Goal: Task Accomplishment & Management: Use online tool/utility

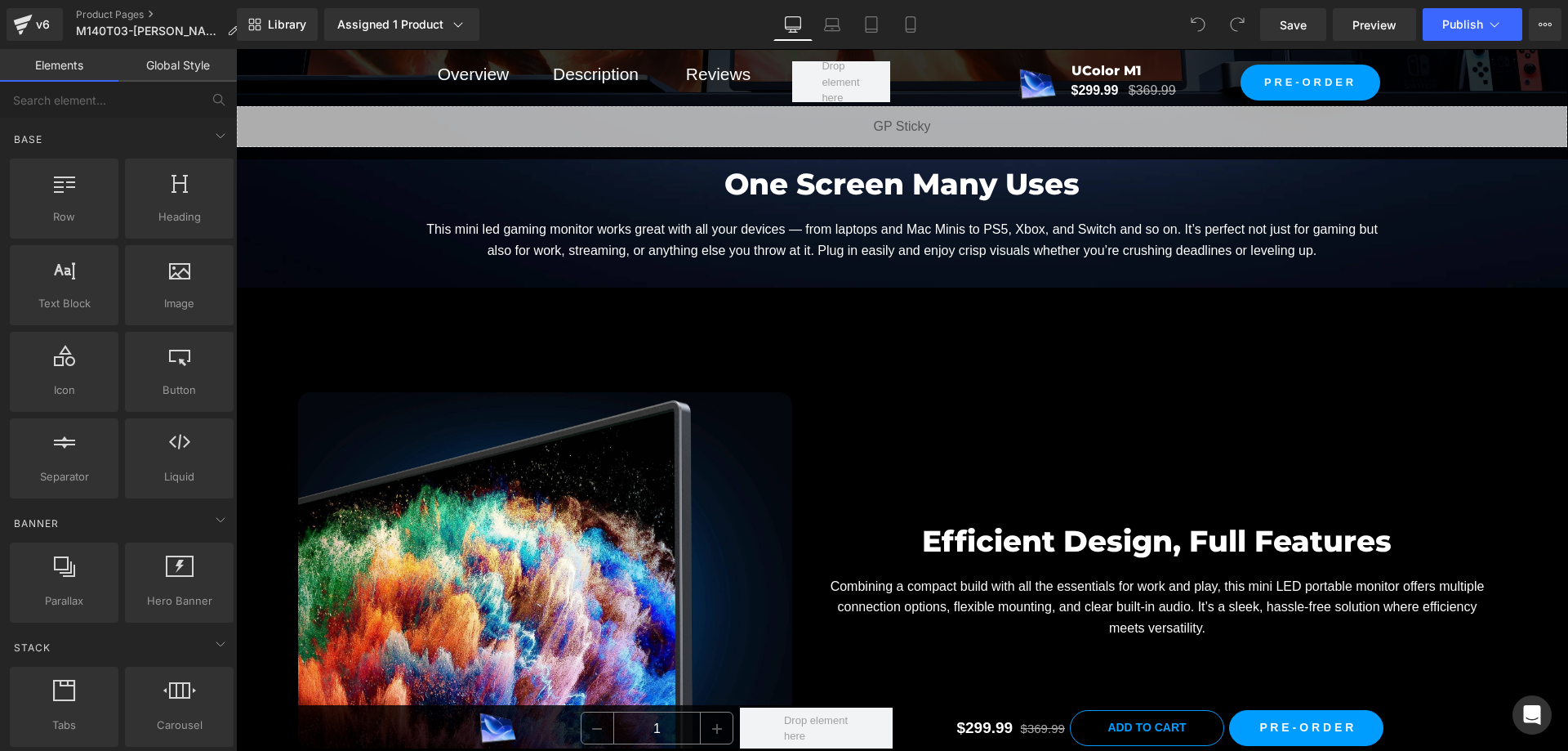
scroll to position [8251, 0]
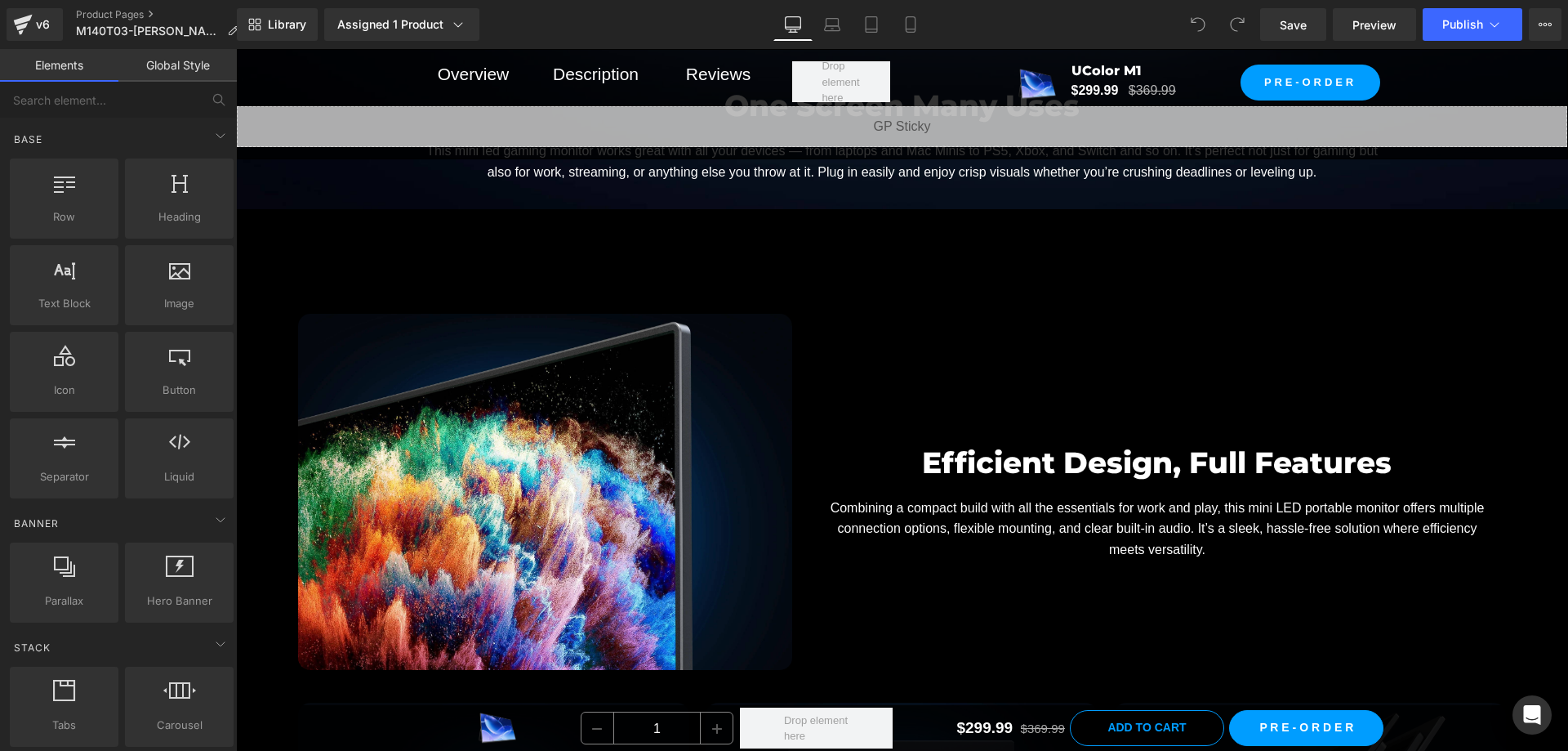
click at [1043, 501] on span "Combining a compact build with all the essentials for work and play, this mini …" at bounding box center [1157, 528] width 654 height 55
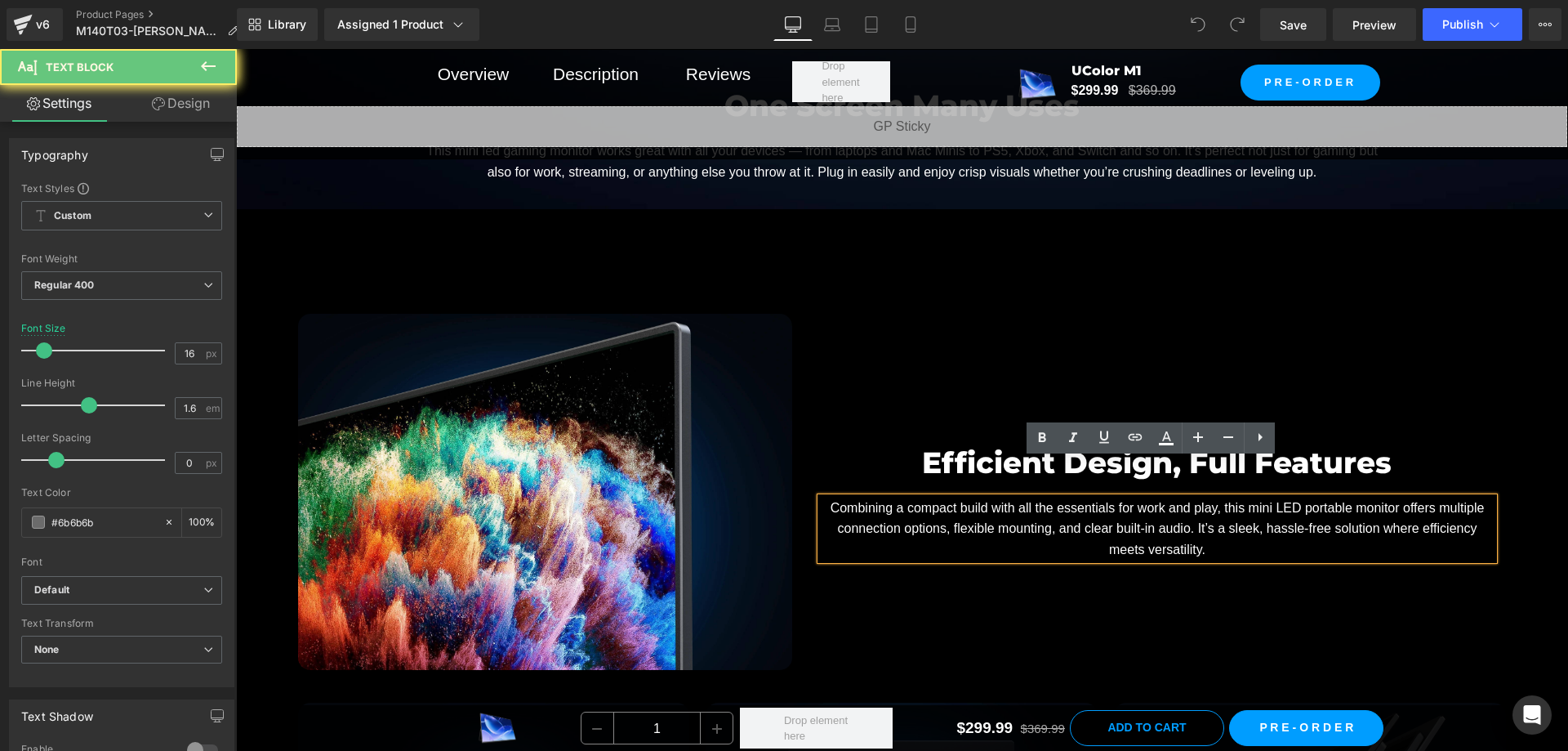
click at [1040, 501] on span "Combining a compact build with all the essentials for work and play, this mini …" at bounding box center [1157, 528] width 654 height 55
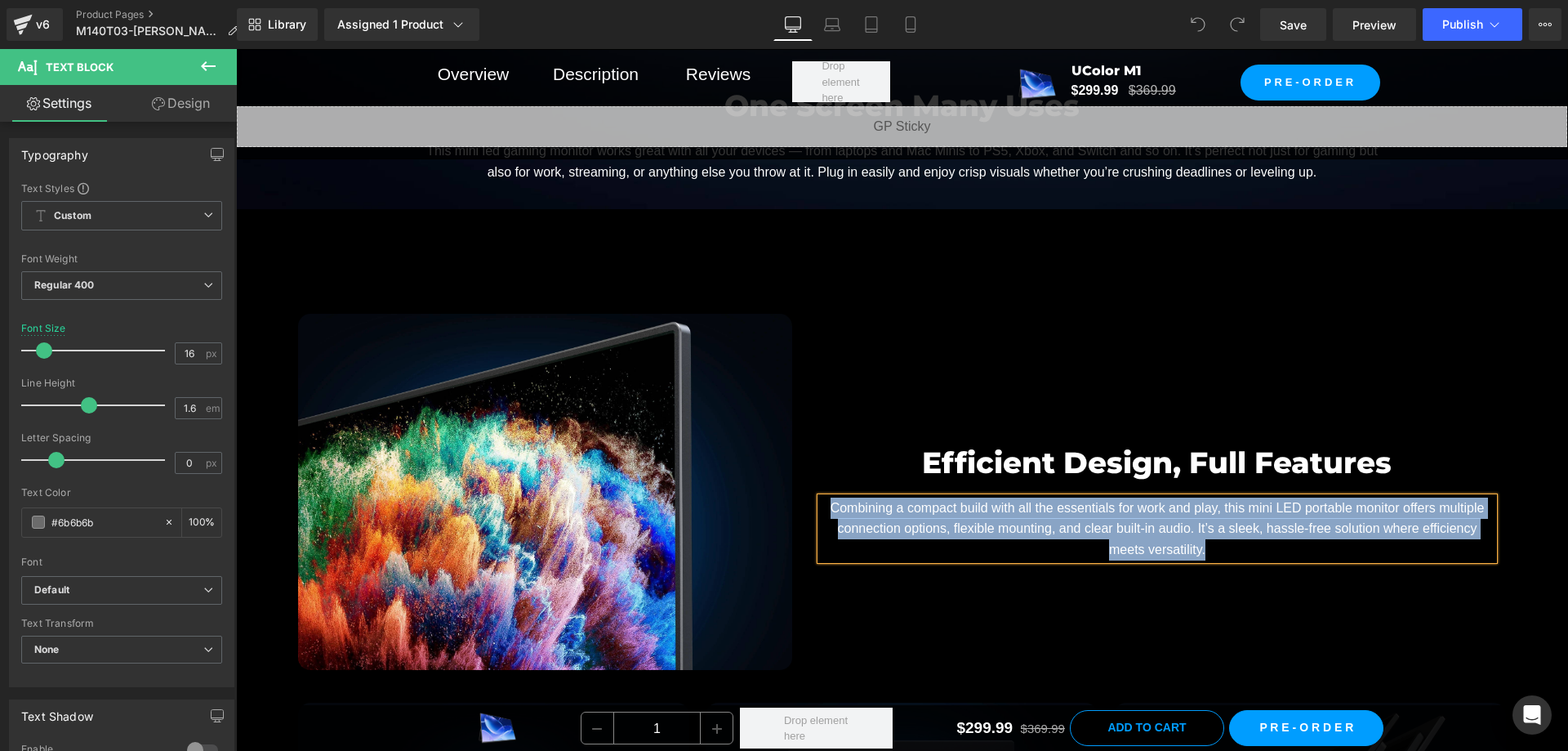
paste div
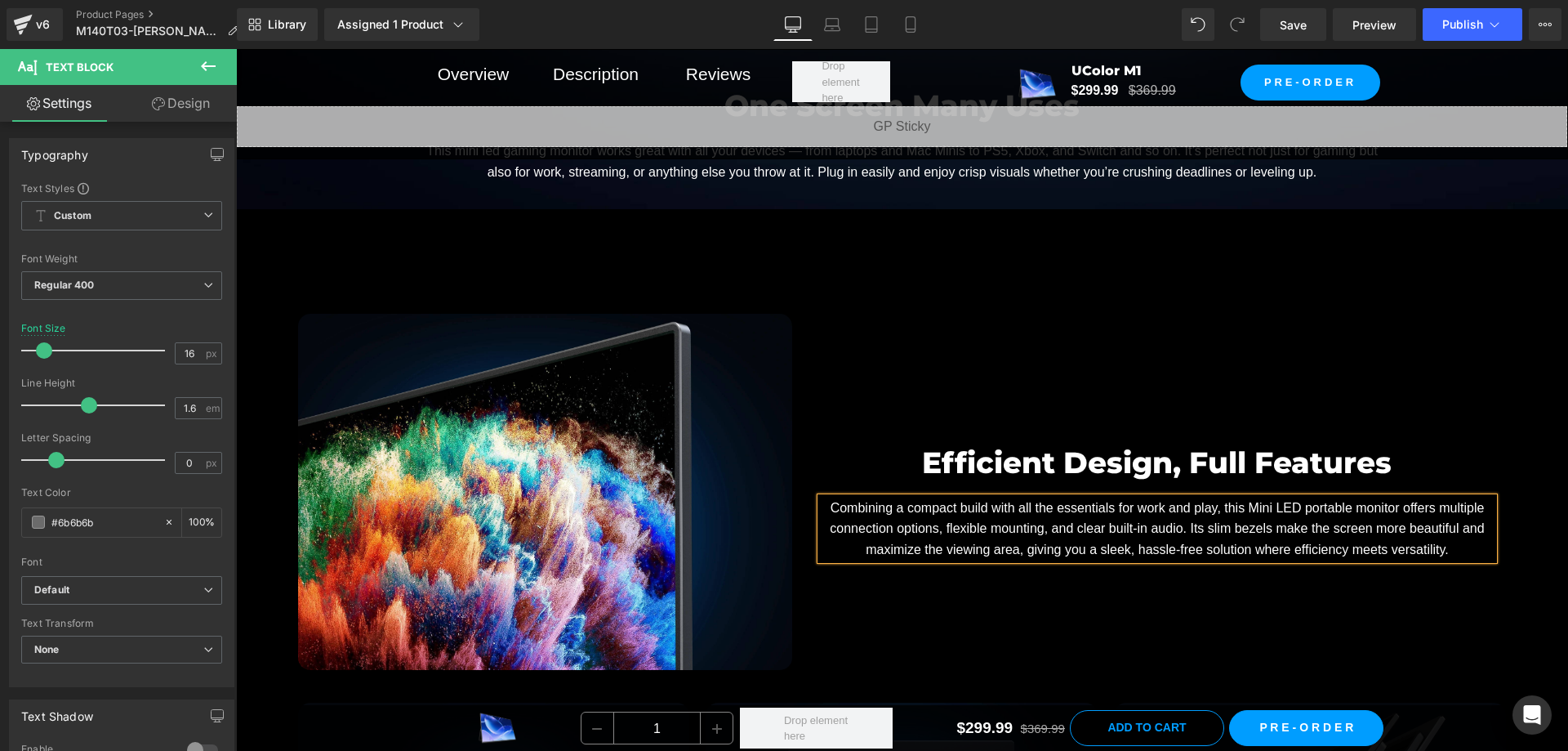
click at [1364, 289] on div "Image Efficient Design, Full Features Heading Combining a compact build with al…" at bounding box center [902, 483] width 1225 height 389
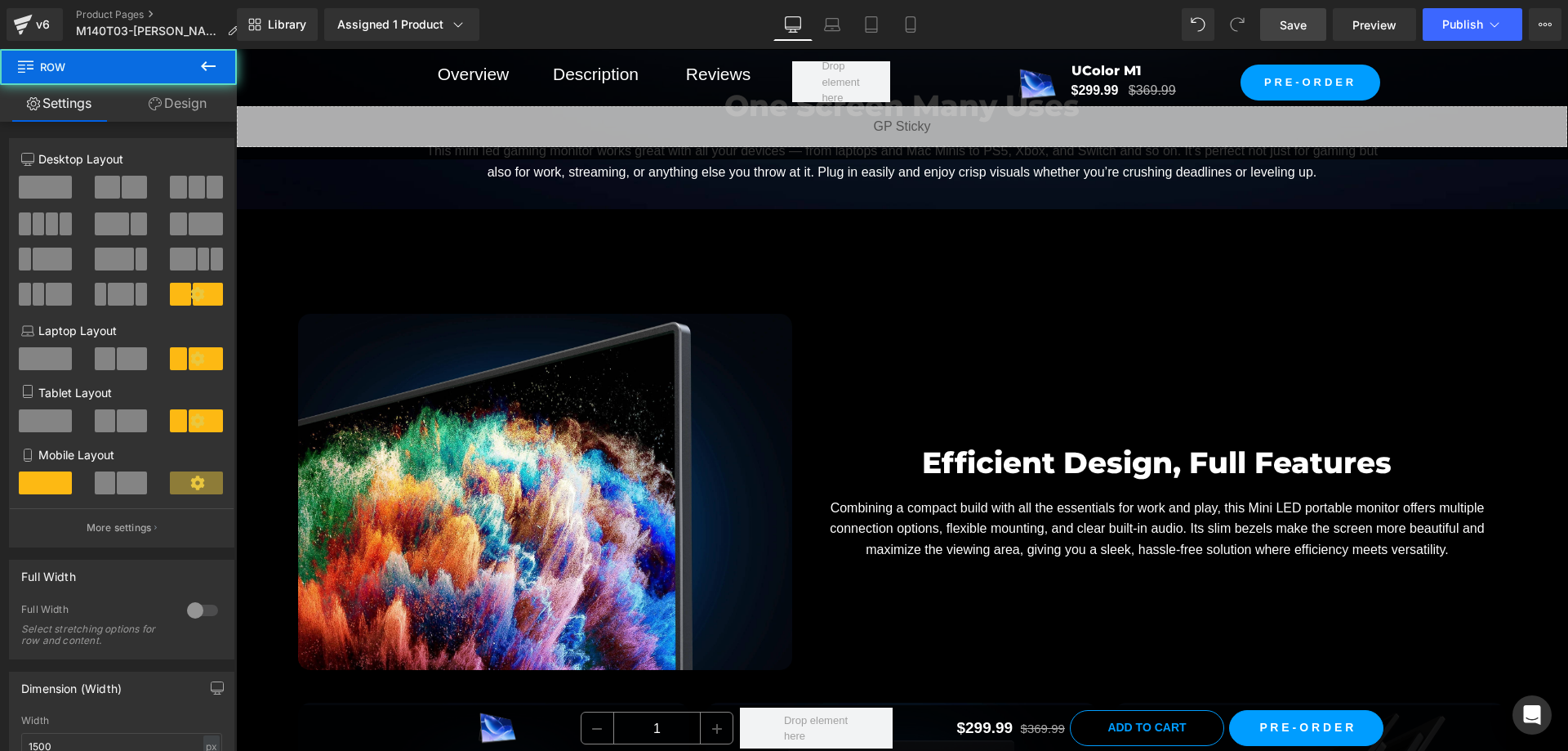
click at [1307, 23] on span "Save" at bounding box center [1293, 25] width 27 height 17
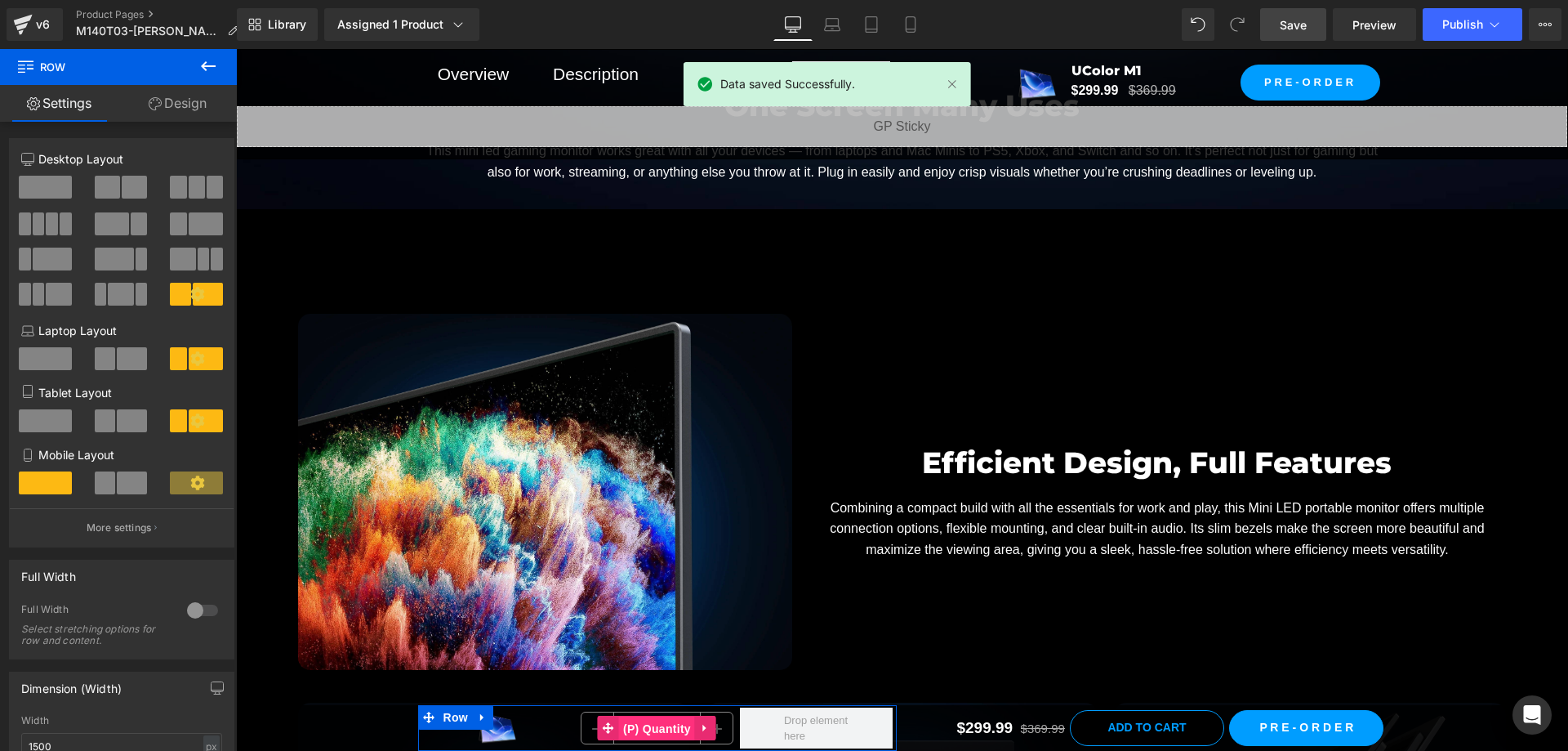
click at [645, 726] on span "(P) Quantity" at bounding box center [657, 728] width 76 height 24
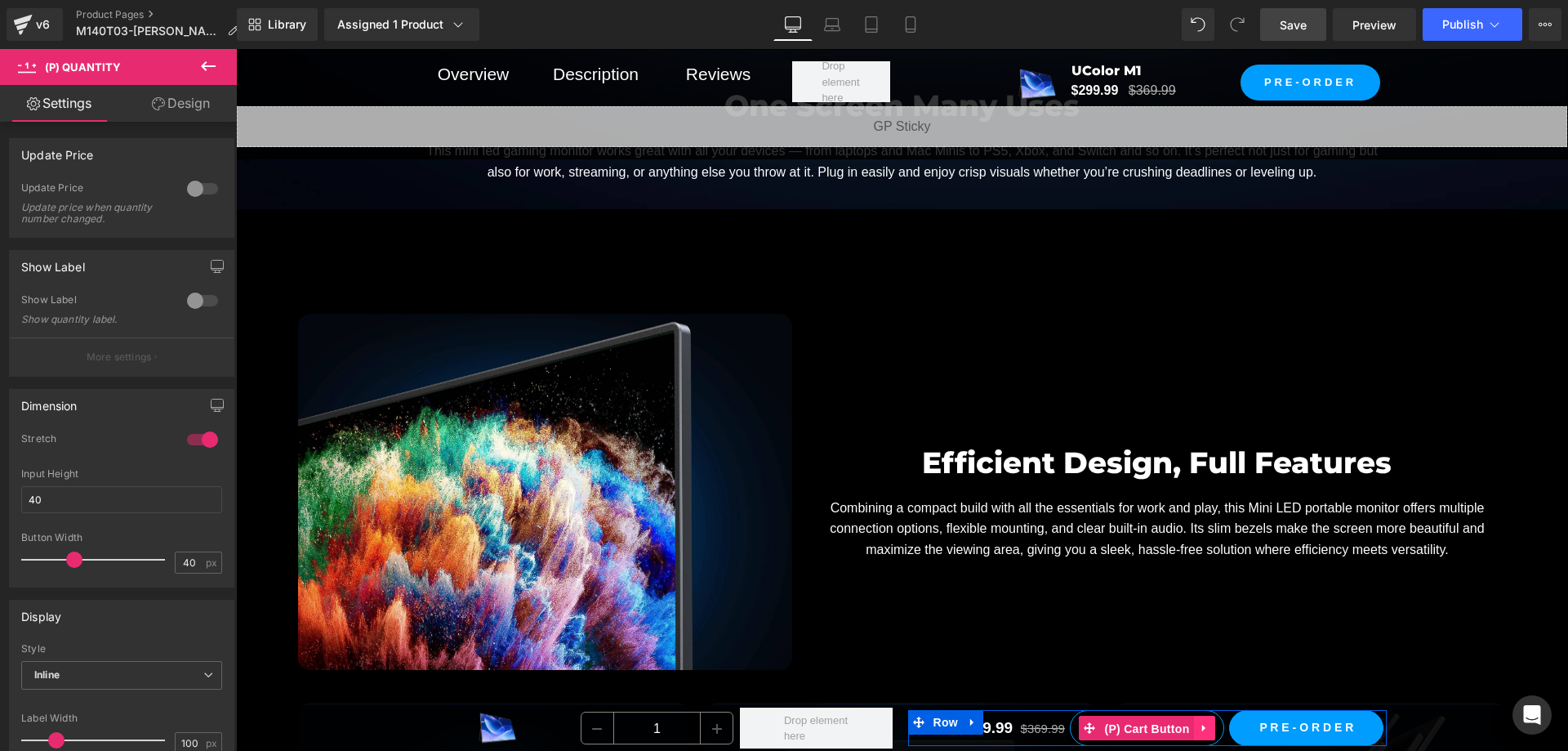
drag, startPoint x: 1124, startPoint y: 722, endPoint x: 1193, endPoint y: 721, distance: 69.0
click at [1124, 722] on span "(P) Cart Button" at bounding box center [1146, 728] width 94 height 24
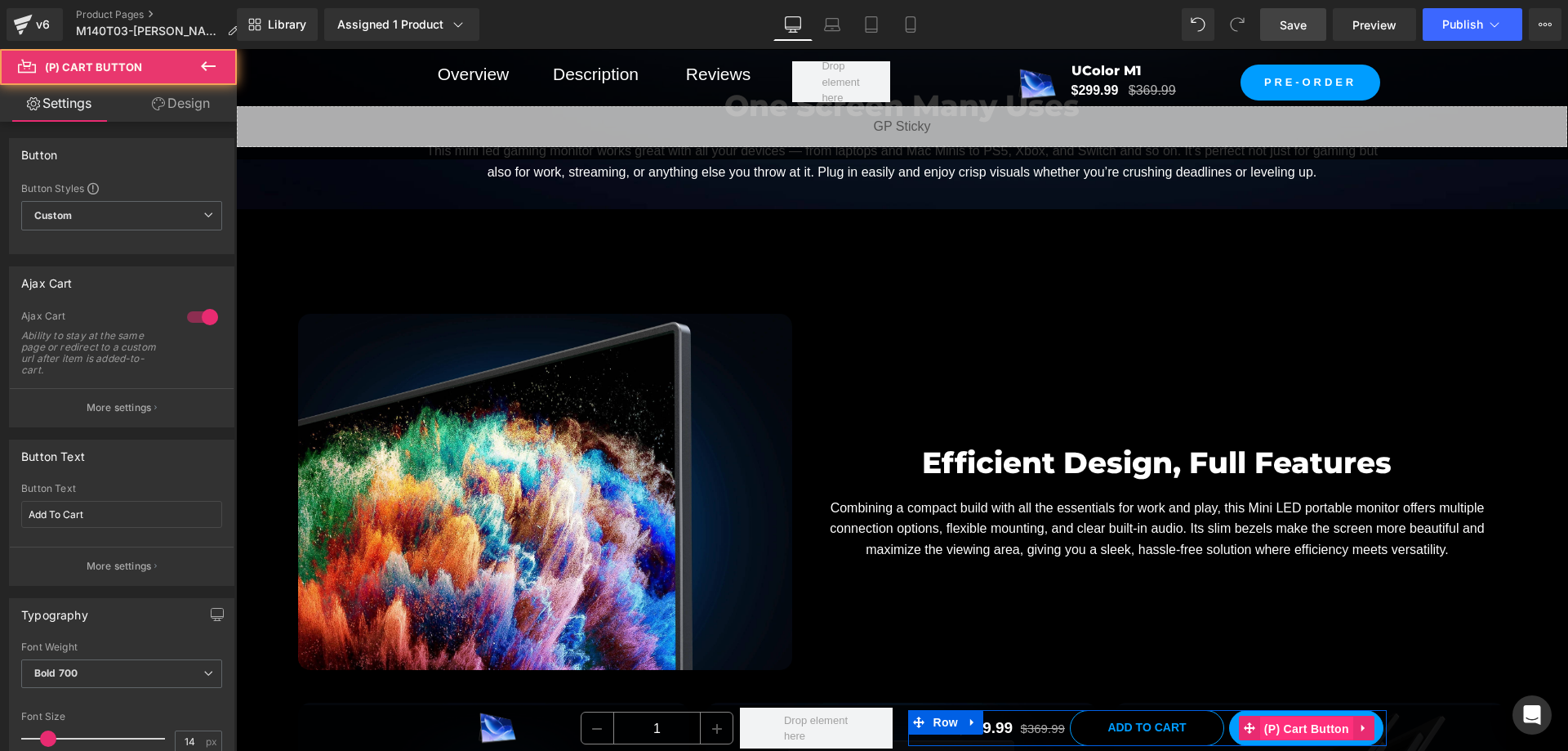
click at [1296, 718] on span "(P) Cart Button" at bounding box center [1307, 728] width 94 height 24
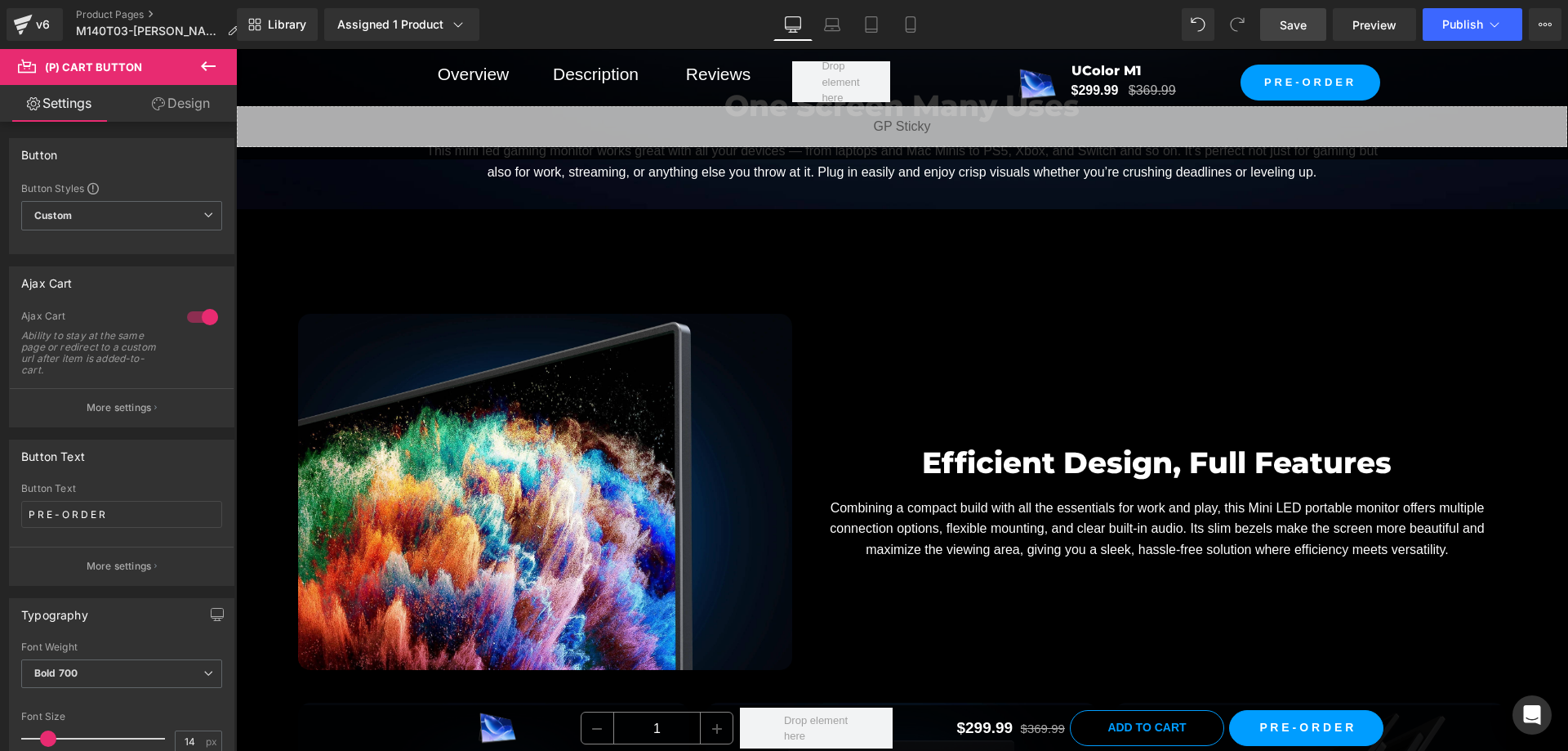
click at [1269, 36] on link "Save" at bounding box center [1293, 24] width 66 height 33
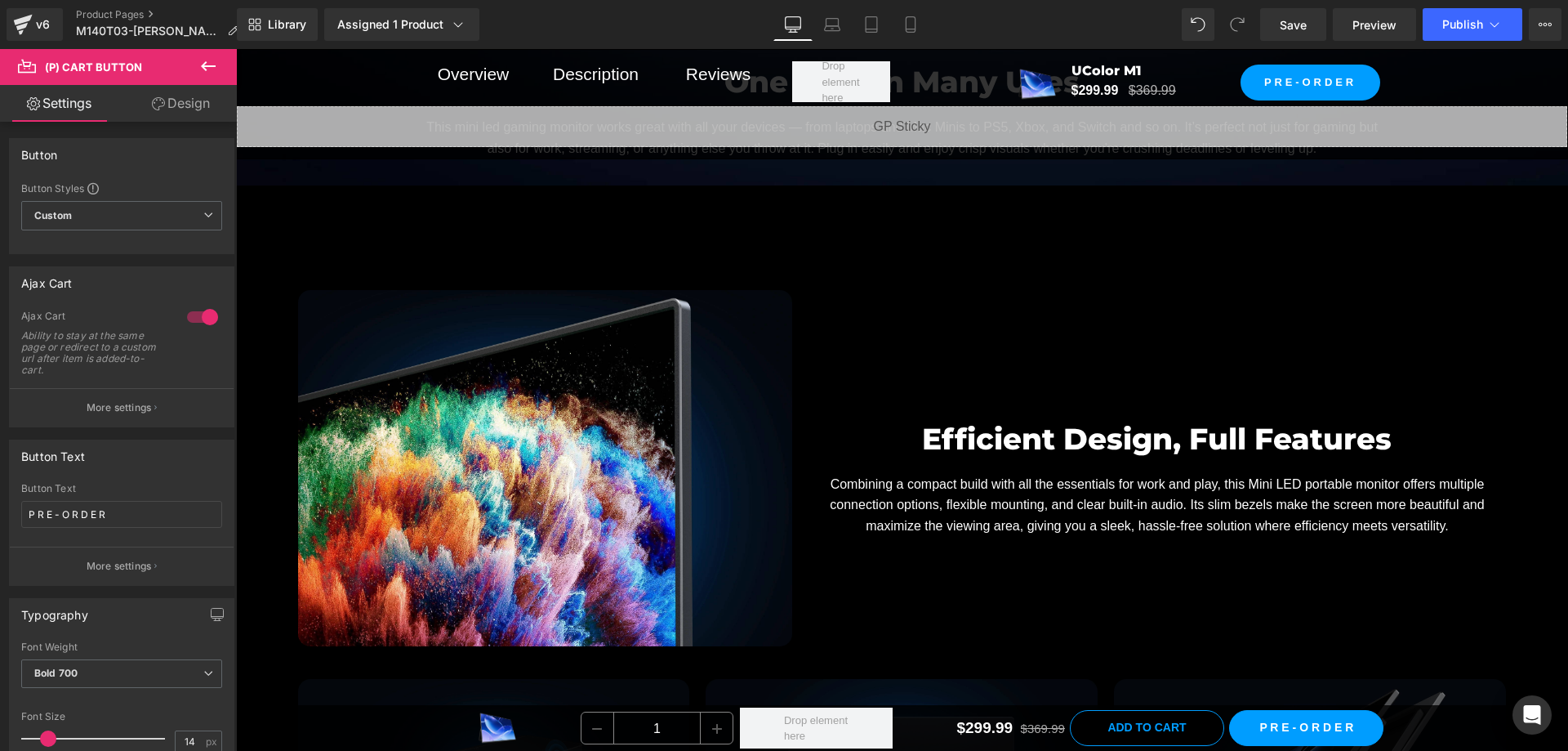
scroll to position [8006, 0]
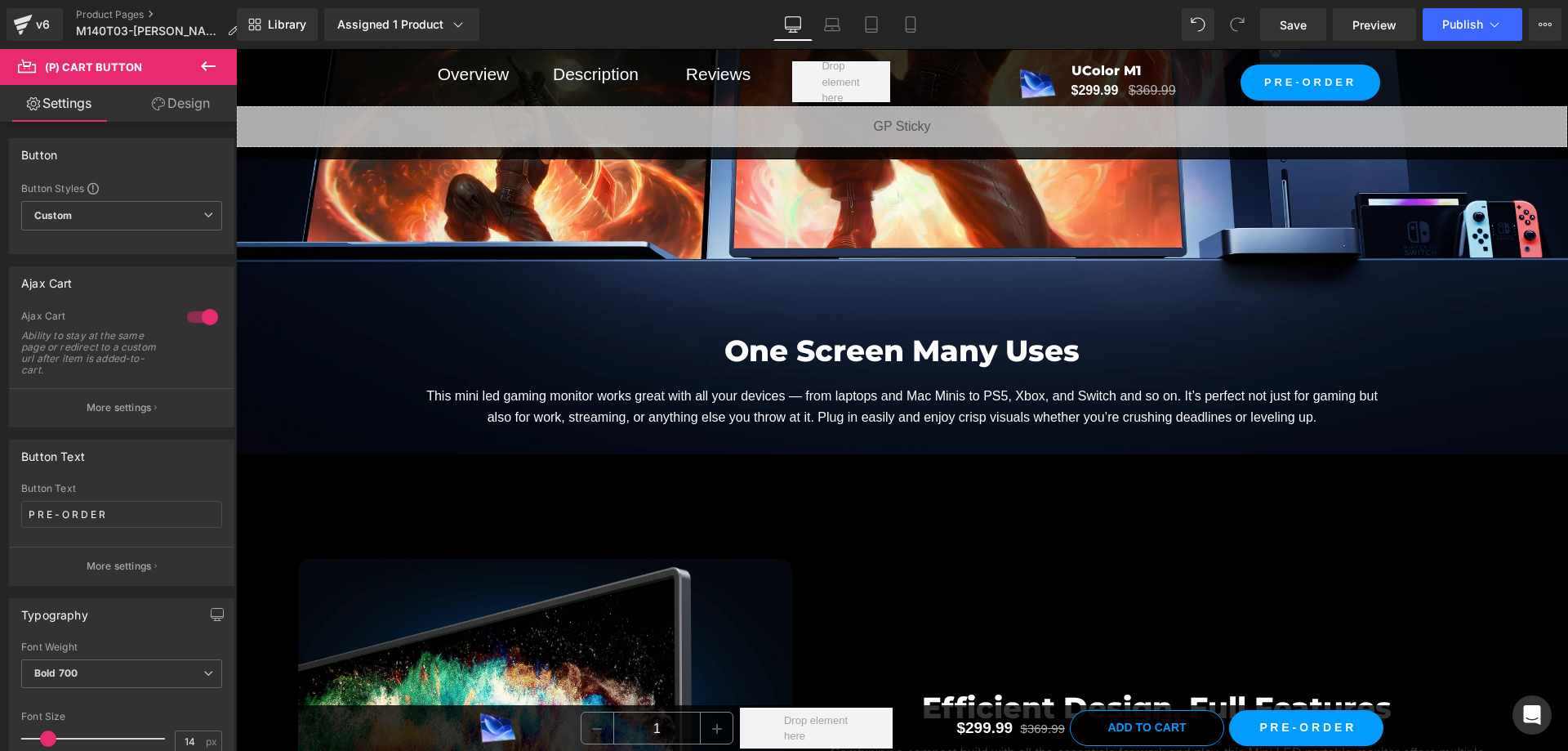
click at [884, 328] on div "One Screen Many Uses Heading" at bounding box center [901, 350] width 955 height 44
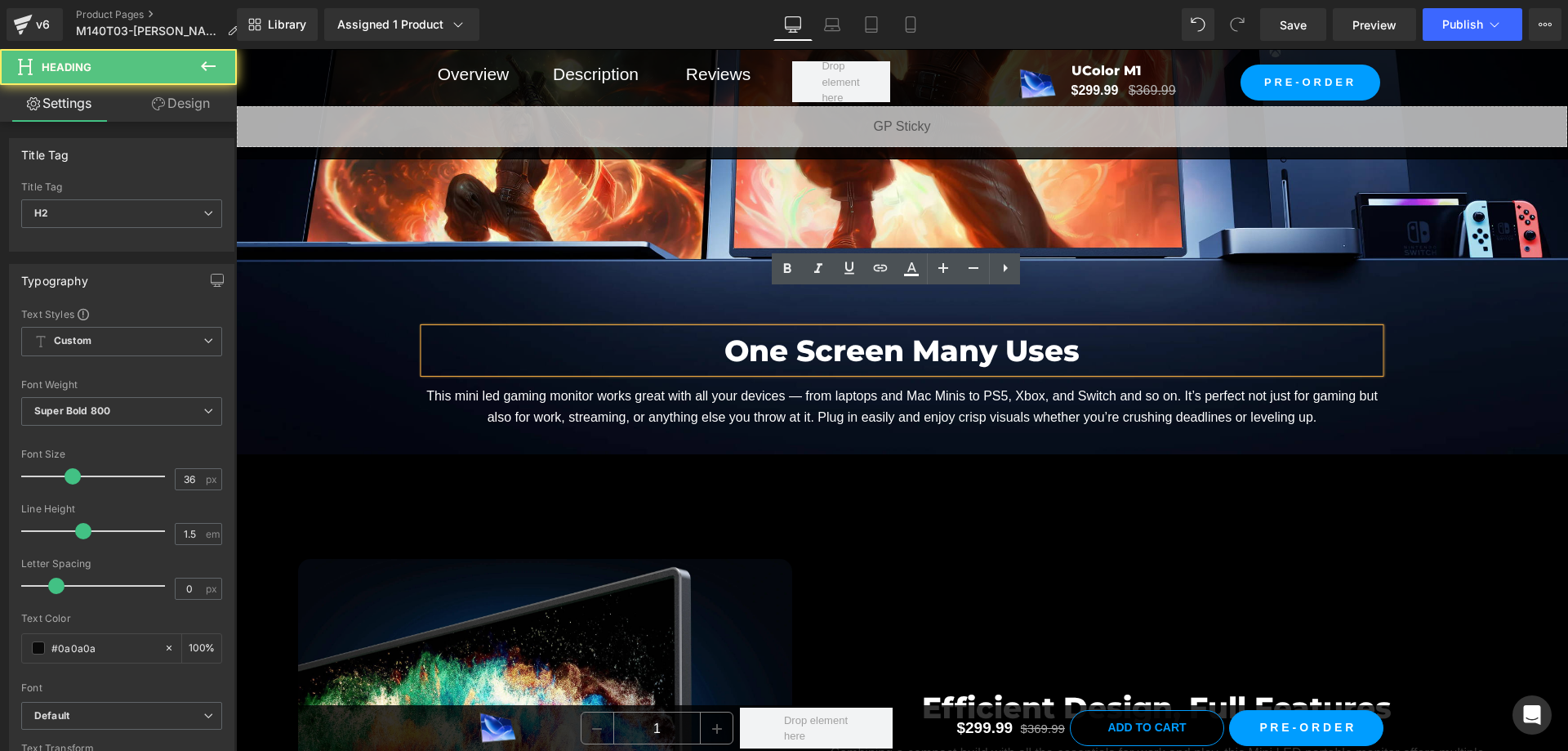
click at [365, 276] on span "One Screen Many Uses Heading This mini led gaming monitor works great with all …" at bounding box center [902, 79] width 1332 height 712
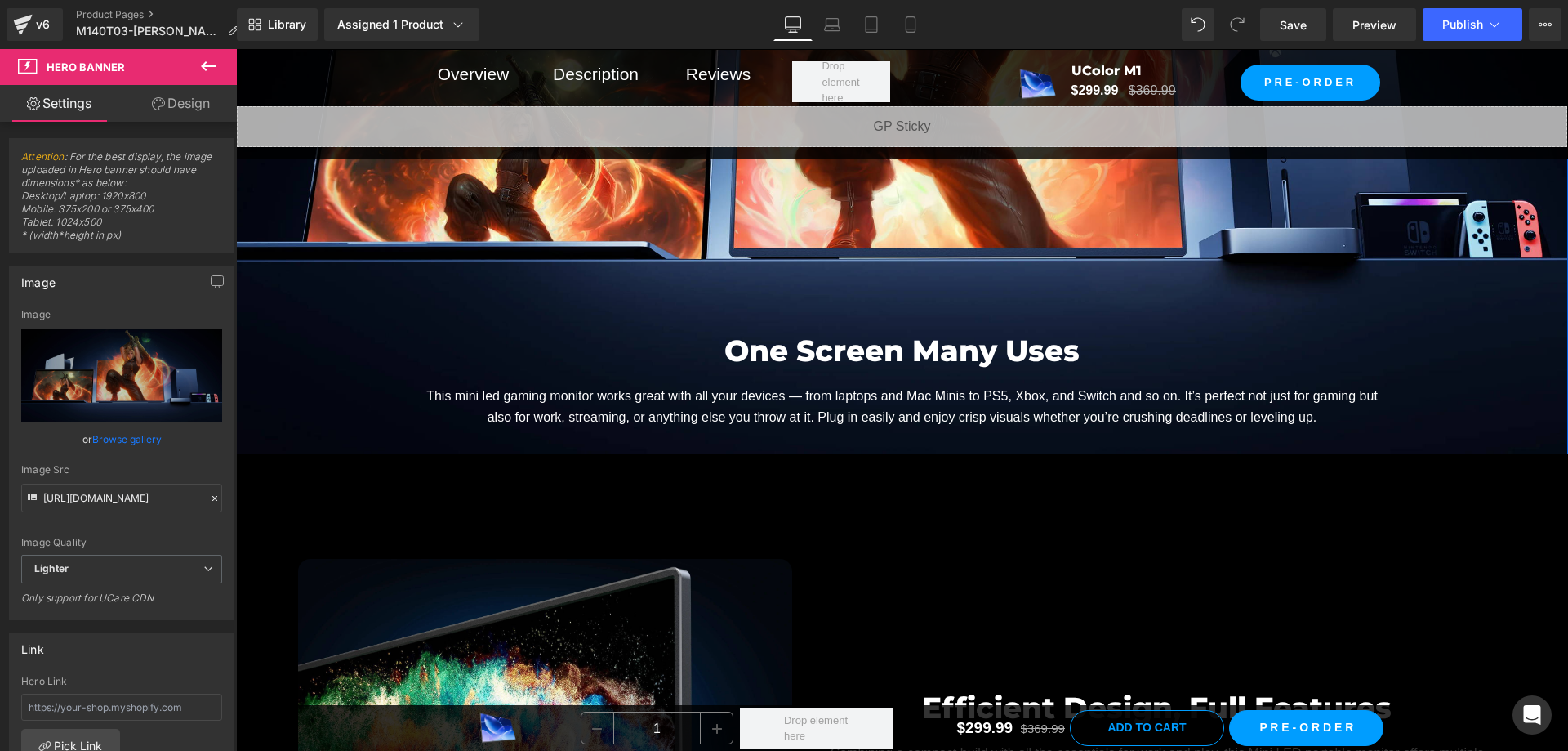
click at [345, 257] on span "One Screen Many Uses Heading This mini led gaming monitor works great with all …" at bounding box center [902, 79] width 1332 height 712
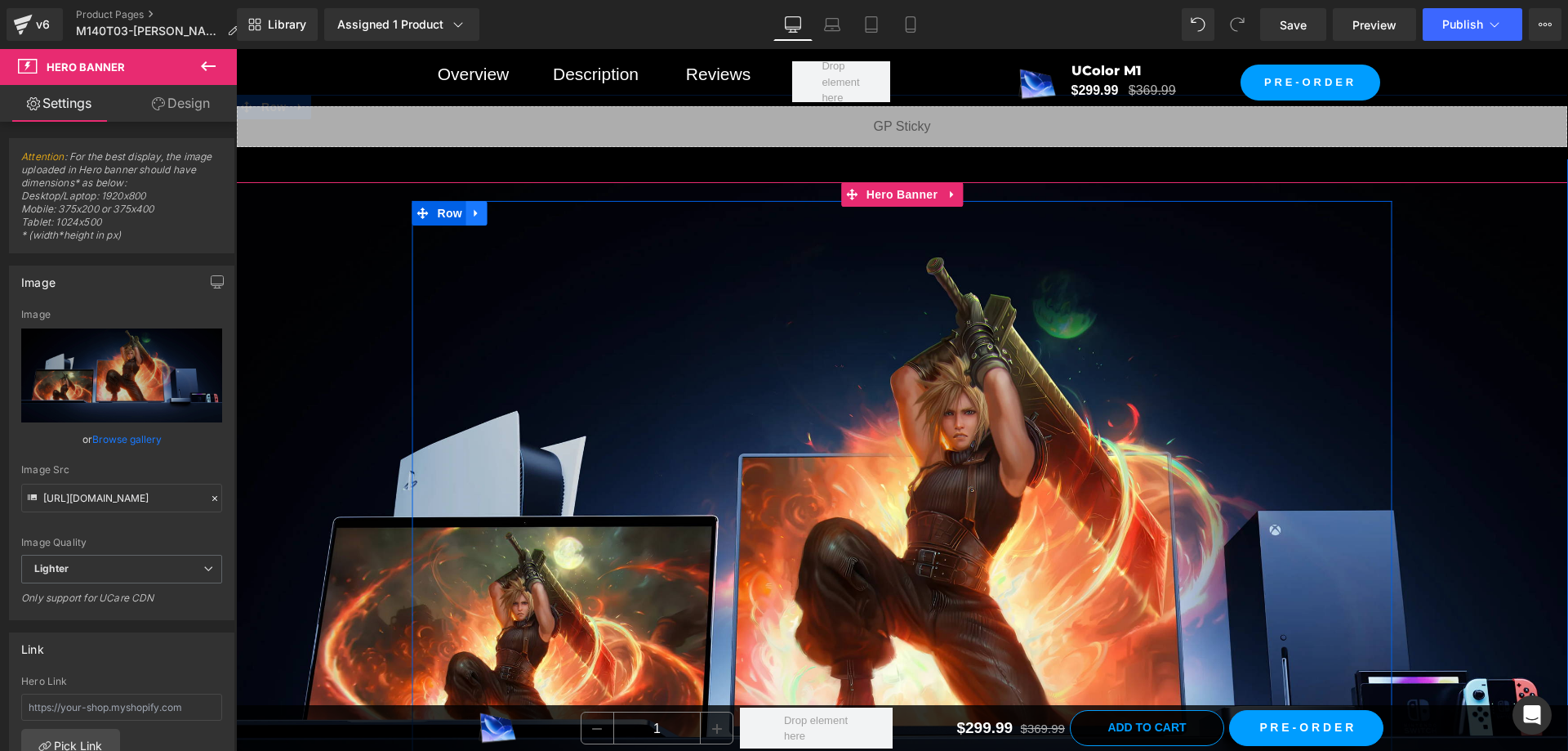
scroll to position [7435, 0]
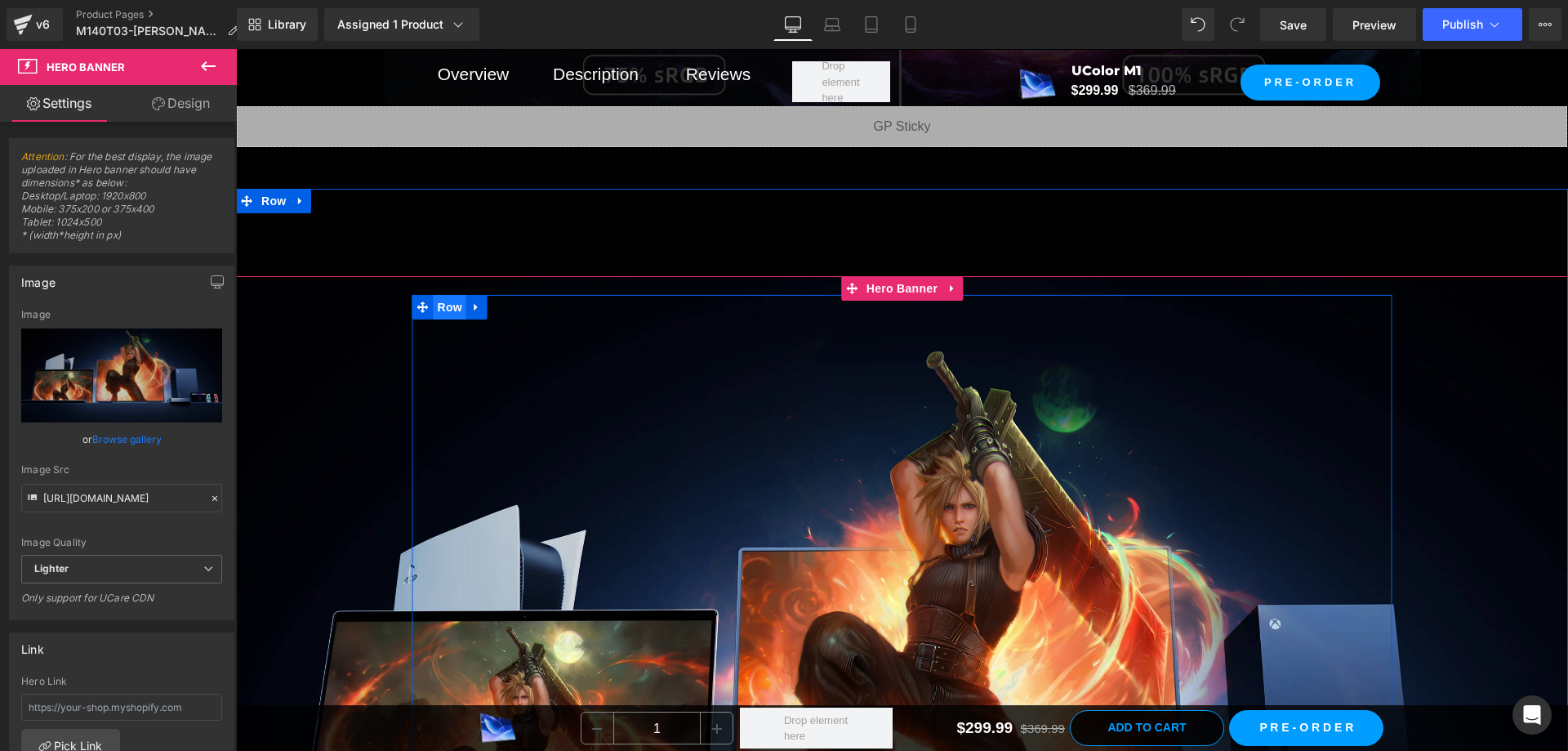
click at [442, 295] on span "Row" at bounding box center [450, 307] width 33 height 24
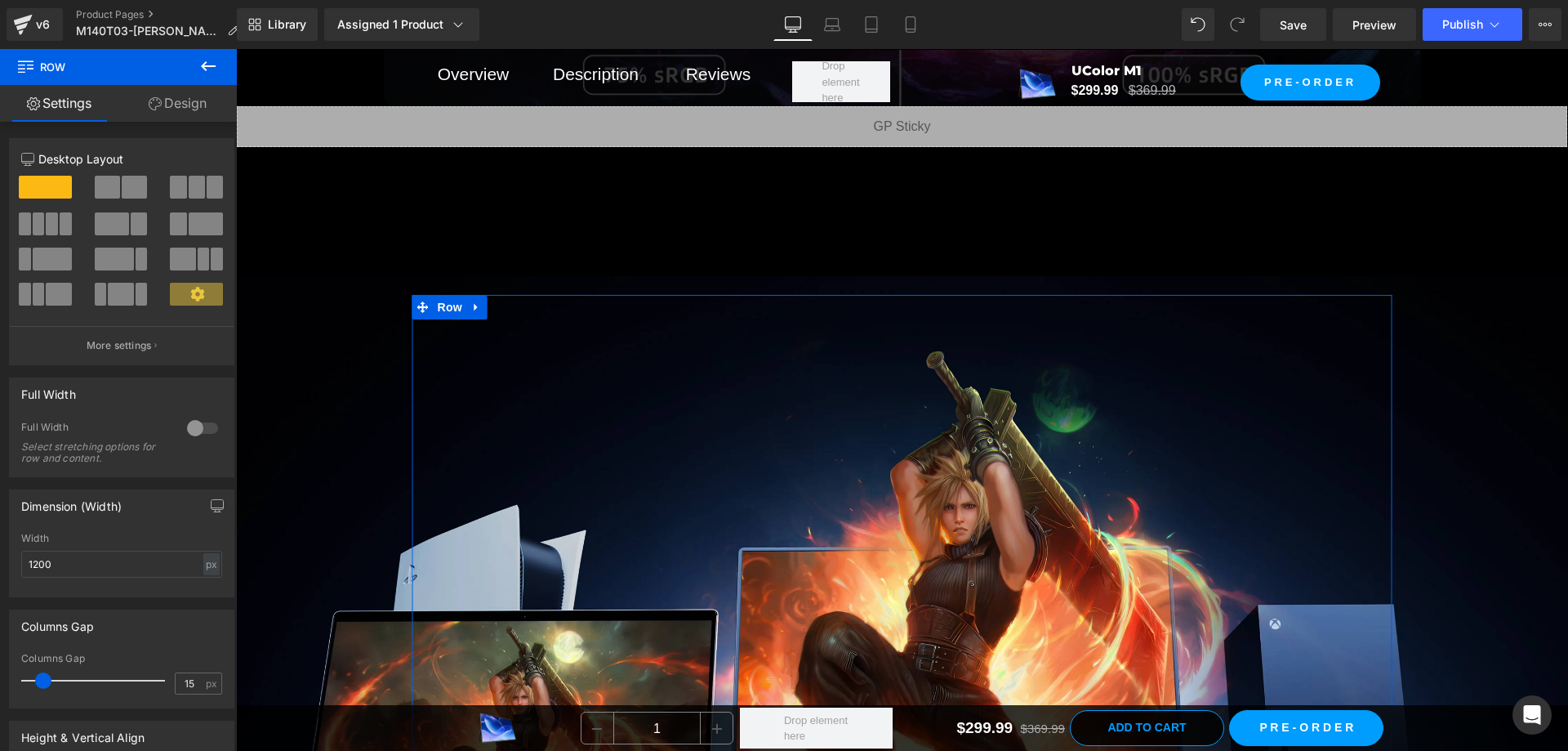
click at [179, 102] on link "Design" at bounding box center [177, 103] width 119 height 36
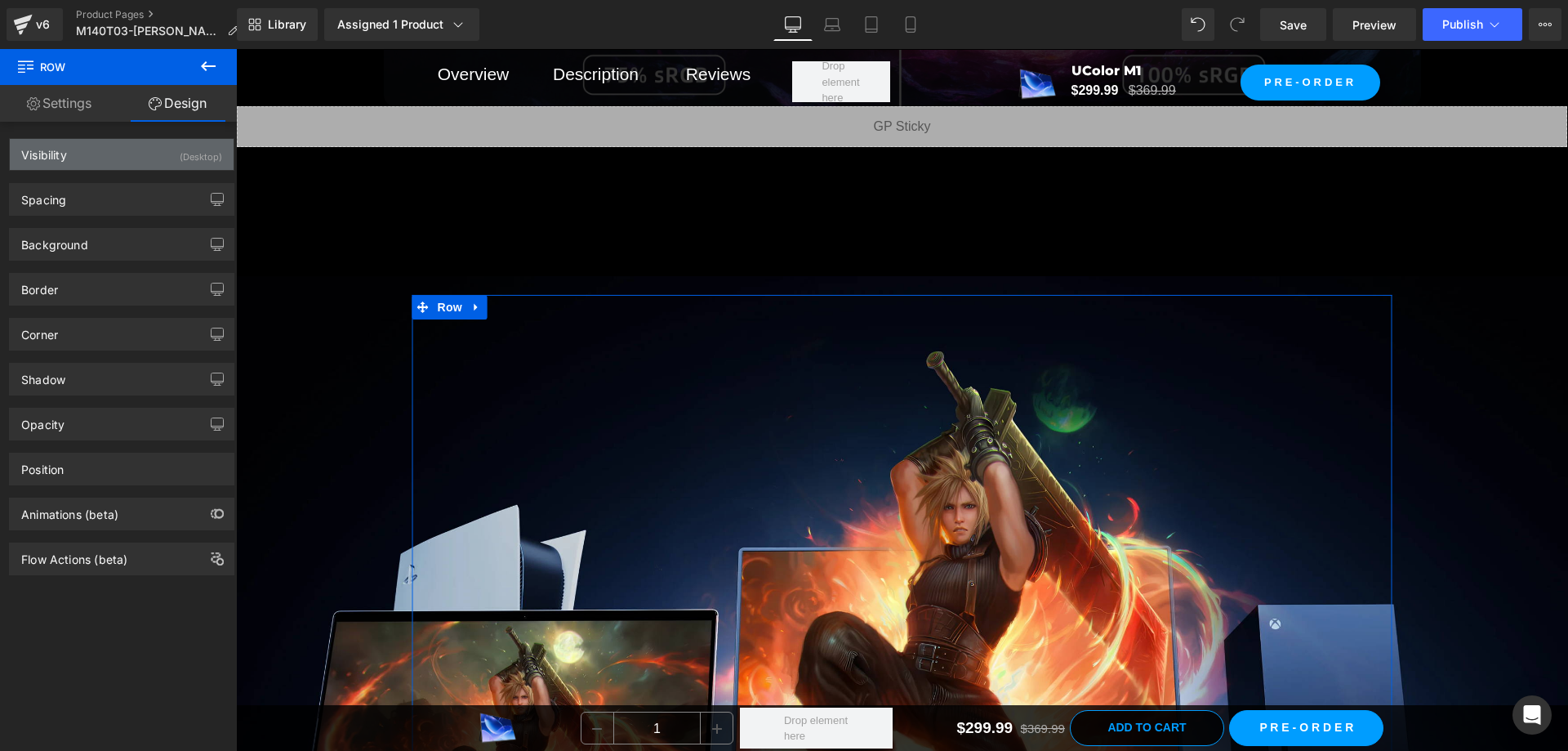
click at [165, 151] on div "Visibility (Desktop)" at bounding box center [121, 154] width 223 height 31
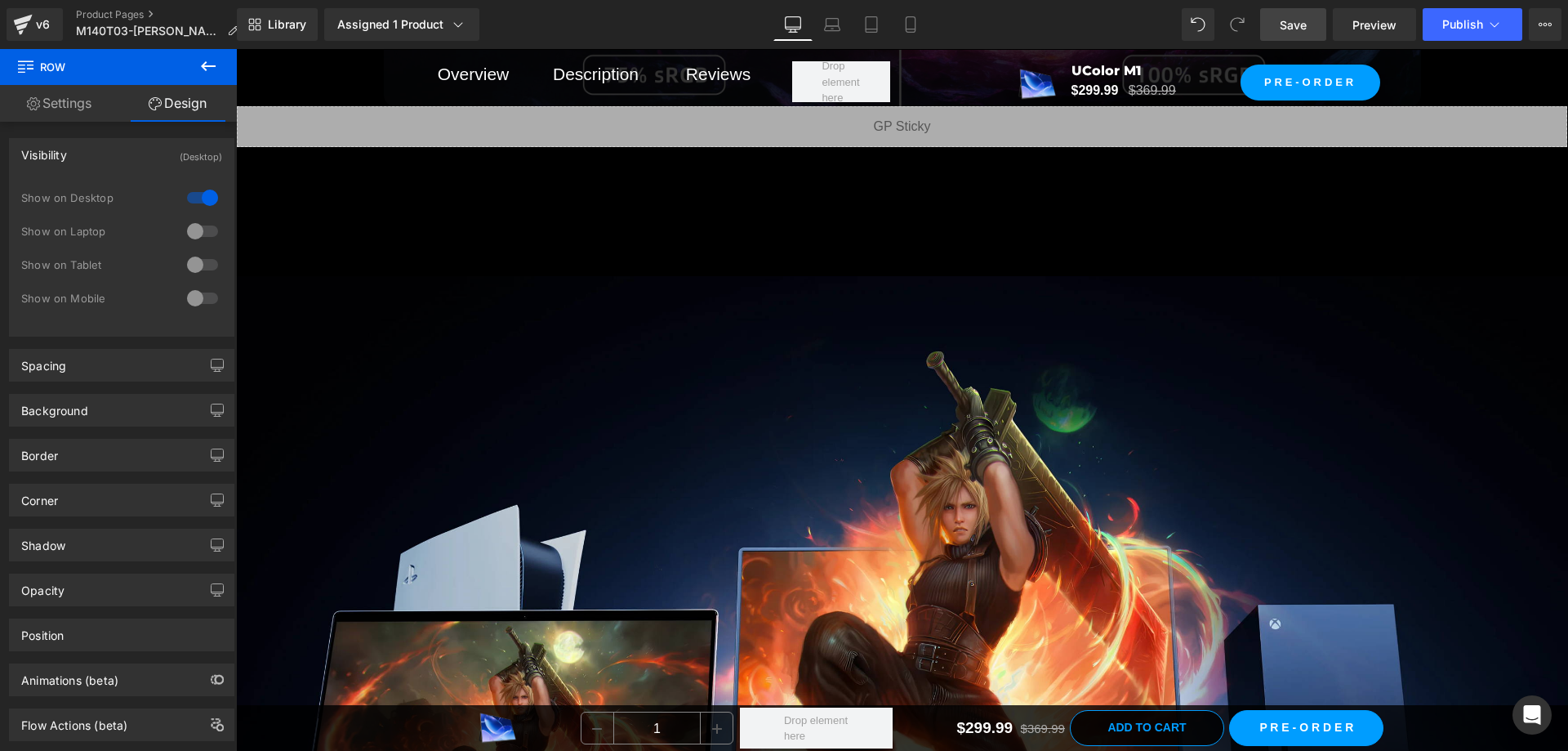
click at [1300, 15] on link "Save" at bounding box center [1293, 24] width 66 height 33
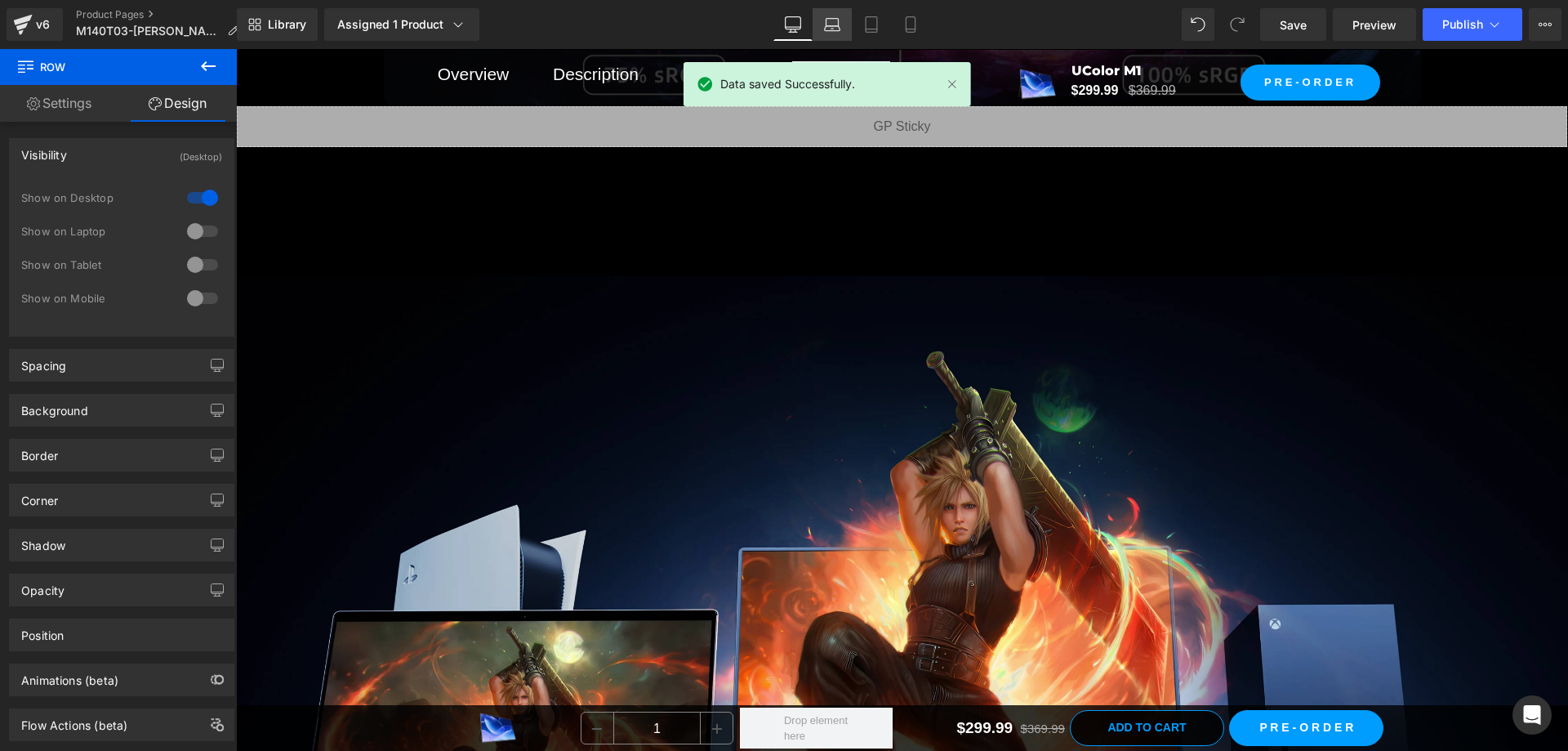
click at [823, 17] on link "Laptop" at bounding box center [831, 24] width 39 height 33
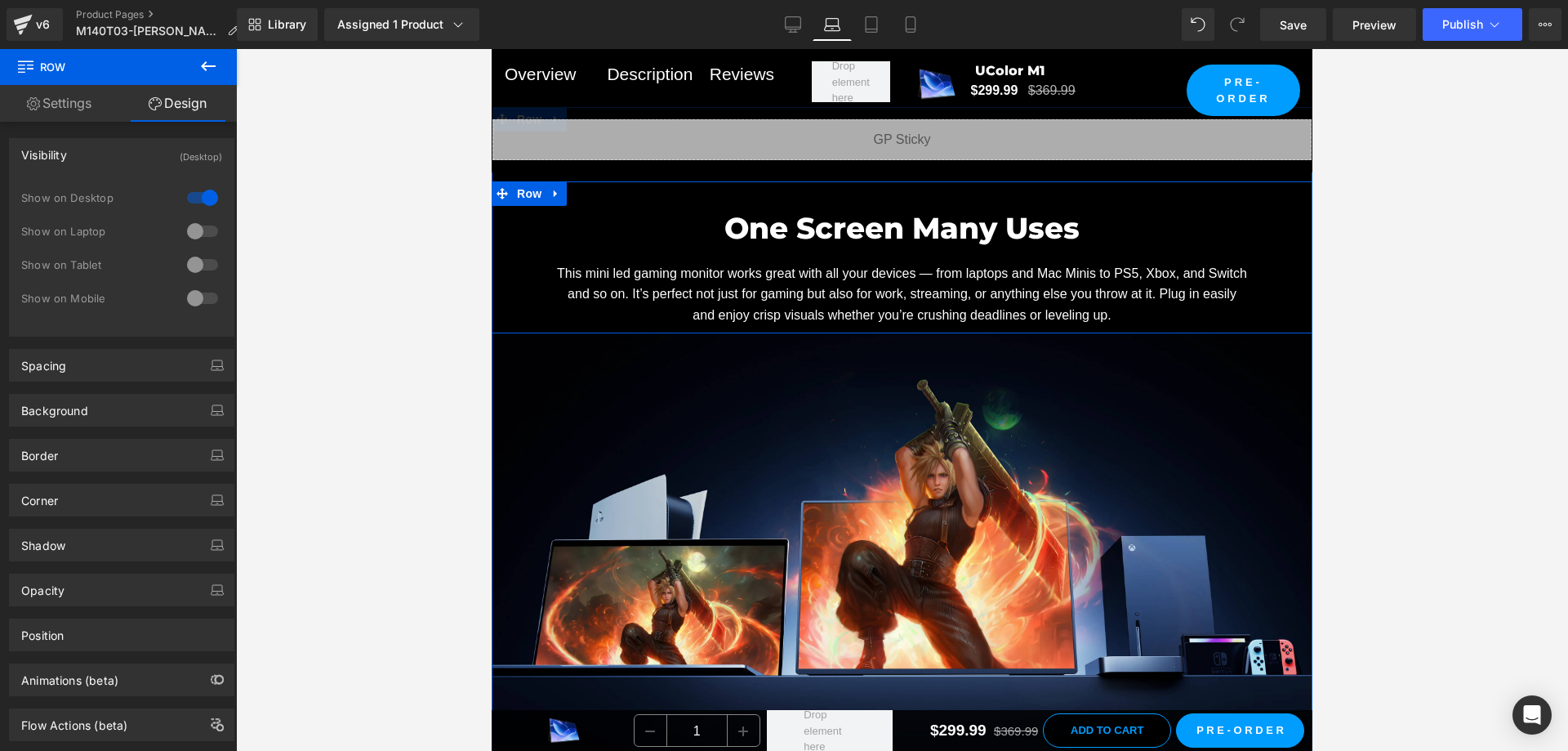
scroll to position [6209, 0]
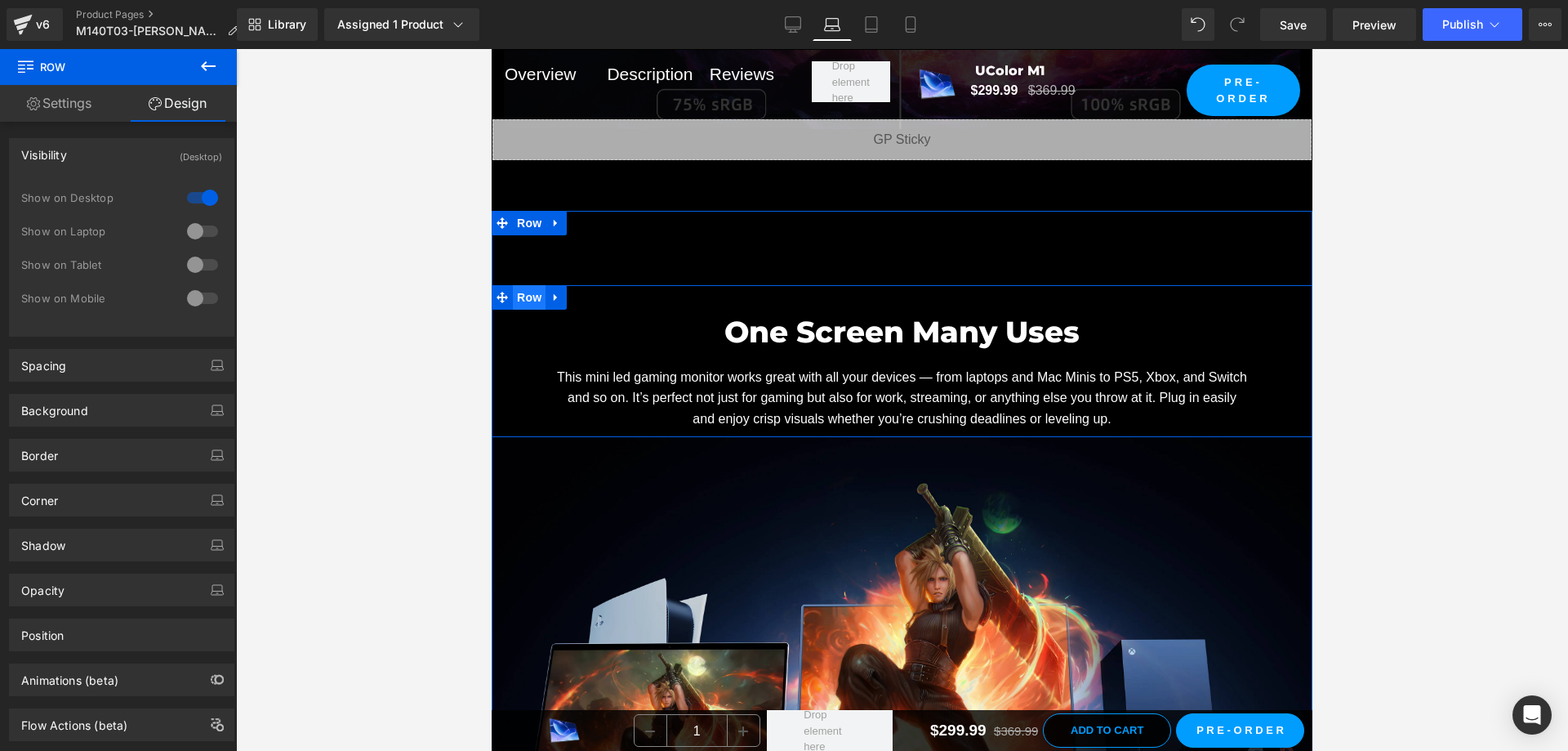
click at [527, 309] on span "Row" at bounding box center [529, 297] width 33 height 24
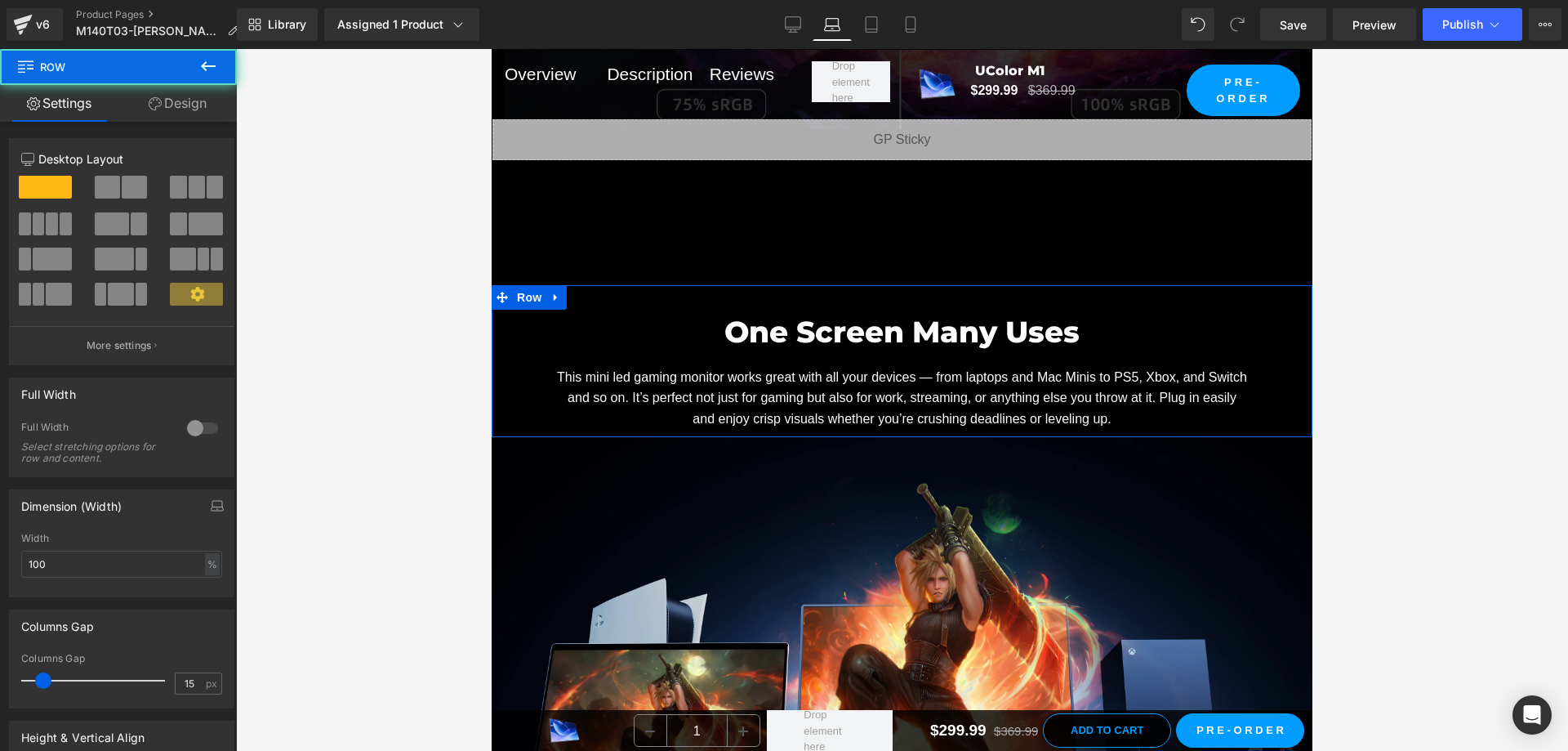
click at [191, 94] on link "Design" at bounding box center [177, 103] width 119 height 36
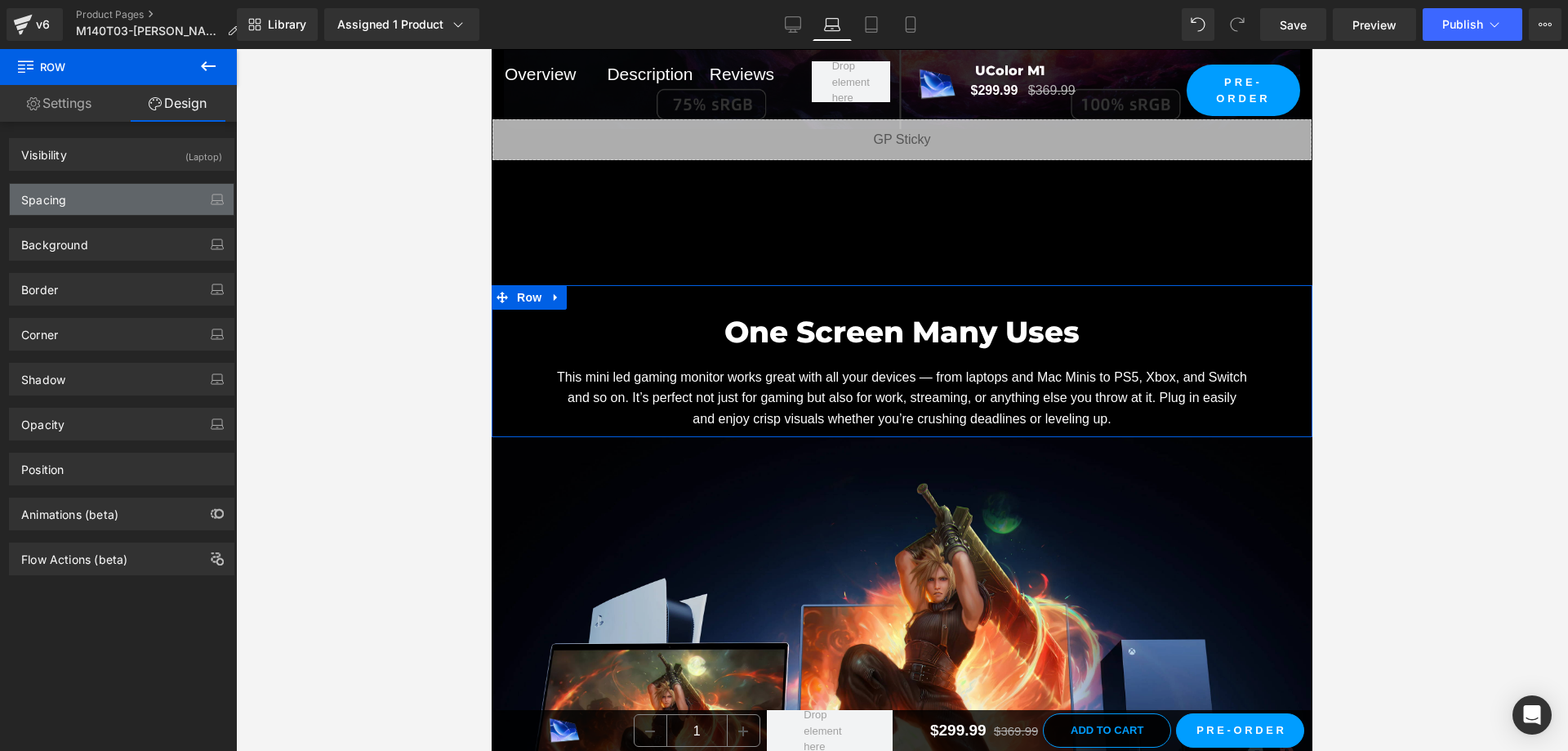
click at [140, 194] on div "Spacing" at bounding box center [121, 199] width 223 height 31
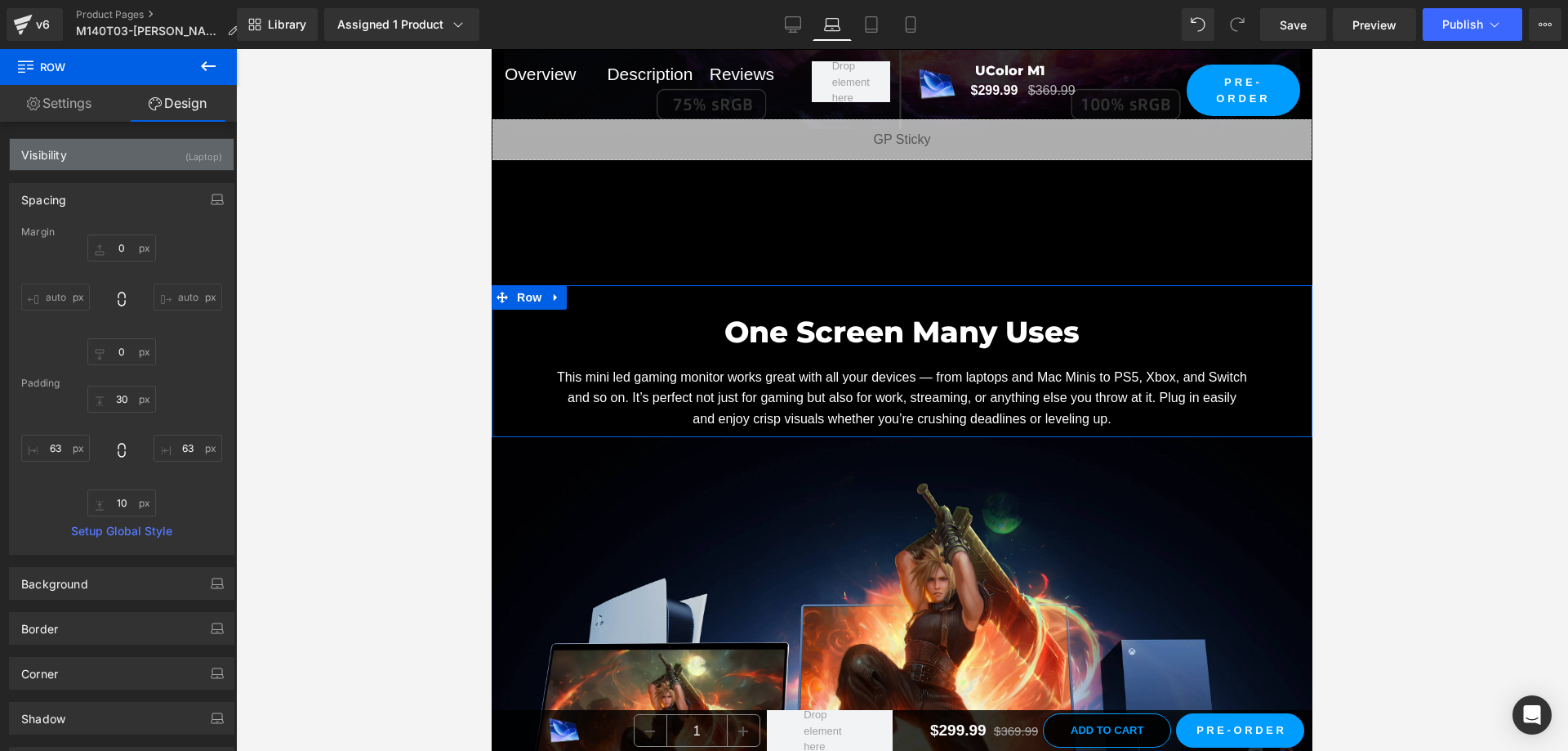
click at [203, 143] on div "(Laptop)" at bounding box center [203, 152] width 36 height 27
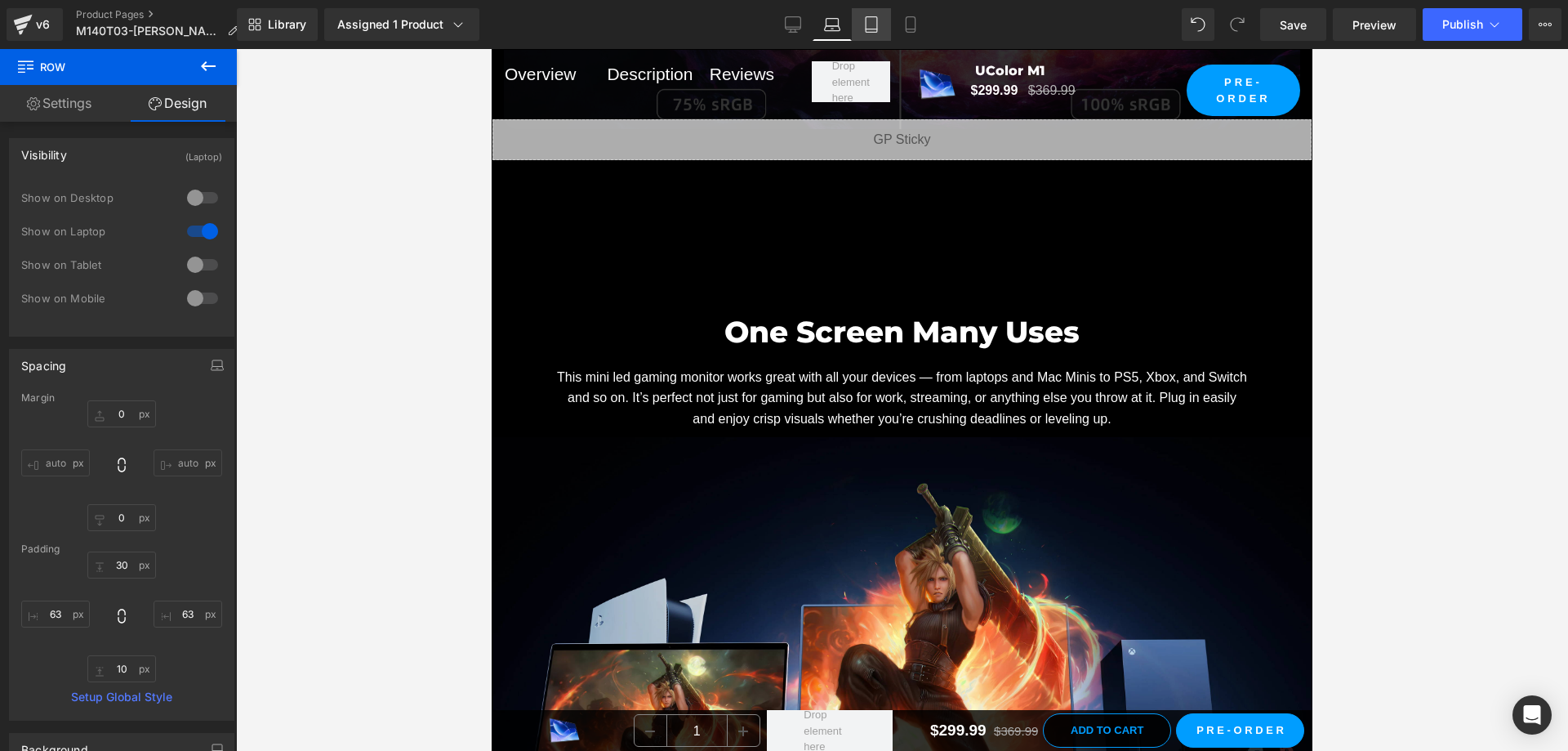
click at [866, 31] on icon at bounding box center [871, 24] width 16 height 16
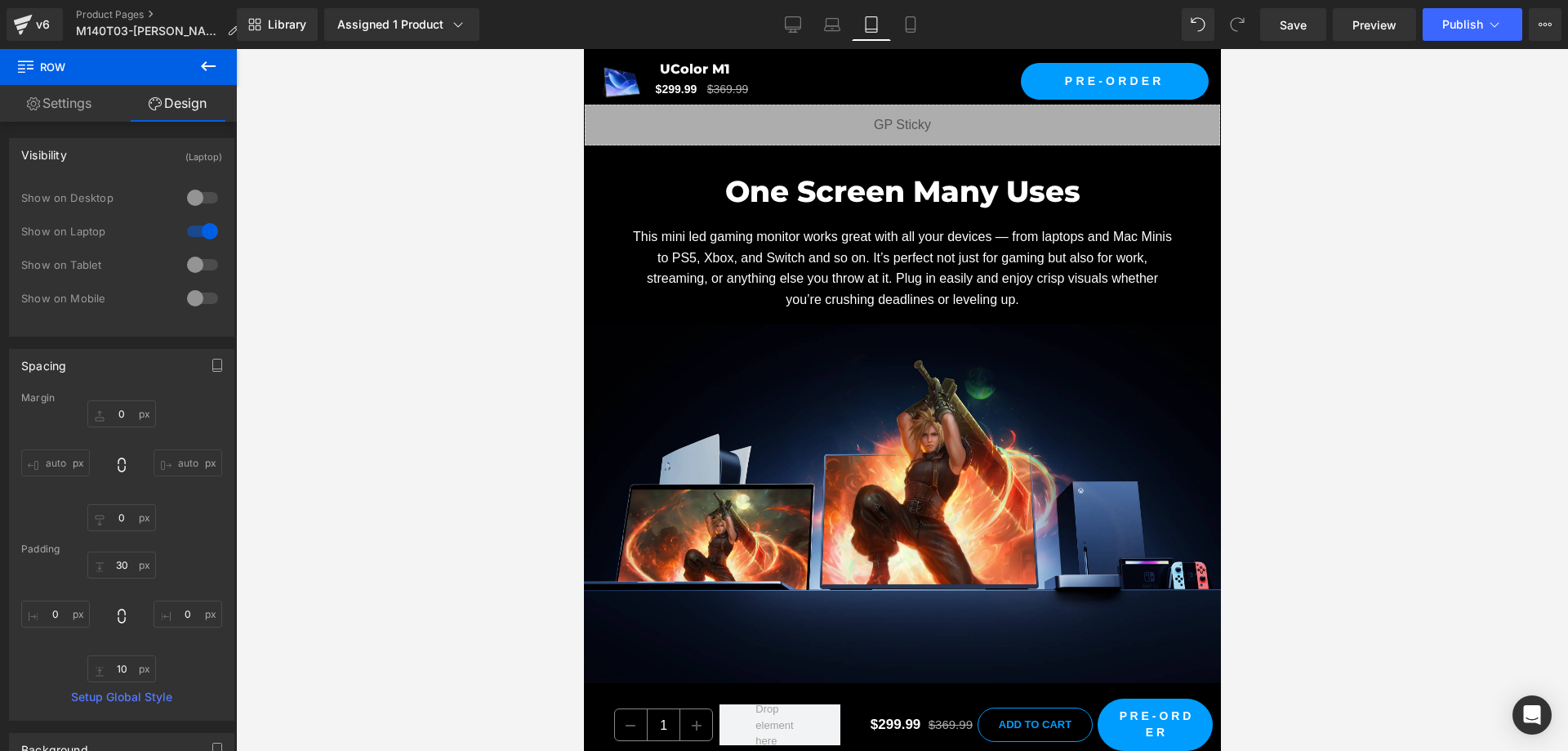
scroll to position [6536, 0]
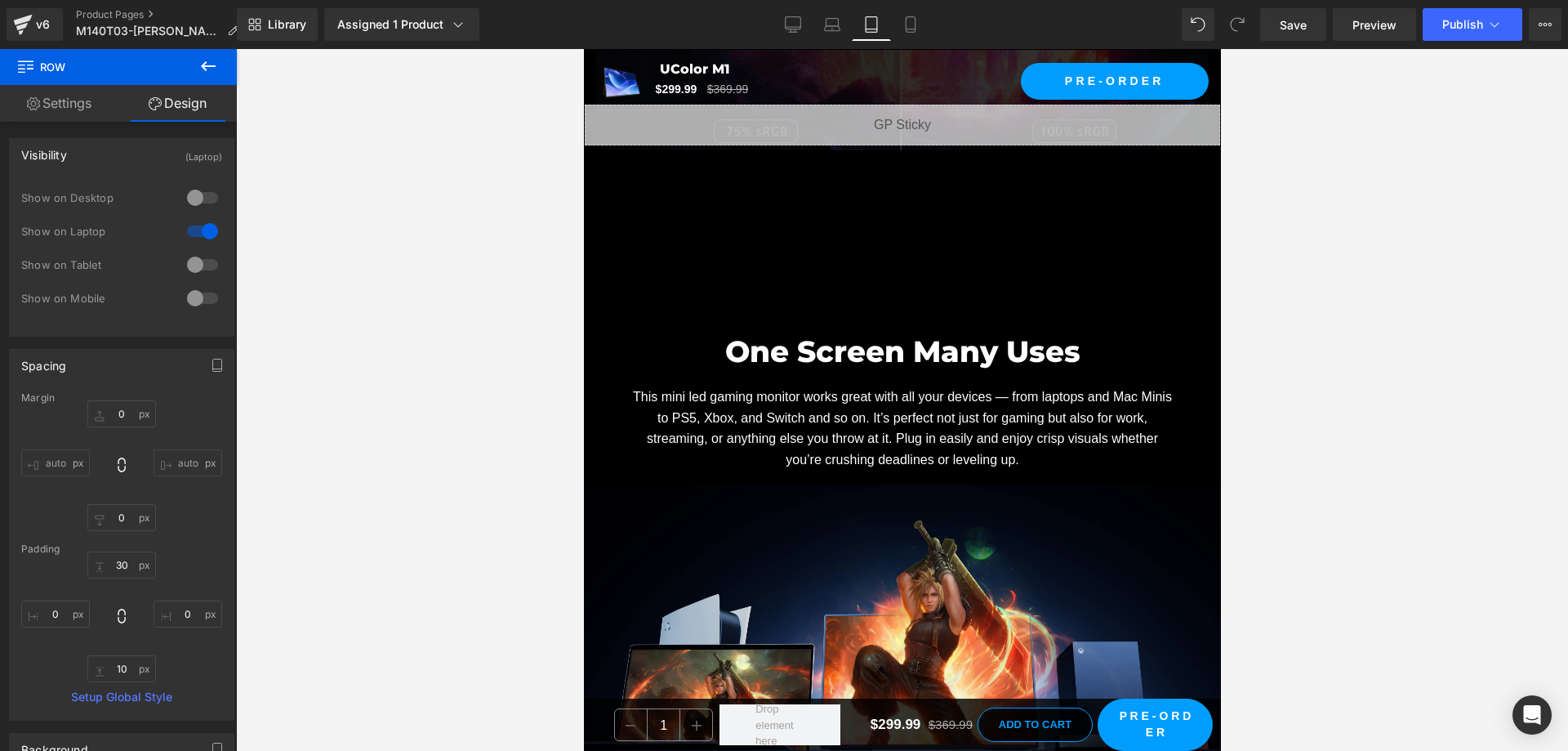
click at [670, 329] on h2 "One Screen Many Uses" at bounding box center [901, 351] width 547 height 44
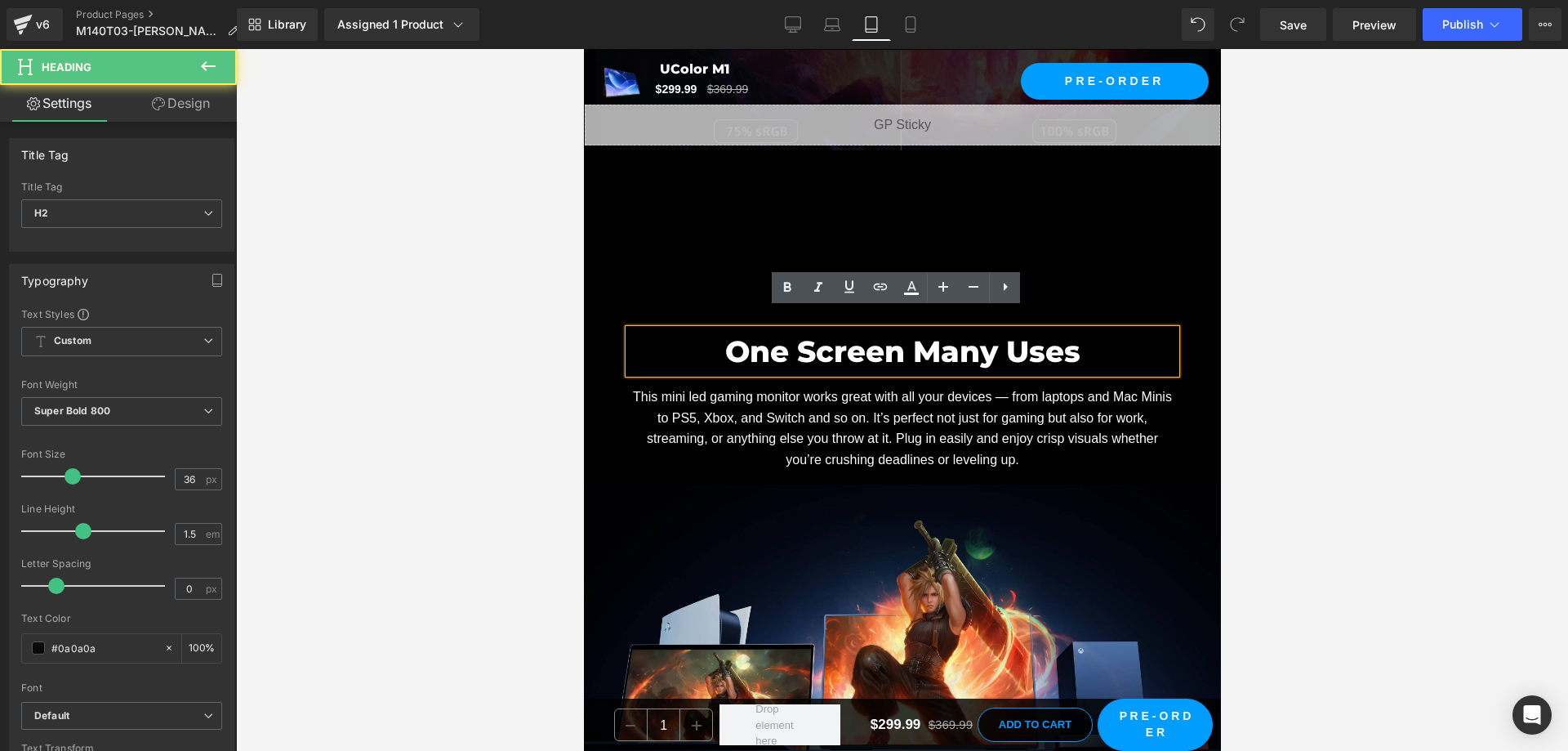
click at [637, 274] on div "One Screen Many Uses Heading This mini led gaming monitor works great with all …" at bounding box center [901, 537] width 637 height 611
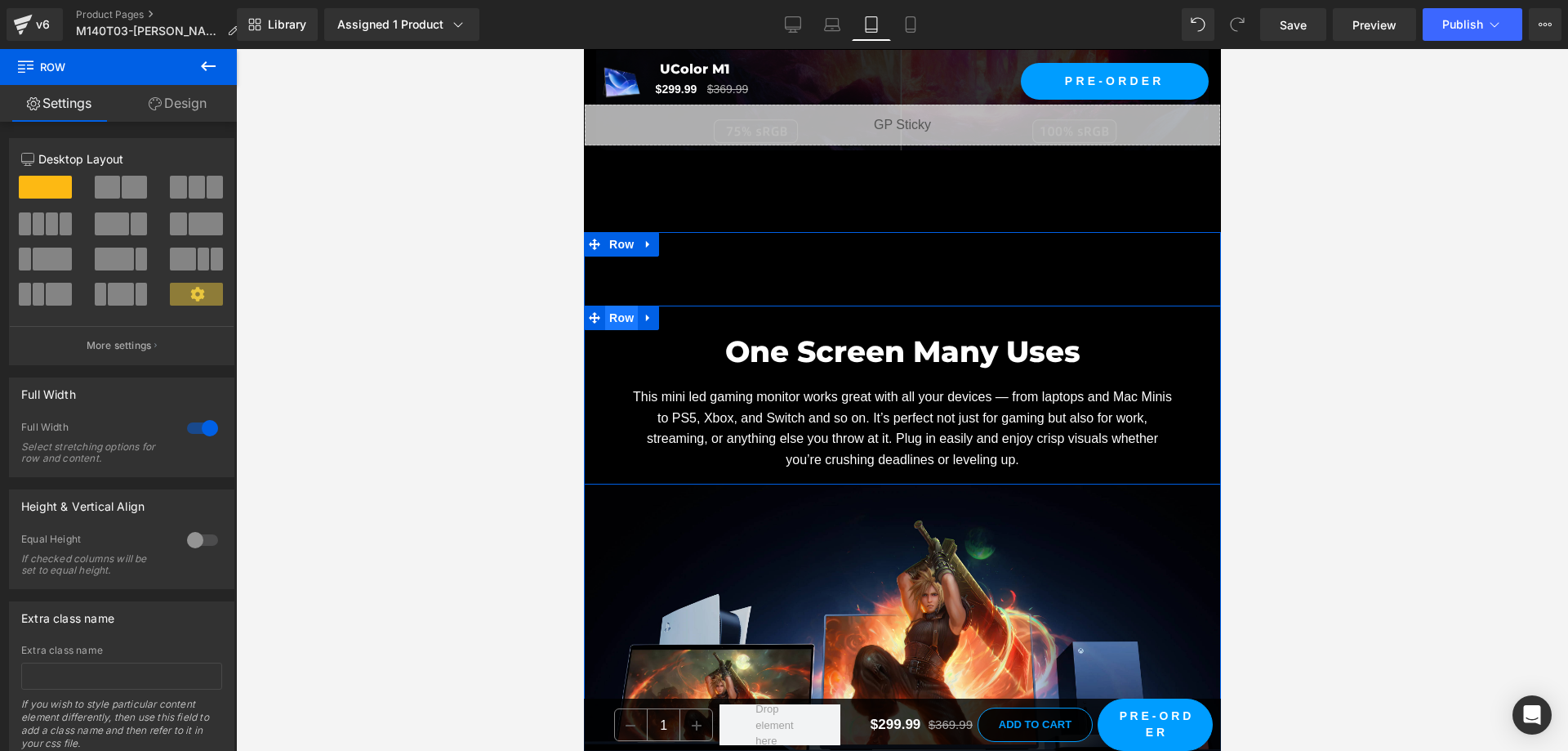
click at [625, 306] on span "Row" at bounding box center [621, 318] width 33 height 24
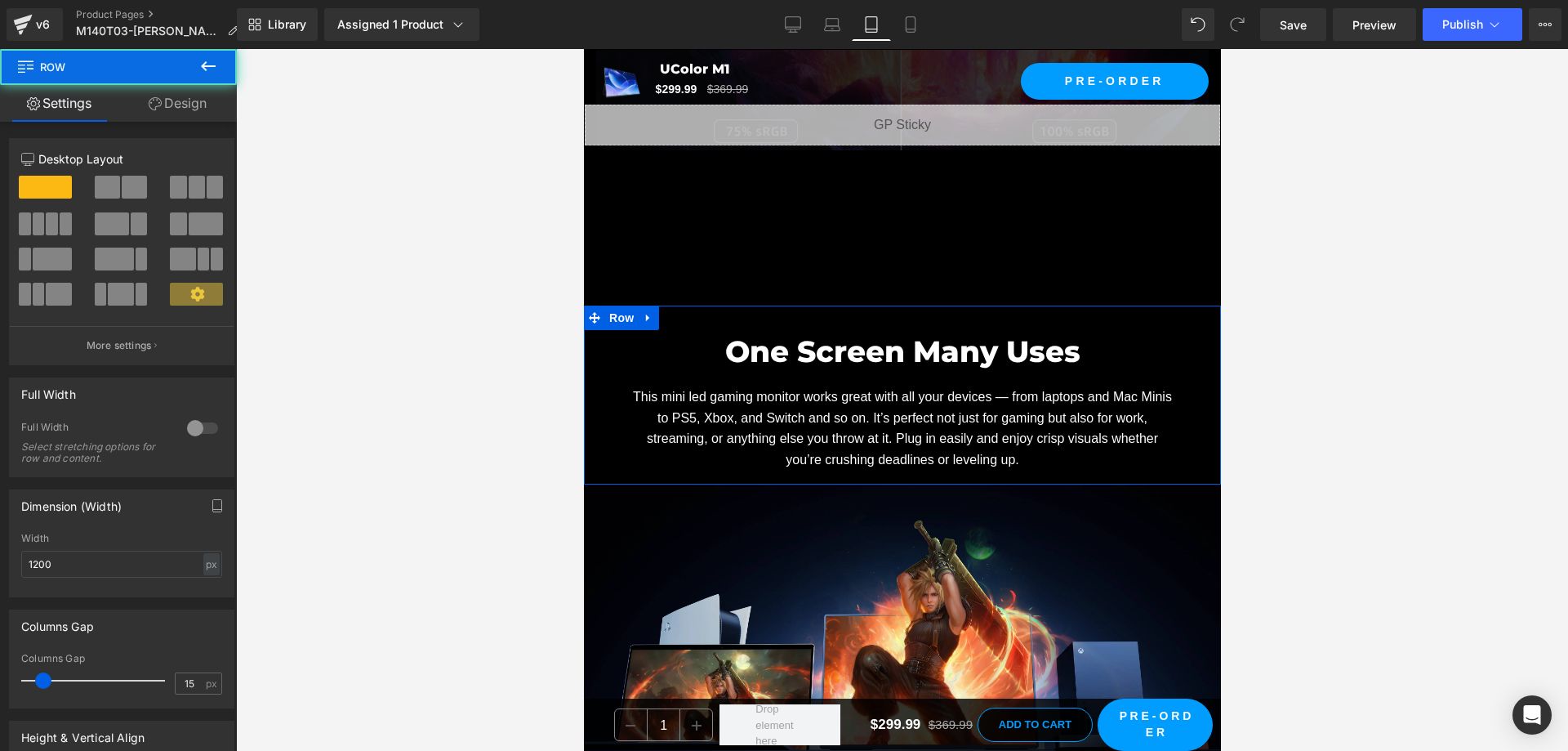
click at [192, 104] on link "Design" at bounding box center [177, 103] width 119 height 36
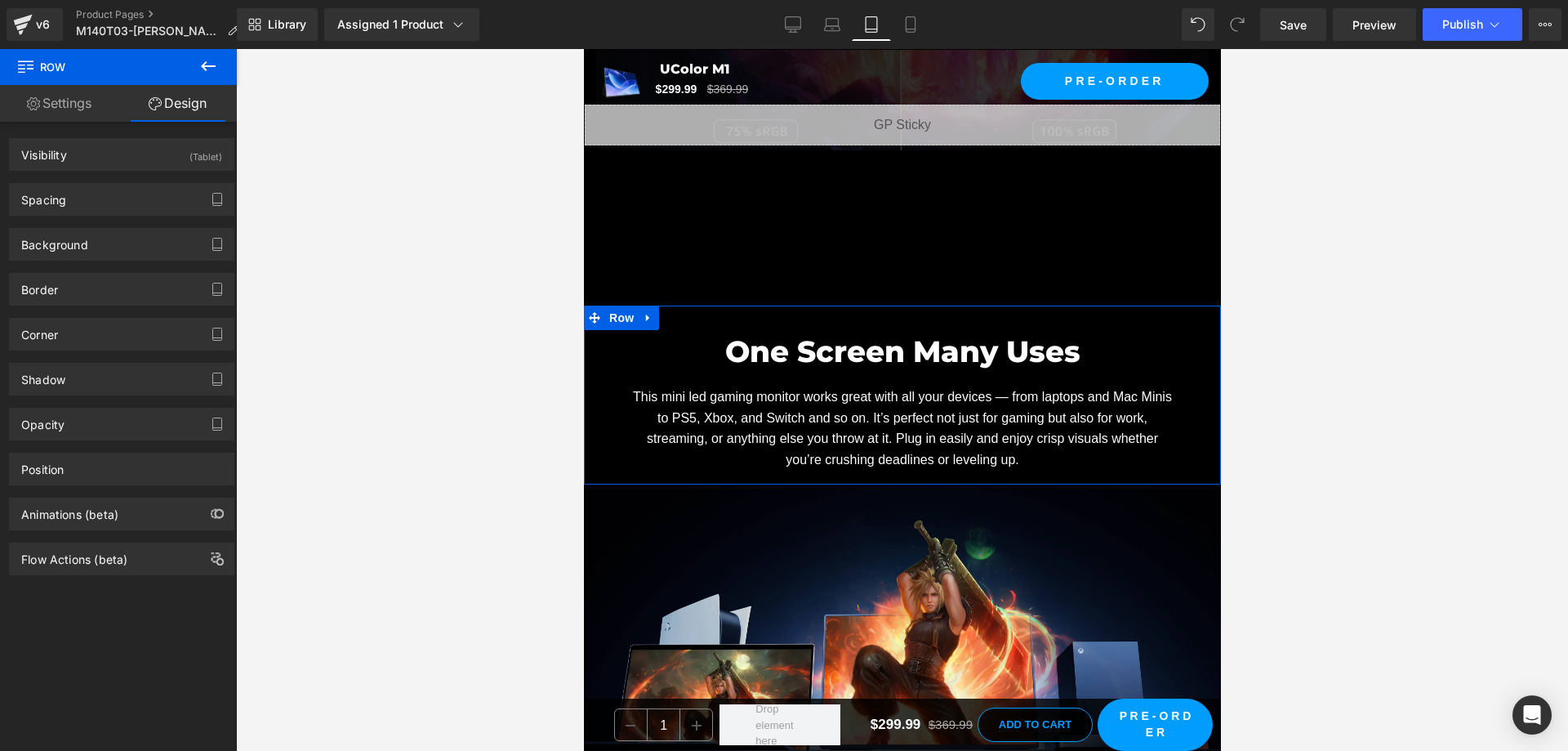
click at [190, 170] on div "Visibility (Tablet) 0|0|0|0 0 Show on Desktop 0 Show on Laptop 1 Show on Tablet…" at bounding box center [121, 154] width 225 height 33
click at [190, 151] on div "(Tablet)" at bounding box center [206, 152] width 33 height 27
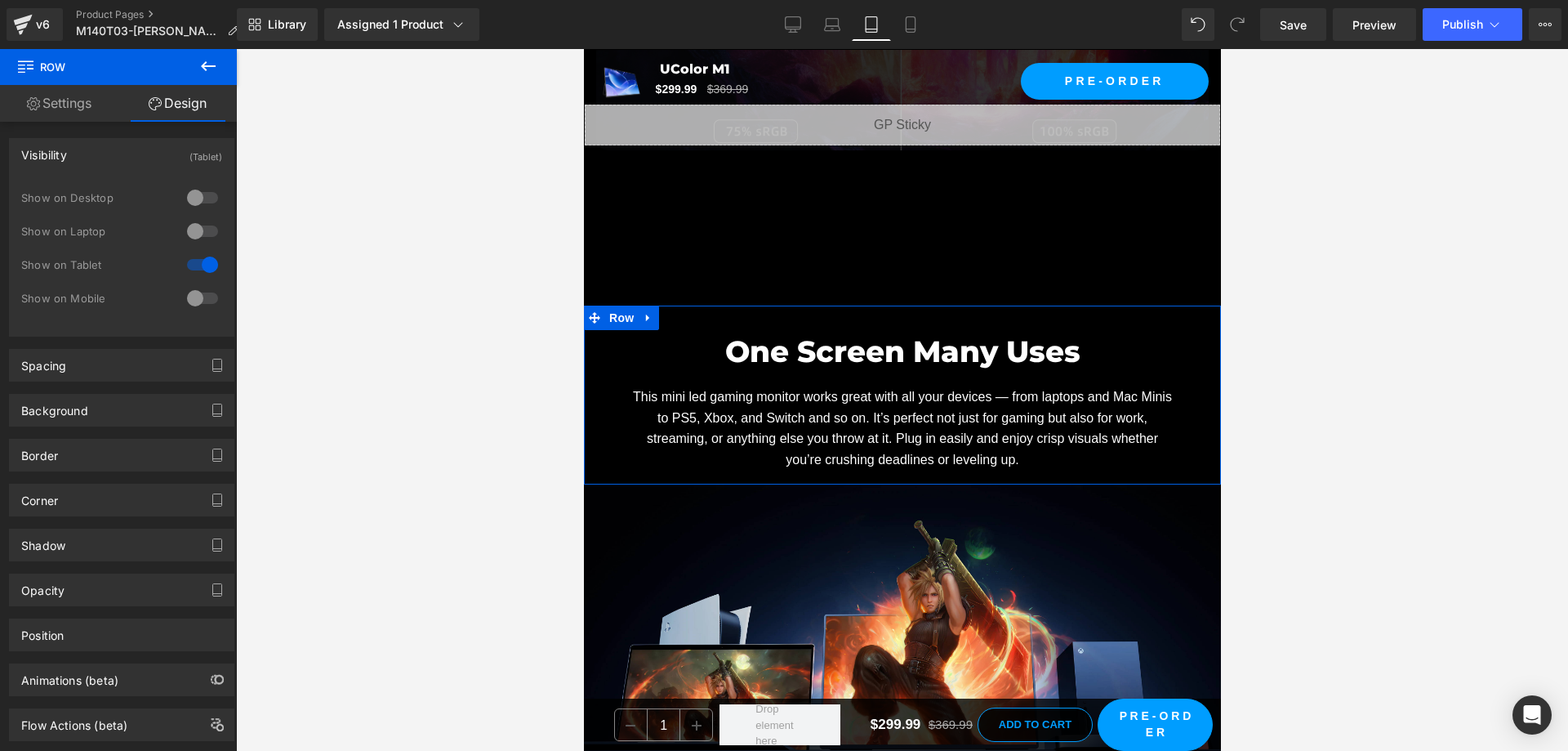
click at [194, 155] on div "(Tablet)" at bounding box center [206, 152] width 33 height 27
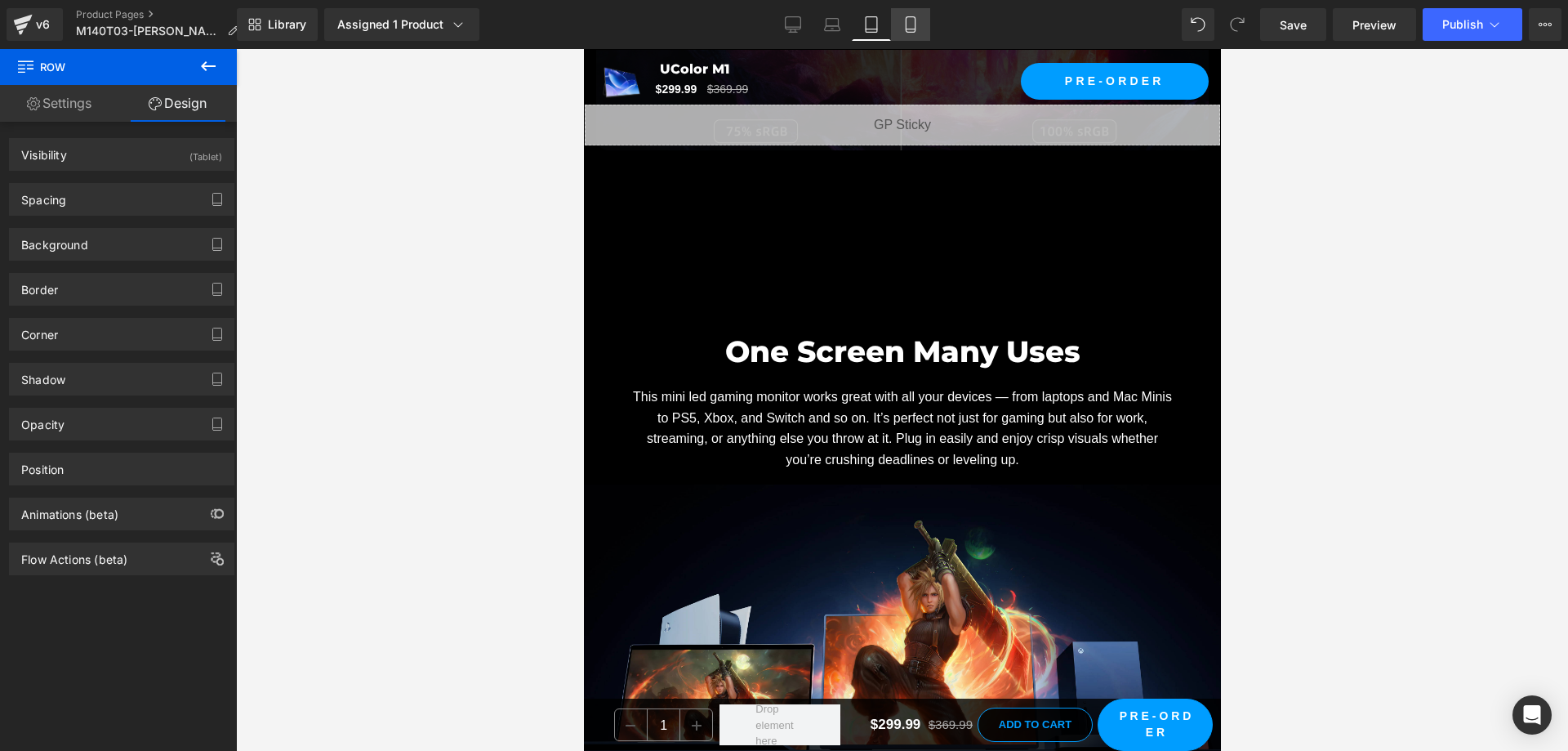
click at [911, 24] on icon at bounding box center [910, 24] width 16 height 16
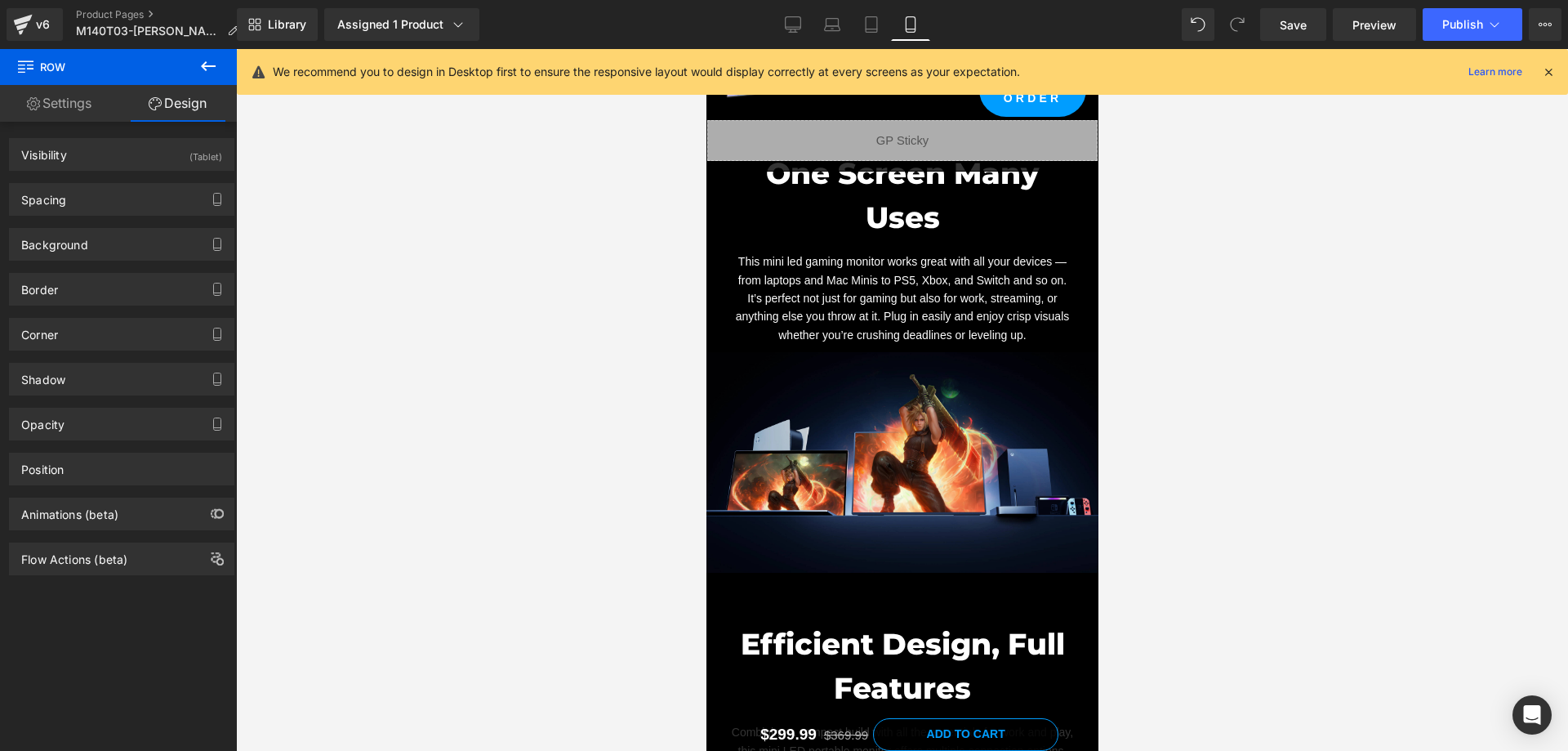
scroll to position [6373, 0]
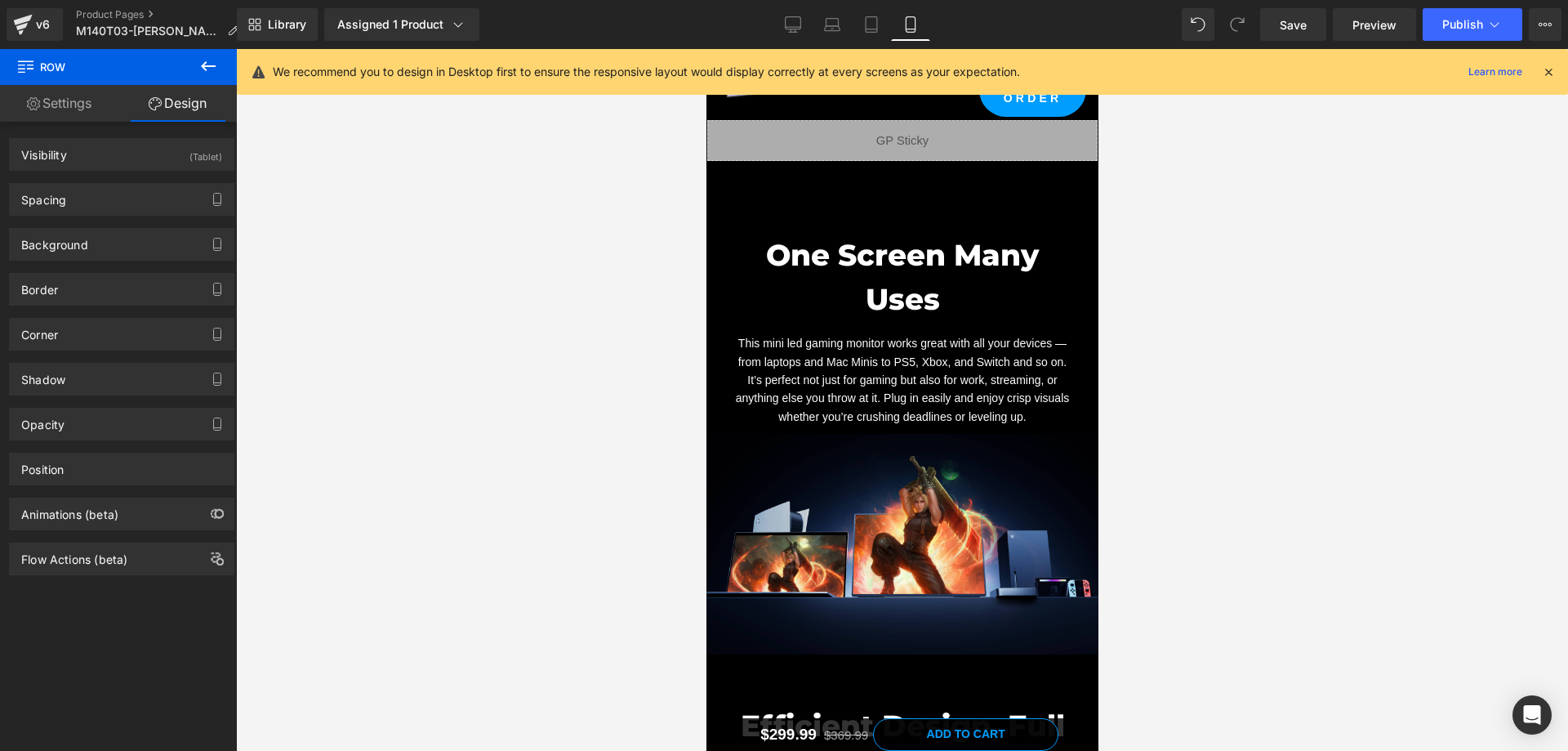
click at [757, 233] on div "One Screen Many Uses Heading" at bounding box center [901, 277] width 343 height 88
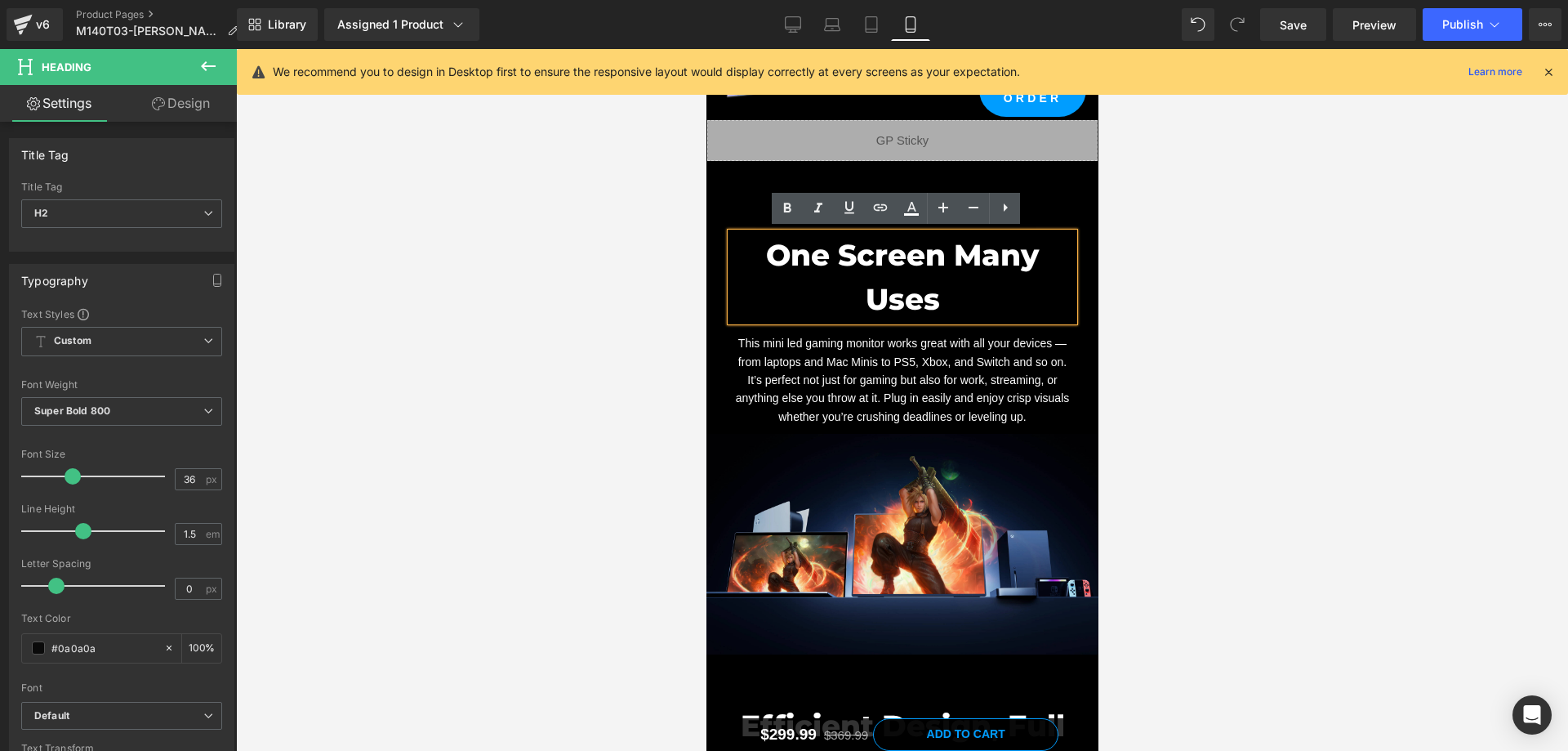
click at [726, 209] on div "One Screen Many Uses Heading This mini led gaming monitor works great with all …" at bounding box center [901, 321] width 392 height 225
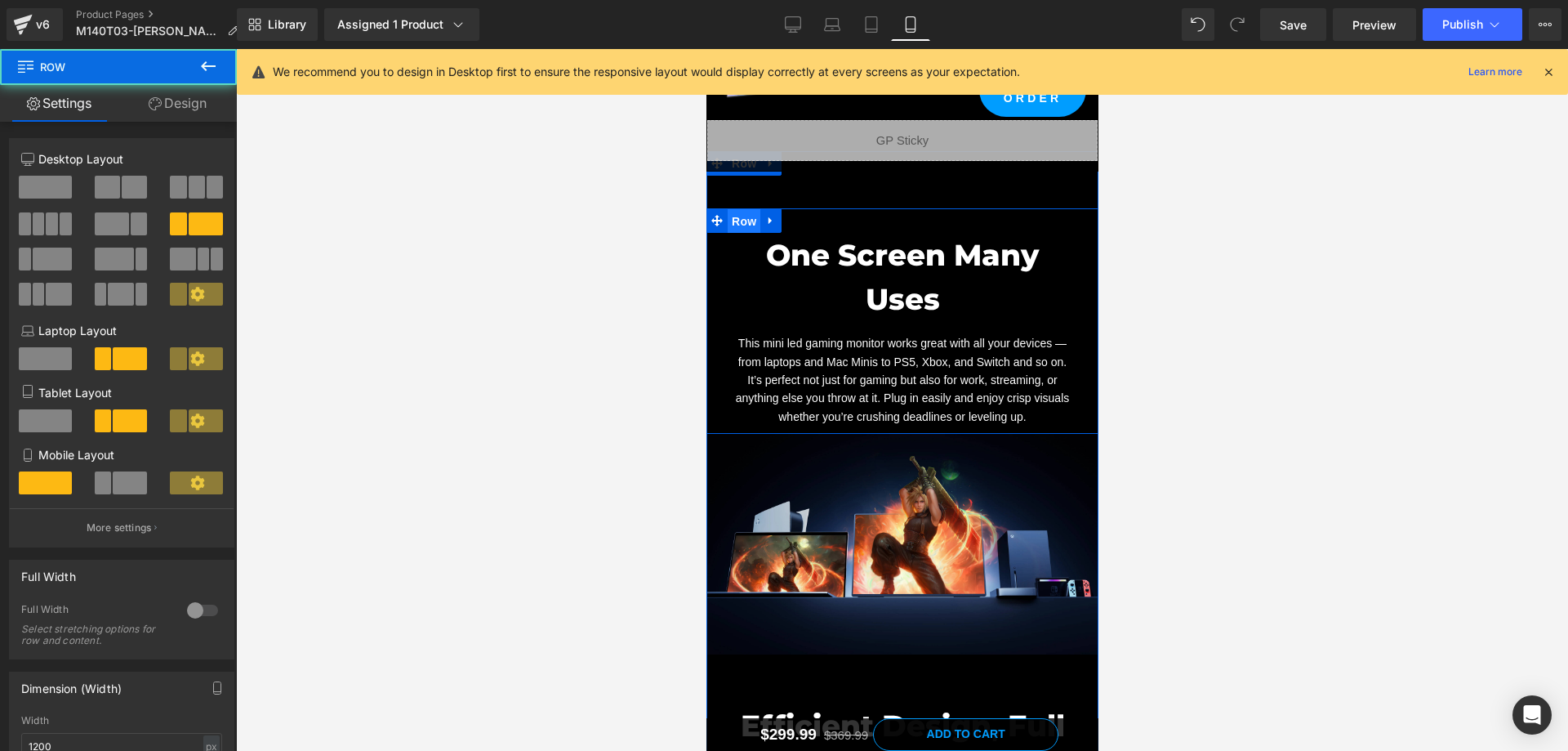
drag, startPoint x: 737, startPoint y: 219, endPoint x: 744, endPoint y: 213, distance: 9.2
click at [737, 219] on span "Row" at bounding box center [743, 221] width 33 height 24
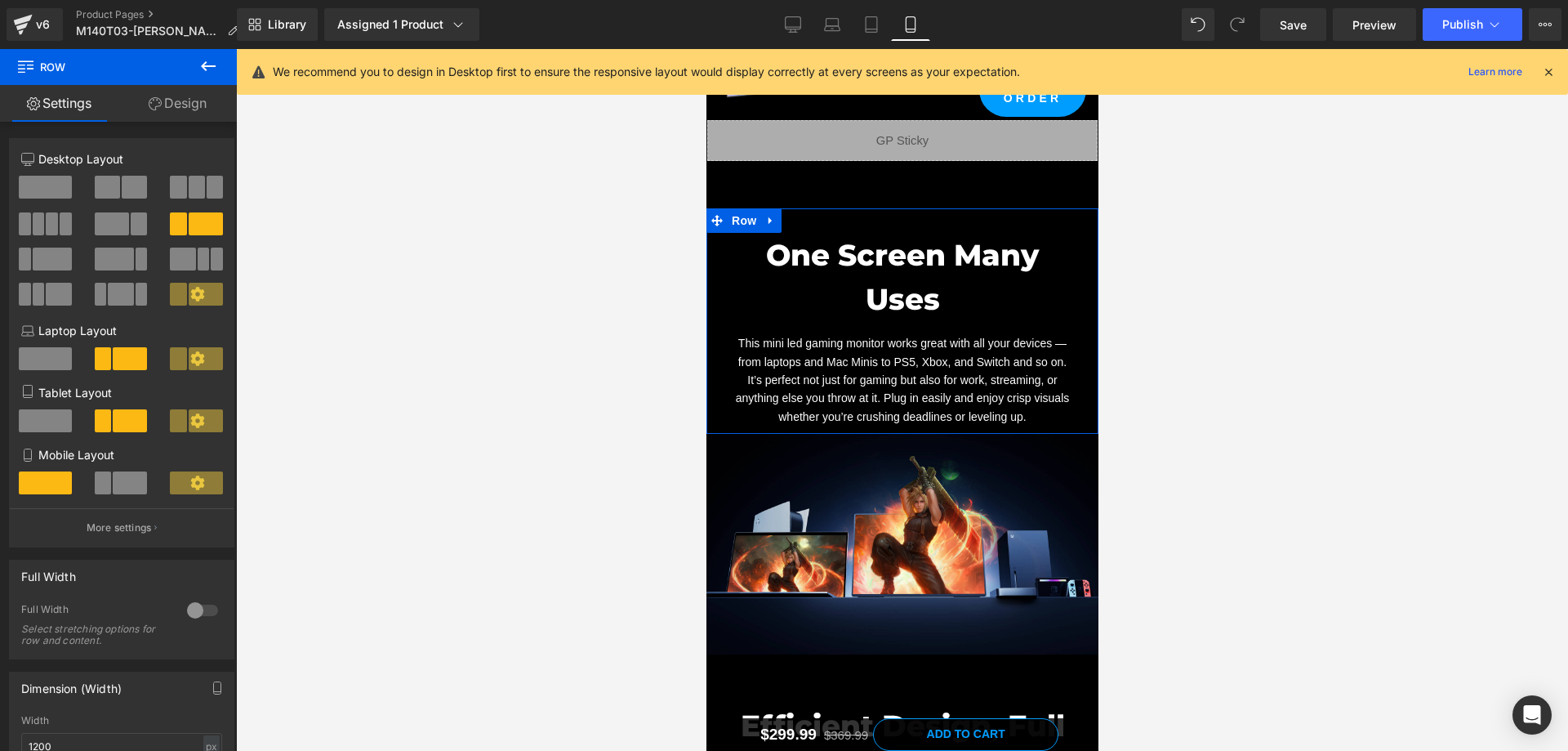
drag, startPoint x: 158, startPoint y: 108, endPoint x: 171, endPoint y: 180, distance: 73.2
click at [158, 108] on icon at bounding box center [155, 103] width 13 height 13
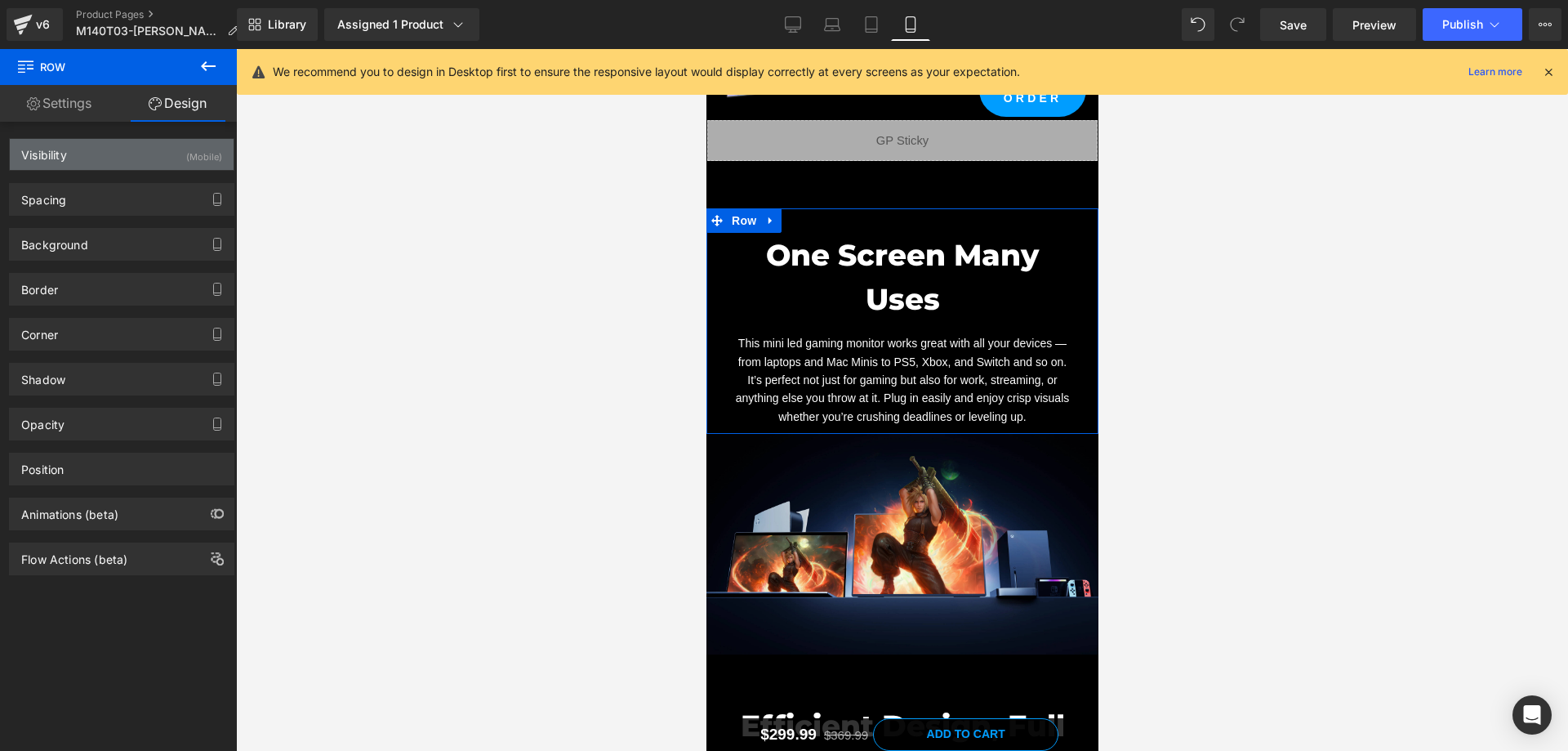
click at [172, 149] on div "Visibility (Mobile)" at bounding box center [121, 154] width 223 height 31
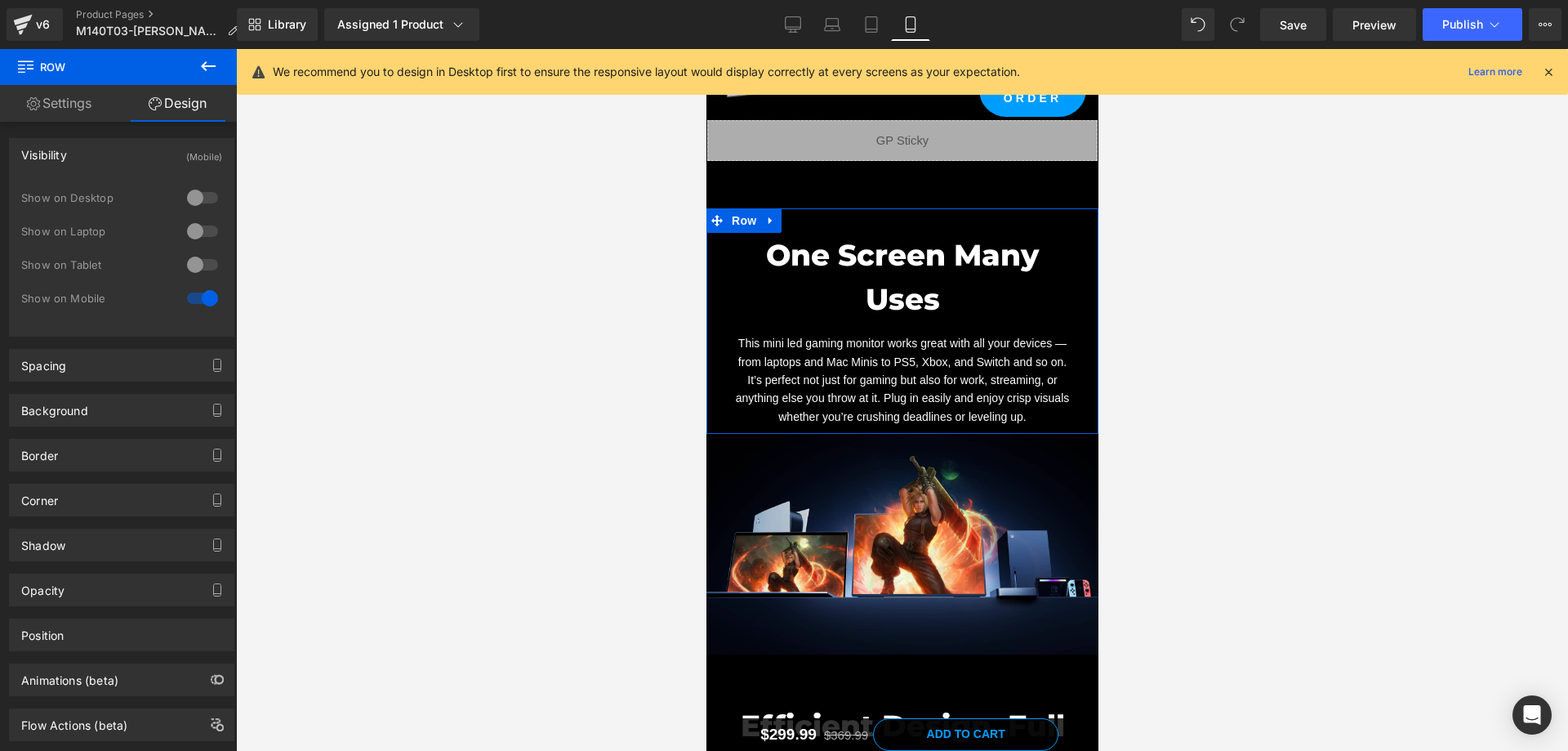
drag, startPoint x: 177, startPoint y: 150, endPoint x: 193, endPoint y: 152, distance: 16.1
click at [179, 151] on div "Visibility (Mobile)" at bounding box center [121, 154] width 223 height 31
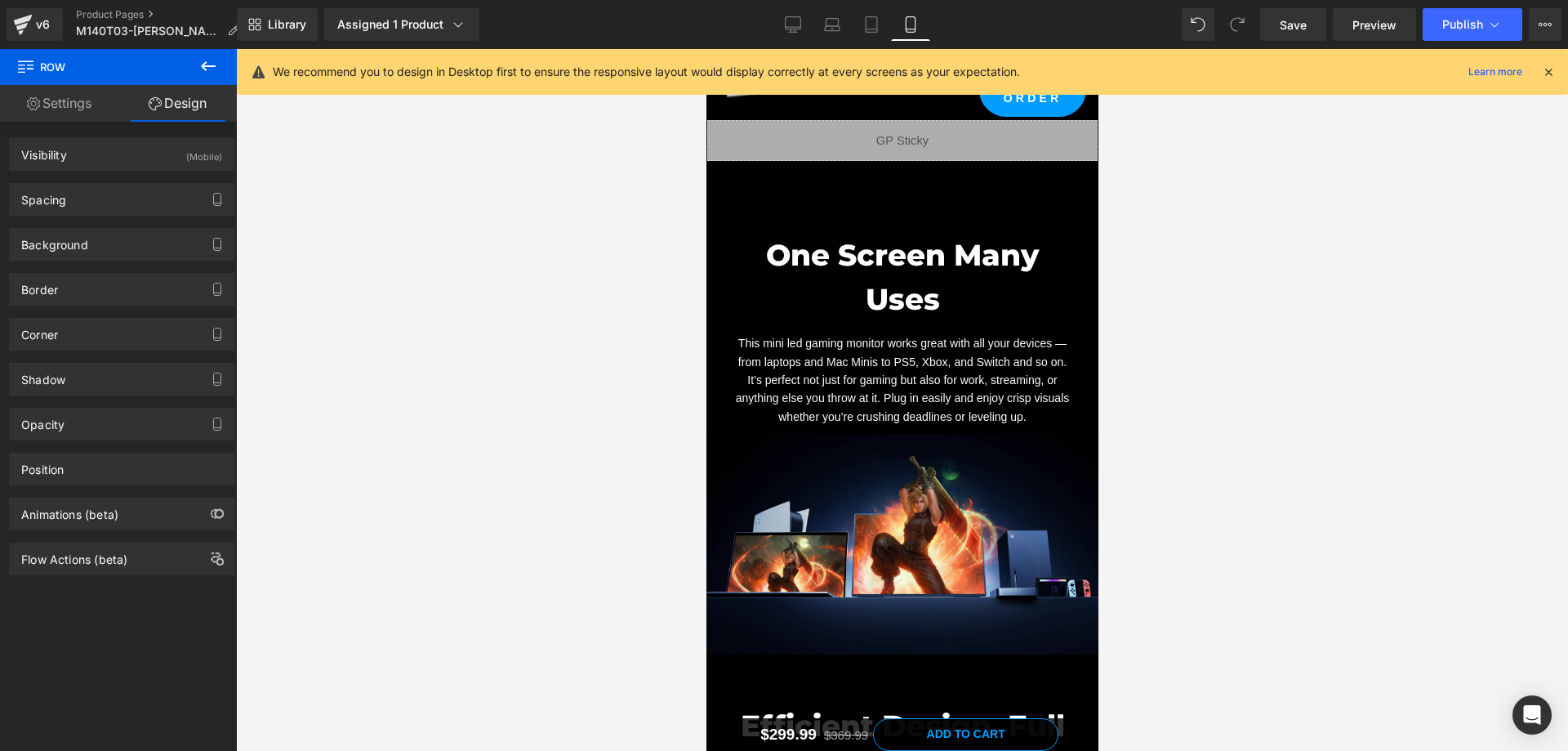
click at [1216, 185] on div at bounding box center [902, 400] width 1332 height 702
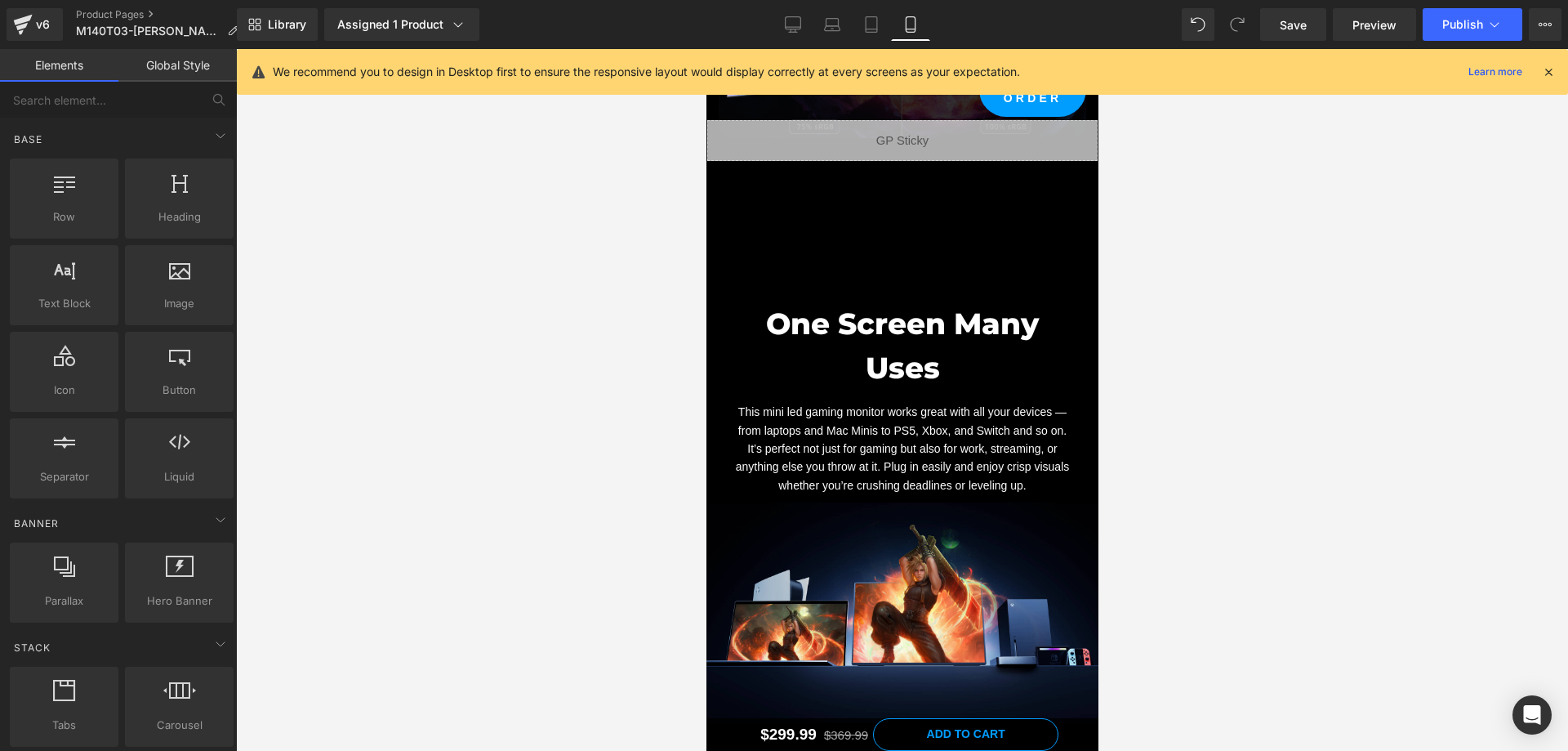
scroll to position [6209, 0]
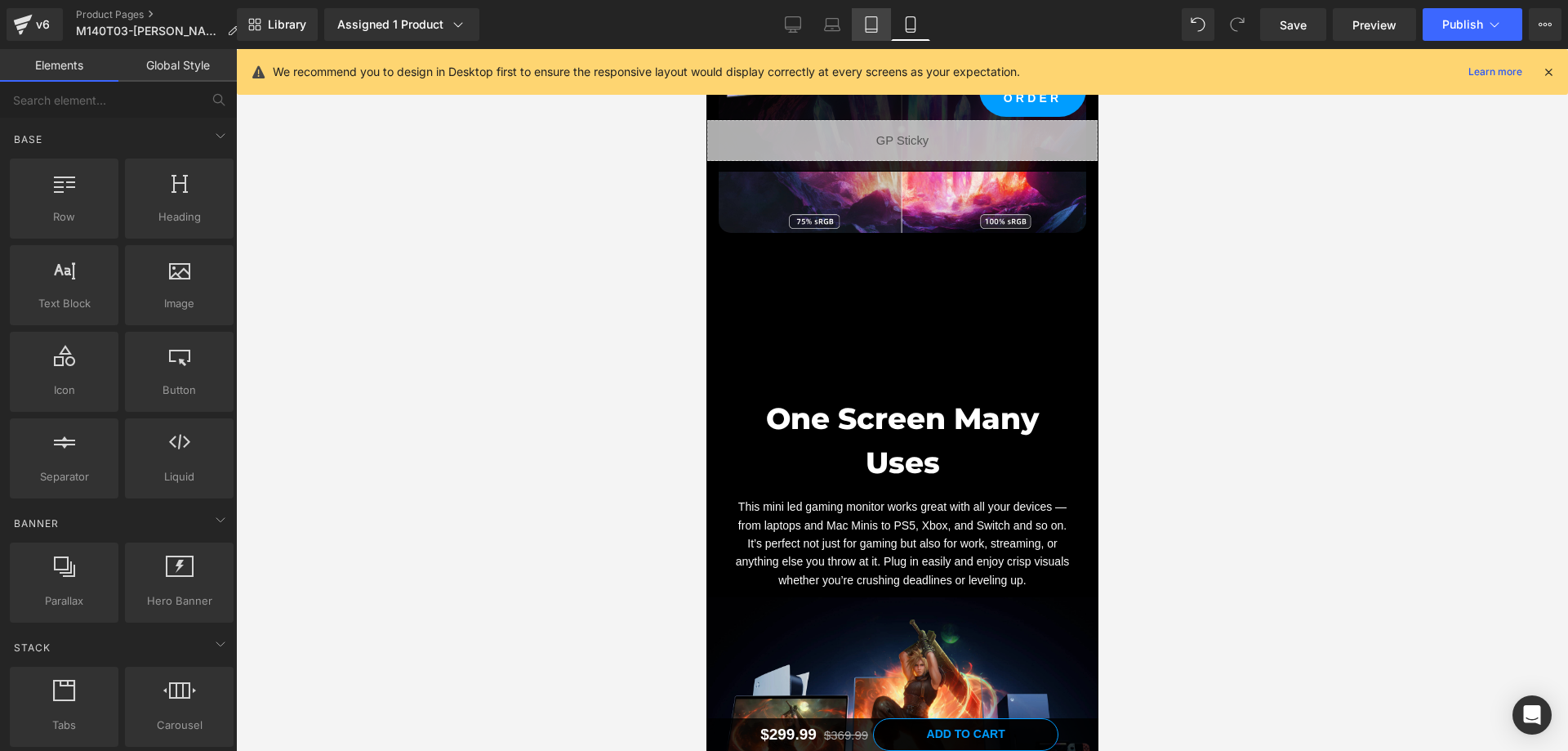
click at [866, 25] on icon at bounding box center [871, 24] width 16 height 16
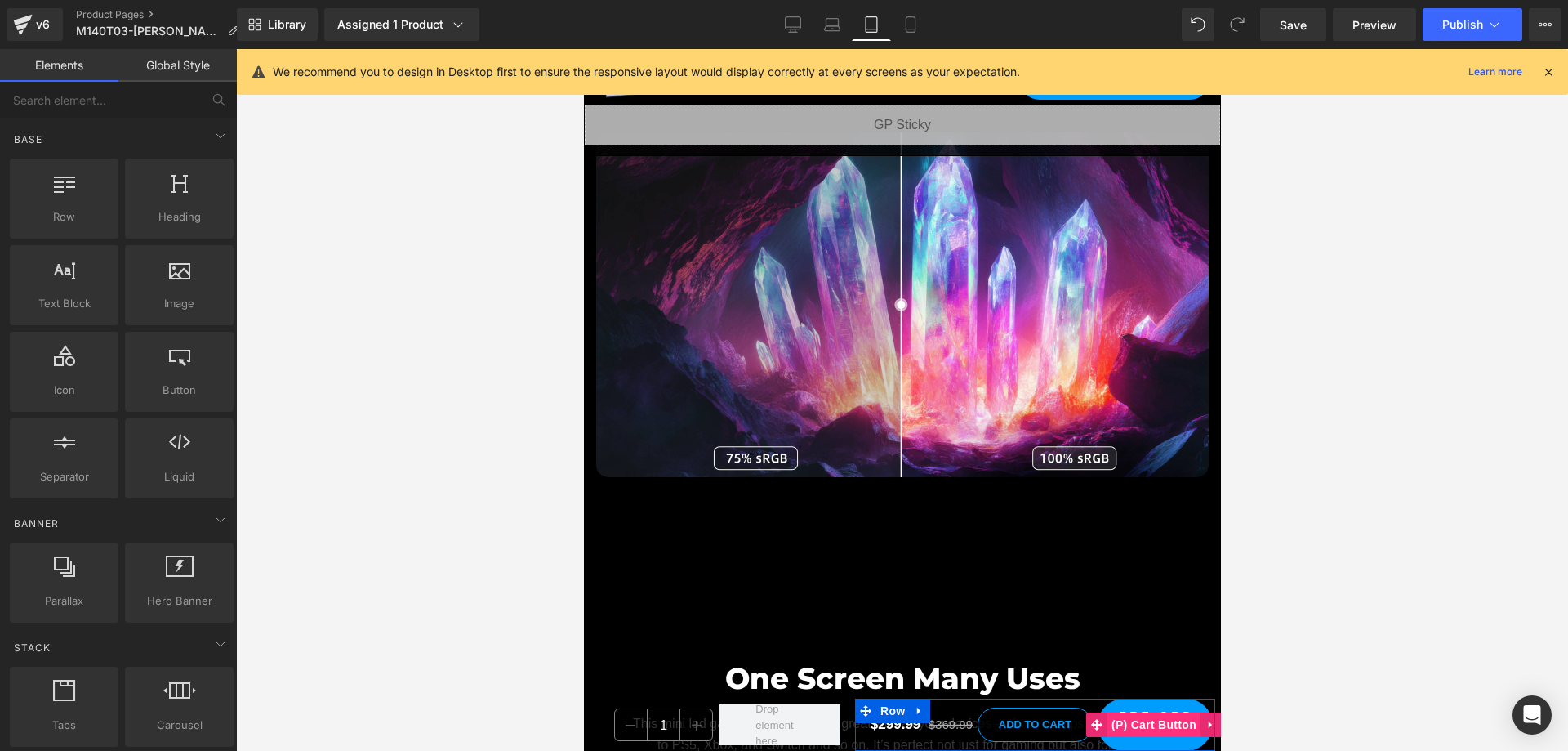
click at [1145, 727] on span "(P) Cart Button" at bounding box center [1153, 724] width 94 height 24
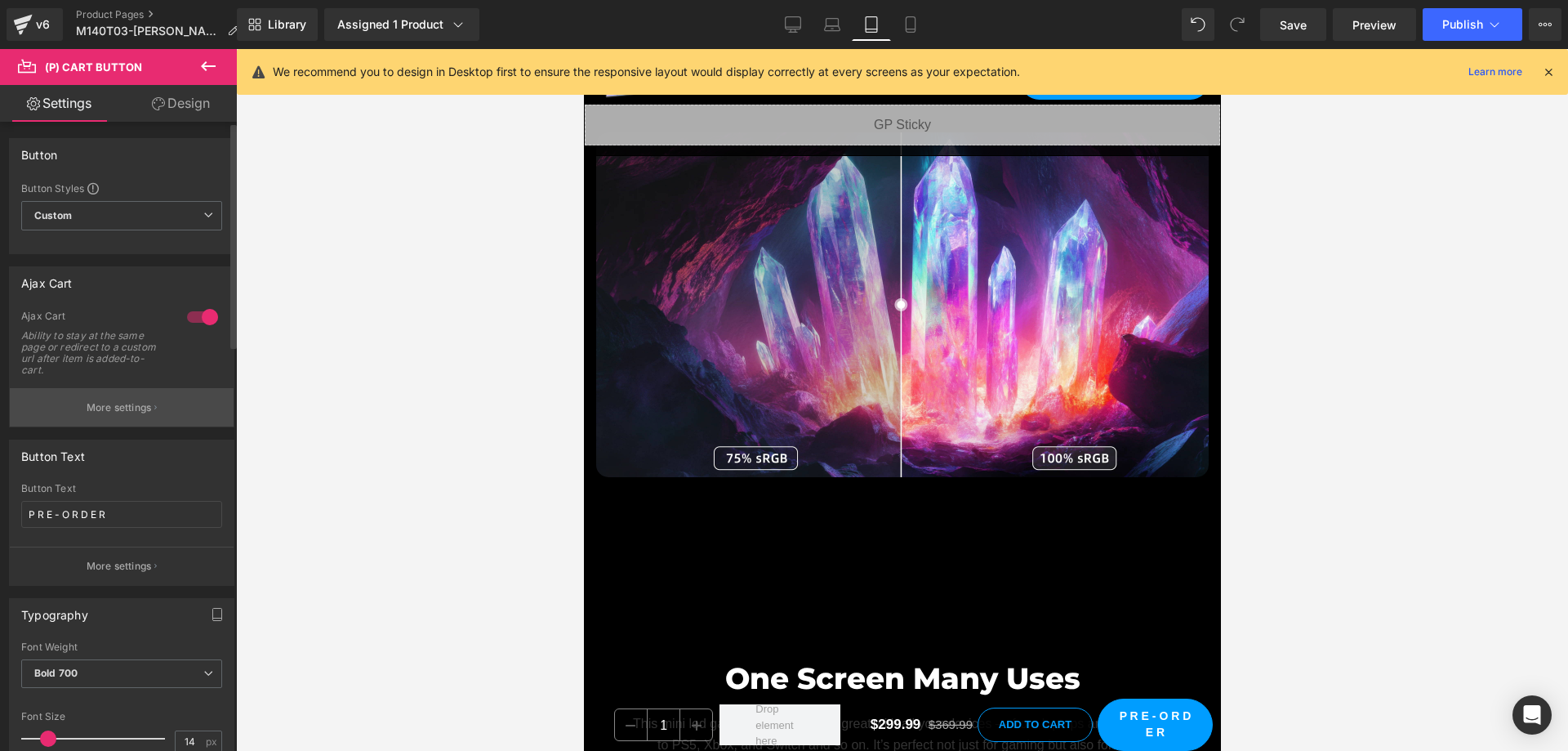
click at [110, 405] on p "More settings" at bounding box center [119, 407] width 65 height 15
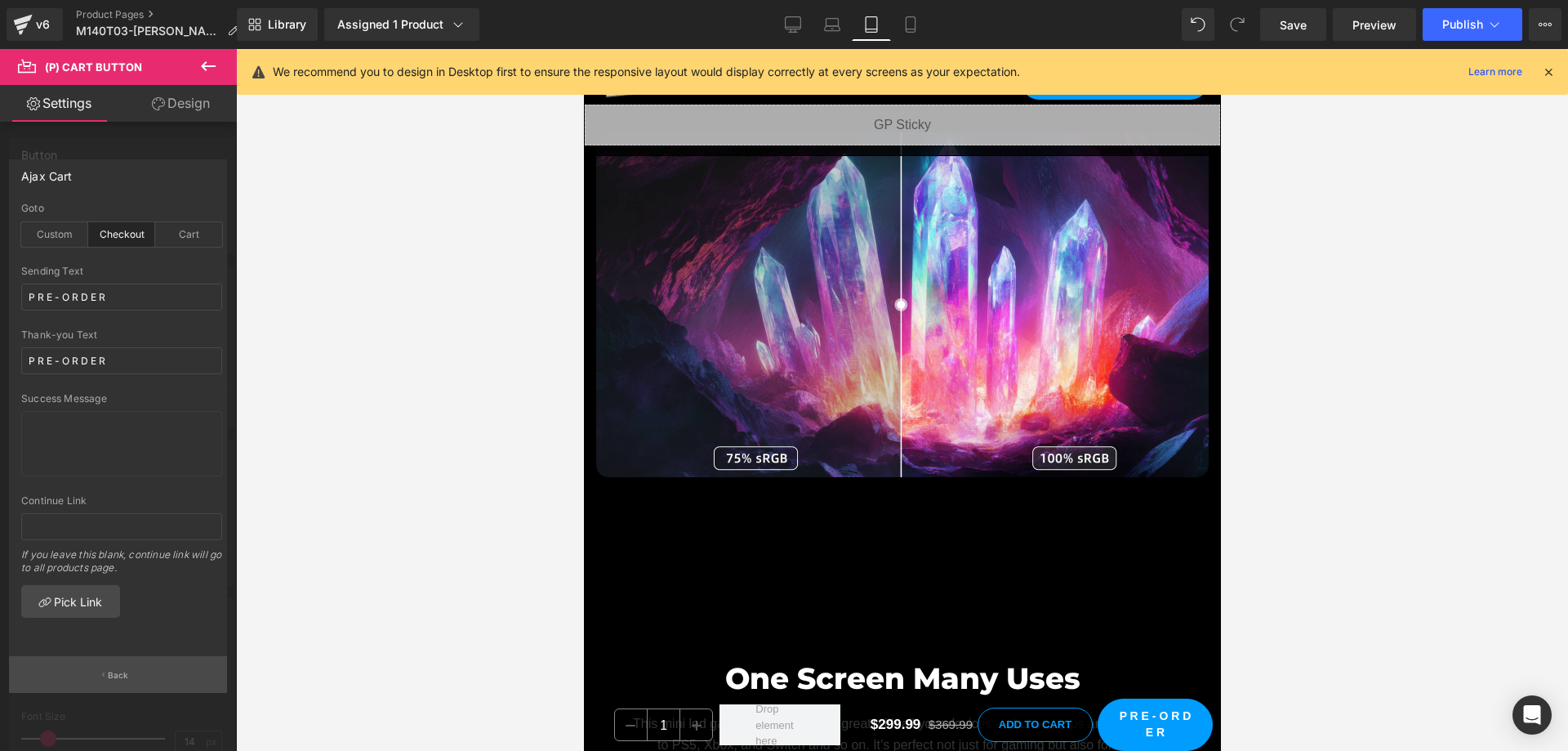
click at [139, 670] on button "Back" at bounding box center [118, 674] width 218 height 36
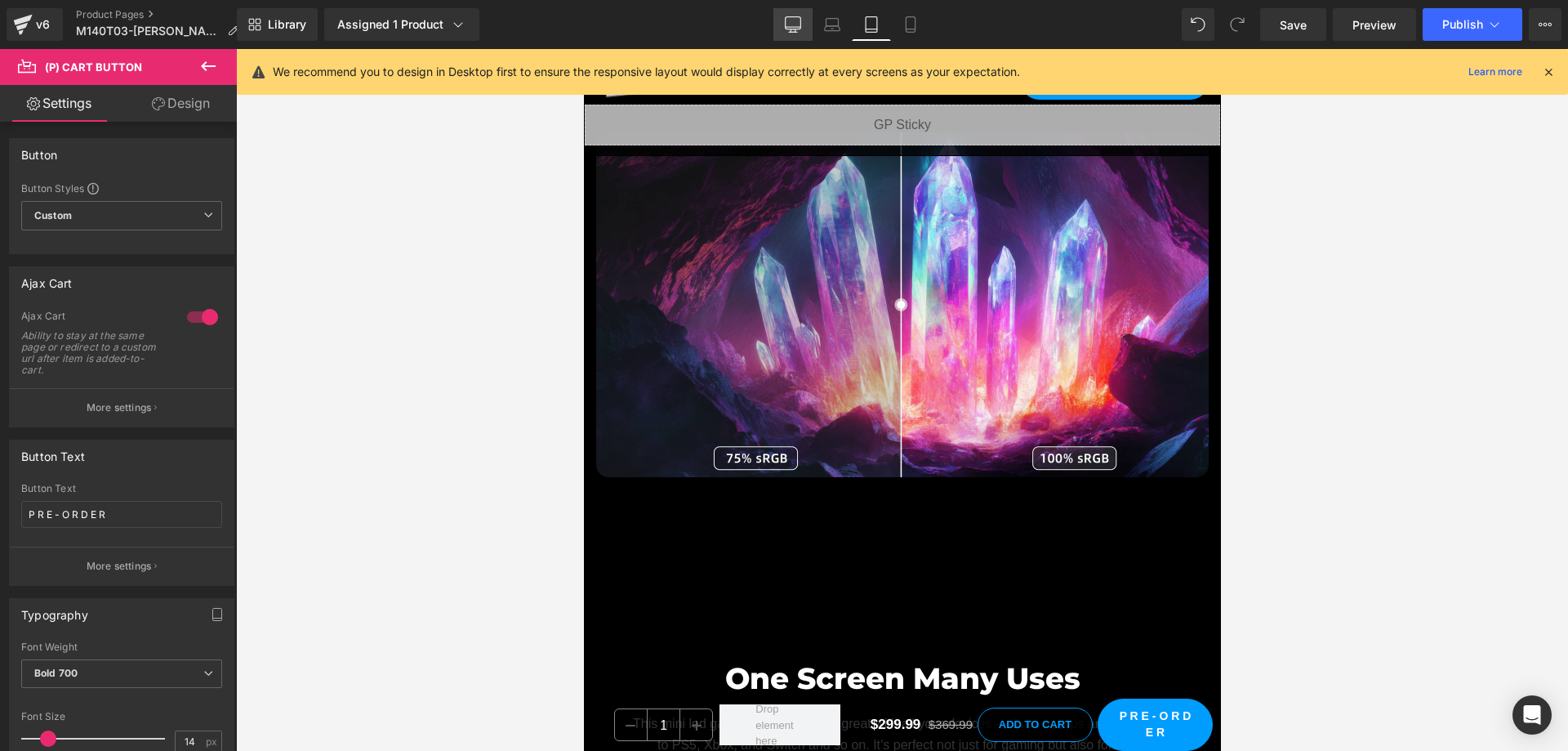
click at [787, 21] on icon at bounding box center [792, 24] width 16 height 16
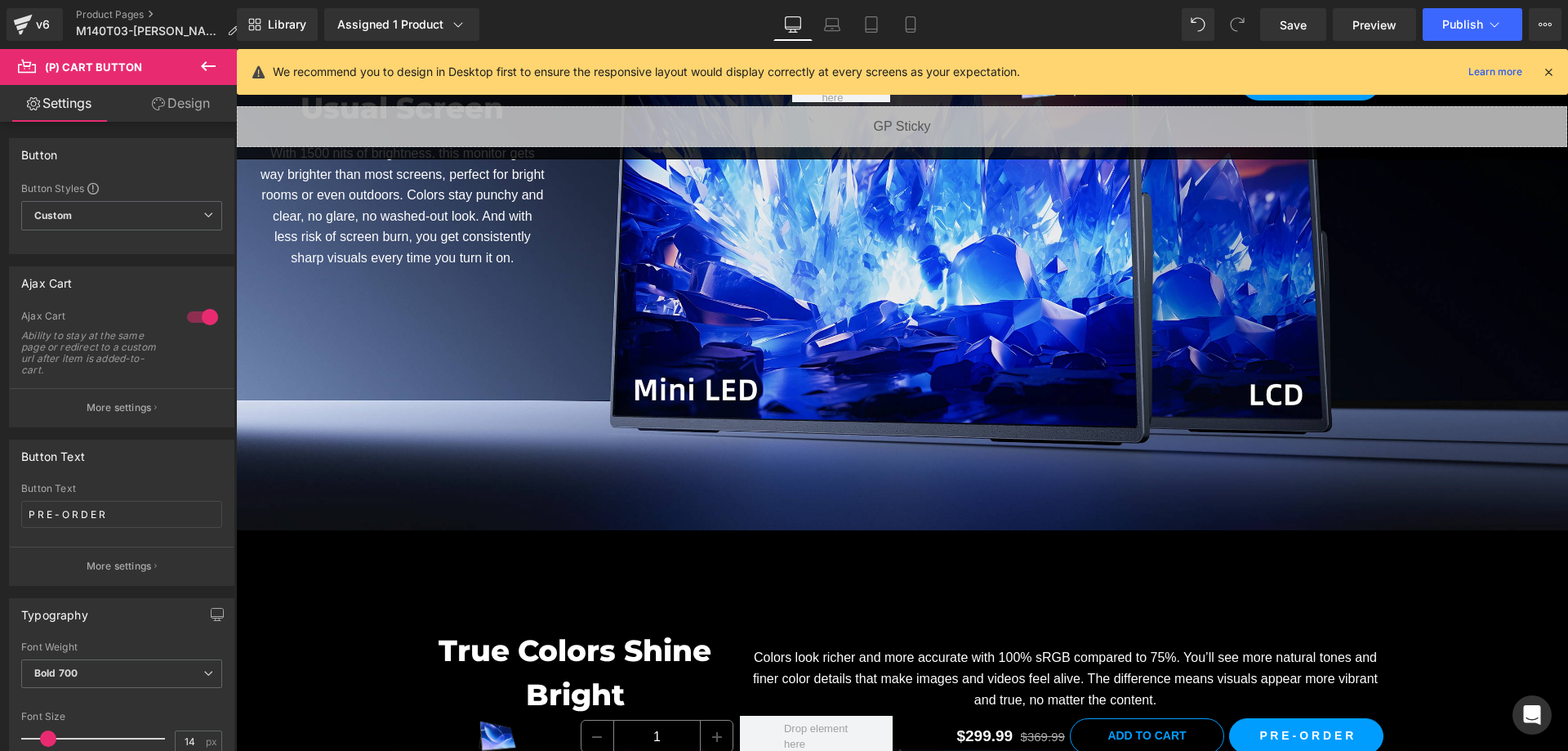
scroll to position [6220, 0]
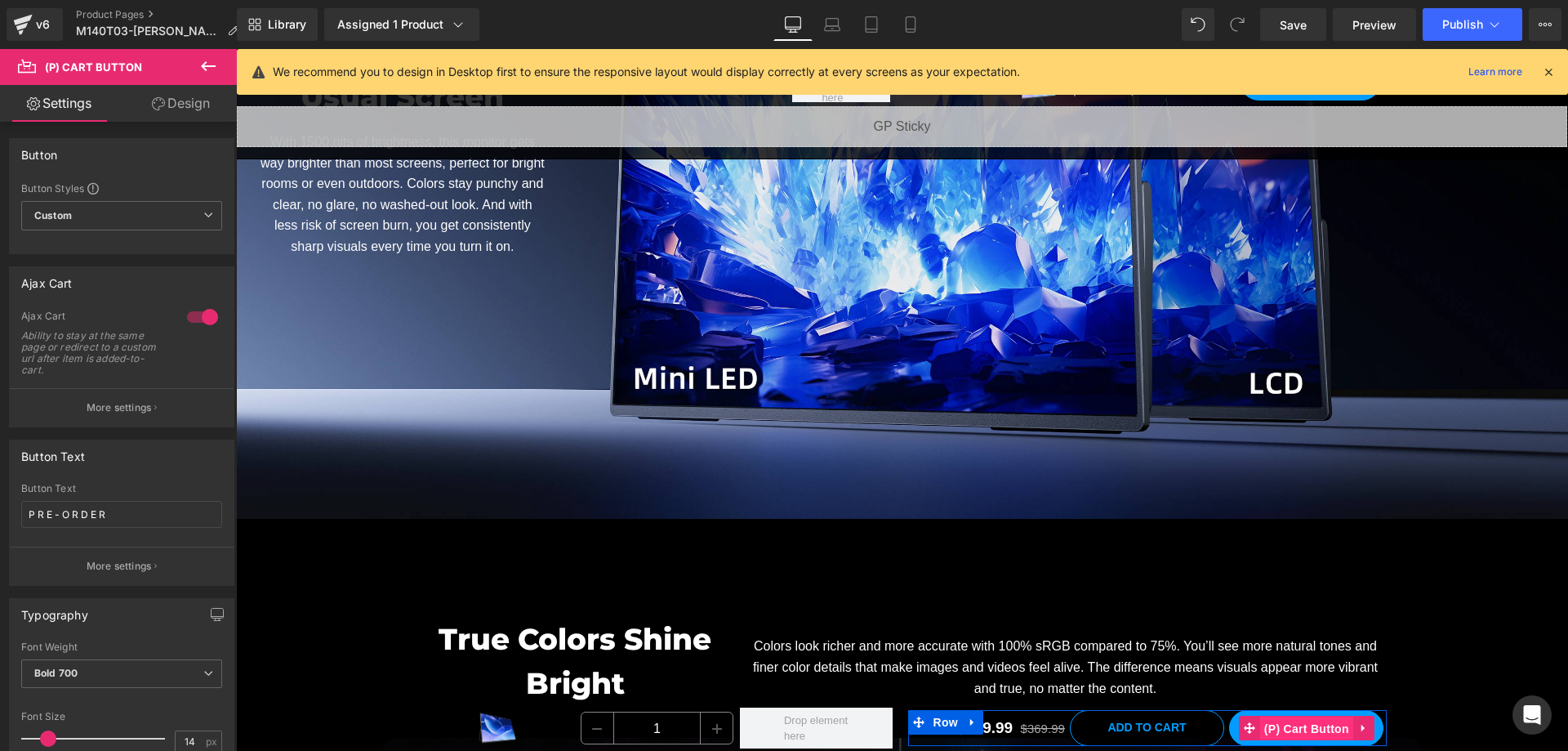
click at [1300, 728] on span "(P) Cart Button" at bounding box center [1307, 728] width 94 height 24
click at [835, 34] on link "Laptop" at bounding box center [831, 24] width 39 height 33
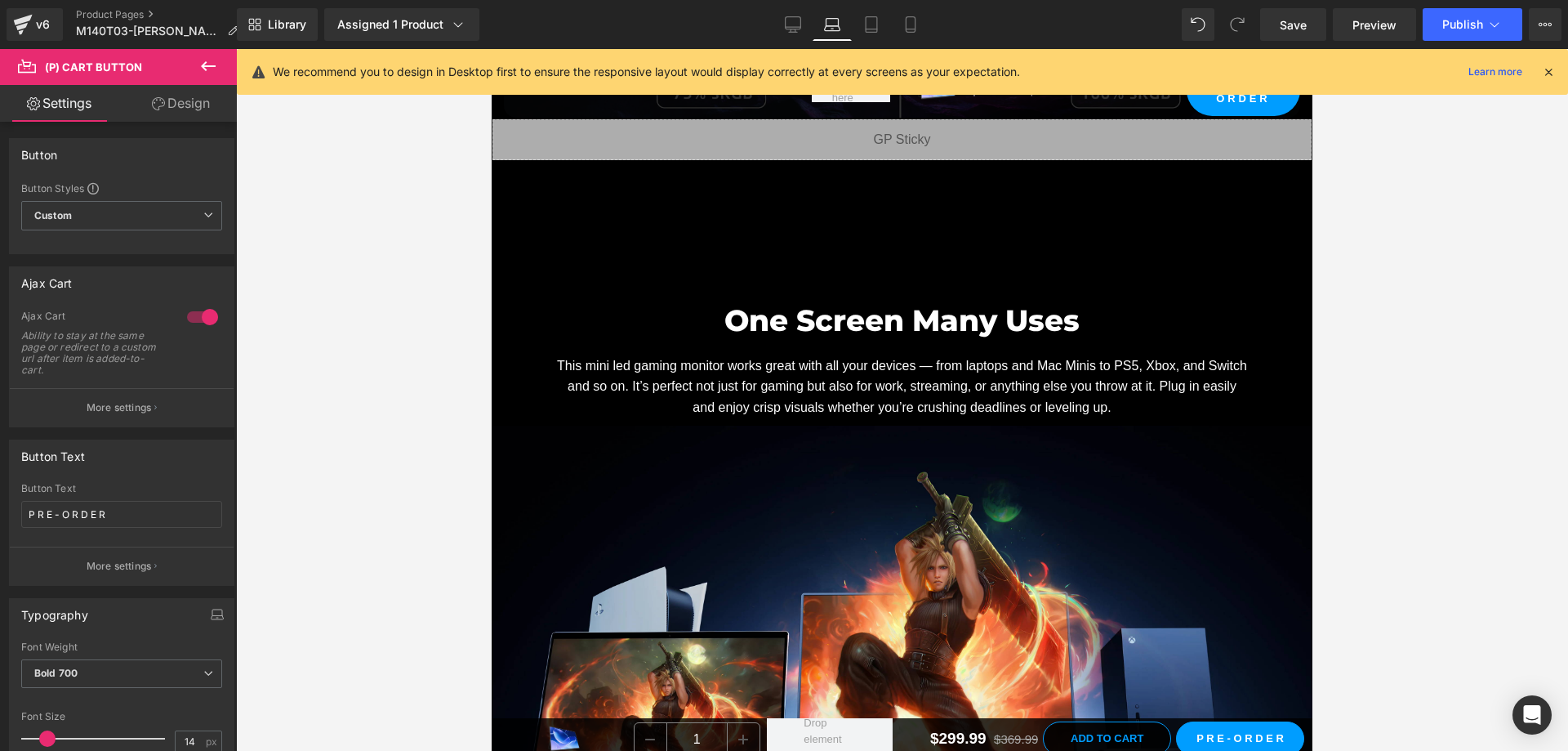
scroll to position [6224, 0]
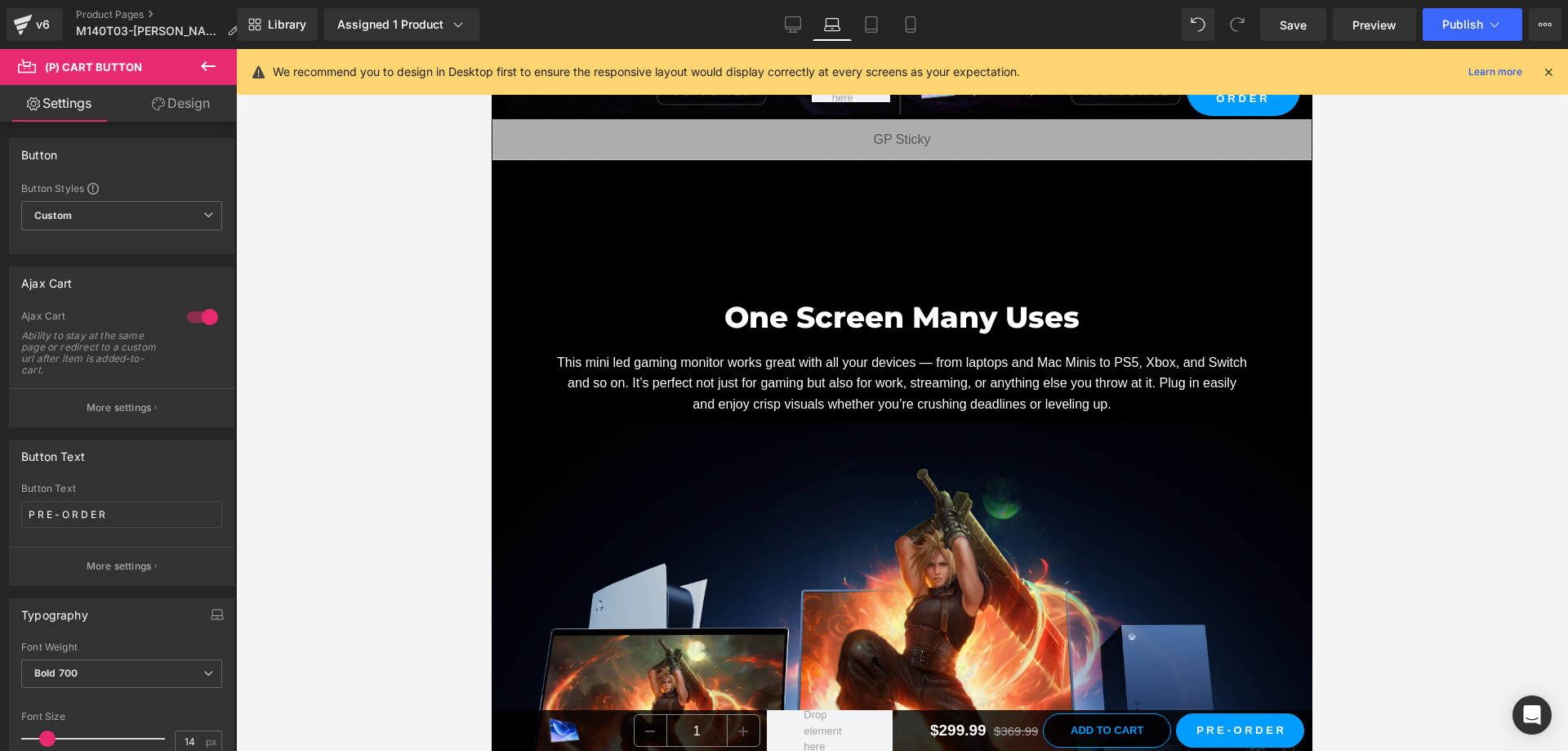
click at [1548, 73] on icon at bounding box center [1548, 72] width 15 height 15
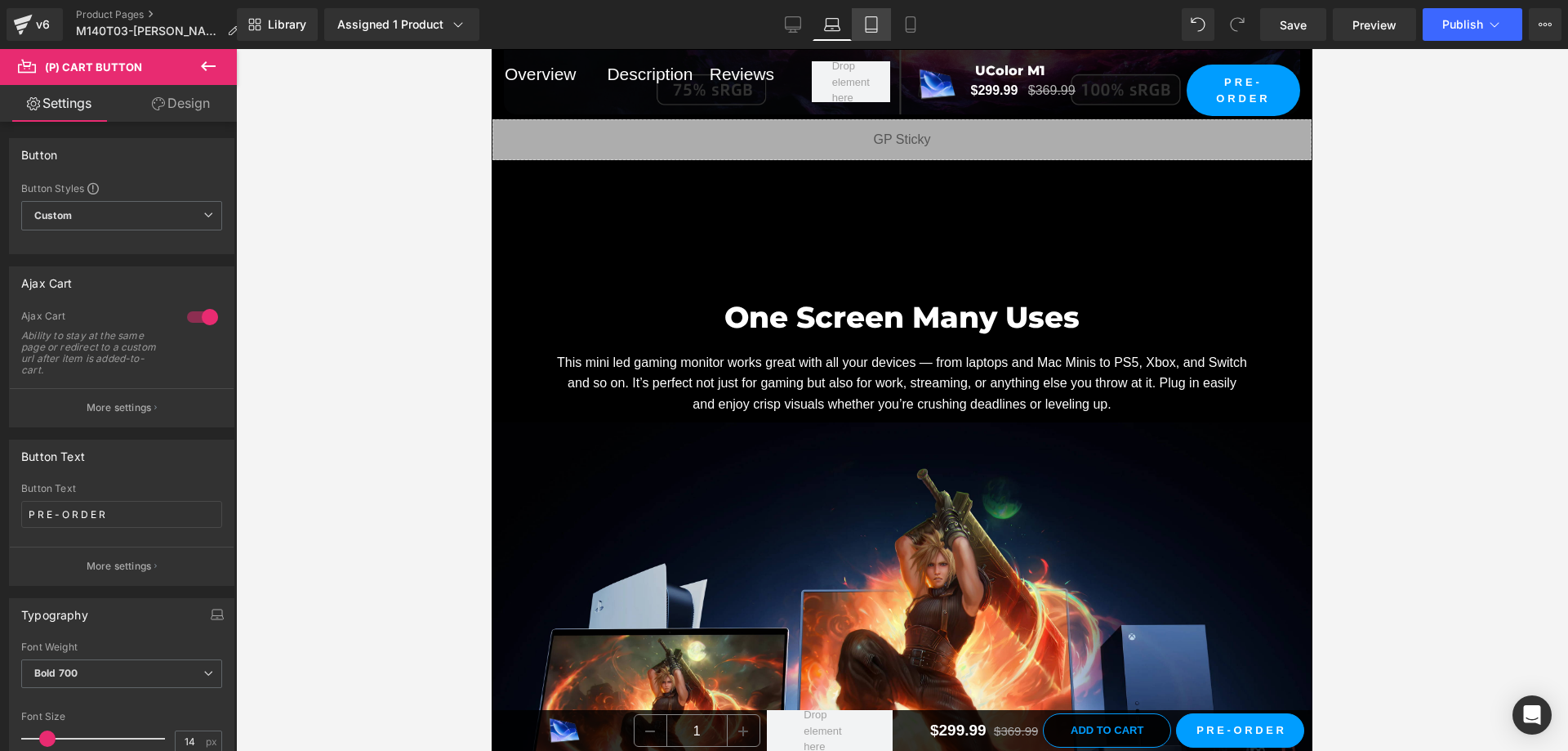
click at [869, 15] on link "Tablet" at bounding box center [871, 24] width 39 height 33
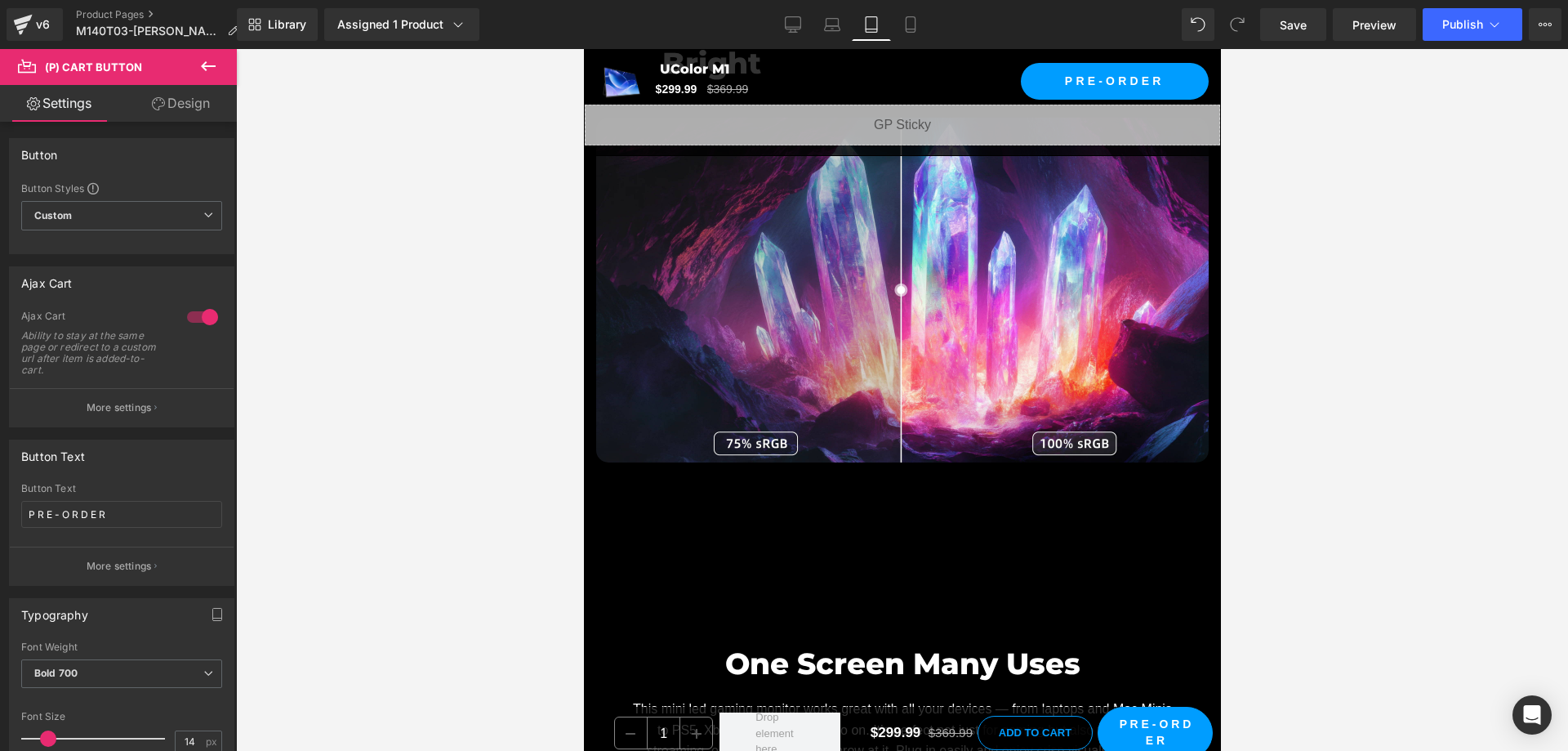
scroll to position [6209, 0]
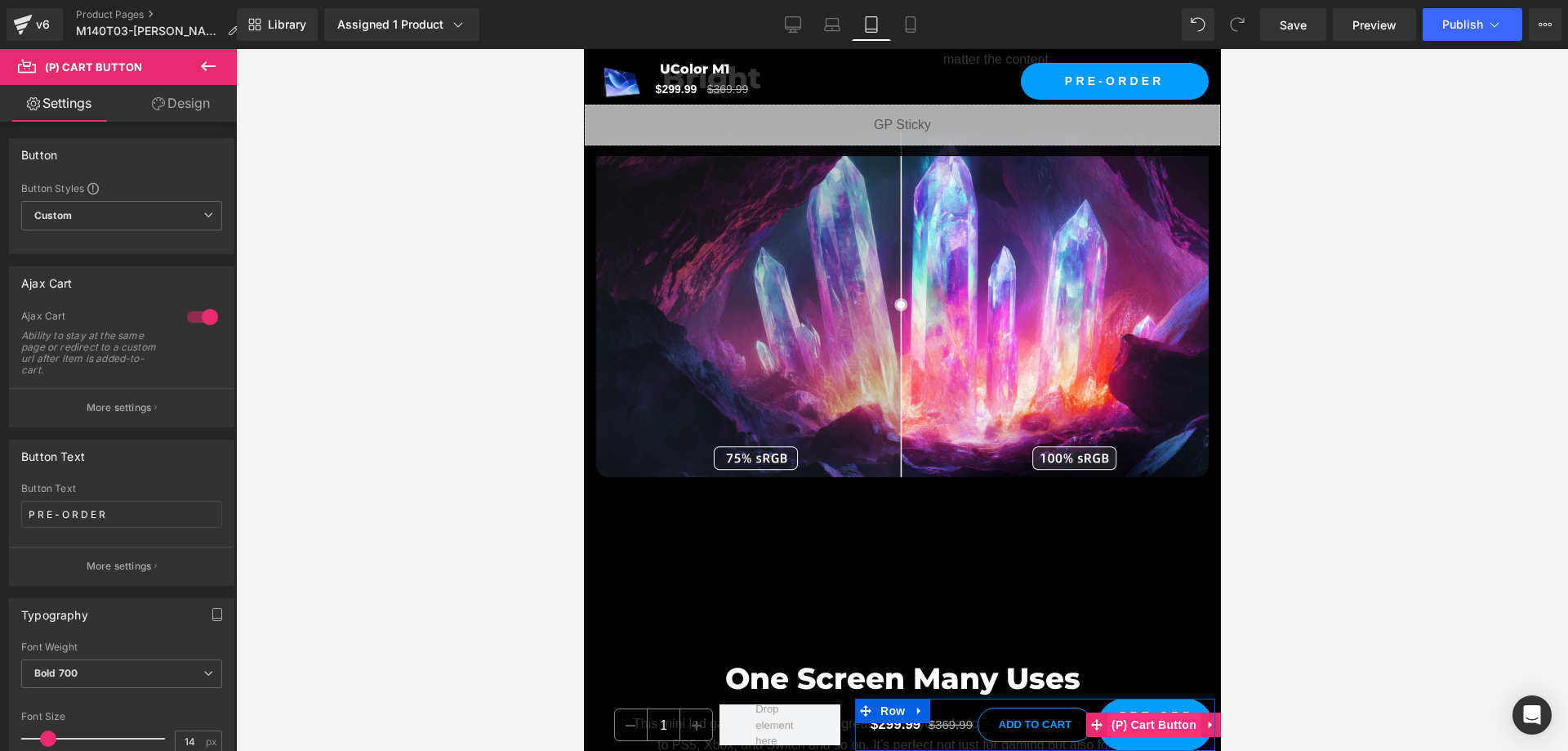
click at [1150, 725] on span "(P) Cart Button" at bounding box center [1153, 724] width 94 height 24
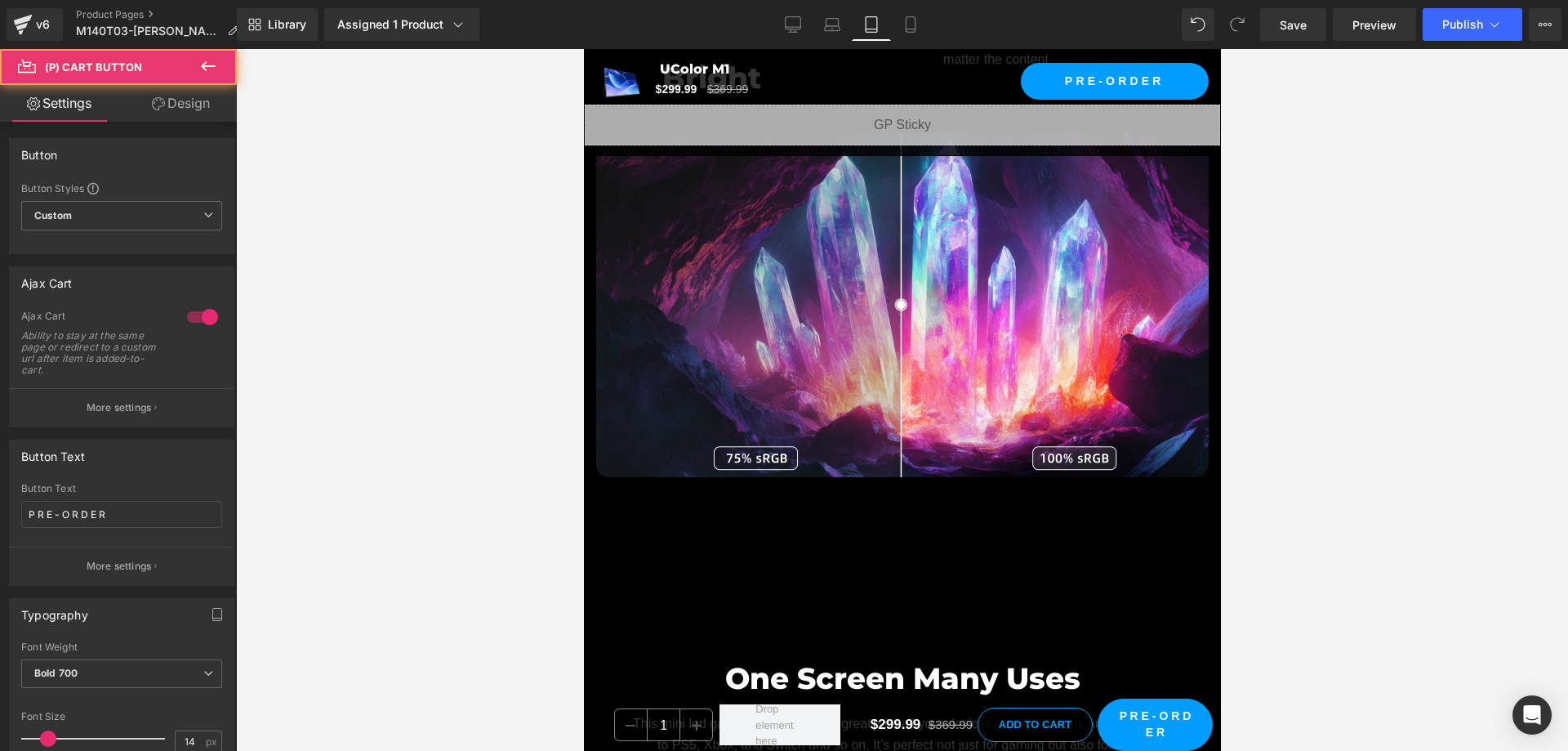
click at [1309, 631] on div at bounding box center [902, 400] width 1332 height 702
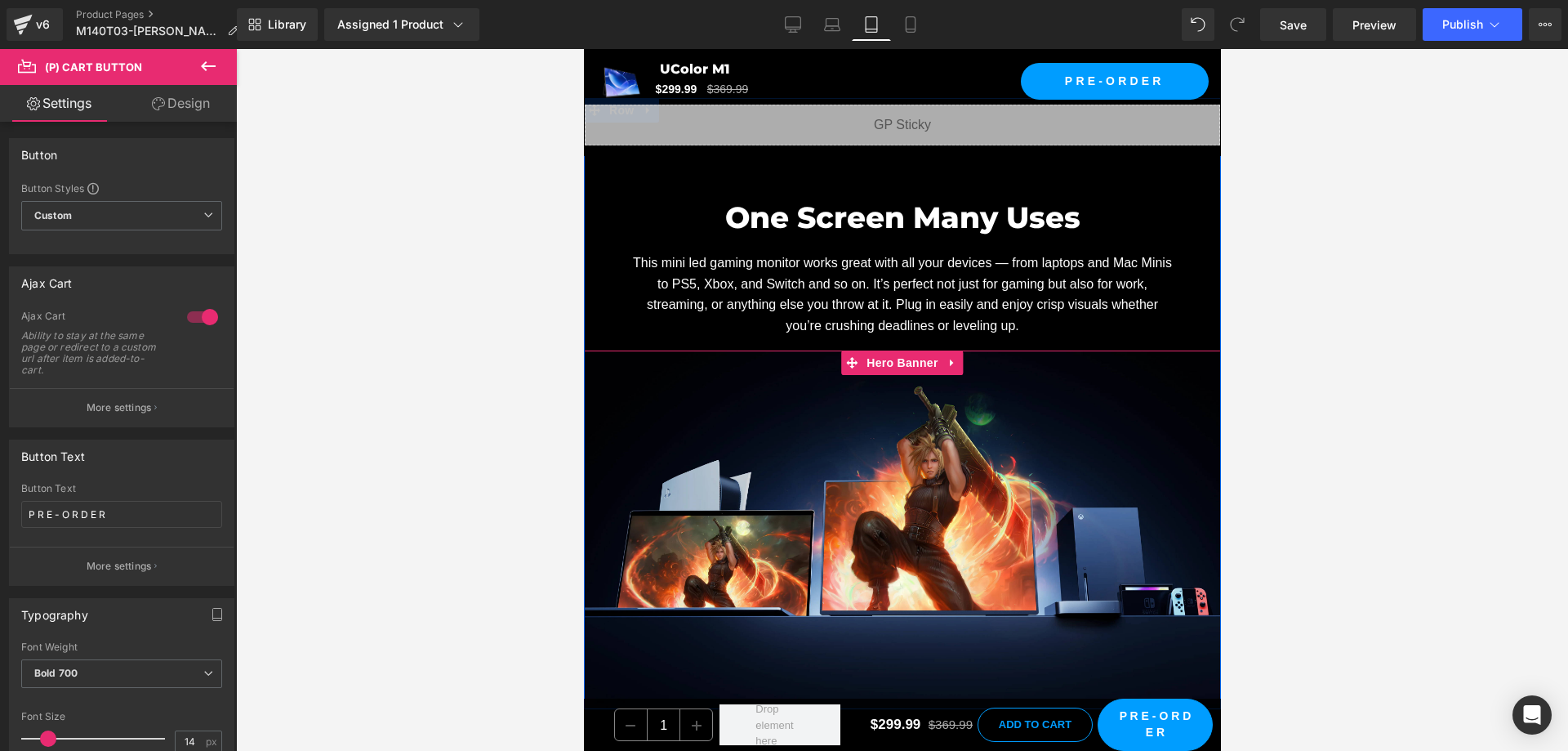
scroll to position [6699, 0]
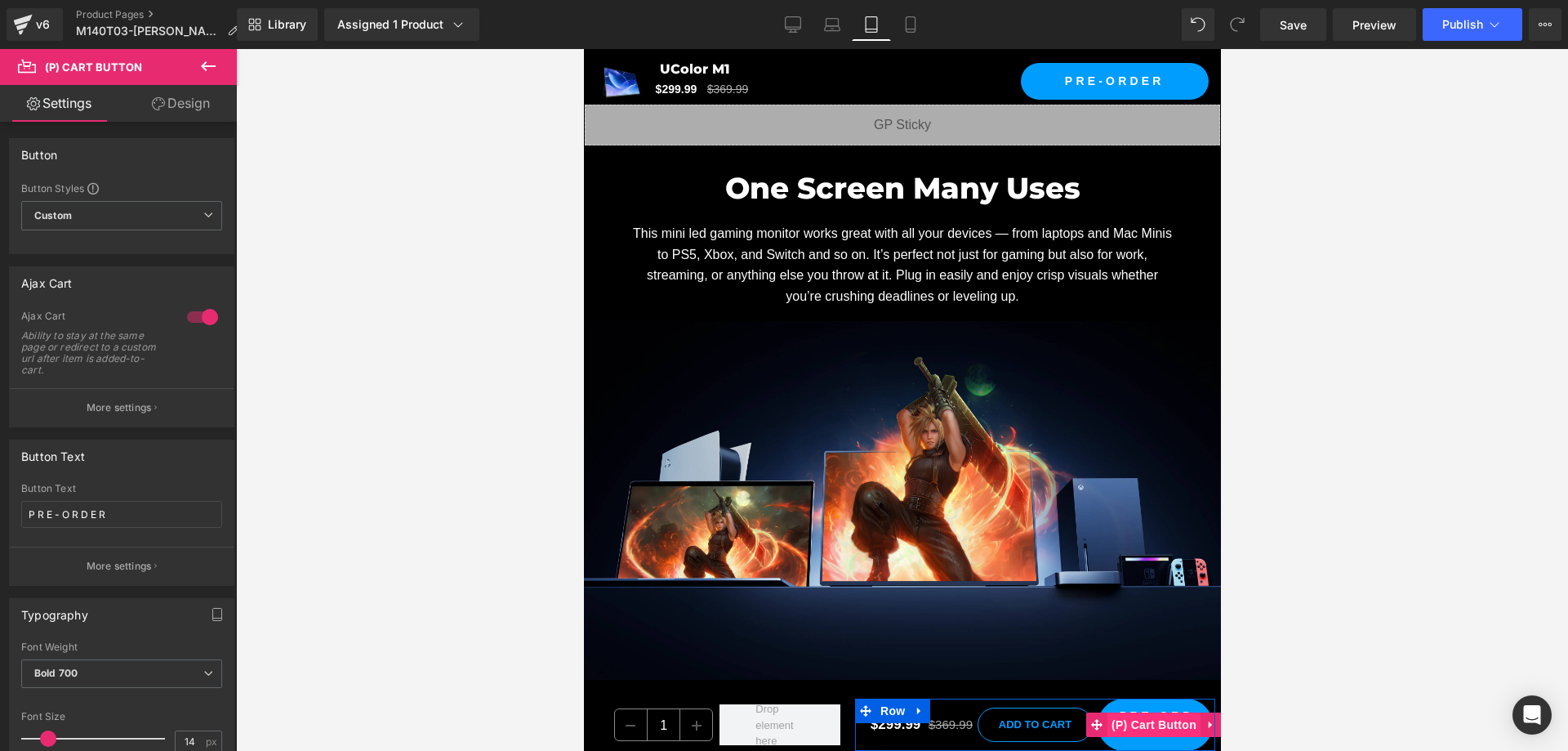
click at [1144, 721] on span "(P) Cart Button" at bounding box center [1153, 724] width 94 height 24
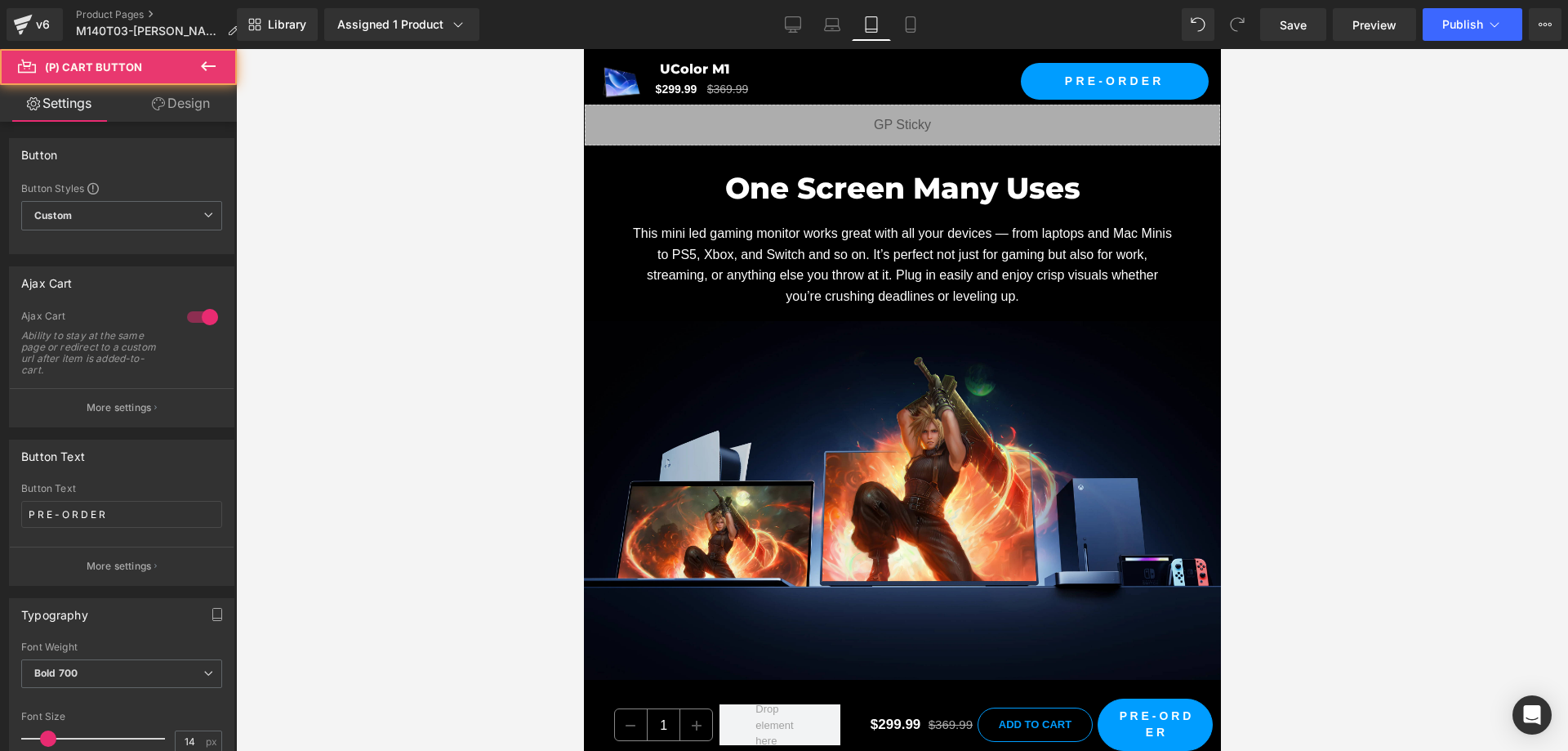
click at [1352, 642] on div at bounding box center [902, 400] width 1332 height 702
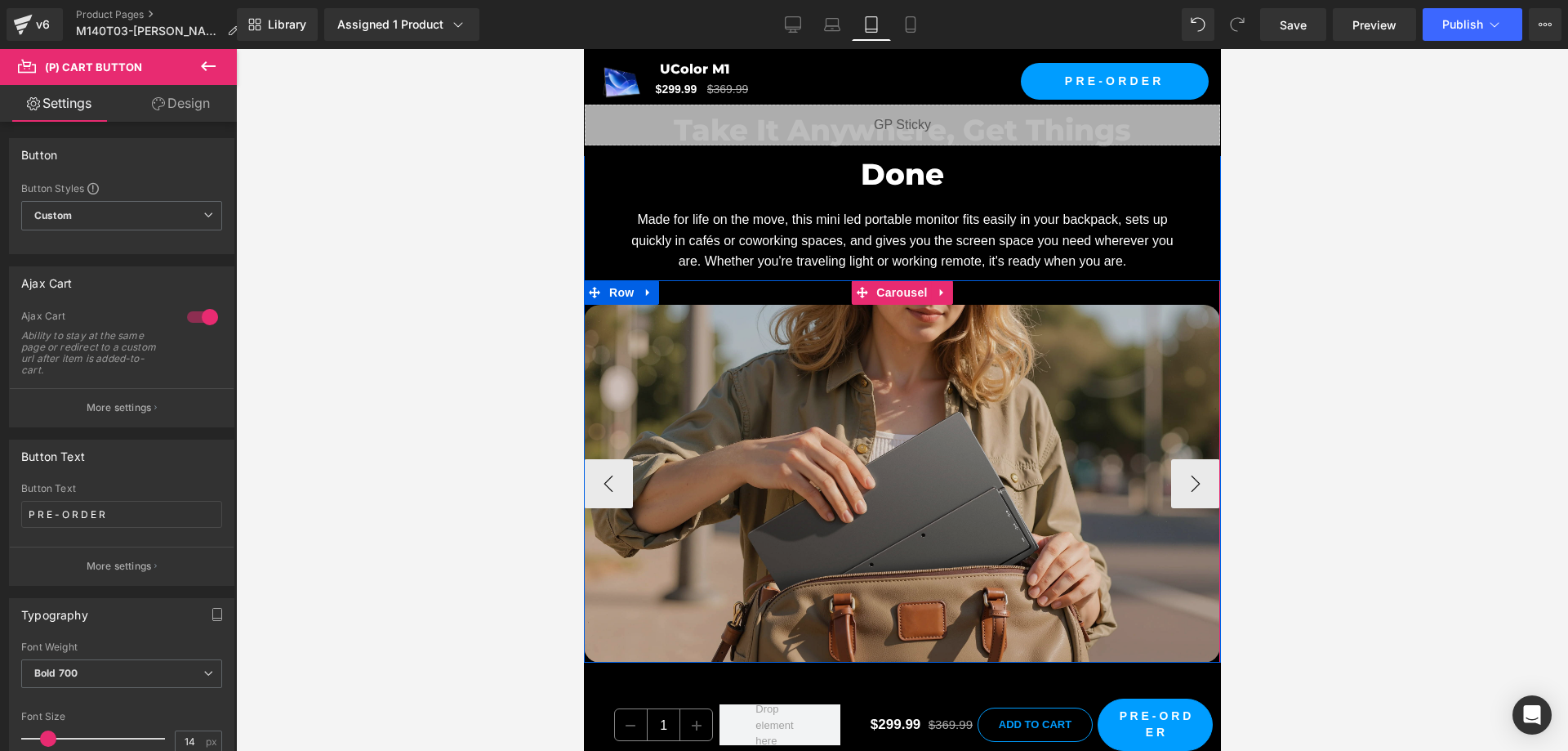
scroll to position [7843, 0]
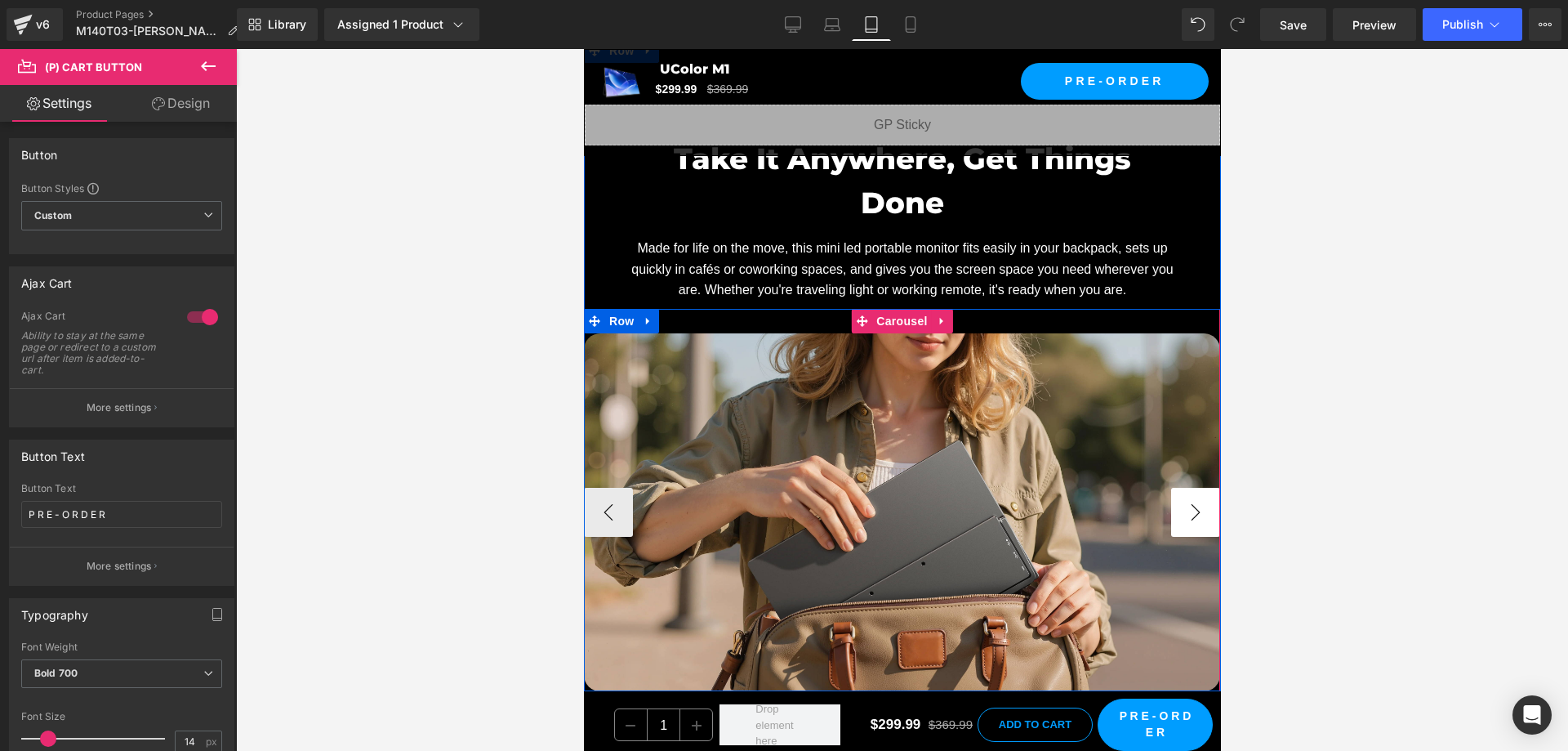
click at [1186, 488] on button "›" at bounding box center [1195, 512] width 49 height 49
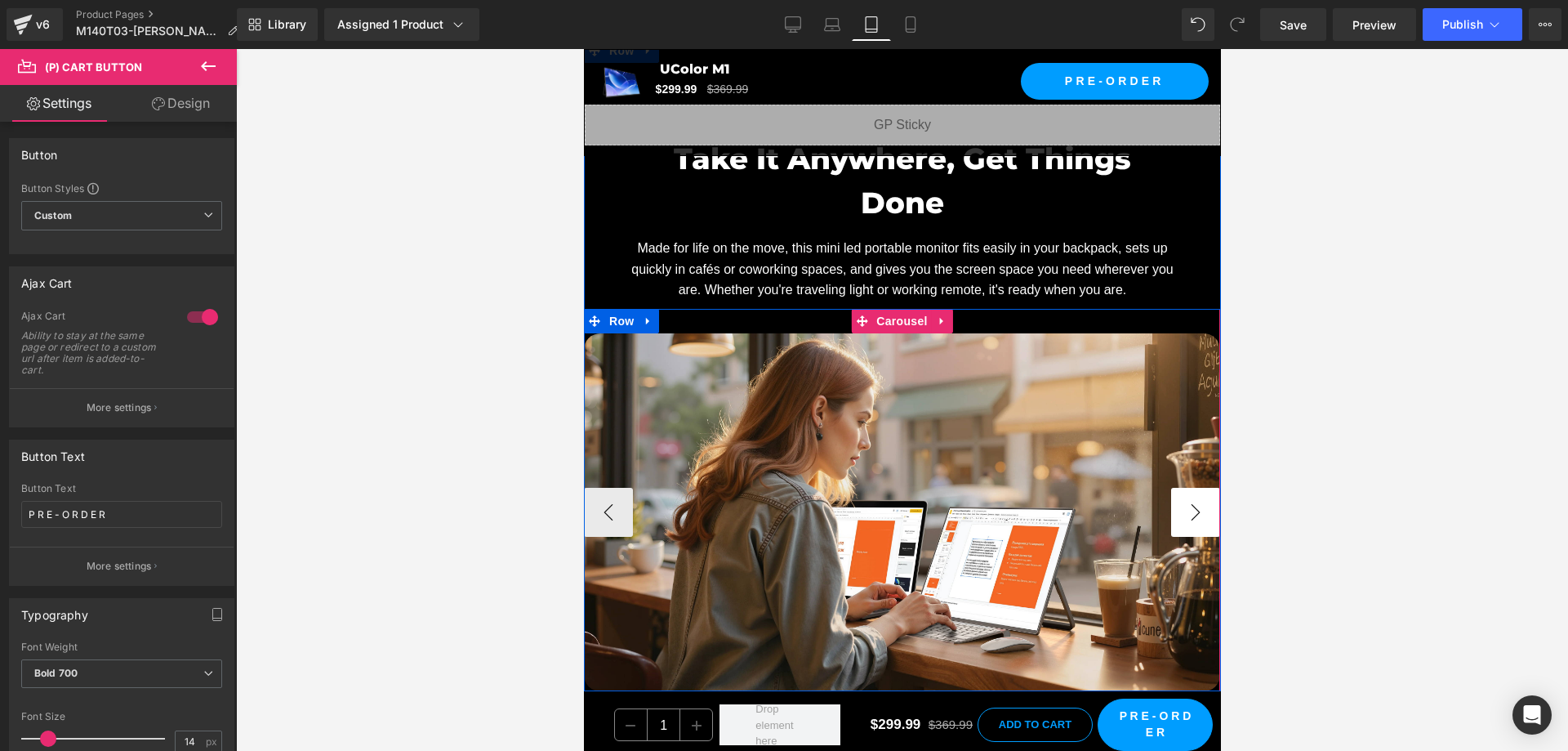
click at [1186, 488] on button "›" at bounding box center [1195, 512] width 49 height 49
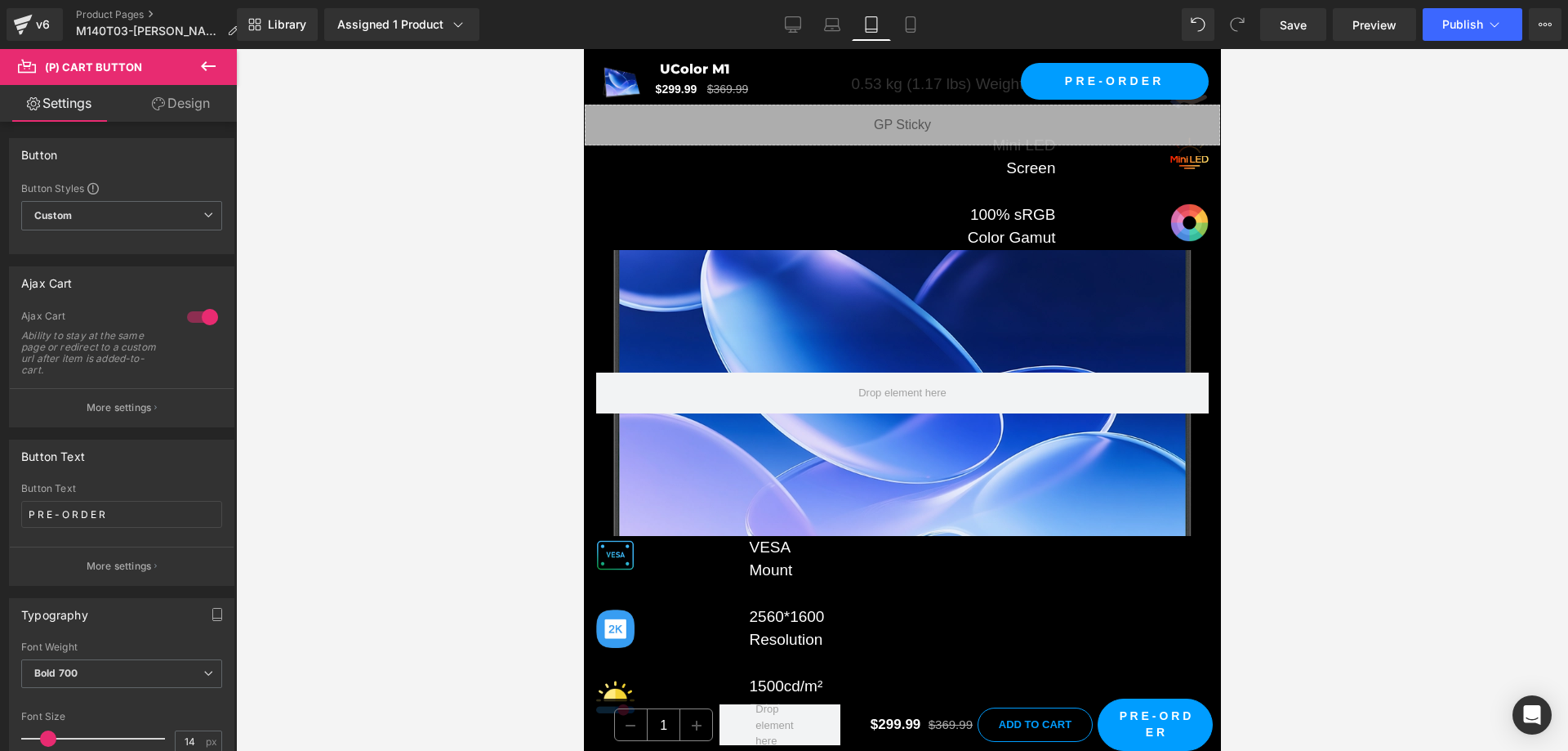
scroll to position [0, 0]
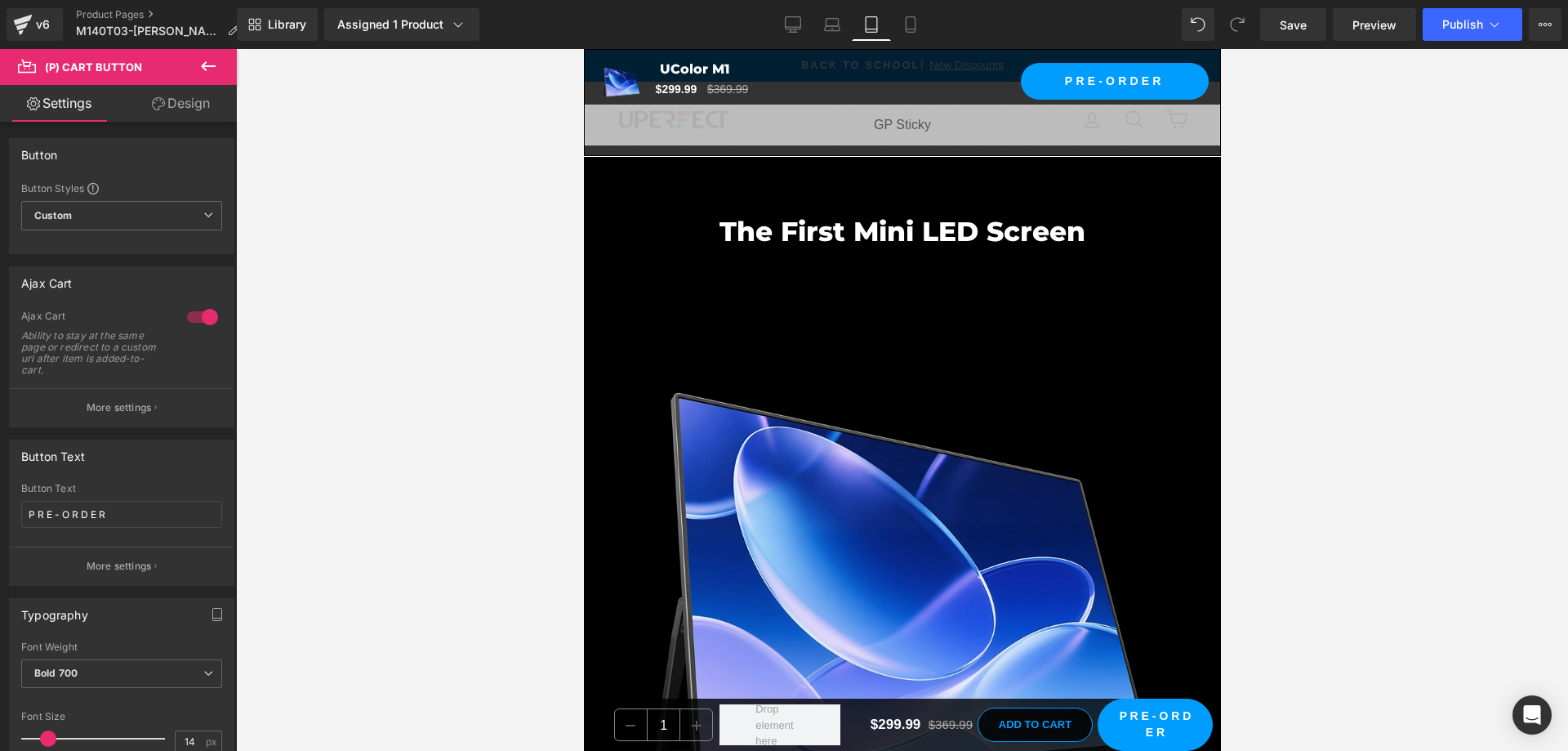
drag, startPoint x: 1212, startPoint y: 459, endPoint x: 1434, endPoint y: 74, distance: 444.4
drag, startPoint x: 1287, startPoint y: 27, endPoint x: 1220, endPoint y: 26, distance: 67.0
click at [1287, 27] on span "Save" at bounding box center [1293, 25] width 27 height 17
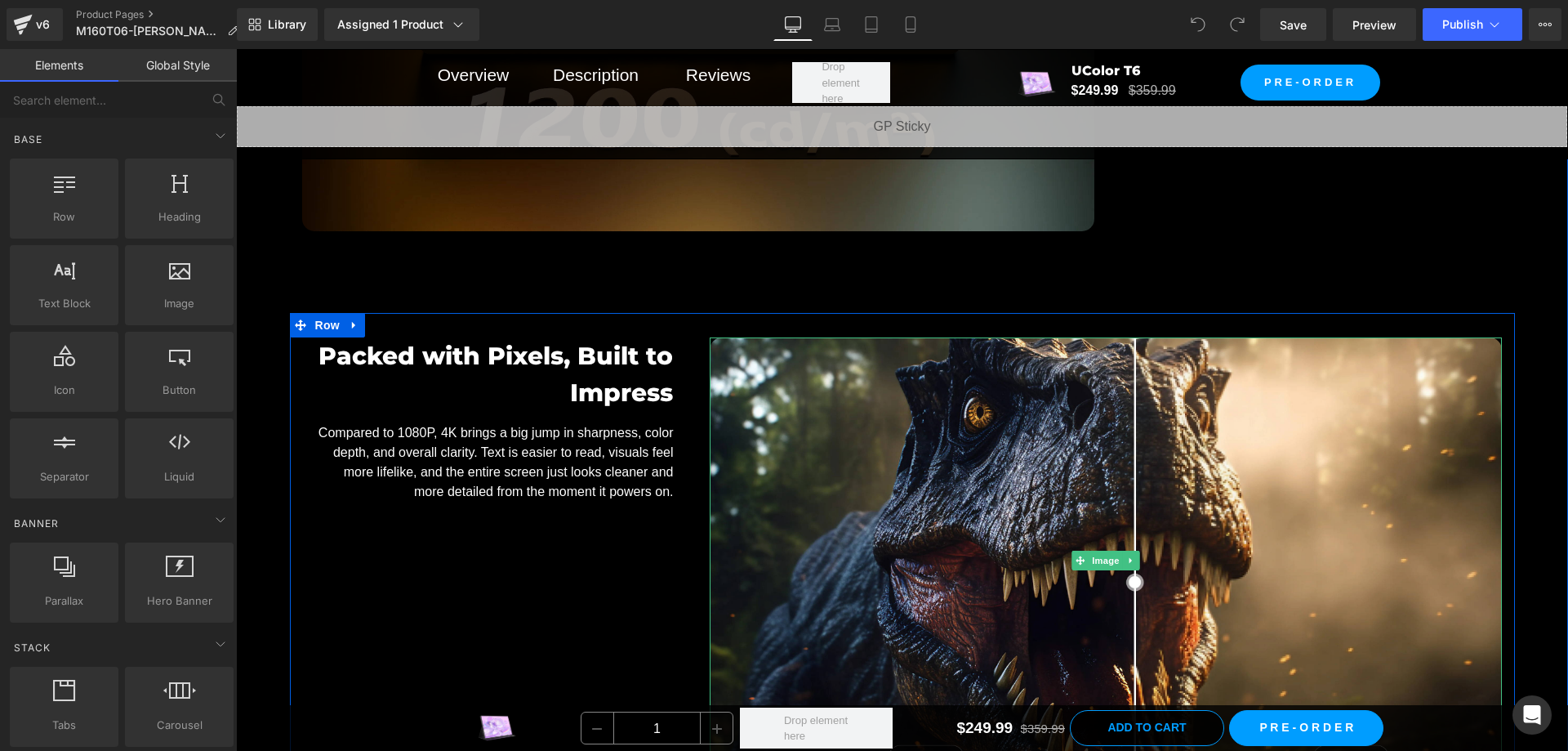
scroll to position [3023, 0]
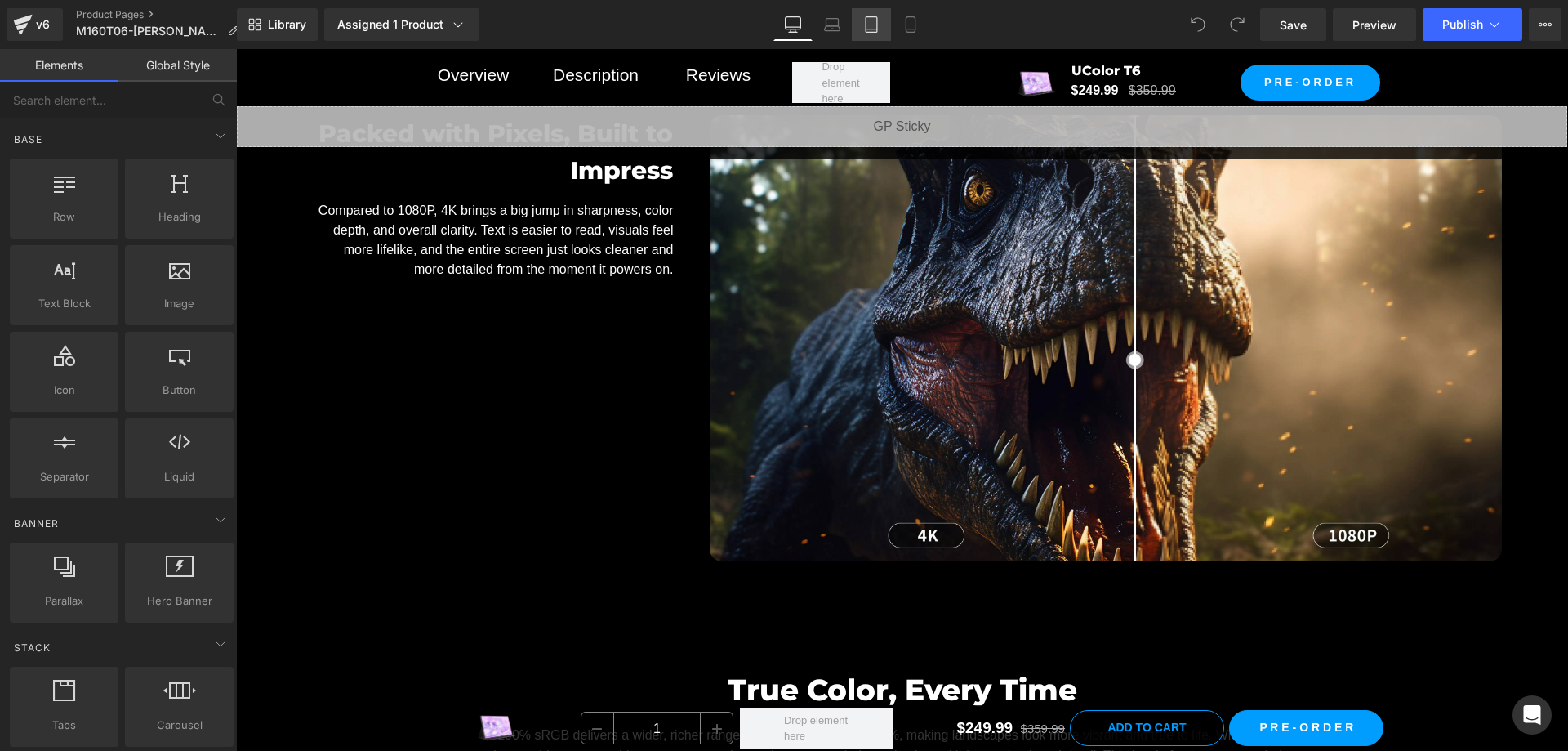
click at [862, 25] on link "Tablet" at bounding box center [871, 24] width 39 height 33
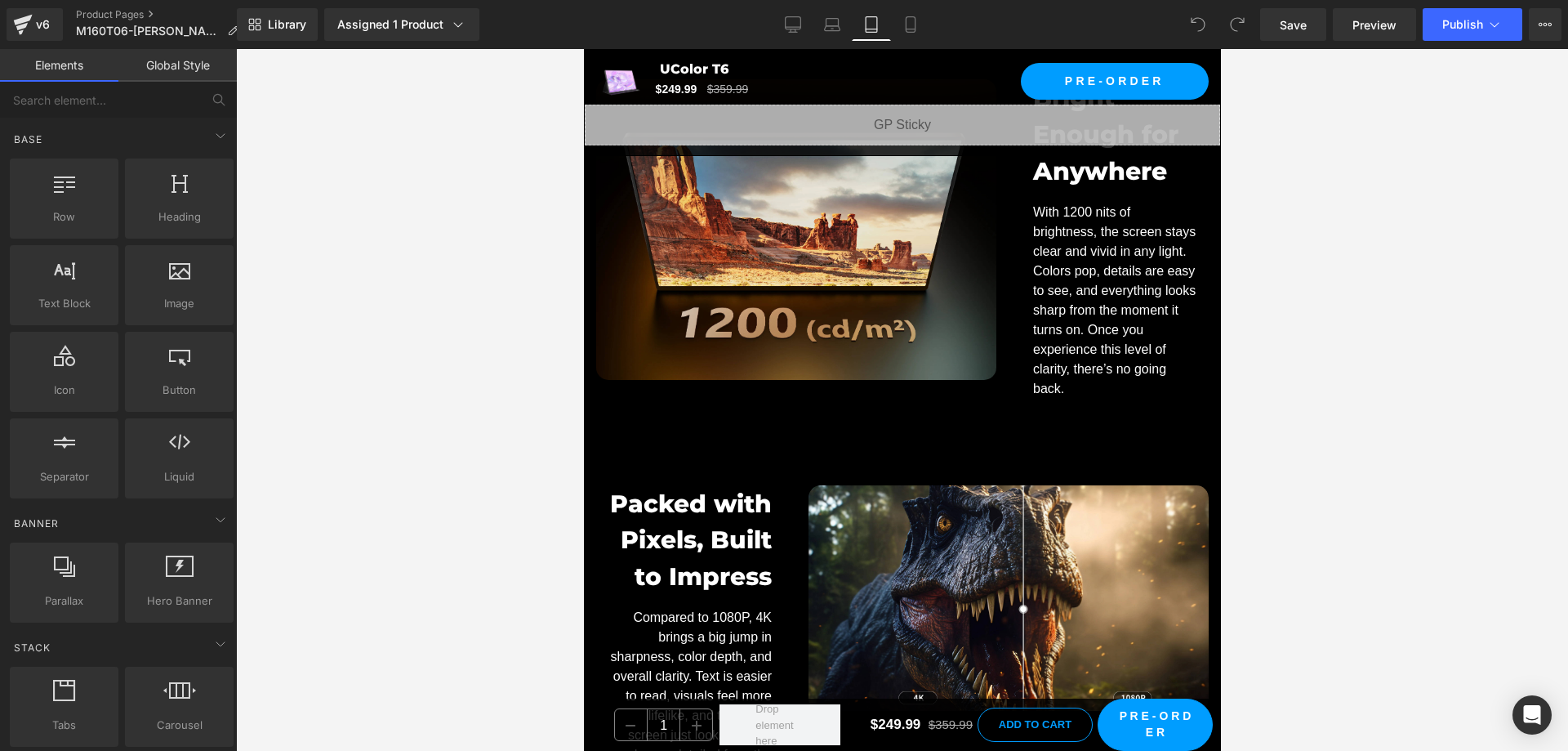
scroll to position [3037, 0]
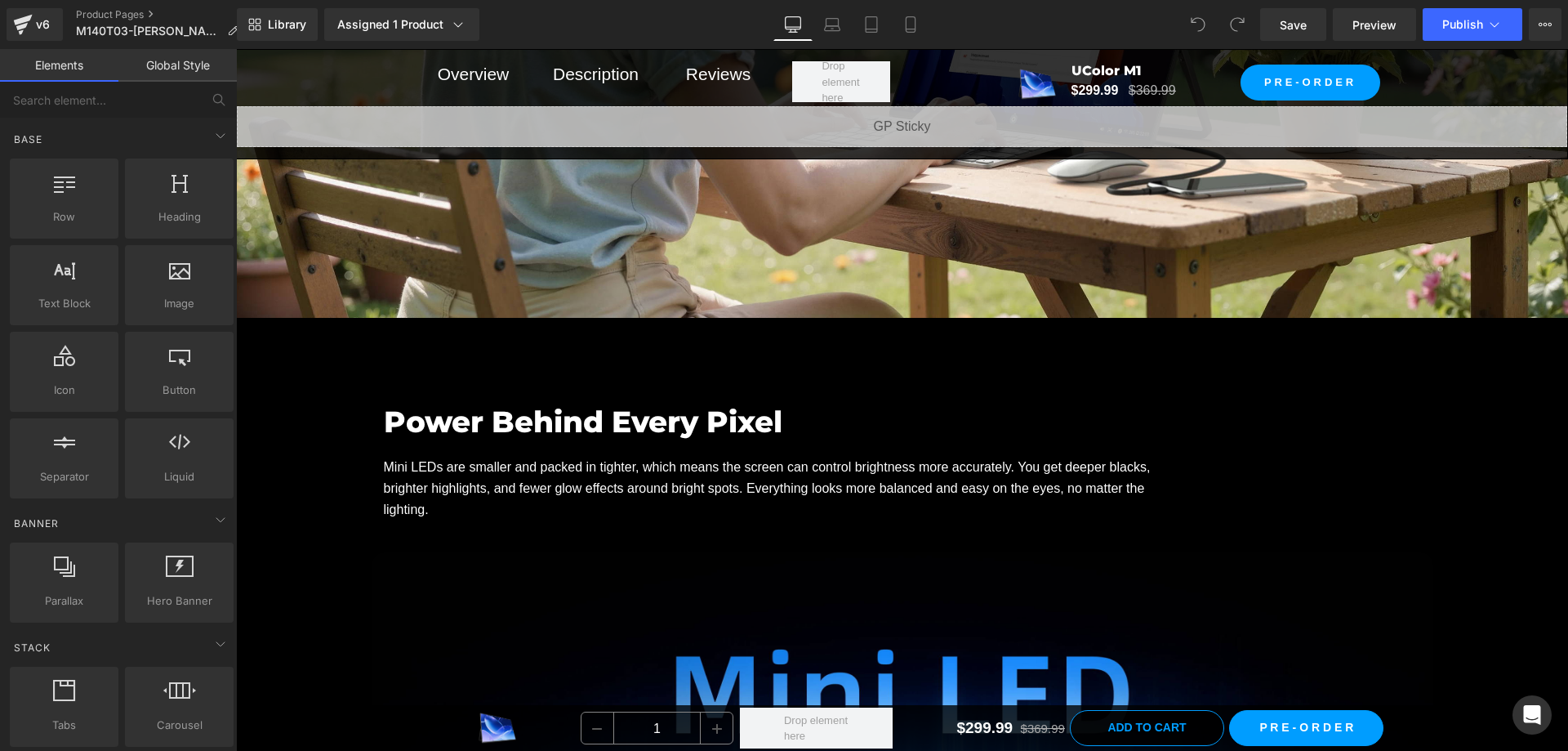
scroll to position [2205, 0]
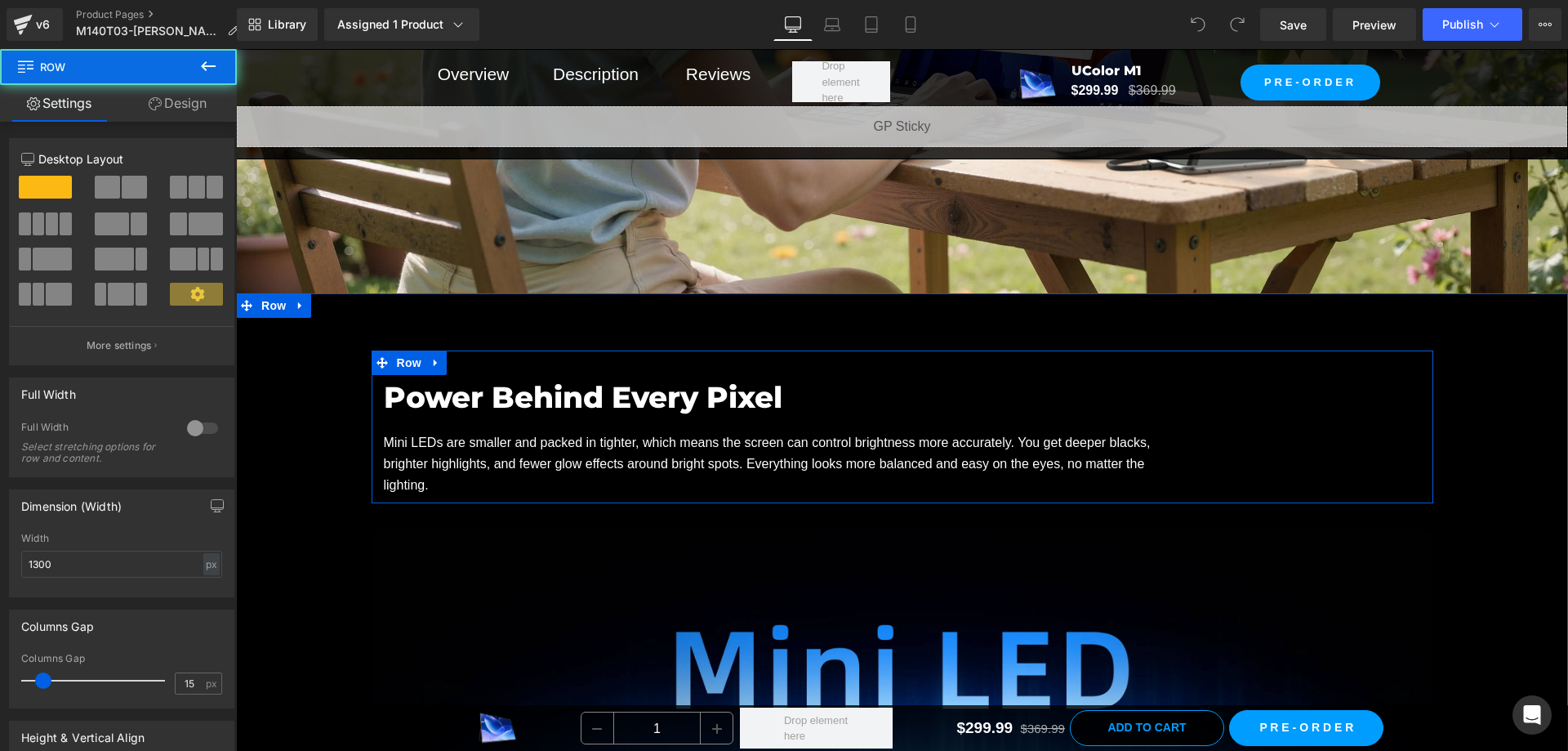
click at [958, 384] on div "Power Behind Every Pixel Heading Mini LEDs are smaller and packed in tighter, w…" at bounding box center [902, 435] width 1061 height 120
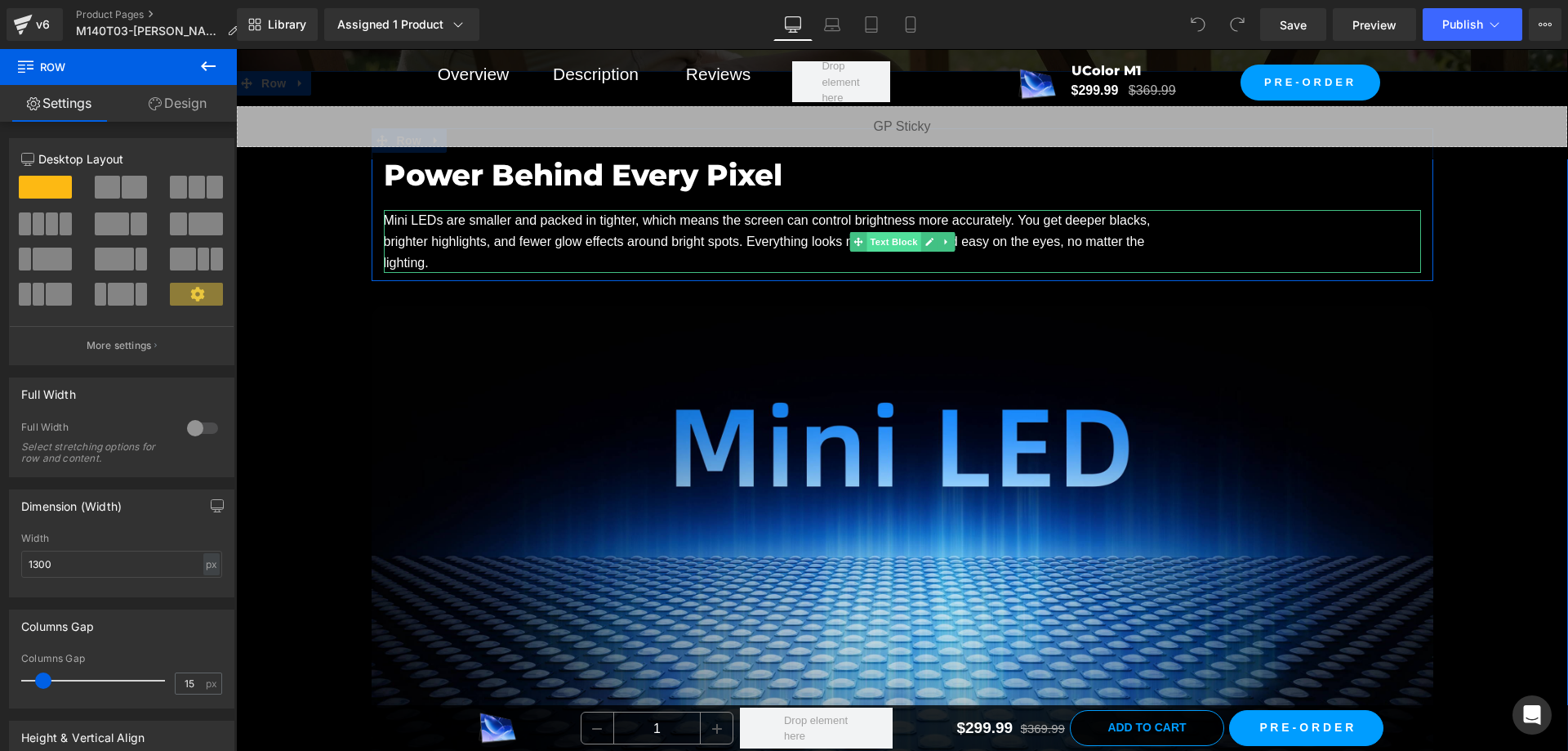
scroll to position [2450, 0]
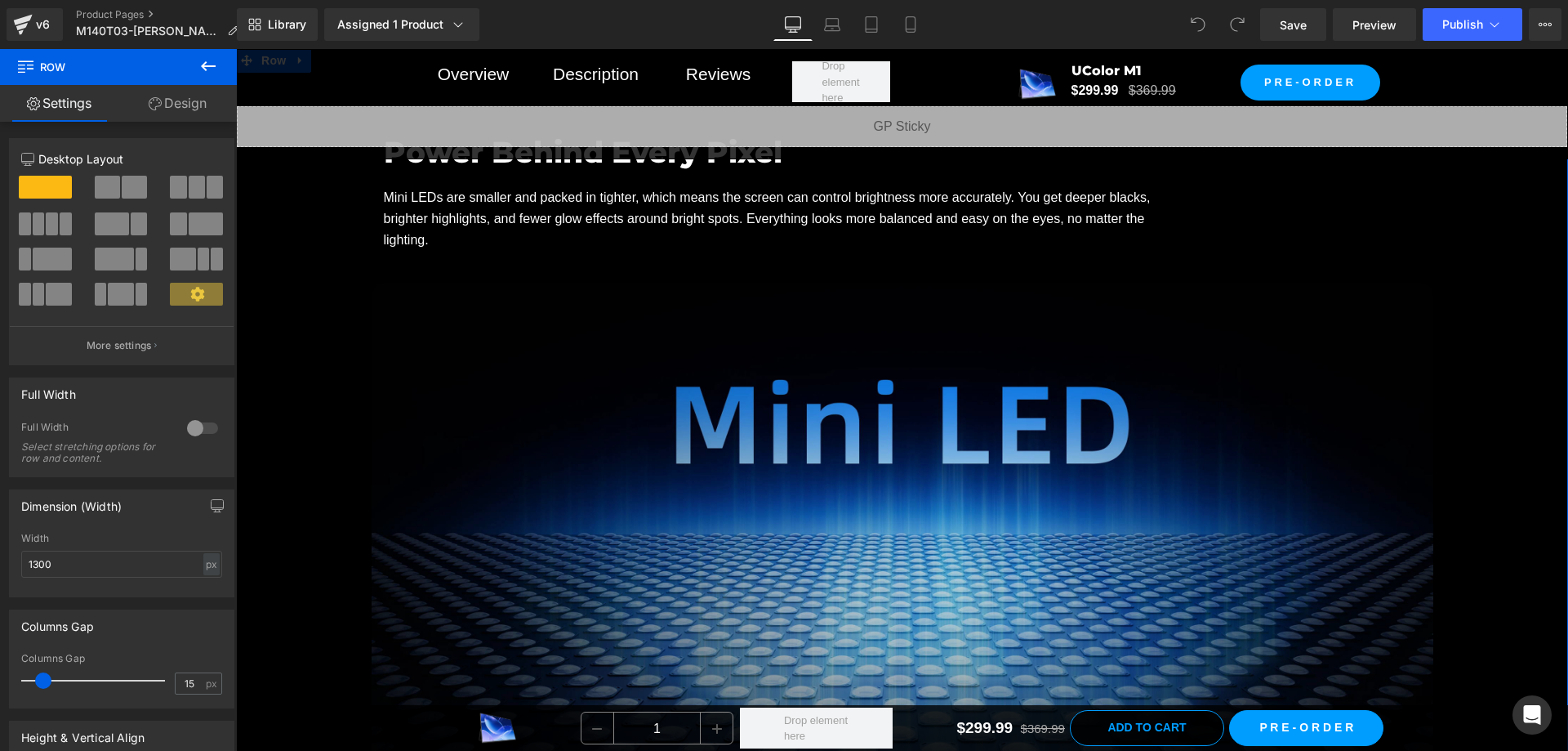
click at [898, 405] on img at bounding box center [902, 580] width 1061 height 597
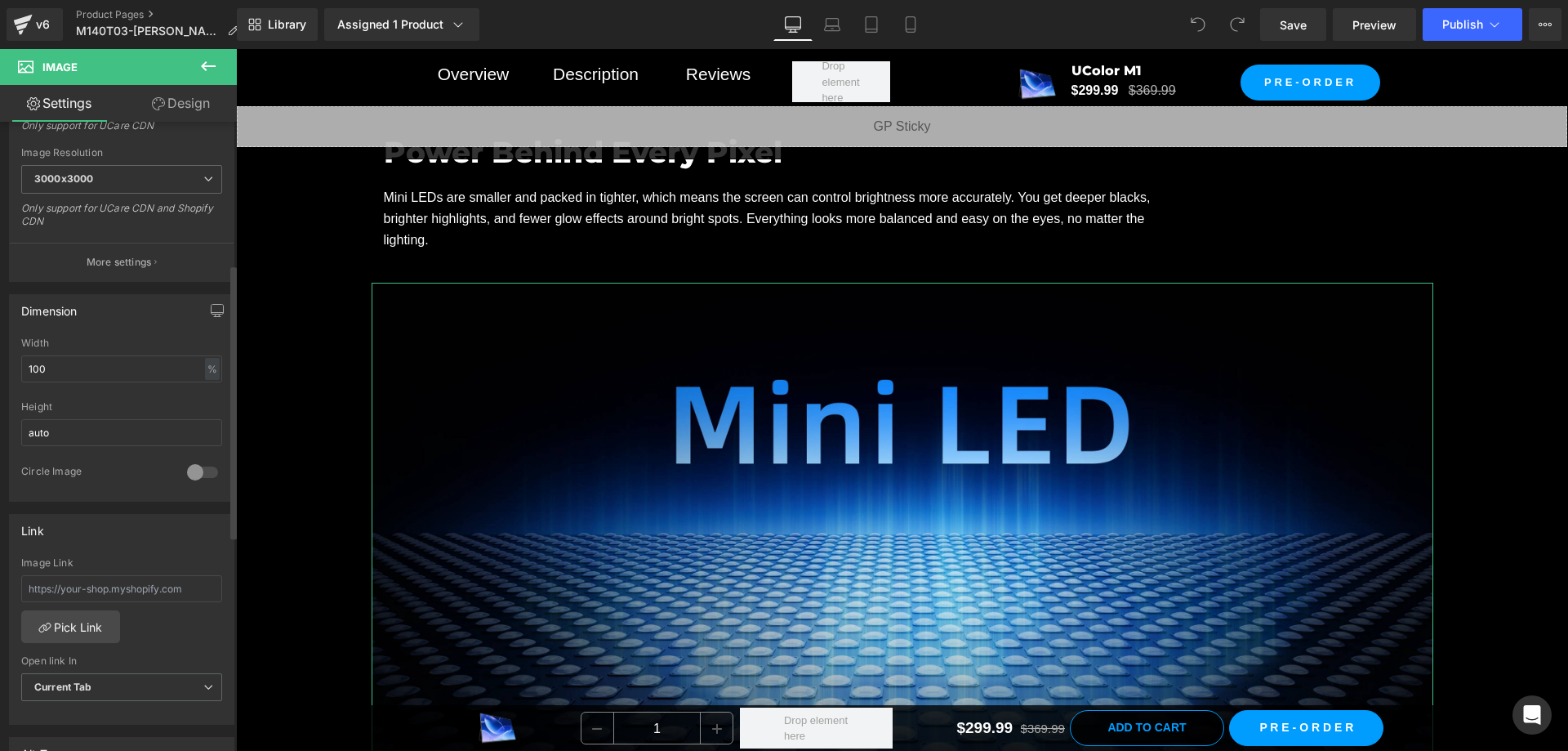
scroll to position [327, 0]
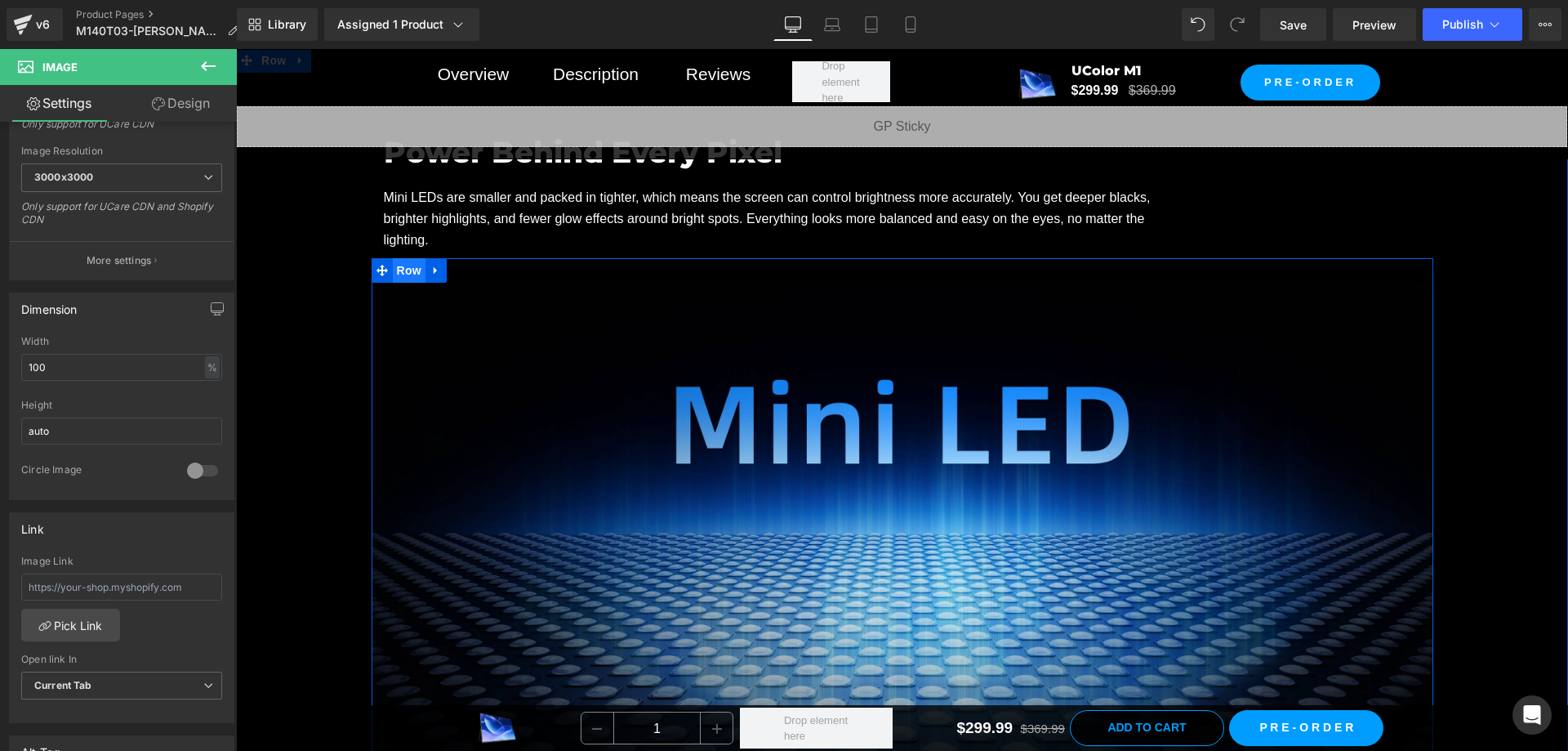
click at [399, 258] on span "Row" at bounding box center [410, 270] width 33 height 24
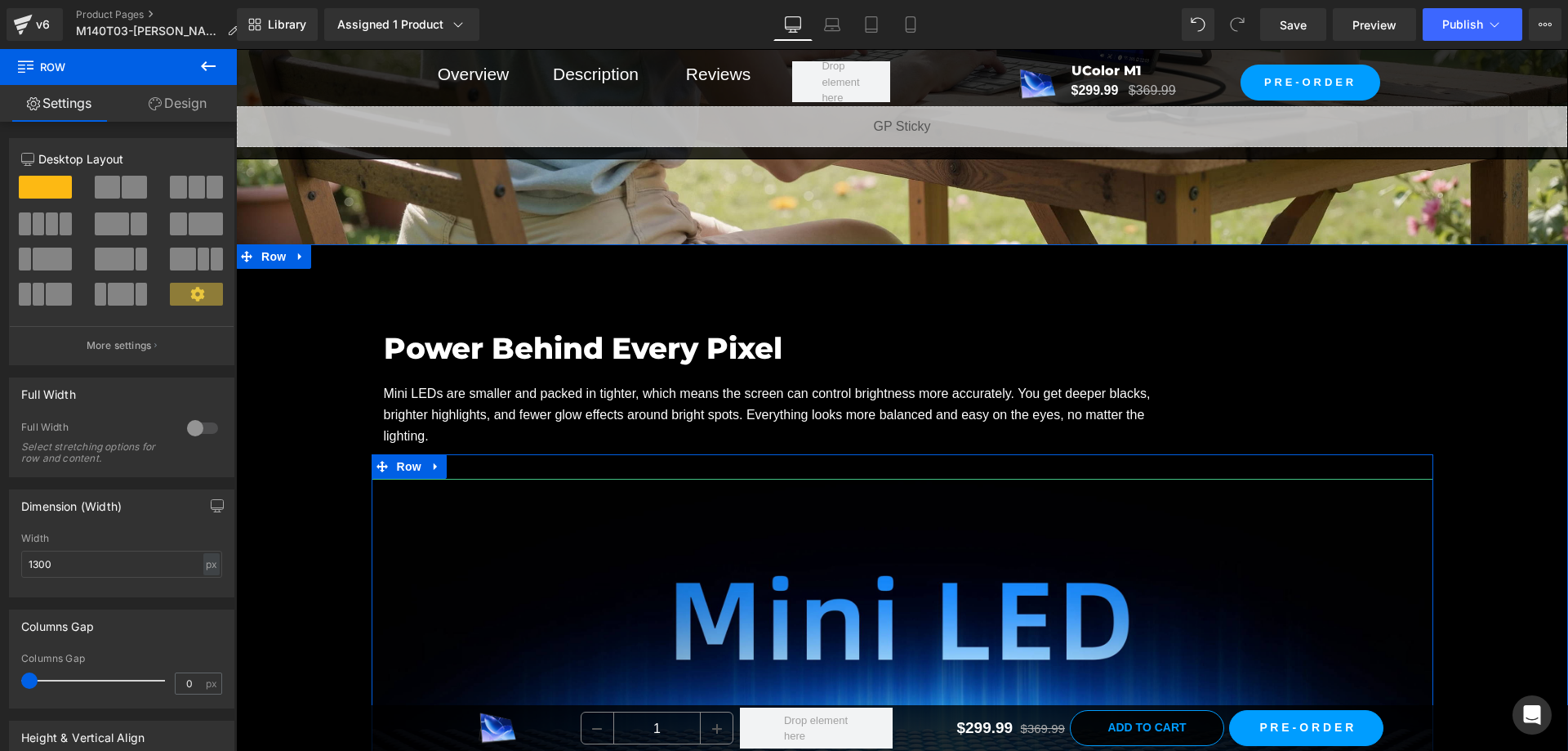
scroll to position [2205, 0]
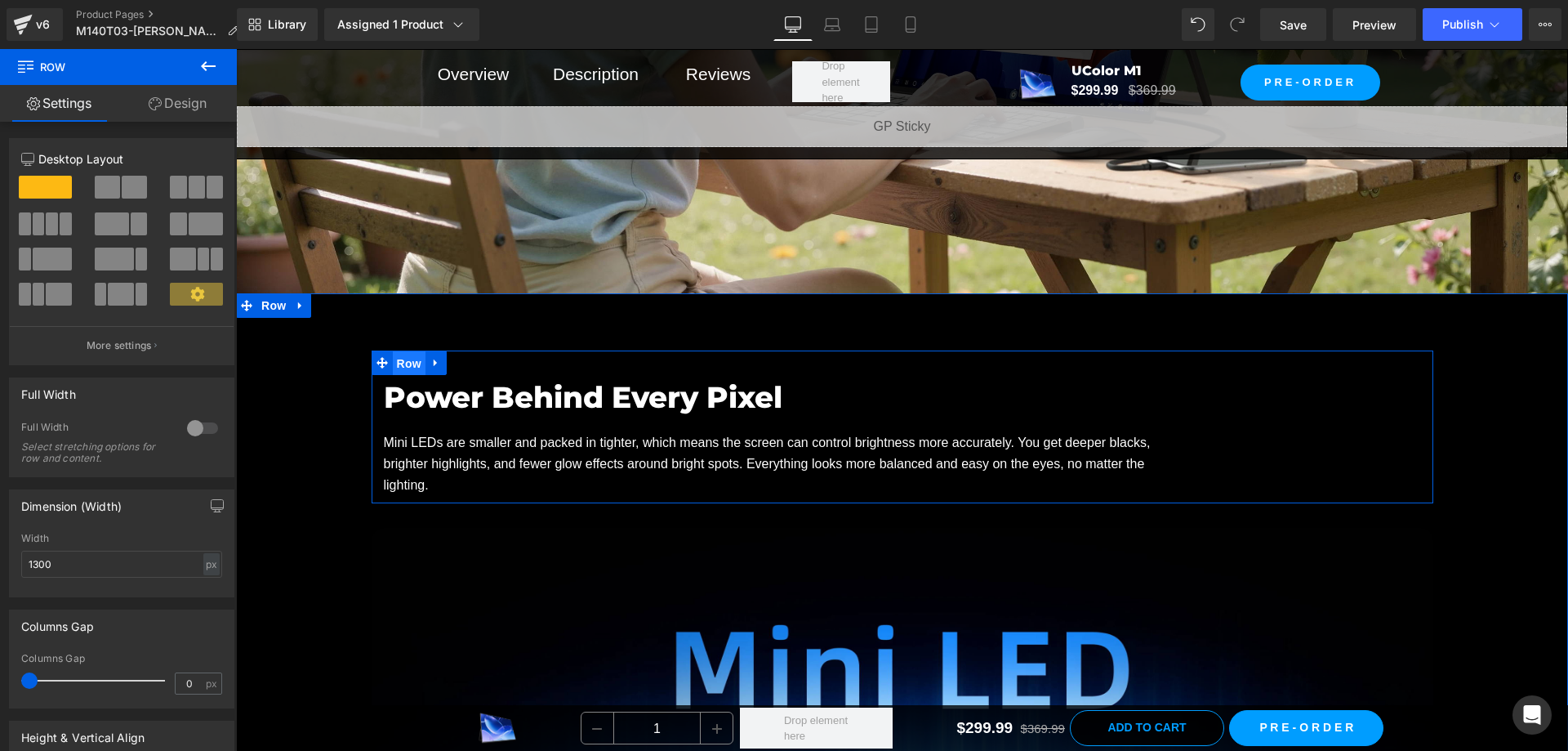
click at [404, 352] on span "Row" at bounding box center [410, 364] width 33 height 24
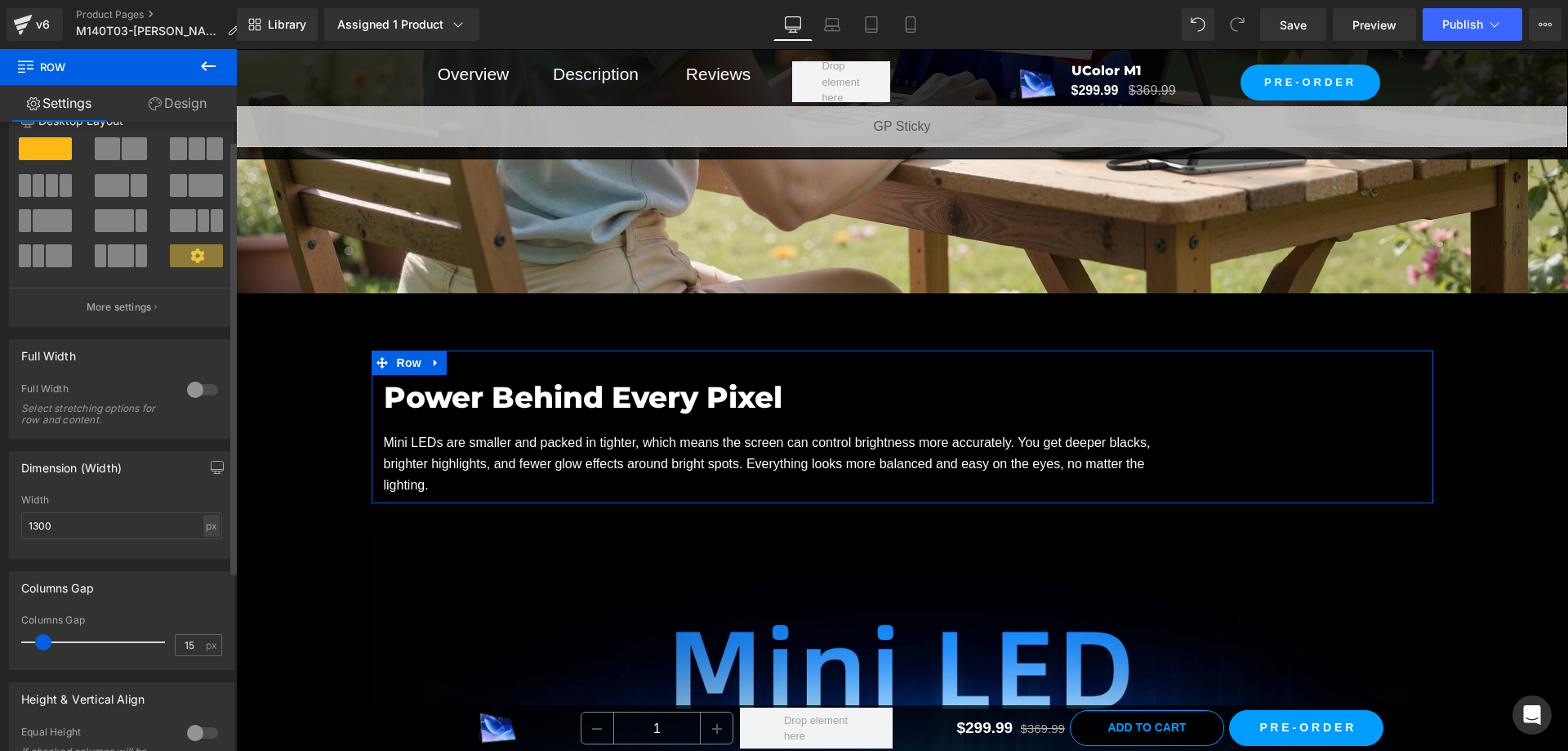
scroll to position [0, 0]
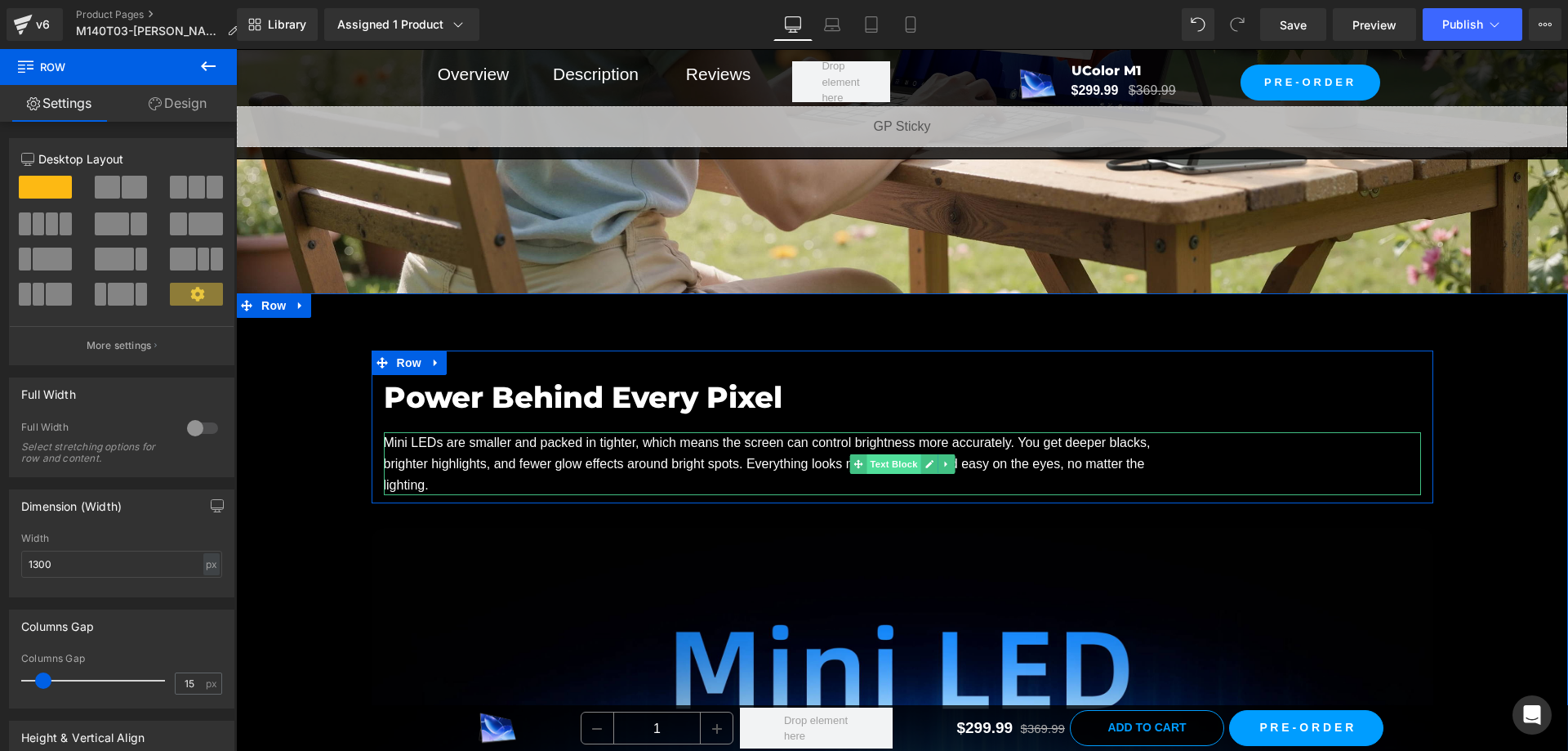
click at [895, 454] on span "Text Block" at bounding box center [894, 463] width 54 height 20
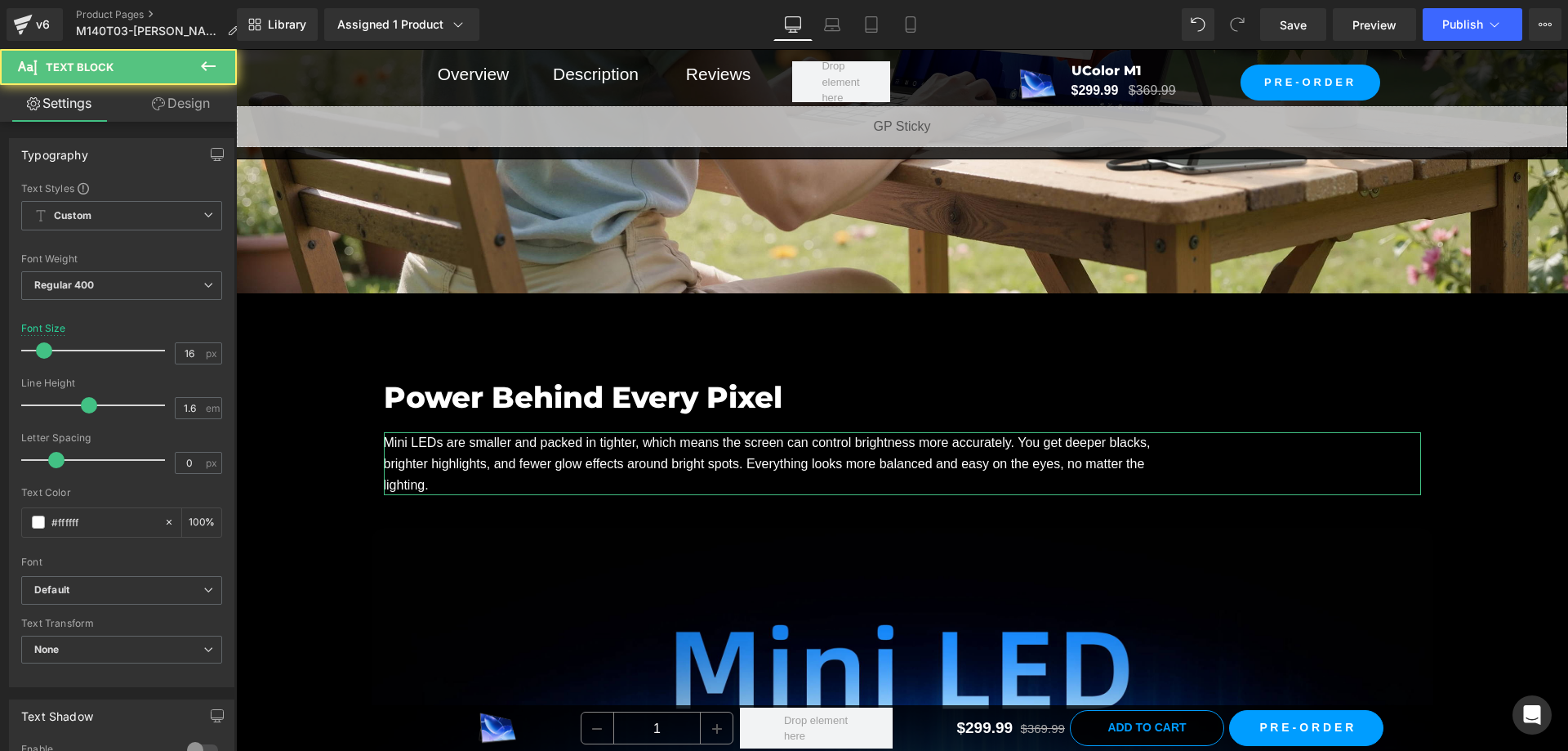
click at [174, 93] on link "Design" at bounding box center [181, 103] width 119 height 36
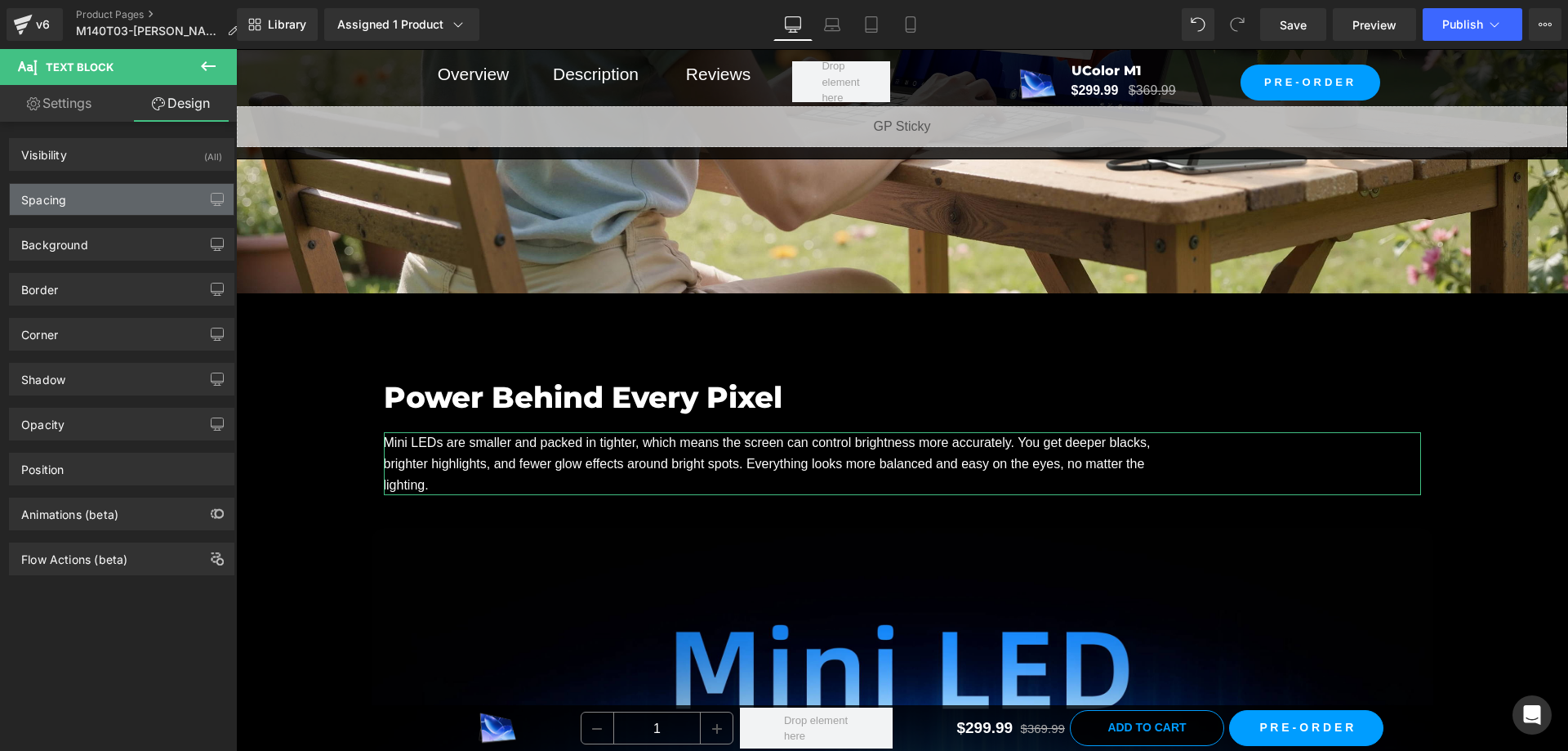
click at [139, 205] on div "Spacing" at bounding box center [121, 199] width 223 height 31
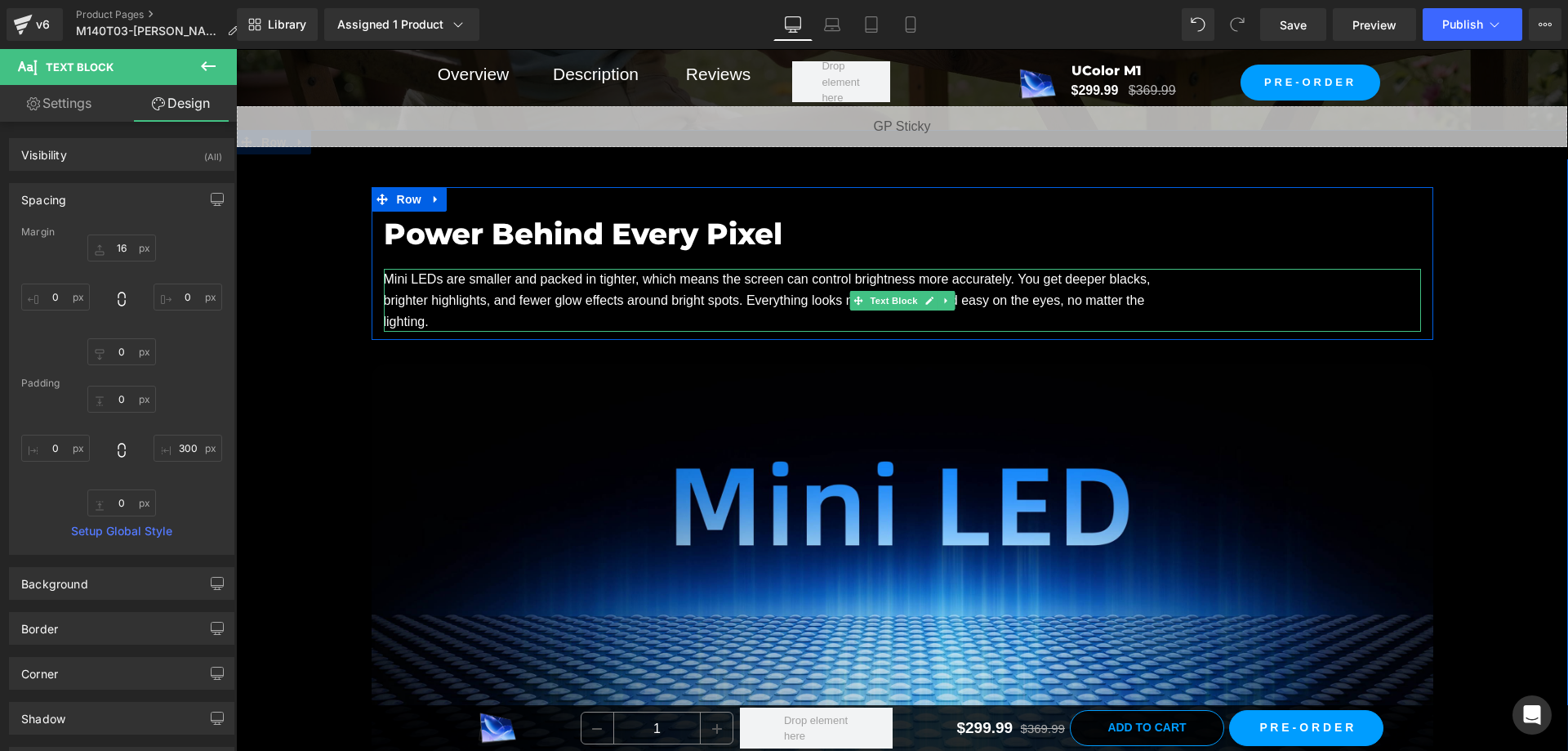
scroll to position [2288, 0]
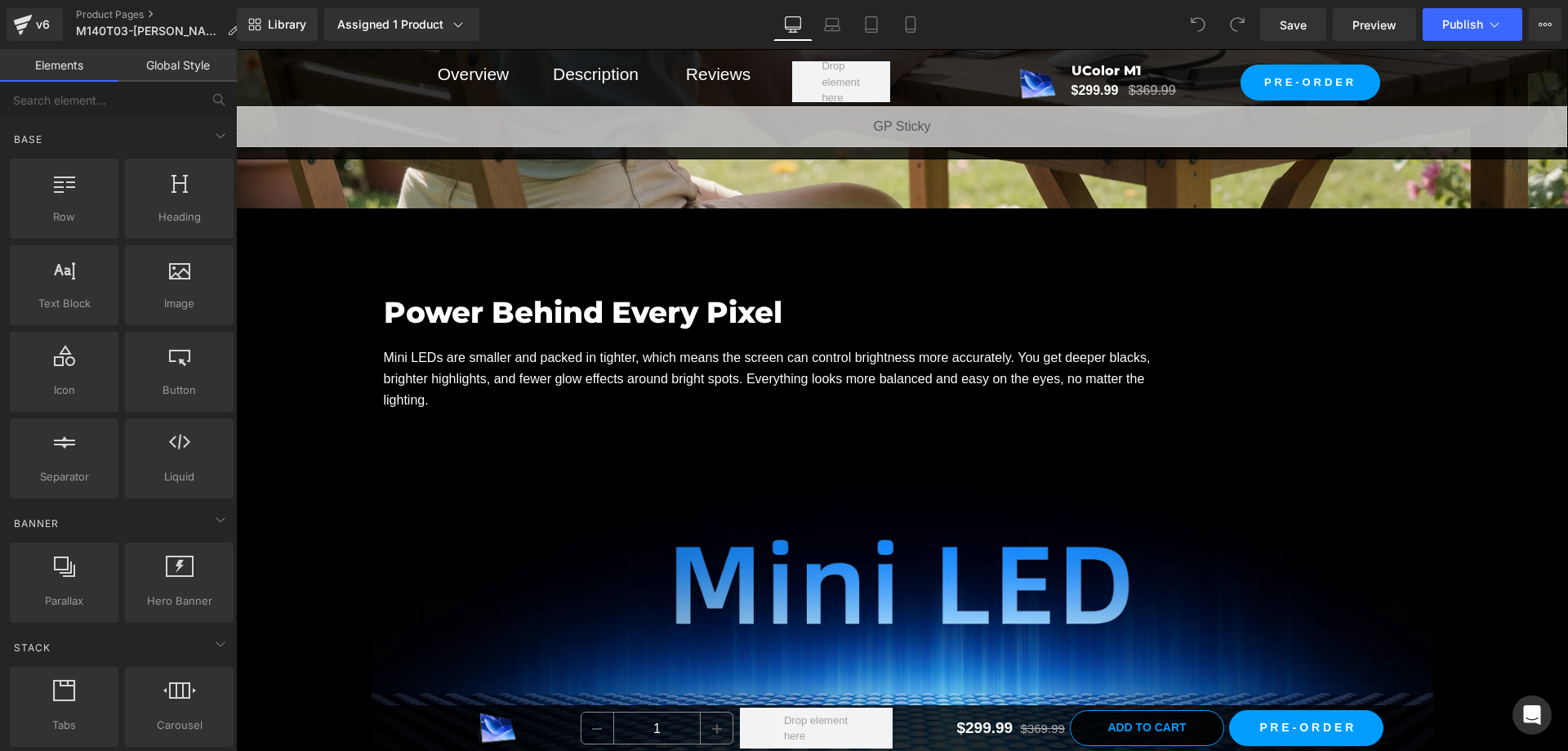
scroll to position [2205, 0]
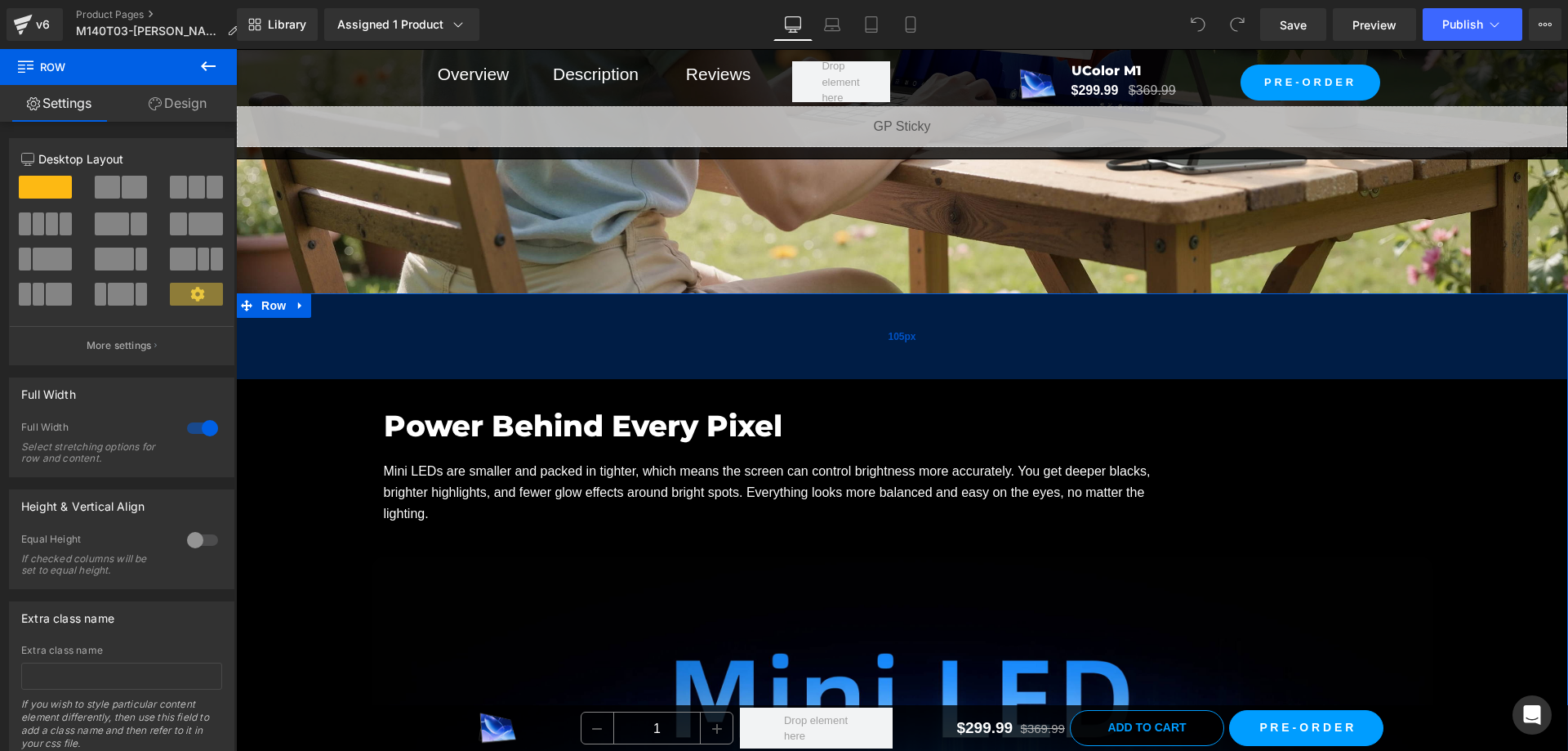
drag, startPoint x: 667, startPoint y: 309, endPoint x: 668, endPoint y: 338, distance: 29.0
click at [668, 338] on div "105px" at bounding box center [902, 336] width 1332 height 86
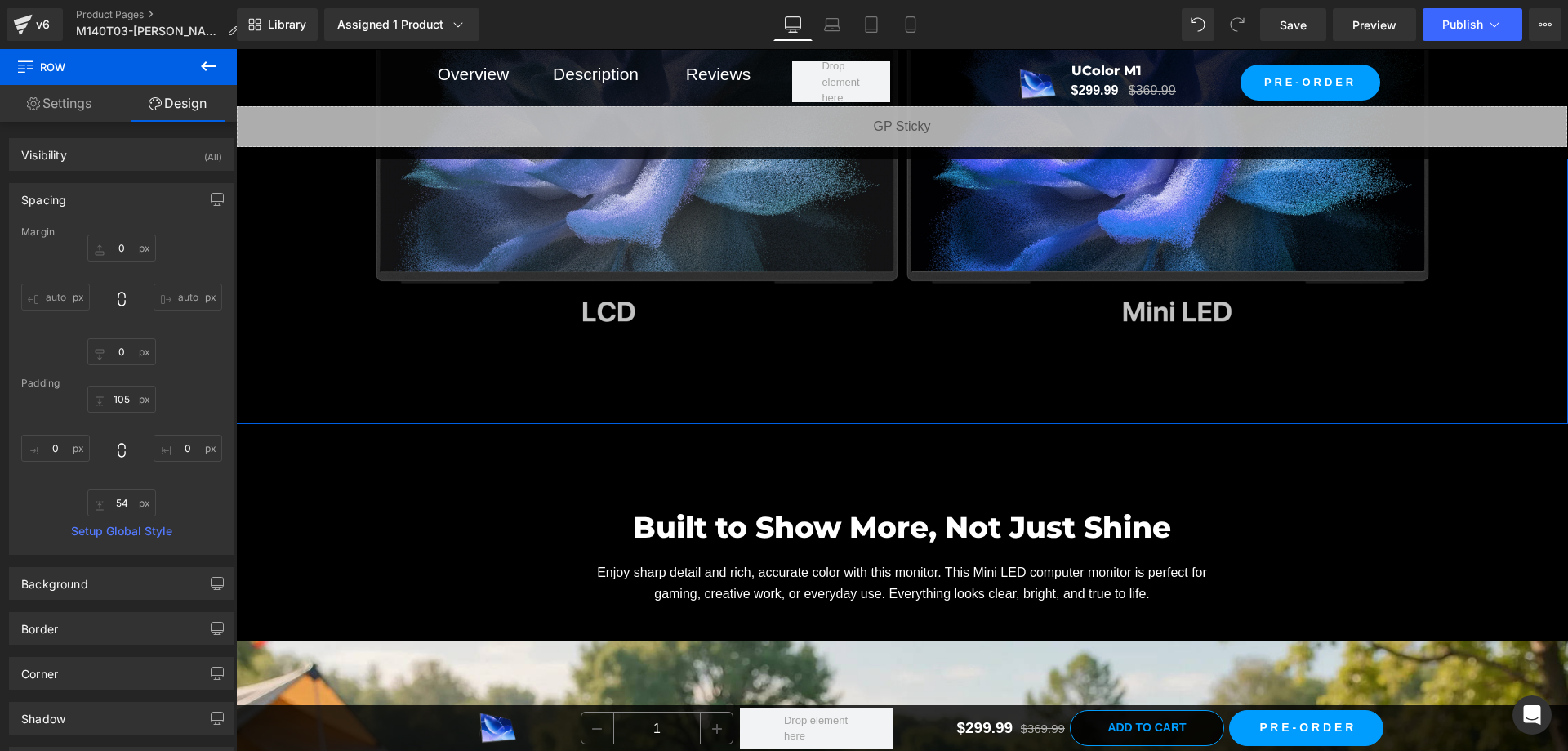
scroll to position [3758, 0]
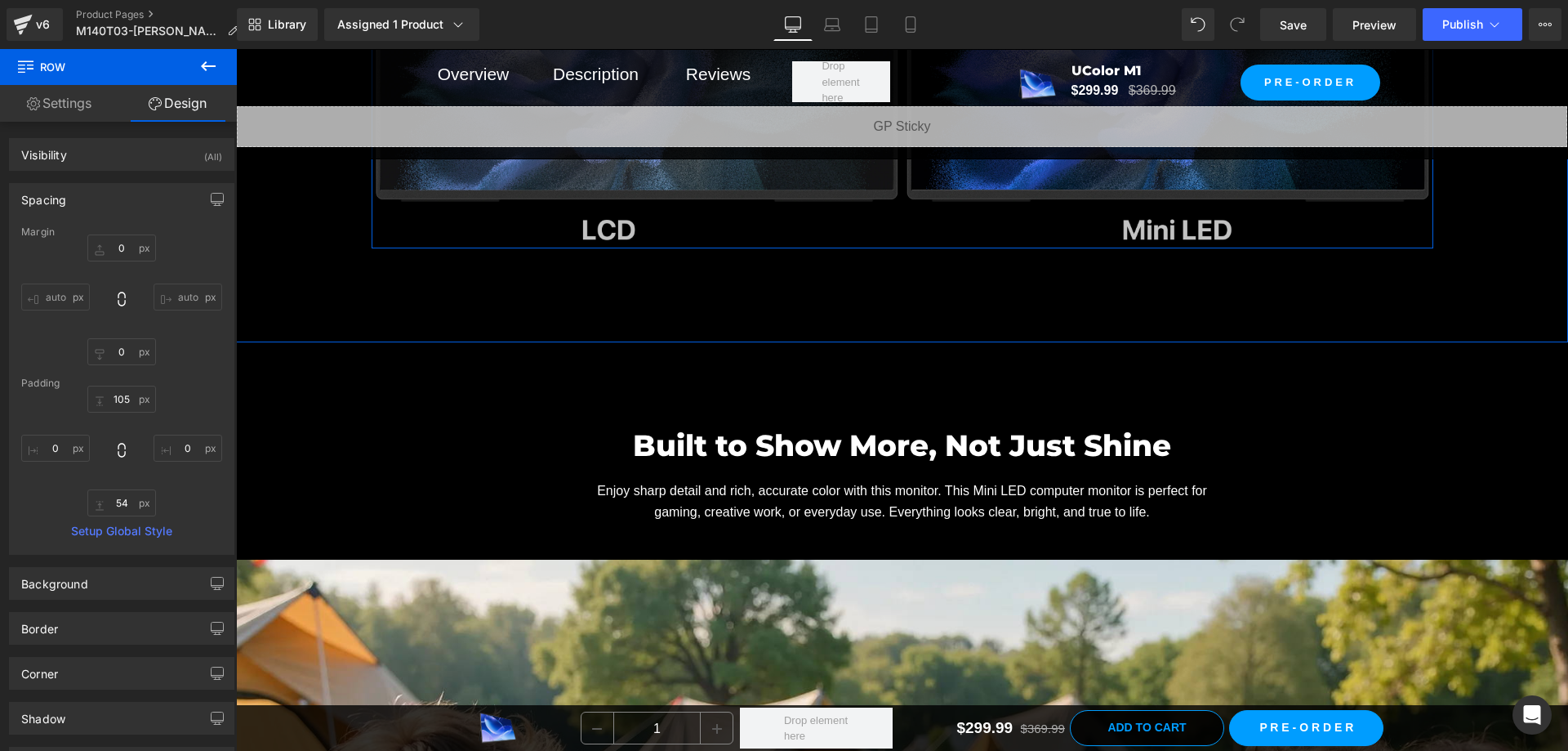
click at [1016, 206] on div "Image Image Row" at bounding box center [902, 42] width 1061 height 413
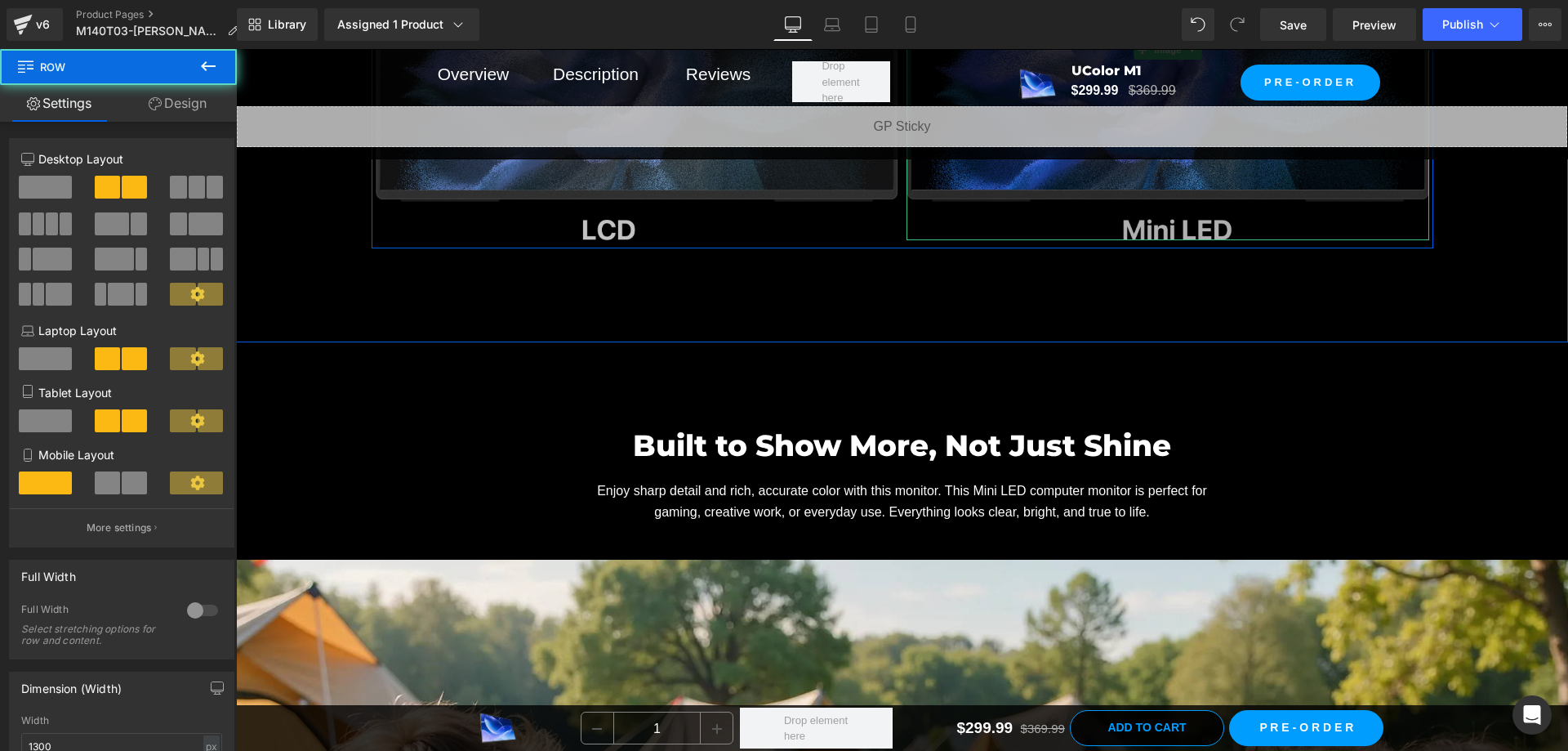
click at [1007, 185] on img at bounding box center [1168, 51] width 523 height 381
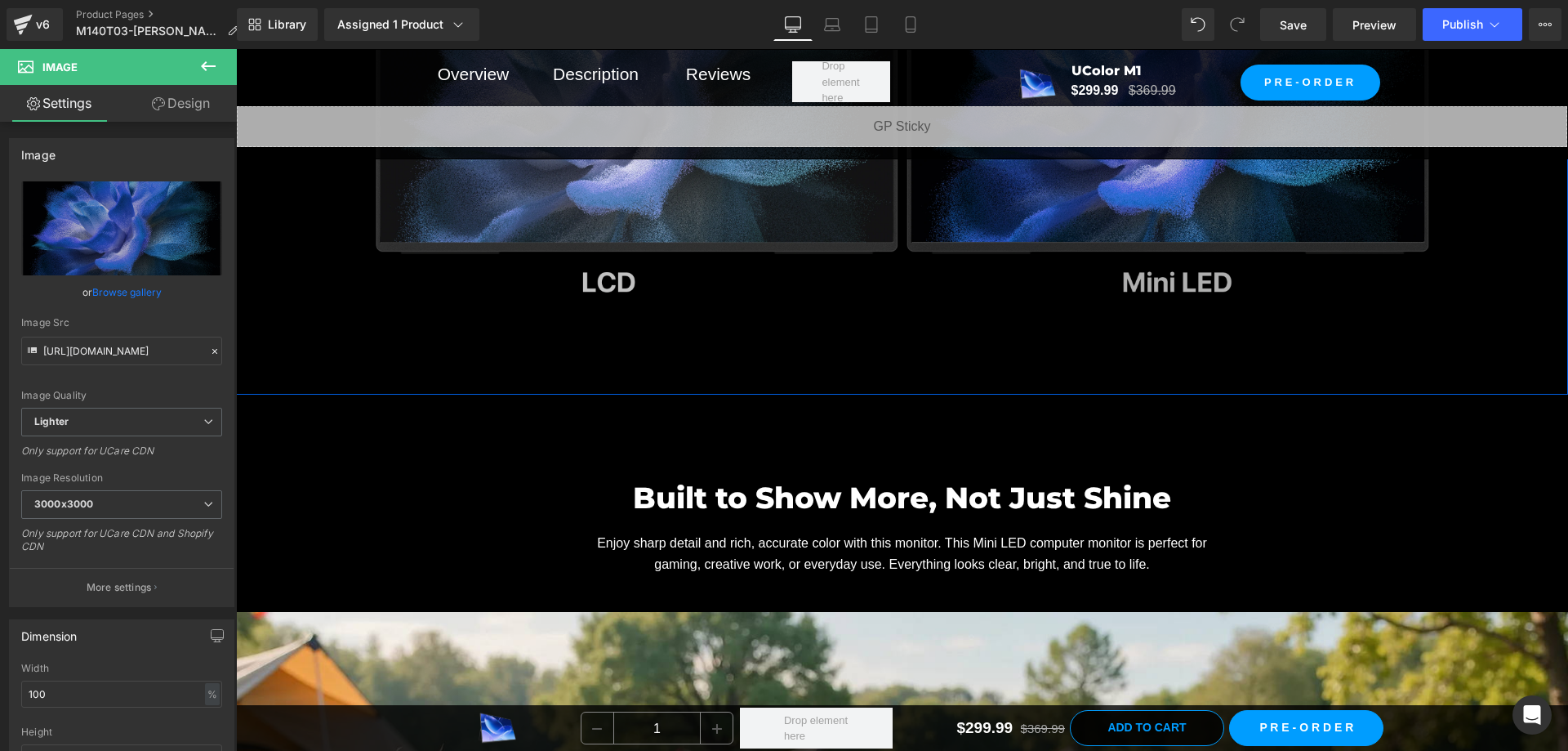
scroll to position [3676, 0]
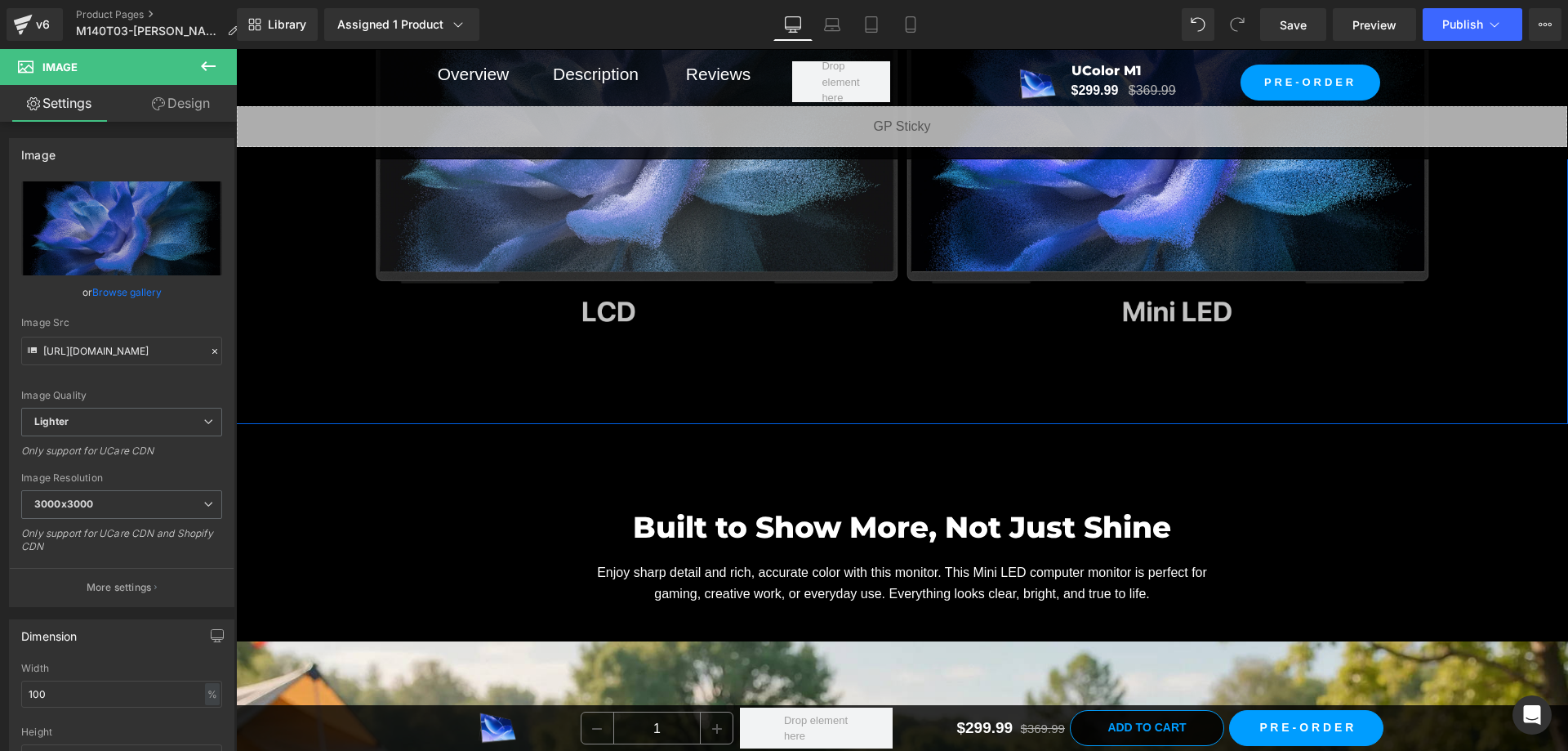
click at [920, 349] on div "A Clear Upgrade in Every Frame Heading Compared to regular LCD screens, this on…" at bounding box center [902, 80] width 1332 height 689
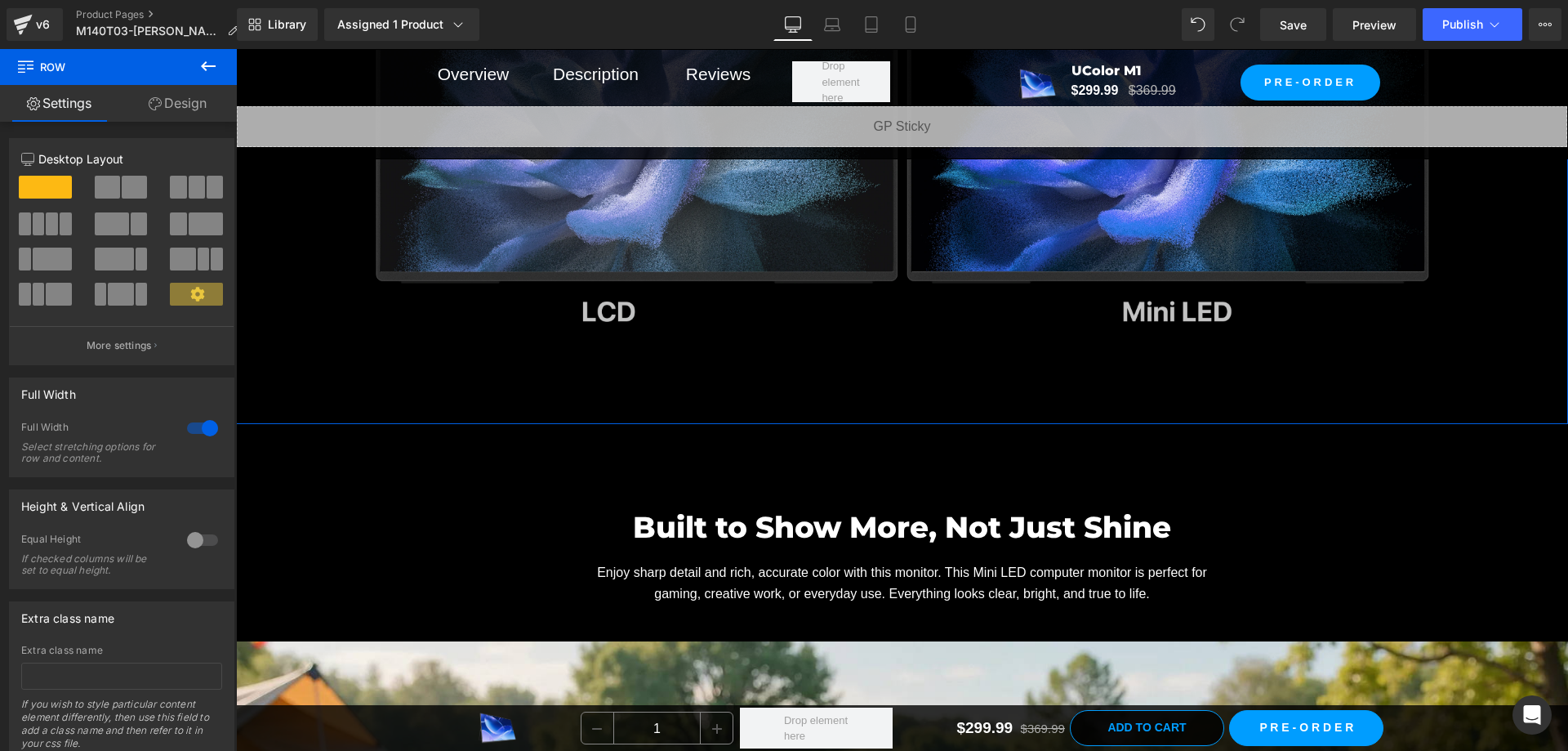
click at [1501, 317] on div "A Clear Upgrade in Every Frame Heading Compared to regular LCD screens, this on…" at bounding box center [902, 80] width 1332 height 689
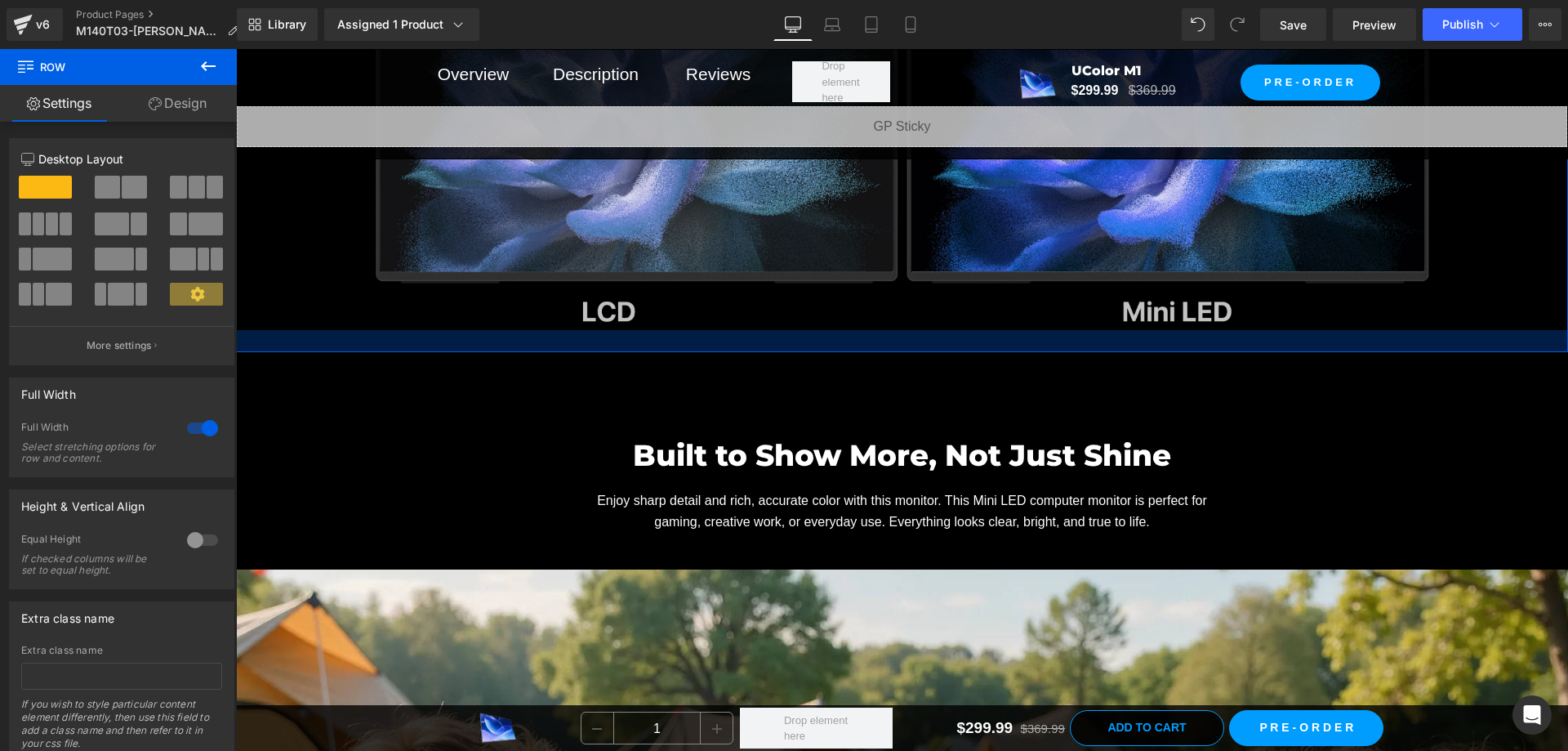
drag, startPoint x: 882, startPoint y: 378, endPoint x: 892, endPoint y: 306, distance: 72.7
click at [892, 330] on div at bounding box center [902, 340] width 1332 height 22
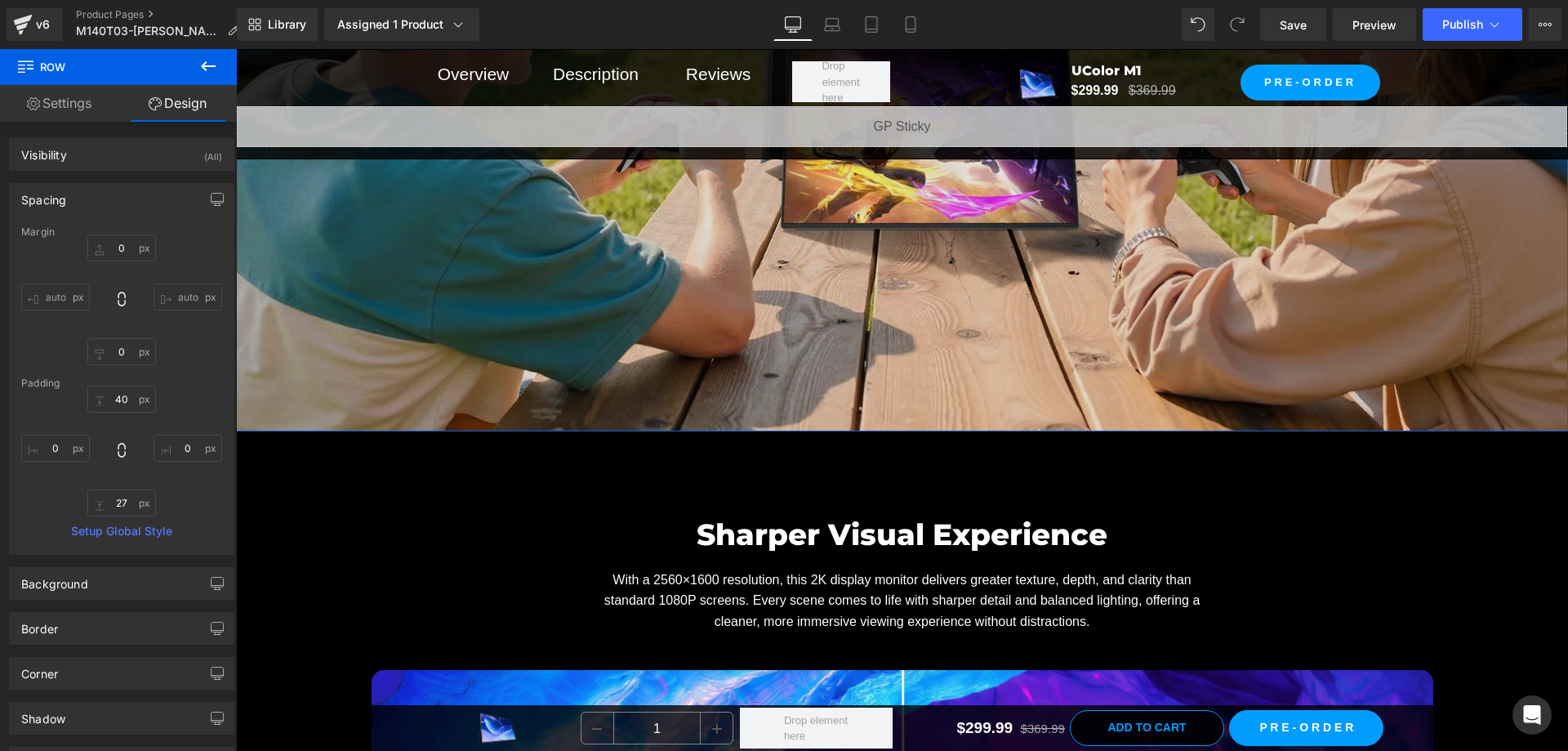
scroll to position [4657, 0]
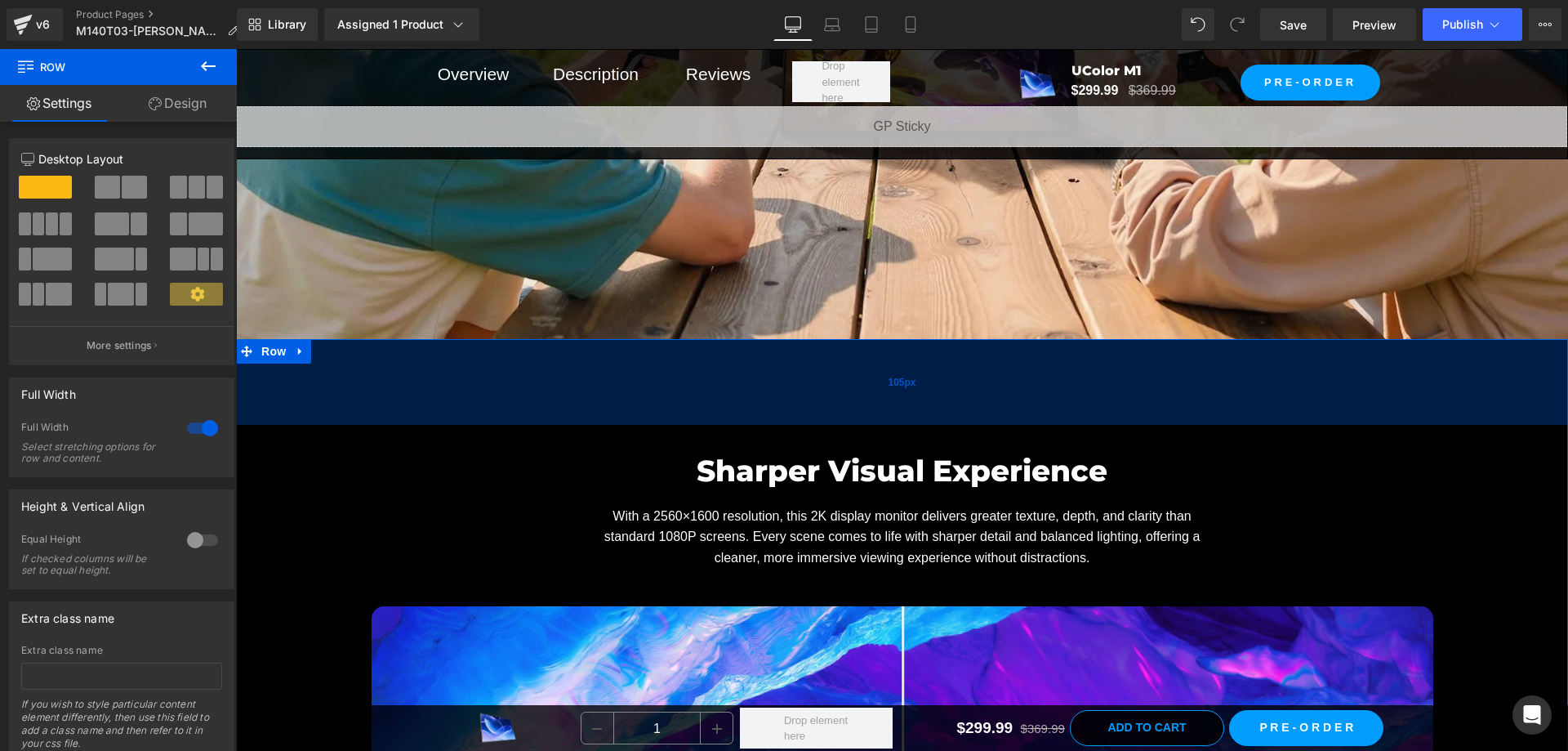
drag, startPoint x: 881, startPoint y: 337, endPoint x: 883, endPoint y: 366, distance: 29.1
click at [883, 366] on div "105px" at bounding box center [902, 381] width 1332 height 86
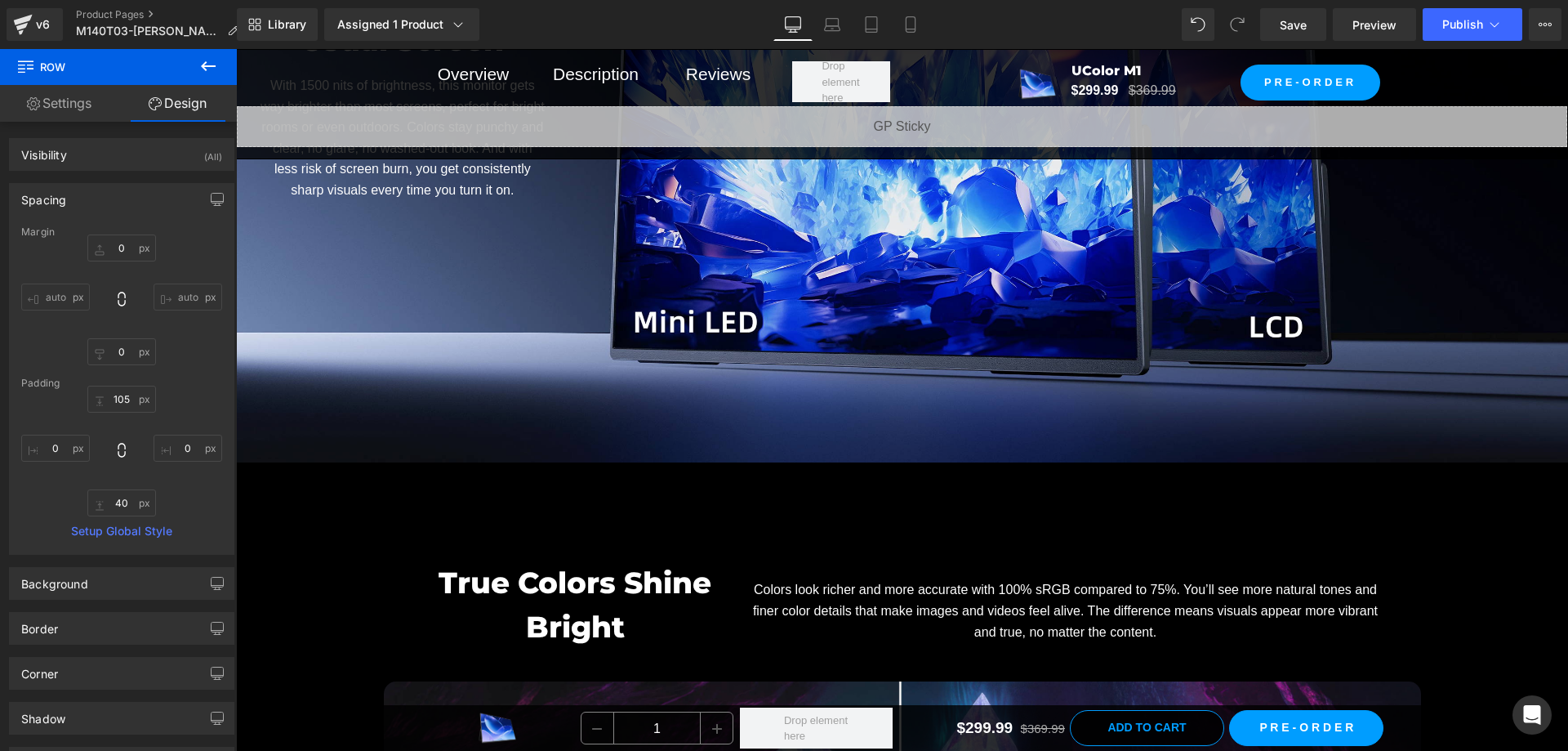
scroll to position [6290, 0]
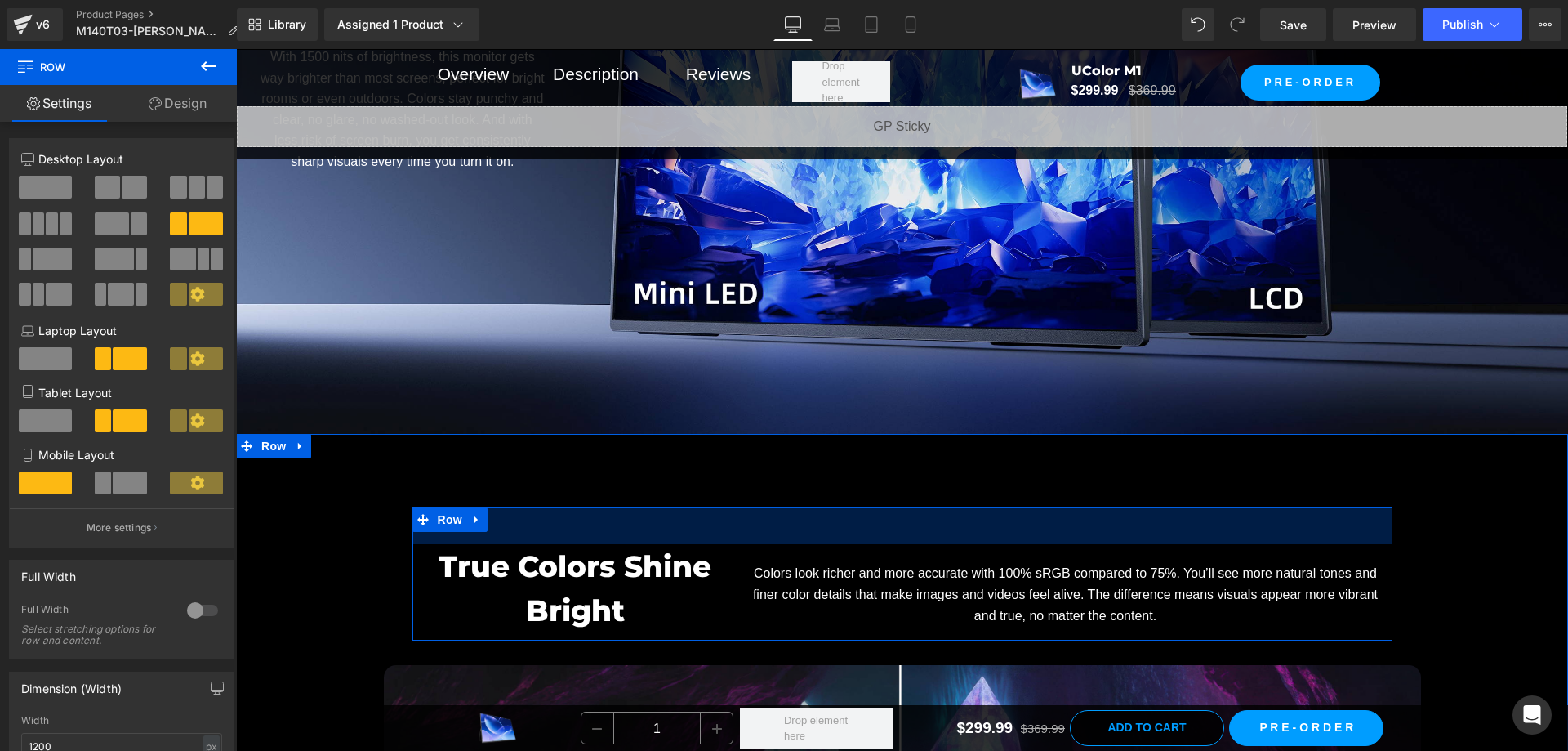
drag, startPoint x: 642, startPoint y: 491, endPoint x: 920, endPoint y: 418, distance: 287.4
click at [647, 508] on div "45px" at bounding box center [902, 526] width 980 height 36
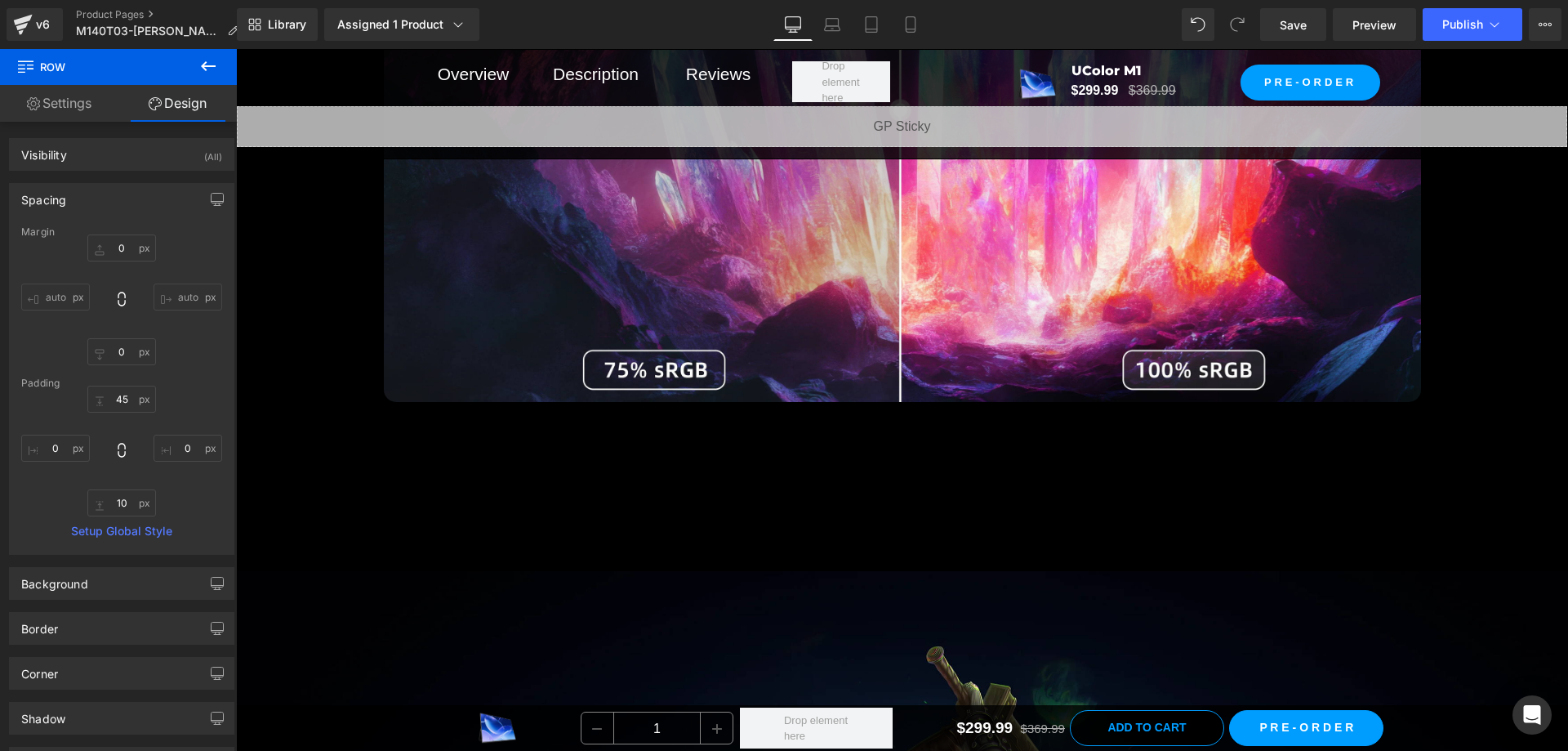
scroll to position [7107, 0]
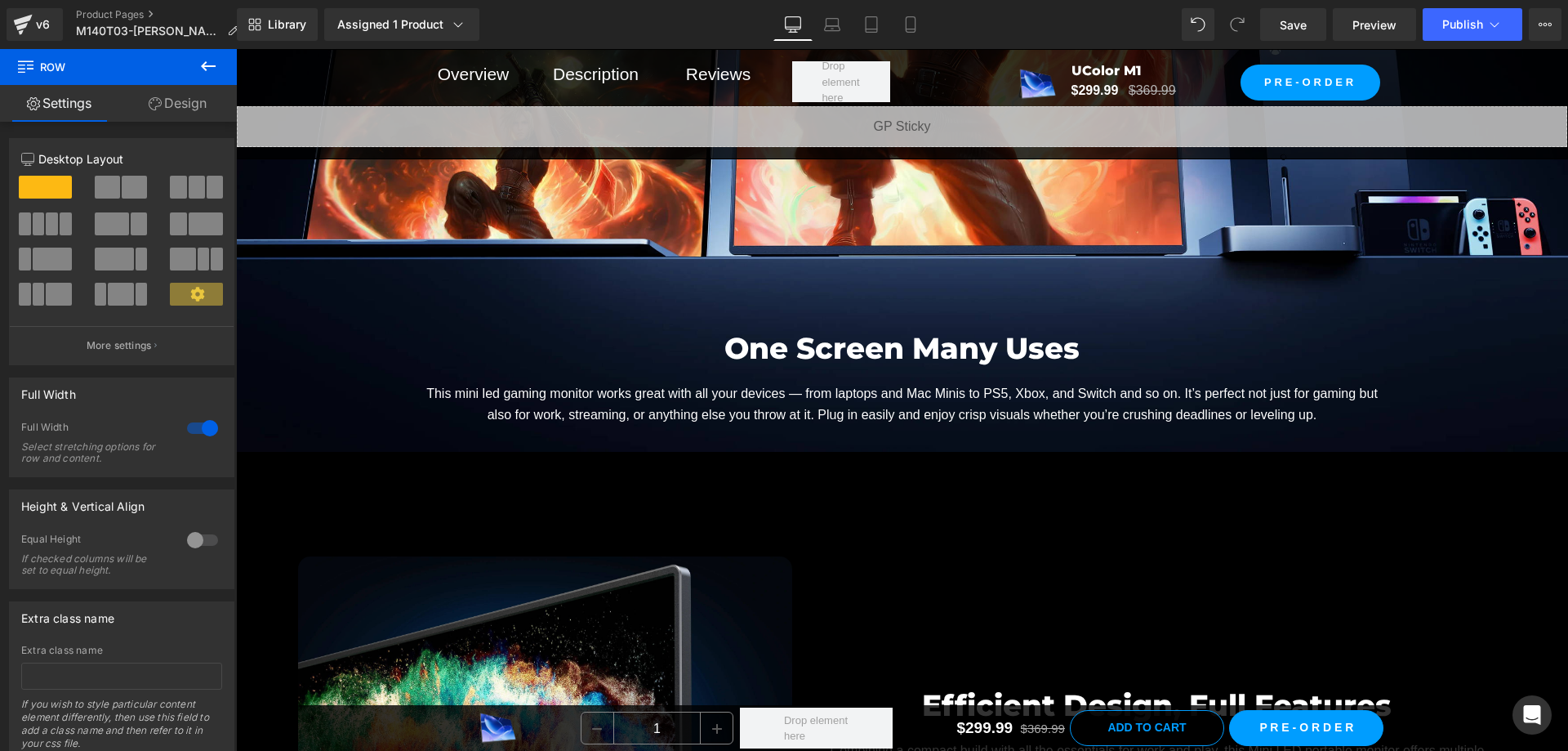
scroll to position [8088, 0]
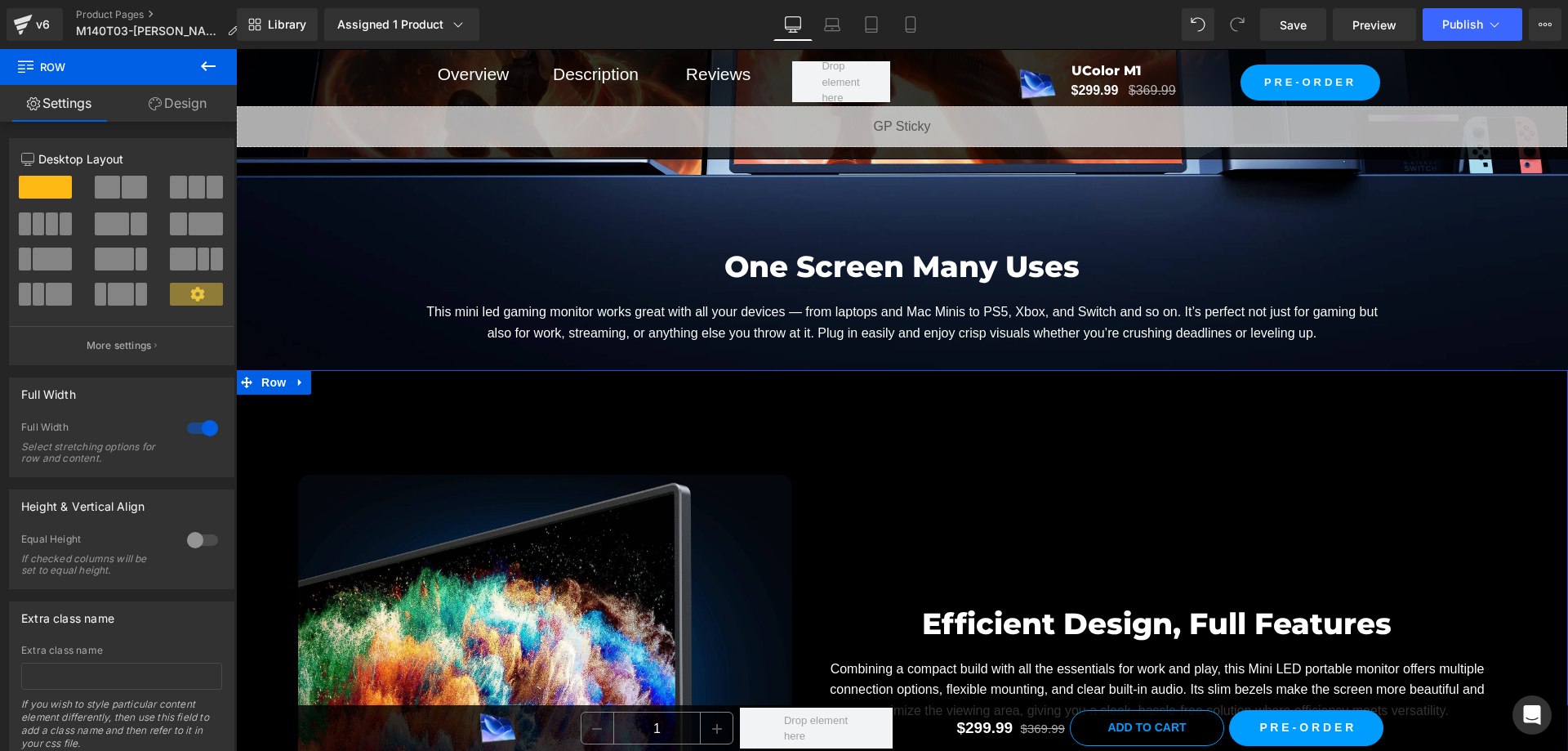
click at [697, 402] on div "Image Efficient Design, Full Features Heading Combining a compact build with al…" at bounding box center [902, 735] width 1332 height 730
click at [694, 402] on div "Image Efficient Design, Full Features Heading Combining a compact build with al…" at bounding box center [902, 735] width 1332 height 730
click at [745, 370] on div "Image Efficient Design, Full Features Heading Combining a compact build with al…" at bounding box center [902, 735] width 1332 height 730
click at [690, 373] on div "Image Efficient Design, Full Features Heading Combining a compact build with al…" at bounding box center [902, 735] width 1332 height 730
drag, startPoint x: 715, startPoint y: 398, endPoint x: 718, endPoint y: 409, distance: 11.4
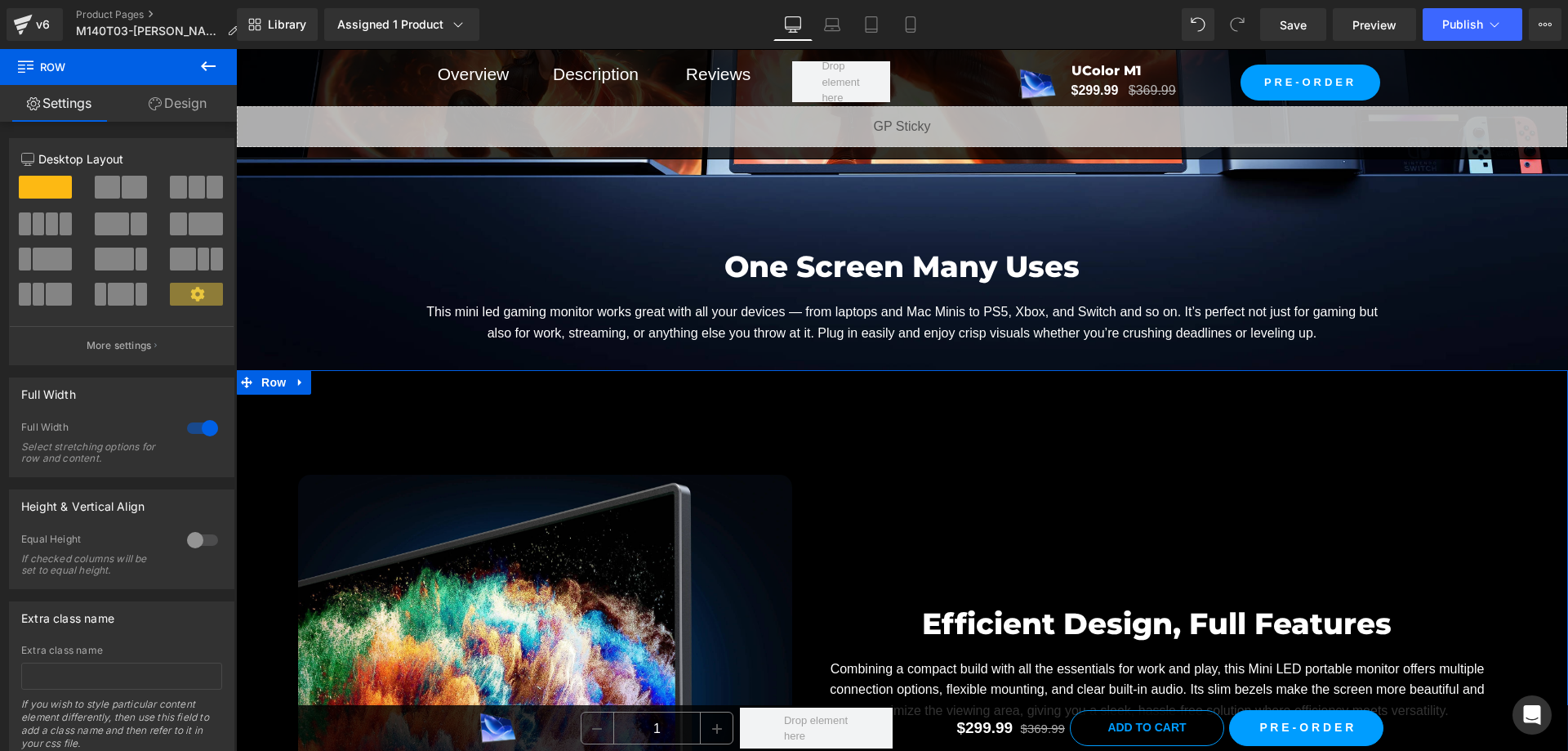
click at [718, 409] on div "Image Efficient Design, Full Features Heading Combining a compact build with al…" at bounding box center [902, 735] width 1332 height 730
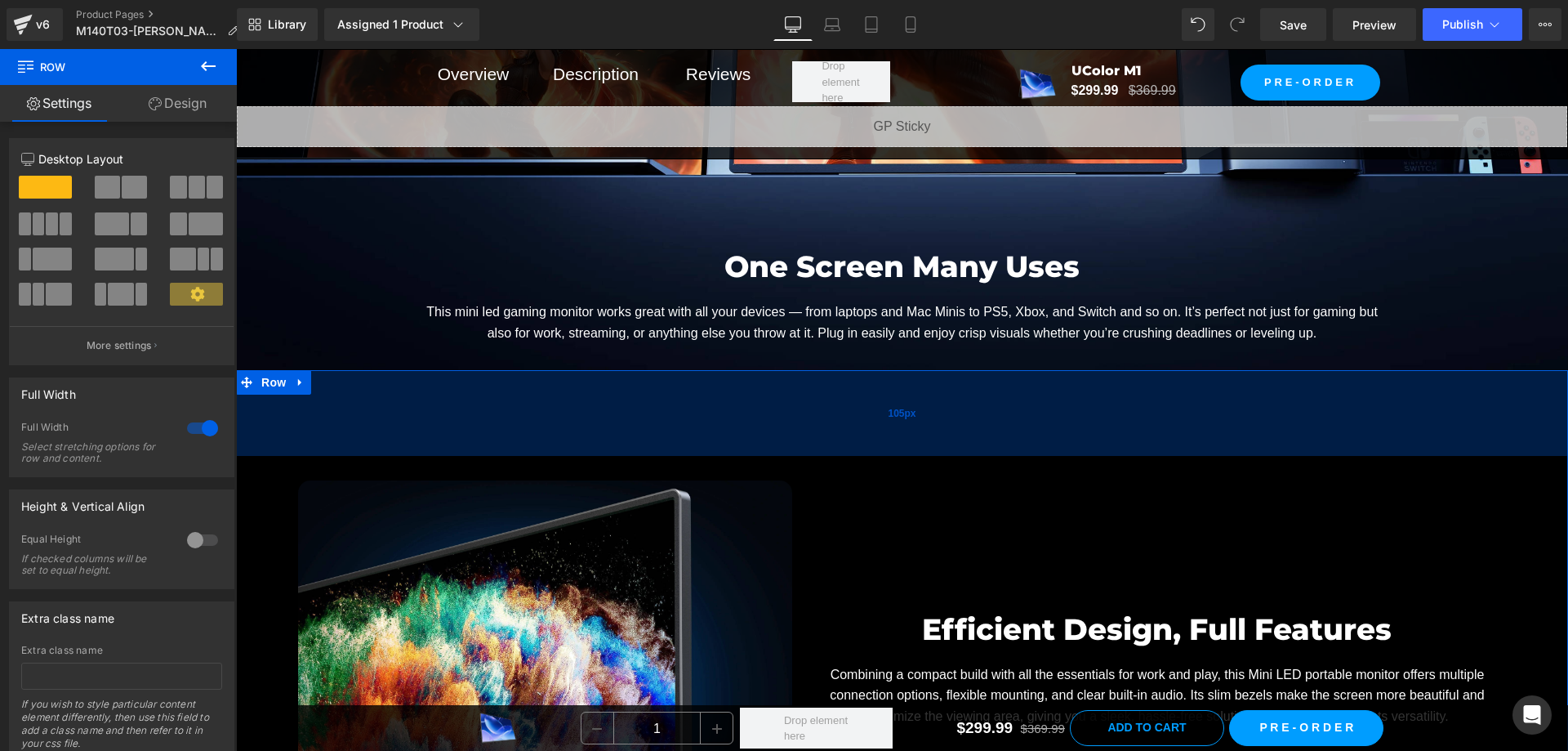
click at [750, 380] on div "105px" at bounding box center [902, 412] width 1332 height 86
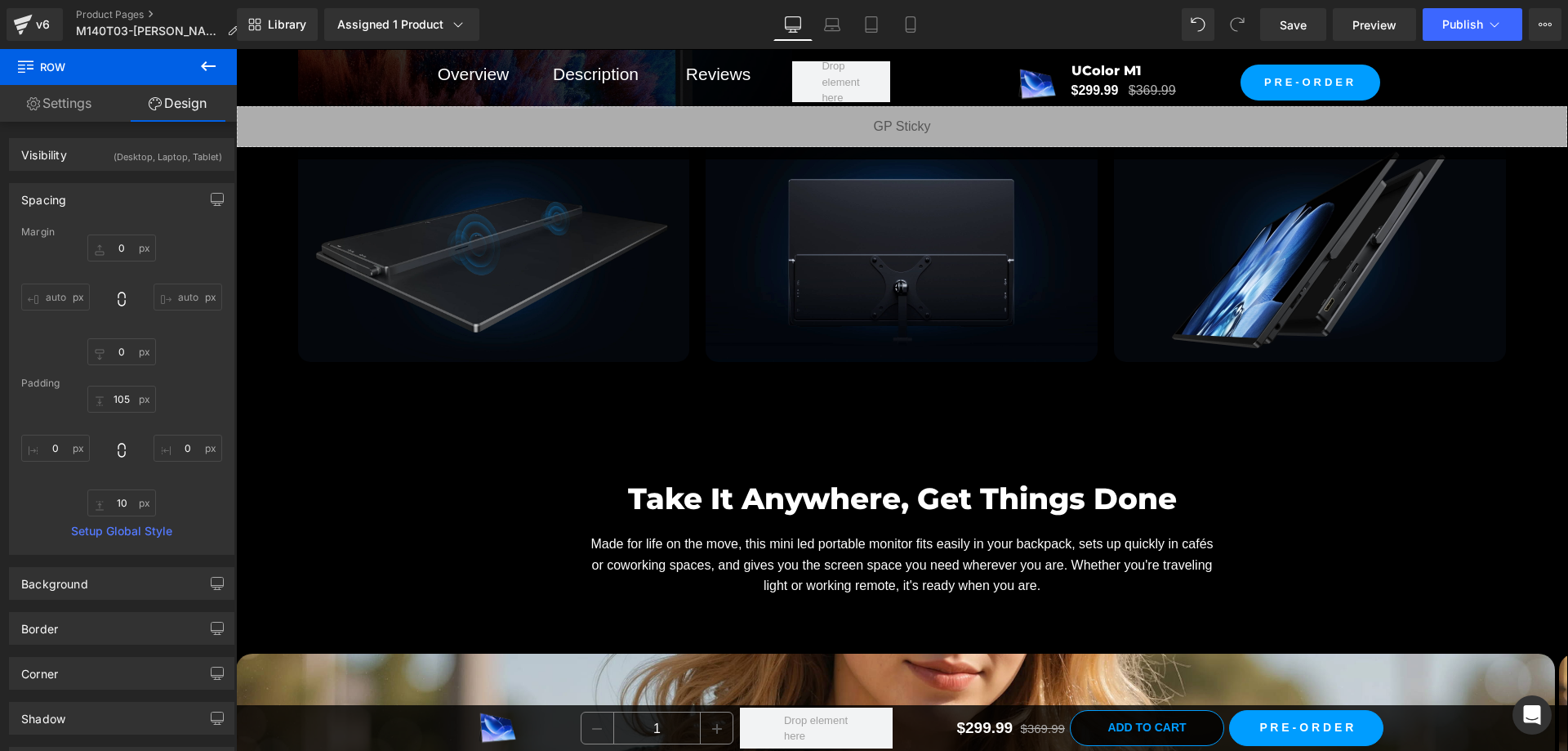
scroll to position [8823, 0]
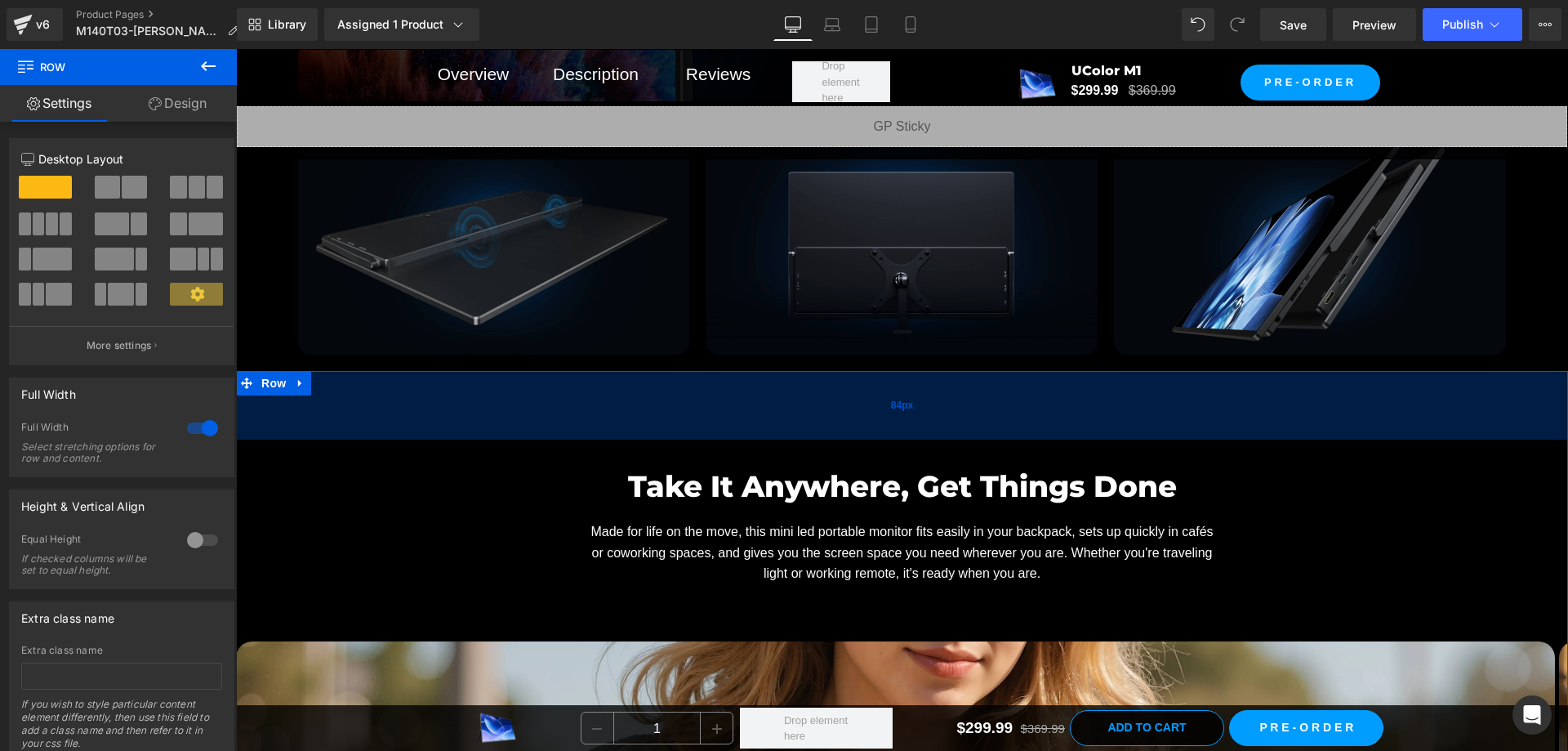
click at [962, 394] on div "84px" at bounding box center [902, 405] width 1332 height 68
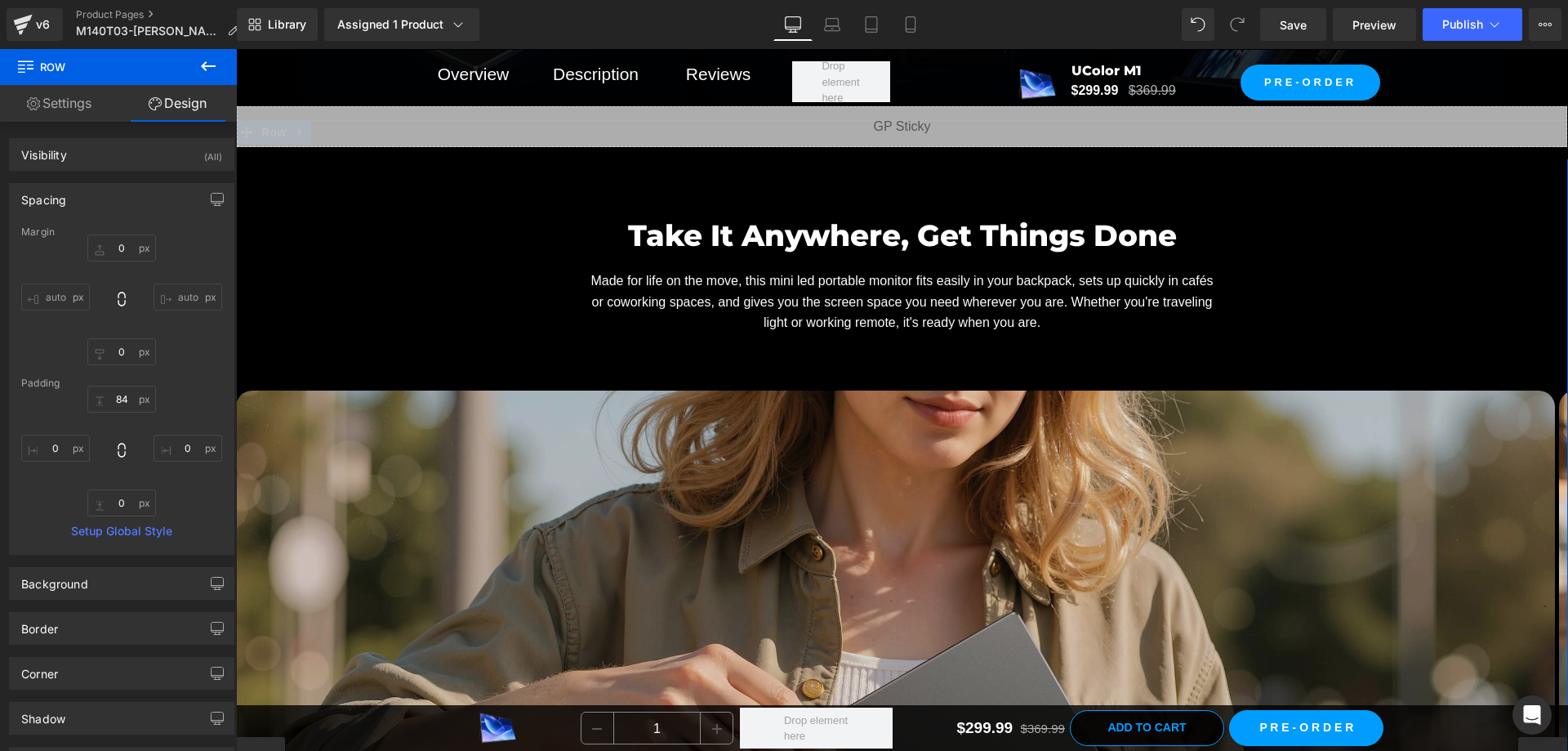
scroll to position [9068, 0]
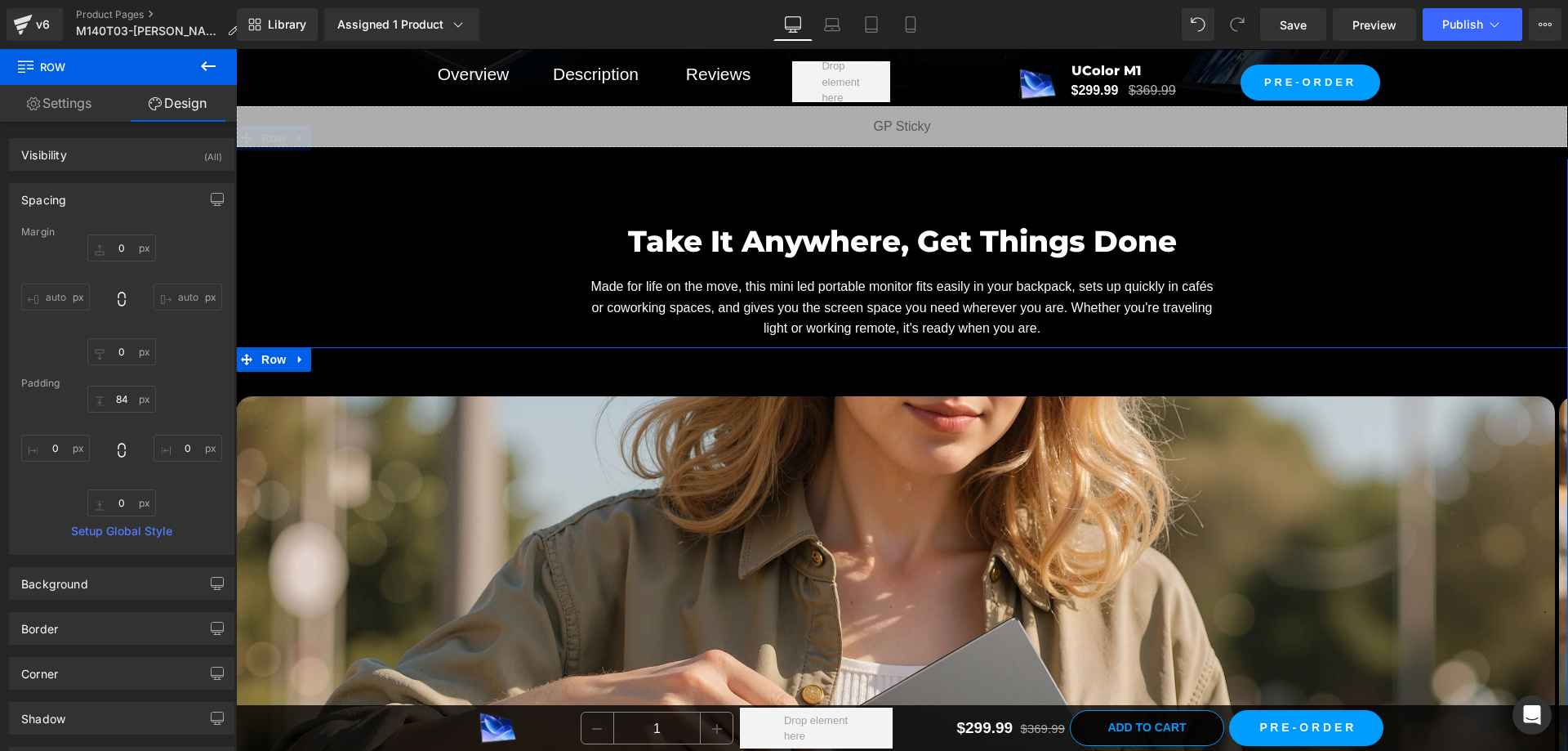
click at [929, 347] on div "Image Image Image ‹ › [GEOGRAPHIC_DATA]" at bounding box center [902, 743] width 1332 height 792
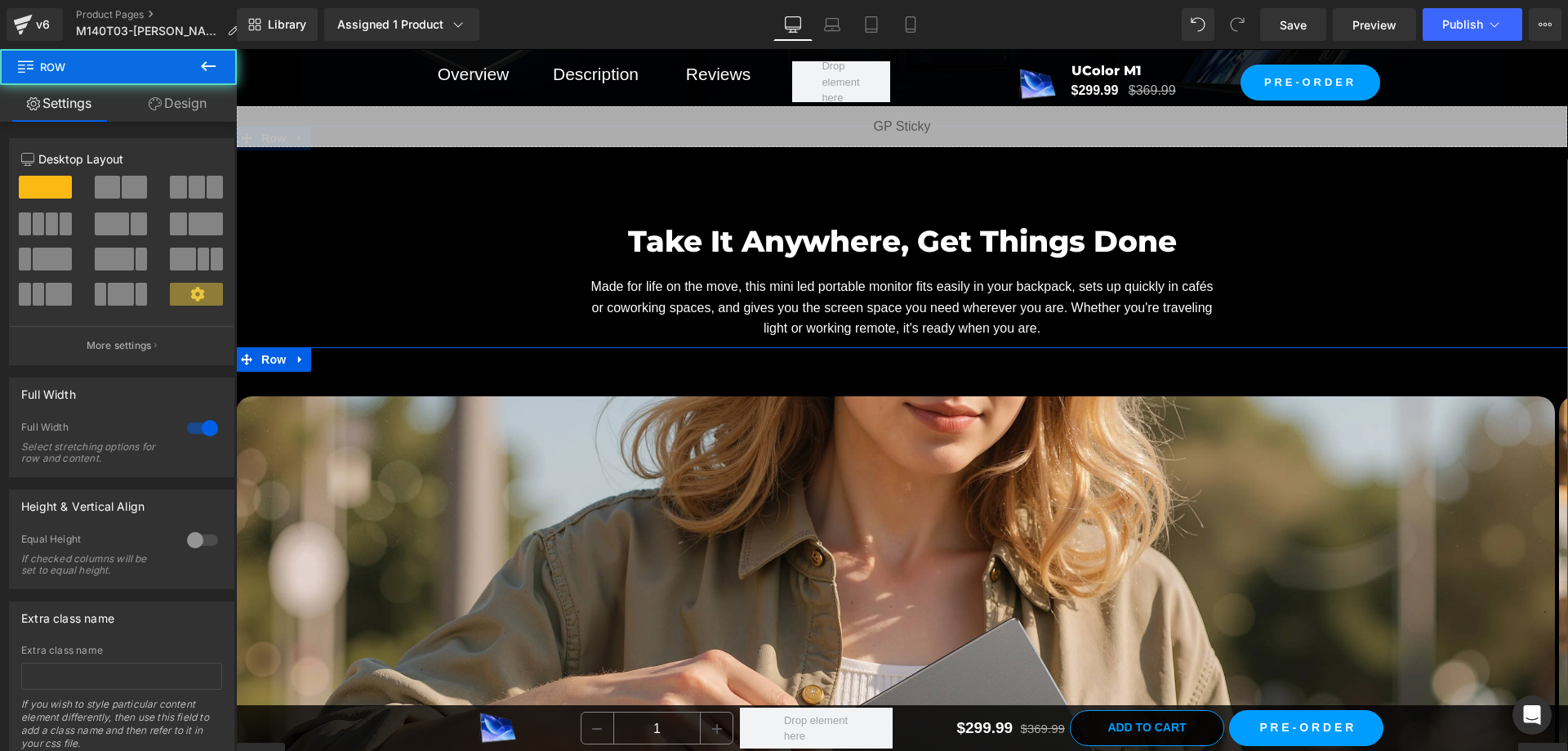
click at [949, 372] on div "Image Image Image ‹ › [GEOGRAPHIC_DATA]" at bounding box center [901, 755] width 1331 height 767
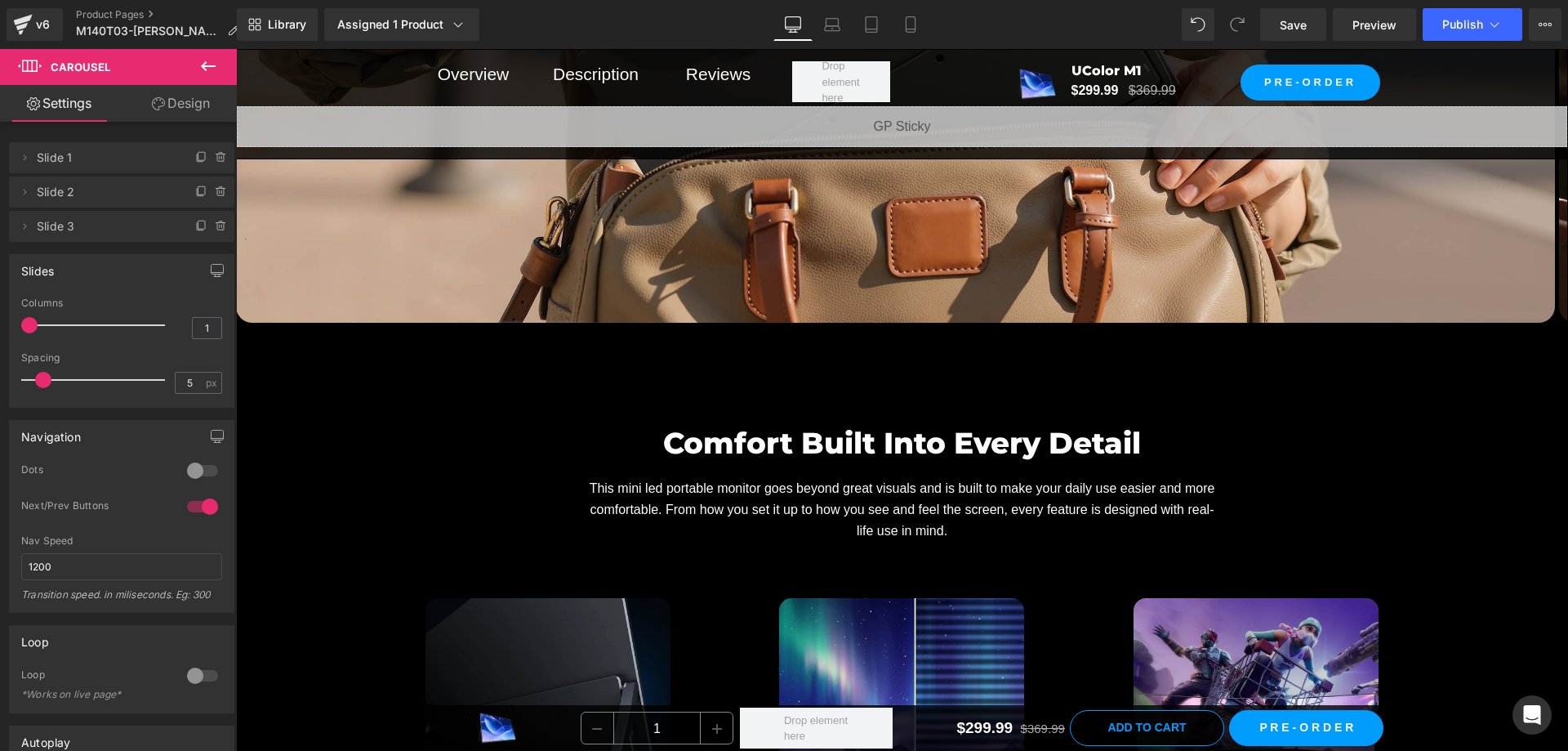
scroll to position [9885, 0]
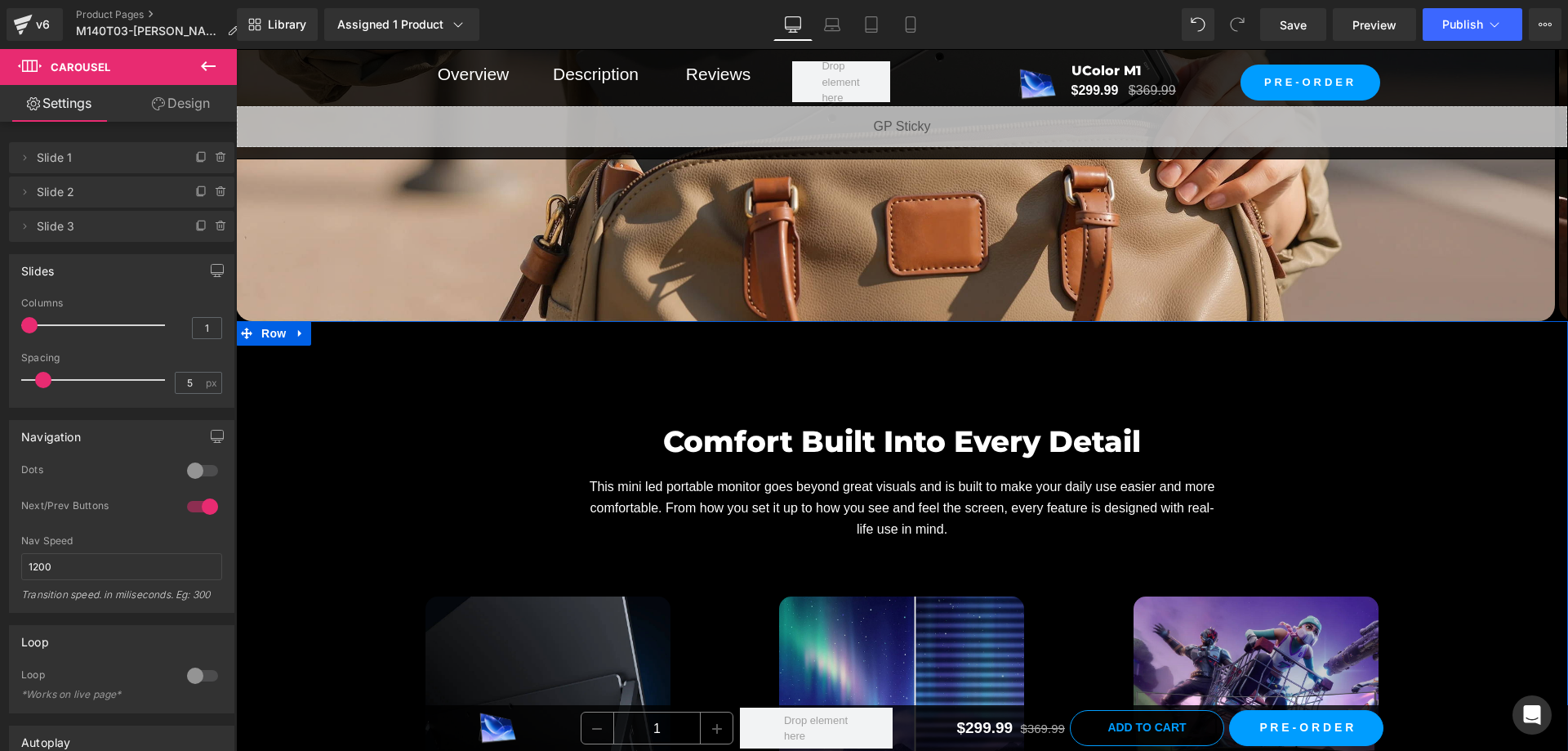
click at [819, 346] on div "Comfort Built Into Every Detail Heading This mini led portable monitor goes bey…" at bounding box center [902, 684] width 1332 height 727
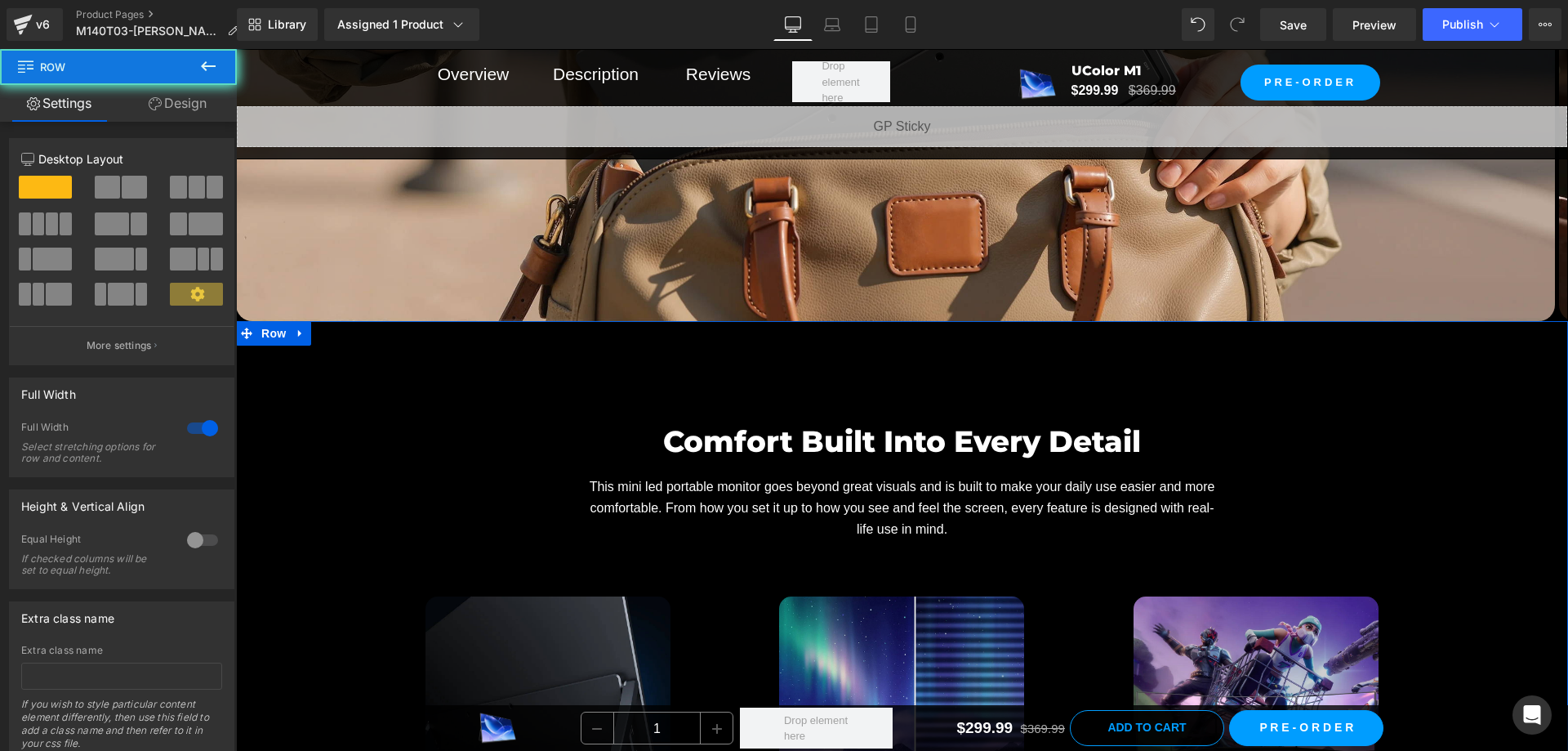
click at [823, 321] on div "Comfort Built Into Every Detail Heading This mini led portable monitor goes bey…" at bounding box center [902, 684] width 1332 height 727
click at [858, 344] on div "Comfort Built Into Every Detail Heading This mini led portable monitor goes bey…" at bounding box center [902, 684] width 1332 height 727
click at [236, 49] on div "40px" at bounding box center [236, 49] width 0 height 0
click at [874, 321] on div "Comfort Built Into Every Detail Heading This mini led portable monitor goes bey…" at bounding box center [902, 684] width 1332 height 727
click at [880, 321] on div "Comfort Built Into Every Detail Heading This mini led portable monitor goes bey…" at bounding box center [902, 684] width 1332 height 727
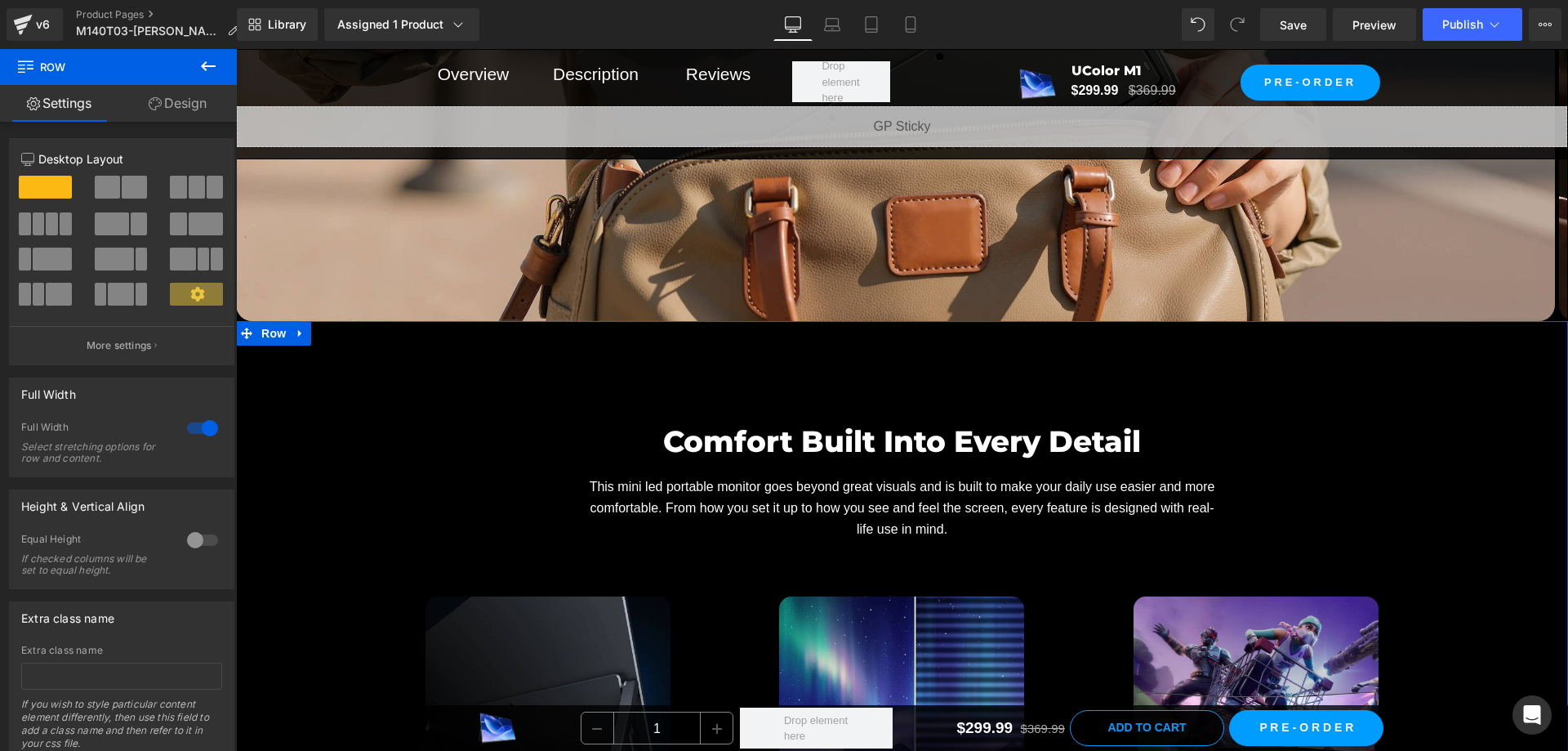
click at [883, 323] on div "Comfort Built Into Every Detail Heading This mini led portable monitor goes bey…" at bounding box center [902, 684] width 1332 height 727
click at [870, 321] on div "Comfort Built Into Every Detail Heading This mini led portable monitor goes bey…" at bounding box center [902, 684] width 1332 height 727
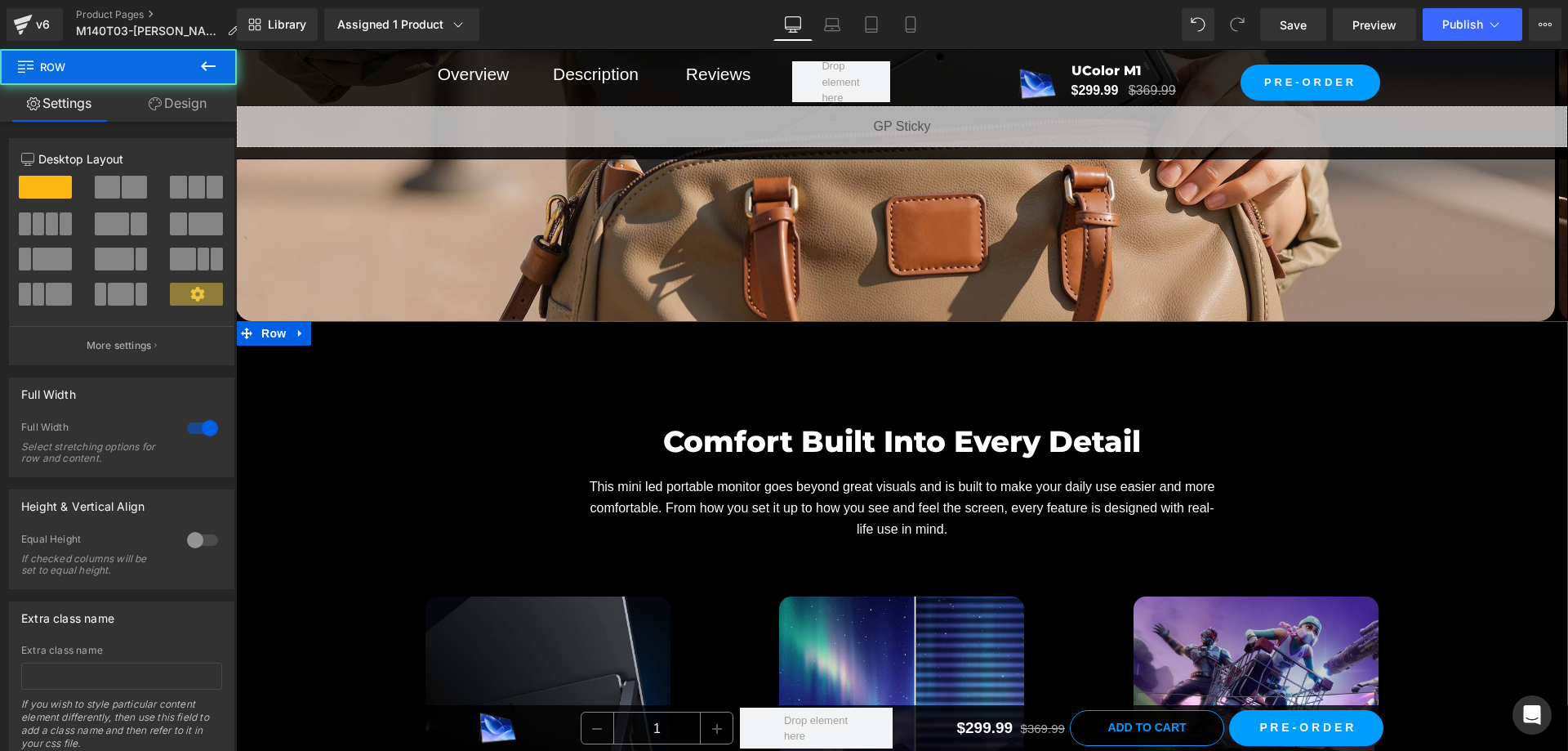
click at [870, 321] on div "Comfort Built Into Every Detail Heading This mini led portable monitor goes bey…" at bounding box center [902, 684] width 1332 height 727
click at [869, 321] on div "Comfort Built Into Every Detail Heading This mini led portable monitor goes bey…" at bounding box center [902, 684] width 1332 height 727
click at [428, 331] on div "Comfort Built Into Every Detail Heading This mini led portable monitor goes bey…" at bounding box center [902, 684] width 1332 height 727
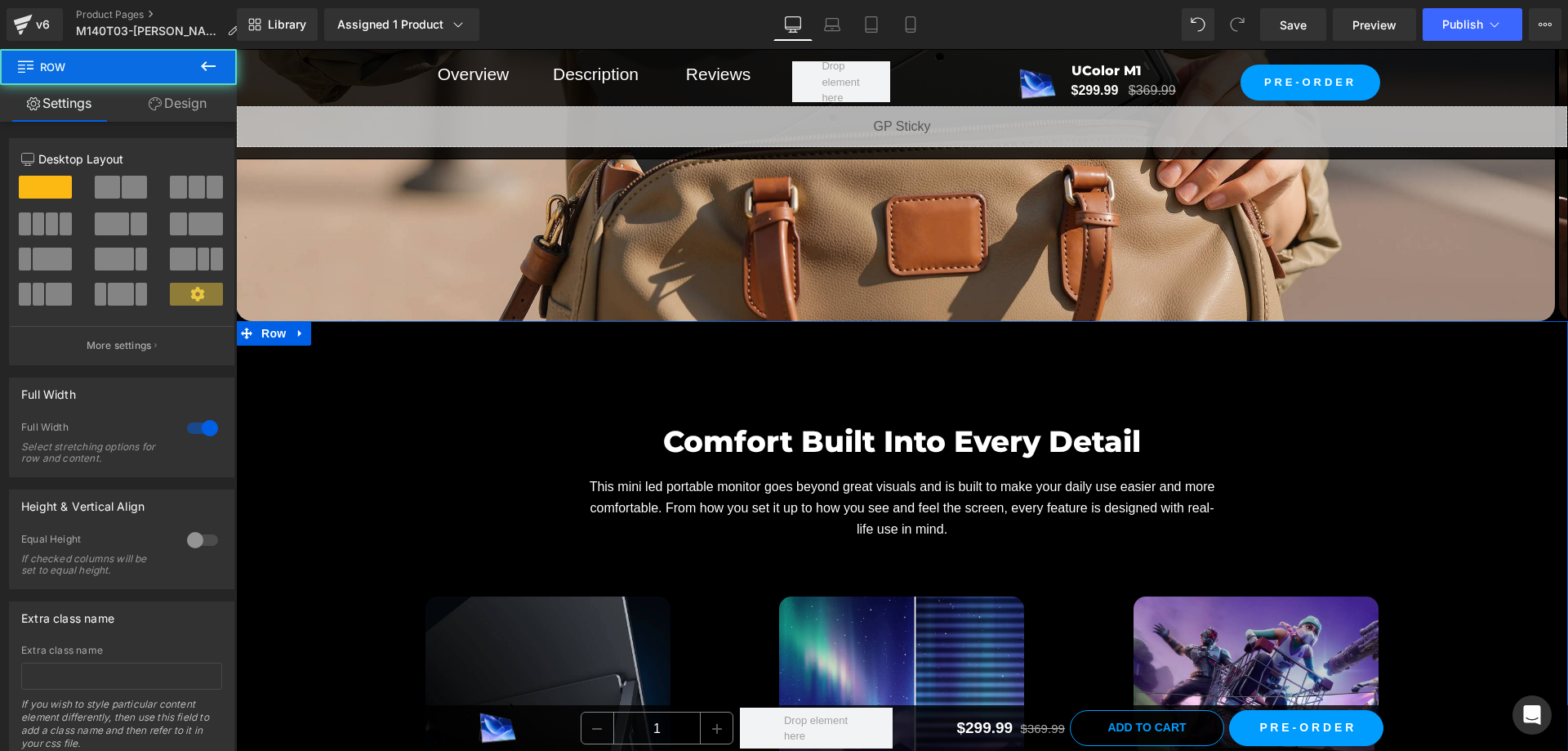
click at [923, 338] on div "Comfort Built Into Every Detail Heading This mini led portable monitor goes bey…" at bounding box center [902, 684] width 1332 height 727
click at [1220, 333] on div "Comfort Built Into Every Detail Heading This mini led portable monitor goes bey…" at bounding box center [902, 684] width 1332 height 727
click at [166, 106] on link "Design" at bounding box center [177, 103] width 119 height 36
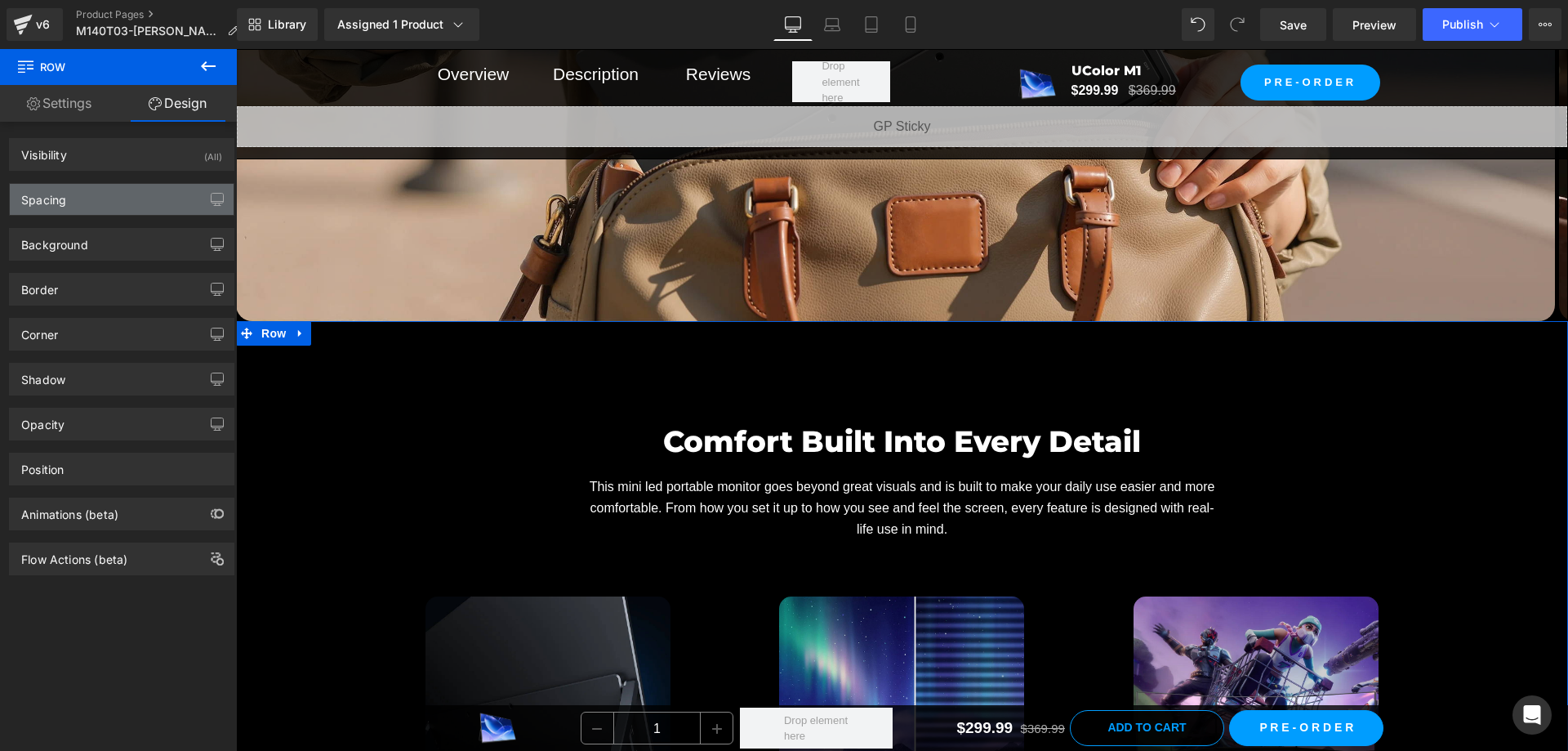
click at [143, 202] on div "Spacing" at bounding box center [121, 199] width 223 height 31
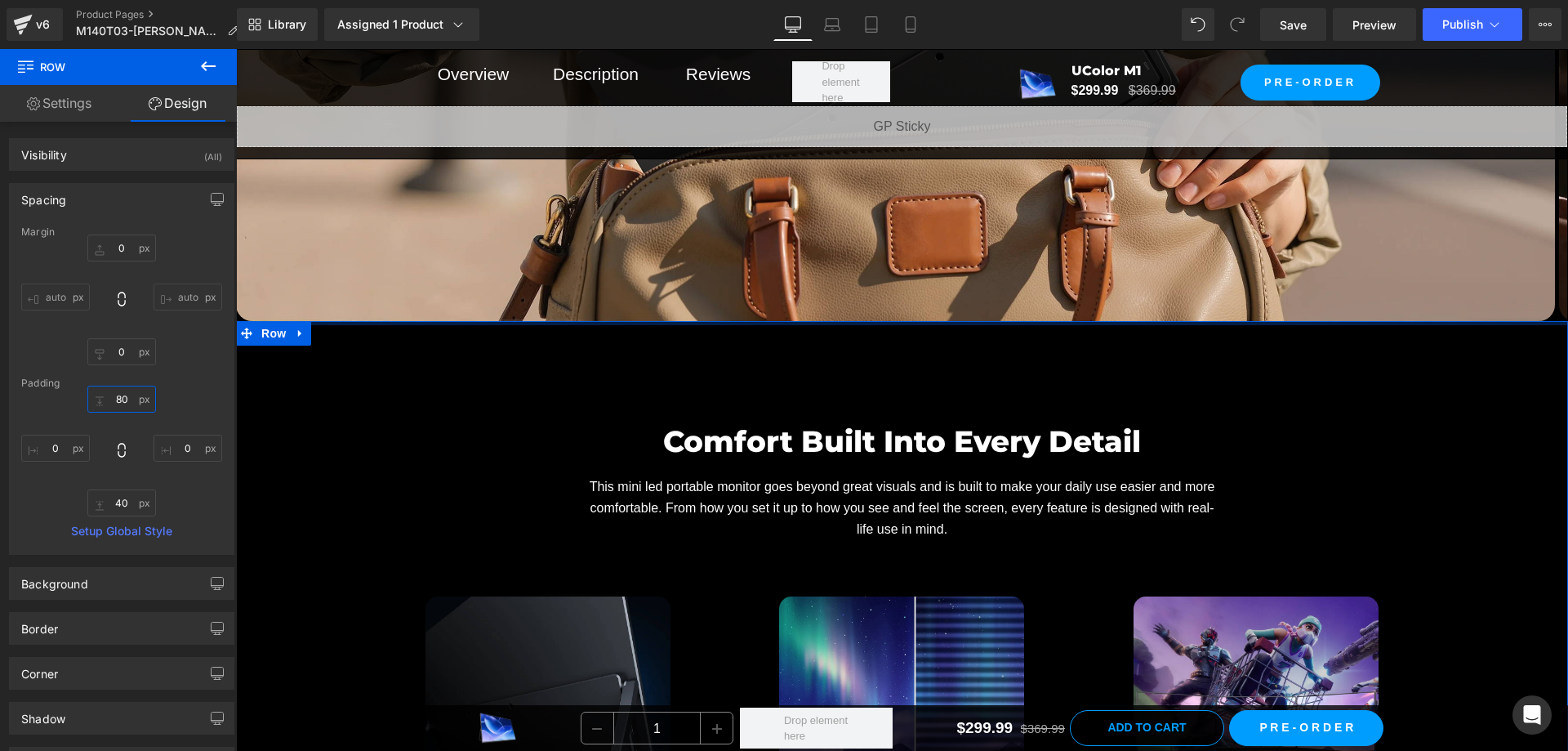
click at [122, 398] on input "80" at bounding box center [121, 398] width 68 height 27
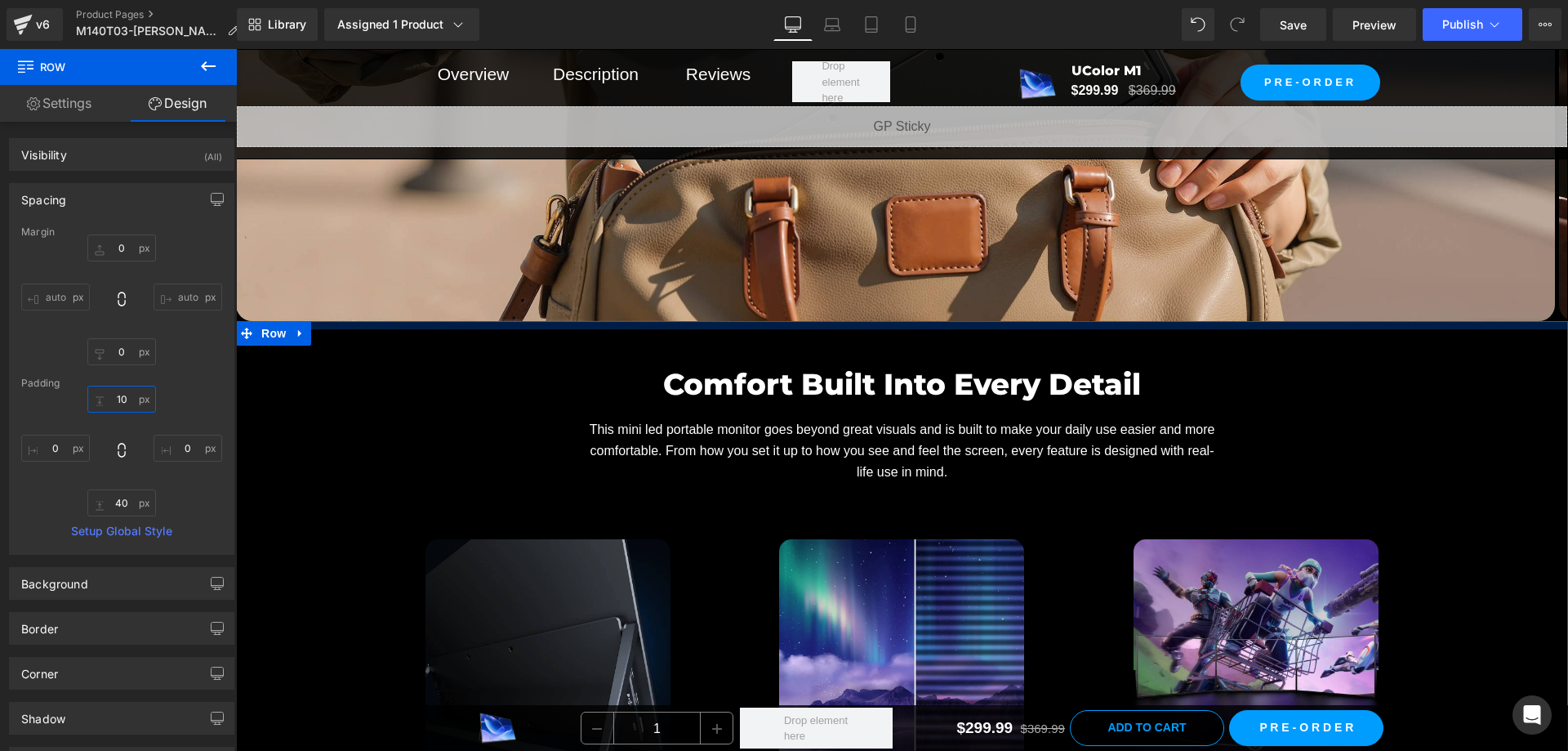
type input "1"
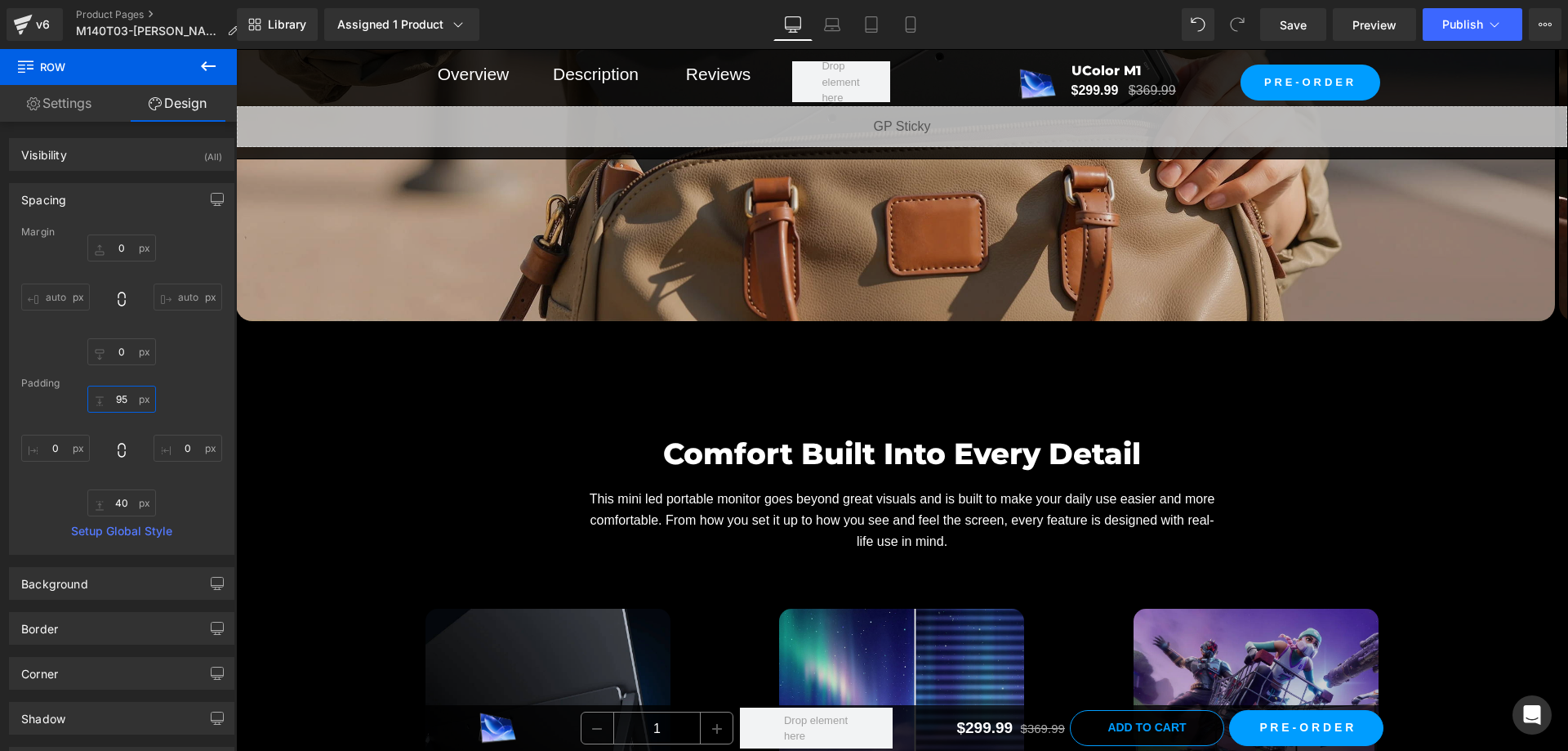
type input "95"
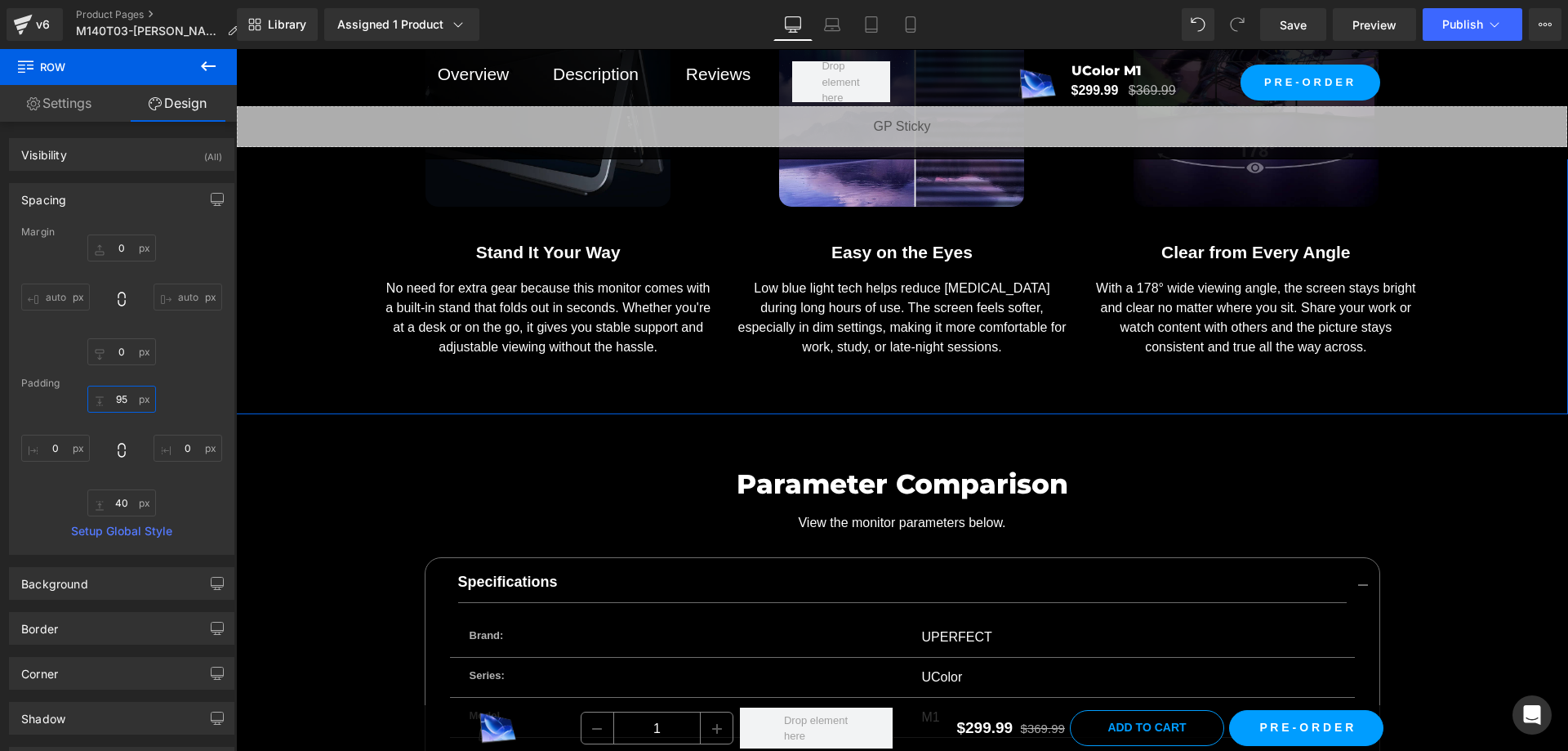
scroll to position [10621, 0]
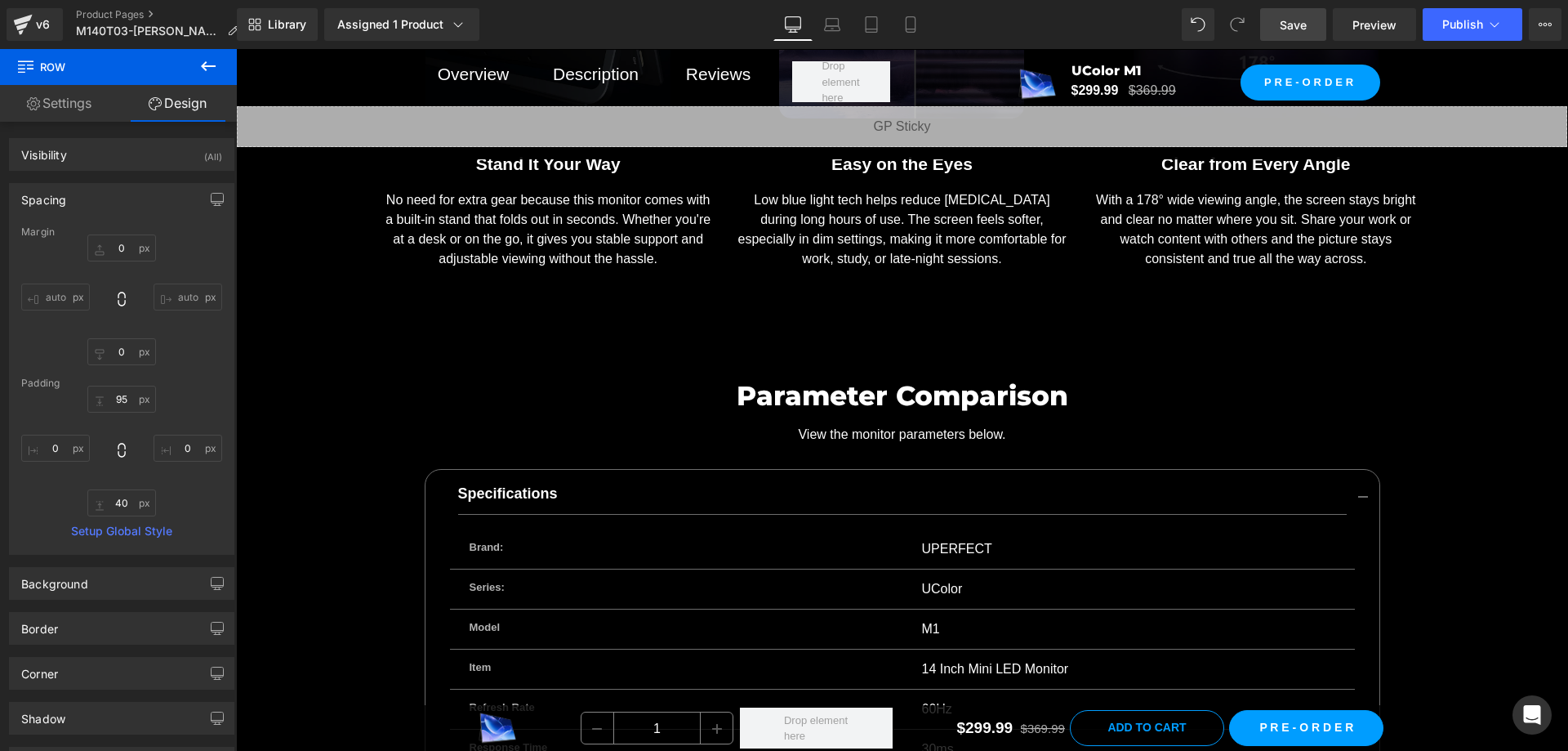
click at [1294, 16] on span "Save" at bounding box center [1293, 25] width 27 height 17
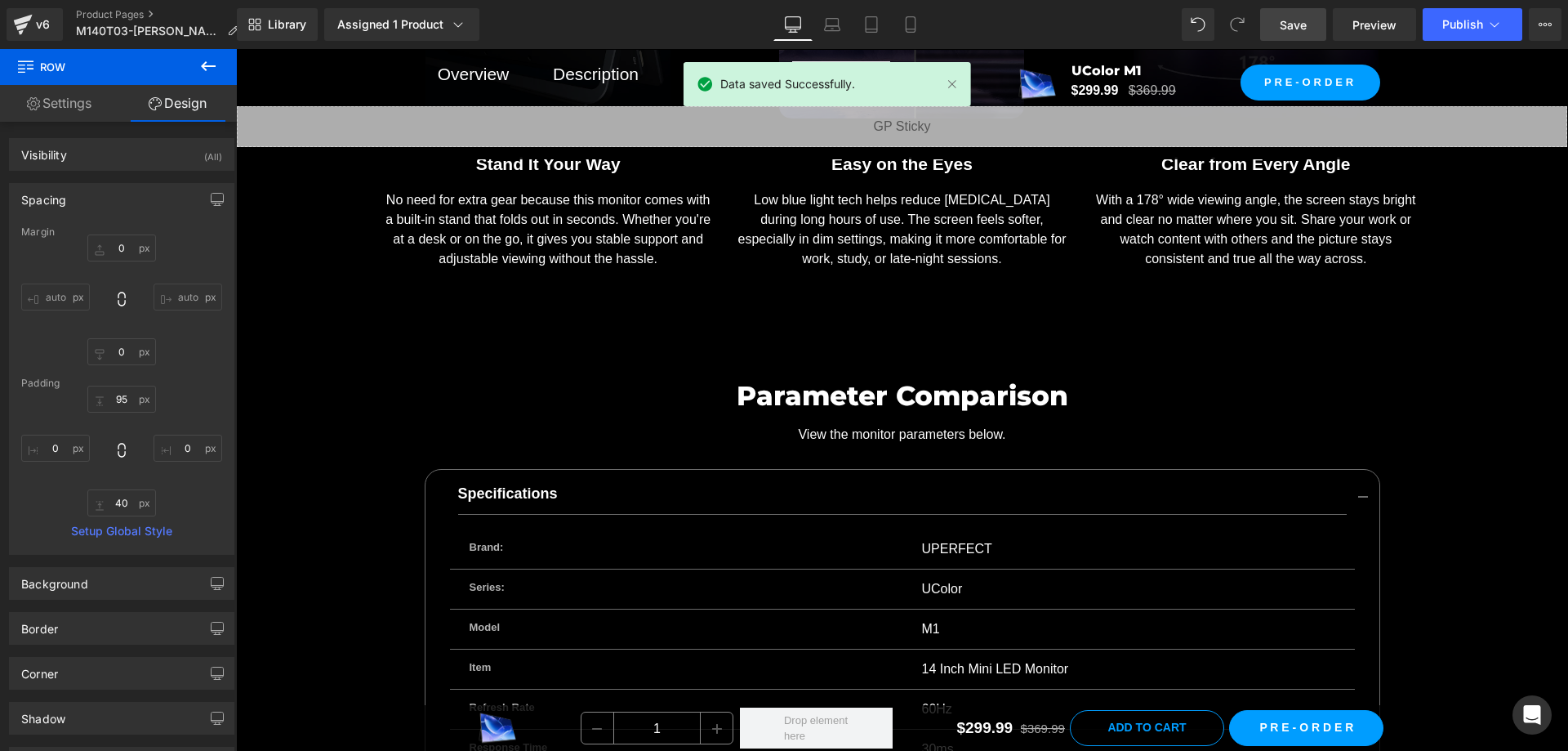
drag, startPoint x: 820, startPoint y: 36, endPoint x: 825, endPoint y: 78, distance: 42.3
click at [819, 35] on link "Laptop" at bounding box center [831, 24] width 39 height 33
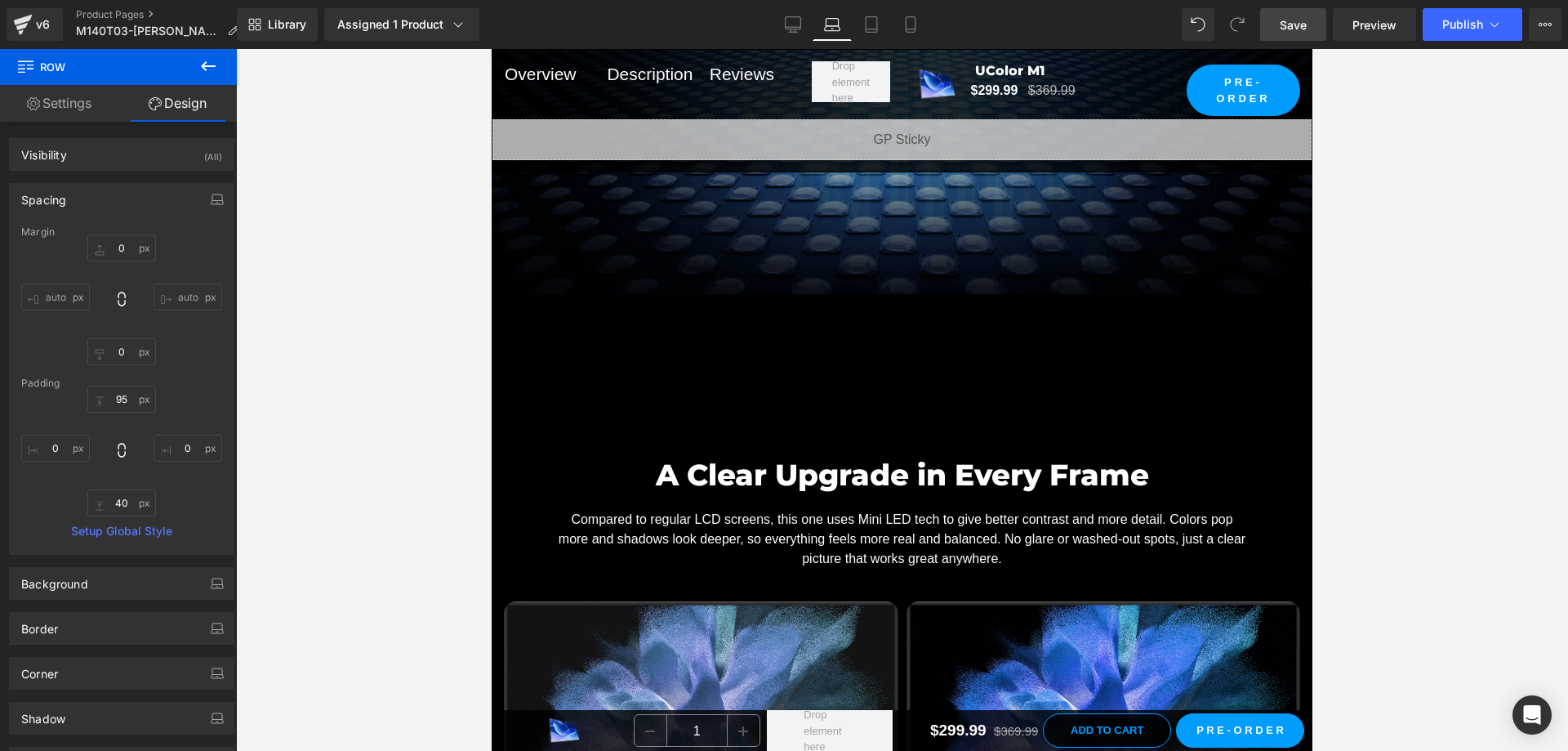
scroll to position [2696, 0]
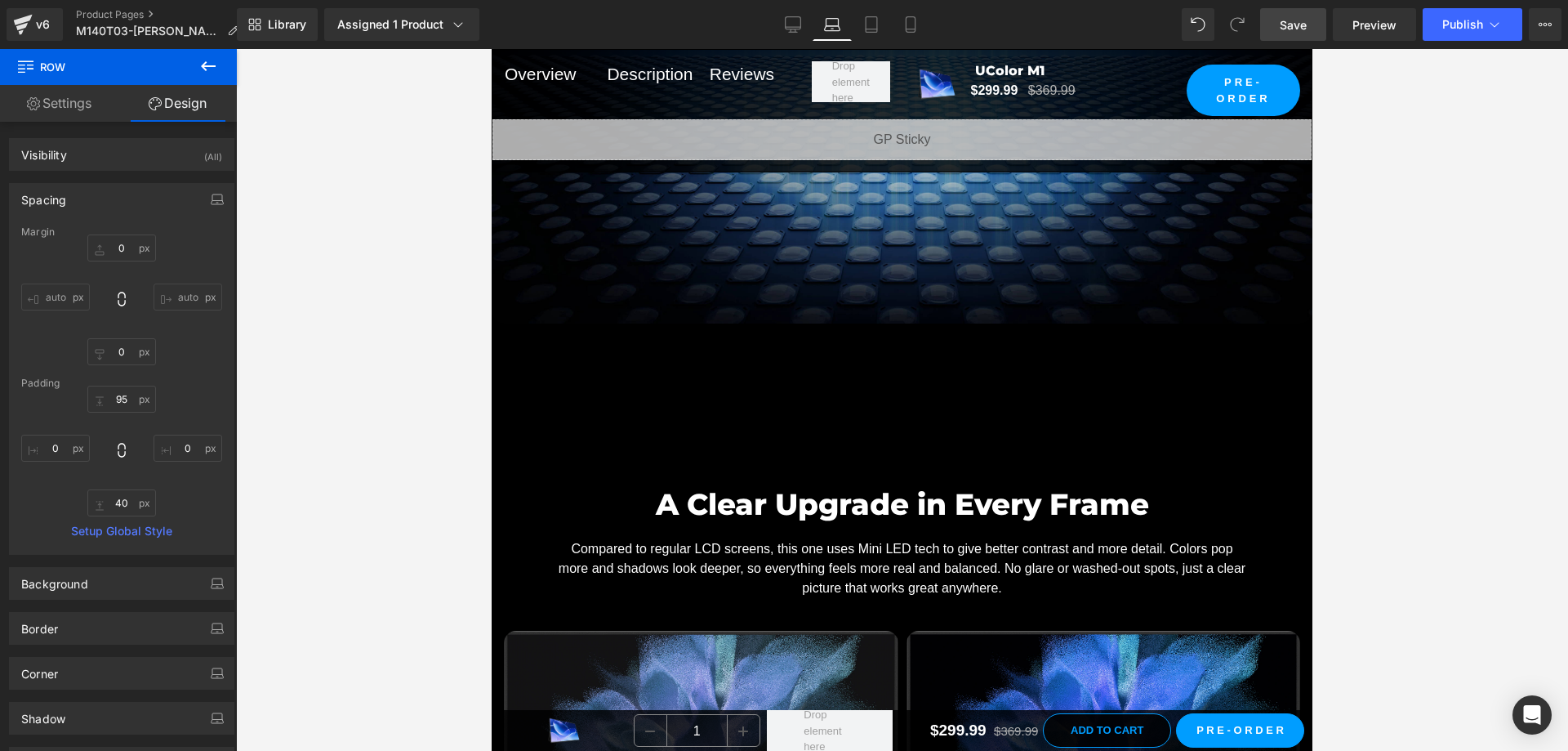
click at [938, 443] on div "A Clear Upgrade in Every Frame Heading Compared to regular LCD screens, this on…" at bounding box center [902, 662] width 821 height 572
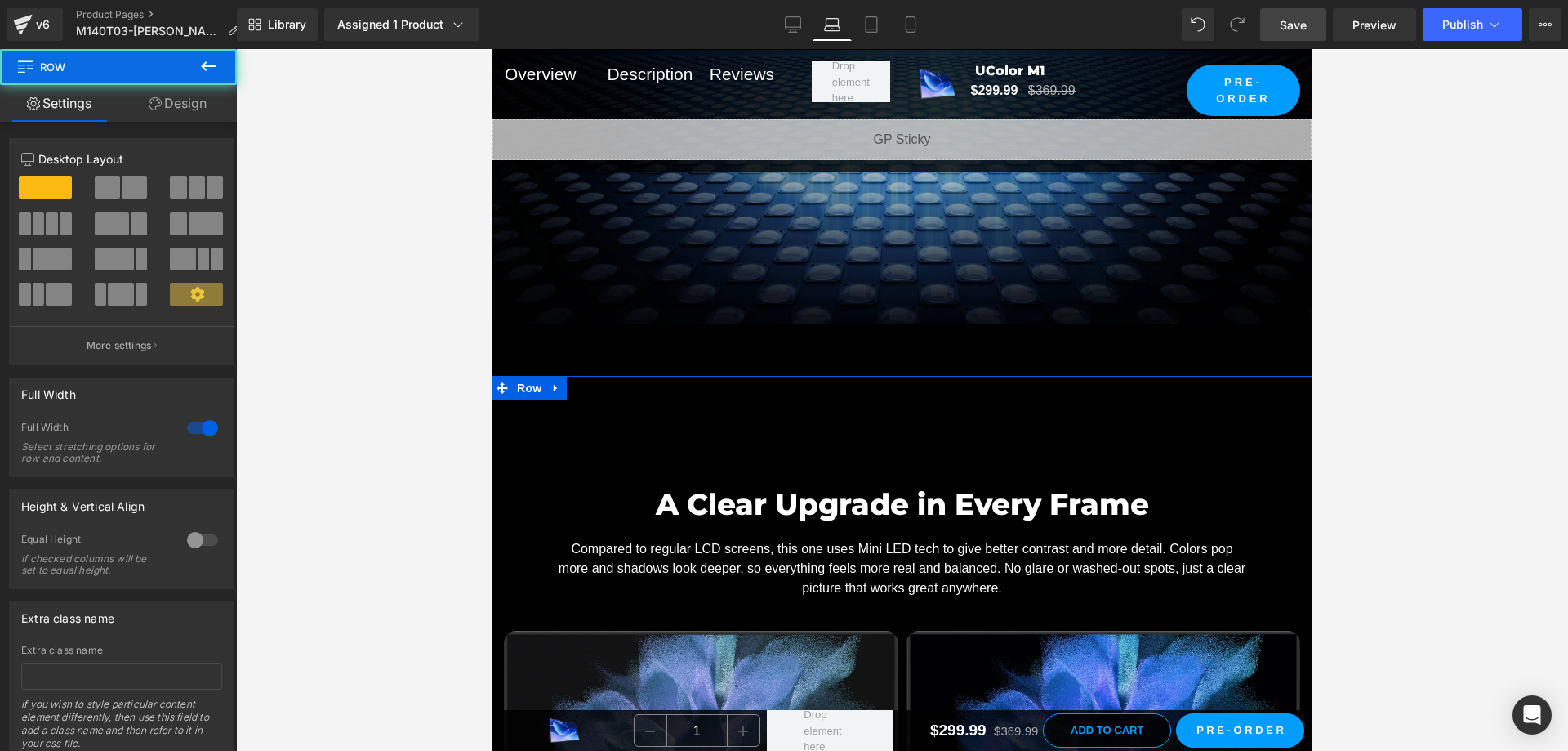
click at [935, 405] on div "A Clear Upgrade in Every Frame Heading Compared to regular LCD screens, this on…" at bounding box center [902, 662] width 821 height 572
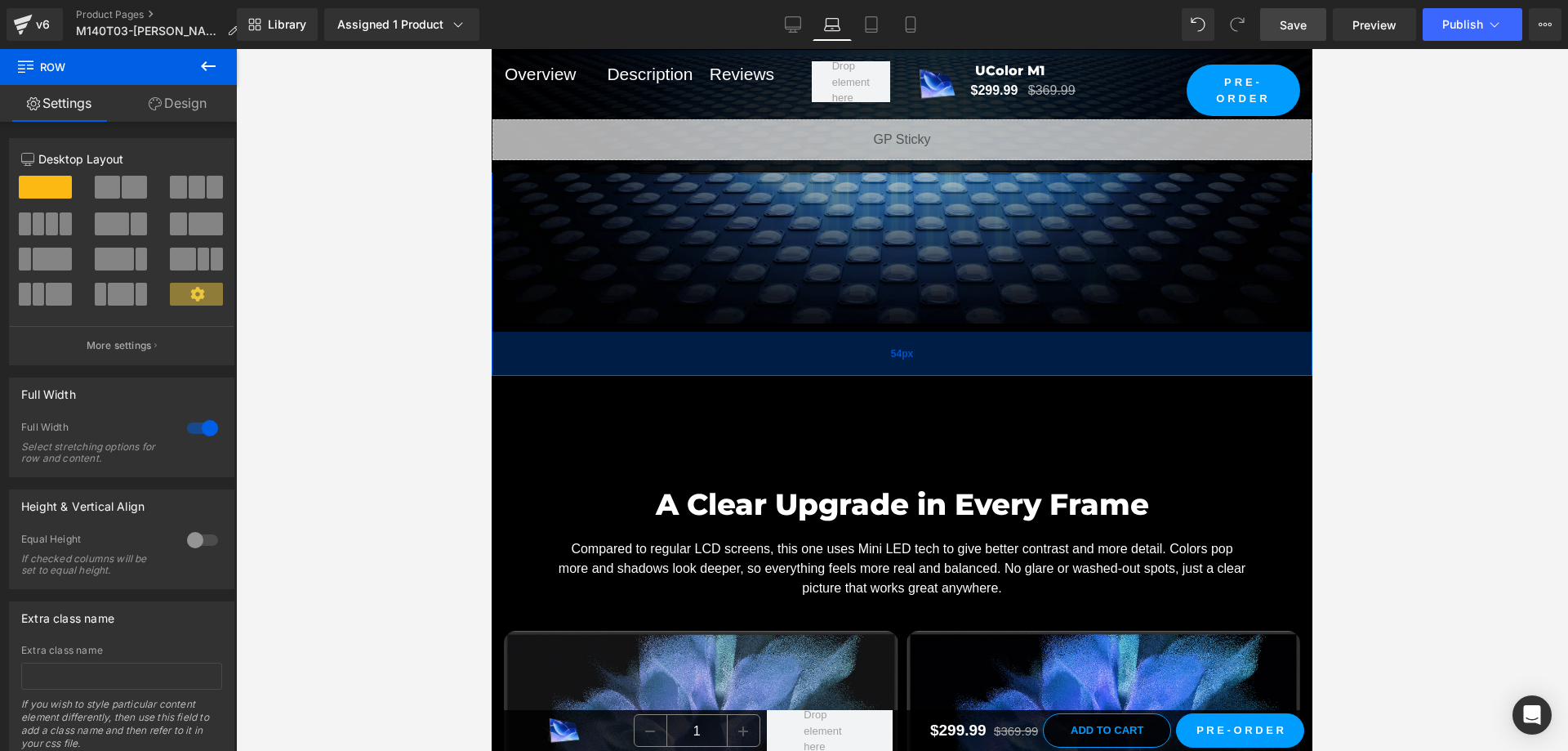
click at [912, 366] on div "54px" at bounding box center [902, 353] width 821 height 44
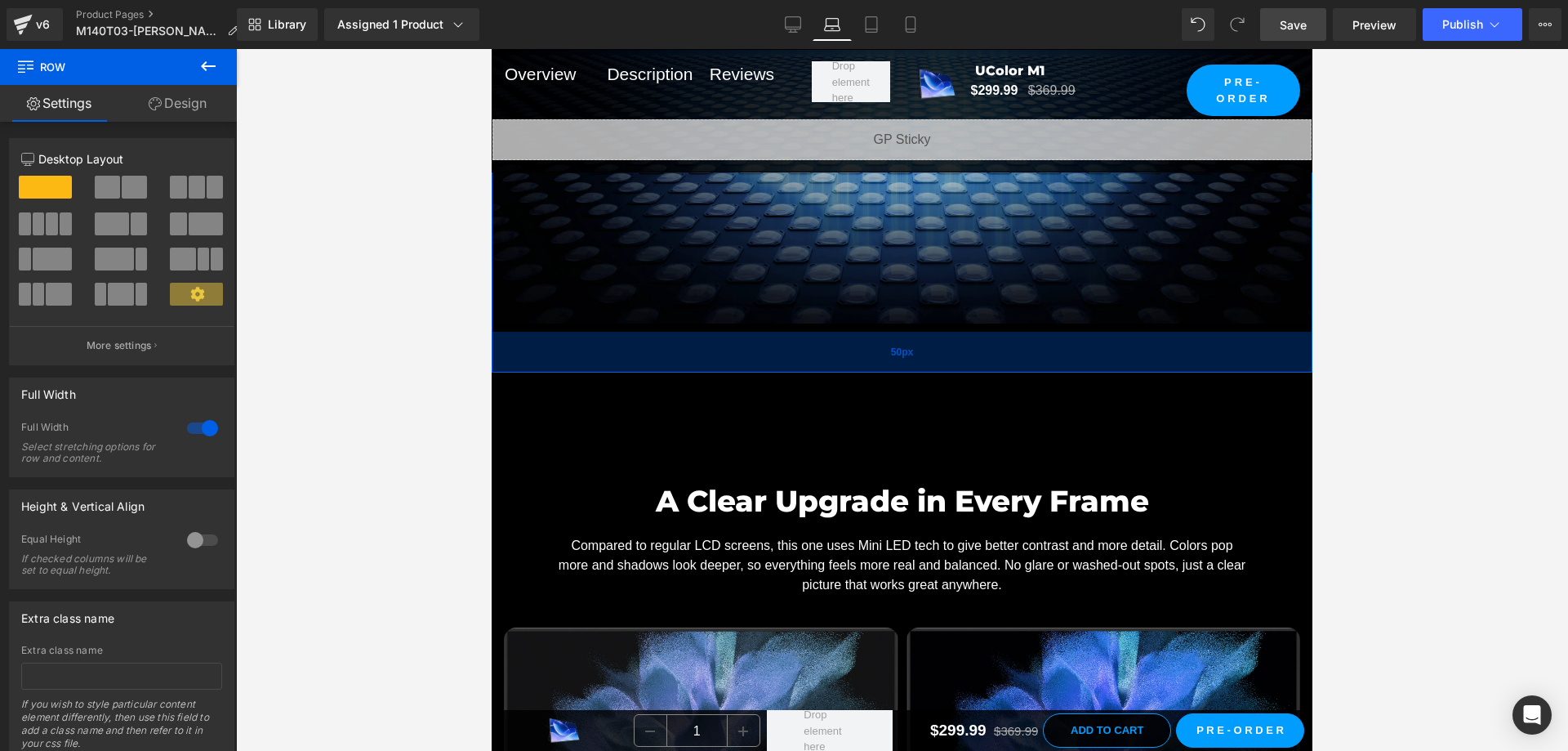
click at [924, 372] on div "50px" at bounding box center [902, 352] width 821 height 41
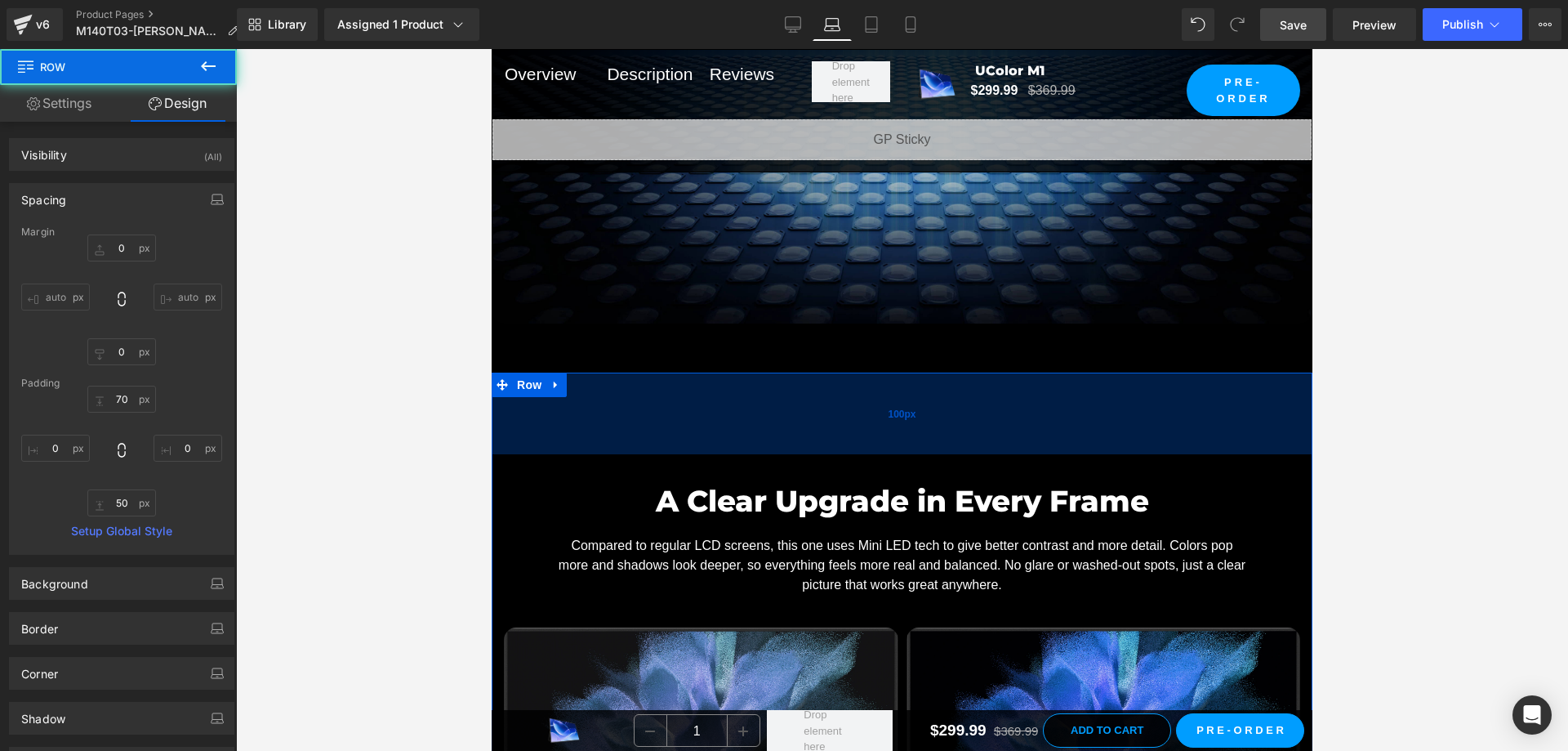
click at [917, 448] on div "100px" at bounding box center [902, 413] width 821 height 81
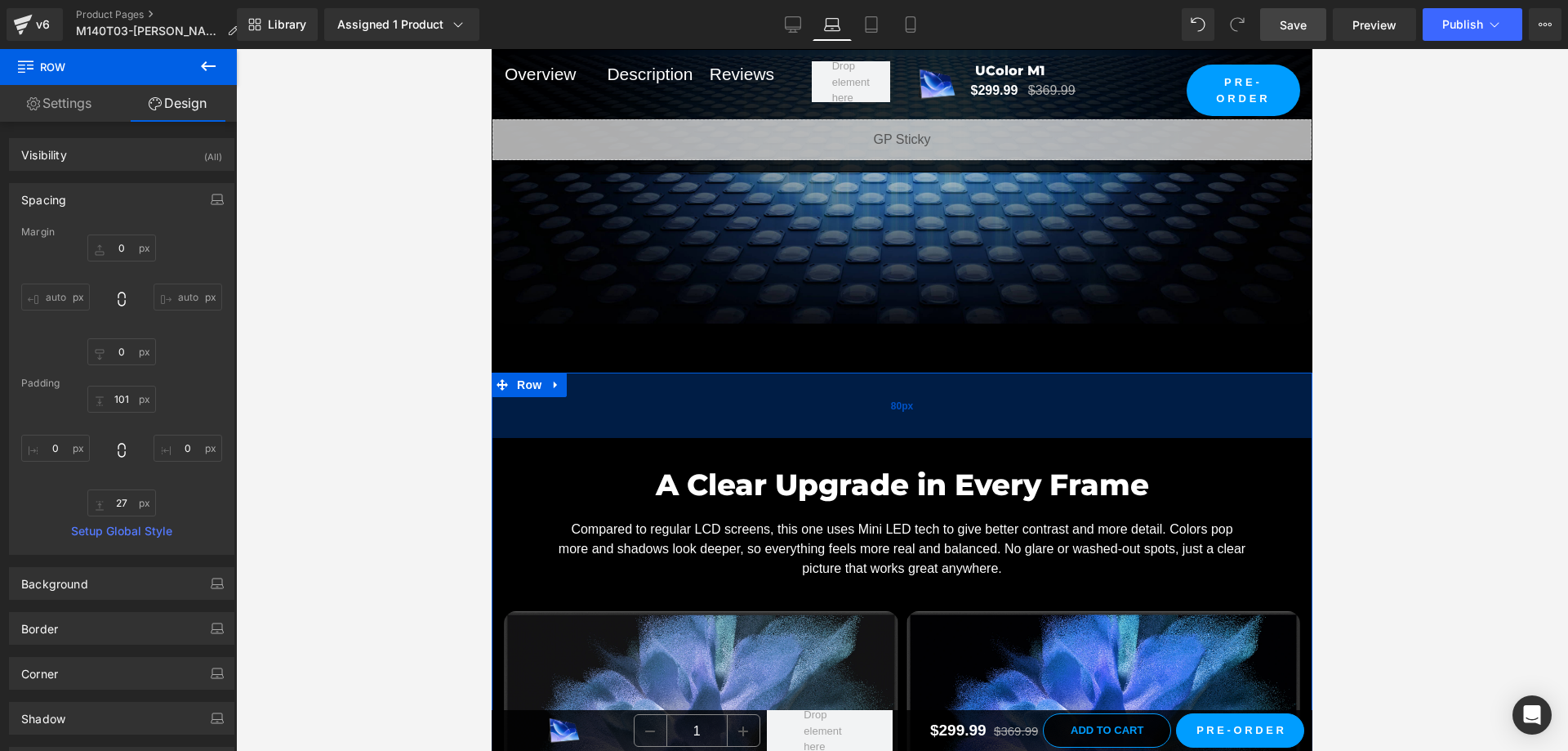
drag, startPoint x: 920, startPoint y: 460, endPoint x: 932, endPoint y: 443, distance: 20.8
click at [932, 438] on div "80px" at bounding box center [902, 405] width 821 height 65
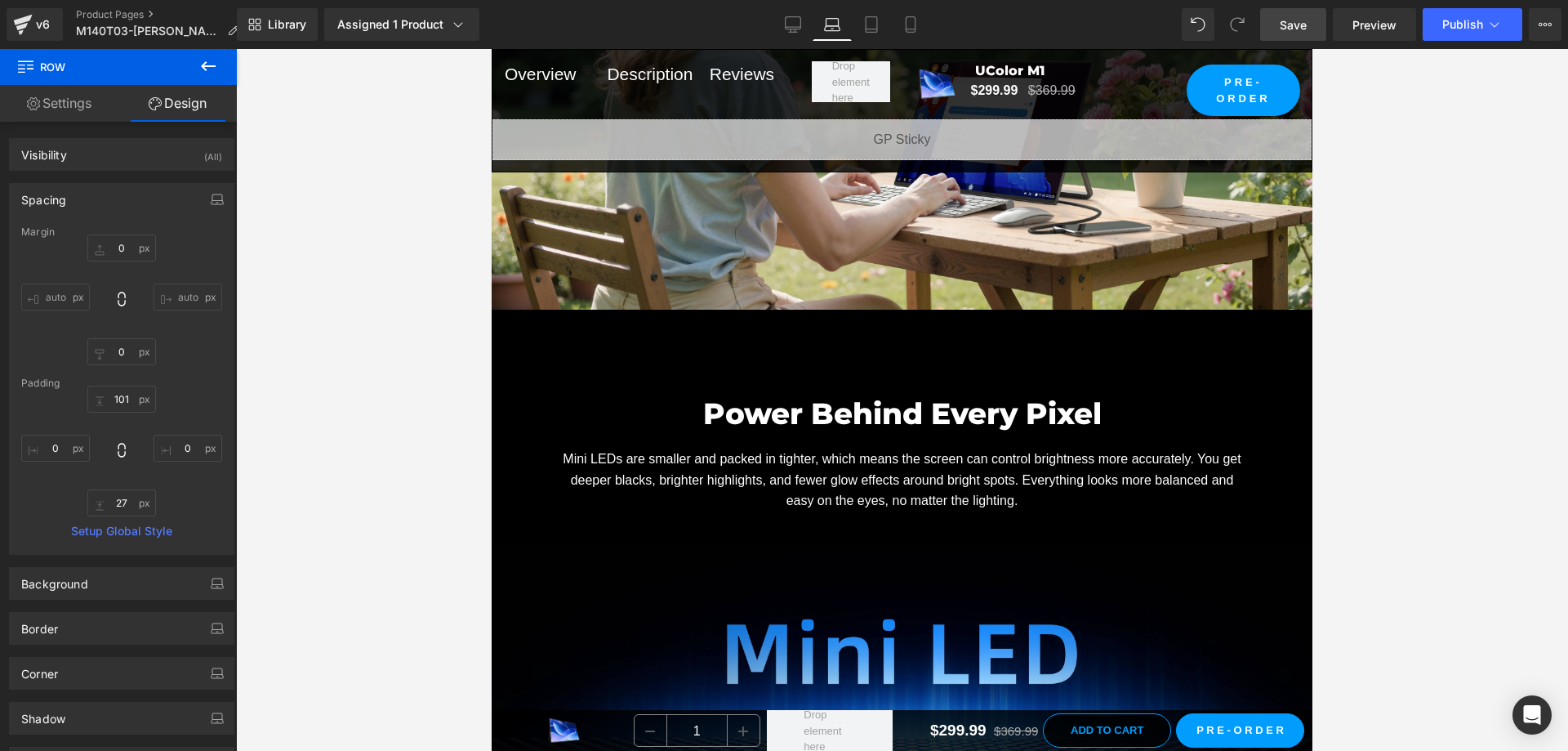
scroll to position [2043, 0]
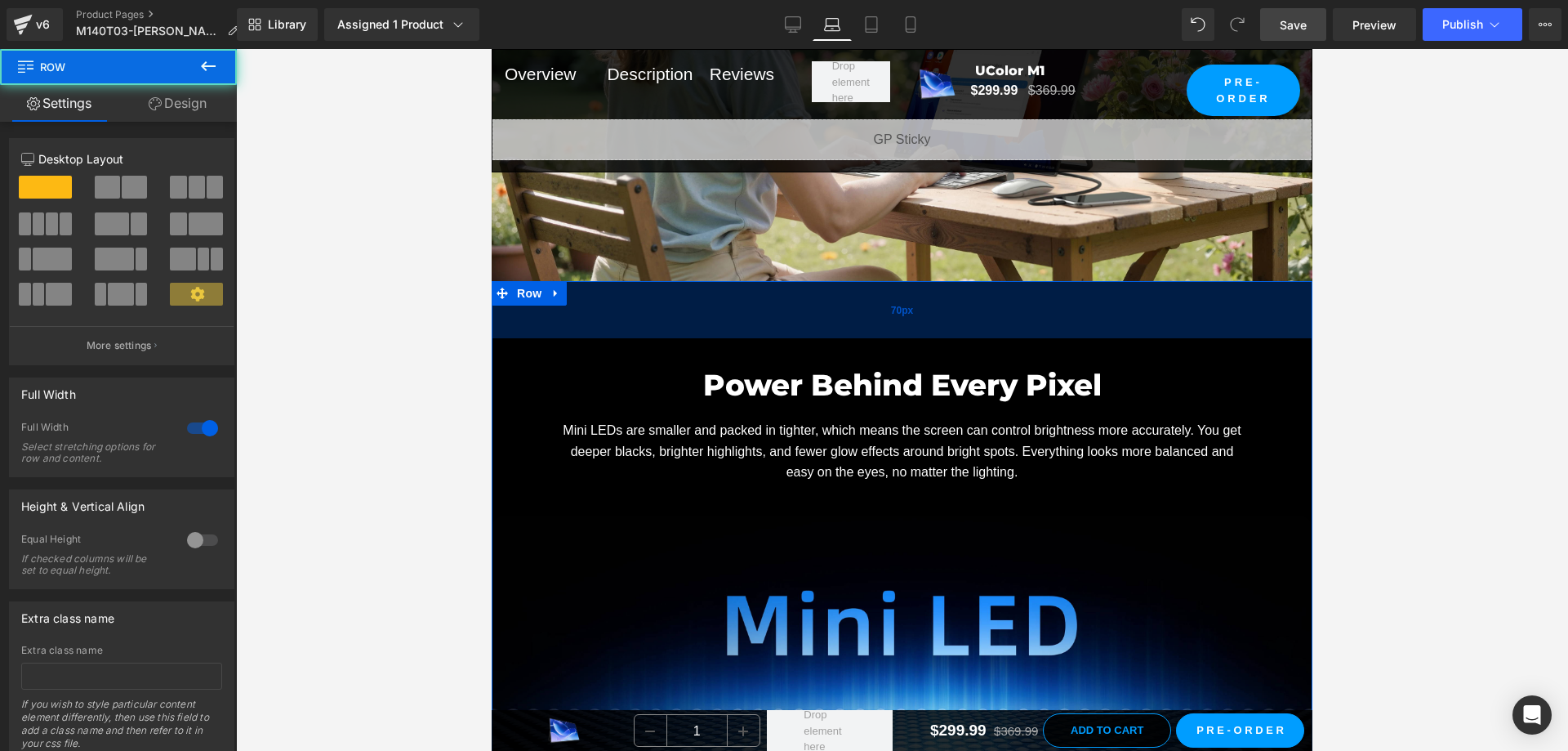
click at [926, 331] on div "70px" at bounding box center [902, 309] width 821 height 57
click at [926, 337] on div "70px" at bounding box center [902, 309] width 821 height 57
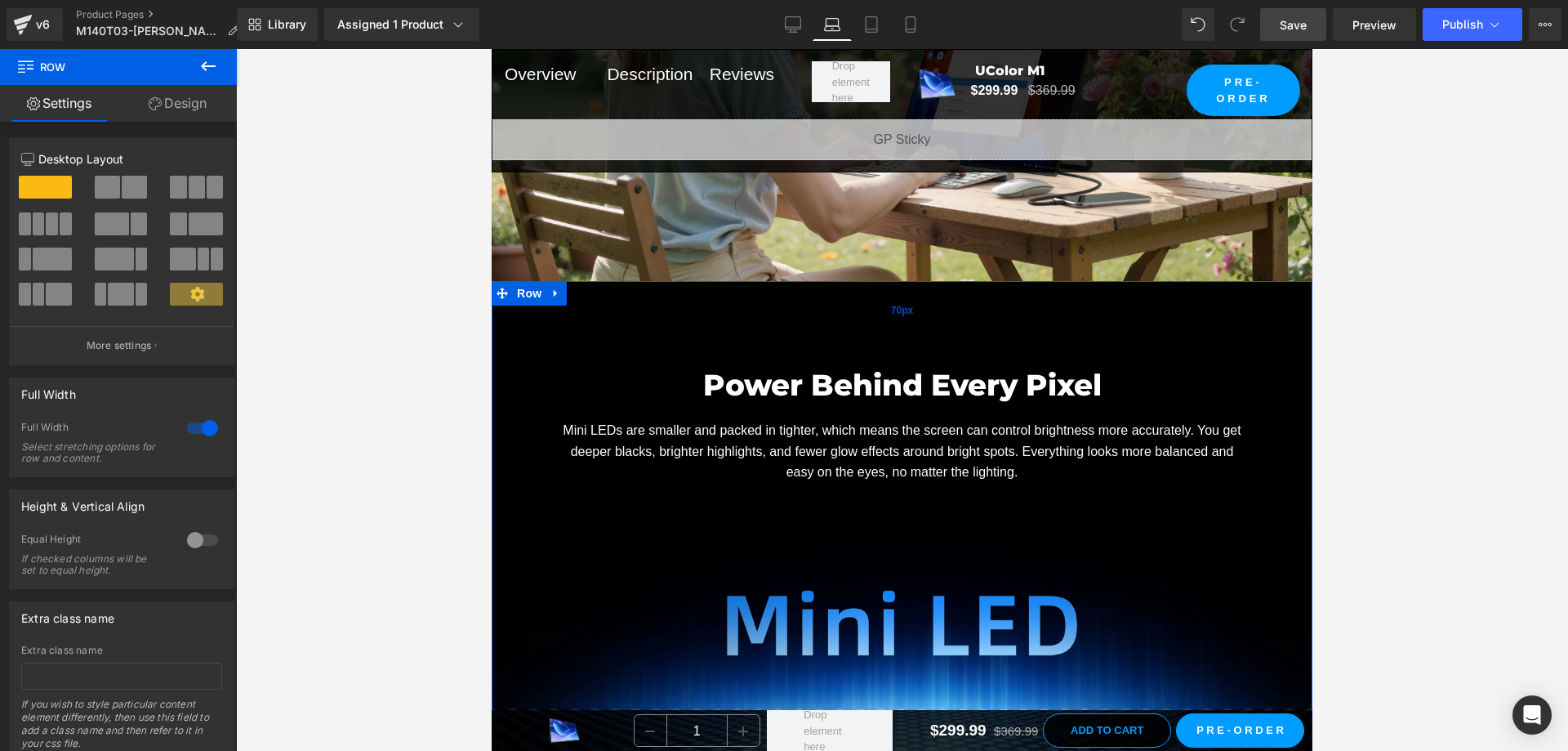
click at [928, 338] on div "70px" at bounding box center [902, 309] width 821 height 57
click at [932, 331] on div "70px" at bounding box center [902, 309] width 821 height 57
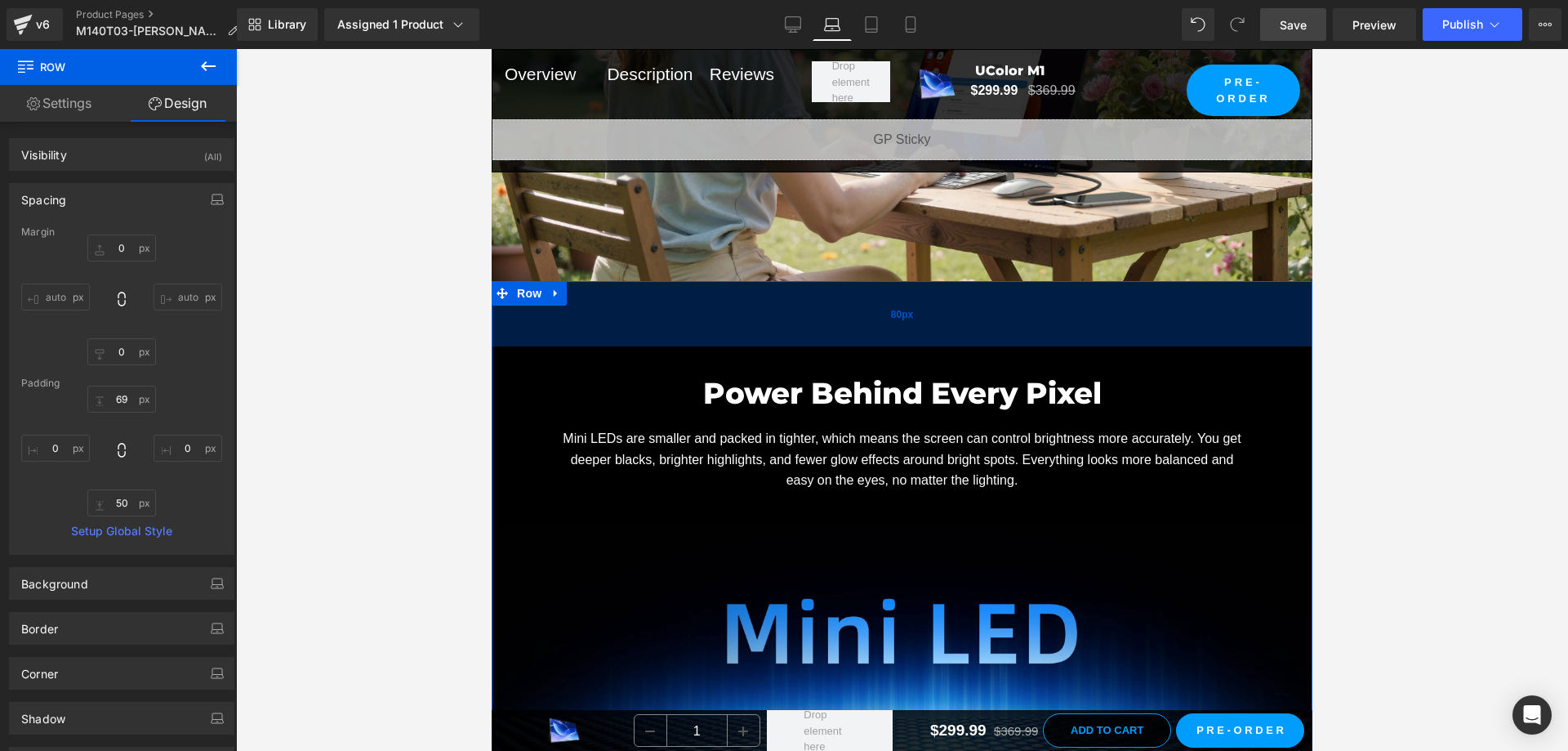
drag, startPoint x: 934, startPoint y: 347, endPoint x: 933, endPoint y: 356, distance: 9.1
click at [933, 346] on div "80px" at bounding box center [902, 313] width 821 height 65
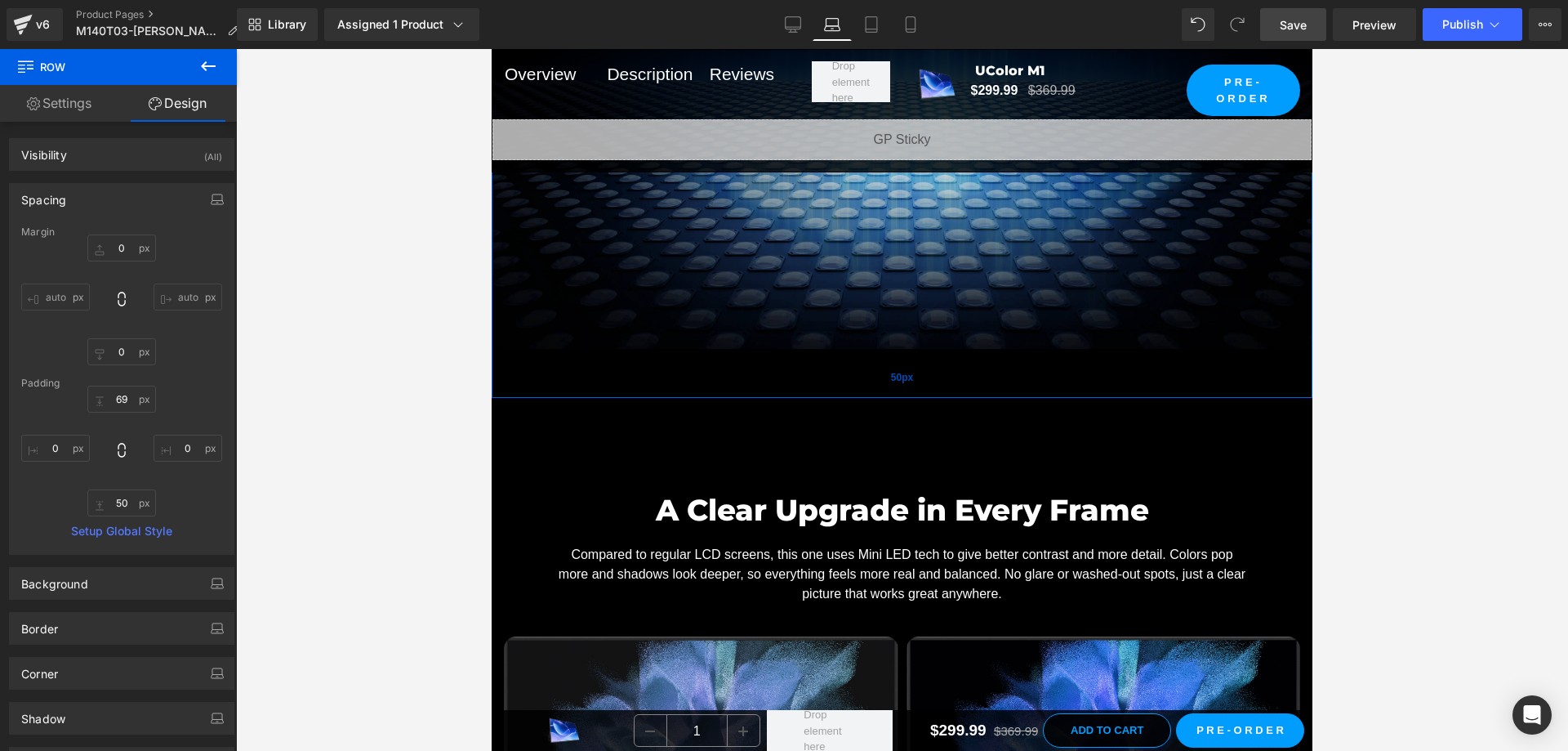
scroll to position [2696, 0]
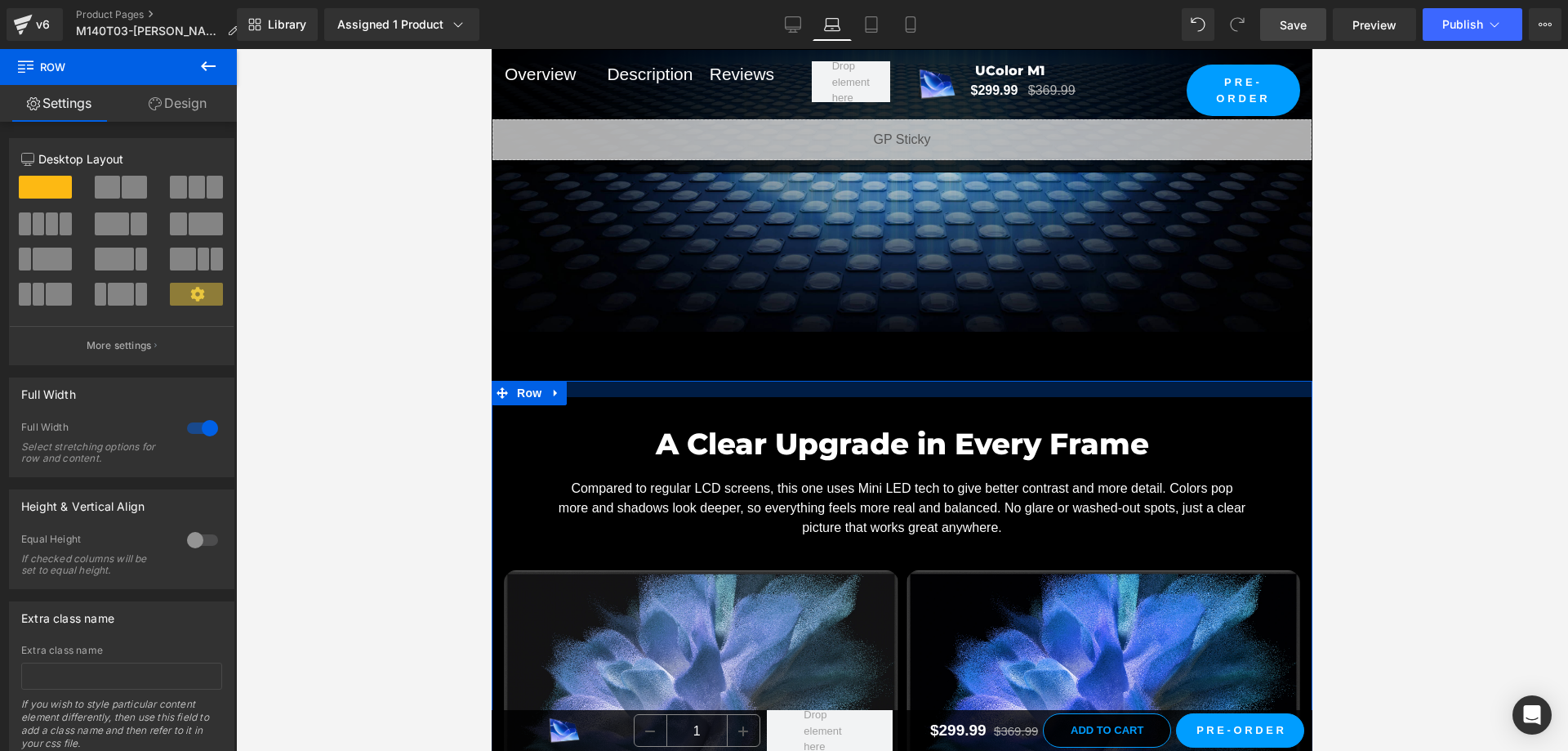
drag, startPoint x: 931, startPoint y: 456, endPoint x: 940, endPoint y: 407, distance: 49.8
click at [940, 397] on div at bounding box center [902, 389] width 821 height 16
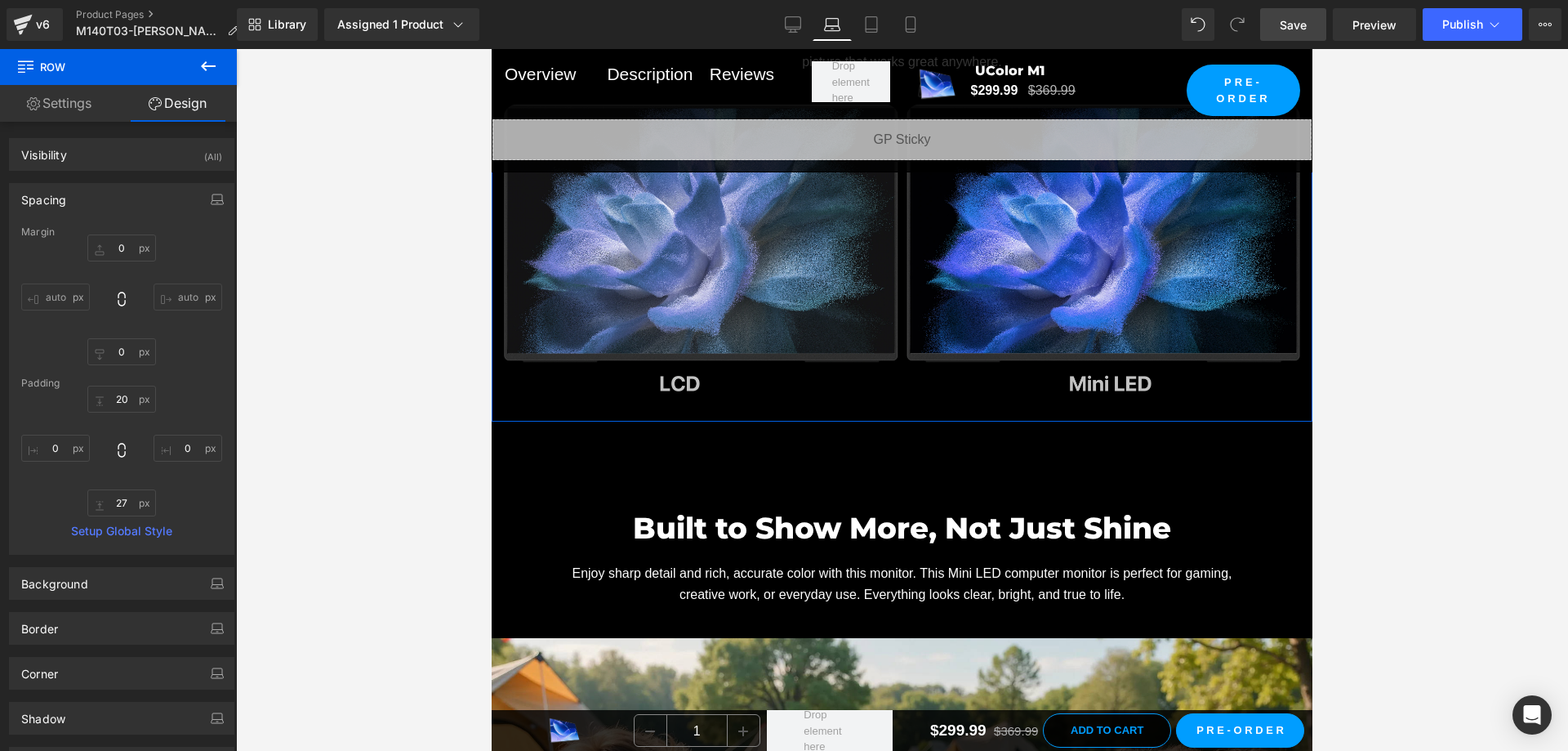
scroll to position [3186, 0]
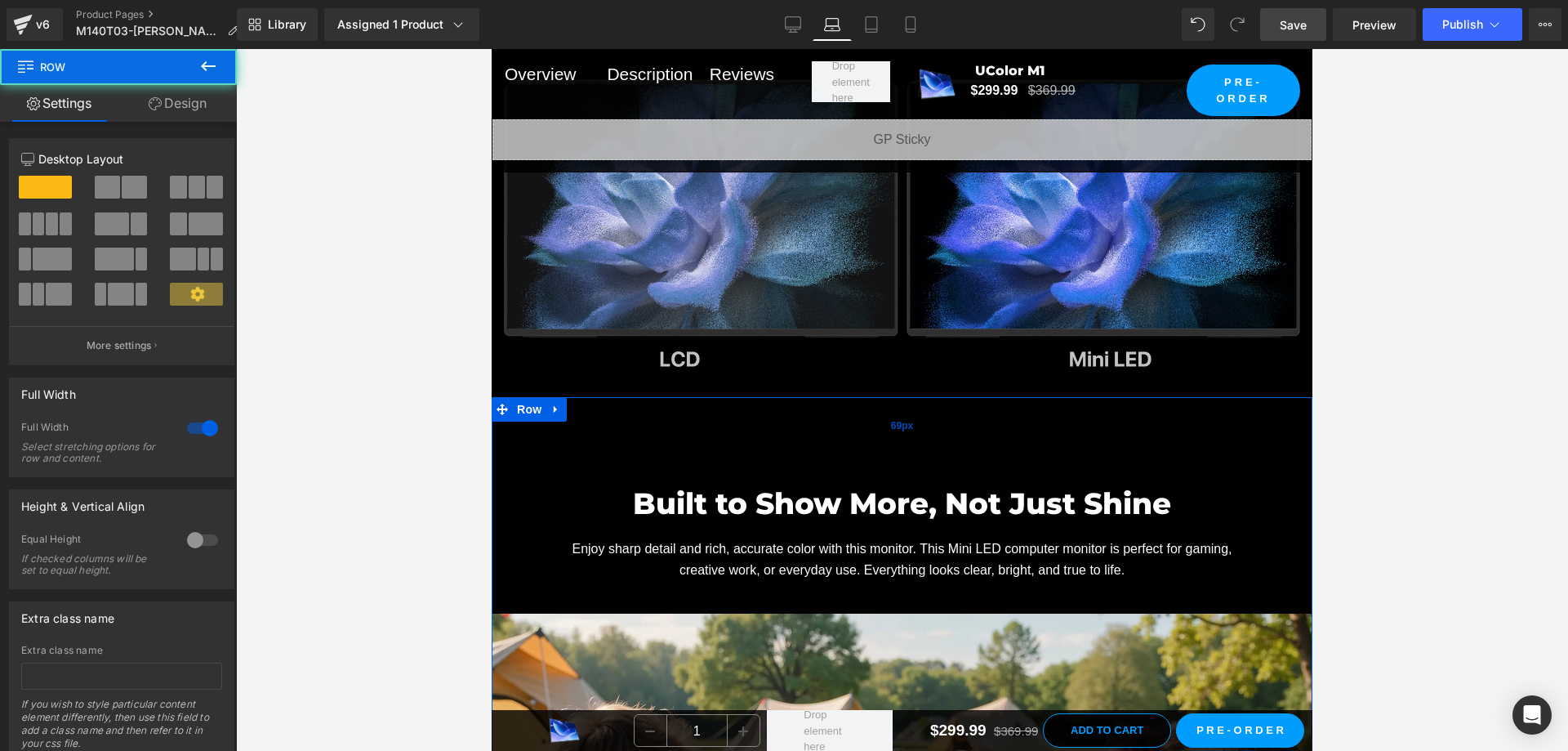
click at [861, 453] on div "69px" at bounding box center [902, 424] width 821 height 56
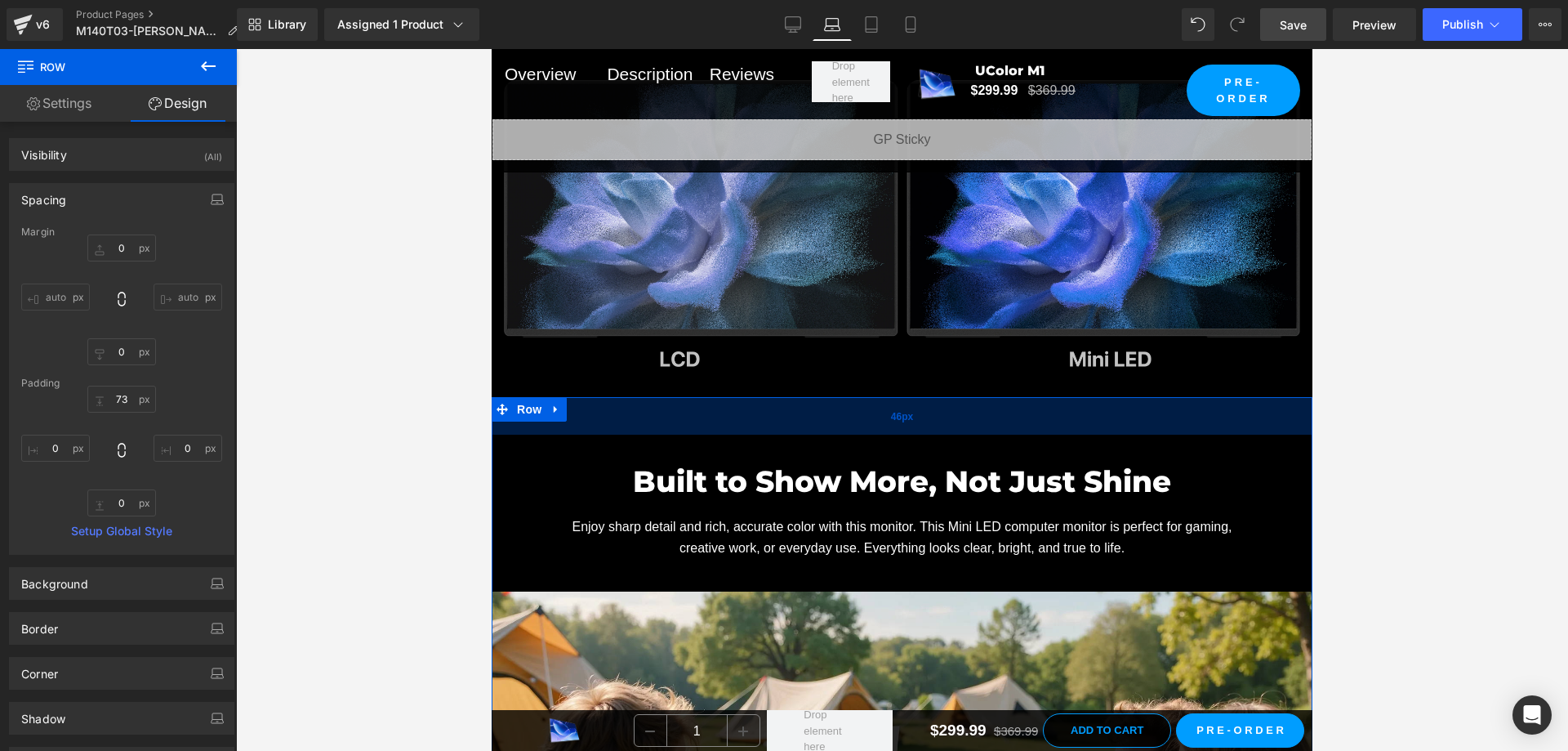
drag, startPoint x: 873, startPoint y: 470, endPoint x: 876, endPoint y: 449, distance: 21.2
click at [876, 435] on div "46px" at bounding box center [902, 415] width 821 height 37
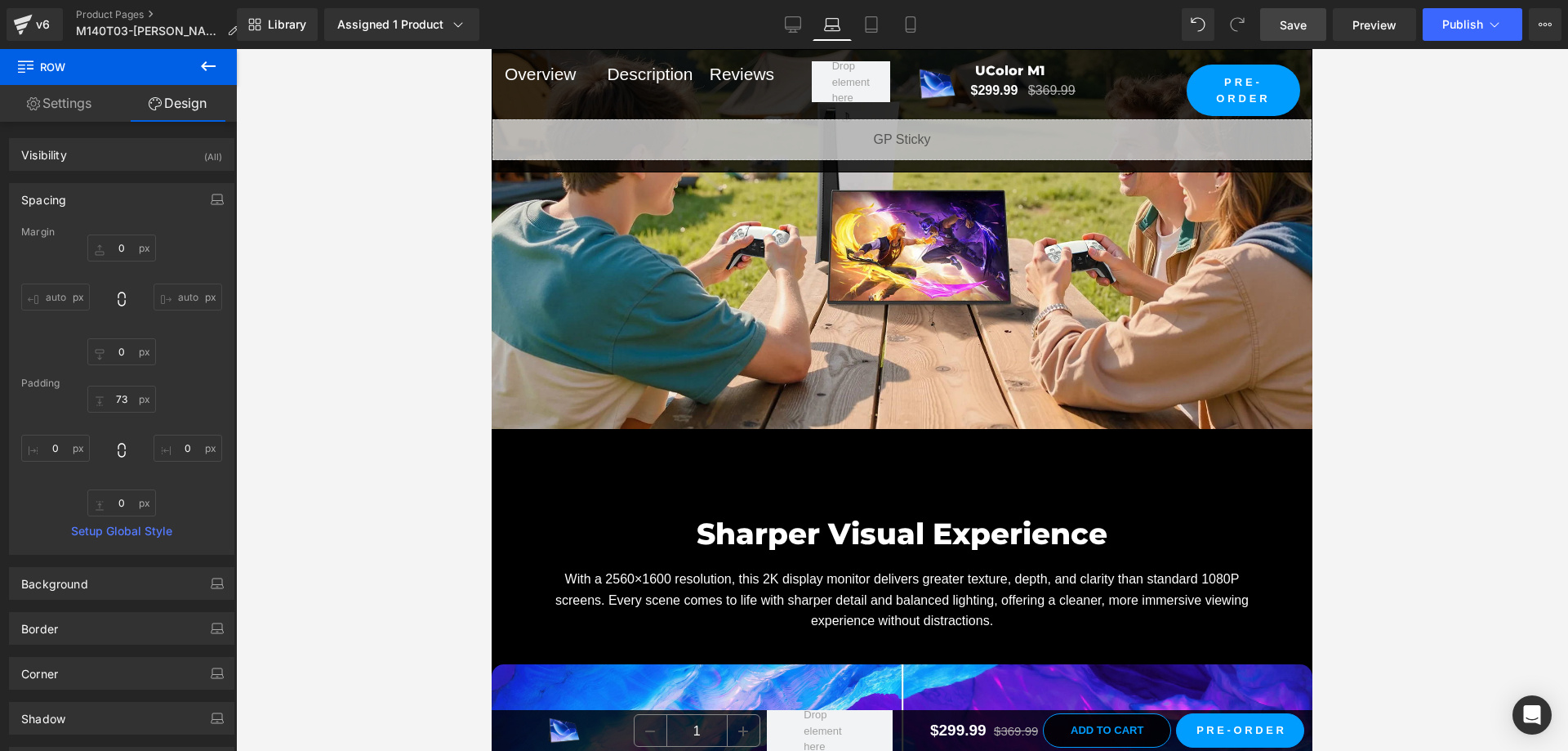
scroll to position [3840, 0]
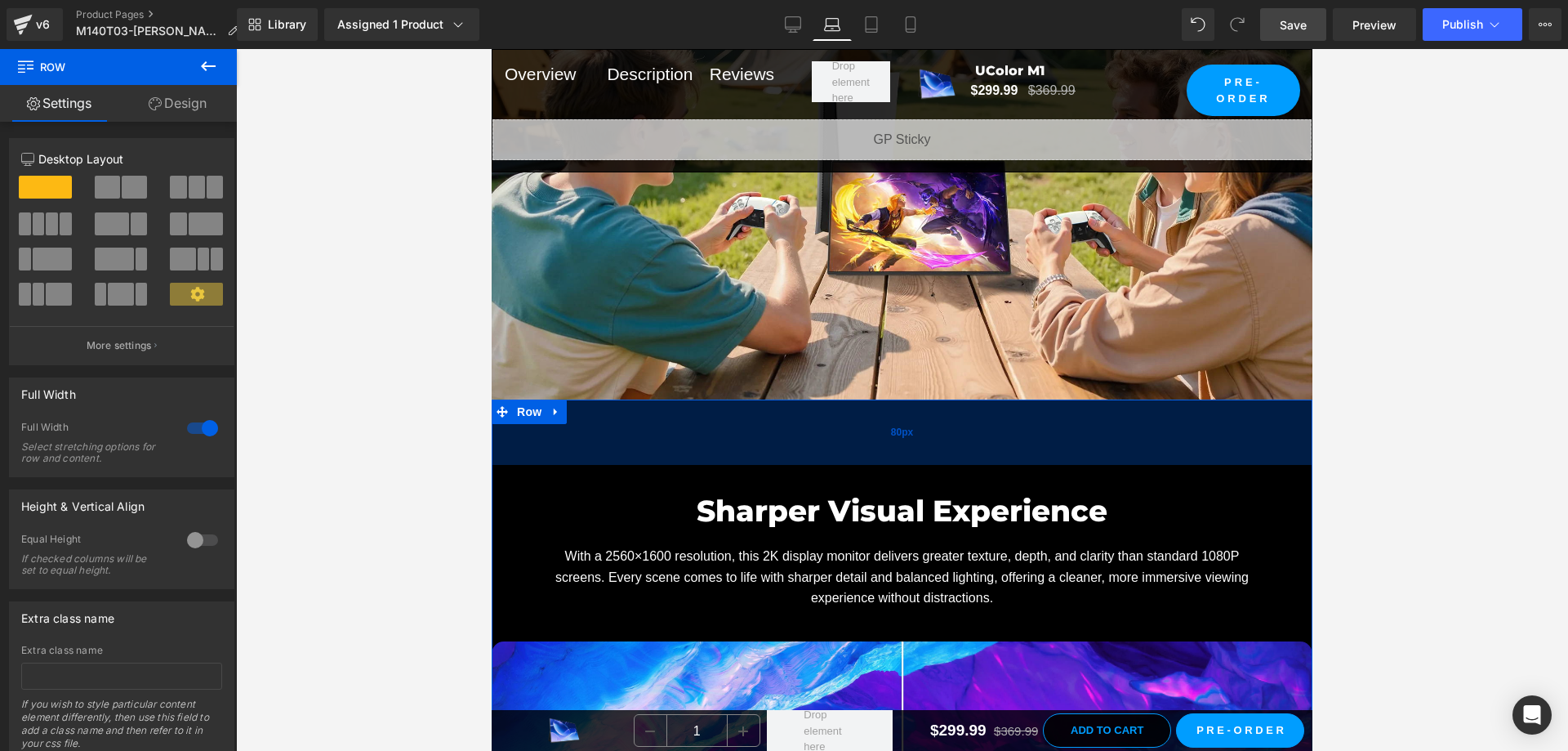
click at [878, 465] on div "80px" at bounding box center [902, 431] width 821 height 65
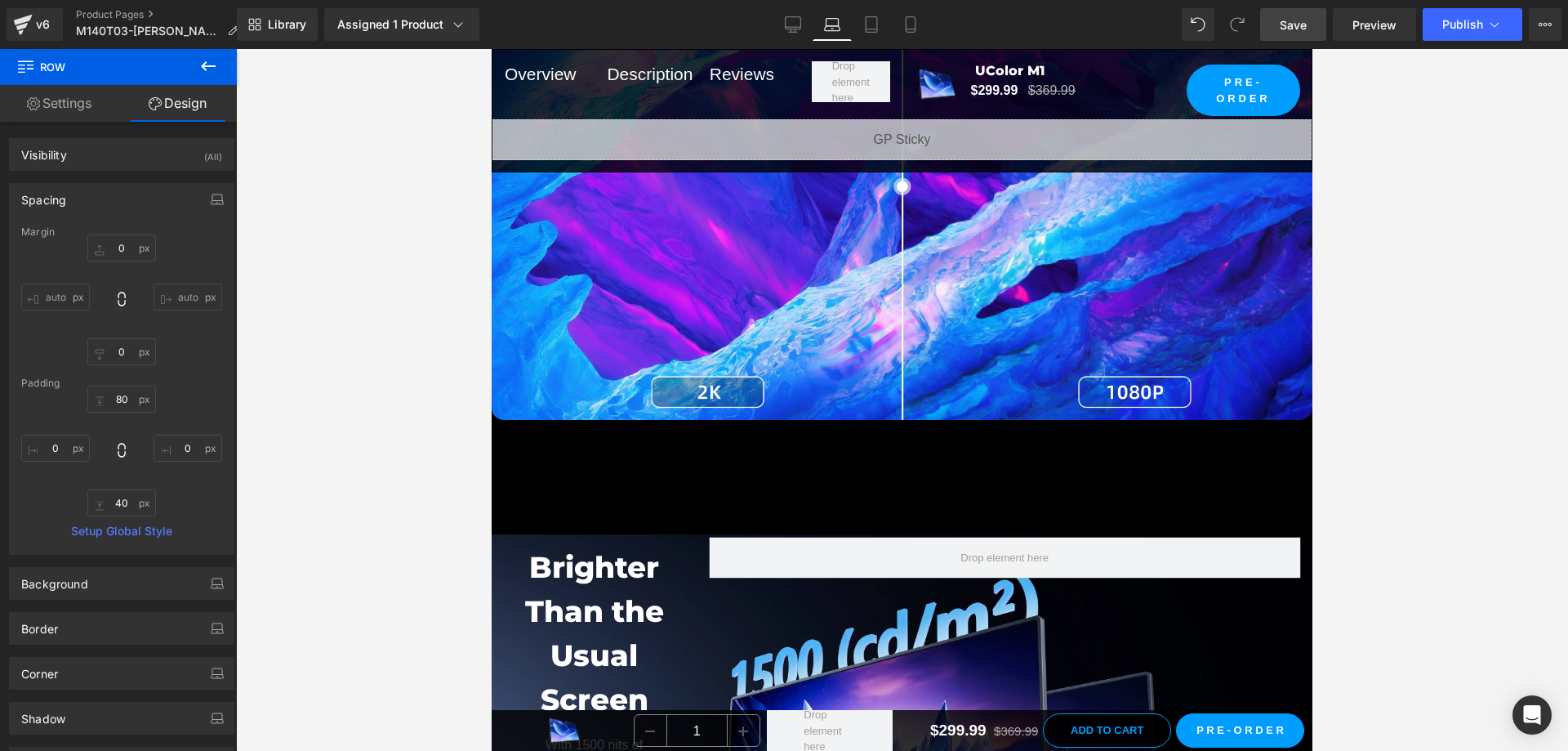
scroll to position [4493, 0]
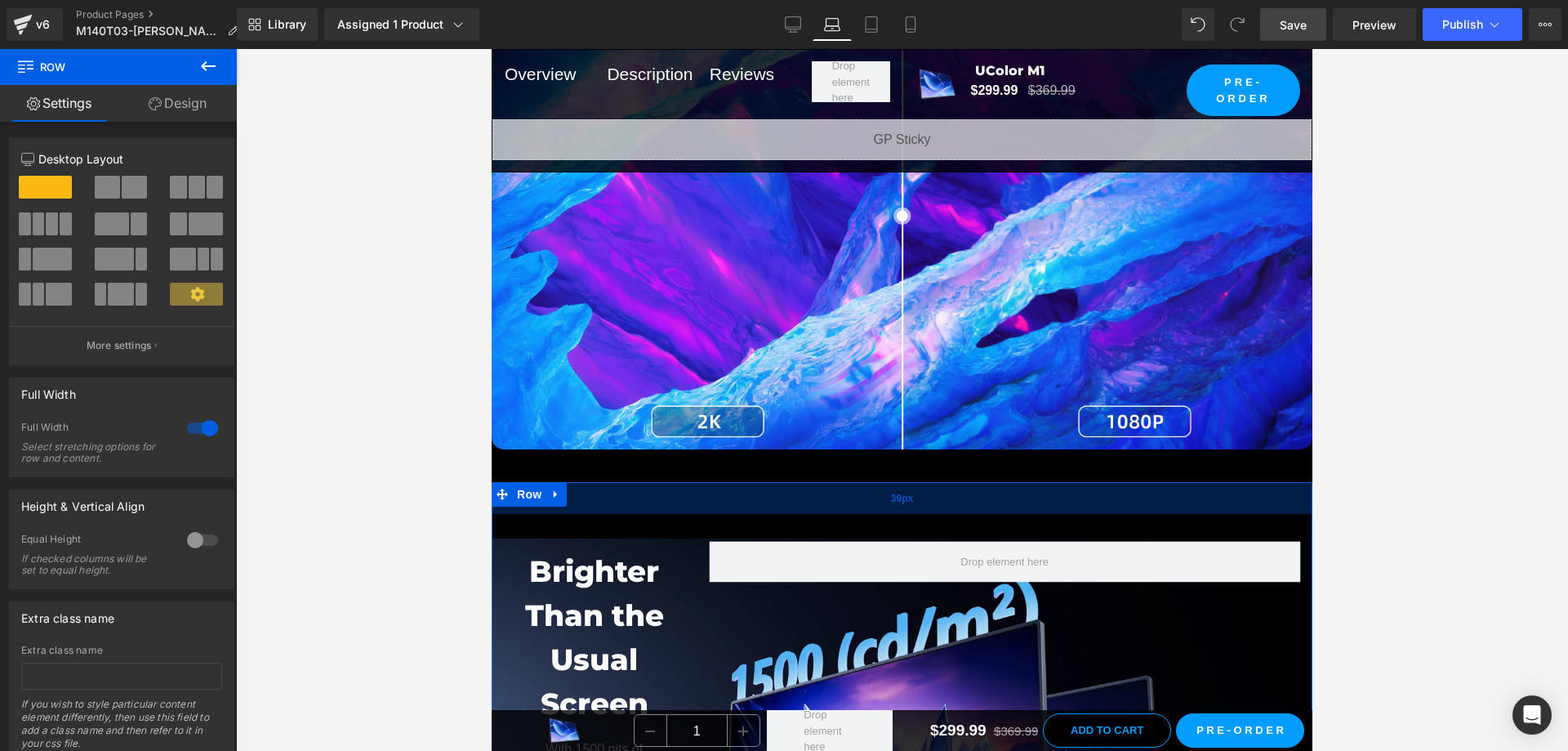
drag, startPoint x: 887, startPoint y: 544, endPoint x: 890, endPoint y: 519, distance: 25.2
click at [890, 514] on div "39px" at bounding box center [902, 497] width 821 height 32
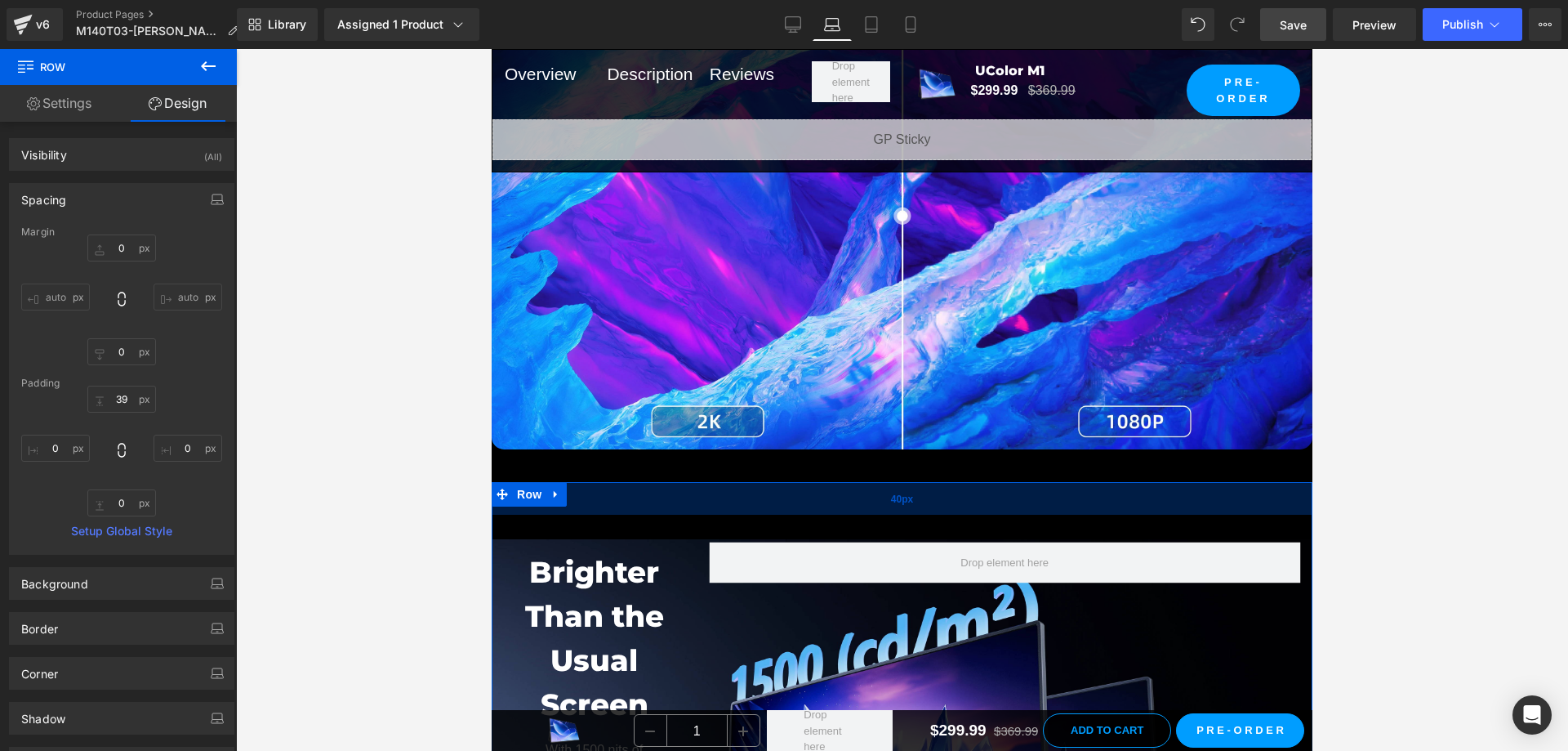
click at [867, 515] on div "40px" at bounding box center [902, 498] width 821 height 33
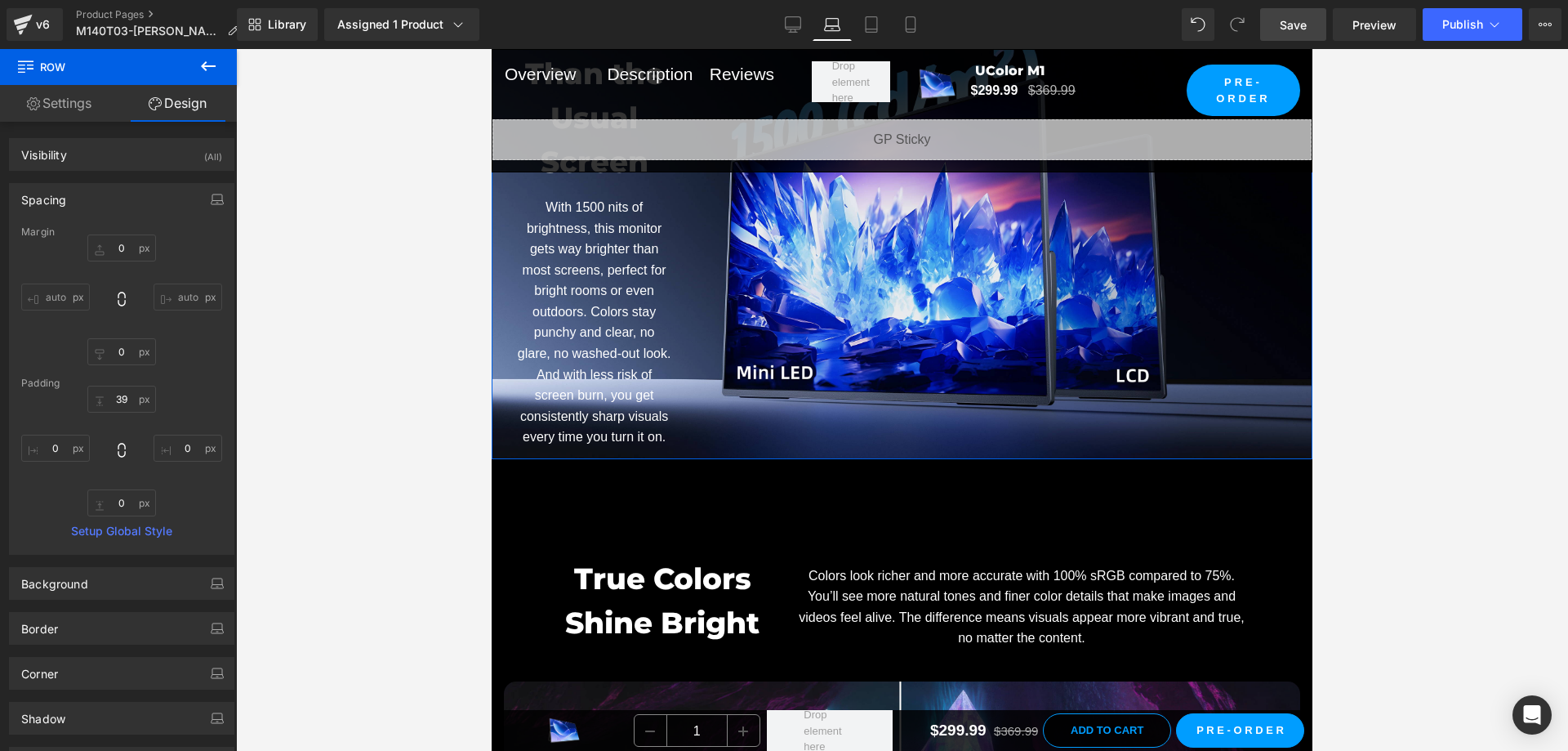
scroll to position [5065, 0]
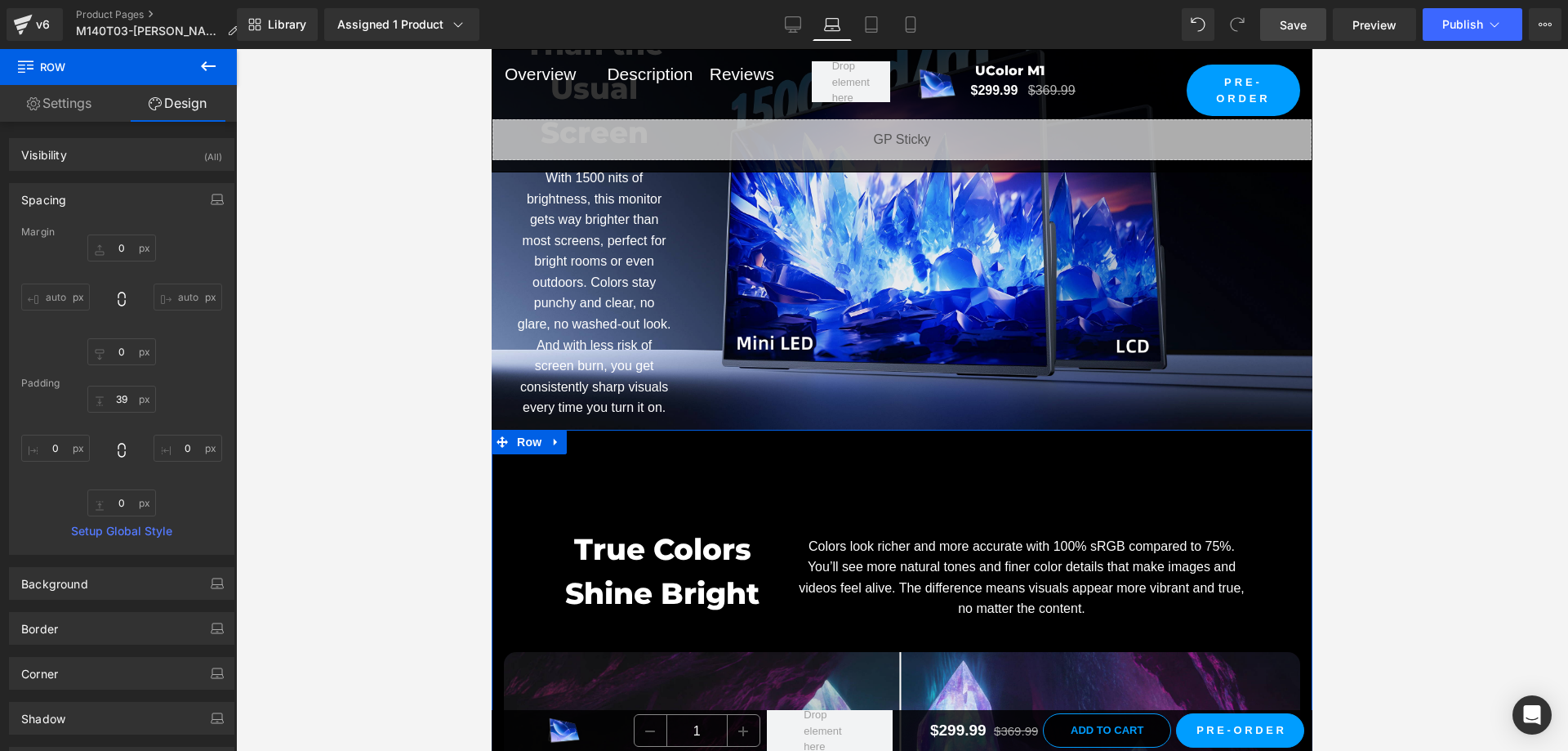
drag, startPoint x: 739, startPoint y: 495, endPoint x: 768, endPoint y: 474, distance: 35.8
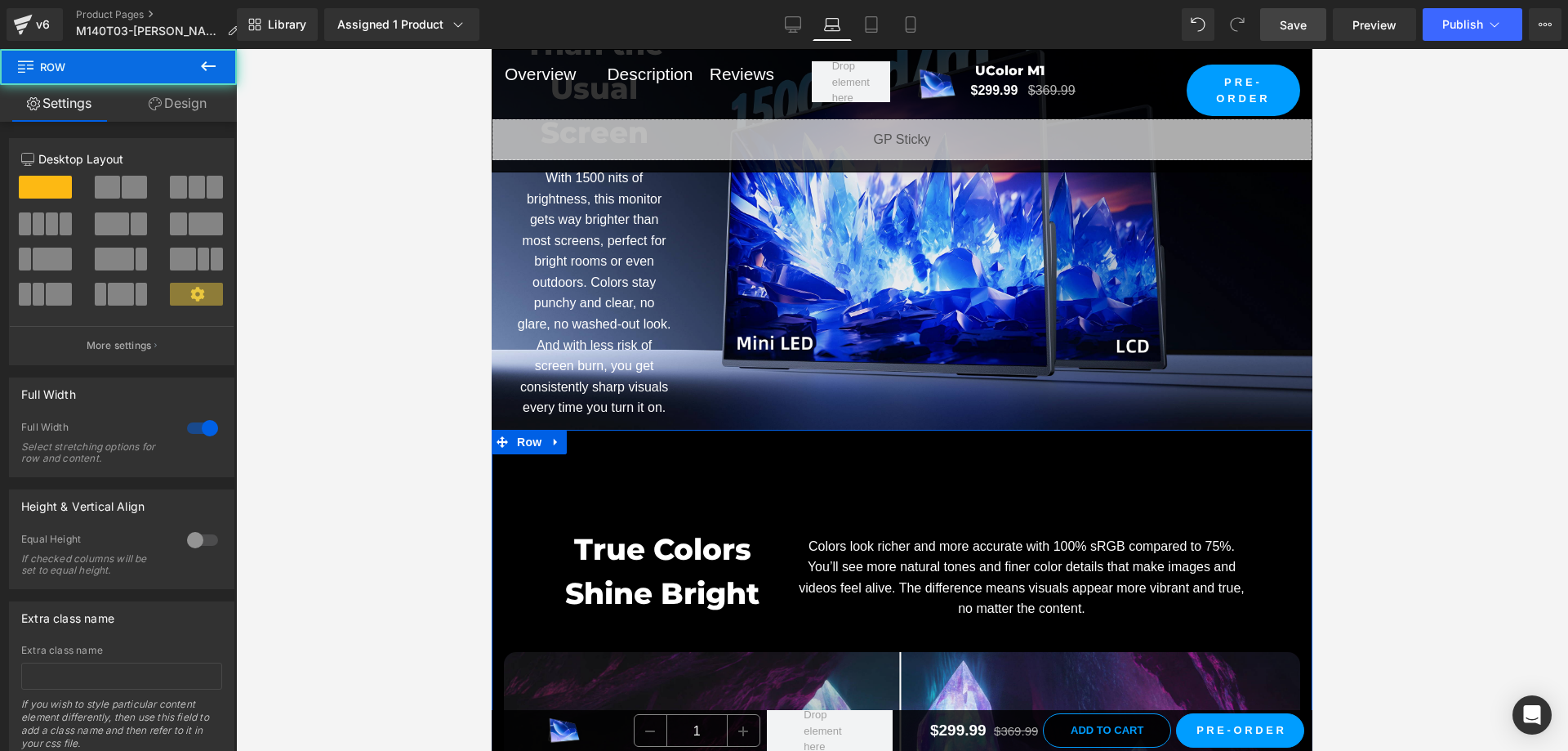
drag, startPoint x: 828, startPoint y: 479, endPoint x: 999, endPoint y: 489, distance: 171.3
click at [199, 95] on link "Design" at bounding box center [177, 103] width 119 height 36
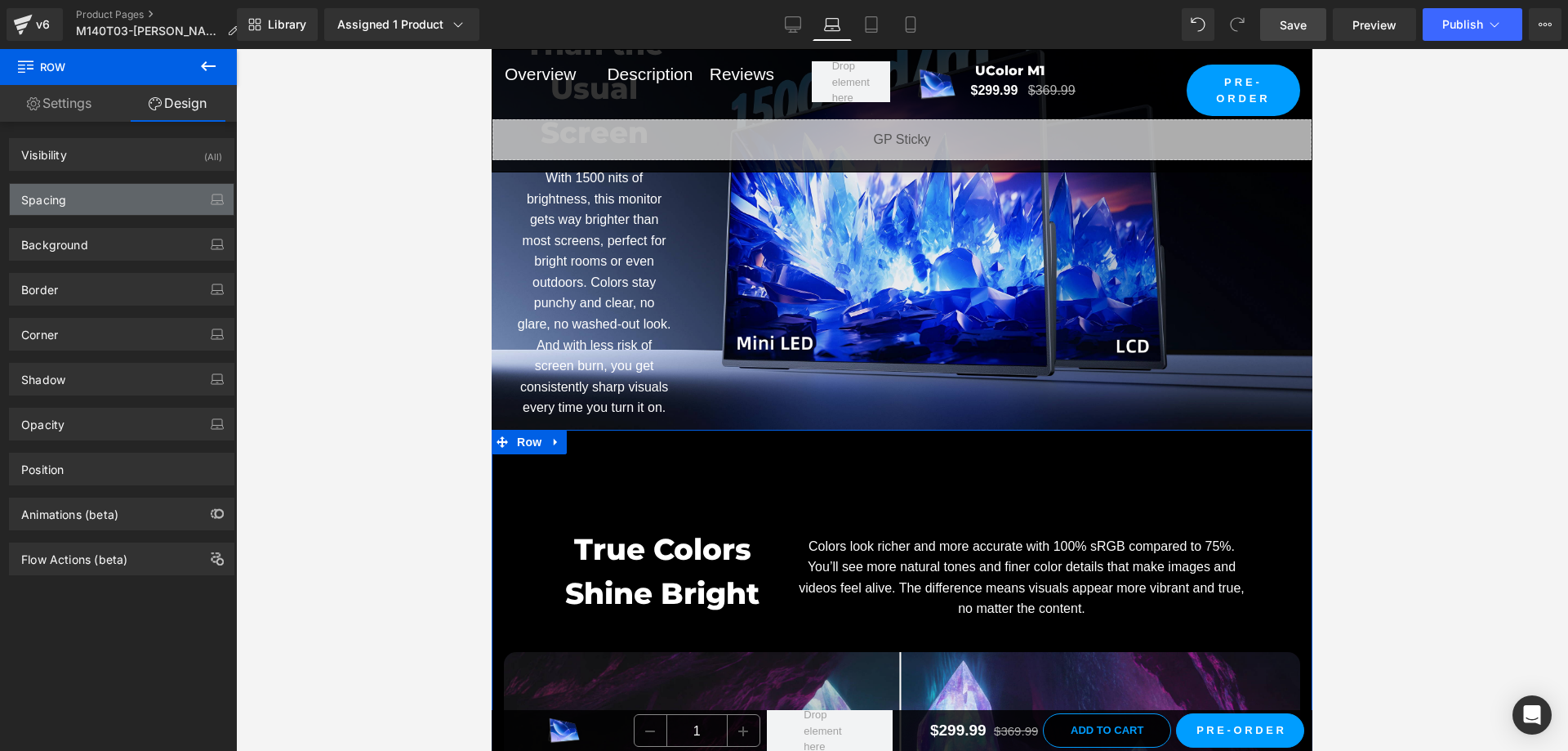
click at [135, 199] on div "Spacing" at bounding box center [121, 199] width 223 height 31
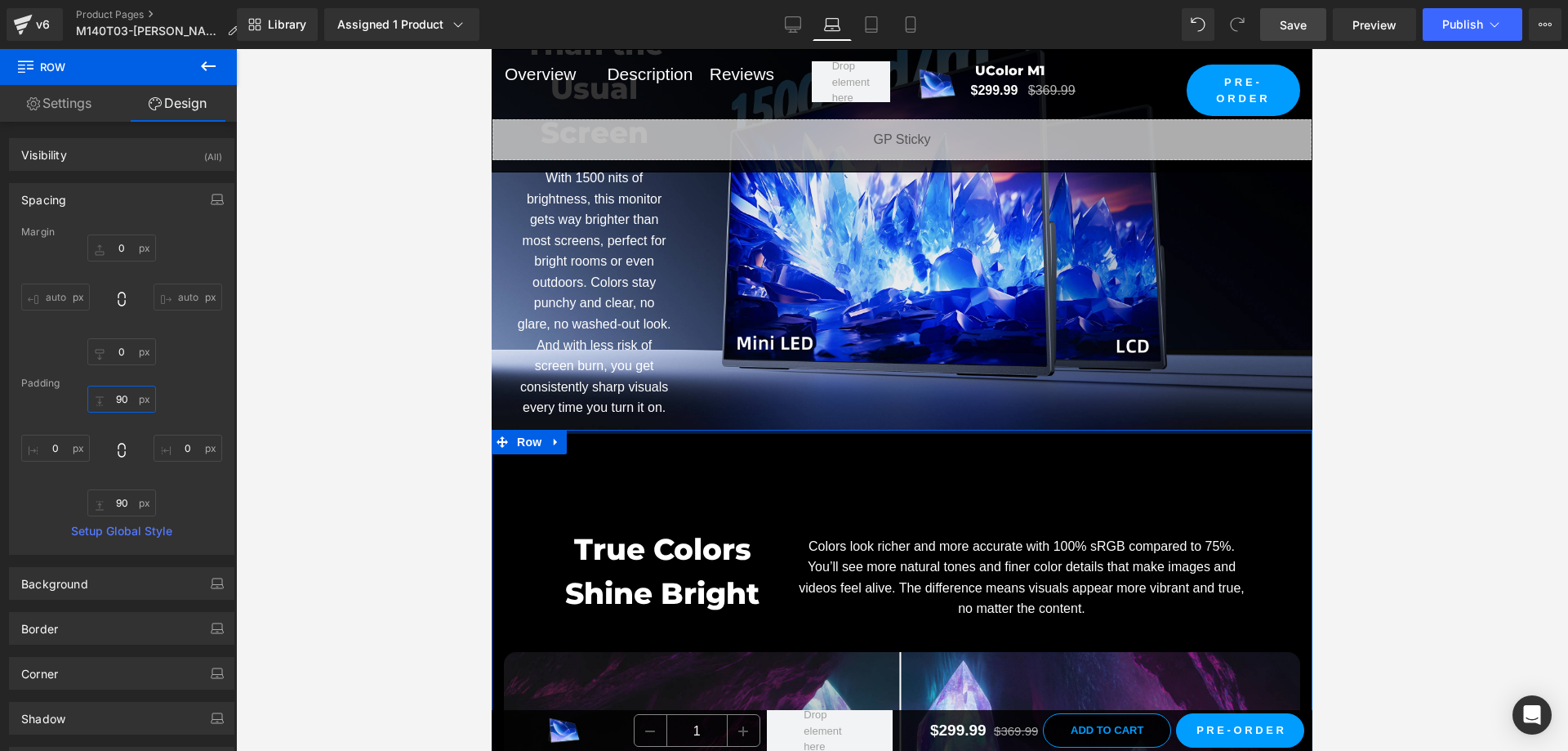
click at [119, 405] on input "90" at bounding box center [121, 398] width 68 height 27
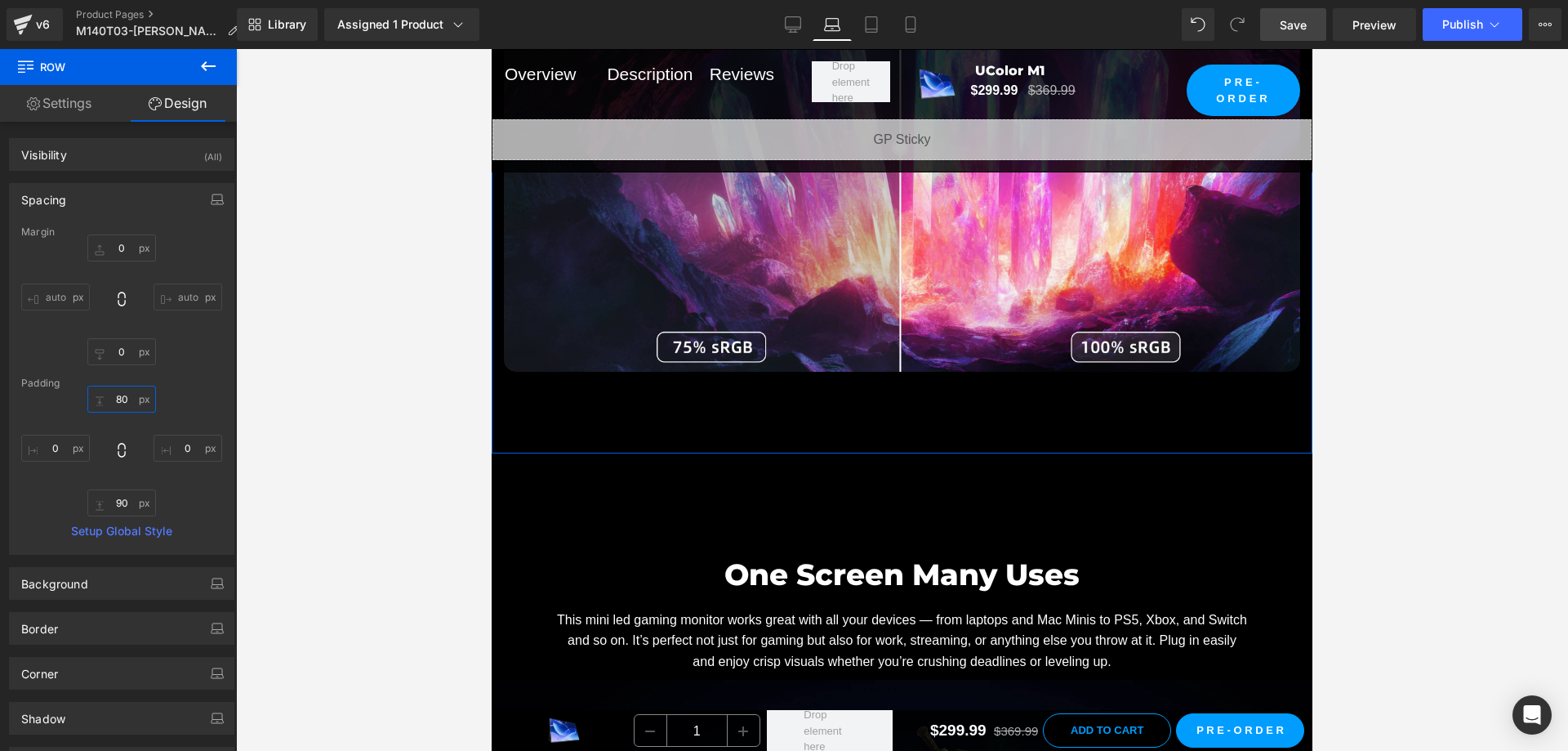
scroll to position [5800, 0]
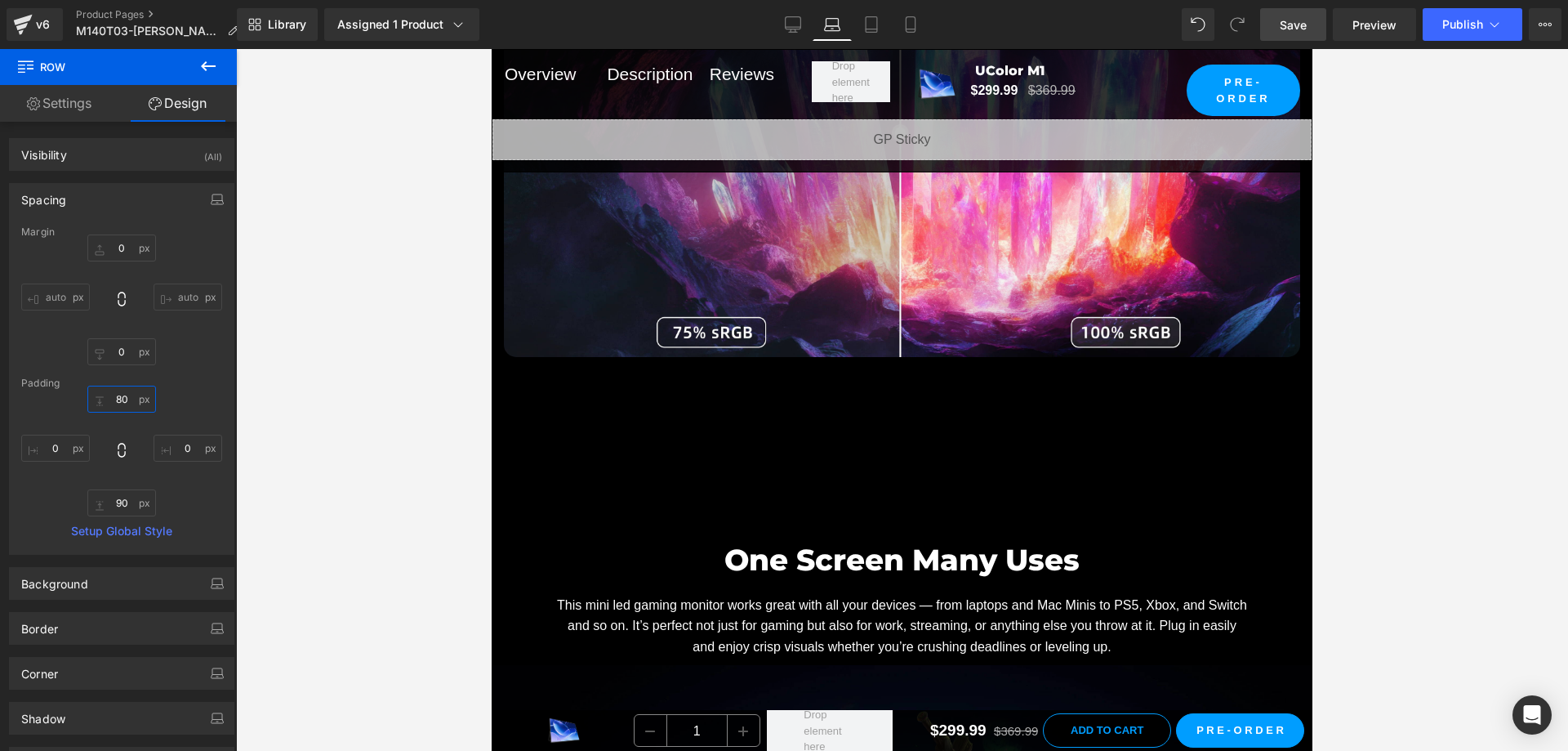
type input "80"
click at [862, 431] on div "True Colors Shine Bright Heading Colors look richer and more accurate with 100%…" at bounding box center [902, 66] width 821 height 744
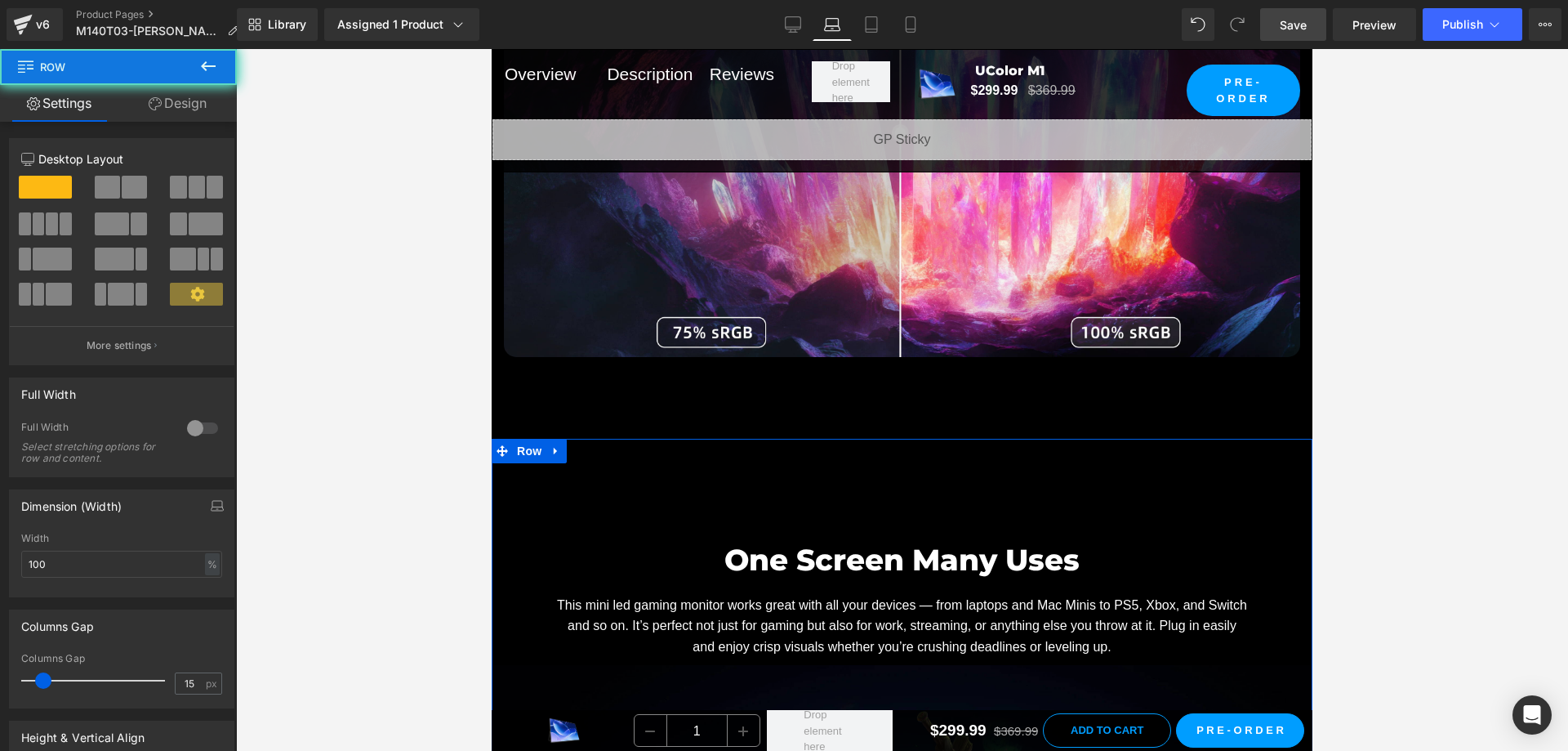
click at [905, 528] on div "One Screen Many Uses Heading This mini led gaming monitor works great with all …" at bounding box center [902, 589] width 821 height 152
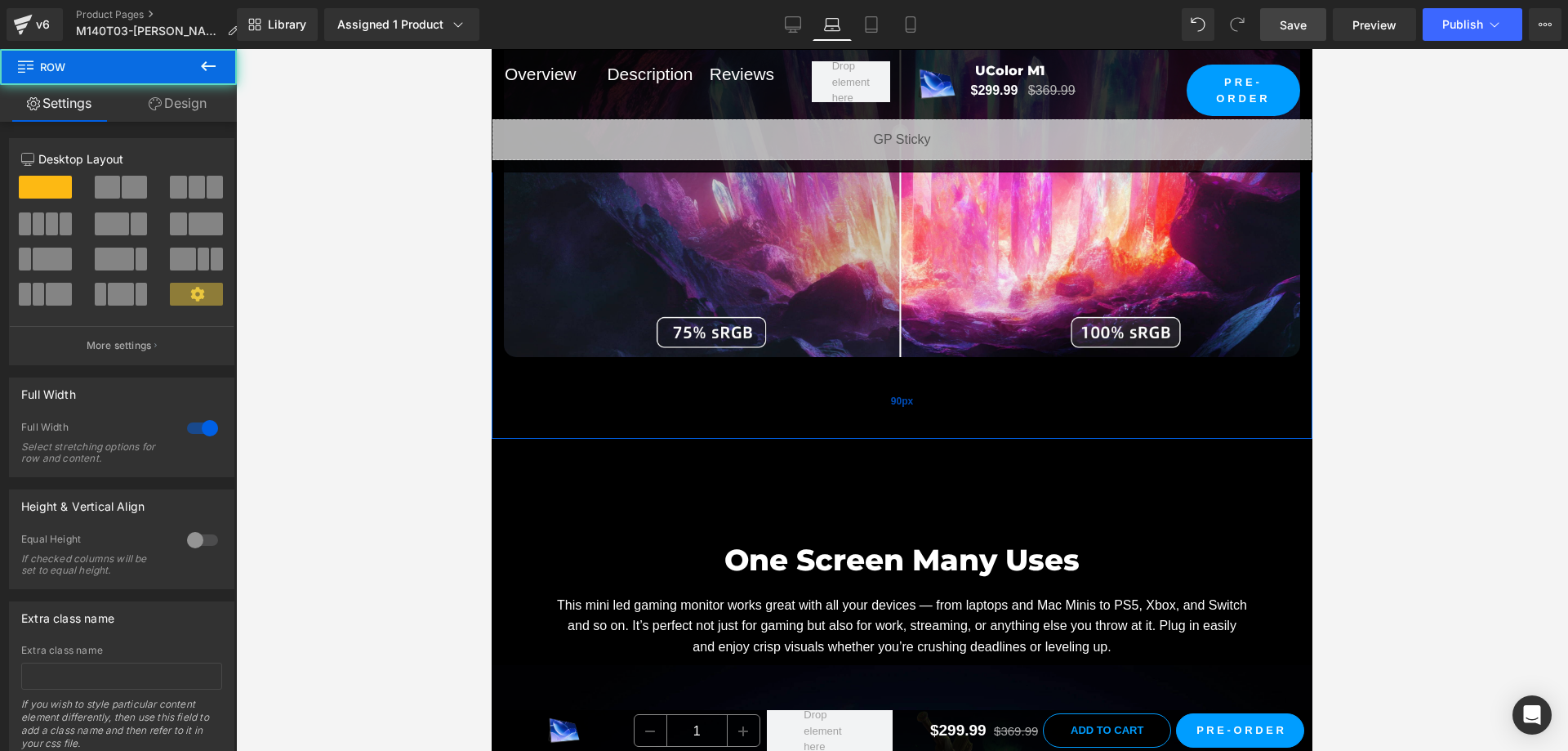
drag, startPoint x: 913, startPoint y: 443, endPoint x: 916, endPoint y: 421, distance: 22.2
click at [913, 438] on div "90px" at bounding box center [902, 402] width 821 height 74
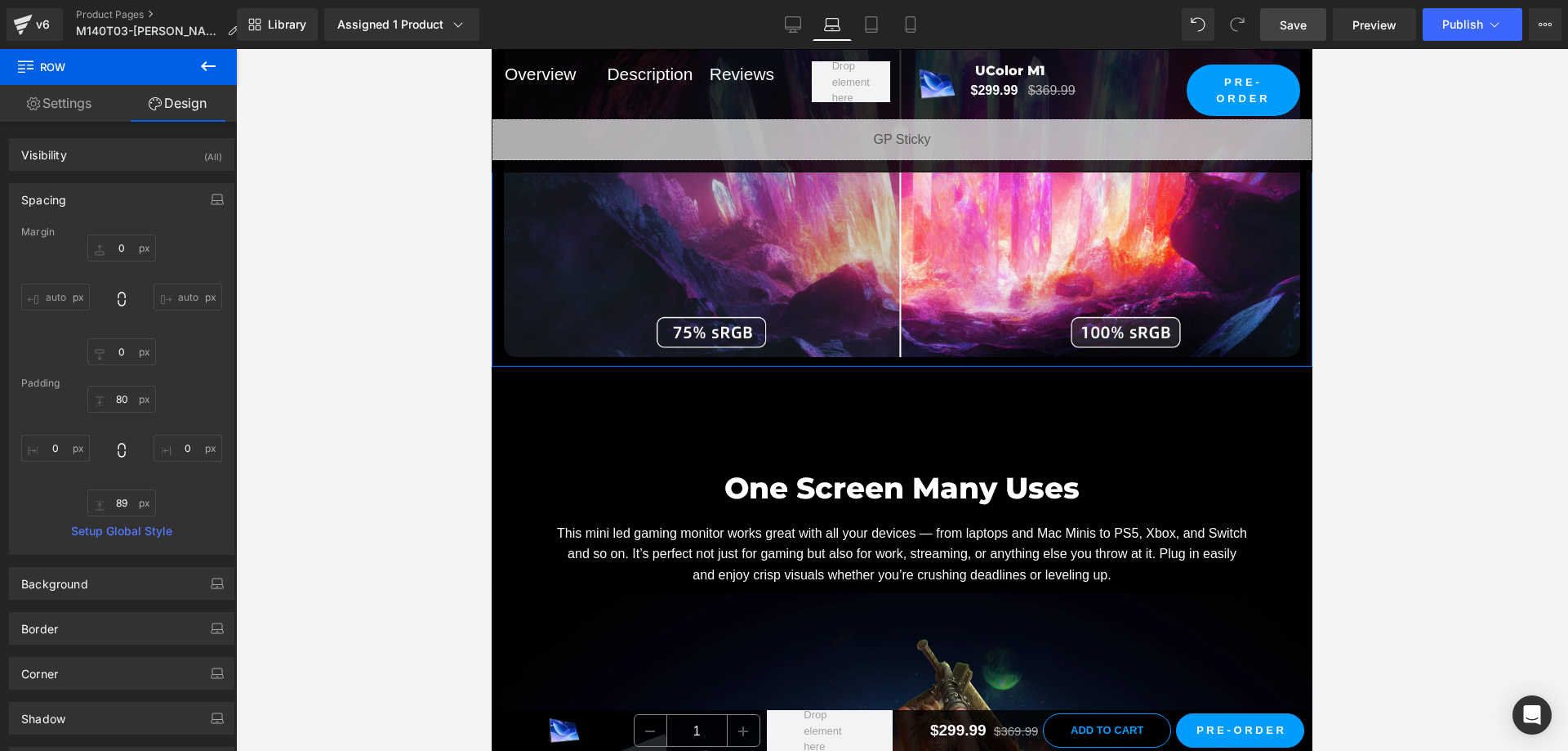
drag, startPoint x: 919, startPoint y: 421, endPoint x: 923, endPoint y: 374, distance: 47.2
click at [923, 366] on div "True Colors Shine Bright Heading Colors look richer and more accurate with 100%…" at bounding box center [902, 30] width 821 height 672
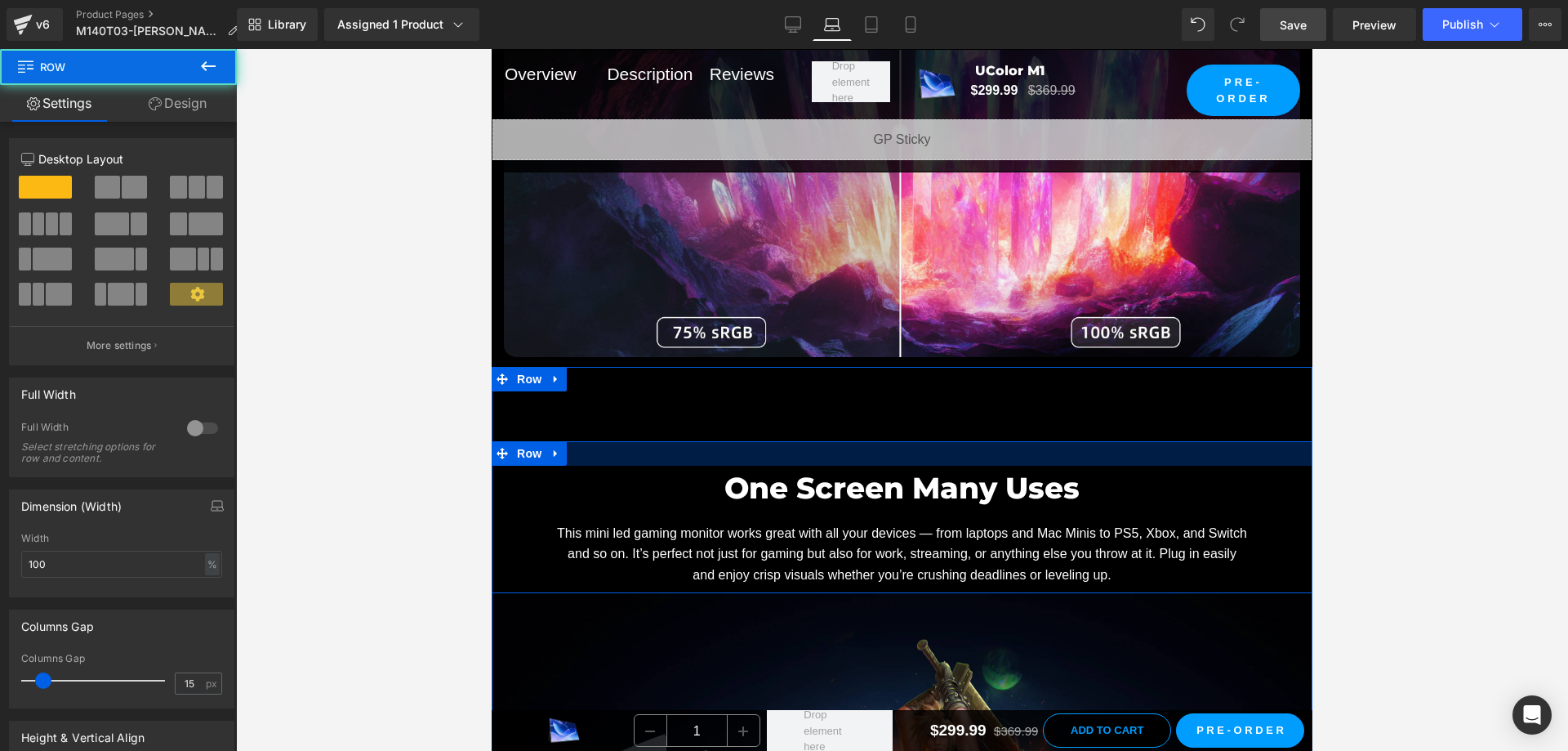
click at [869, 456] on div at bounding box center [902, 453] width 821 height 24
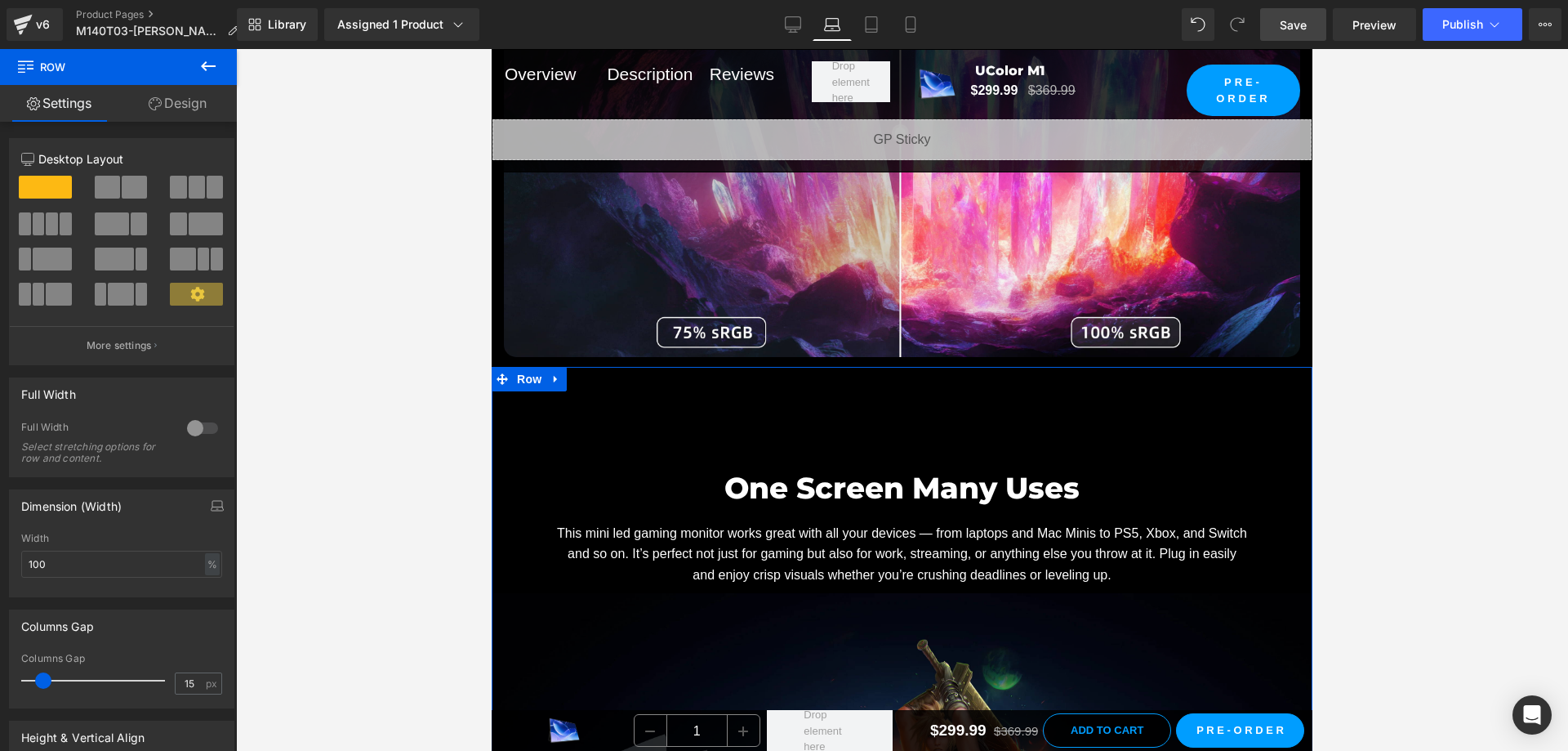
click at [846, 432] on div "One Screen Many Uses Heading This mini led gaming monitor works great with all …" at bounding box center [902, 710] width 821 height 689
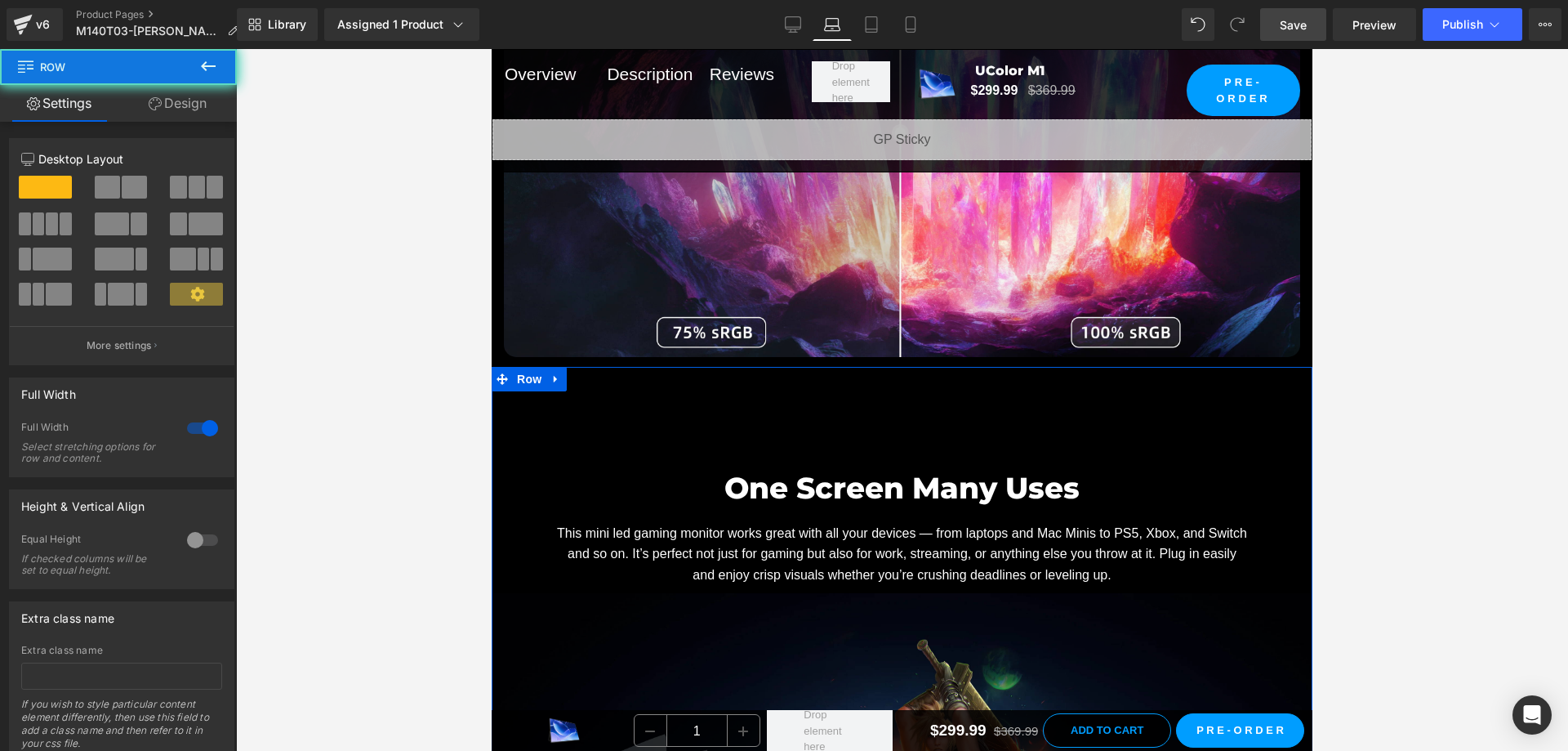
click at [906, 436] on div "One Screen Many Uses Heading This mini led gaming monitor works great with all …" at bounding box center [902, 710] width 821 height 689
click at [168, 103] on link "Design" at bounding box center [177, 103] width 119 height 36
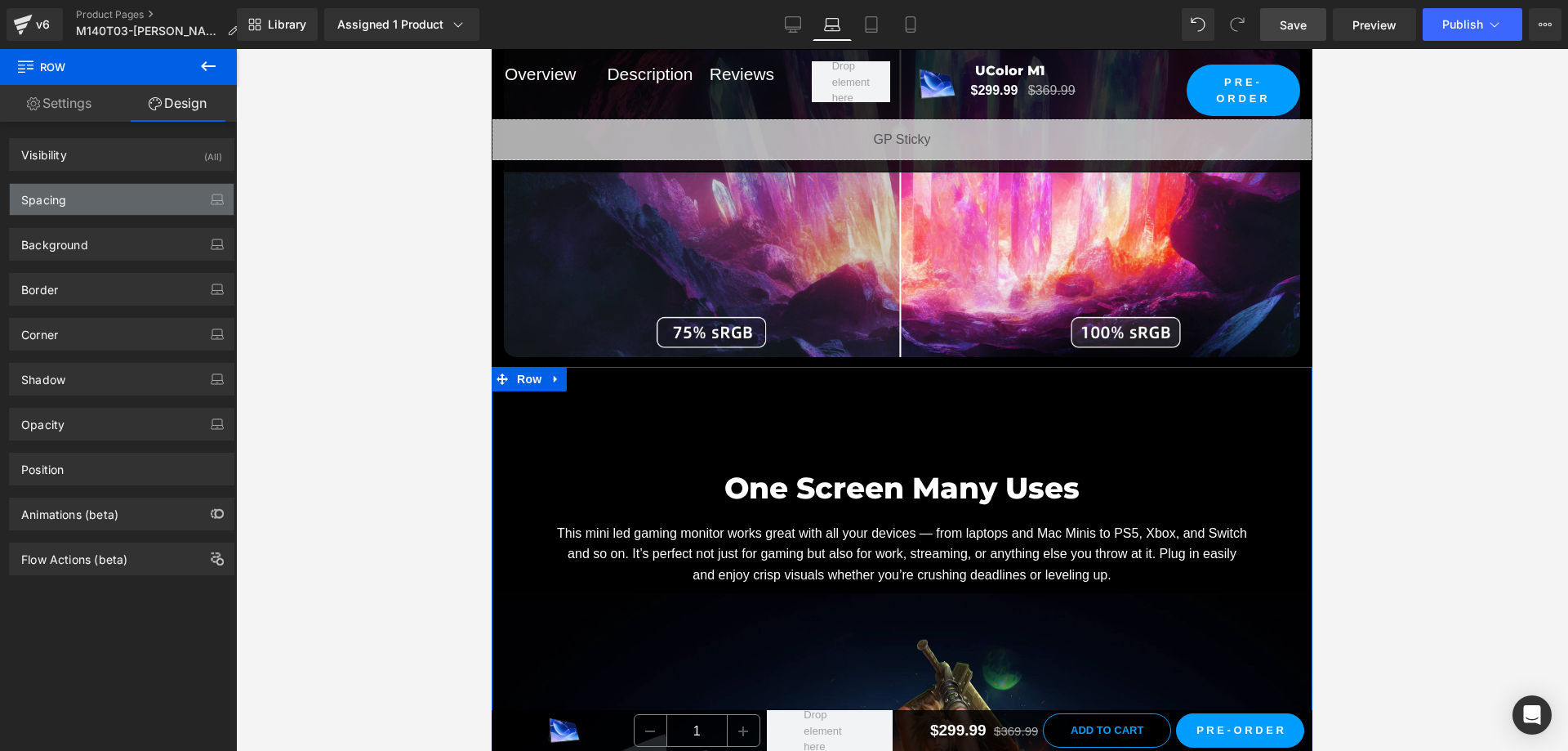
click at [139, 194] on div "Spacing" at bounding box center [121, 199] width 223 height 31
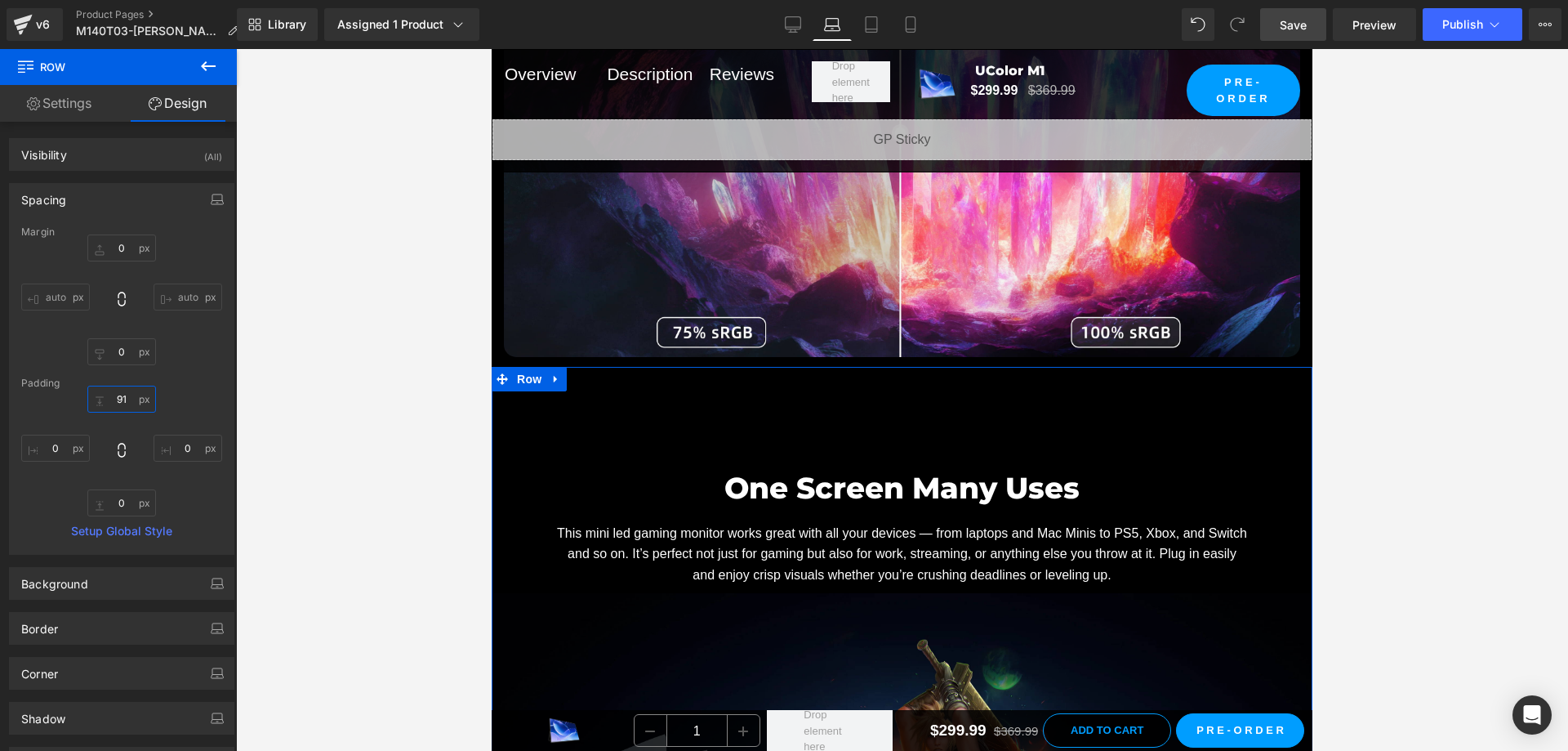
click at [118, 398] on input "text" at bounding box center [121, 398] width 68 height 27
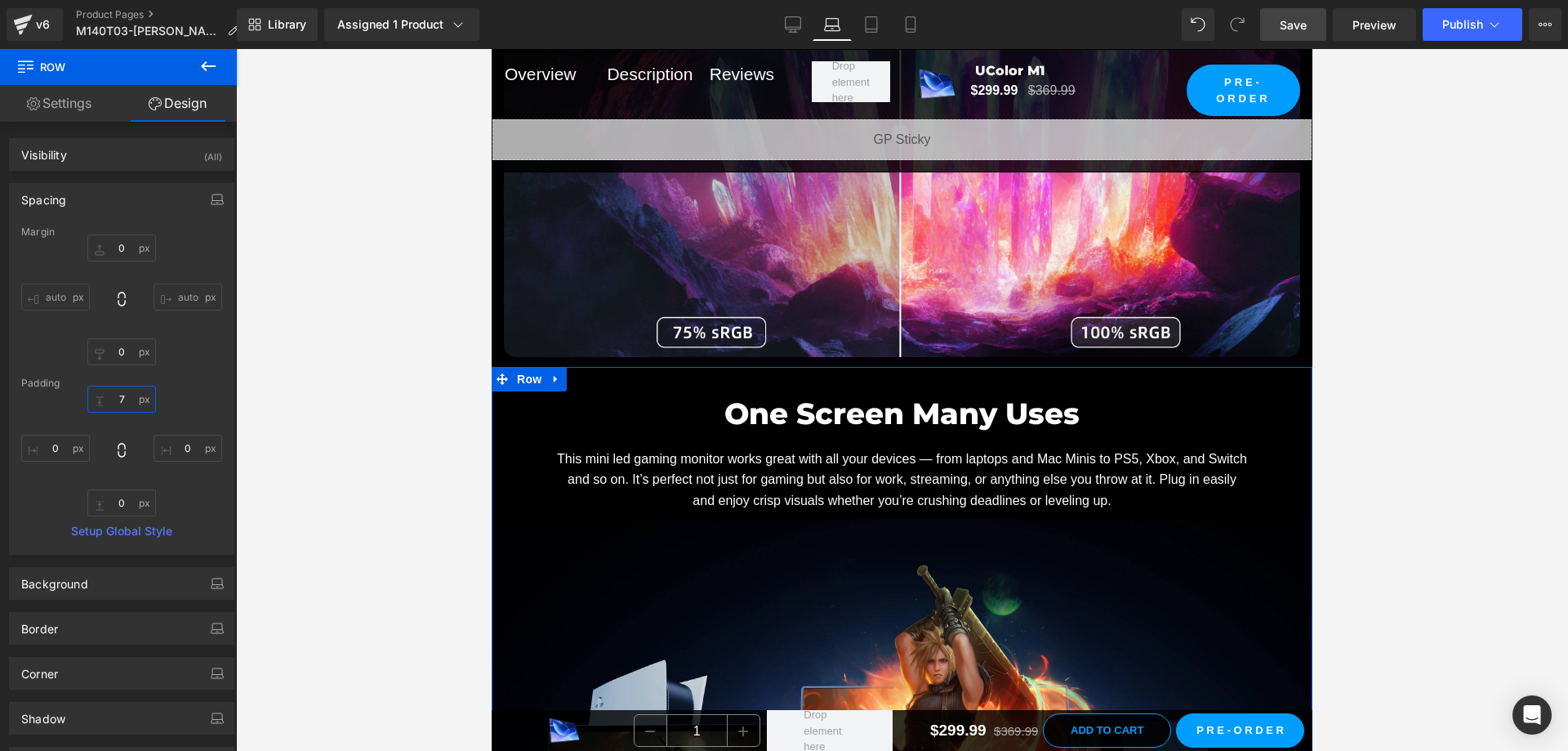
type input "70"
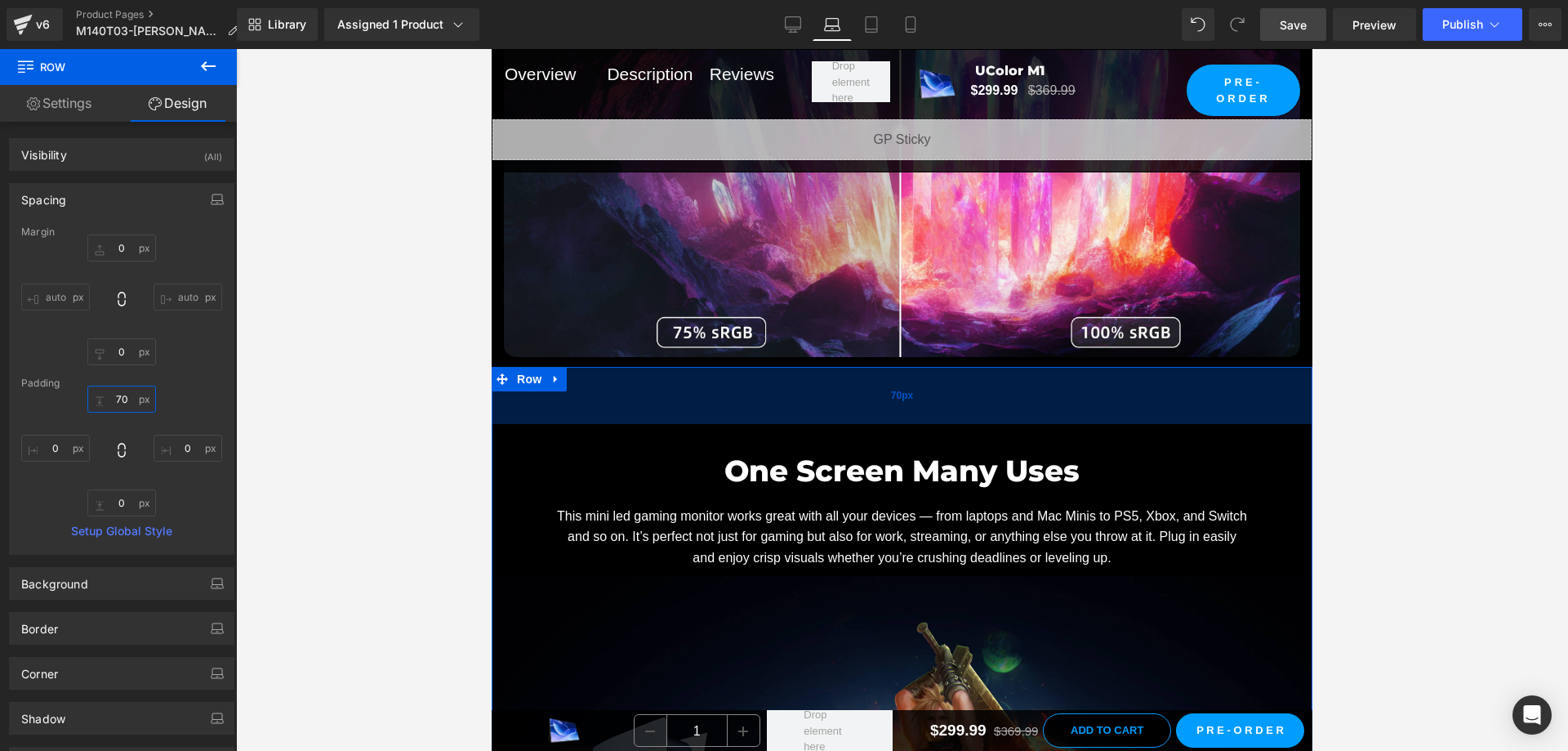
click at [857, 424] on div "70px" at bounding box center [902, 395] width 821 height 57
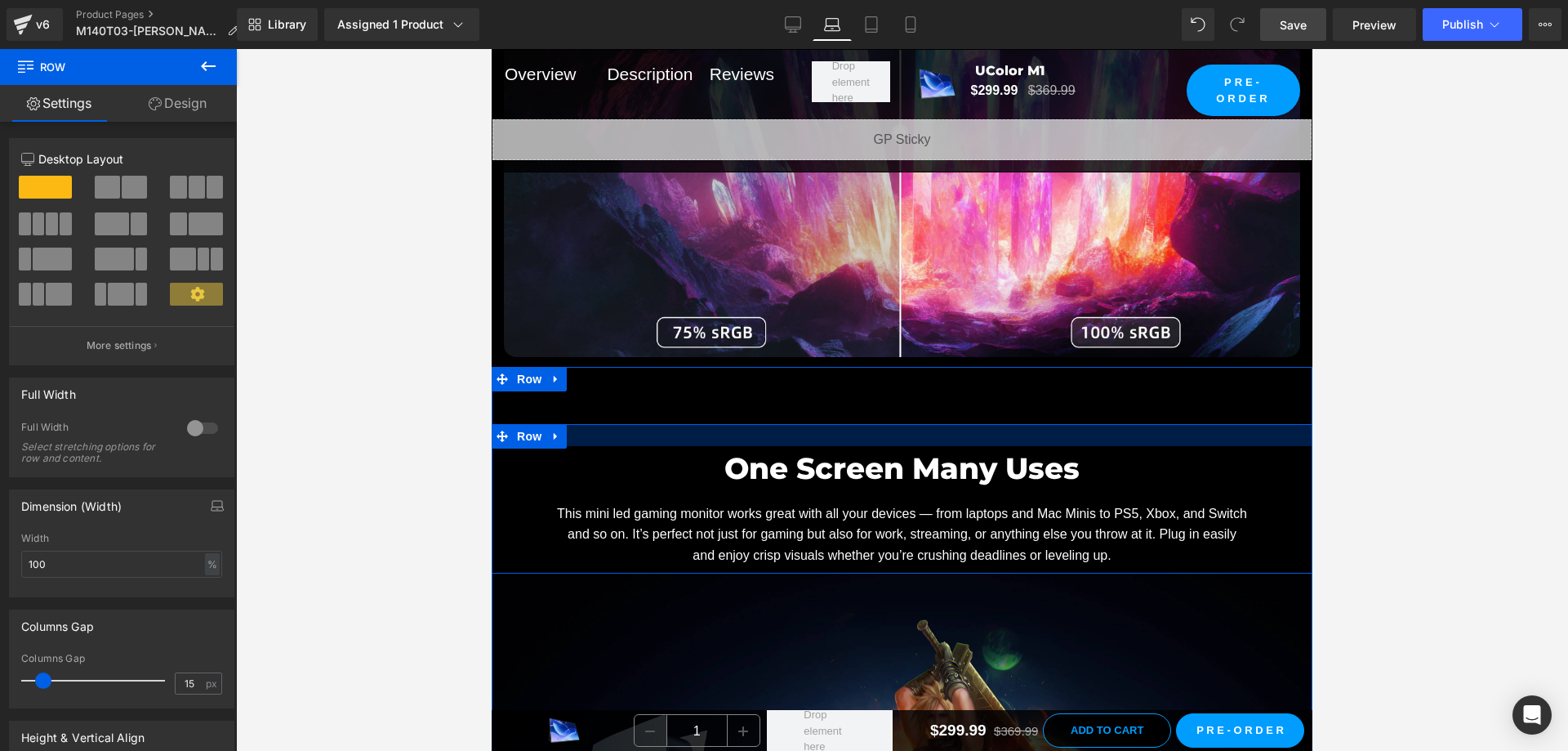
click at [862, 446] on div at bounding box center [902, 434] width 821 height 22
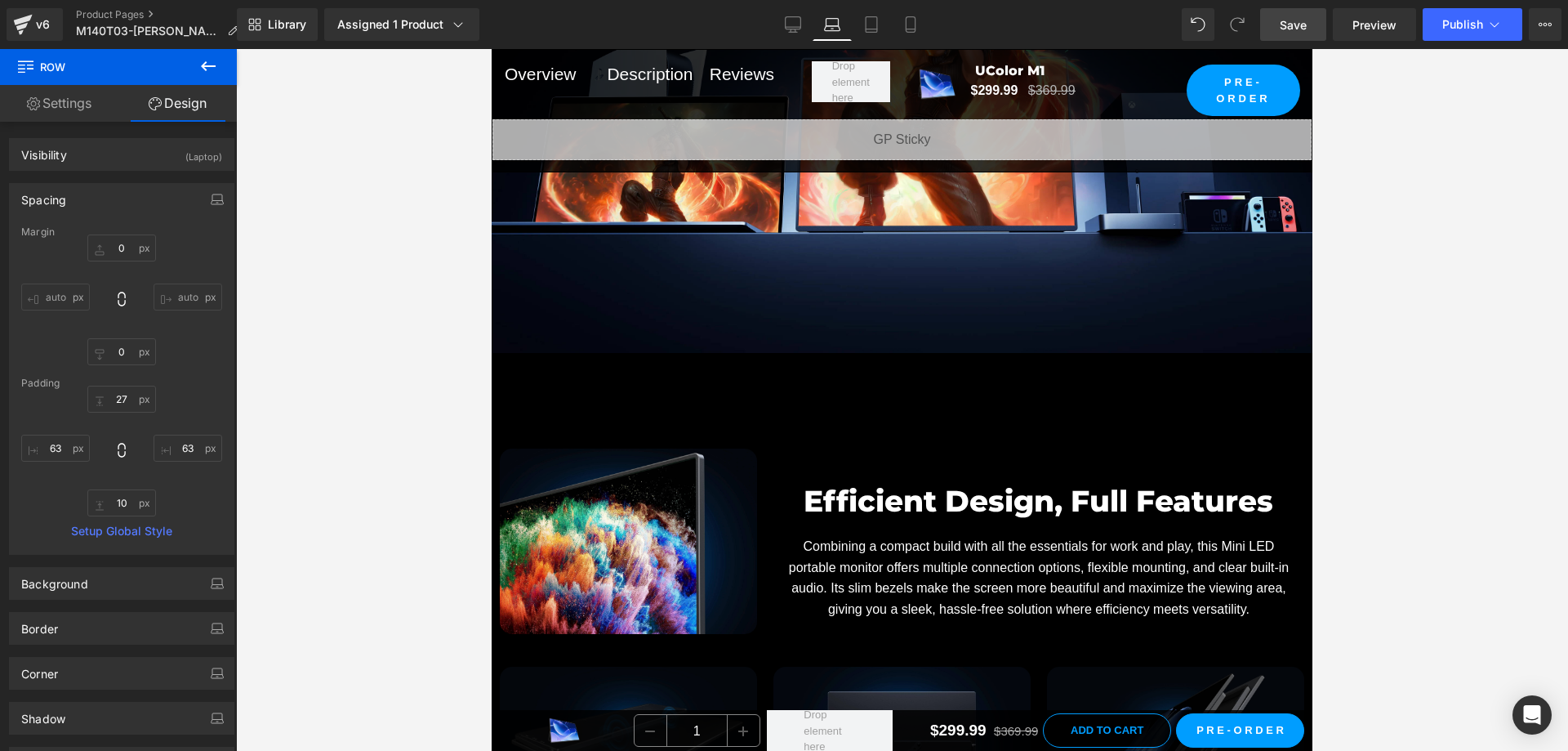
scroll to position [6536, 0]
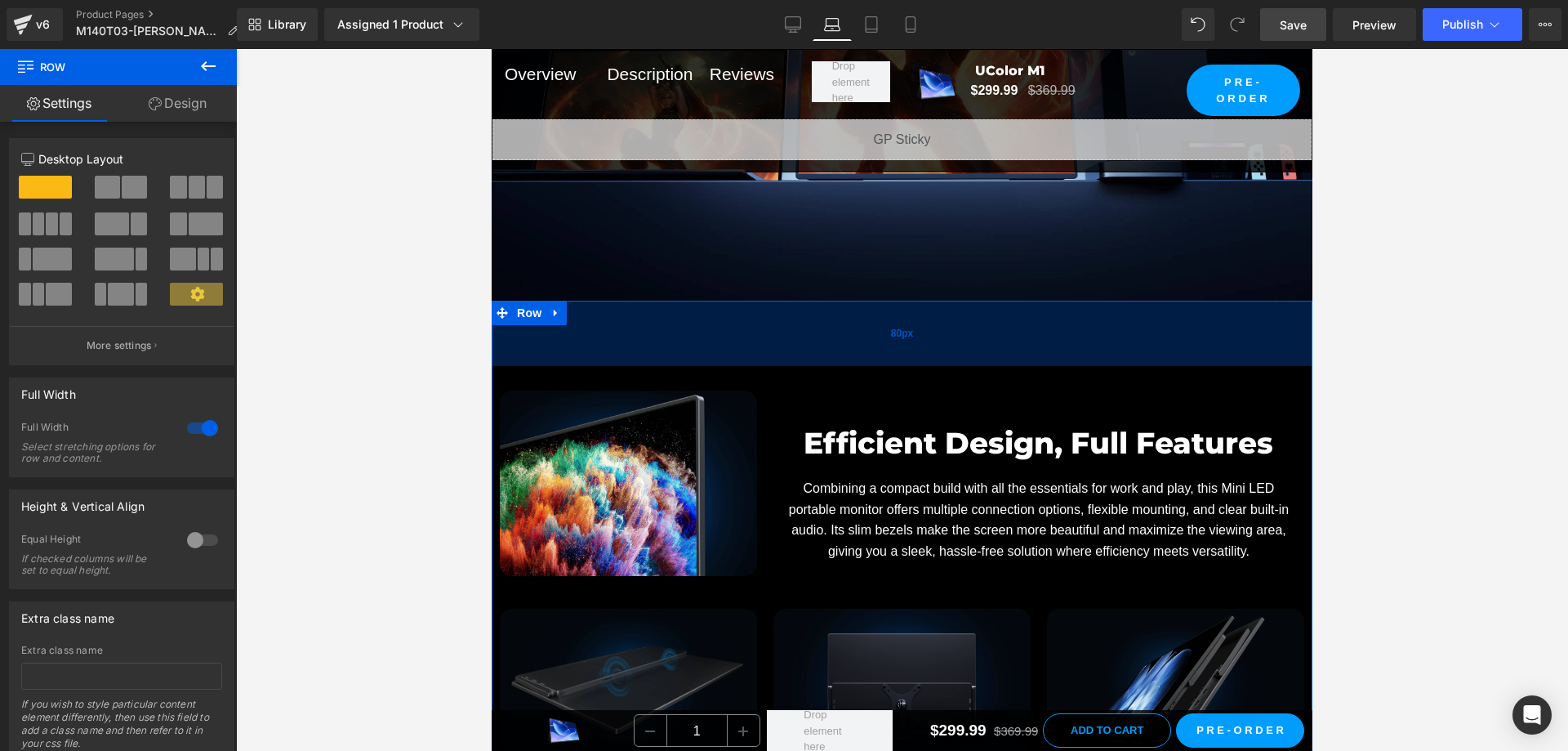
click at [699, 366] on div "80px" at bounding box center [902, 333] width 821 height 65
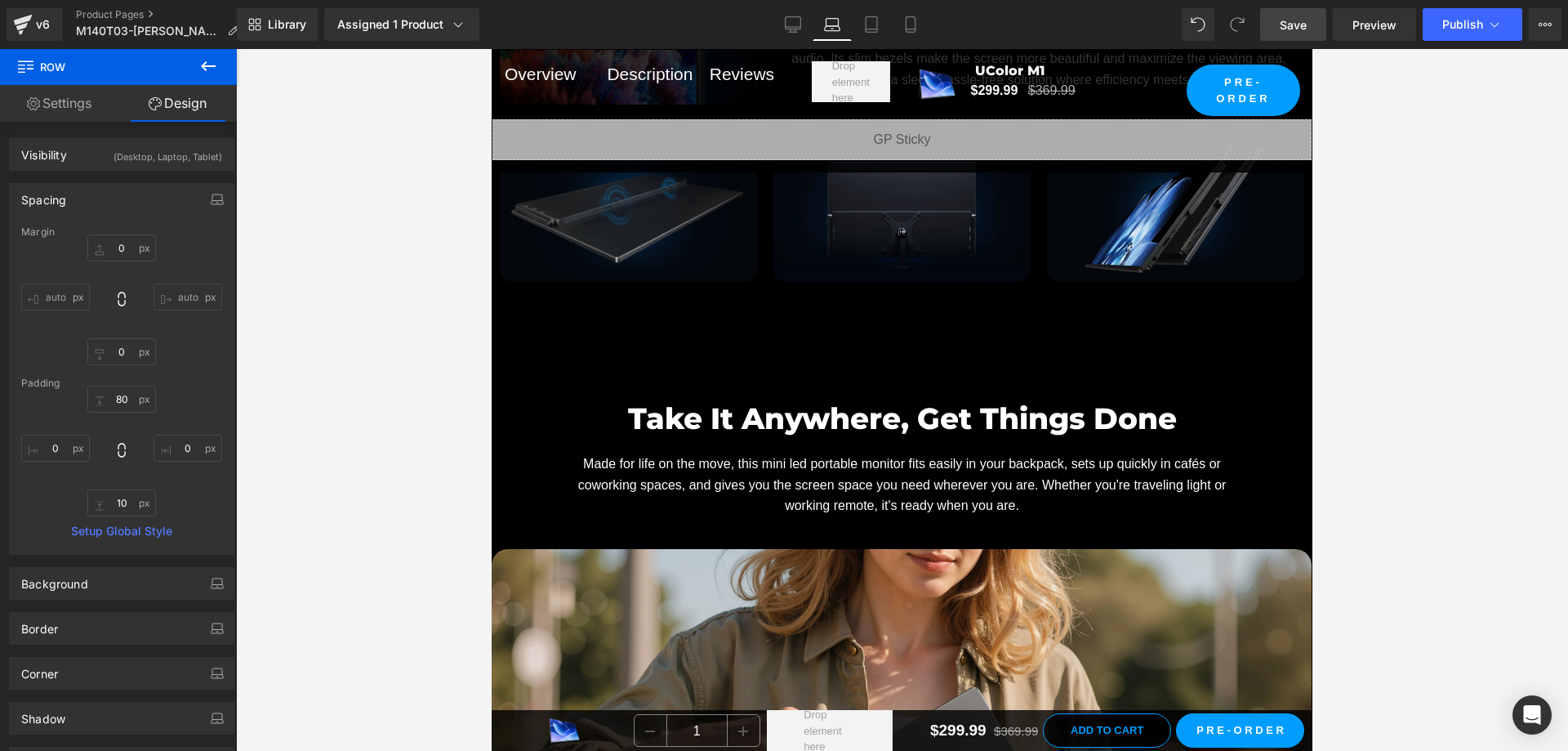
scroll to position [7026, 0]
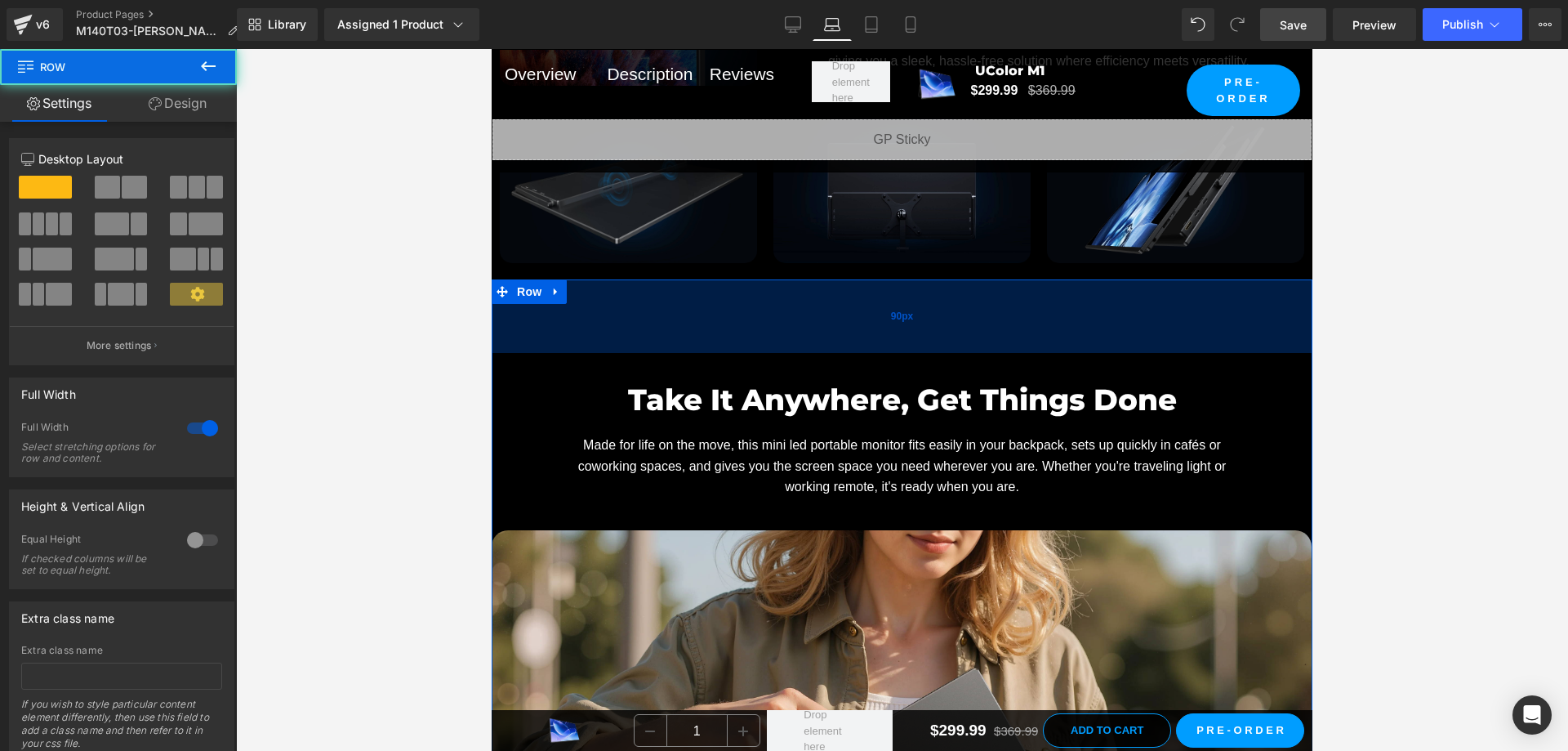
click at [874, 338] on div "90px" at bounding box center [902, 316] width 821 height 74
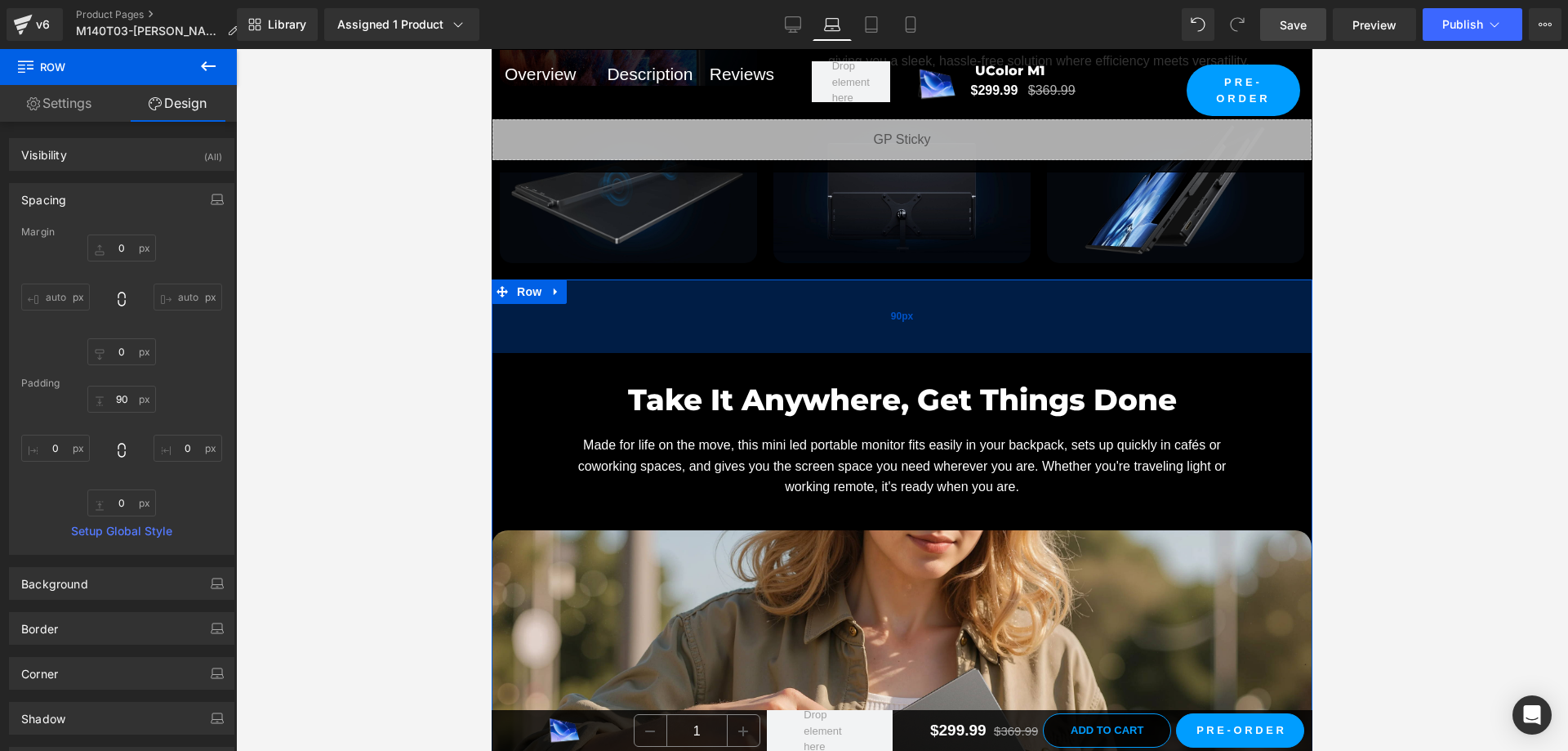
click at [882, 353] on div "90px" at bounding box center [902, 316] width 821 height 74
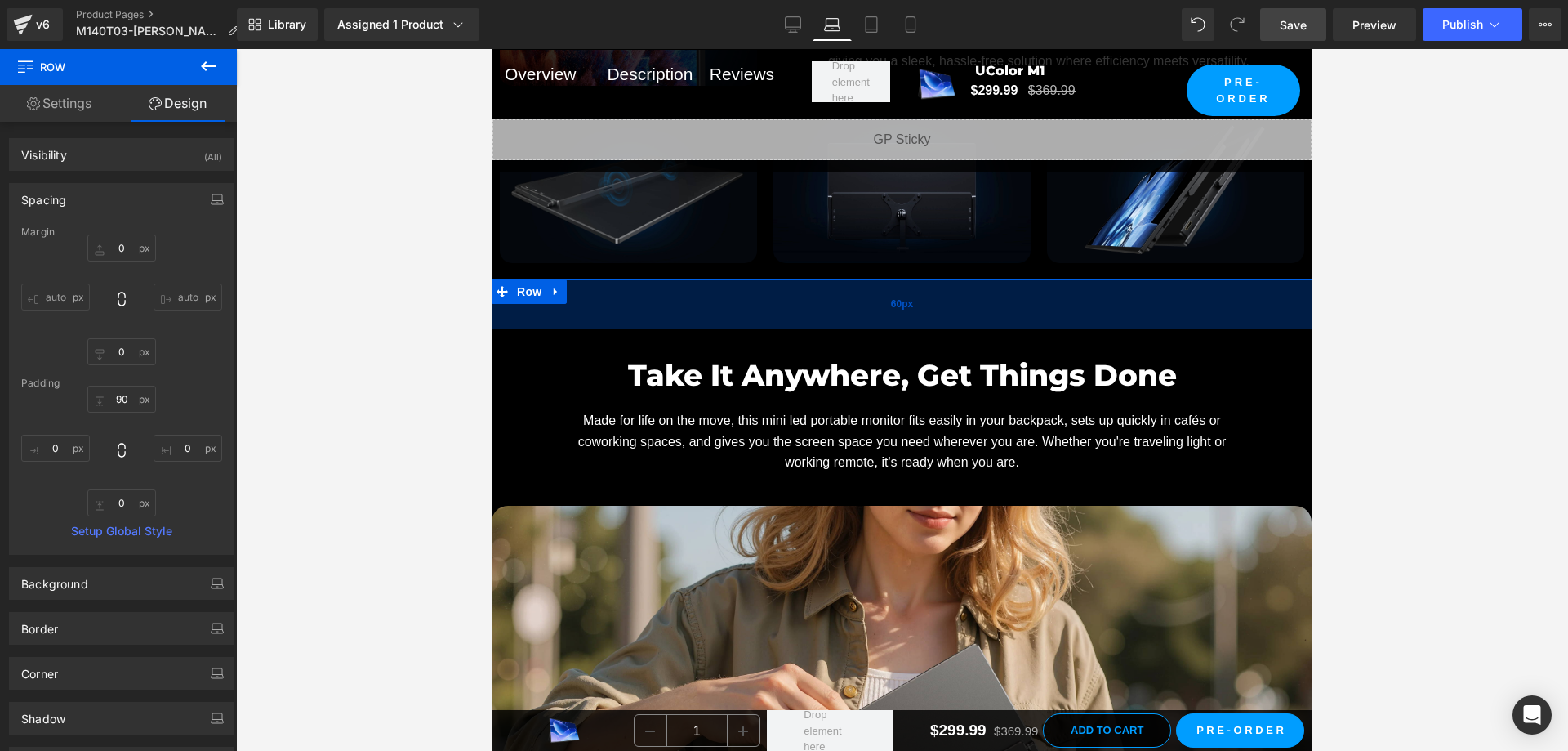
drag, startPoint x: 887, startPoint y: 366, endPoint x: 884, endPoint y: 340, distance: 26.2
click at [884, 328] on div "60px" at bounding box center [902, 304] width 821 height 49
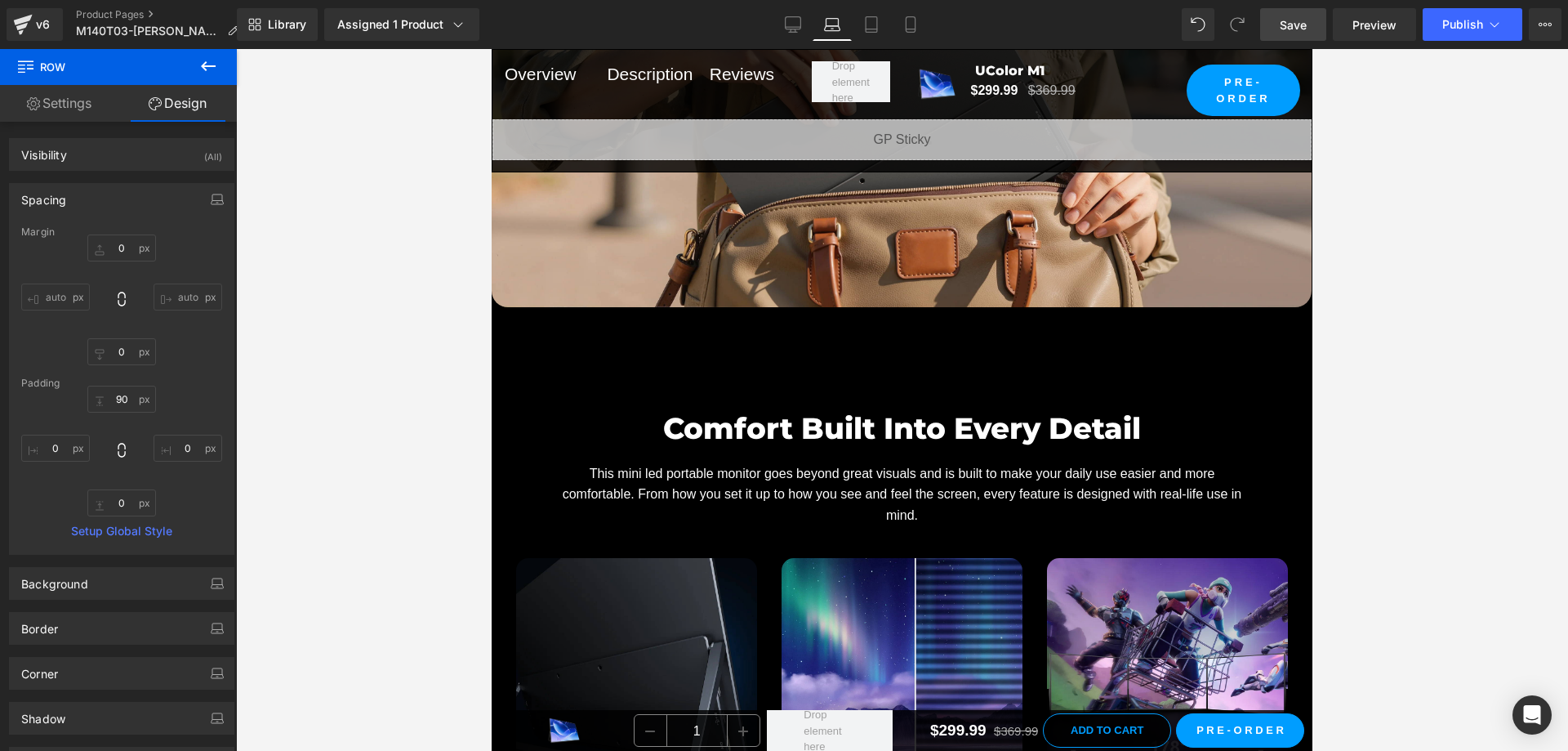
scroll to position [7680, 0]
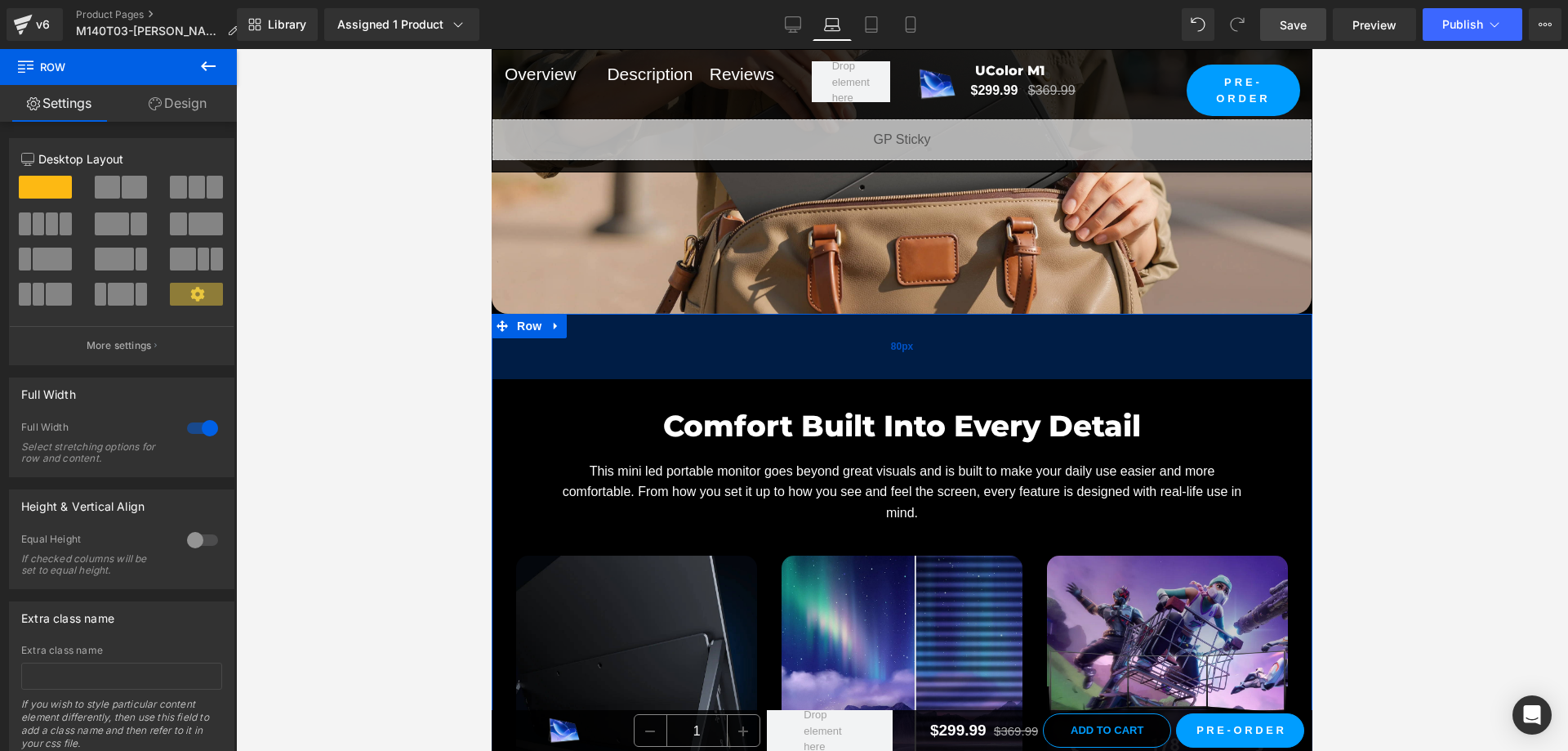
drag, startPoint x: 889, startPoint y: 395, endPoint x: 893, endPoint y: 385, distance: 10.8
click at [893, 379] on div "80px" at bounding box center [902, 346] width 821 height 65
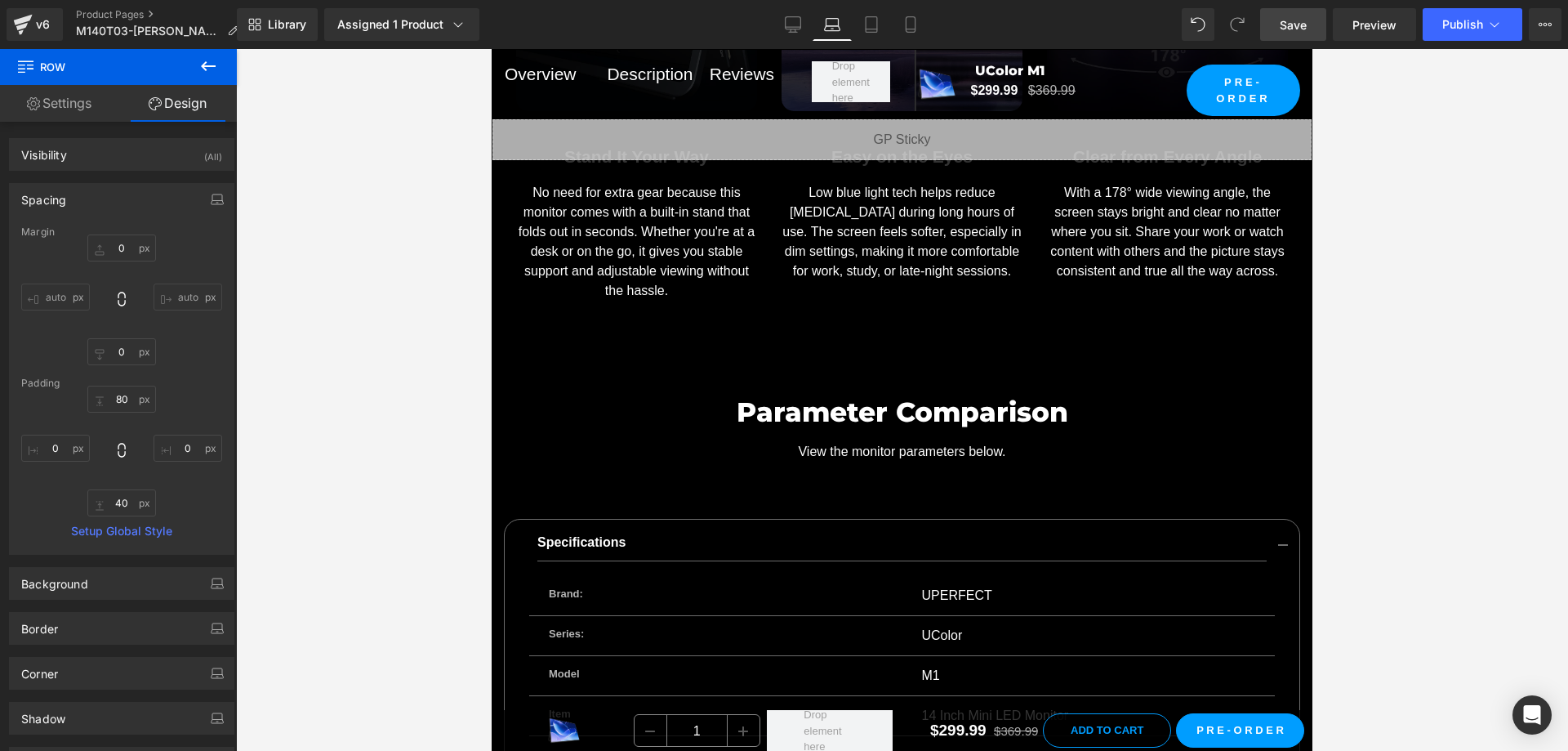
scroll to position [8333, 0]
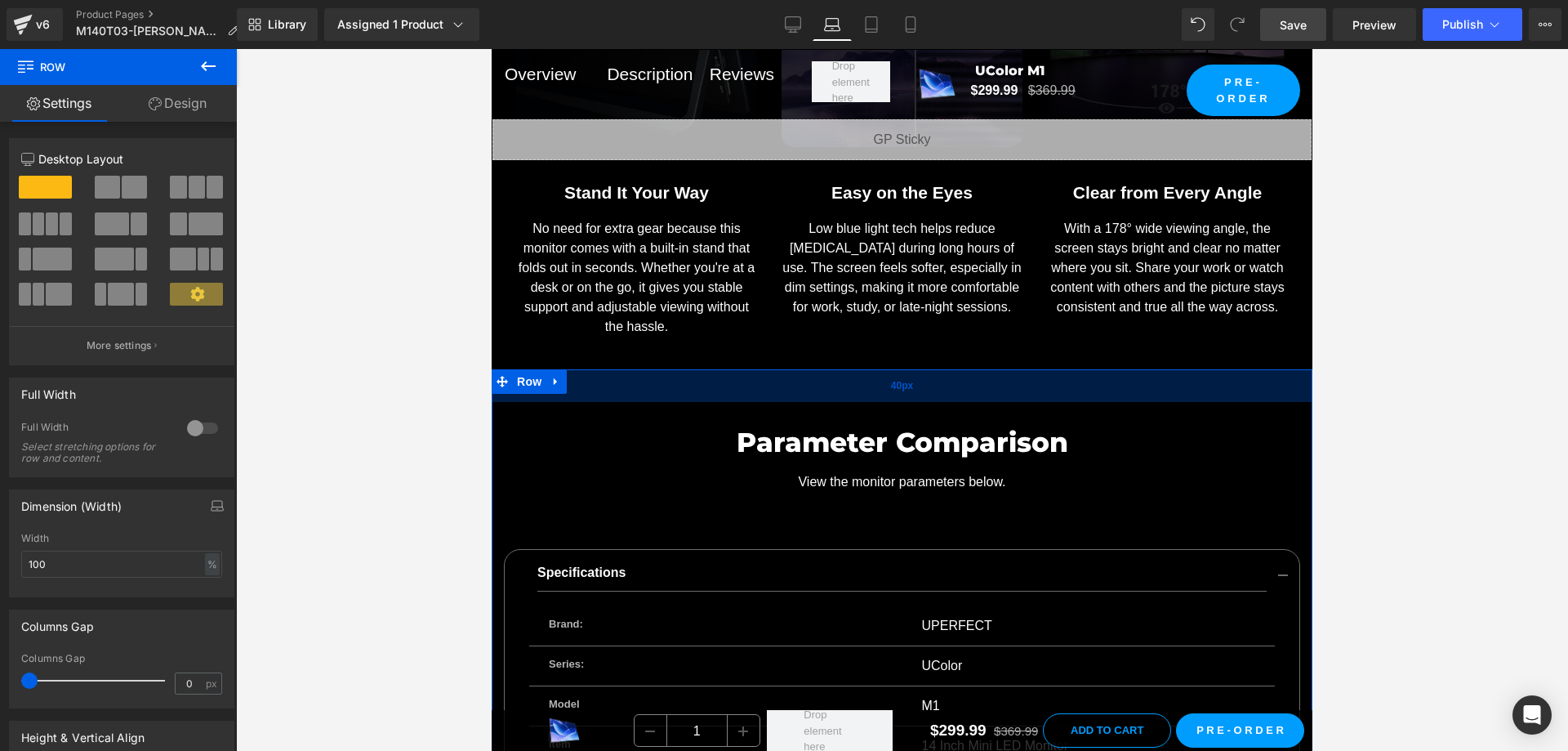
click at [879, 402] on div "40px" at bounding box center [902, 385] width 821 height 33
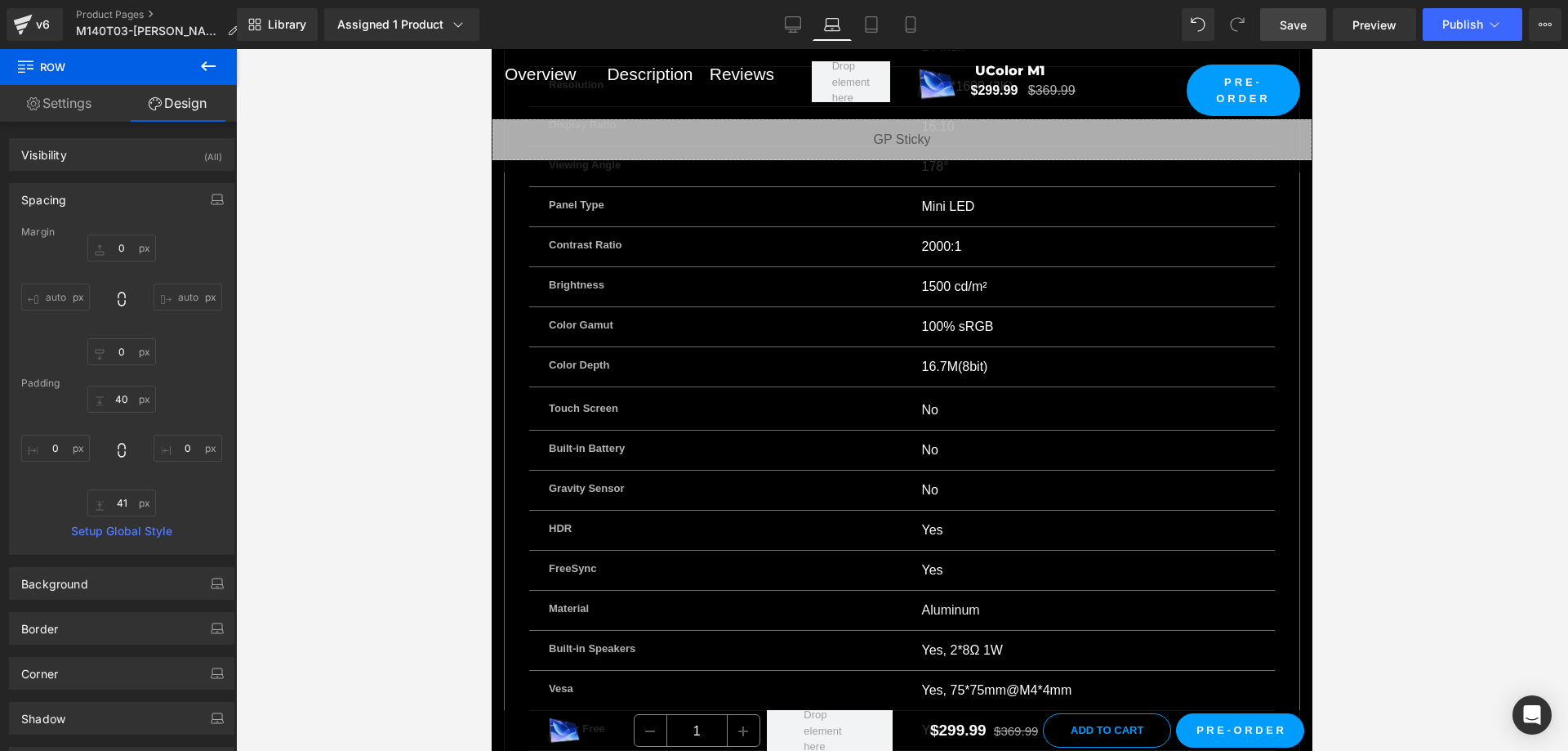
scroll to position [556, 0]
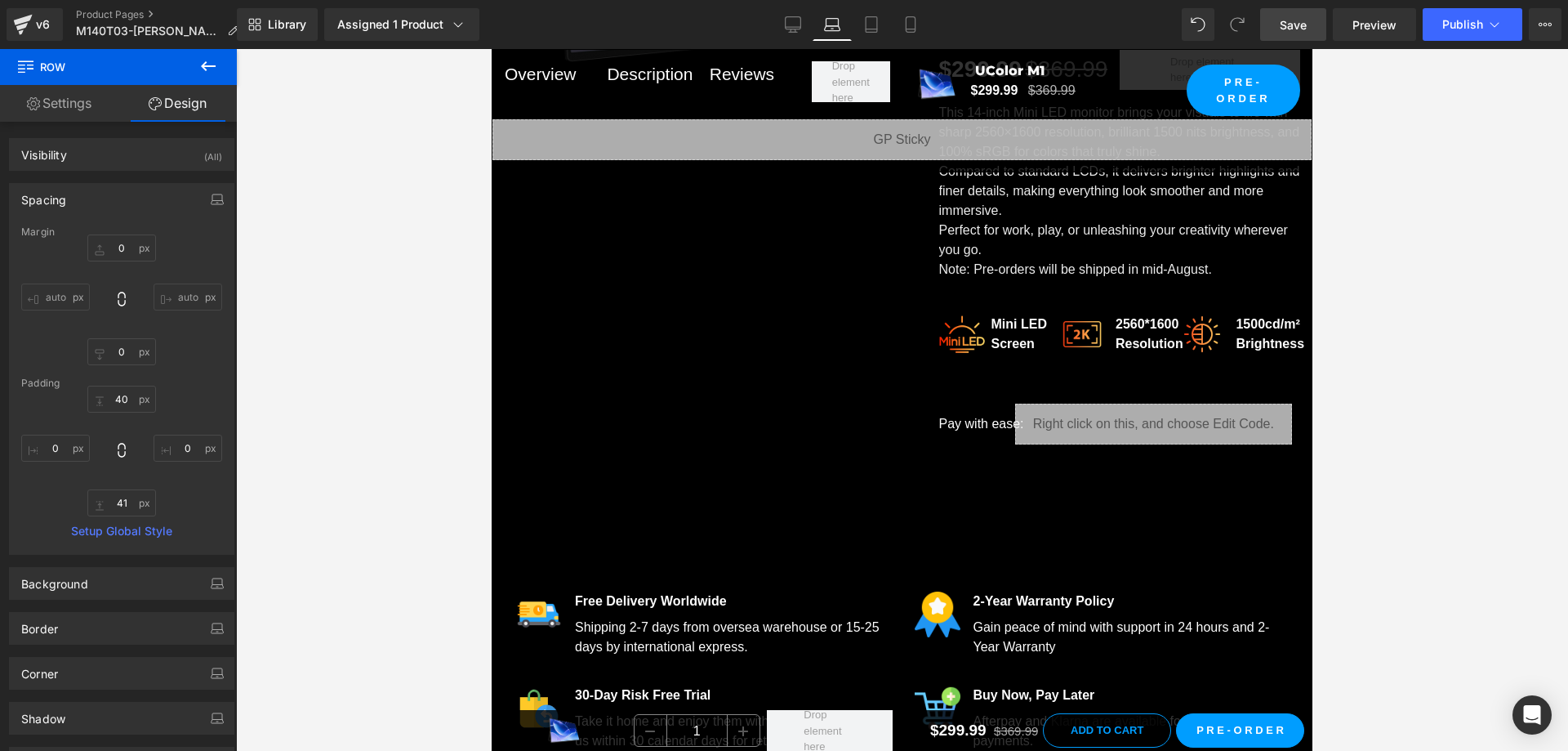
click at [1286, 29] on span "Save" at bounding box center [1293, 25] width 27 height 17
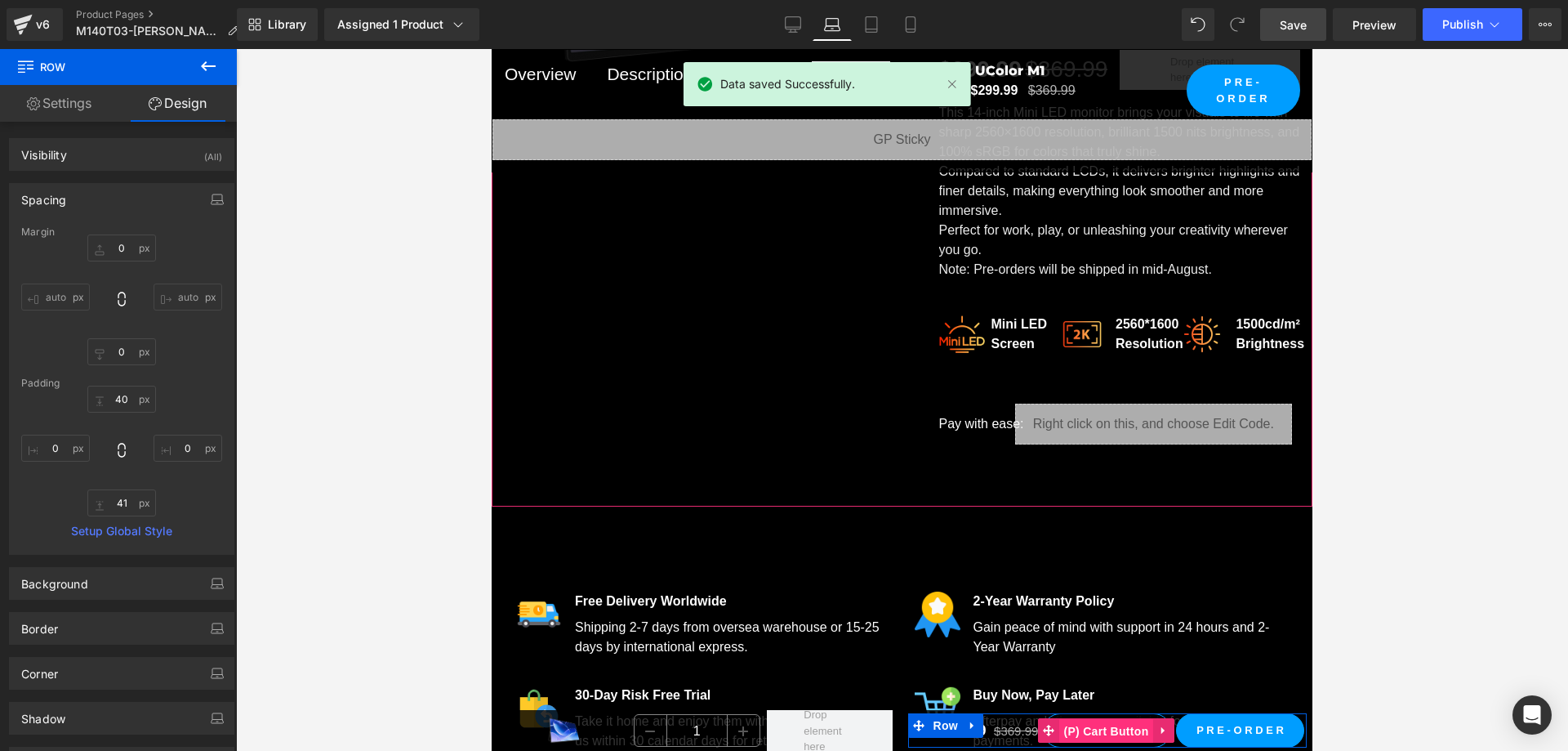
click at [1104, 732] on span "(P) Cart Button" at bounding box center [1106, 731] width 94 height 24
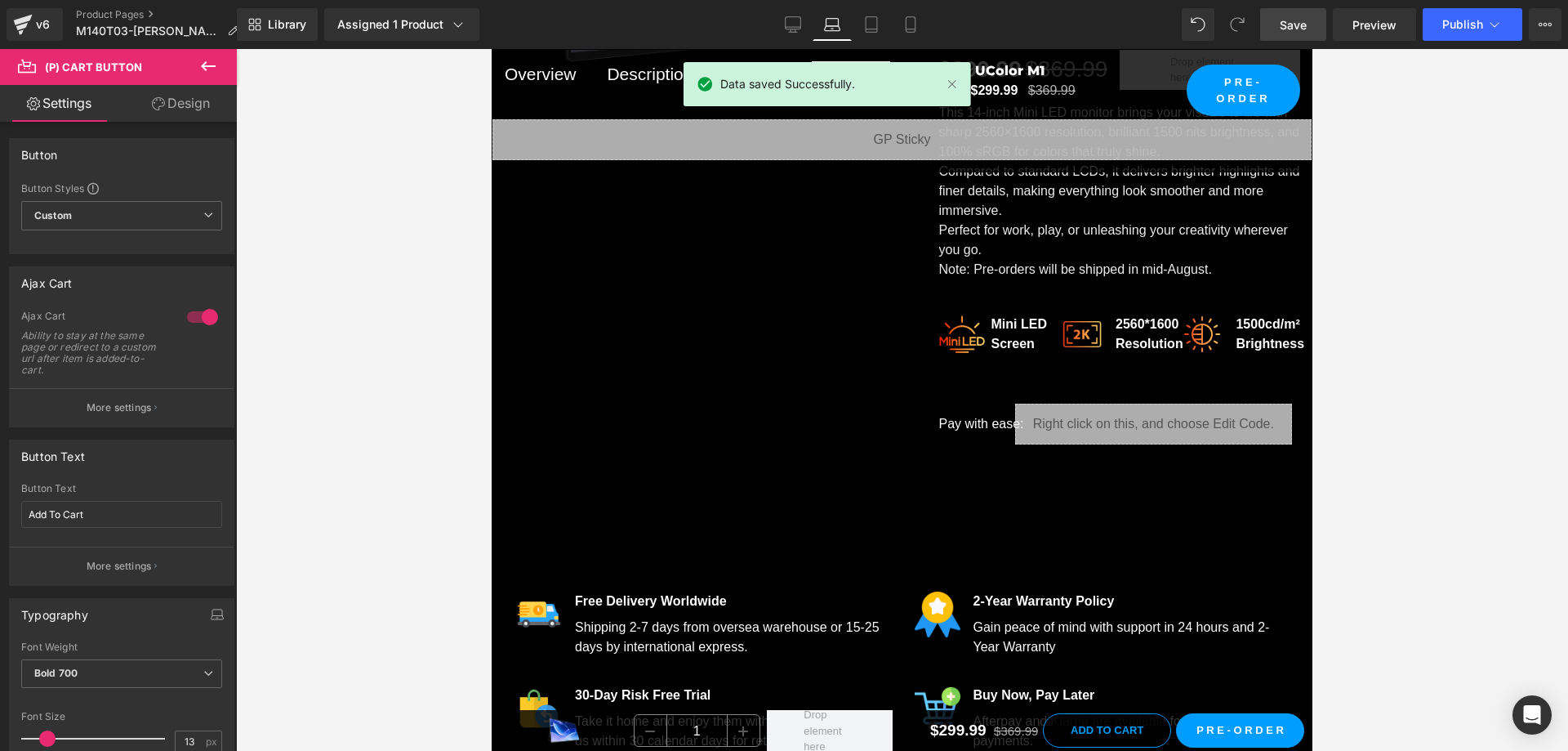
click at [170, 107] on link "Design" at bounding box center [181, 103] width 119 height 36
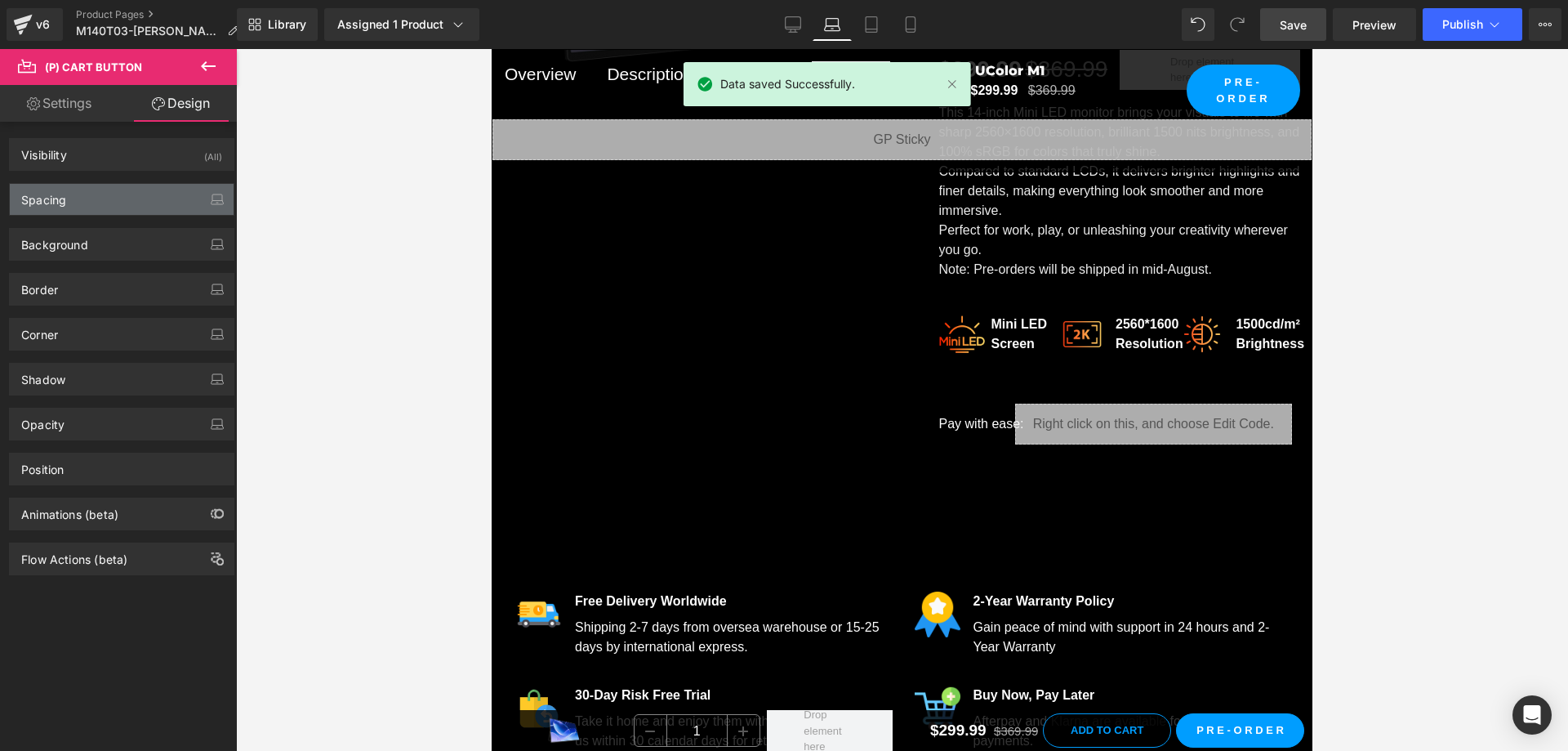
click at [133, 202] on div "Spacing" at bounding box center [121, 199] width 223 height 31
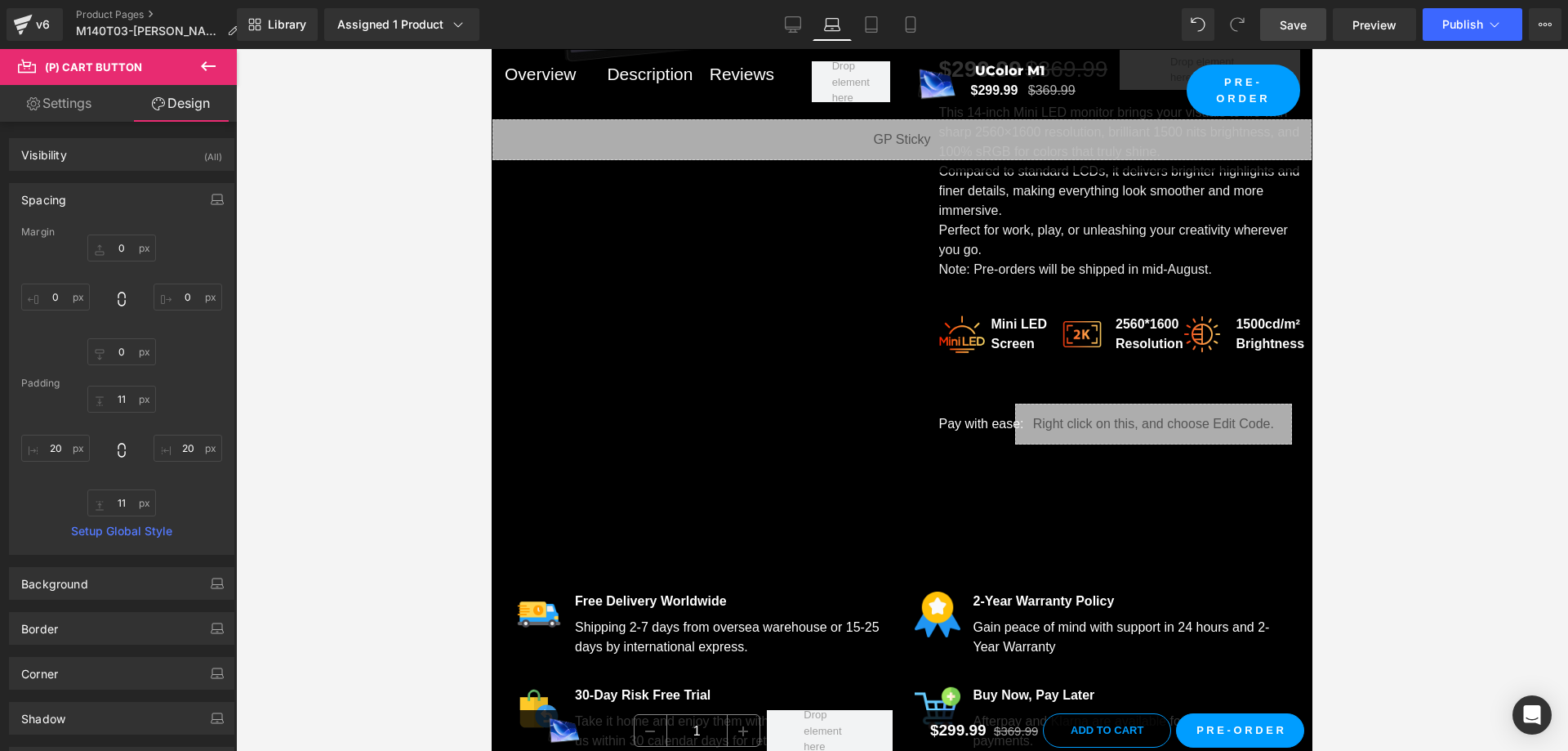
click at [173, 107] on link "Design" at bounding box center [181, 103] width 119 height 36
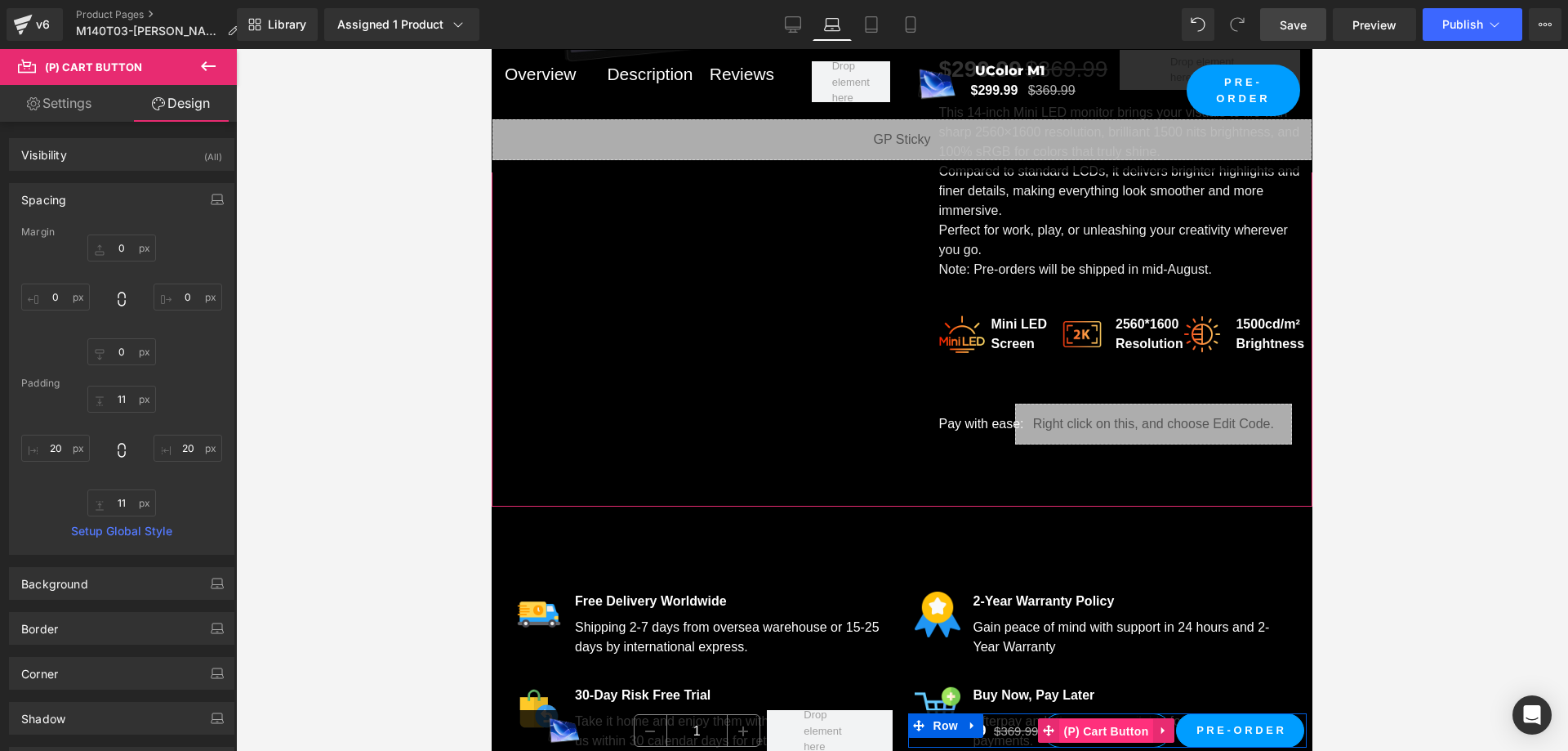
click at [1102, 733] on span "(P) Cart Button" at bounding box center [1106, 731] width 94 height 24
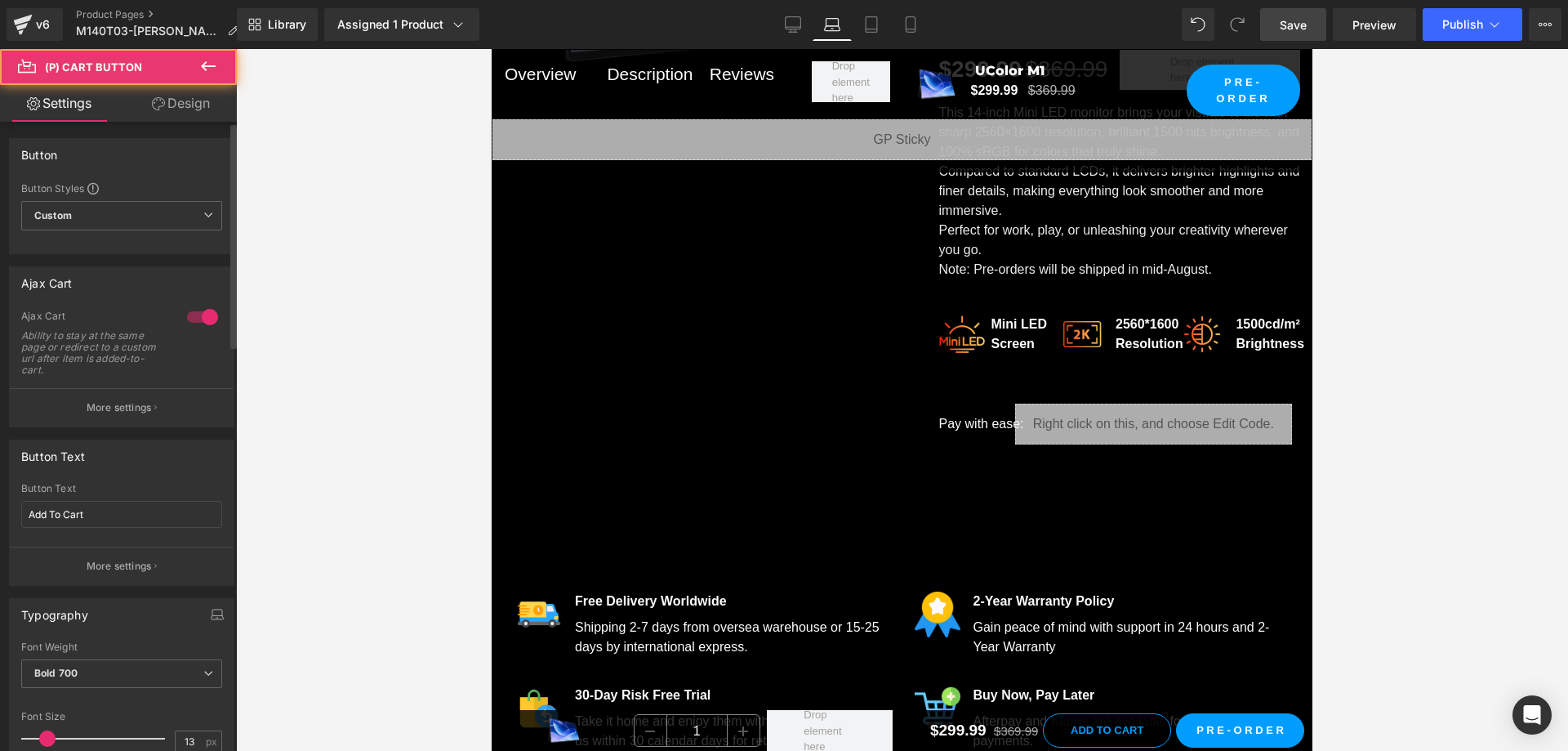
click at [99, 396] on button "More settings" at bounding box center [121, 407] width 223 height 38
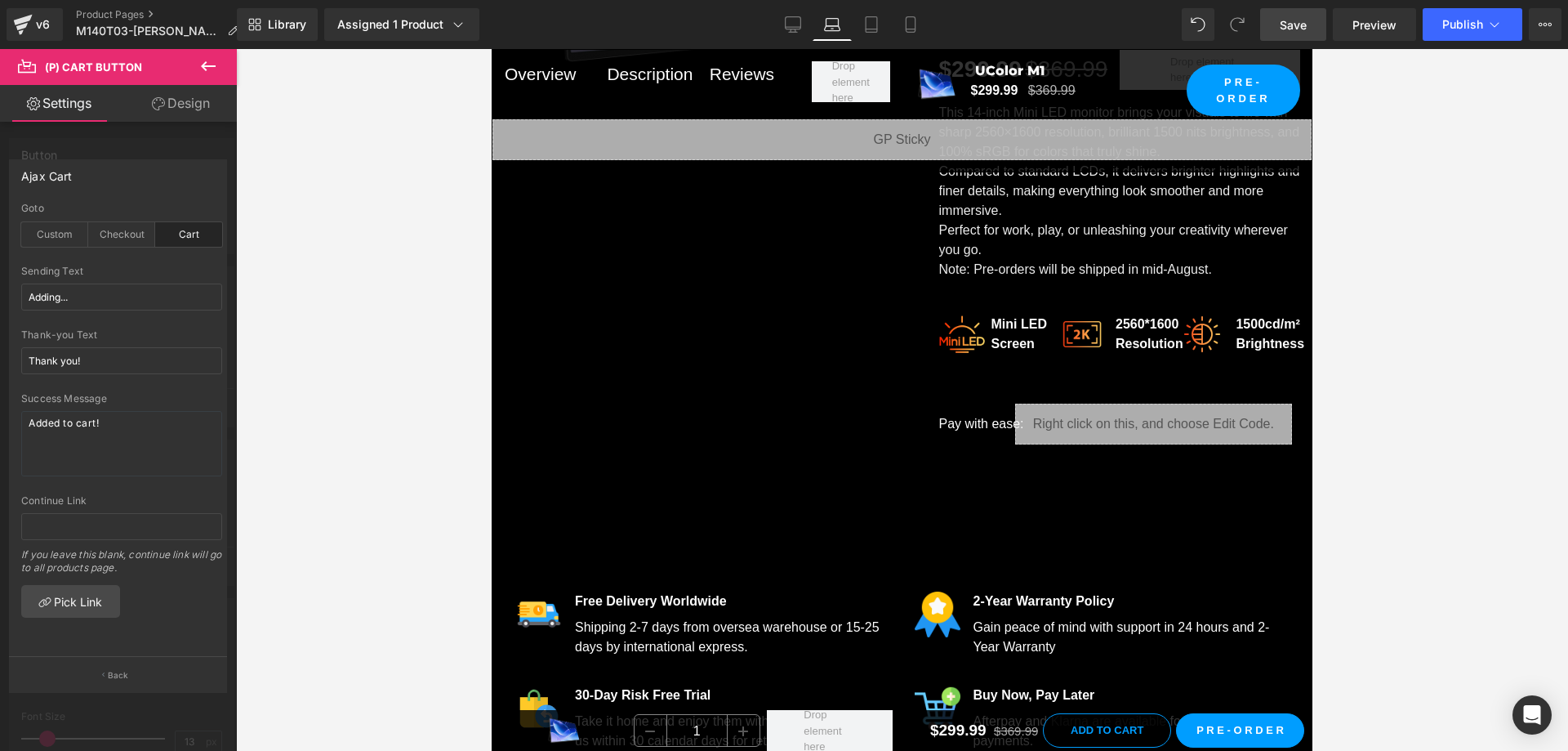
click at [126, 661] on button "Back" at bounding box center [118, 674] width 218 height 36
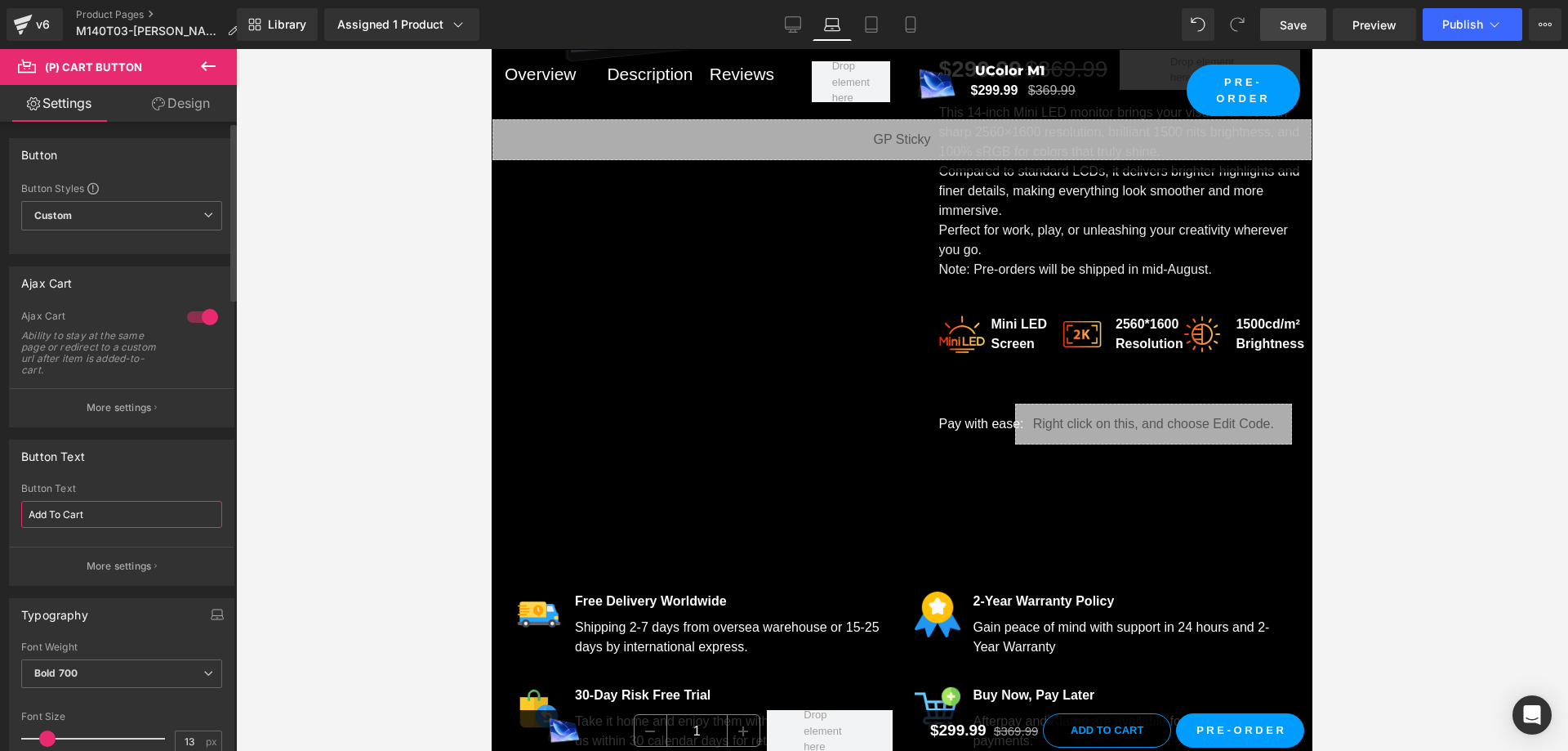
click at [111, 509] on input "Add To Cart" at bounding box center [122, 514] width 201 height 27
click at [137, 393] on button "More settings" at bounding box center [121, 407] width 223 height 38
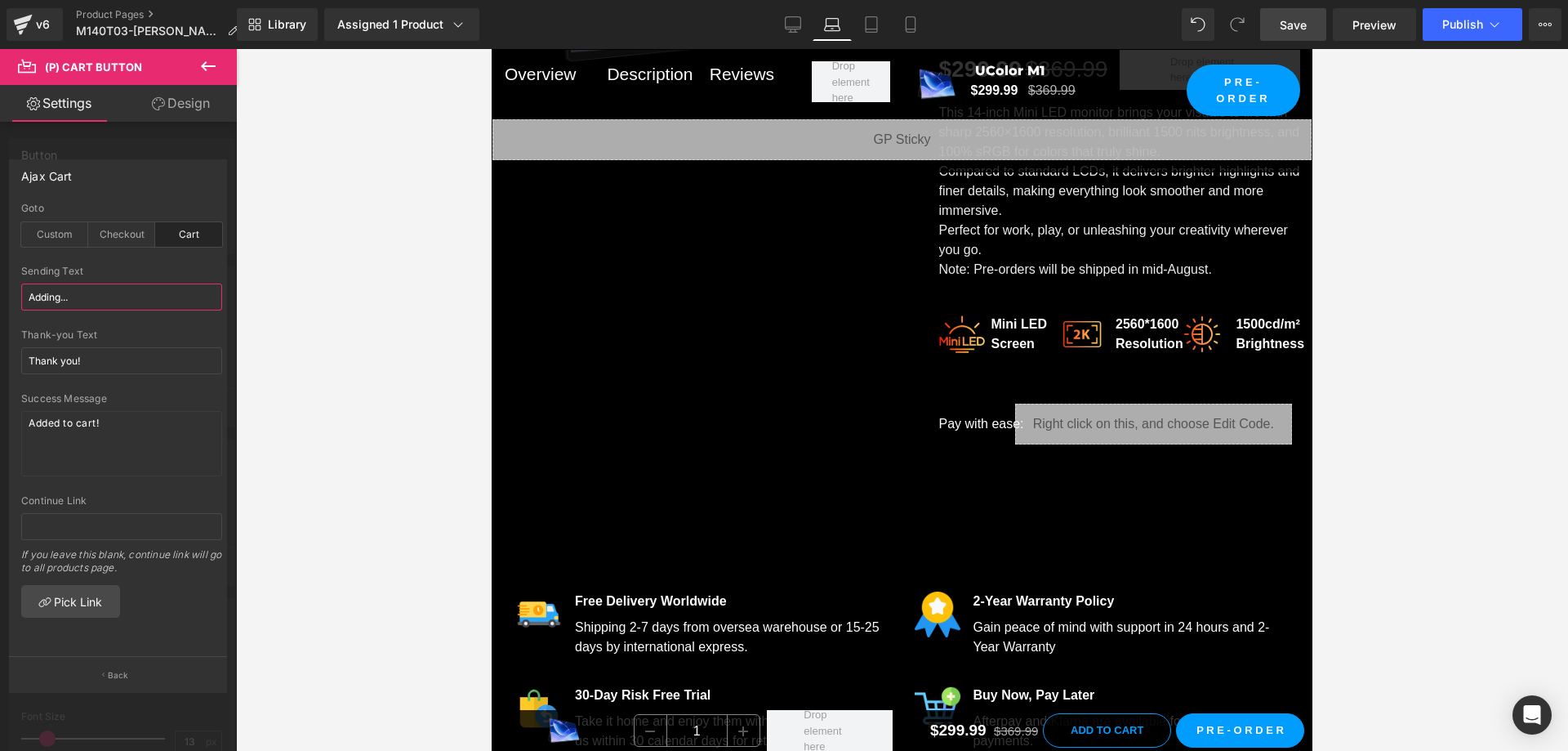
click at [106, 299] on input "Adding..." at bounding box center [122, 296] width 201 height 27
paste input "To Cart"
type input "Add To Cart"
click at [122, 364] on input "Thank you!" at bounding box center [122, 360] width 201 height 27
paste input "Add To Cart"
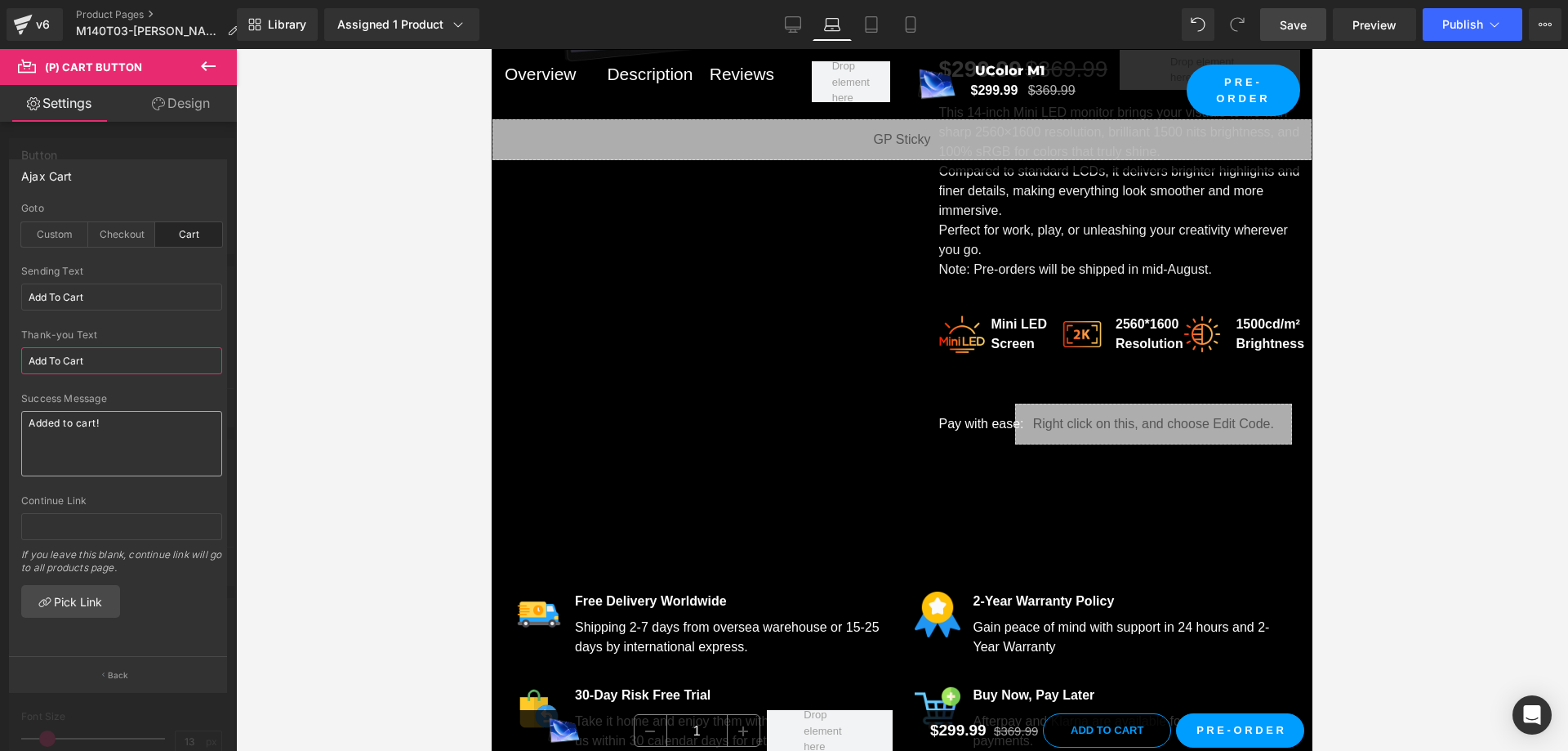
type input "Add To Cart"
click at [141, 430] on textarea "Added to cart!" at bounding box center [122, 443] width 201 height 65
paste textarea "To Cart"
type textarea "Add To Cart"
click at [127, 672] on p "Back" at bounding box center [118, 675] width 22 height 12
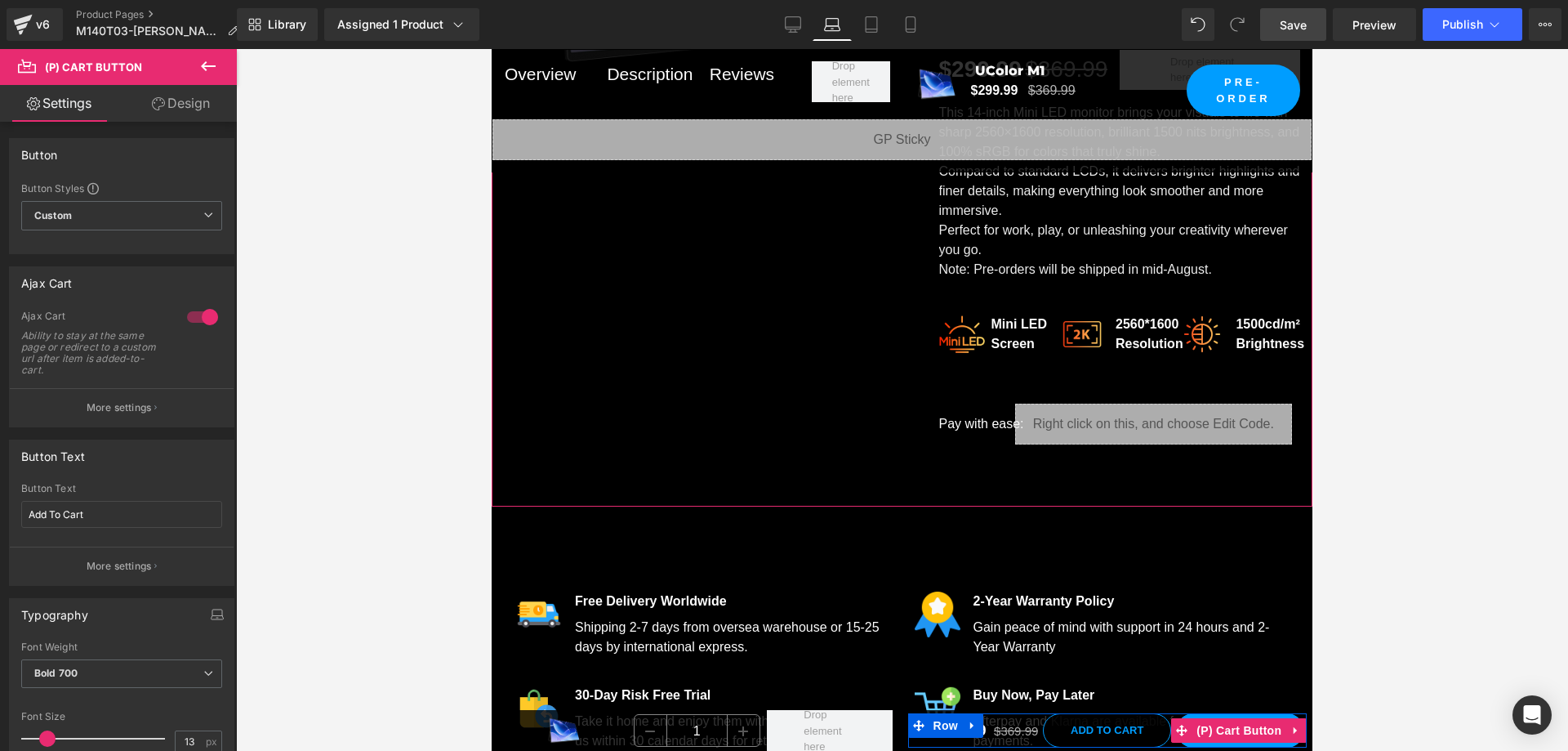
drag, startPoint x: 1236, startPoint y: 730, endPoint x: 1120, endPoint y: 664, distance: 133.5
click at [1236, 730] on span "(P) Cart Button" at bounding box center [1239, 730] width 94 height 24
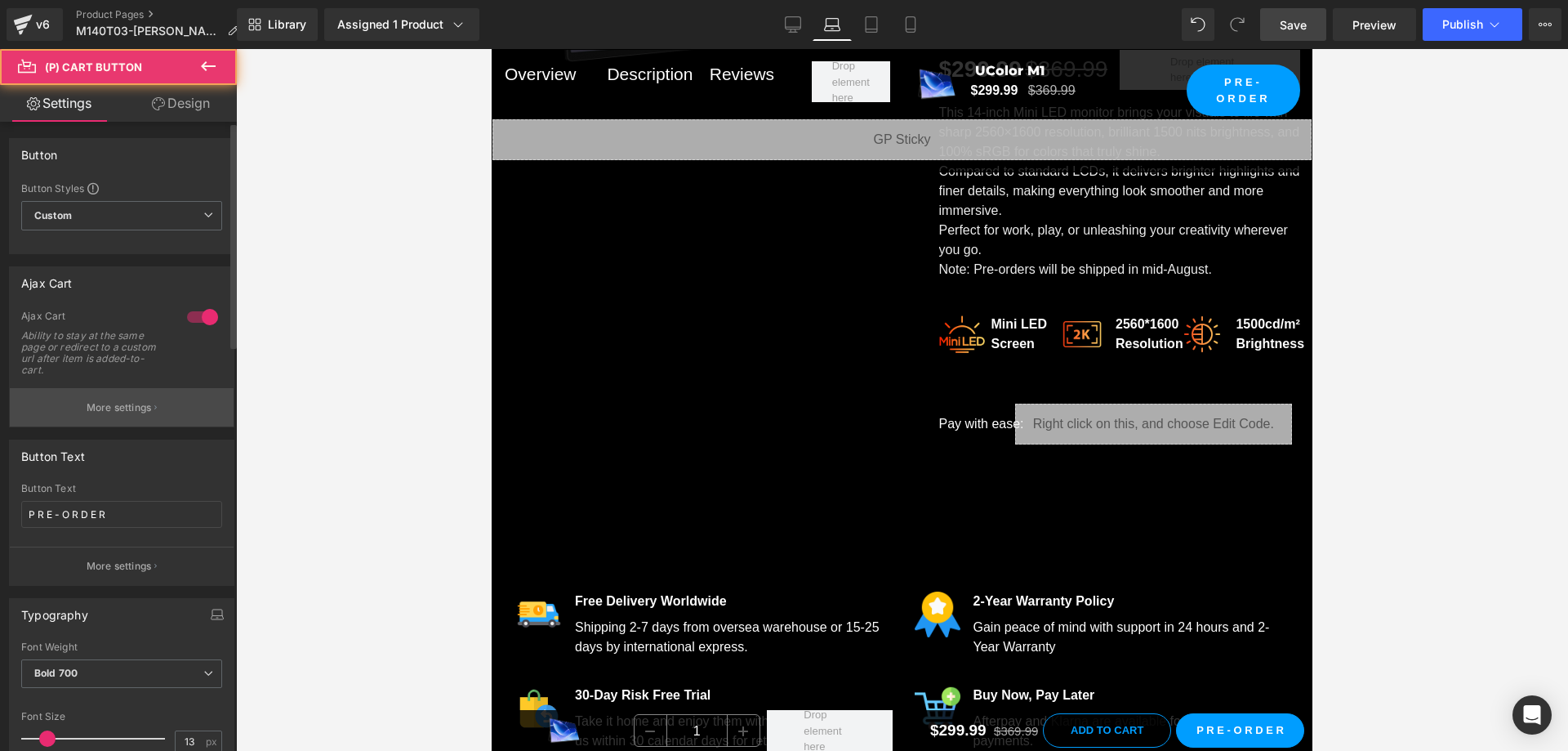
click at [97, 411] on p "More settings" at bounding box center [119, 407] width 65 height 15
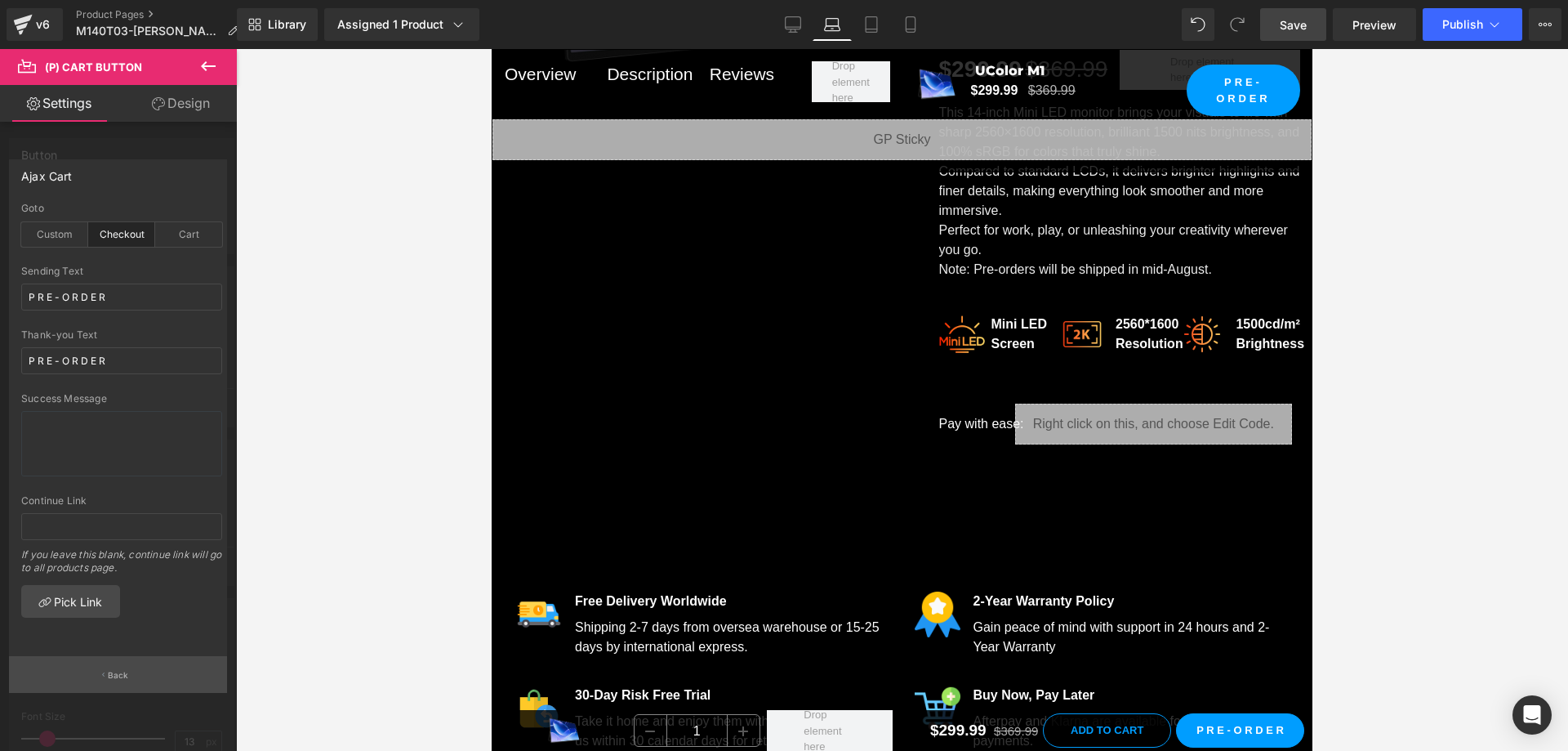
click at [133, 664] on button "Back" at bounding box center [118, 674] width 218 height 36
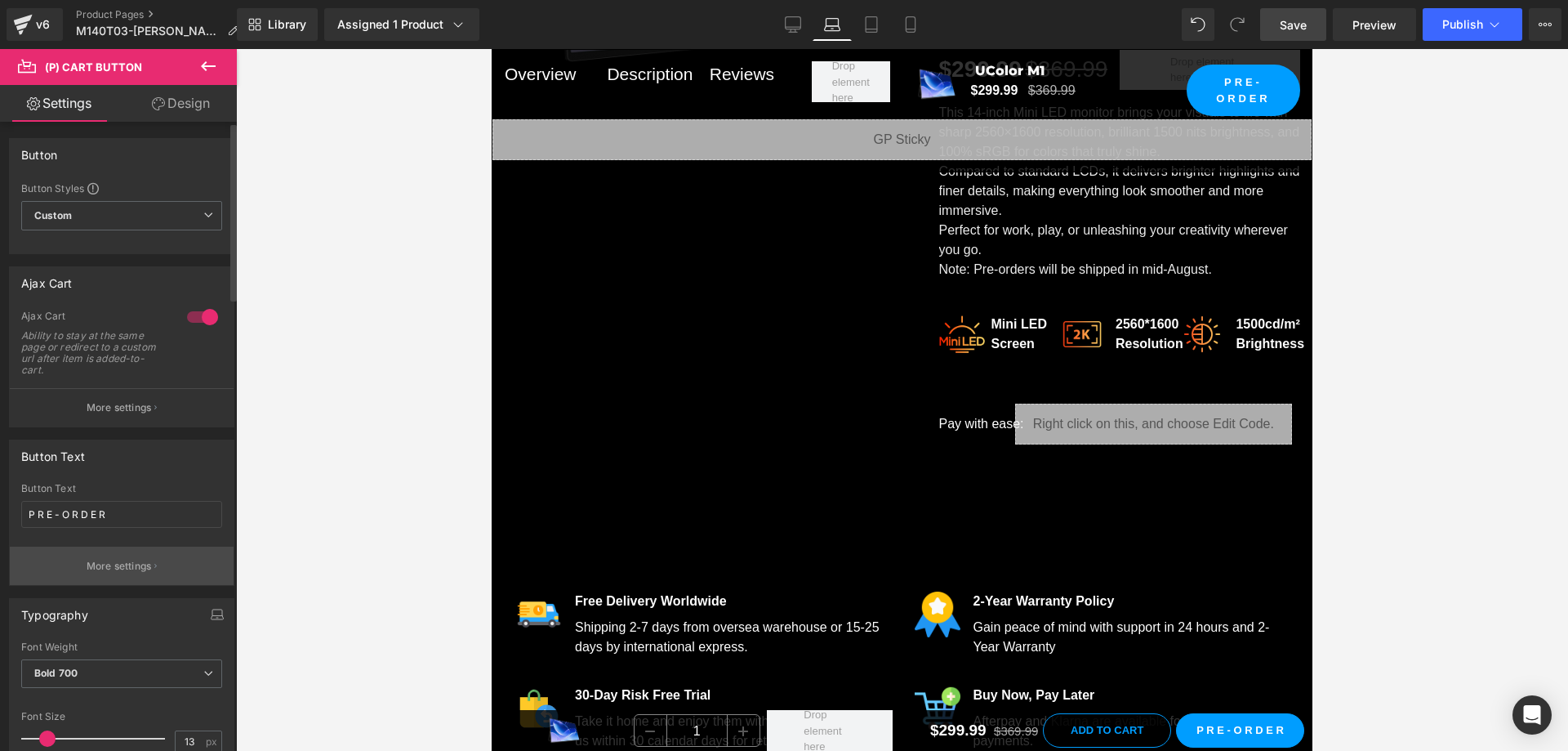
click at [106, 566] on p "More settings" at bounding box center [119, 566] width 65 height 15
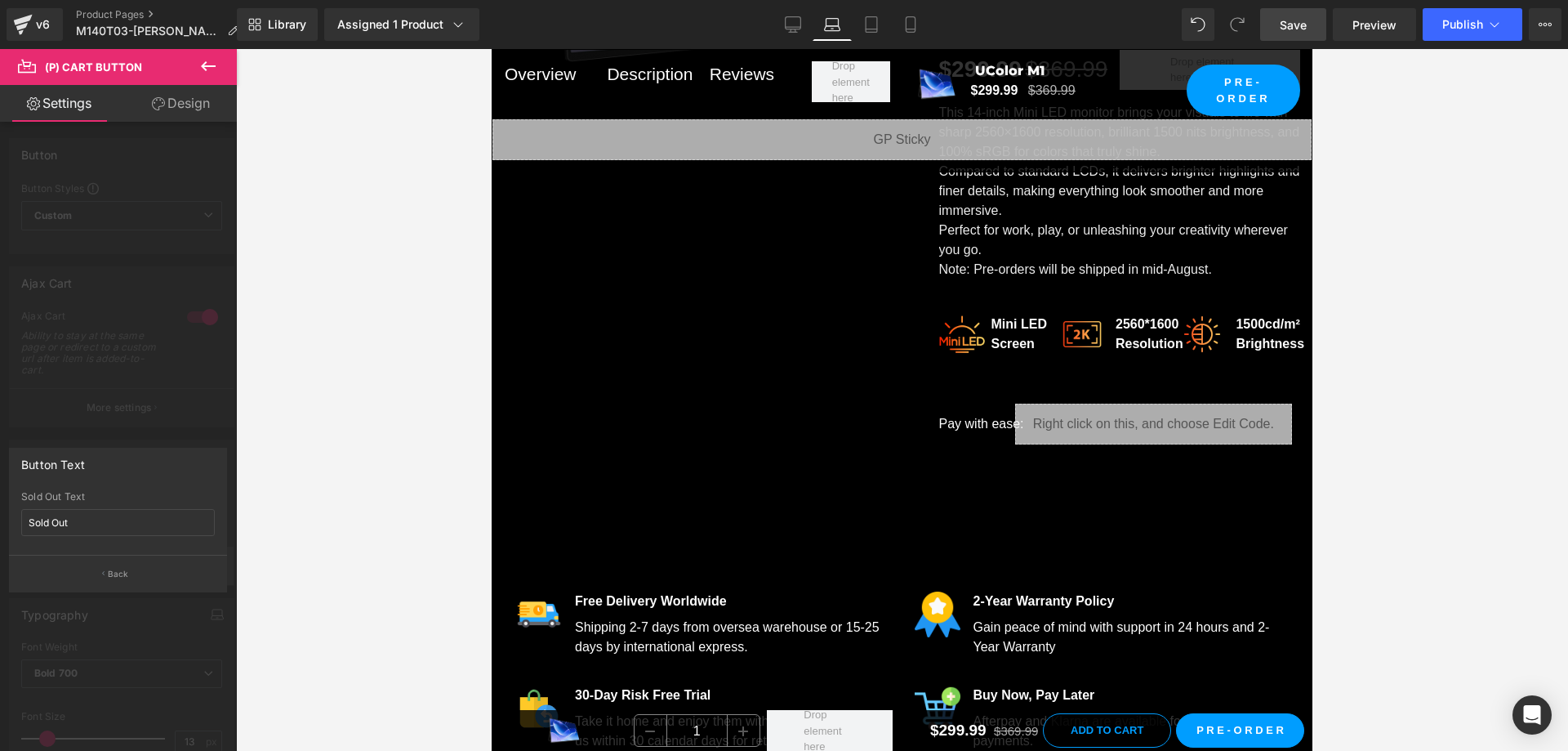
click at [106, 566] on button "Back" at bounding box center [118, 573] width 218 height 36
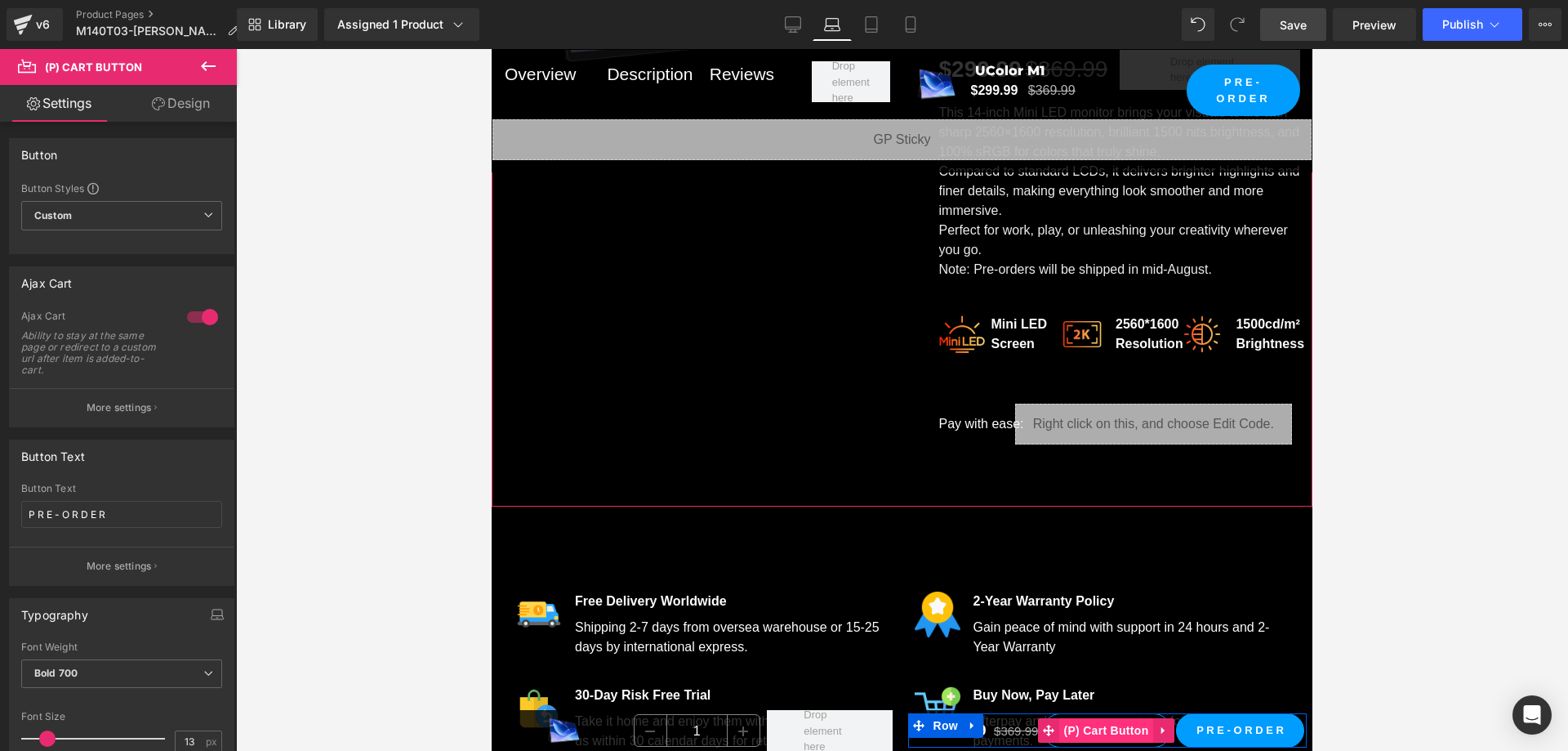
click at [1095, 726] on span "(P) Cart Button" at bounding box center [1106, 730] width 94 height 24
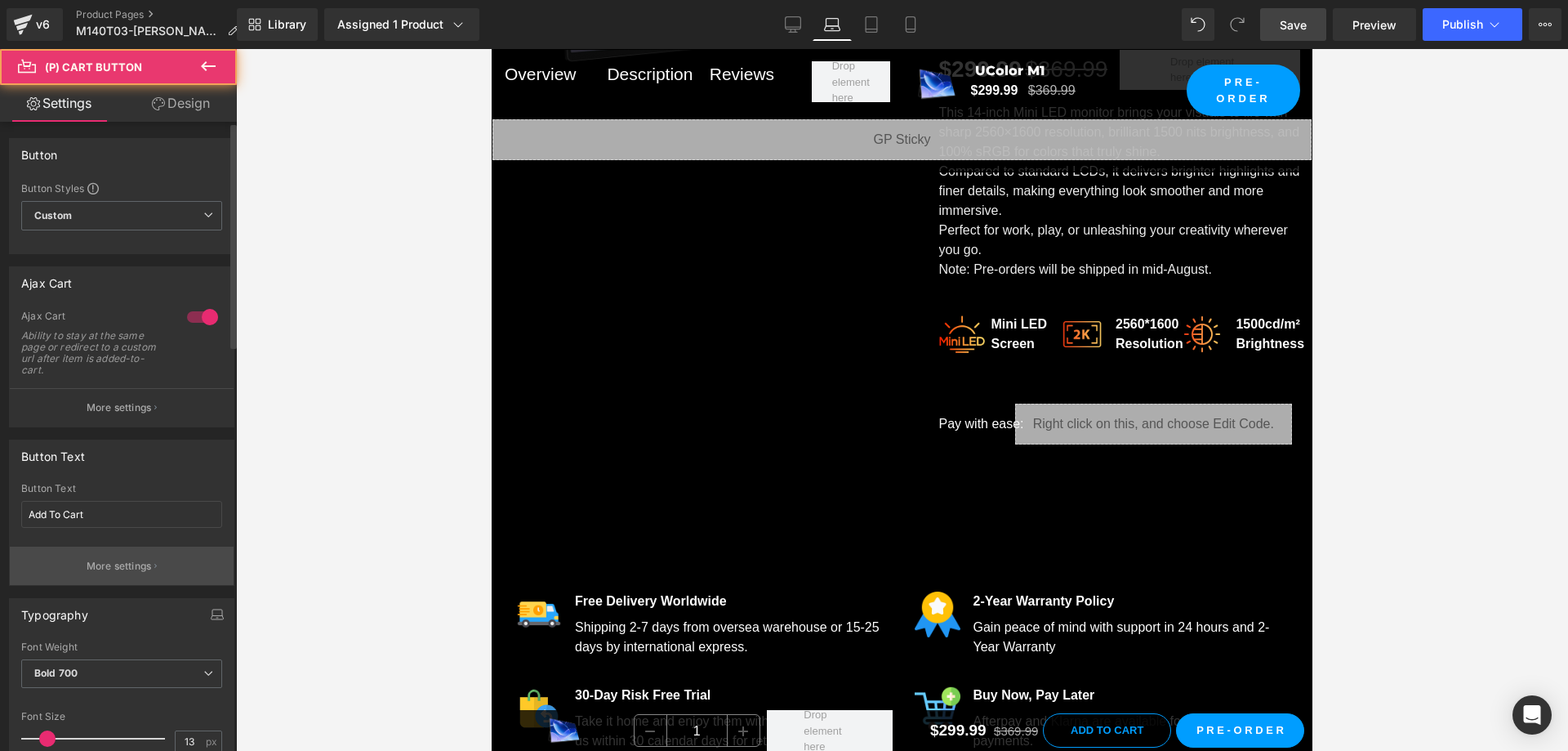
click at [79, 560] on button "More settings" at bounding box center [121, 566] width 223 height 38
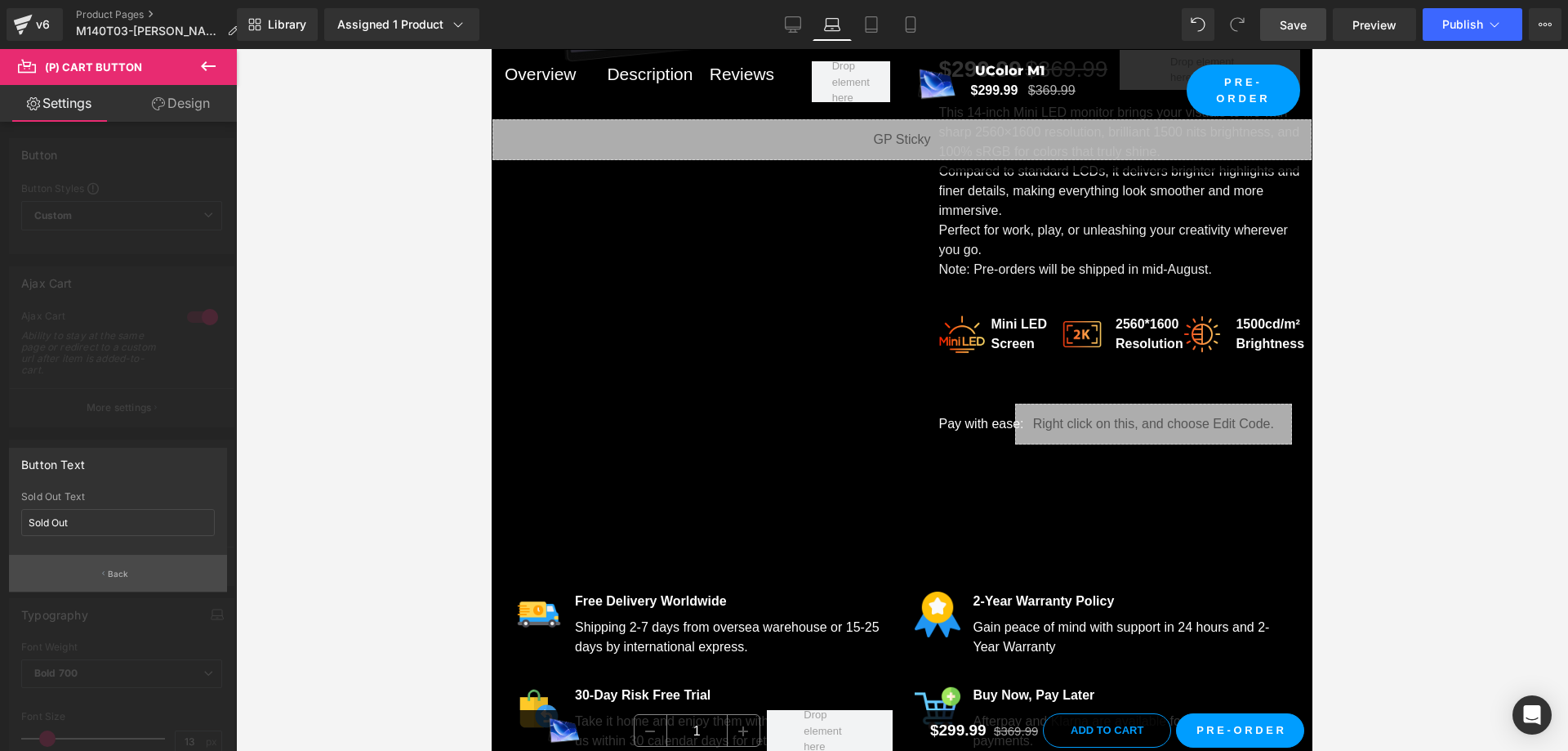
click at [119, 579] on p "Back" at bounding box center [118, 573] width 22 height 12
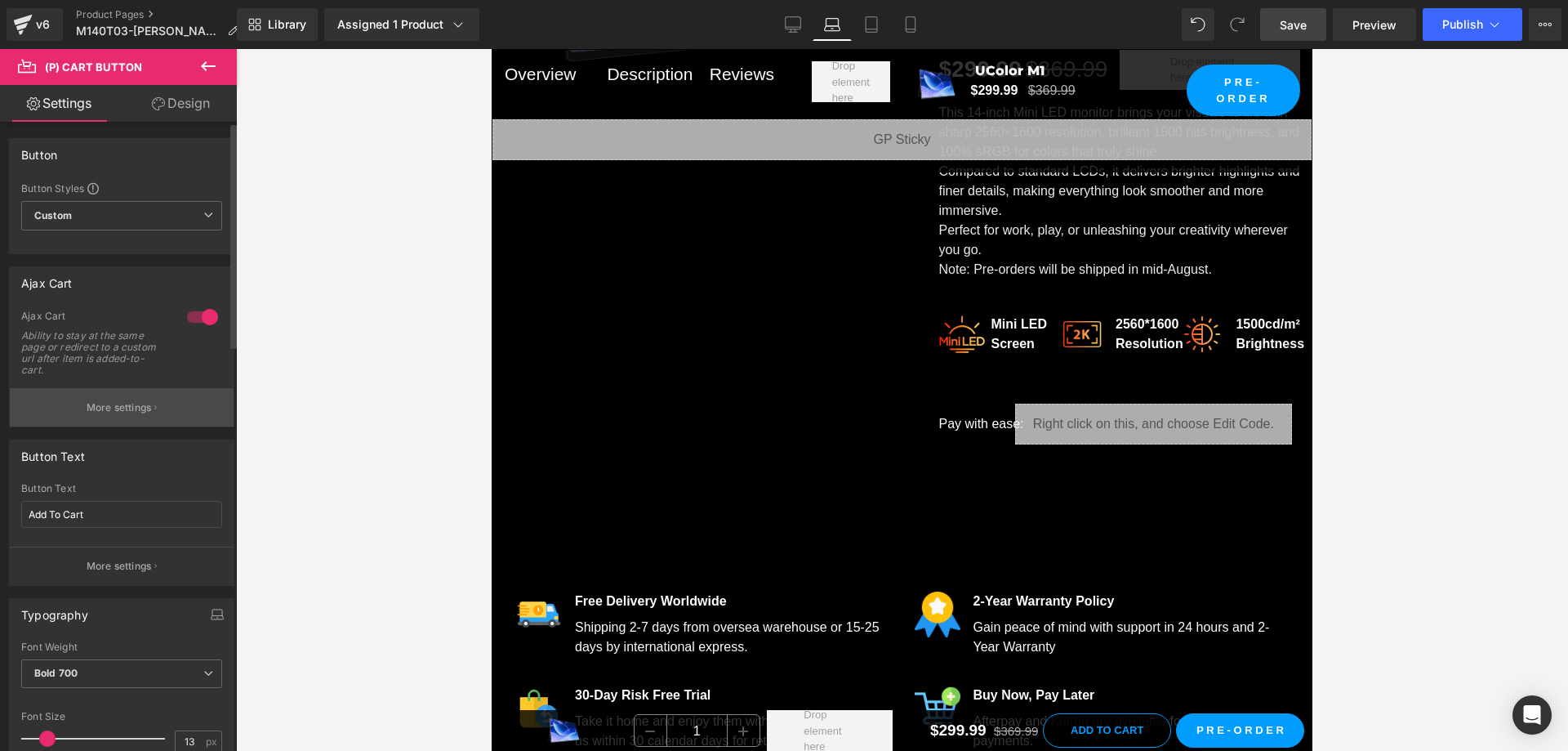
click at [138, 398] on button "More settings" at bounding box center [121, 407] width 223 height 38
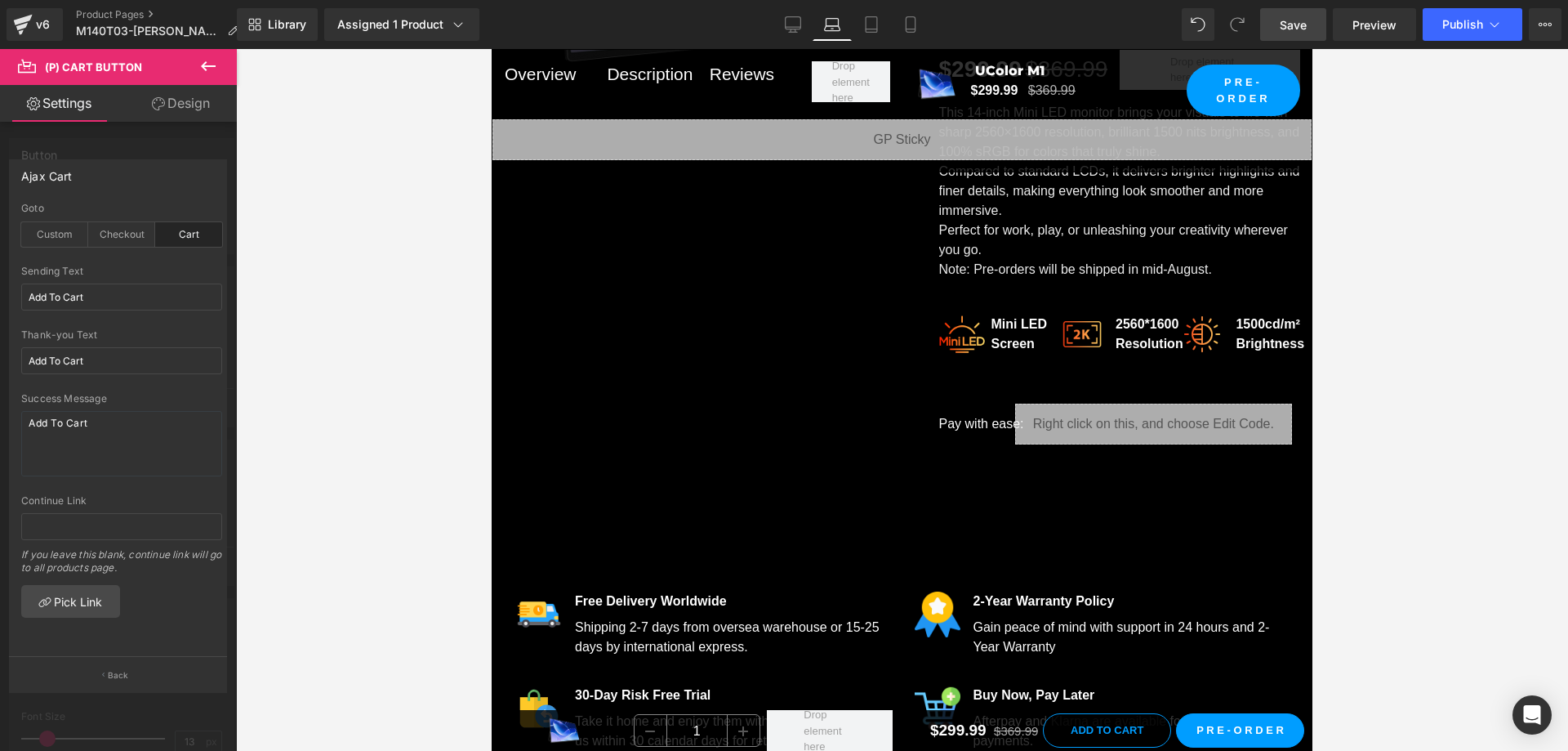
click at [132, 672] on button "Back" at bounding box center [118, 674] width 218 height 36
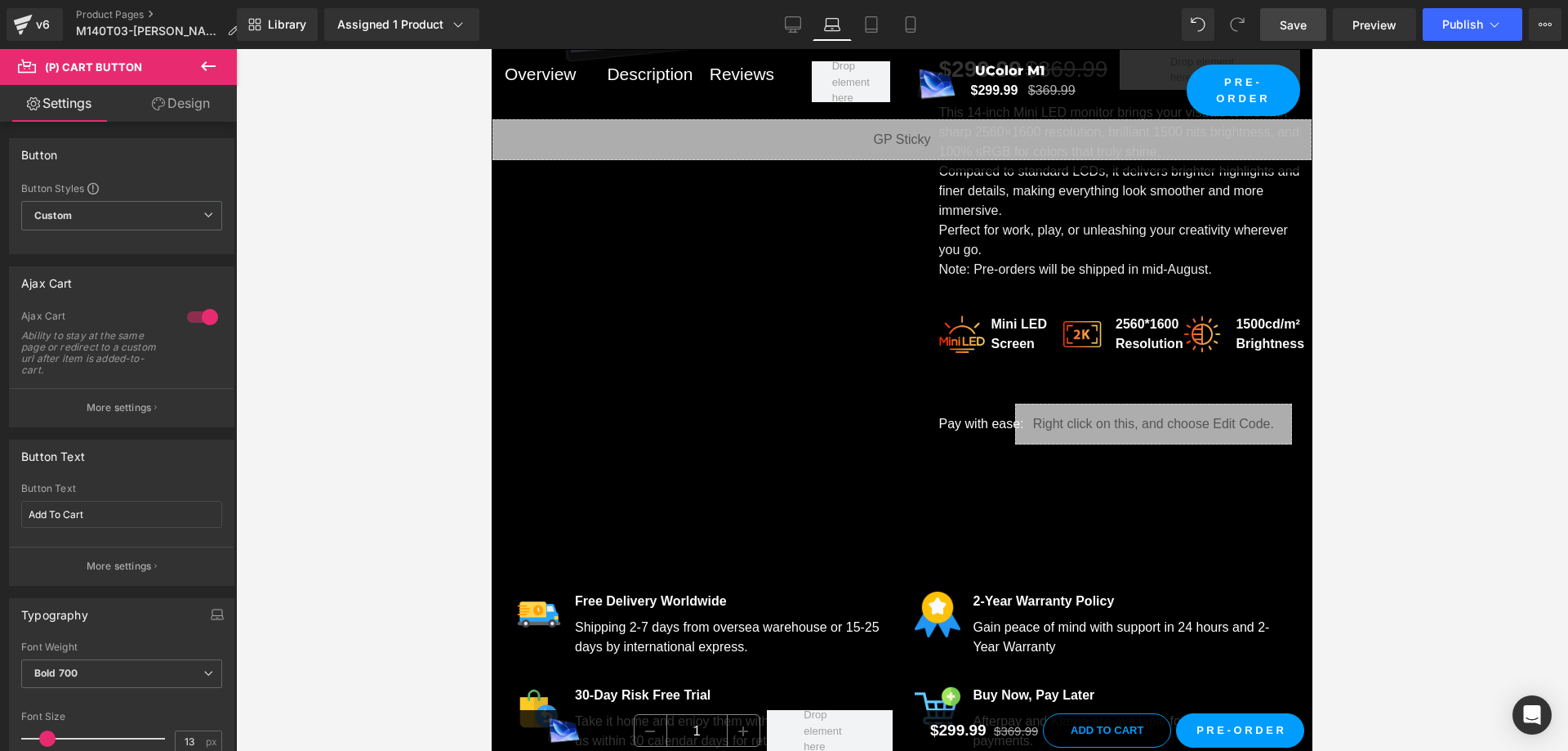
click at [1307, 25] on span "Save" at bounding box center [1293, 25] width 27 height 17
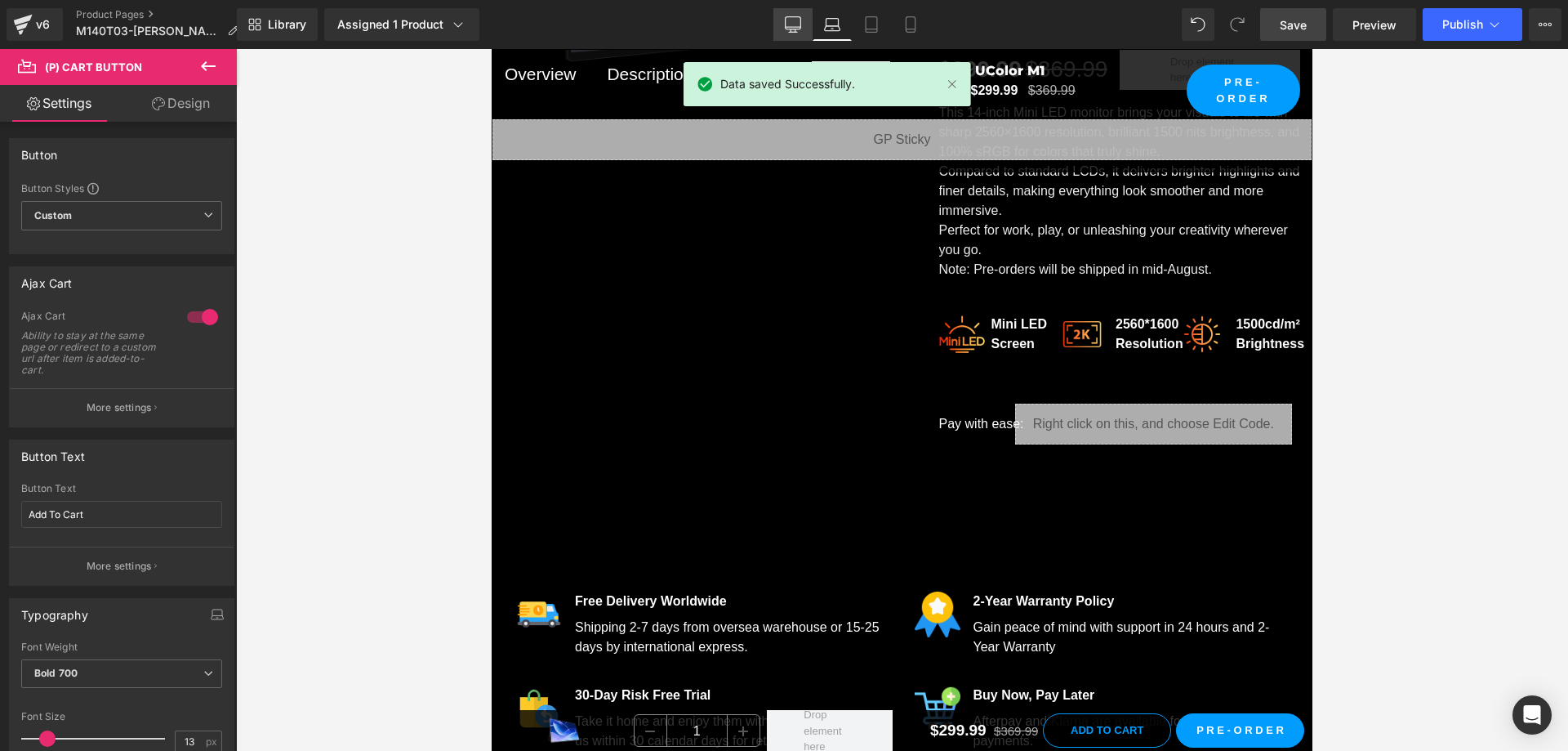
click at [784, 22] on icon at bounding box center [792, 24] width 16 height 16
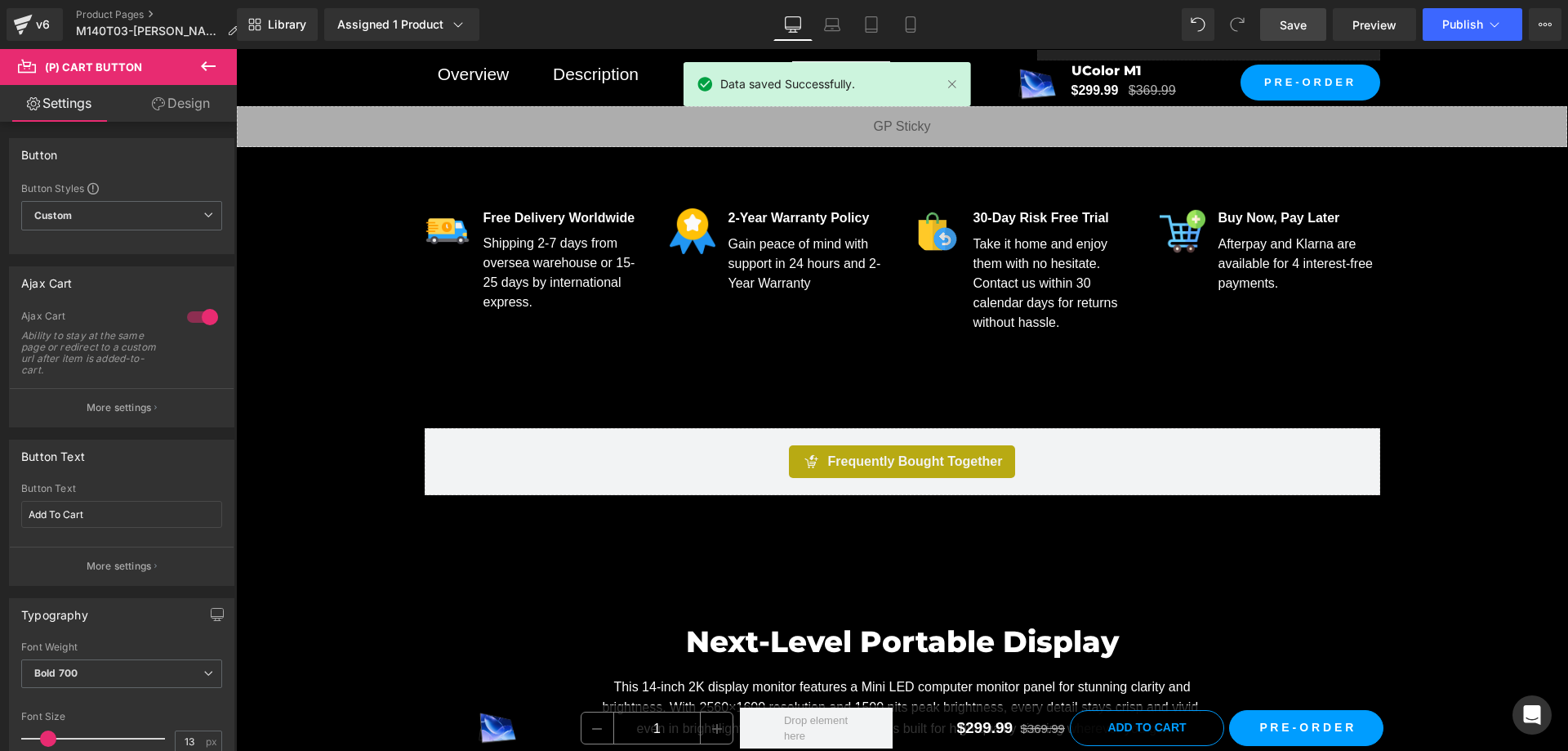
scroll to position [1043, 0]
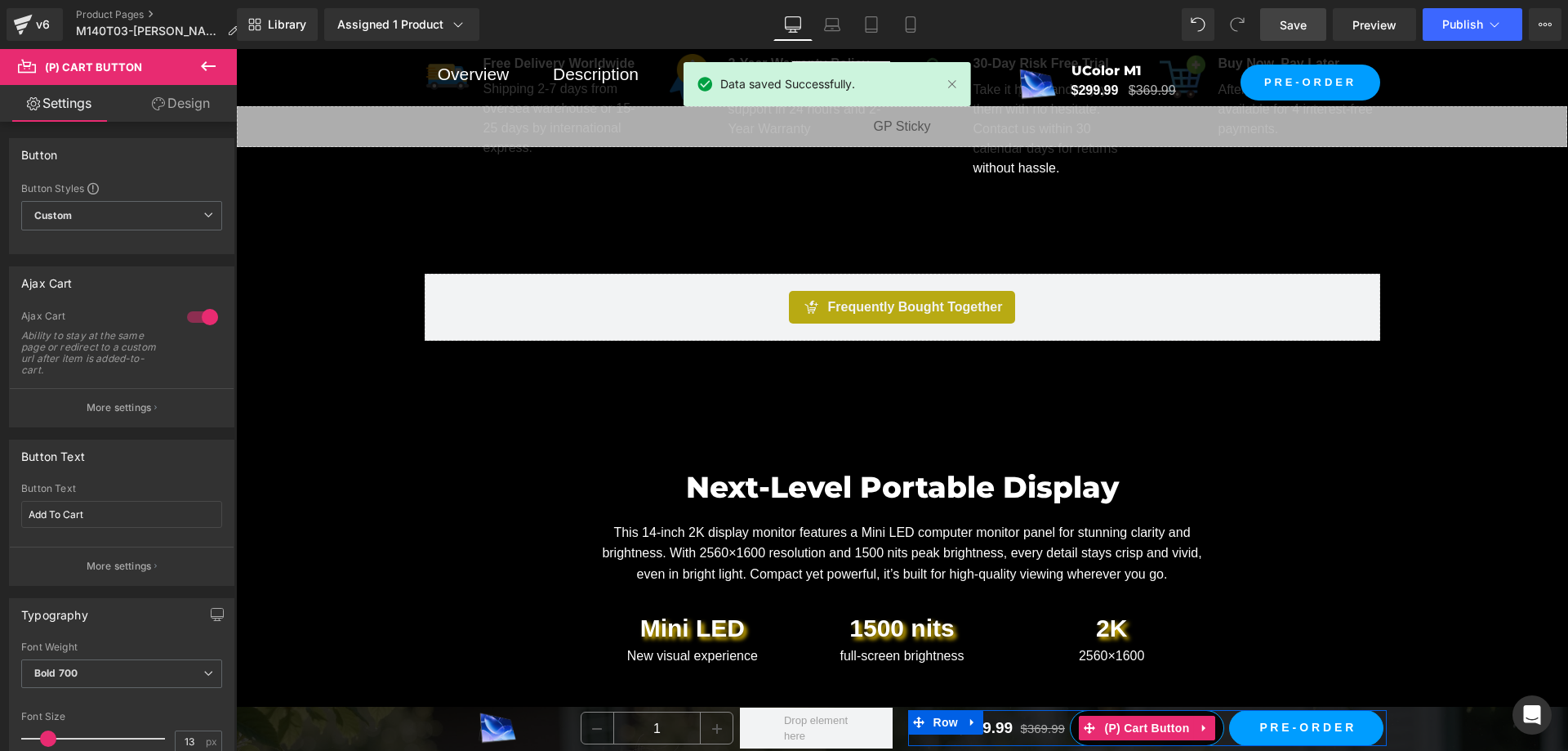
drag, startPoint x: 1151, startPoint y: 730, endPoint x: 1186, endPoint y: 677, distance: 63.5
click at [1151, 730] on span "(P) Cart Button" at bounding box center [1146, 728] width 94 height 24
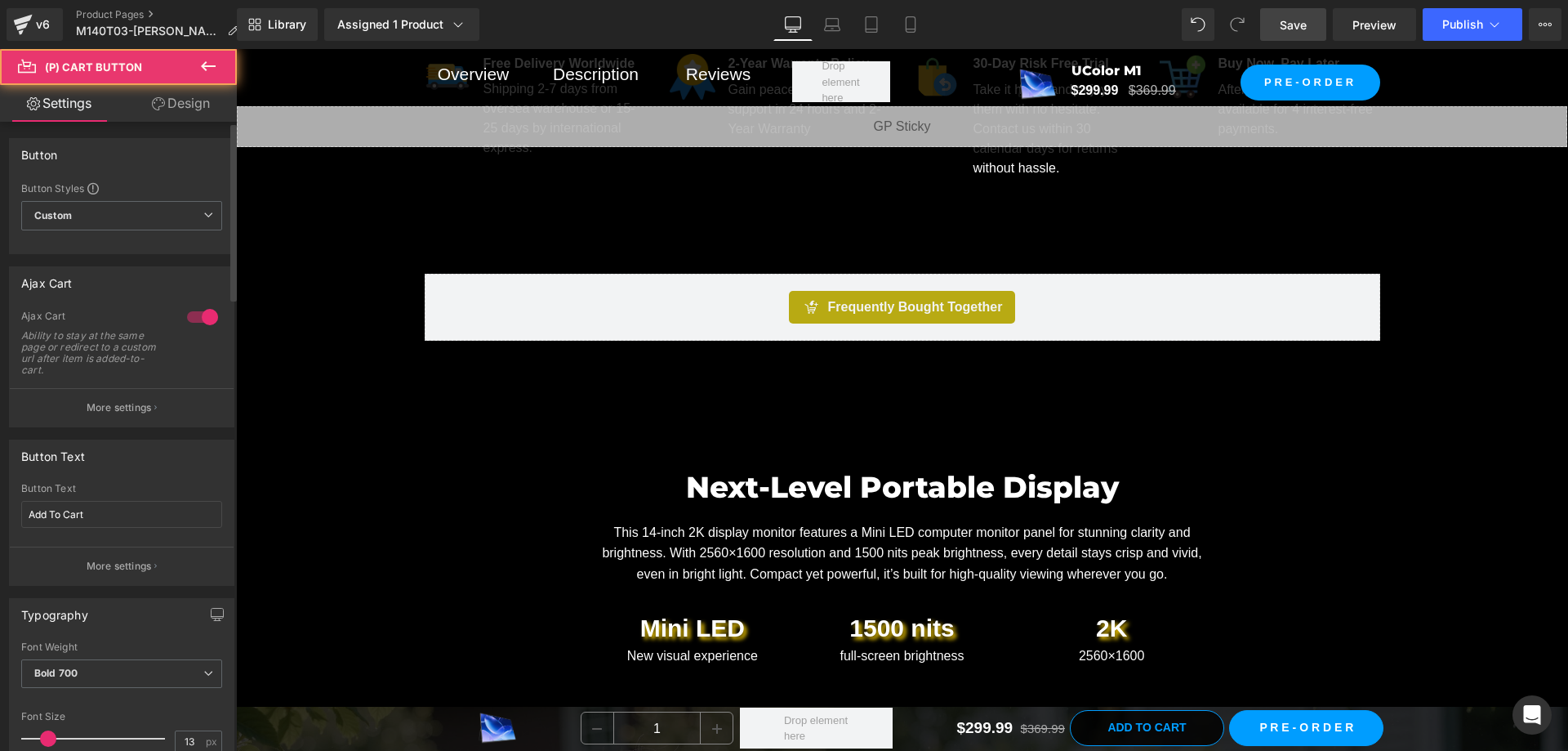
drag, startPoint x: 113, startPoint y: 404, endPoint x: 131, endPoint y: 395, distance: 20.1
click at [113, 404] on p "More settings" at bounding box center [119, 407] width 65 height 15
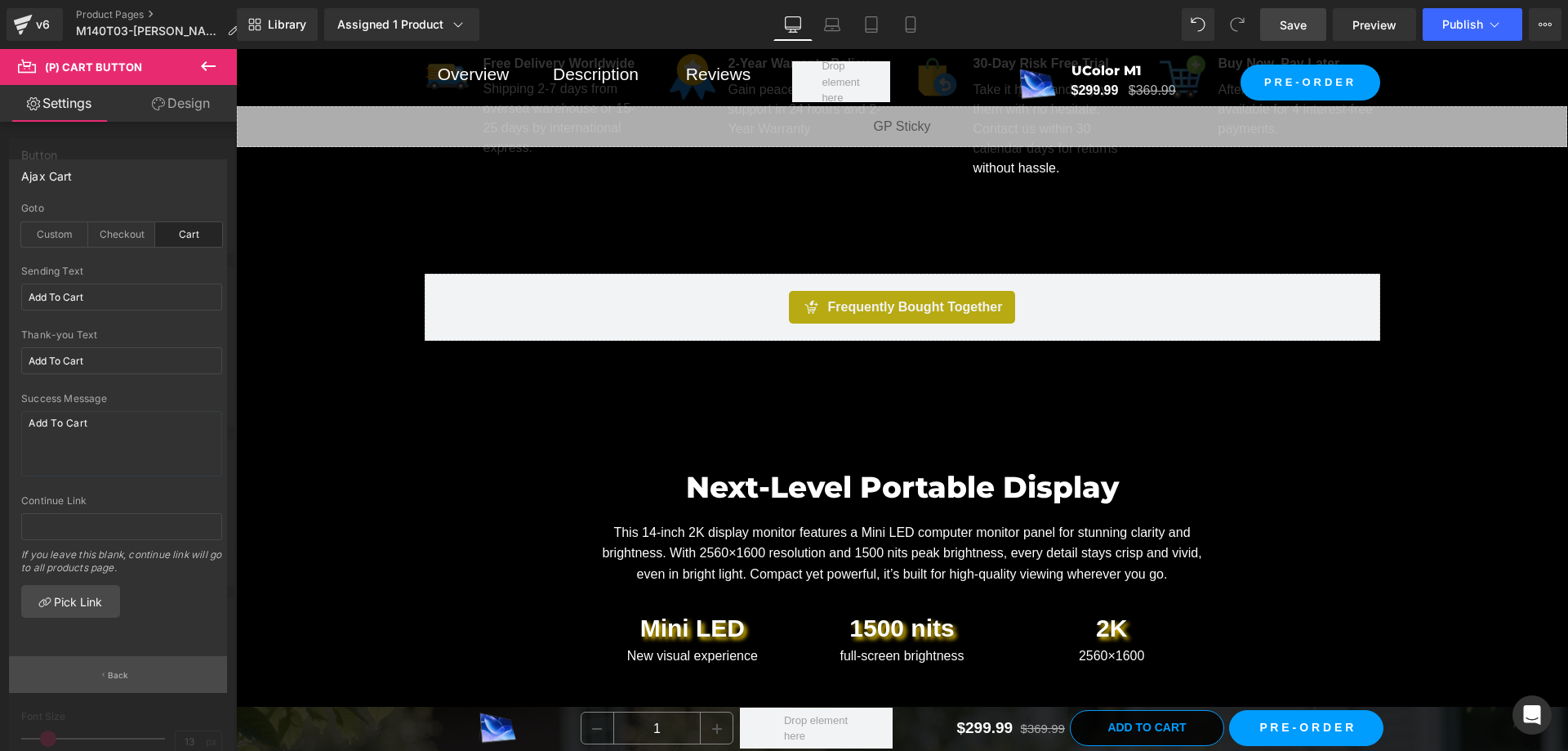
click at [112, 672] on p "Back" at bounding box center [118, 675] width 22 height 12
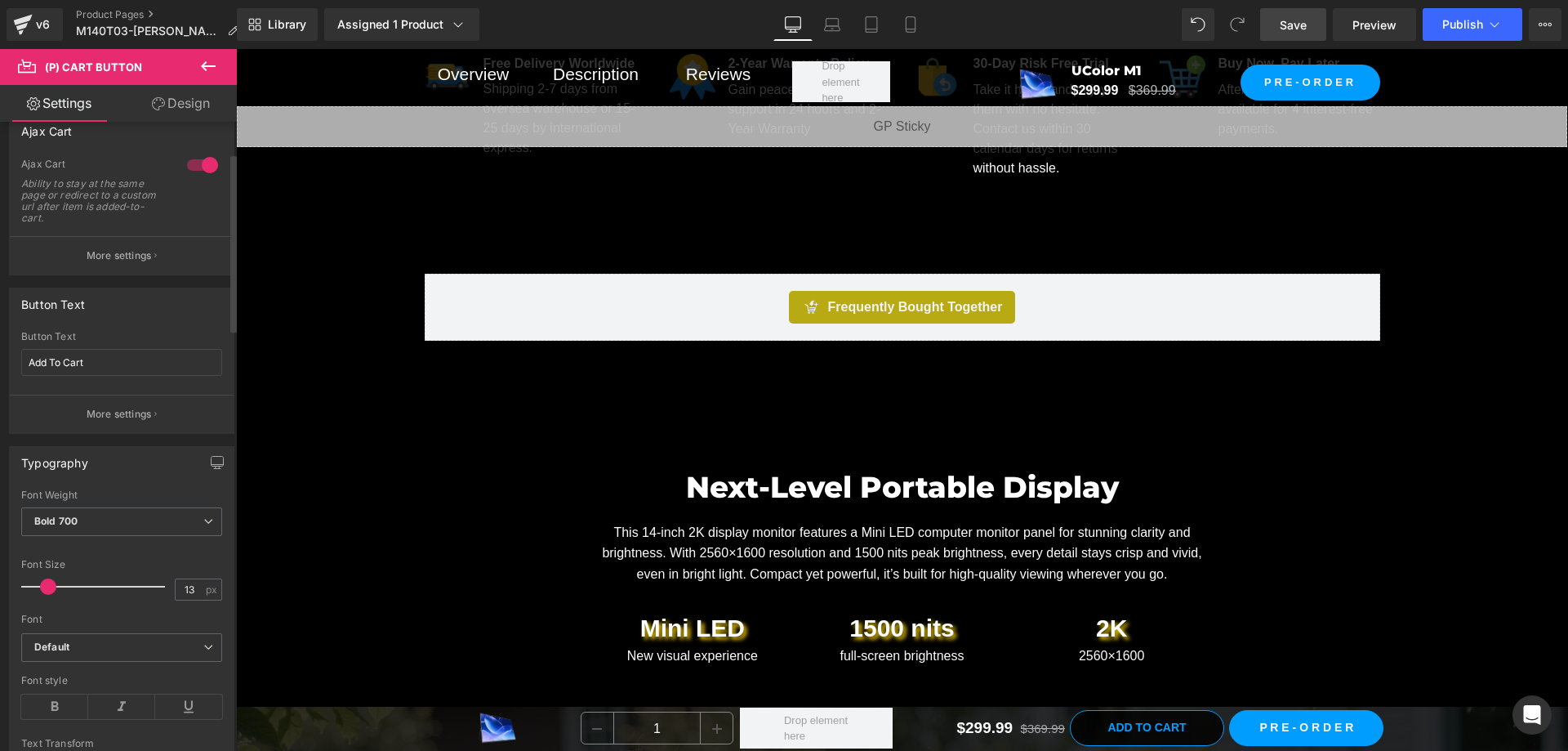
scroll to position [164, 0]
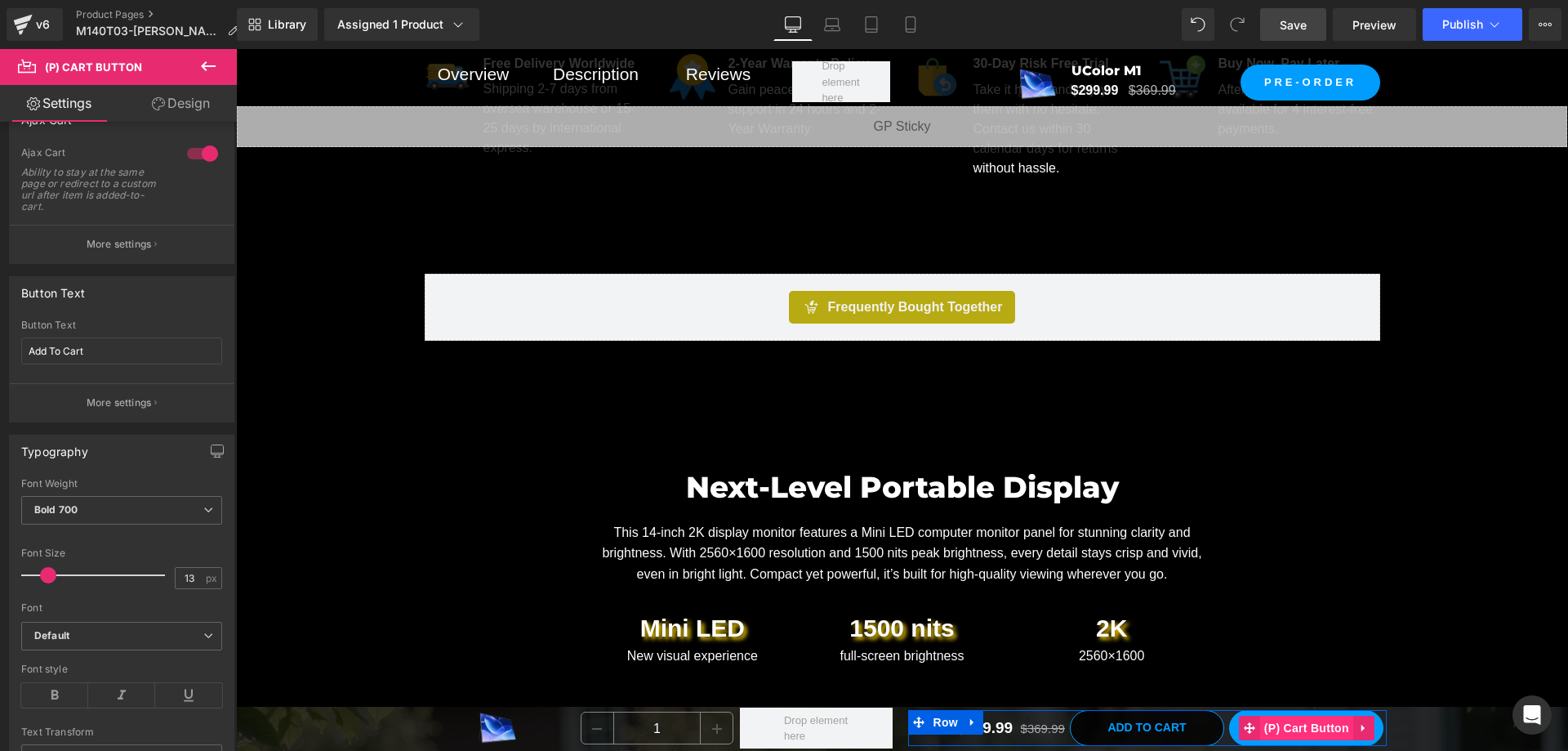
click at [1309, 722] on span "(P) Cart Button" at bounding box center [1307, 728] width 94 height 24
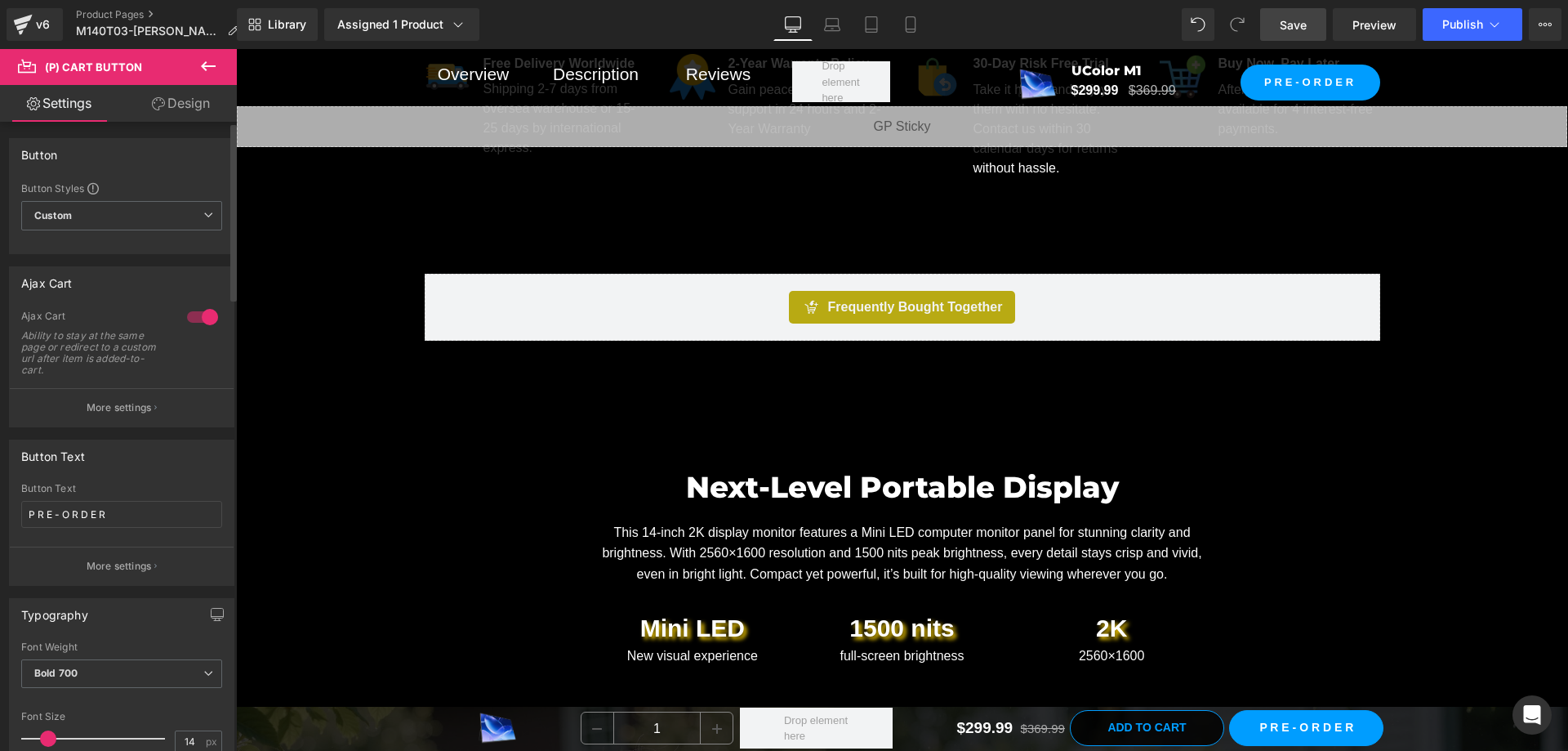
click at [125, 567] on p "More settings" at bounding box center [119, 566] width 65 height 15
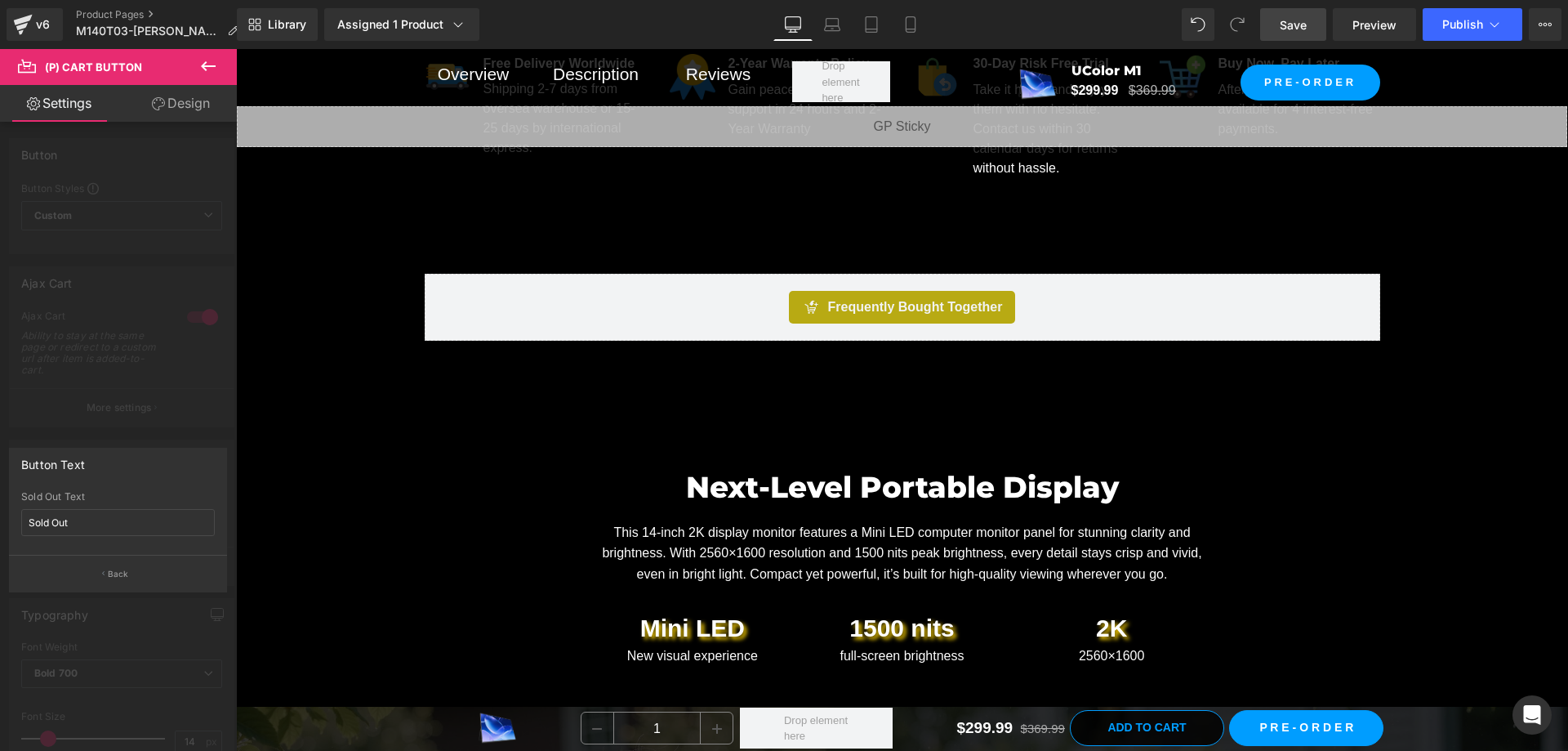
click at [101, 548] on div at bounding box center [119, 549] width 194 height 10
drag, startPoint x: 121, startPoint y: 560, endPoint x: 126, endPoint y: 437, distance: 123.1
click at [121, 560] on button "Back" at bounding box center [118, 573] width 218 height 36
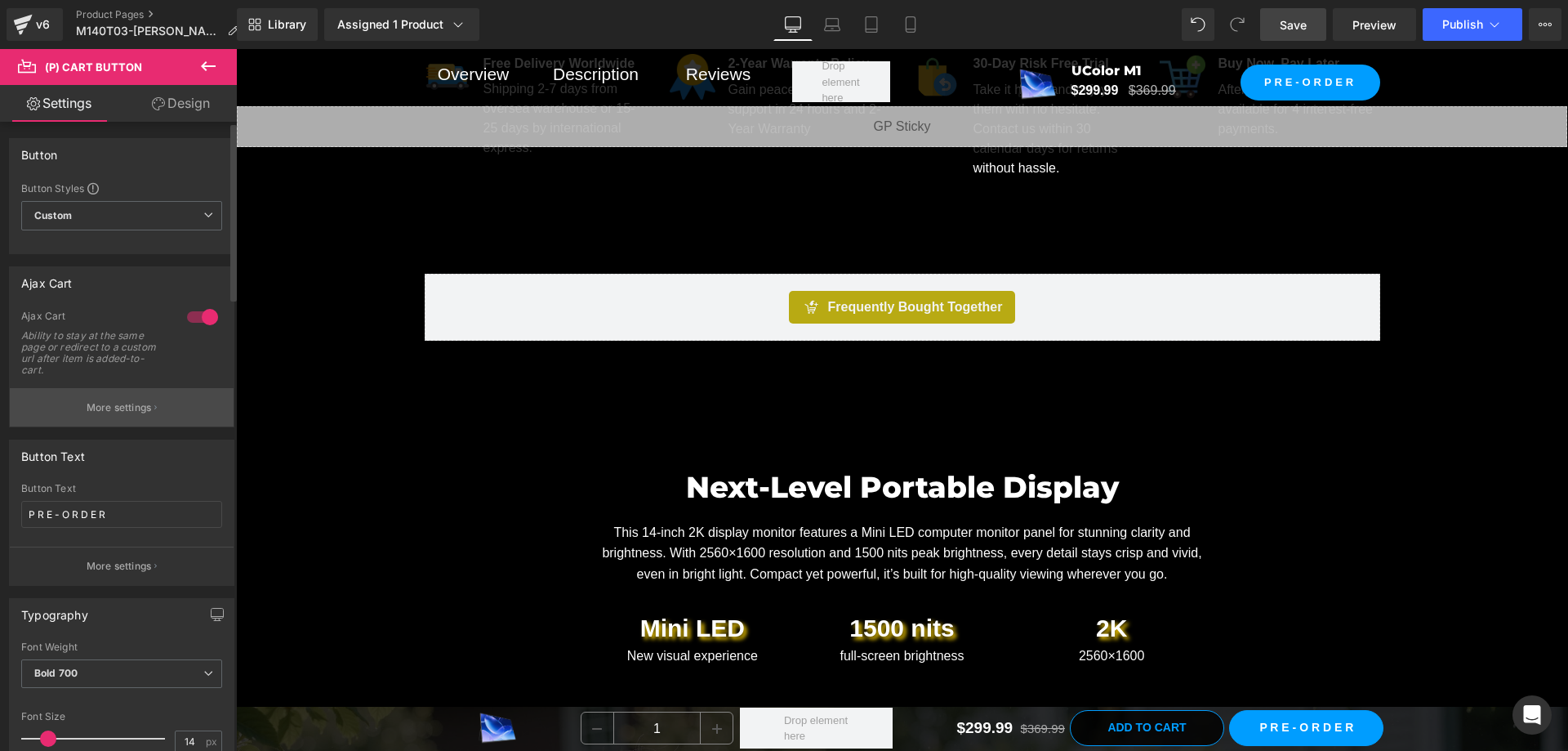
click at [121, 395] on button "More settings" at bounding box center [121, 407] width 223 height 38
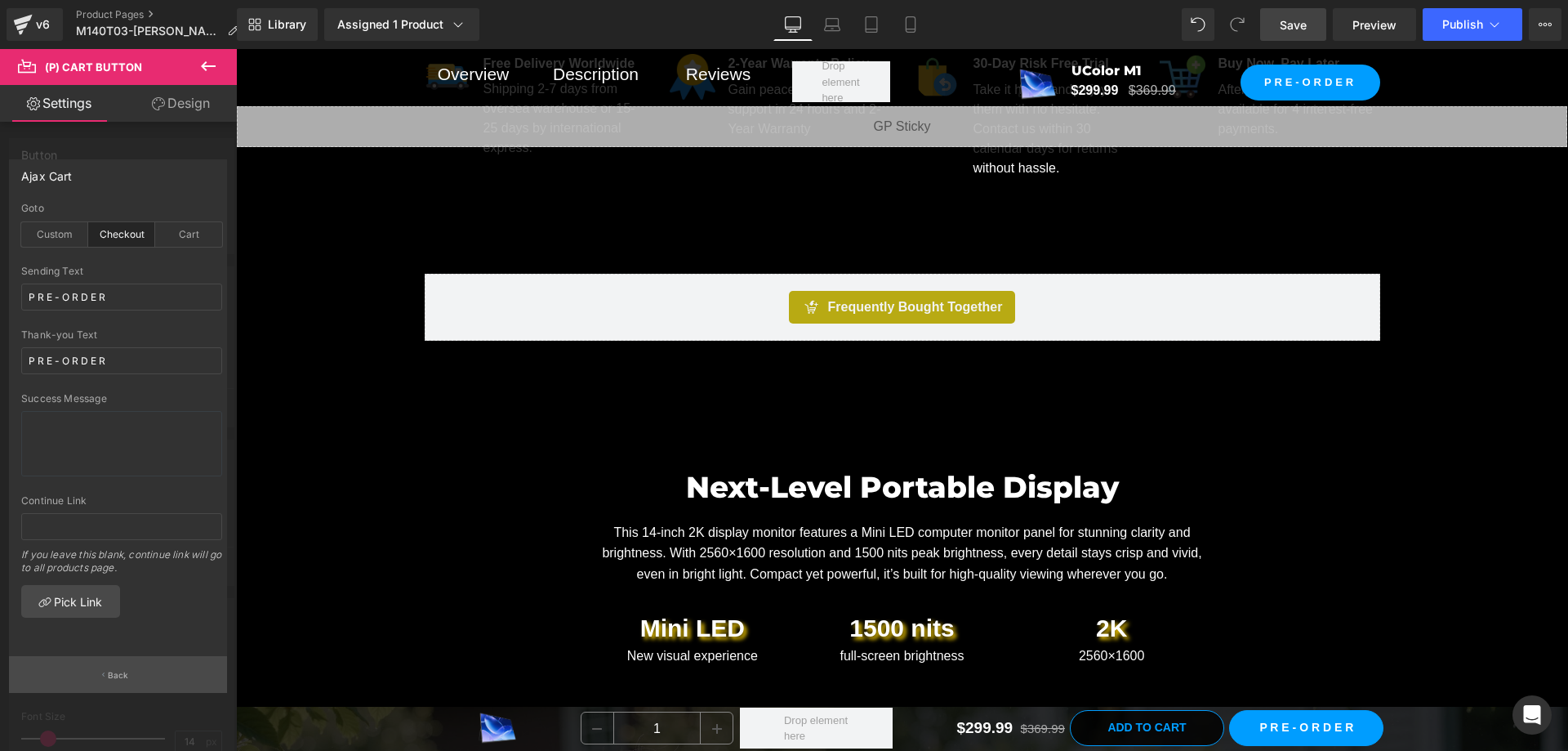
click at [120, 669] on p "Back" at bounding box center [118, 675] width 22 height 12
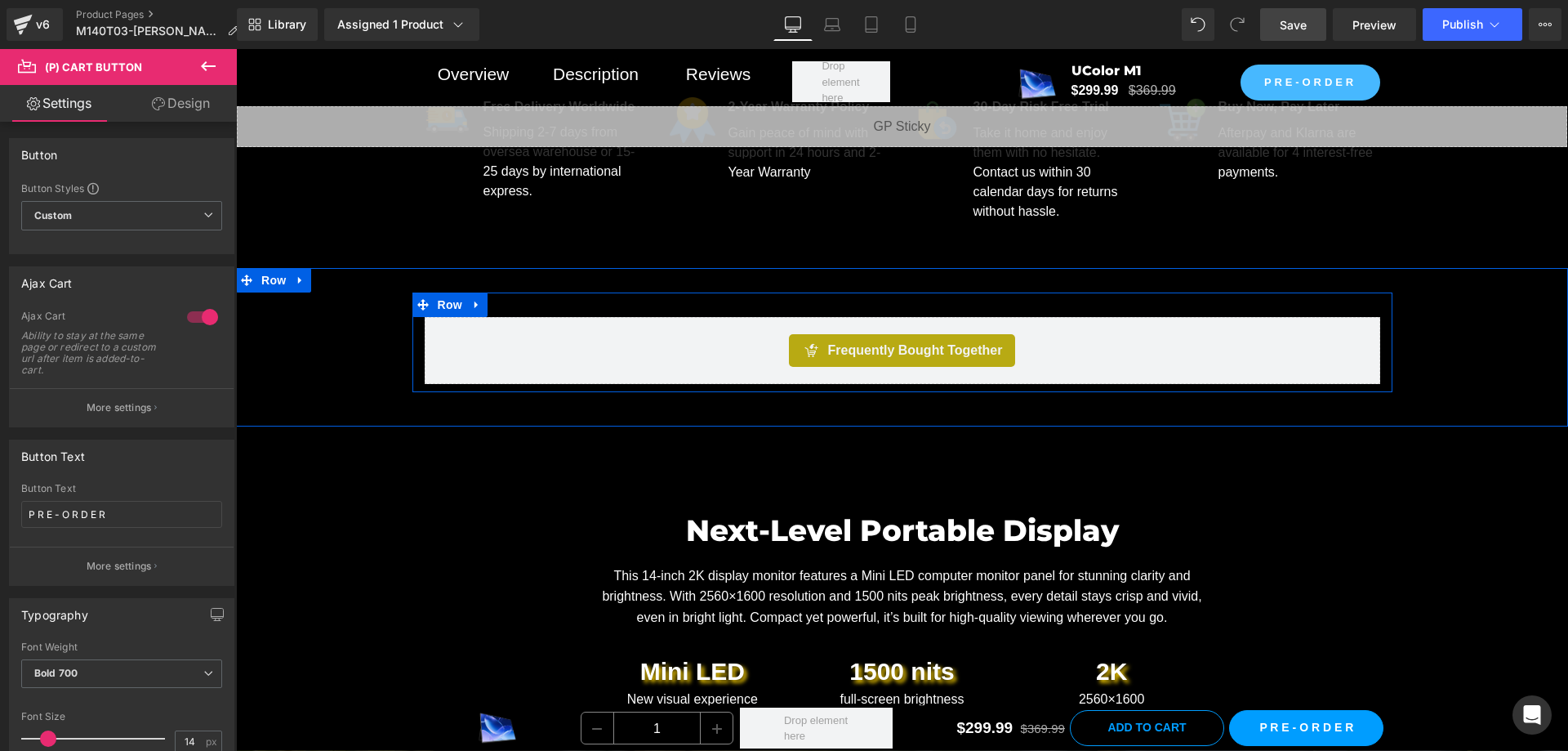
scroll to position [961, 0]
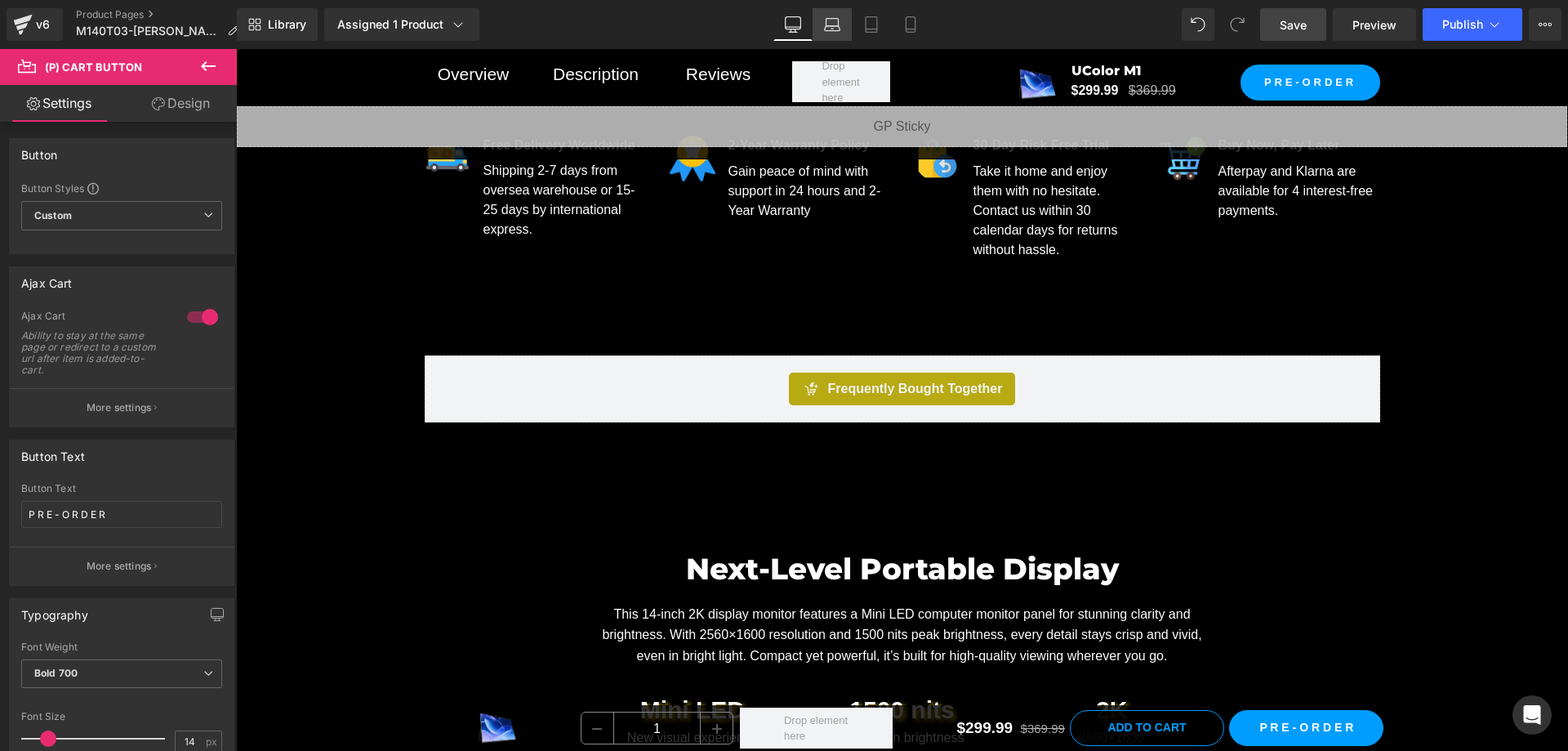
click at [819, 25] on link "Laptop" at bounding box center [831, 24] width 39 height 33
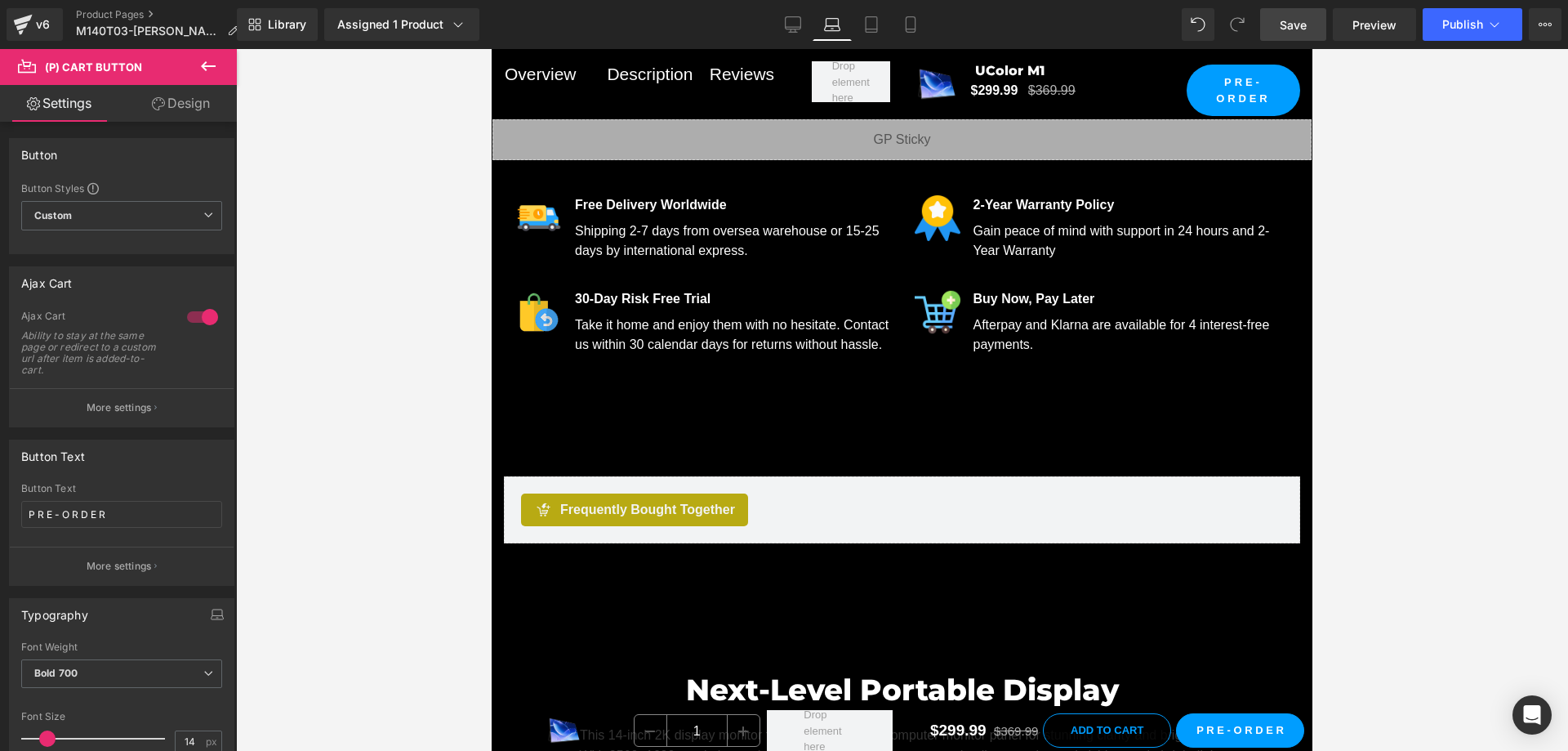
scroll to position [859, 0]
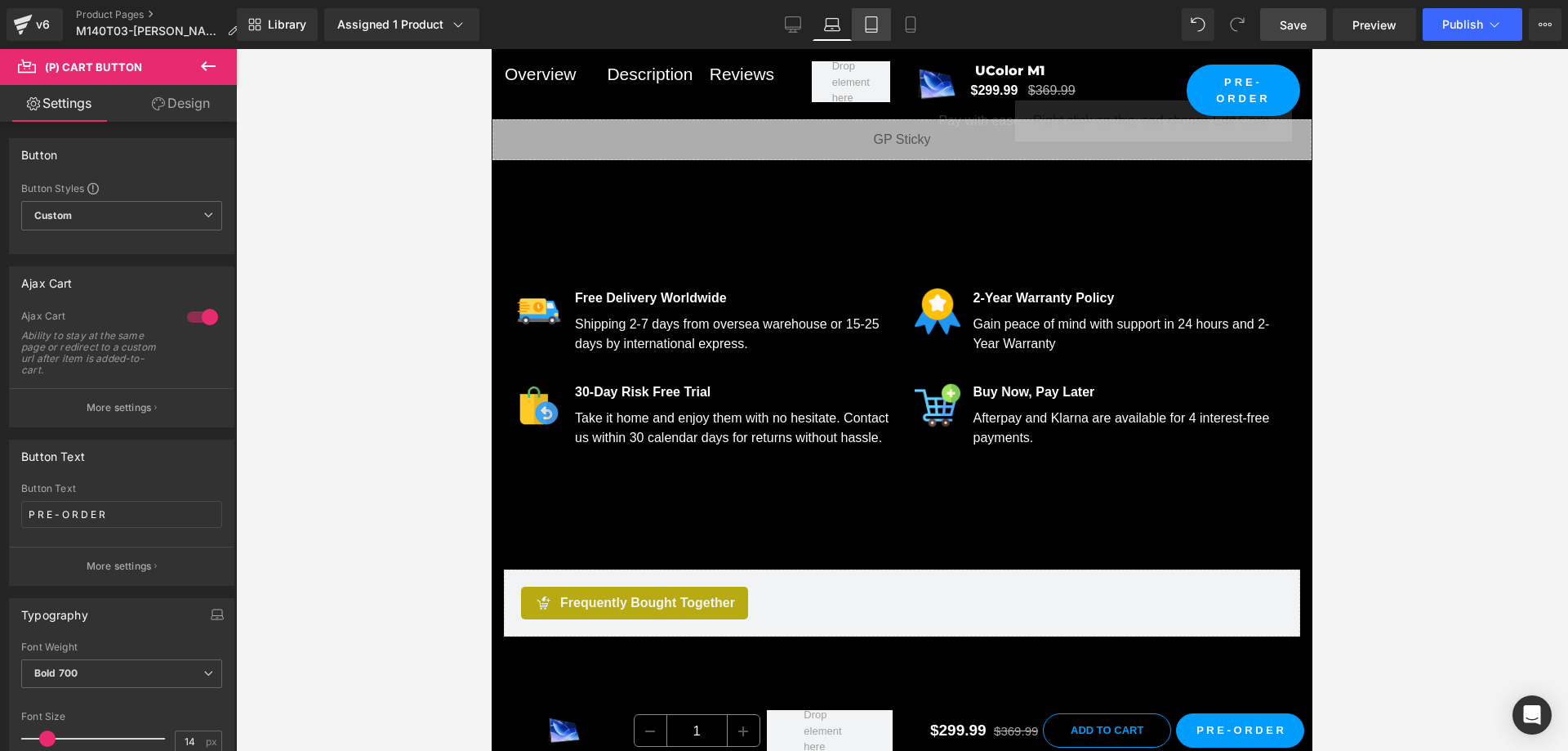
click at [870, 24] on icon at bounding box center [871, 24] width 16 height 16
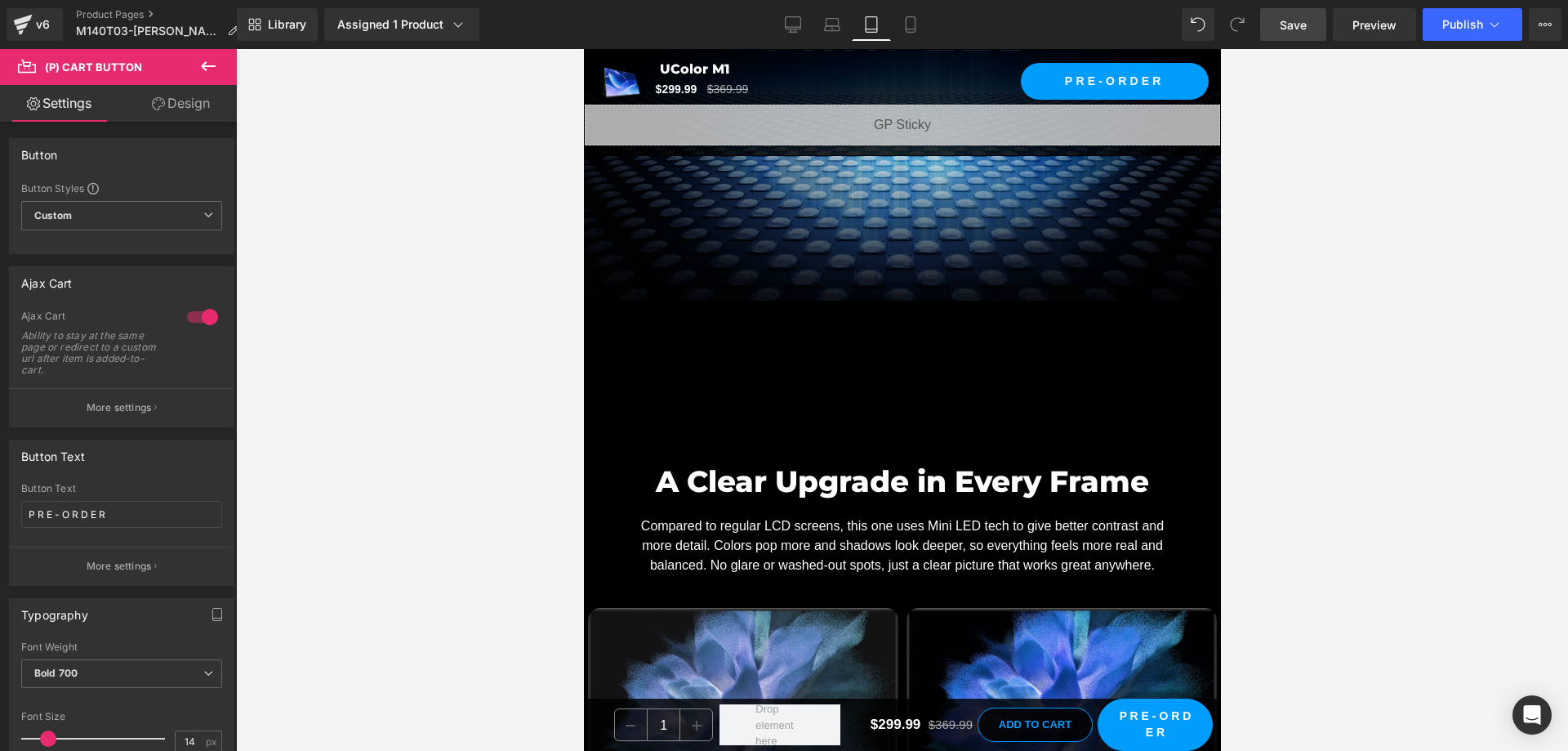
scroll to position [3268, 0]
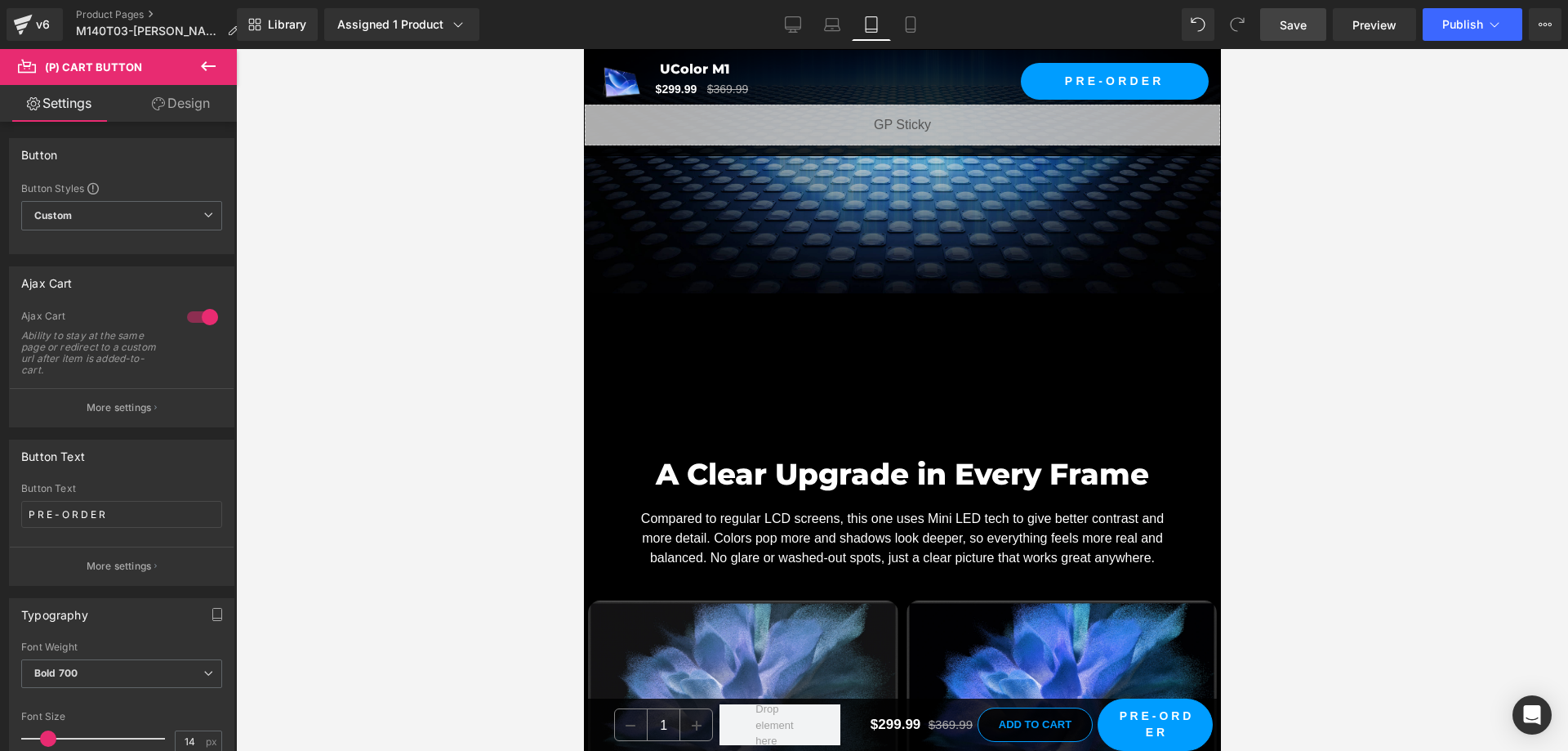
click at [904, 346] on div "A Clear Upgrade in Every Frame Heading Compared to regular LCD screens, this on…" at bounding box center [901, 601] width 637 height 511
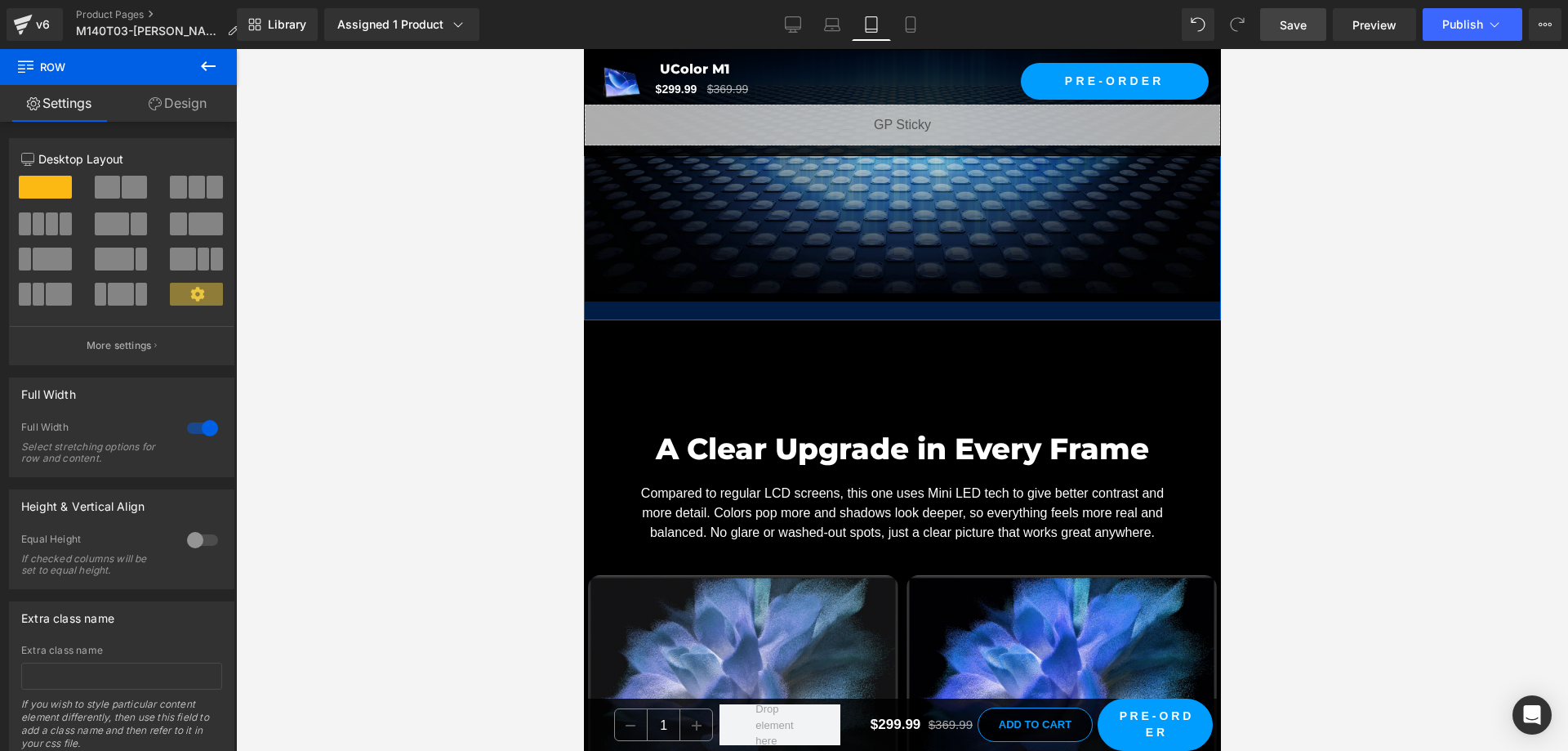
drag, startPoint x: 934, startPoint y: 315, endPoint x: 935, endPoint y: 290, distance: 25.0
click at [935, 301] on div at bounding box center [901, 311] width 637 height 19
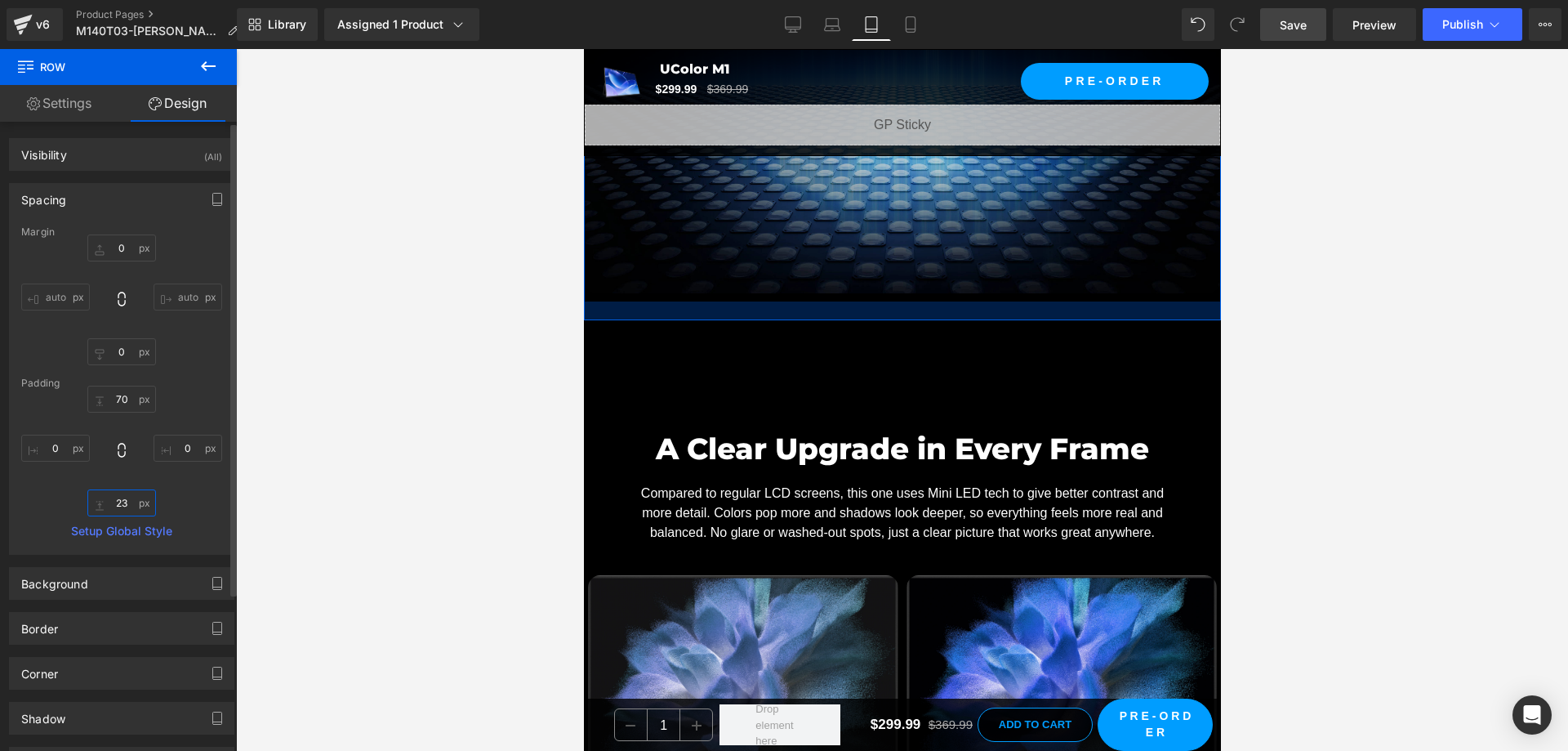
click at [126, 504] on input "23" at bounding box center [121, 502] width 68 height 27
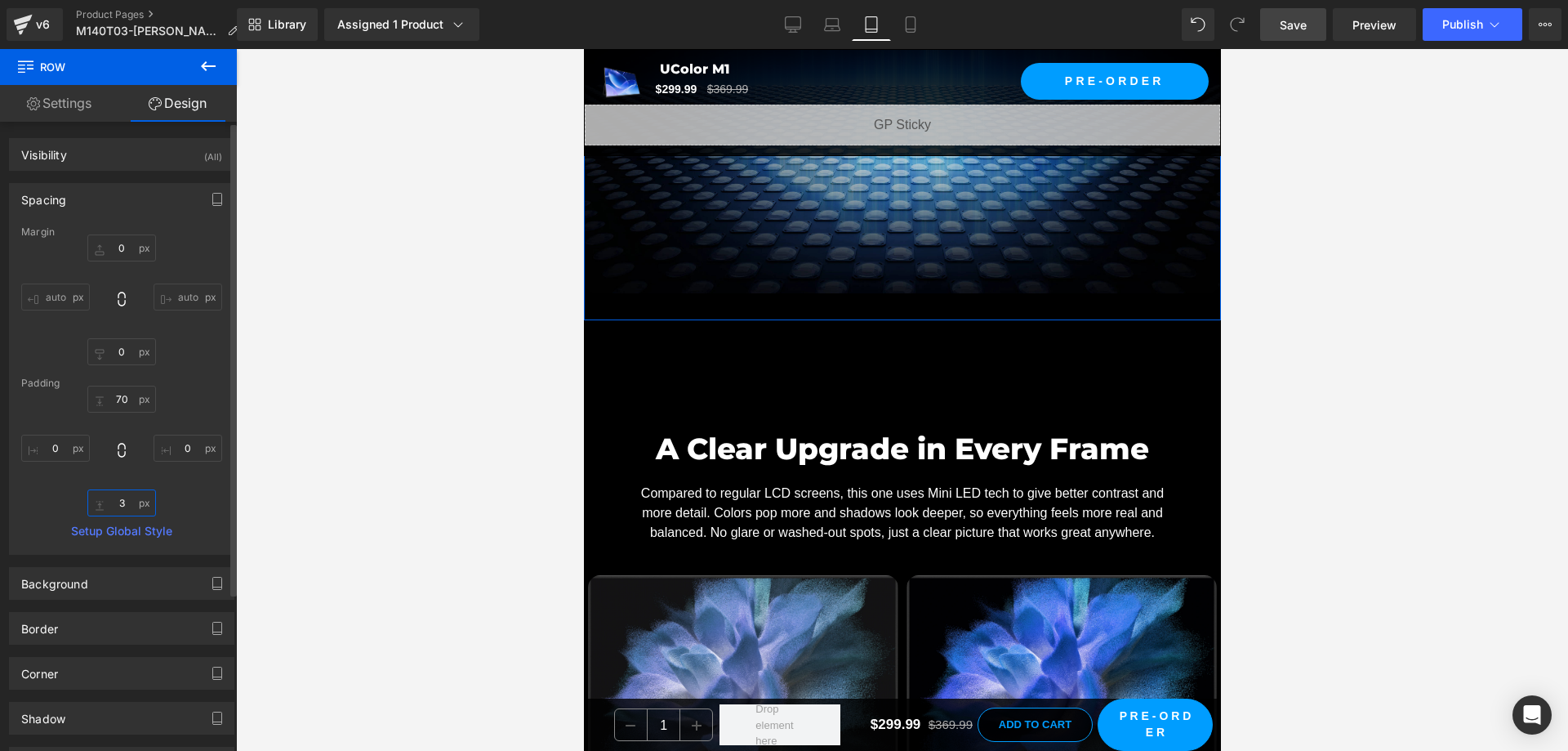
type input "30"
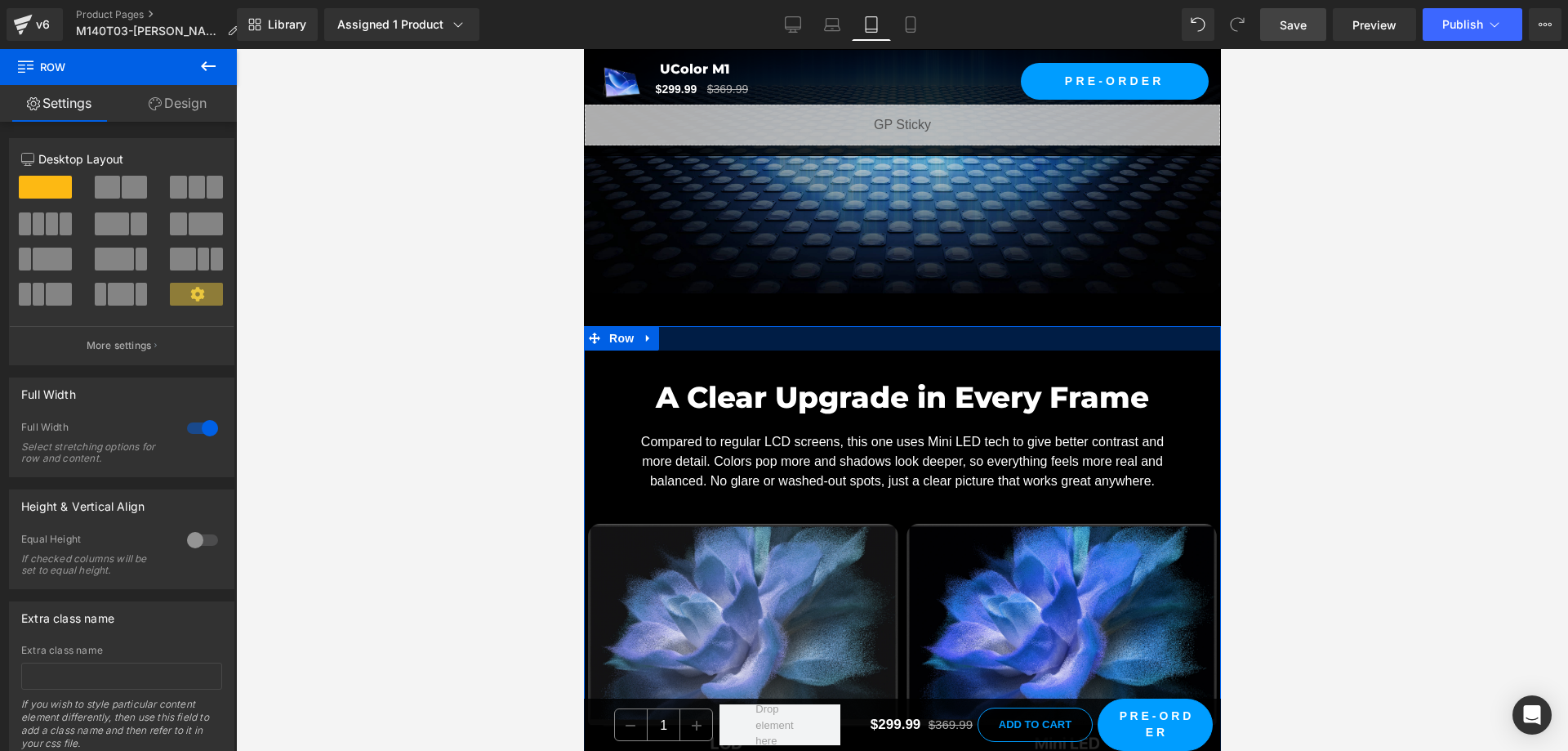
drag, startPoint x: 914, startPoint y: 383, endPoint x: 925, endPoint y: 326, distance: 58.1
click at [925, 326] on div at bounding box center [901, 338] width 637 height 24
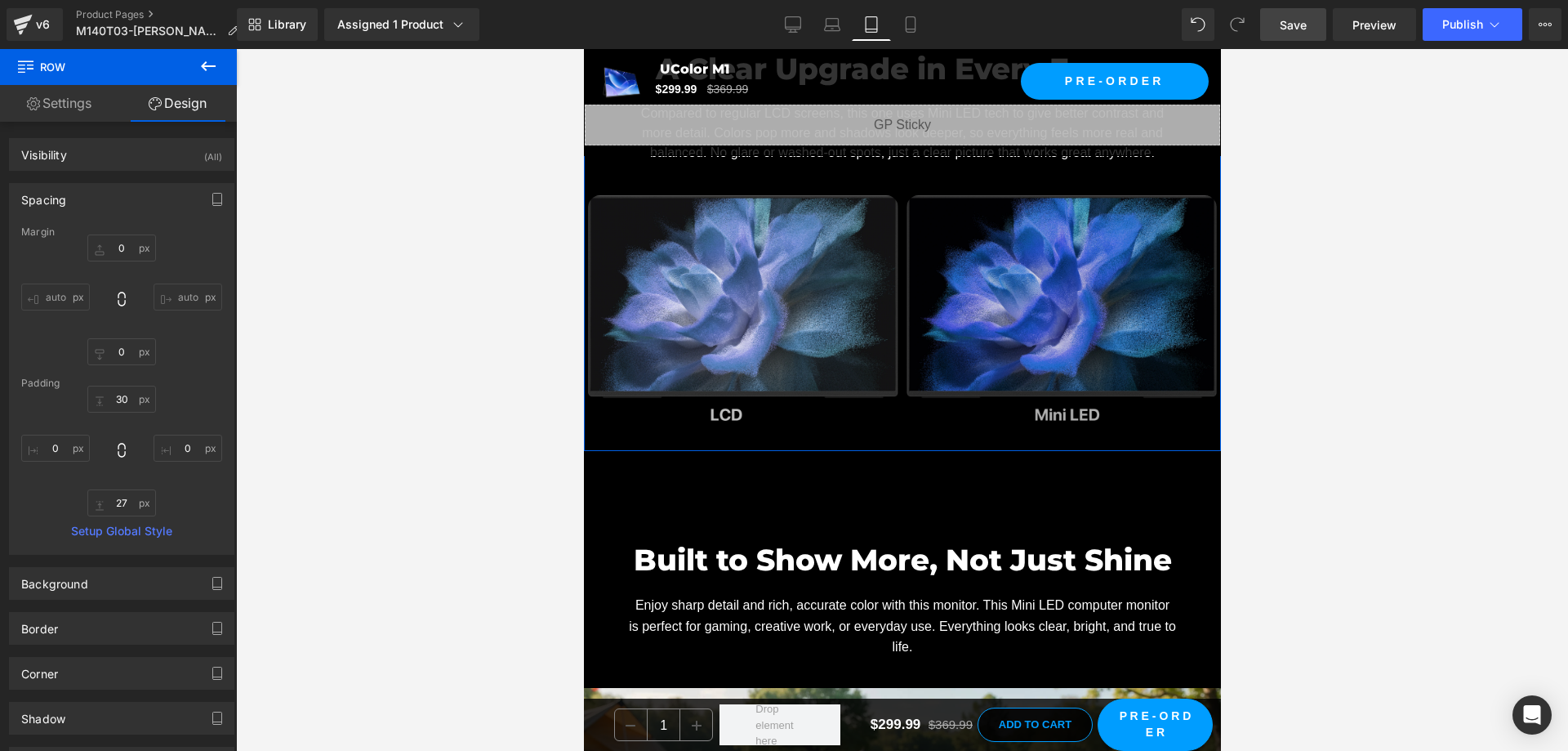
scroll to position [3676, 0]
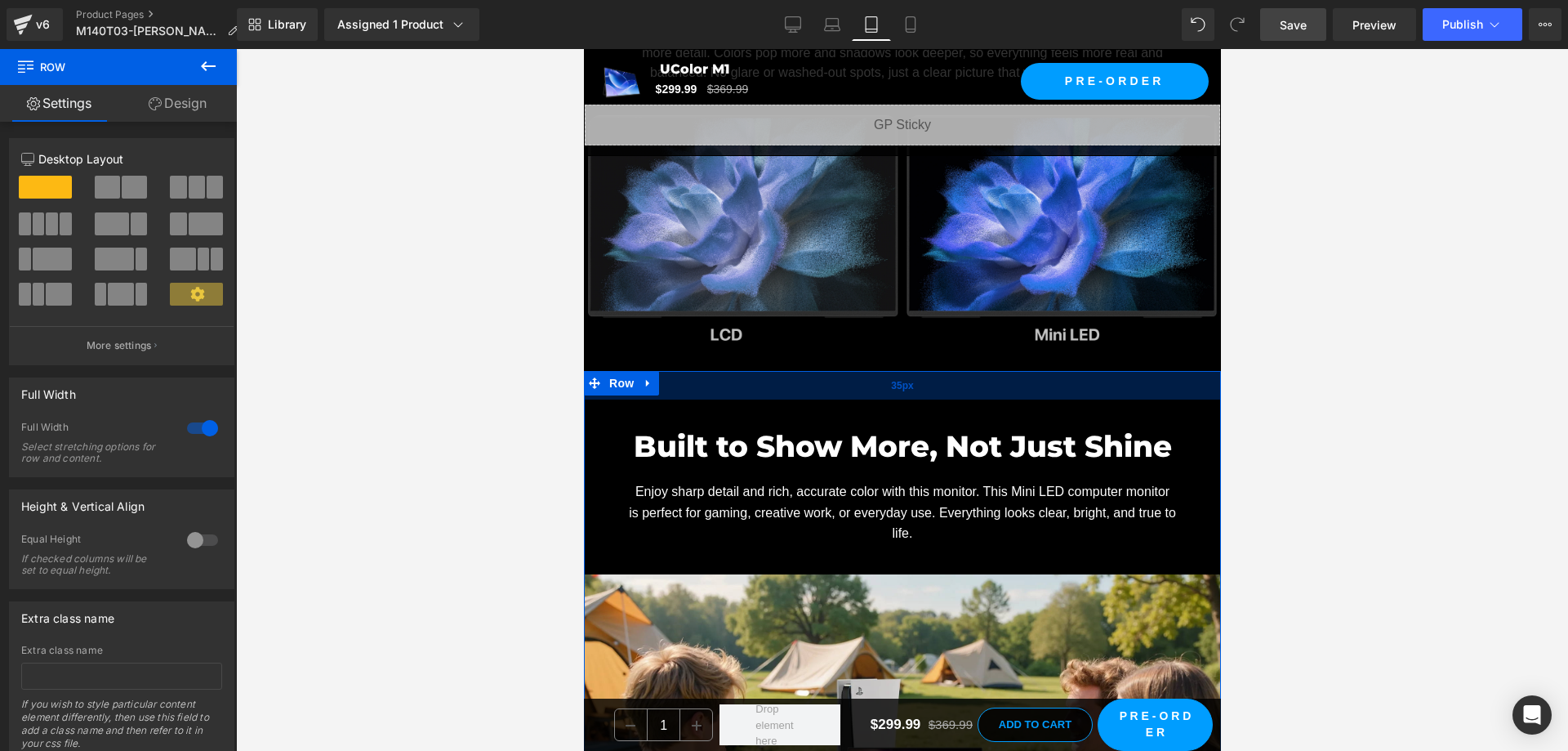
drag, startPoint x: 907, startPoint y: 406, endPoint x: 915, endPoint y: 372, distance: 34.9
click at [915, 372] on div "35px" at bounding box center [901, 385] width 637 height 29
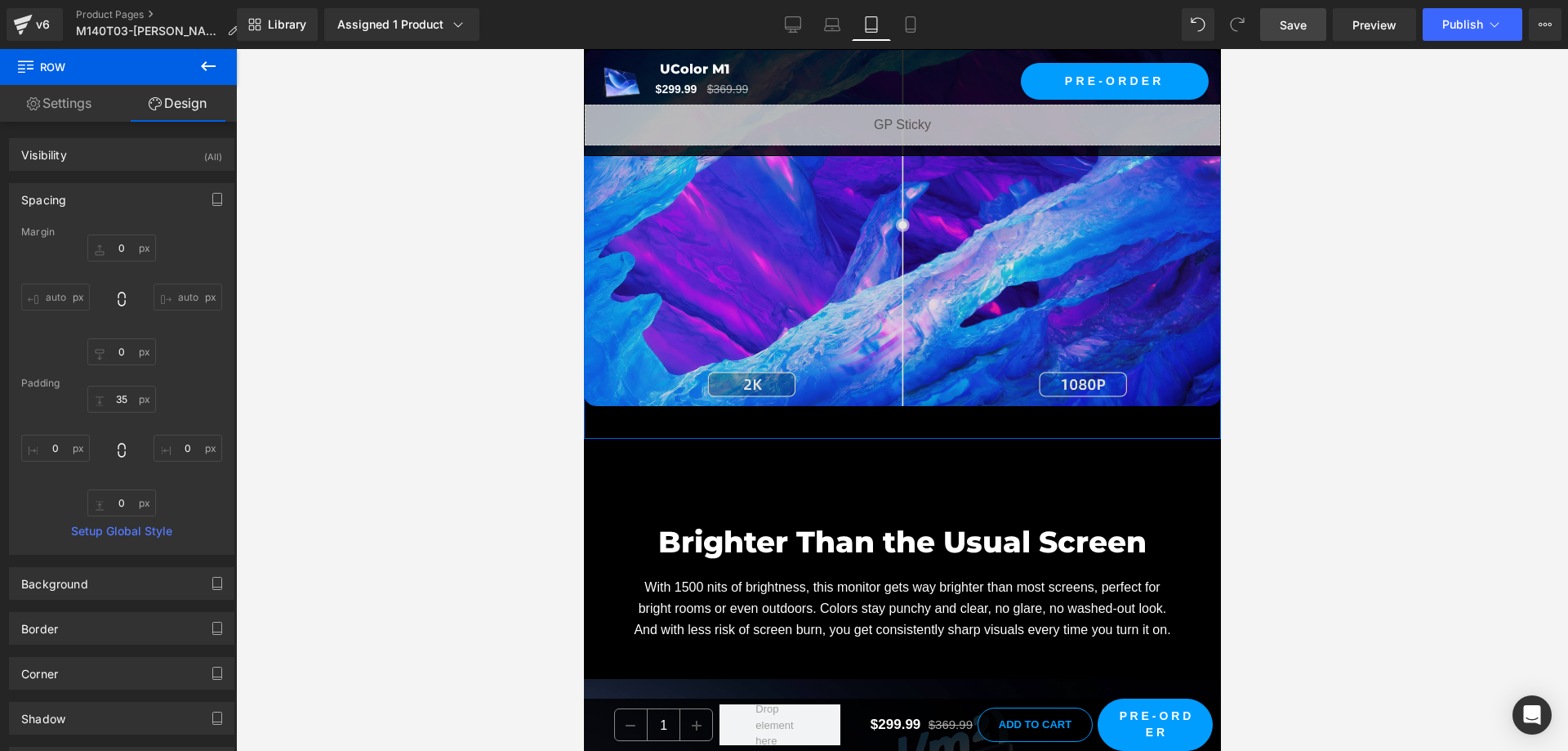
scroll to position [4820, 0]
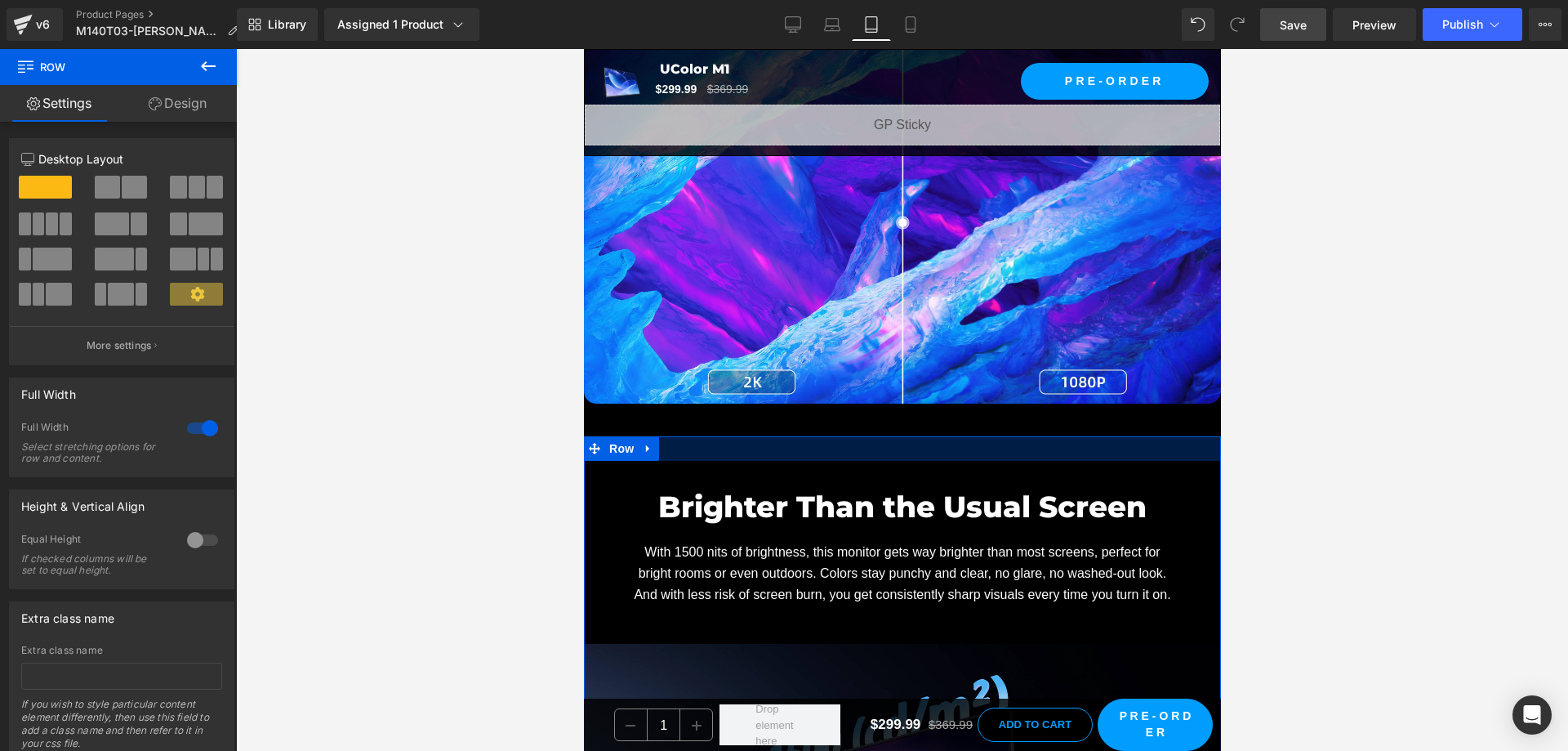
drag, startPoint x: 917, startPoint y: 460, endPoint x: 920, endPoint y: 427, distance: 33.1
click at [920, 437] on div at bounding box center [901, 449] width 637 height 24
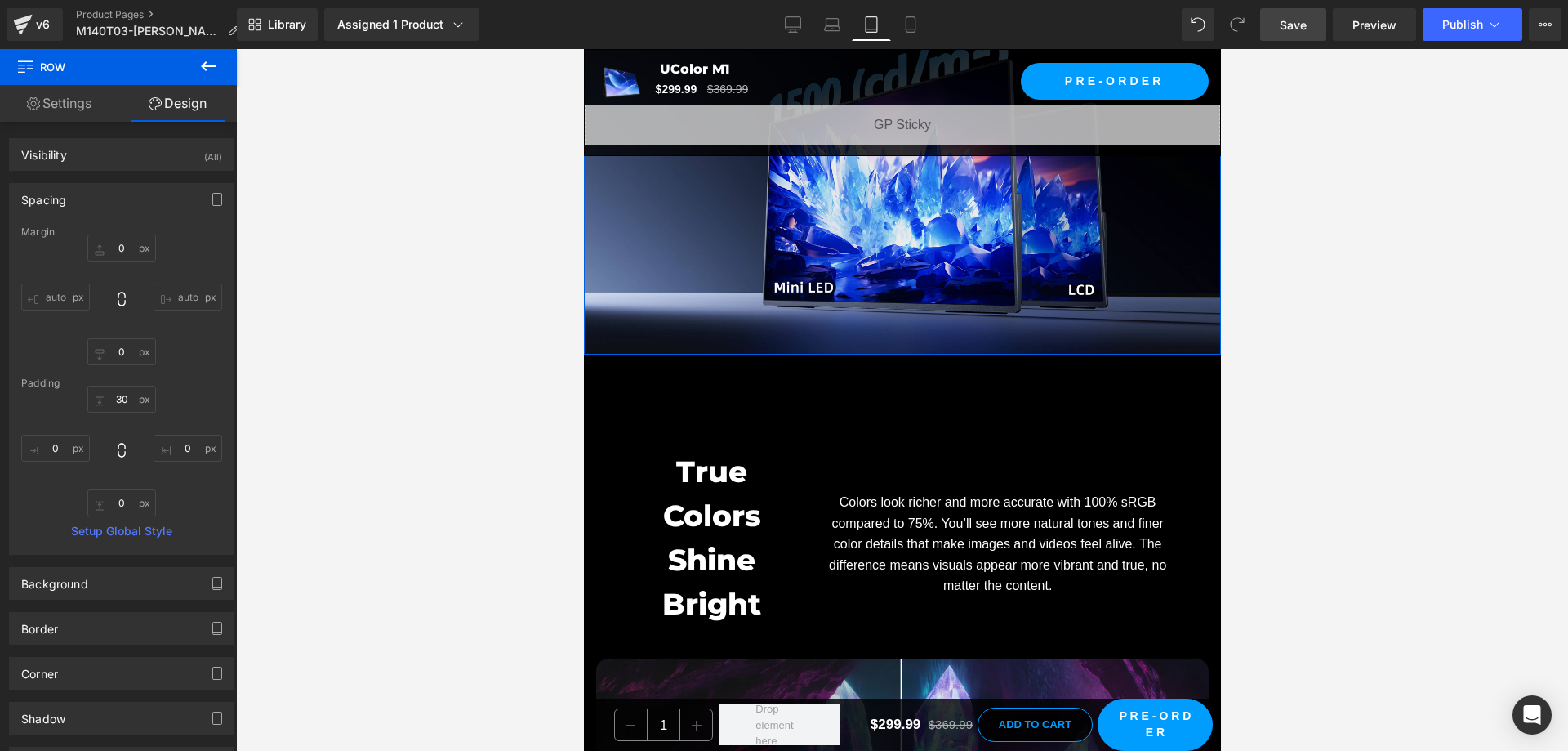
scroll to position [5474, 0]
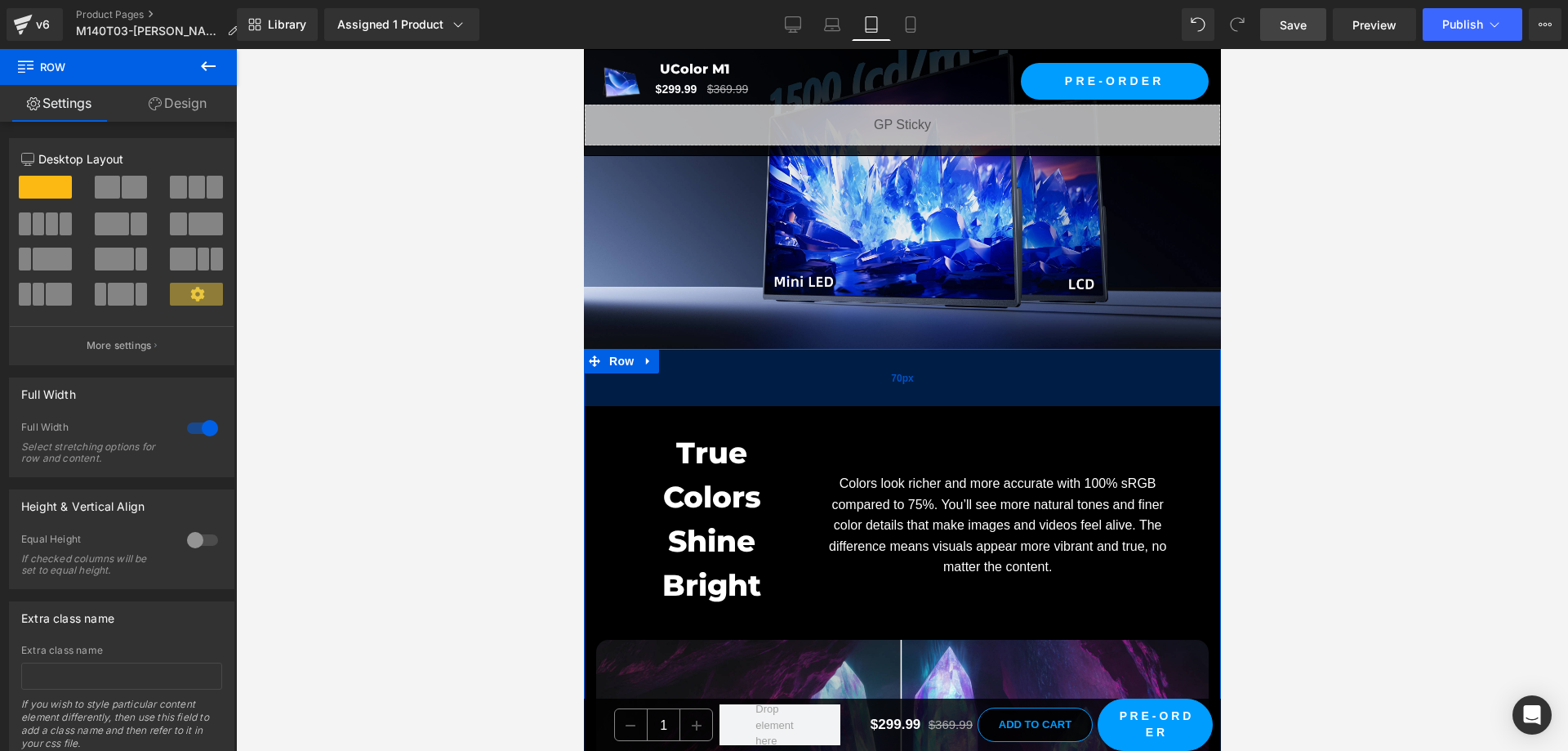
drag, startPoint x: 758, startPoint y: 391, endPoint x: 765, endPoint y: 378, distance: 14.8
click at [765, 378] on div "70px" at bounding box center [901, 378] width 637 height 57
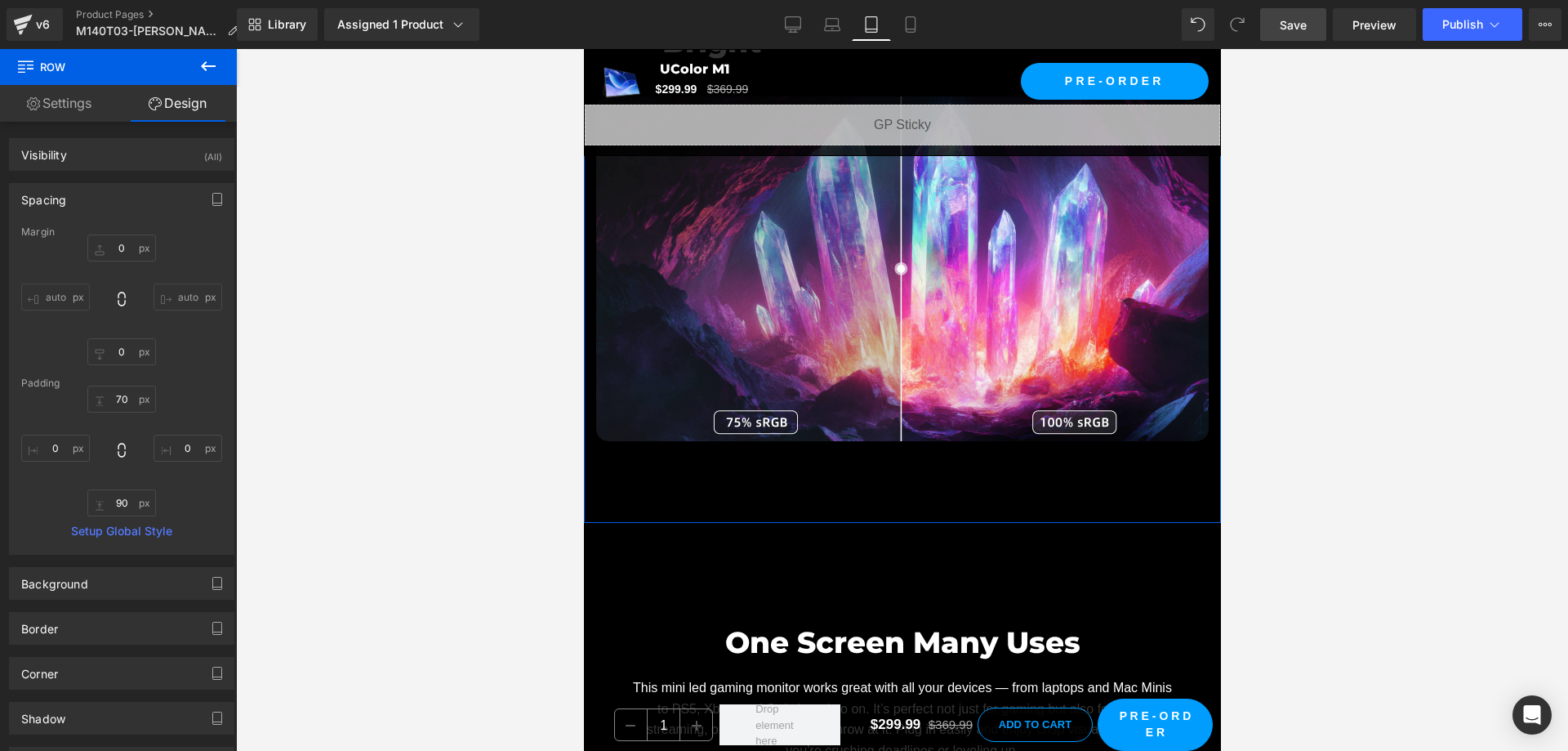
scroll to position [6045, 0]
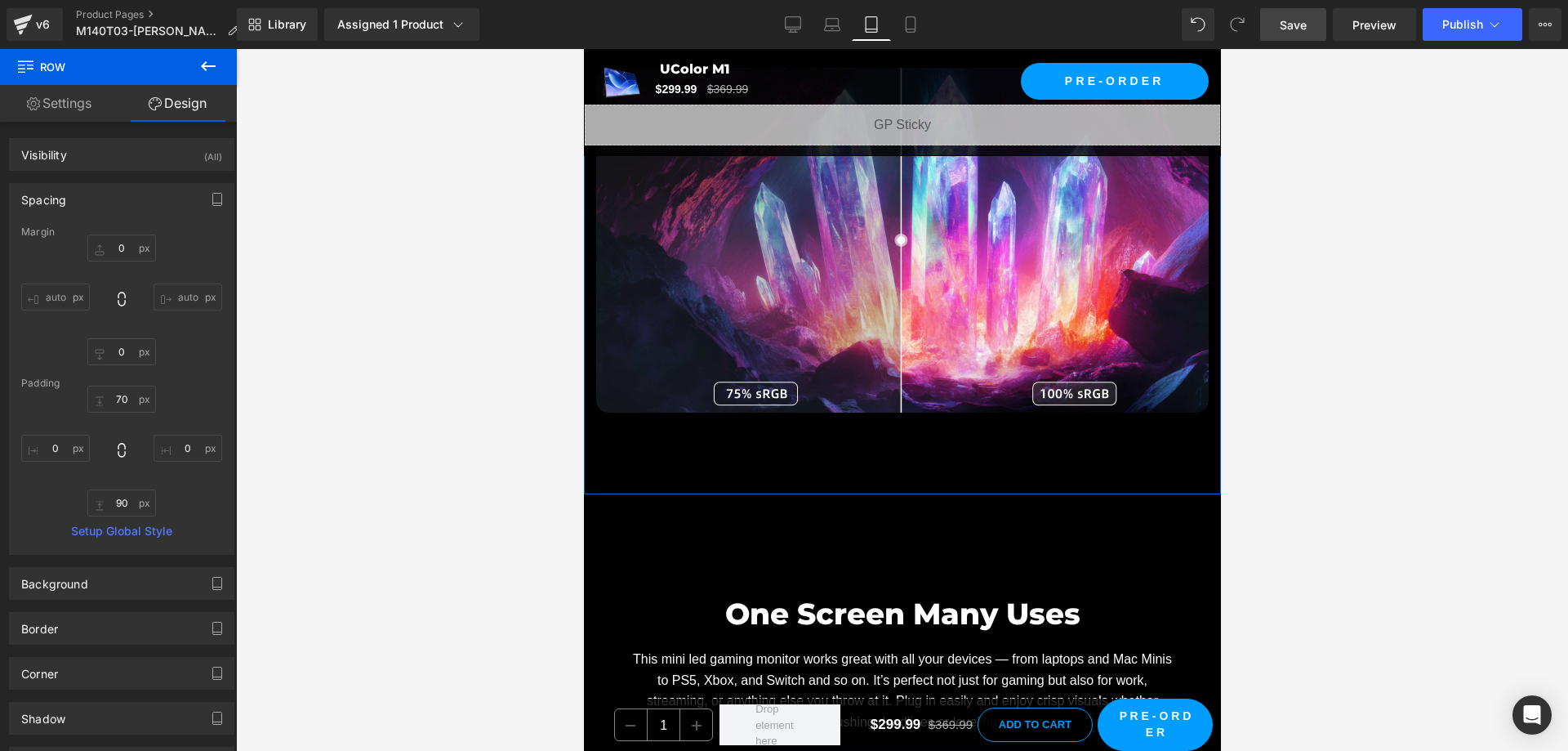
click at [990, 420] on div "True Colors Shine Bright Heading Colors look richer and more accurate with 100%…" at bounding box center [901, 136] width 637 height 717
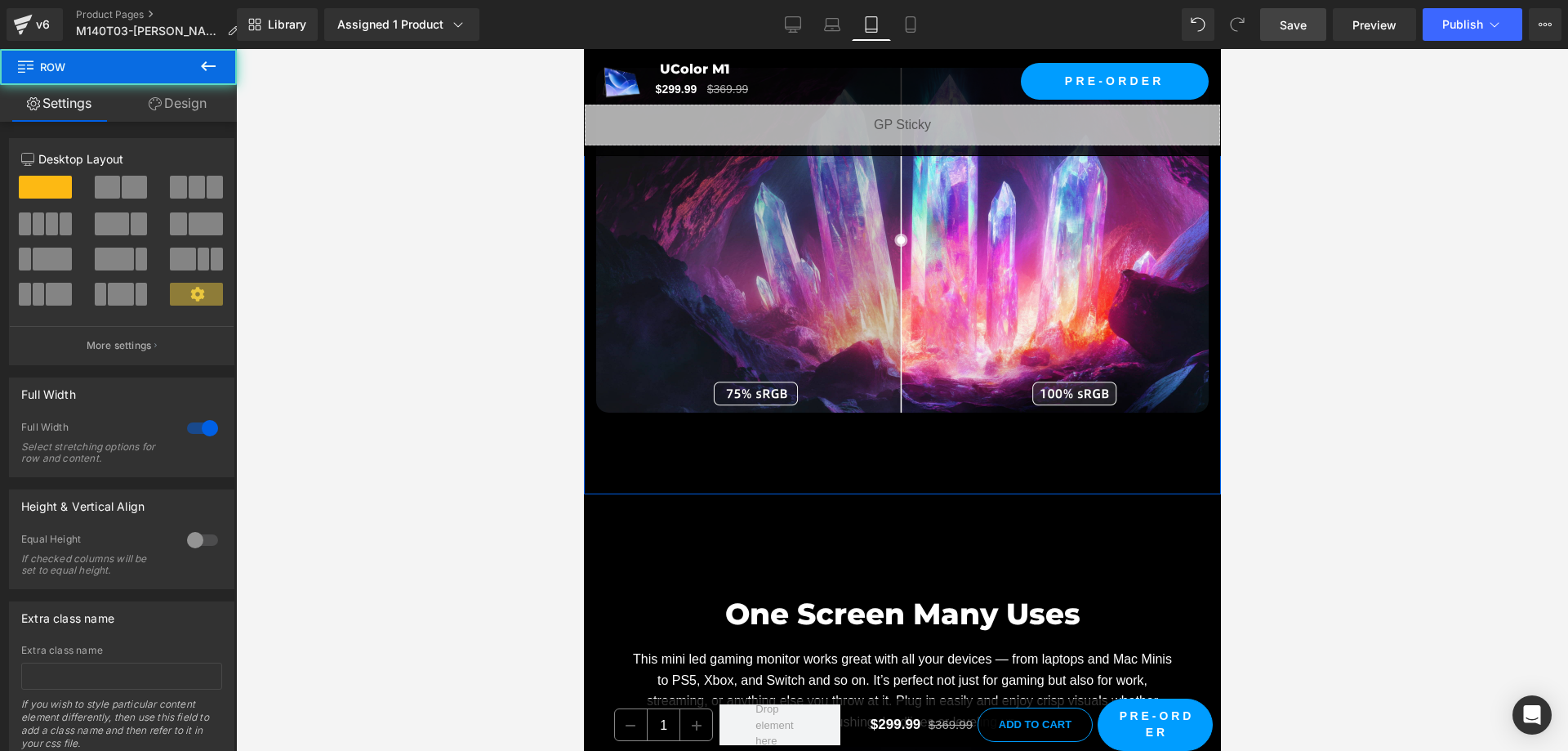
click at [199, 92] on link "Design" at bounding box center [177, 103] width 119 height 36
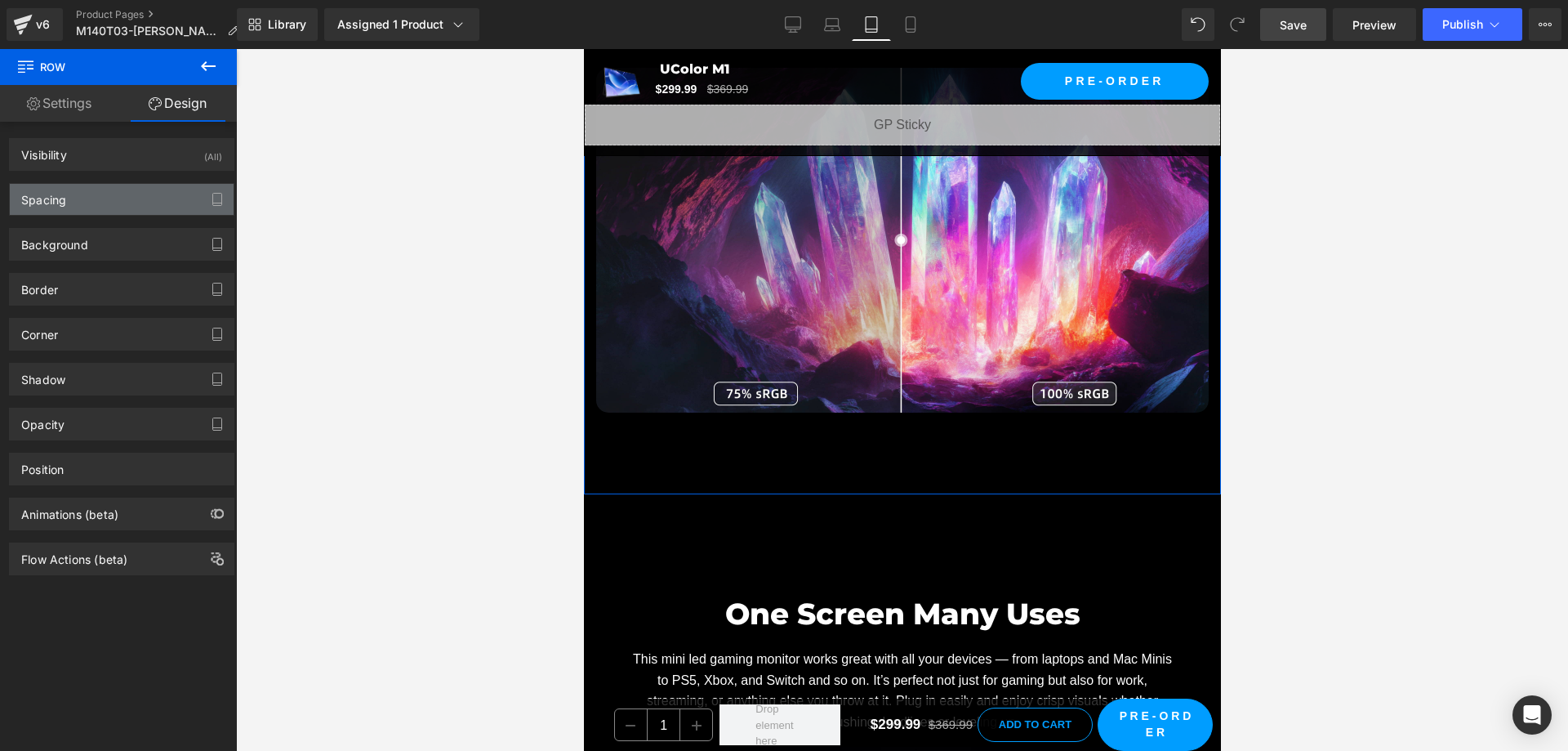
click at [139, 202] on div "Spacing" at bounding box center [121, 199] width 223 height 31
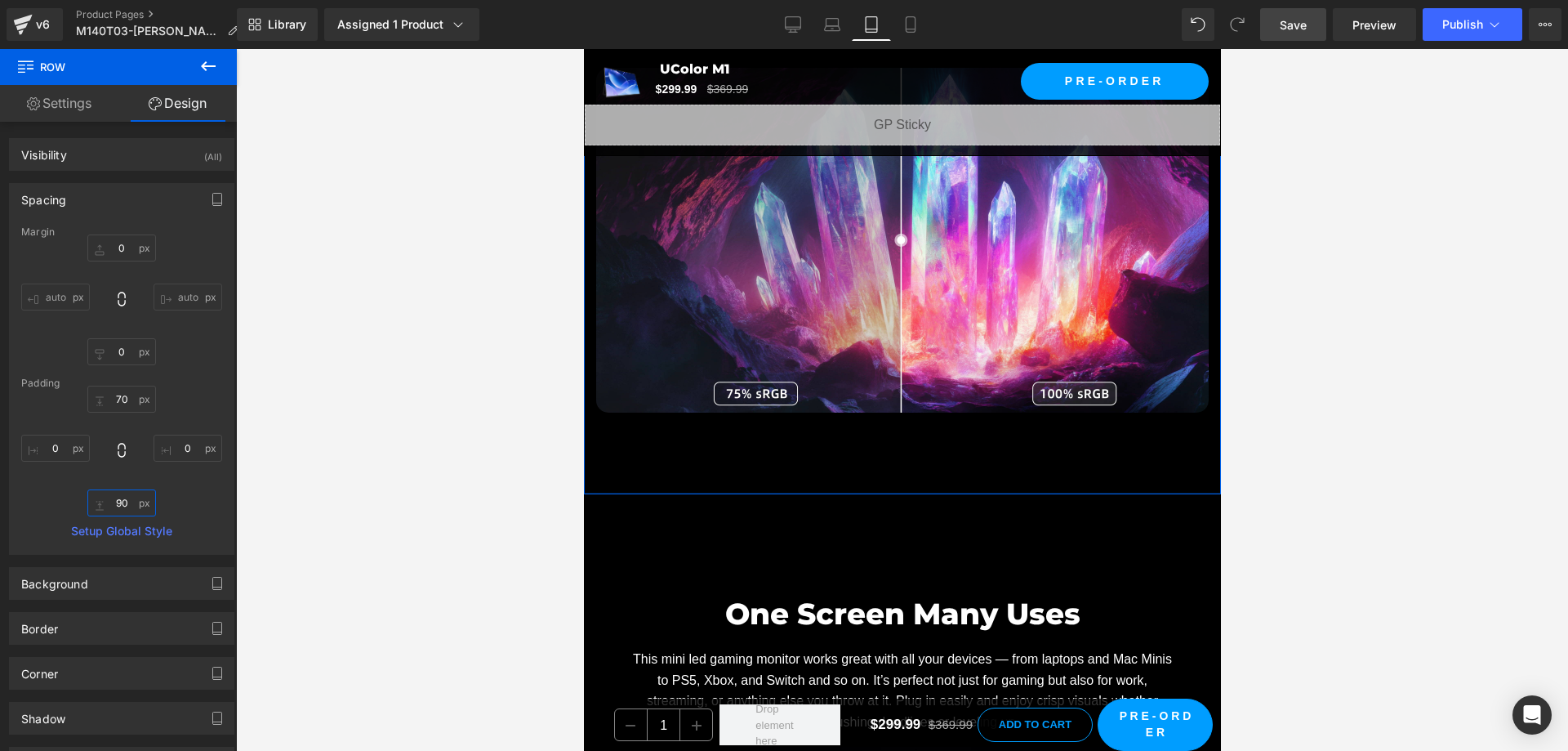
click at [119, 502] on input "text" at bounding box center [121, 502] width 68 height 27
type input "30"
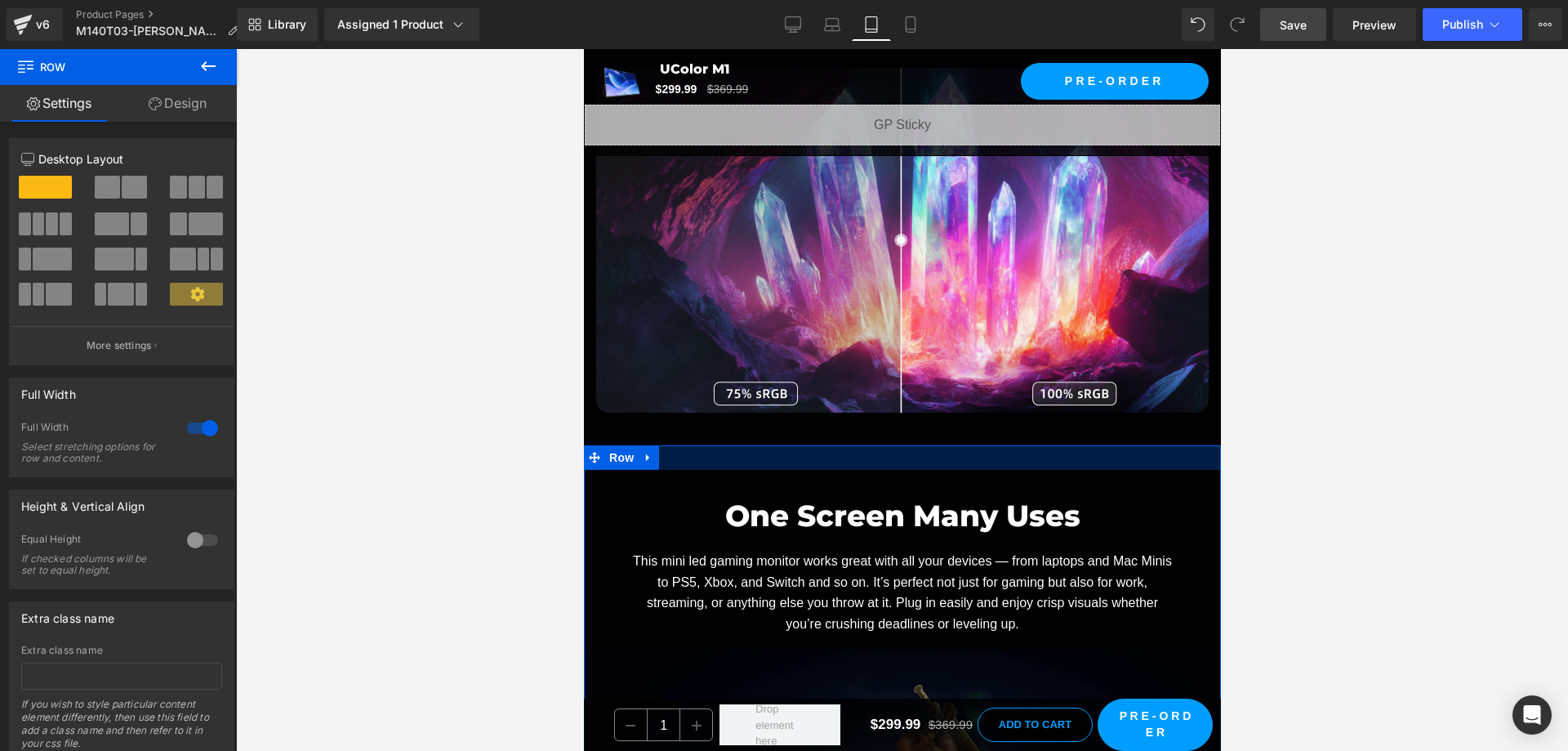
drag, startPoint x: 902, startPoint y: 488, endPoint x: 908, endPoint y: 438, distance: 50.4
click at [908, 445] on div at bounding box center [901, 457] width 637 height 24
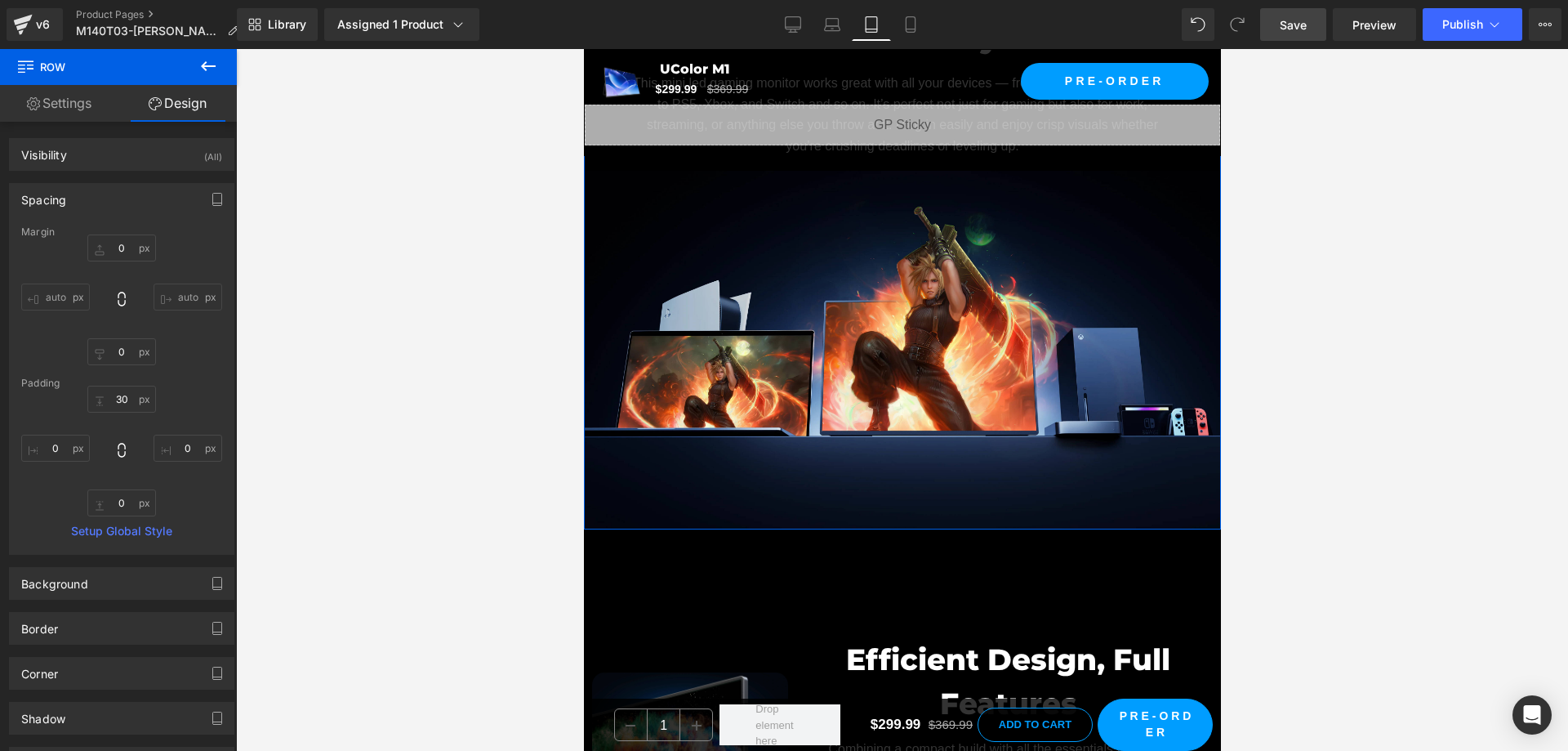
scroll to position [6617, 0]
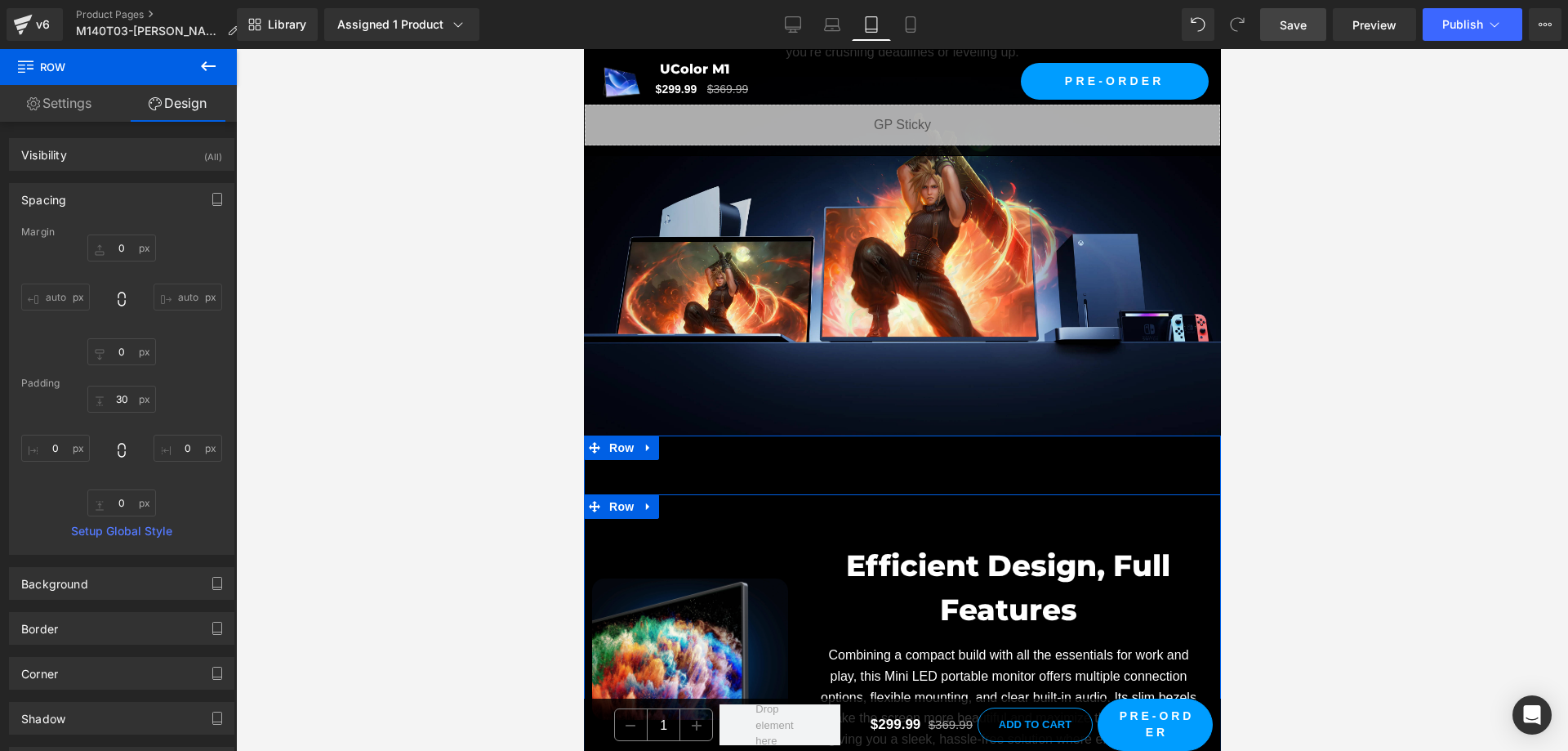
click at [785, 519] on div "Image" at bounding box center [688, 649] width 212 height 260
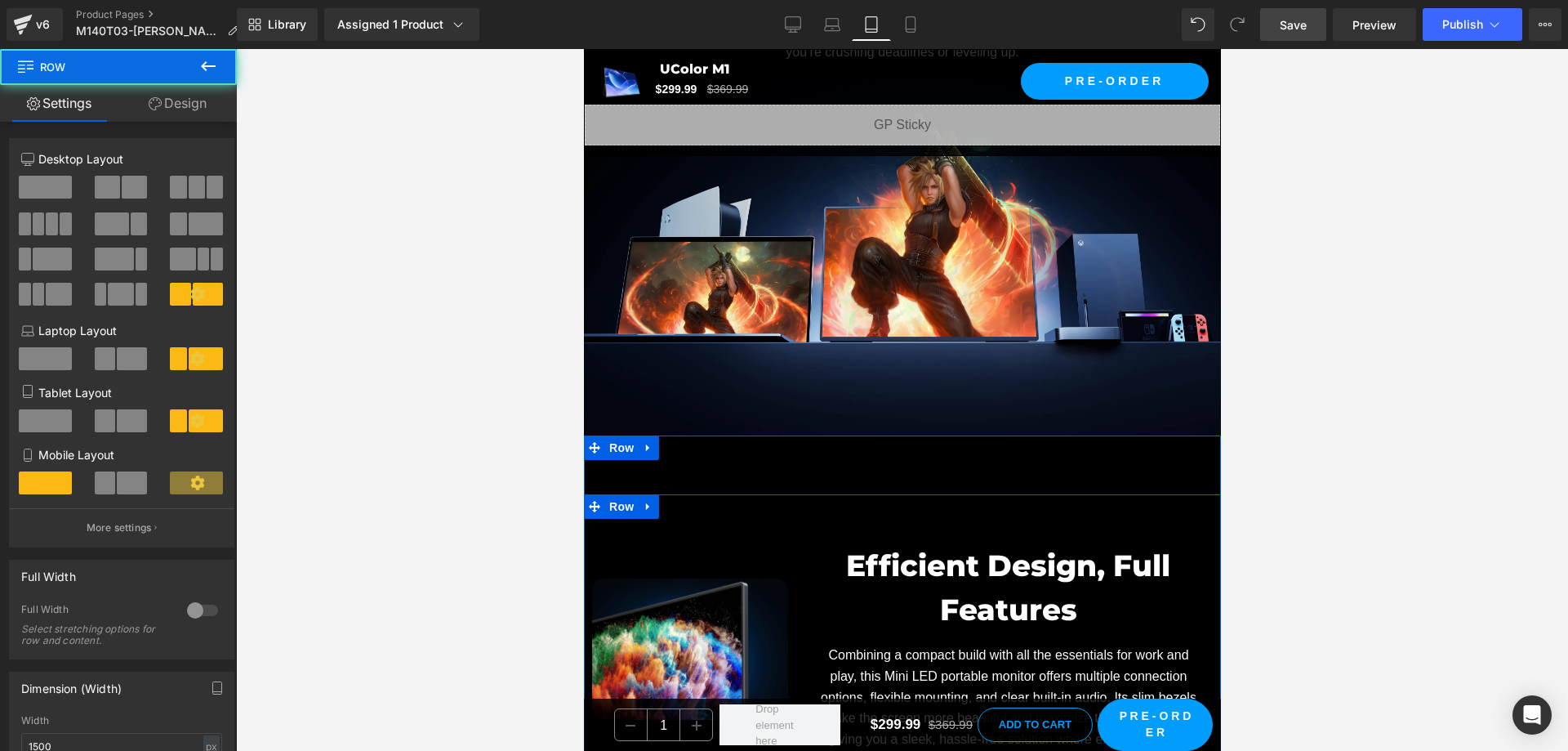
click at [765, 545] on div "Image" at bounding box center [688, 649] width 212 height 260
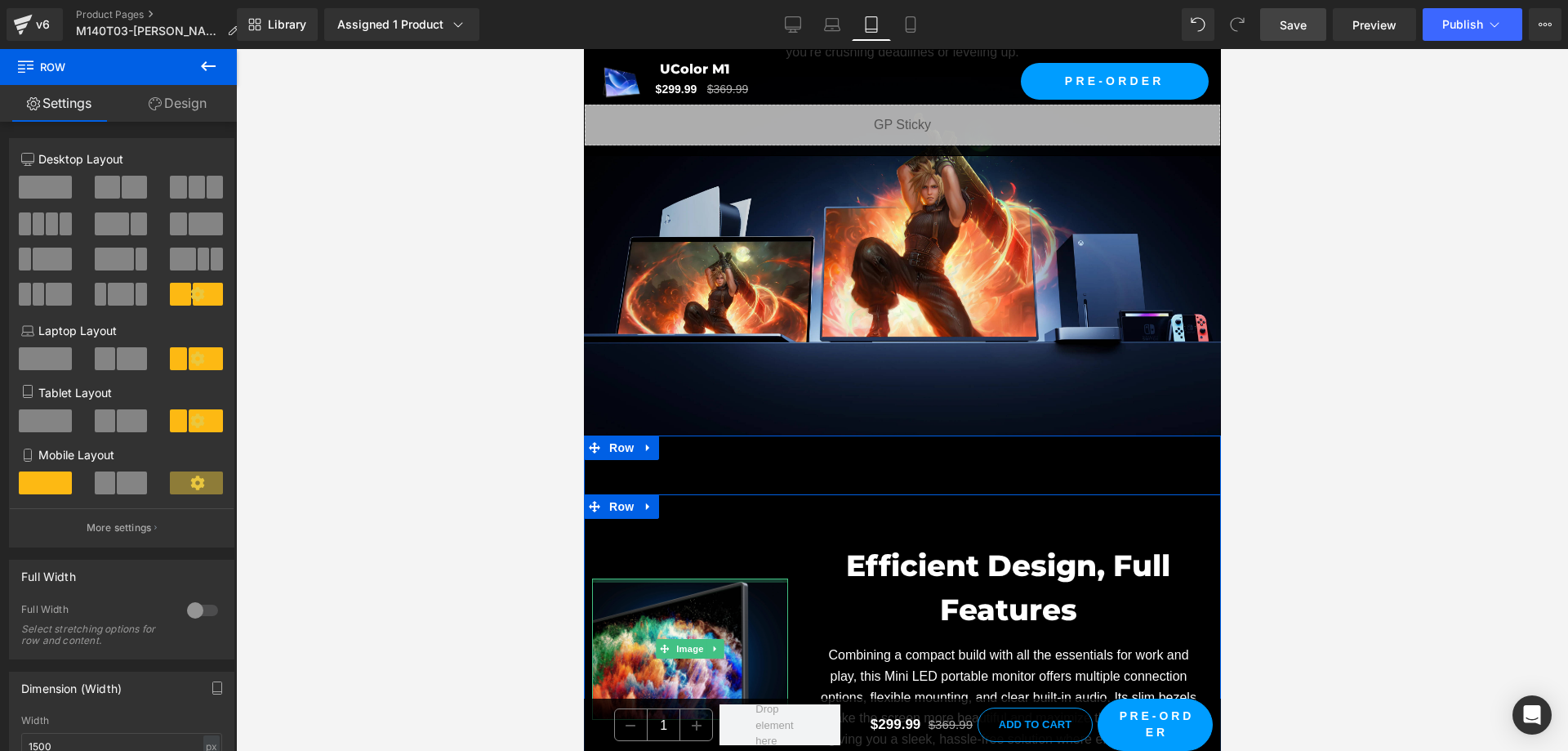
click at [721, 579] on div at bounding box center [689, 580] width 196 height 4
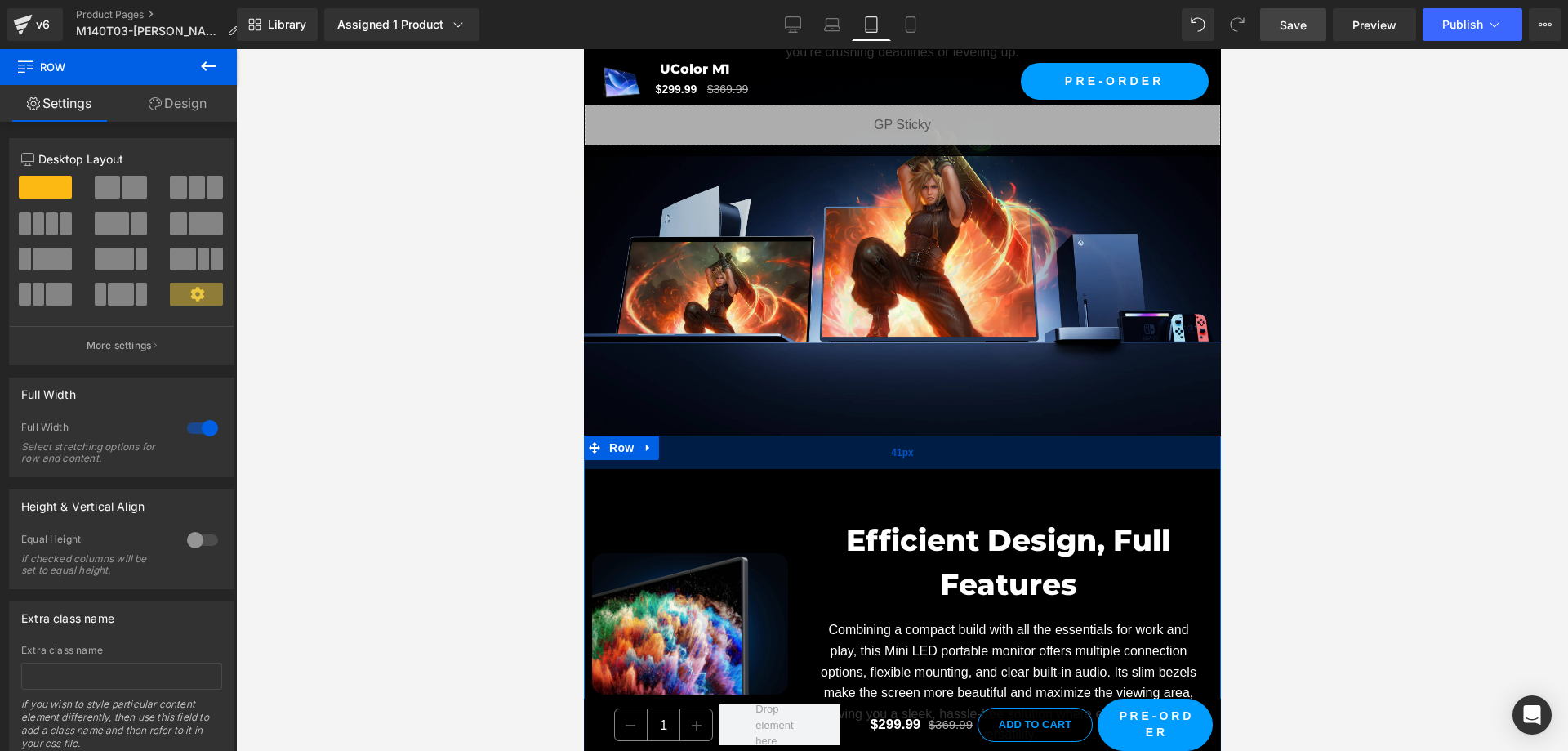
drag, startPoint x: 988, startPoint y: 471, endPoint x: 989, endPoint y: 446, distance: 25.0
click at [989, 446] on div "41px" at bounding box center [901, 452] width 637 height 34
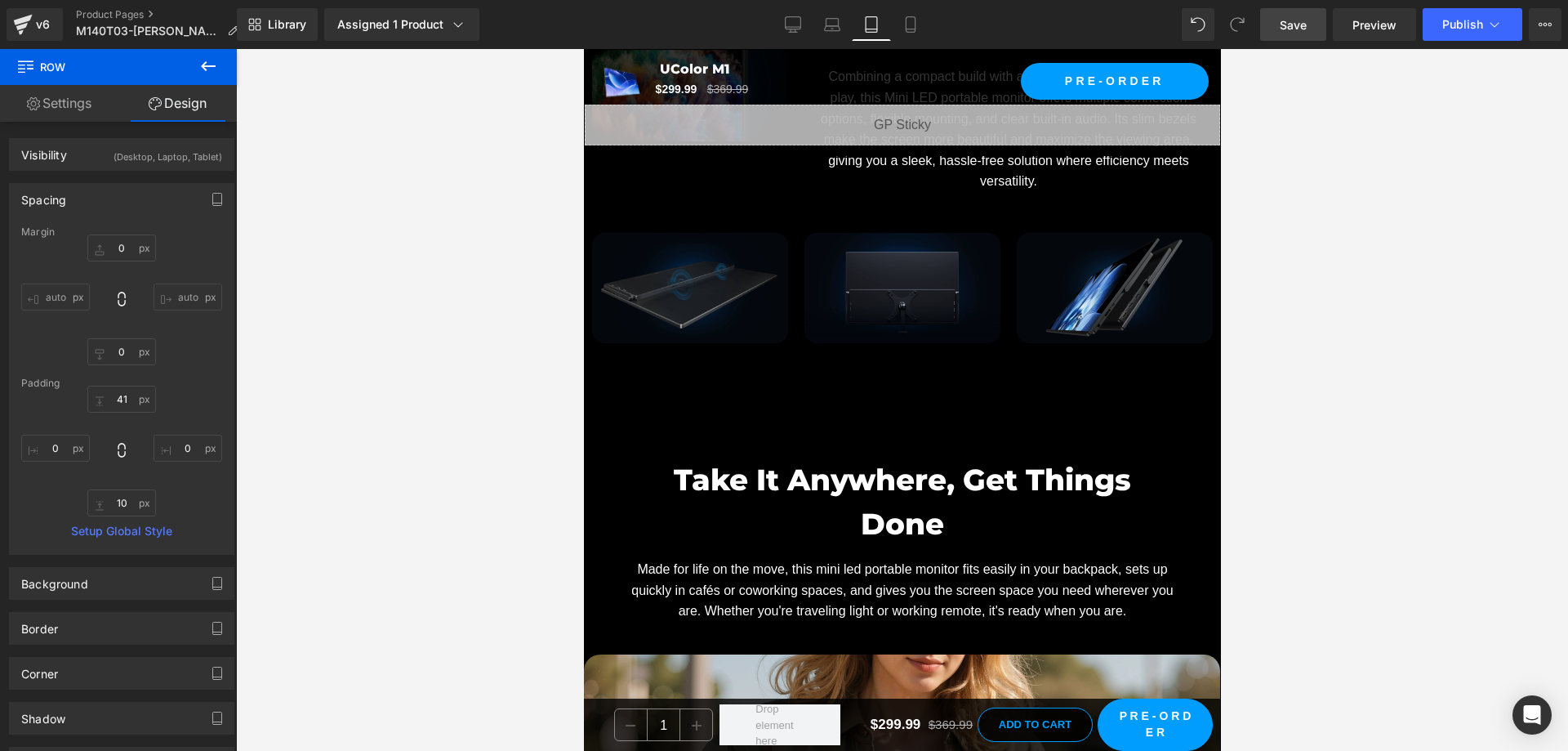
scroll to position [7190, 0]
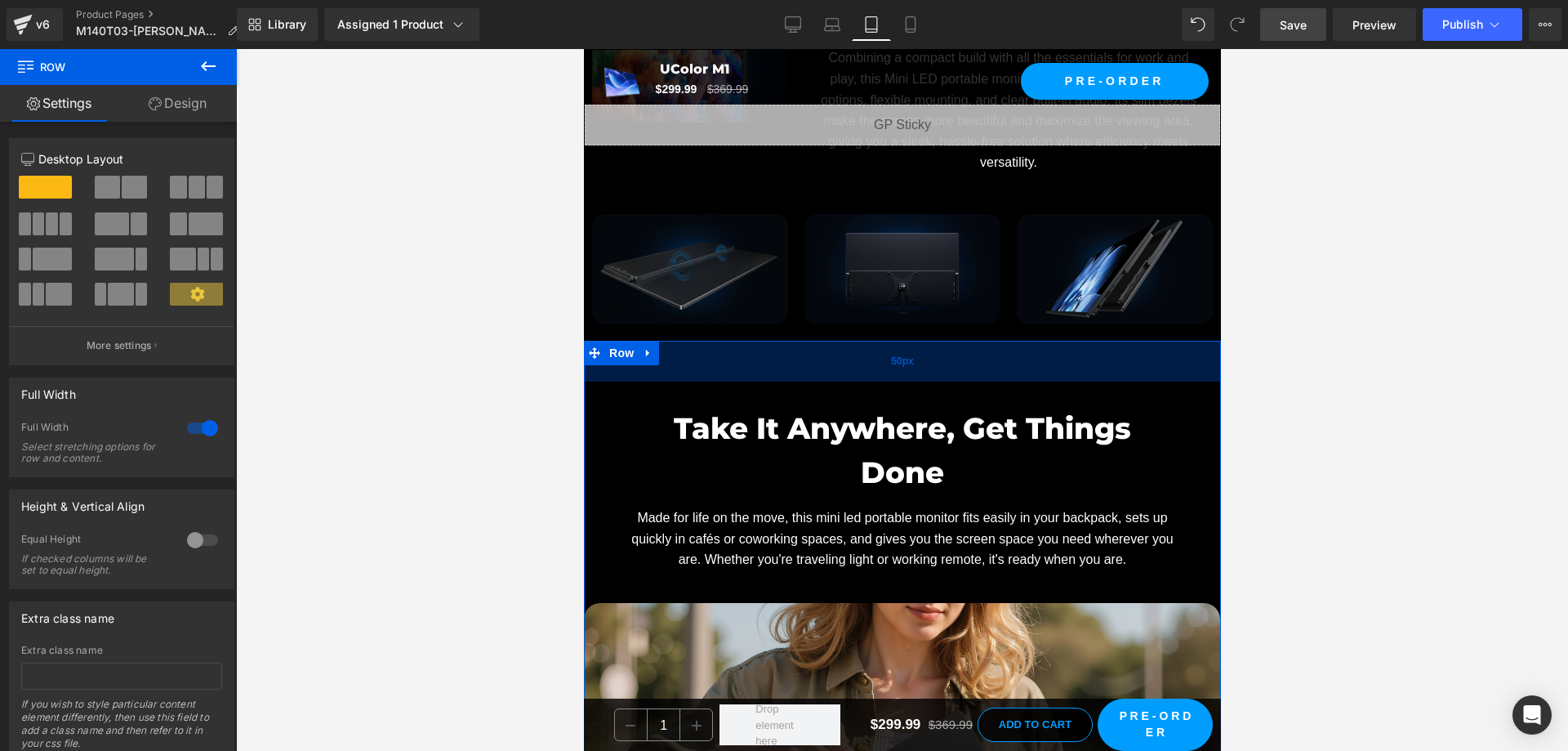
drag, startPoint x: 883, startPoint y: 366, endPoint x: 887, endPoint y: 352, distance: 14.6
click at [887, 352] on div "50px" at bounding box center [901, 360] width 637 height 41
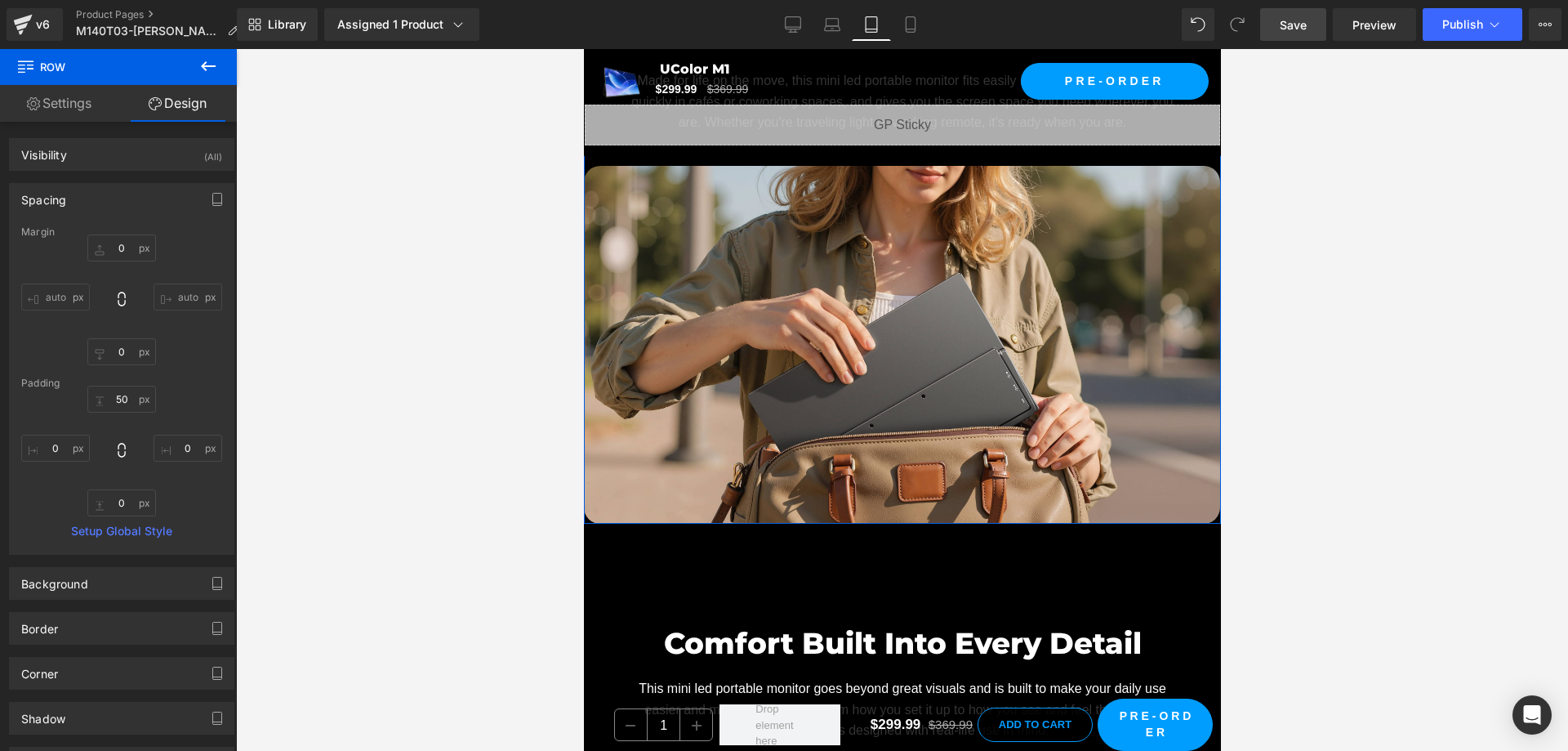
scroll to position [7761, 0]
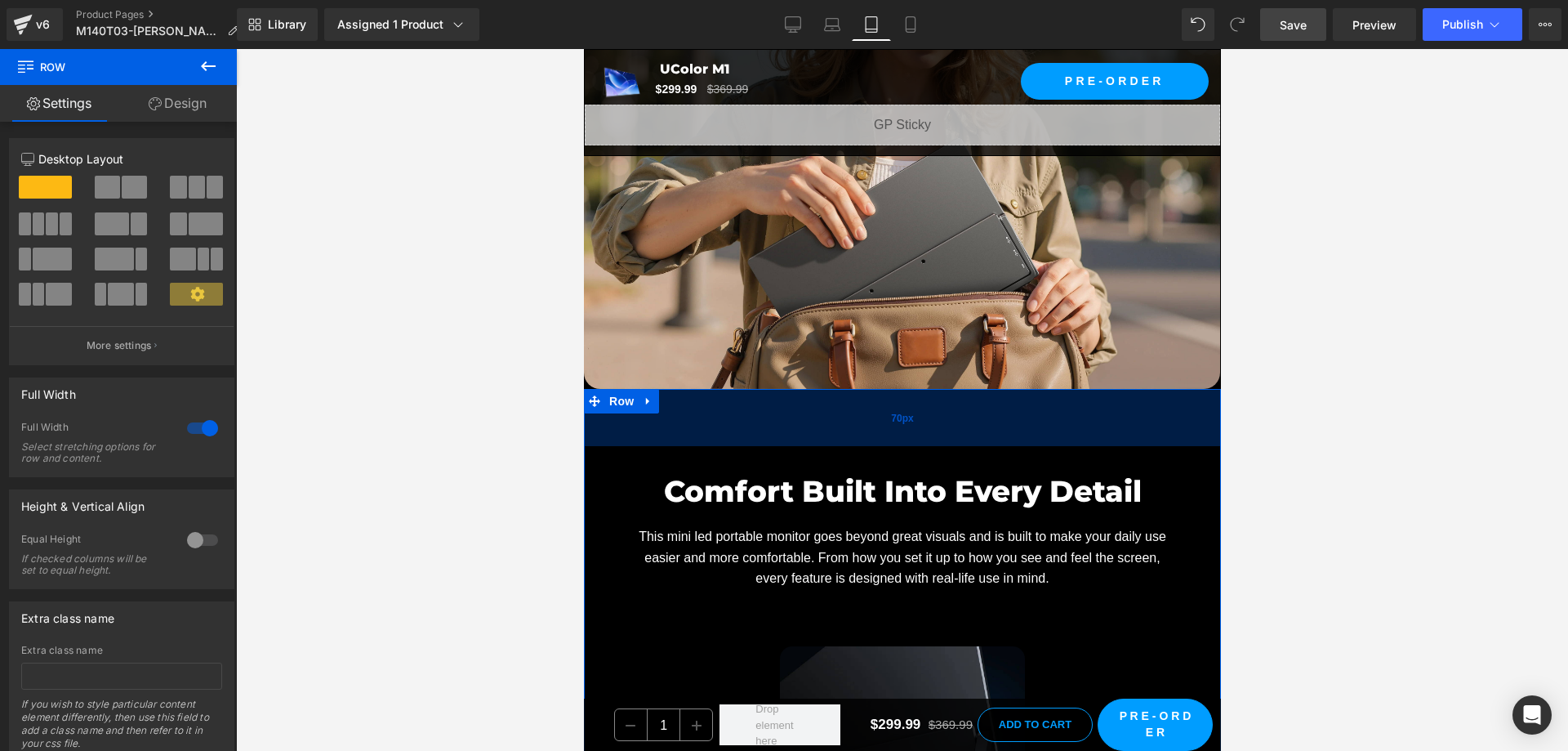
drag, startPoint x: 865, startPoint y: 398, endPoint x: 870, endPoint y: 381, distance: 17.7
click at [870, 389] on div "70px" at bounding box center [901, 418] width 637 height 57
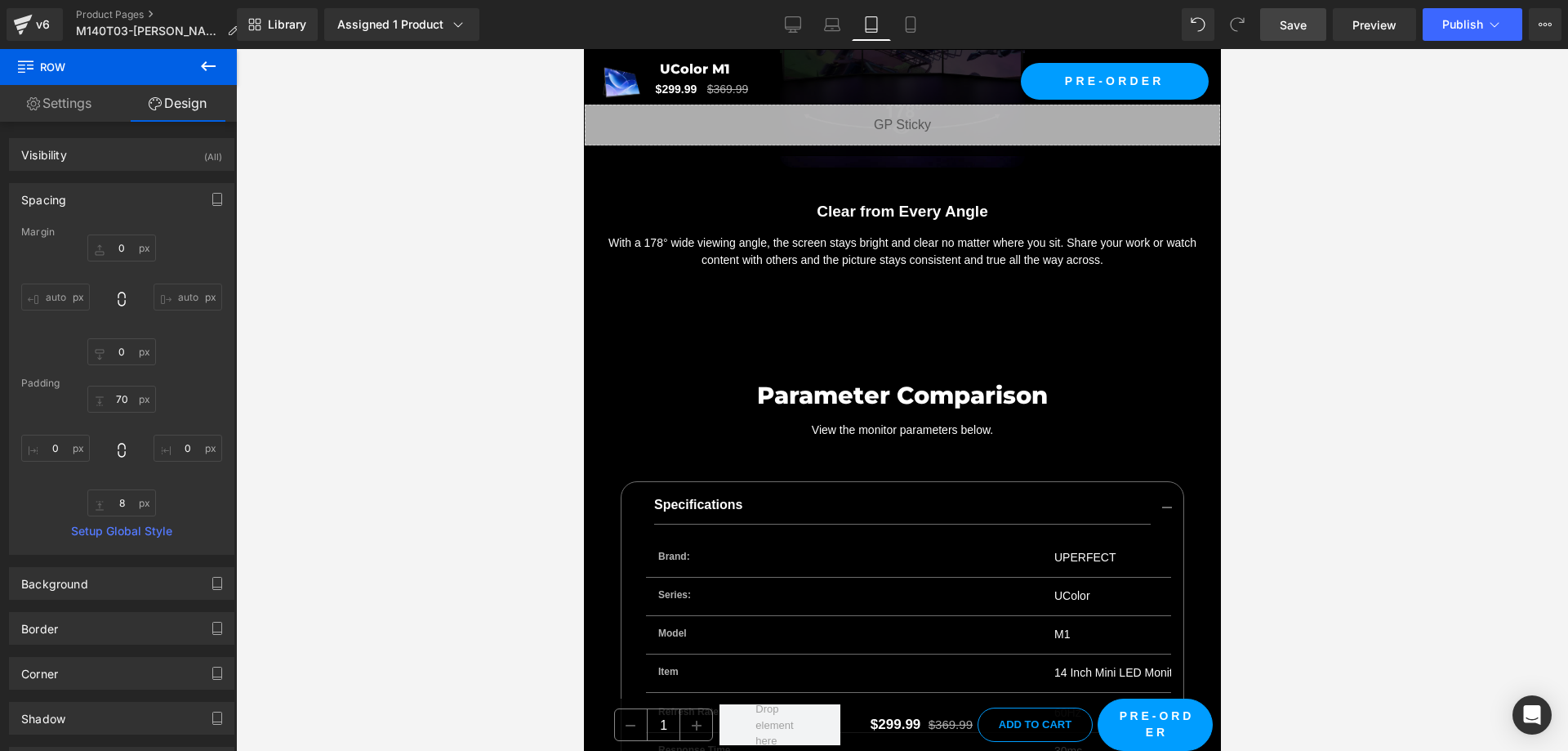
scroll to position [9150, 0]
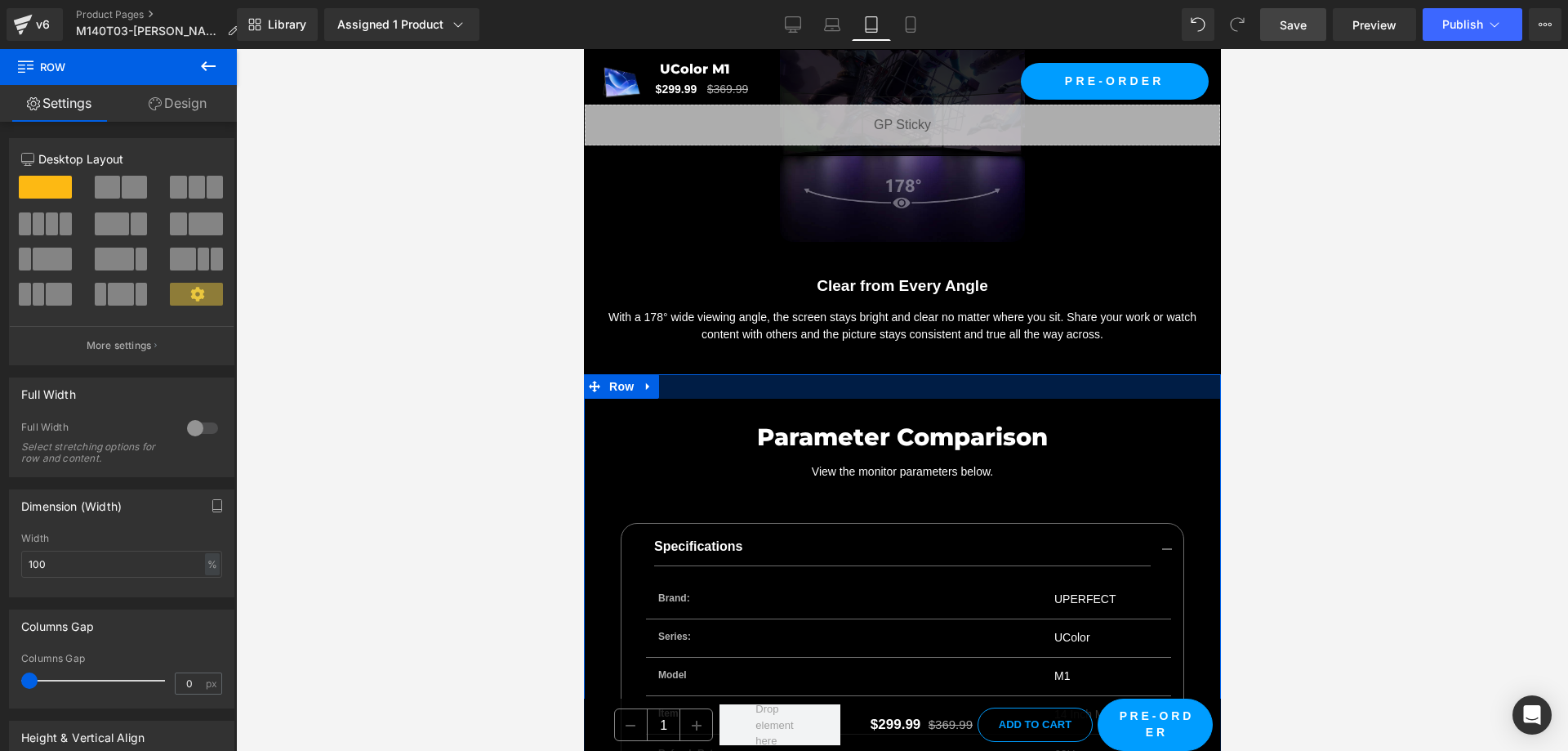
drag, startPoint x: 924, startPoint y: 341, endPoint x: 929, endPoint y: 320, distance: 21.6
click at [929, 374] on div at bounding box center [901, 386] width 637 height 24
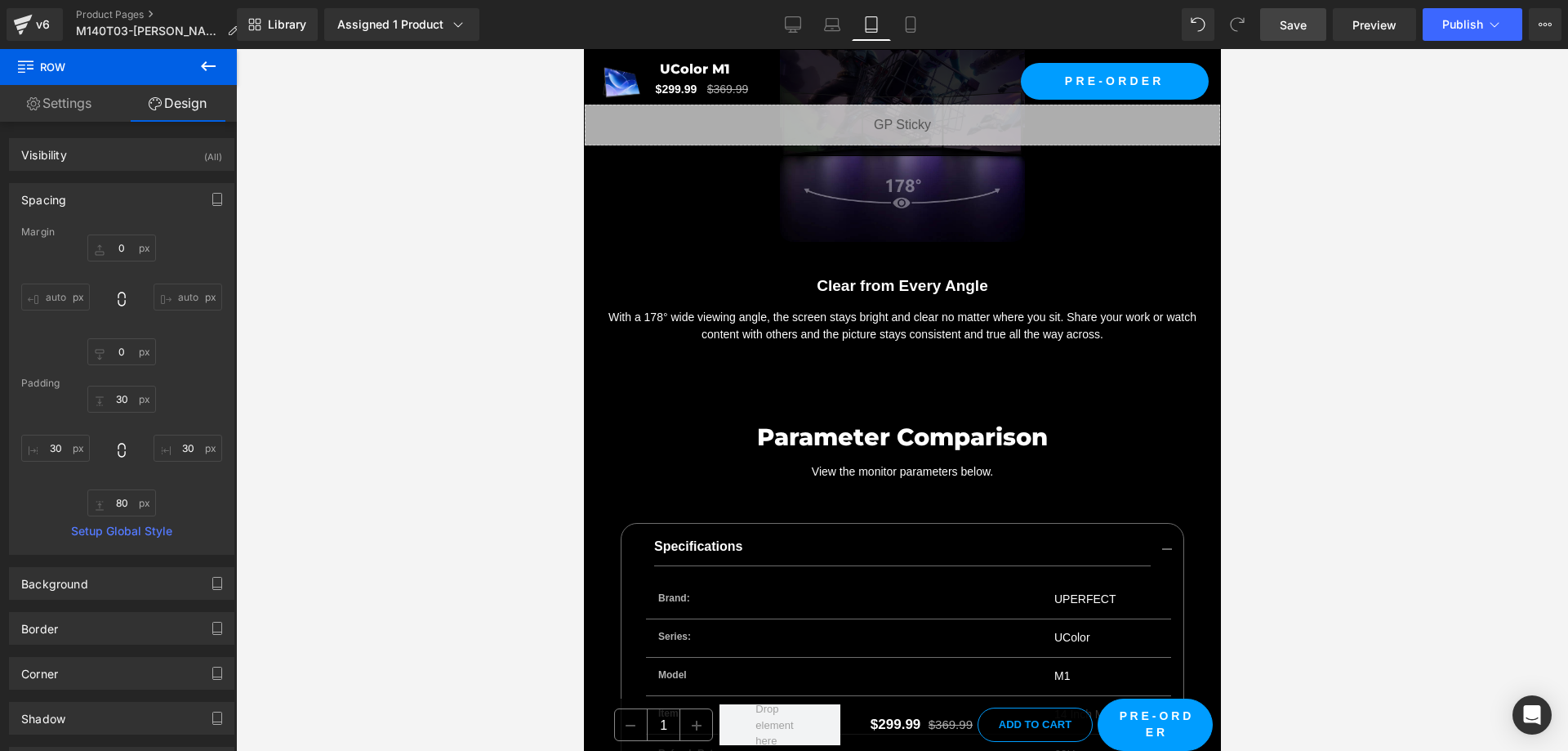
drag, startPoint x: 1317, startPoint y: 384, endPoint x: 1379, endPoint y: 51, distance: 338.7
click at [1318, 384] on div at bounding box center [902, 400] width 1332 height 702
click at [1287, 25] on span "Save" at bounding box center [1293, 25] width 27 height 17
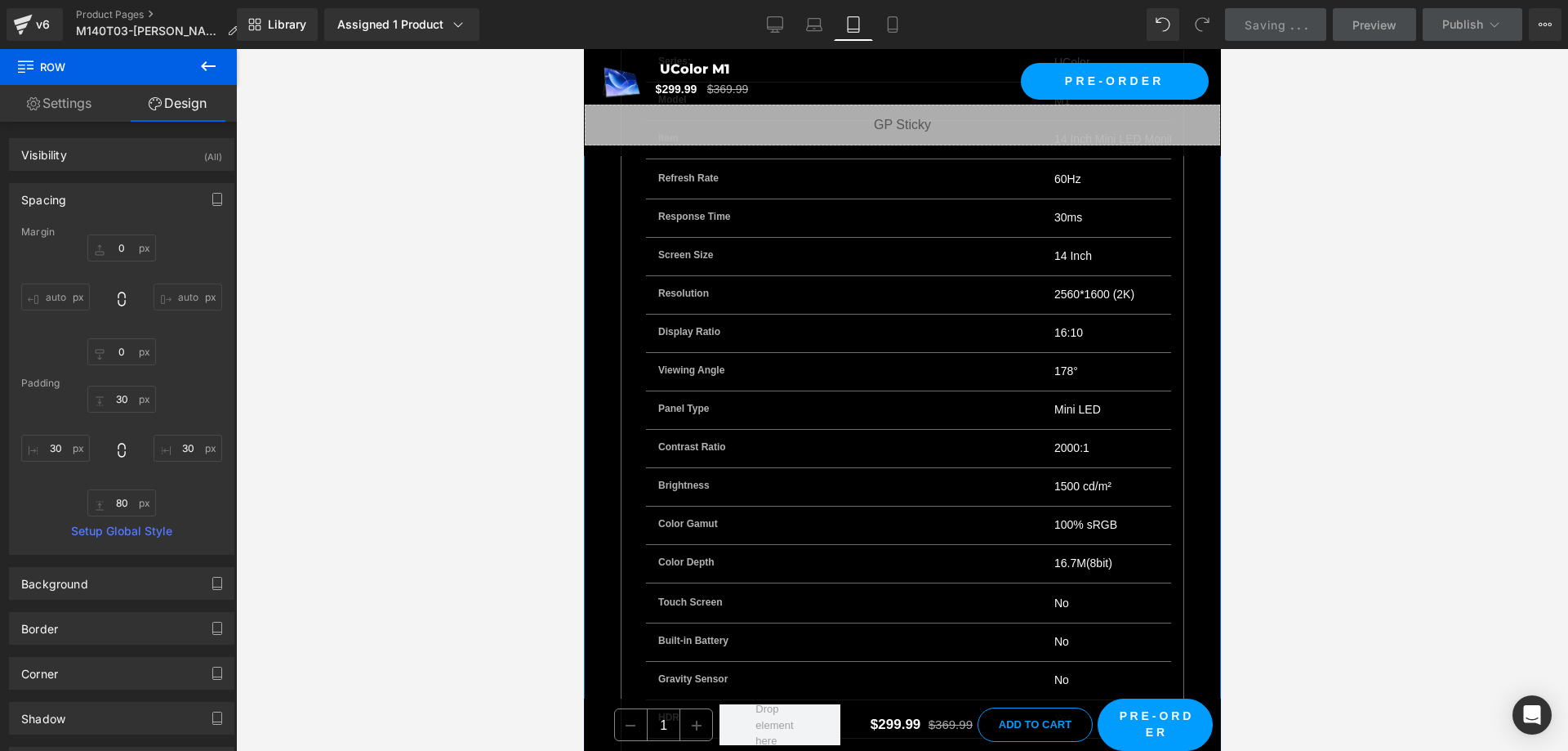
scroll to position [9804, 0]
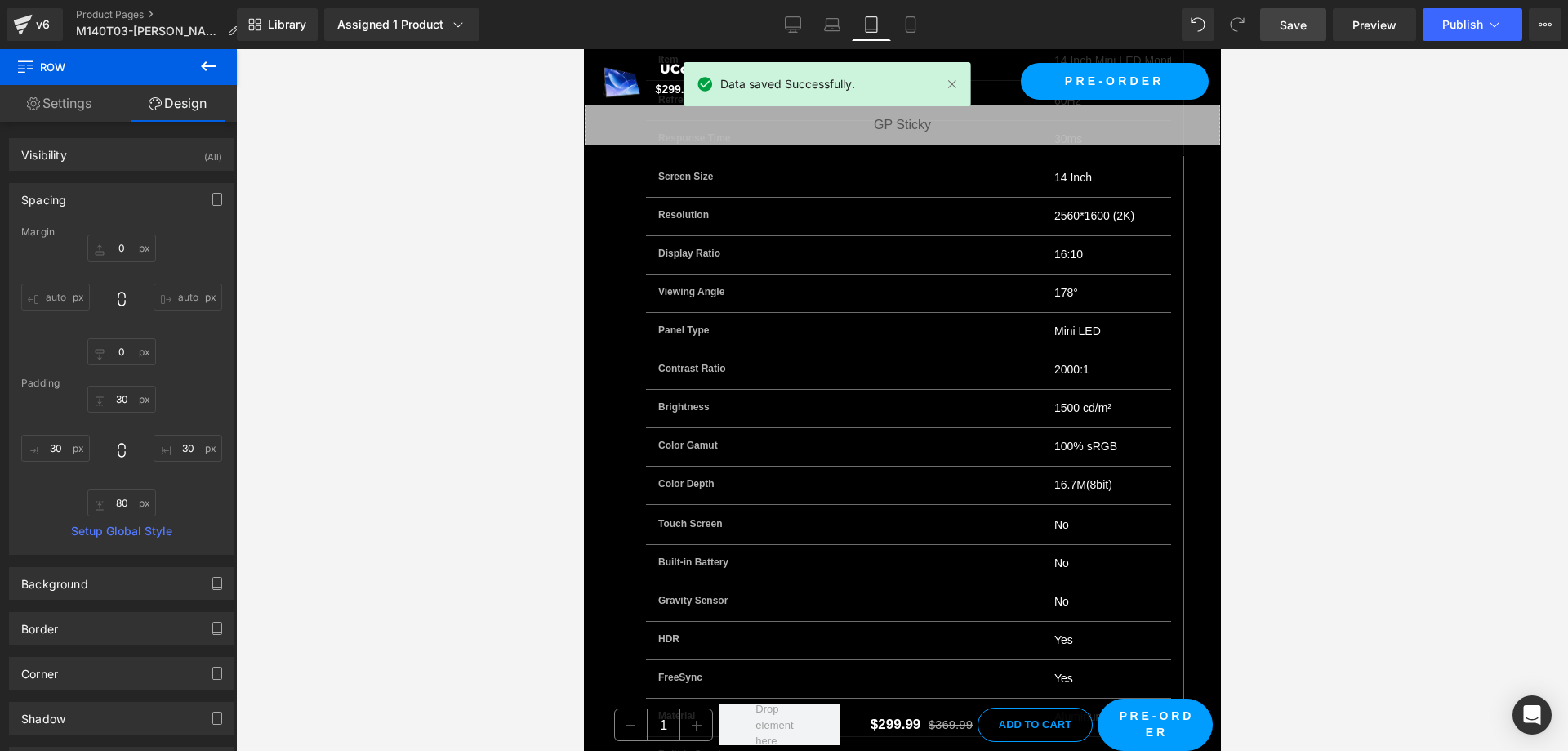
drag, startPoint x: 907, startPoint y: 24, endPoint x: 806, endPoint y: 98, distance: 125.2
click at [907, 24] on icon at bounding box center [910, 25] width 9 height 16
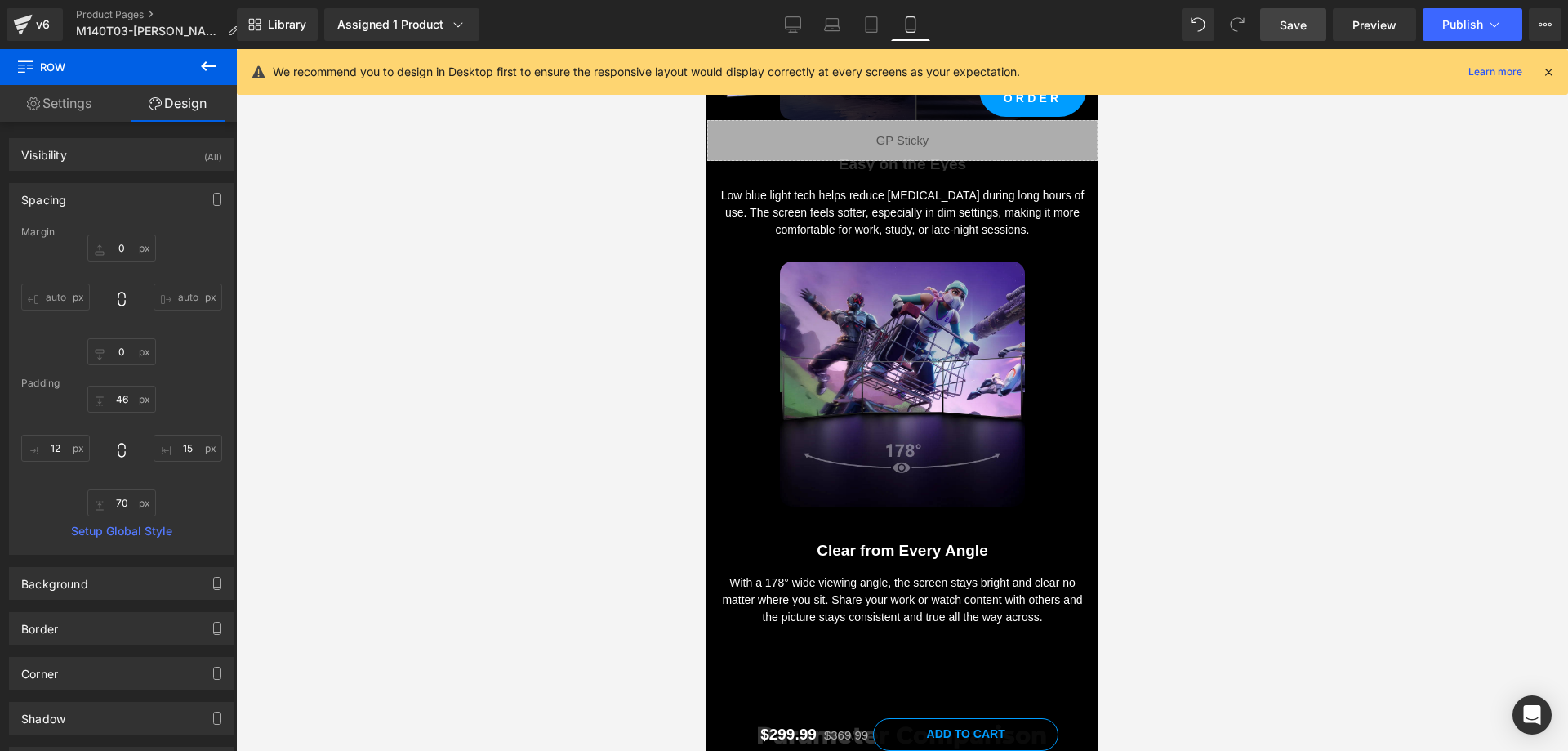
scroll to position [0, 0]
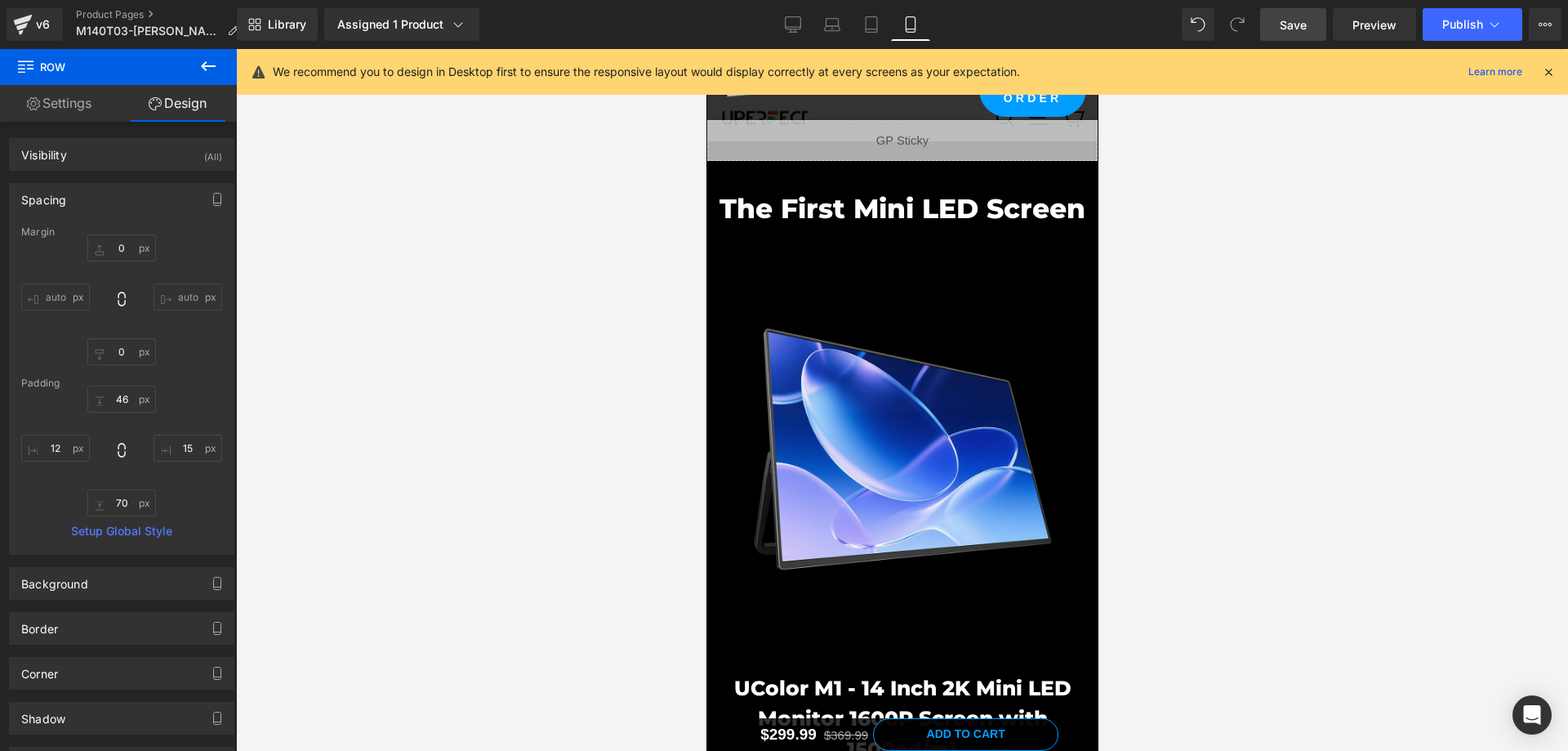
drag, startPoint x: 1090, startPoint y: 530, endPoint x: 1805, endPoint y: 139, distance: 814.9
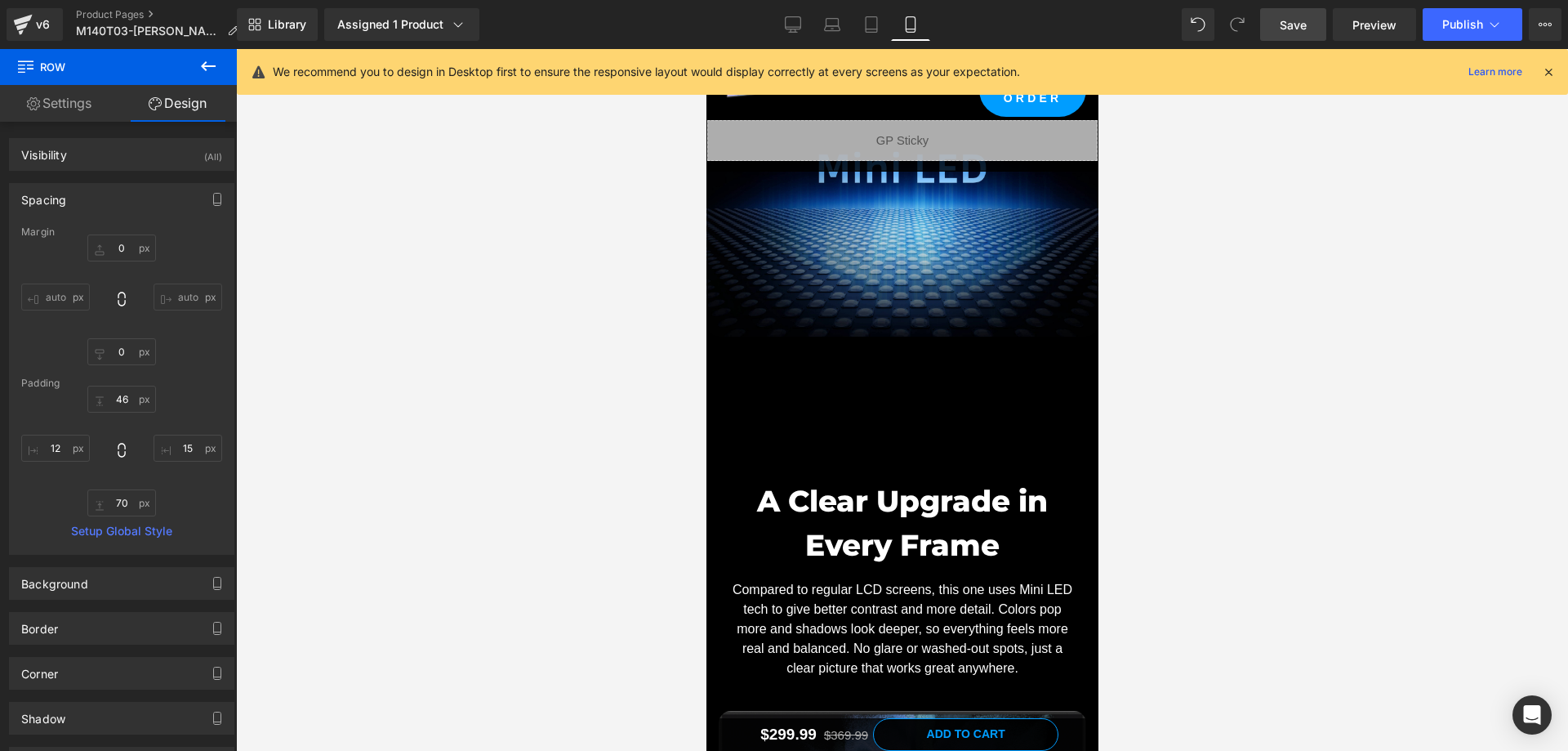
scroll to position [3023, 0]
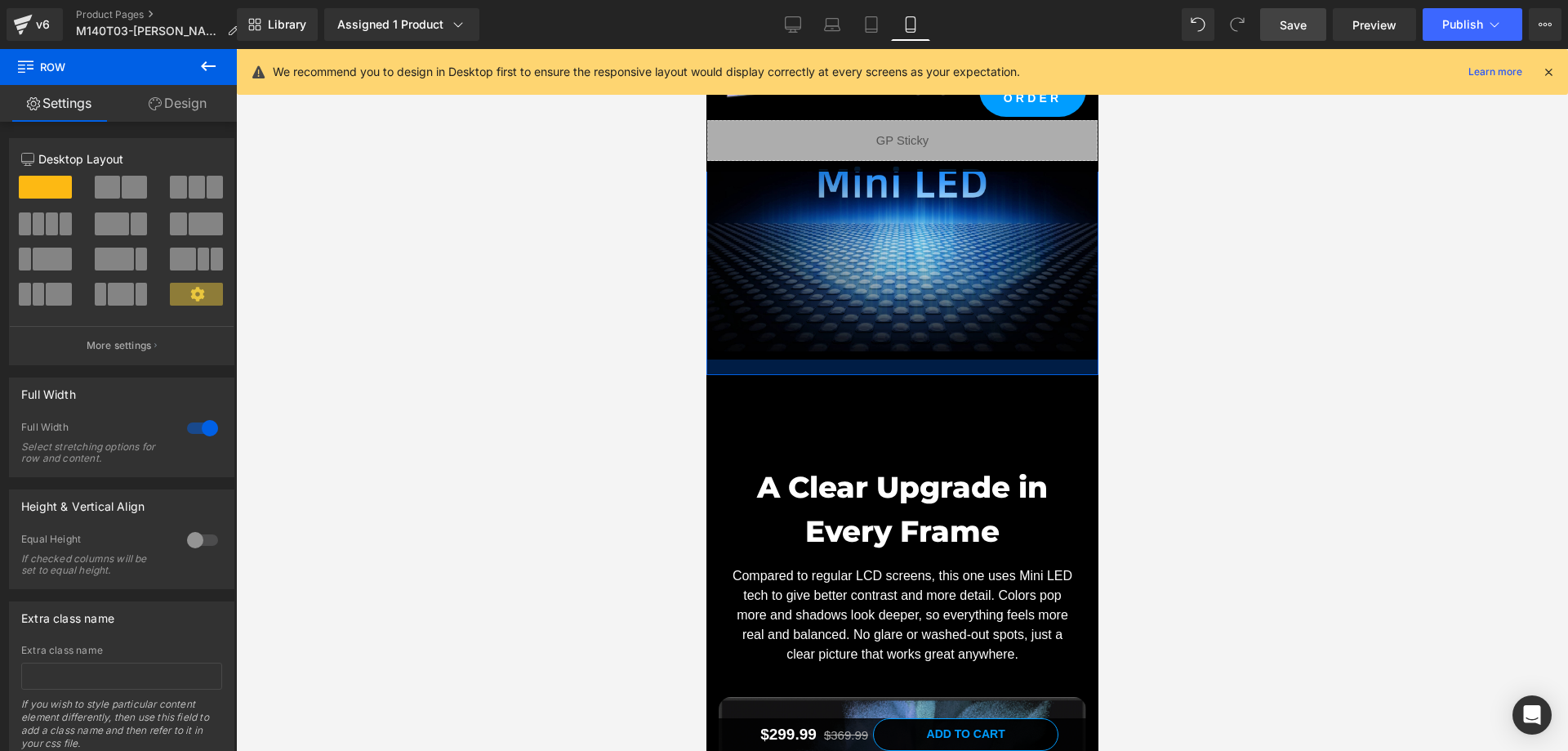
drag, startPoint x: 948, startPoint y: 395, endPoint x: 951, endPoint y: 366, distance: 29.2
click at [951, 366] on div at bounding box center [901, 367] width 392 height 16
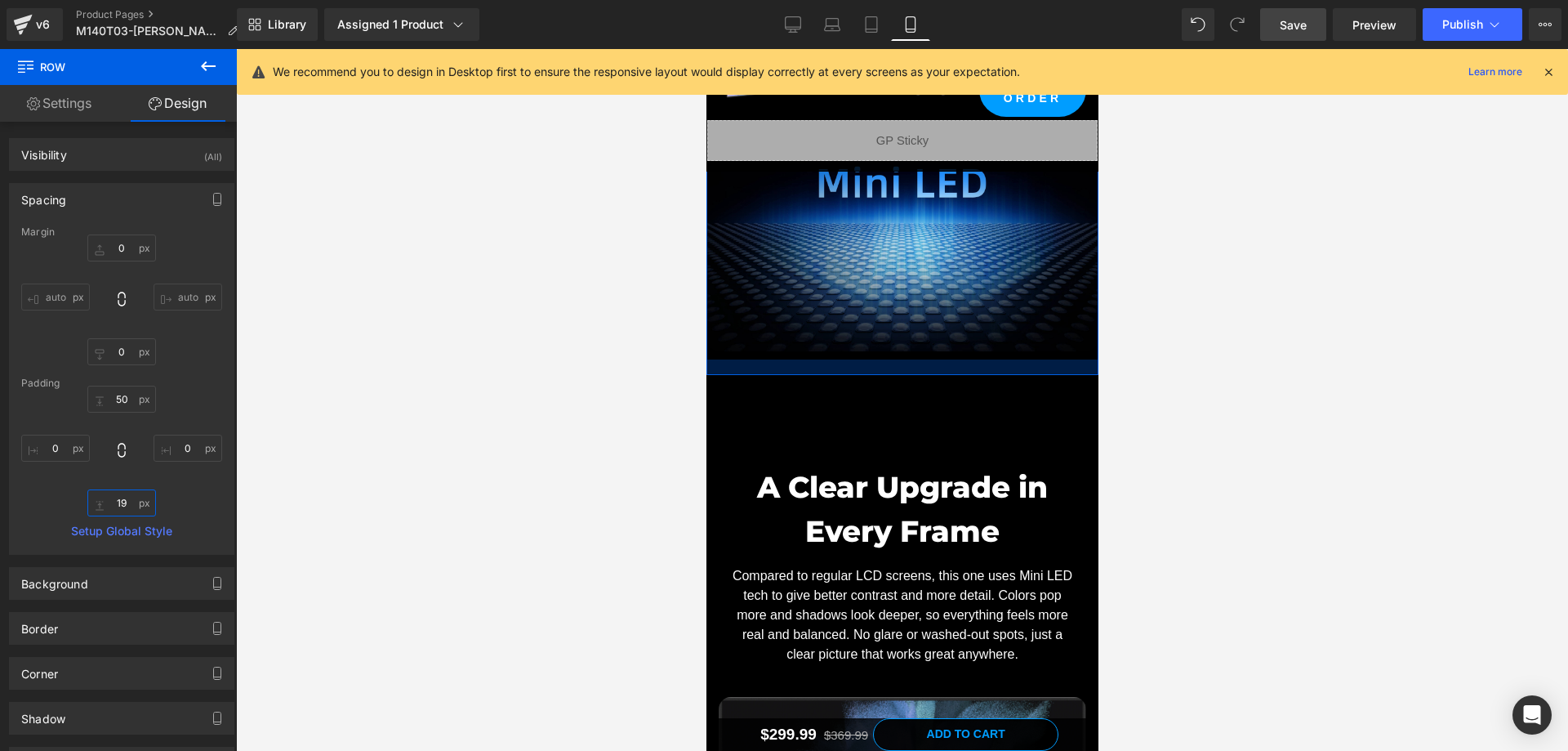
click at [120, 502] on input "19" at bounding box center [121, 502] width 68 height 27
type input "30"
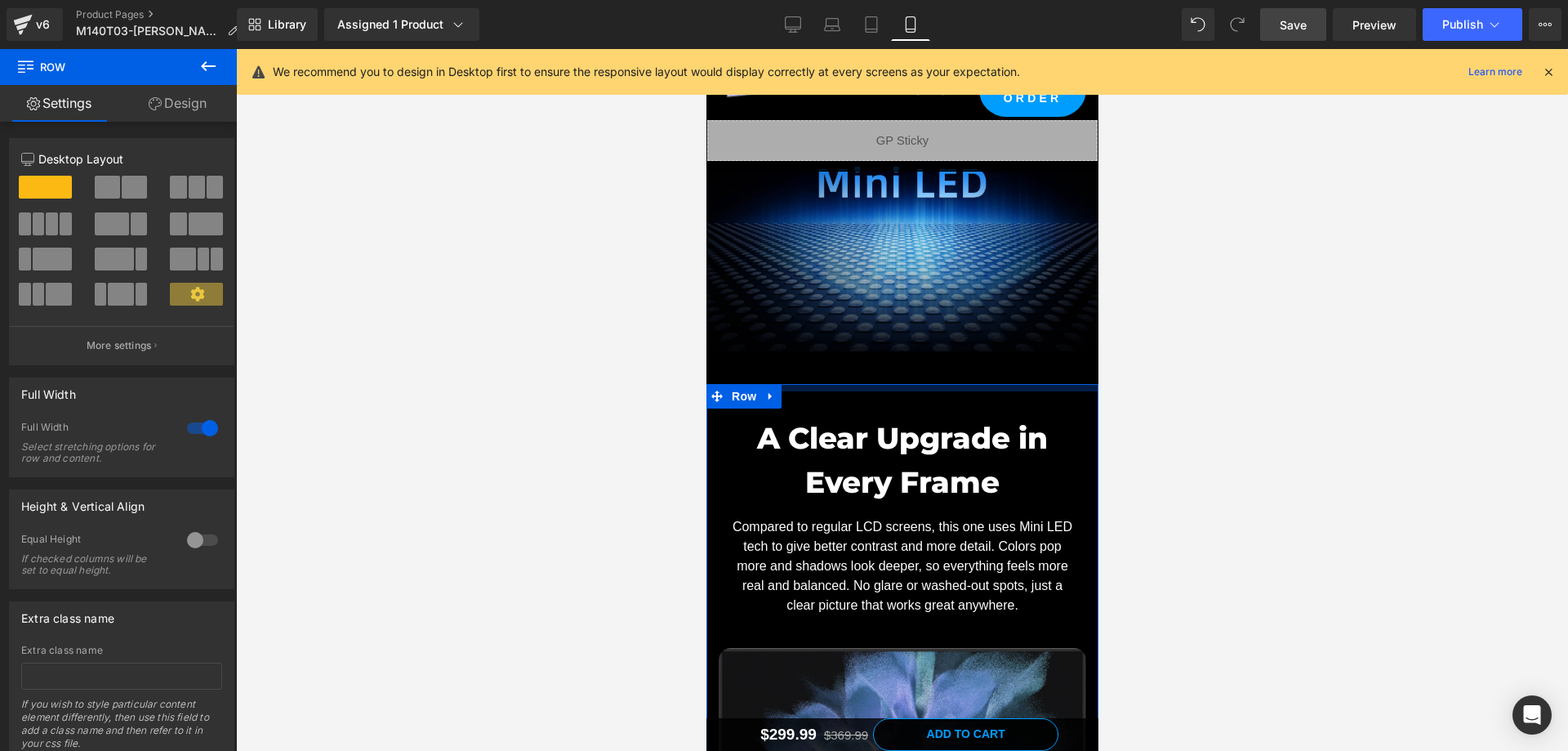
drag, startPoint x: 939, startPoint y: 437, endPoint x: 920, endPoint y: 400, distance: 41.6
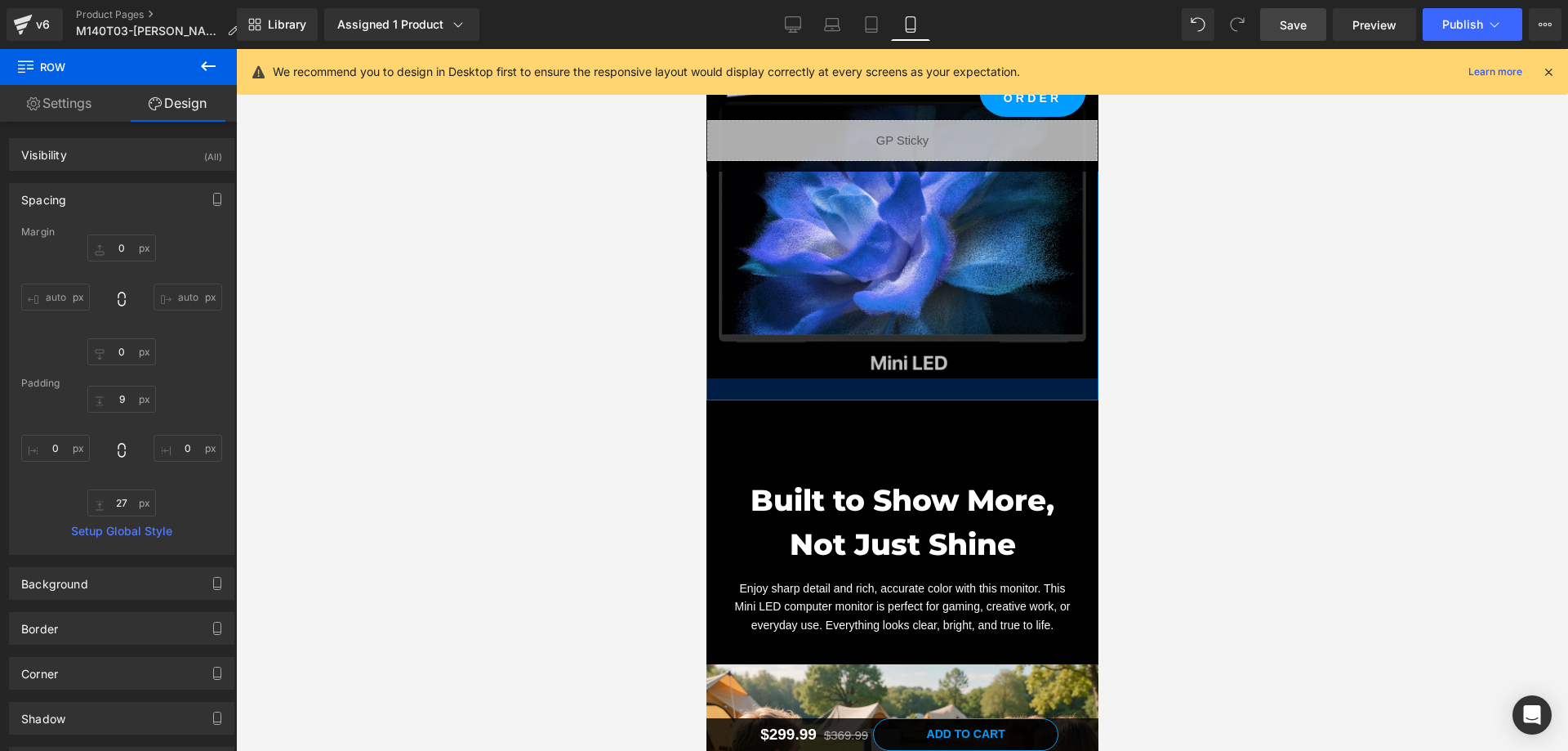
scroll to position [3921, 0]
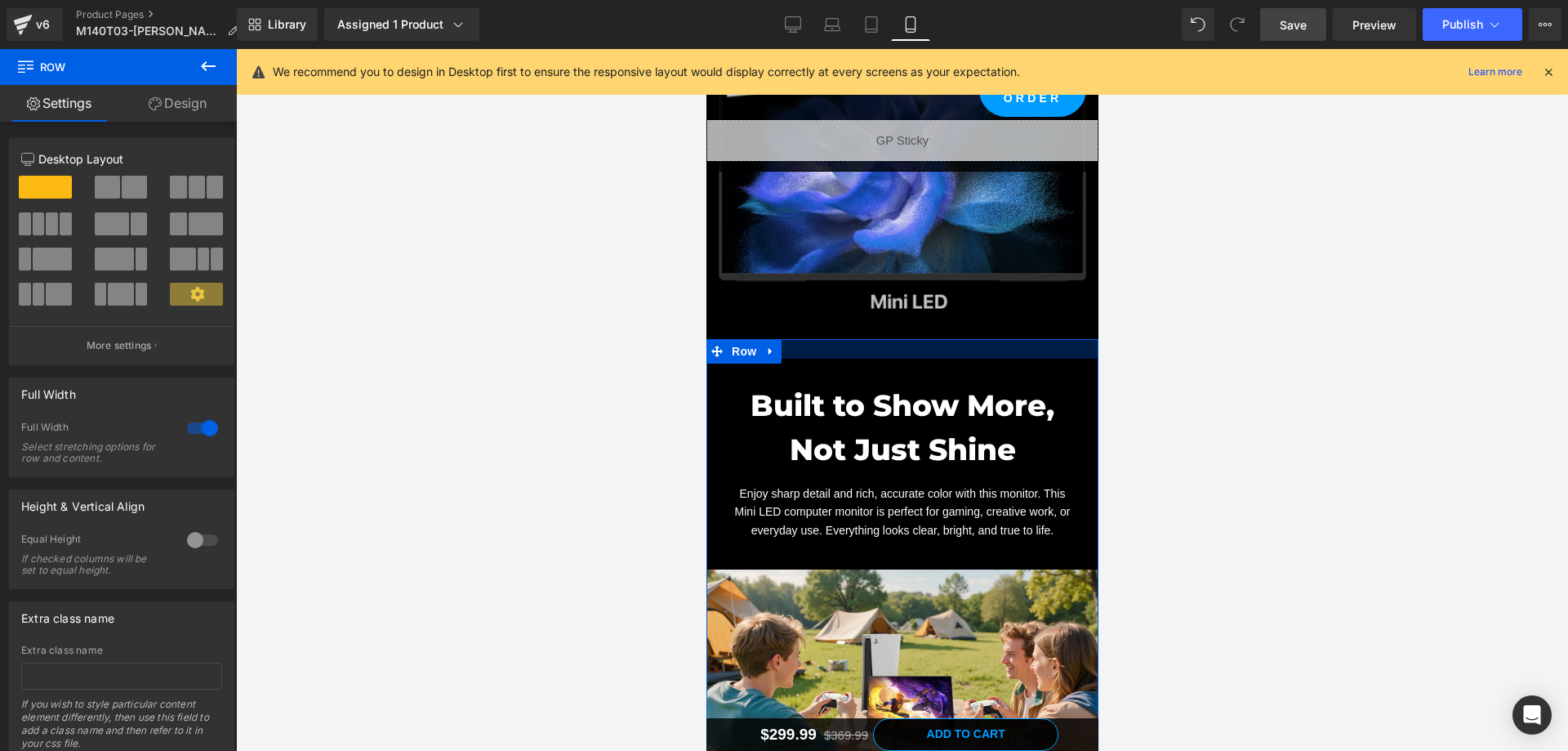
drag, startPoint x: 926, startPoint y: 384, endPoint x: 927, endPoint y: 352, distance: 32.0
click at [927, 352] on div at bounding box center [901, 348] width 392 height 20
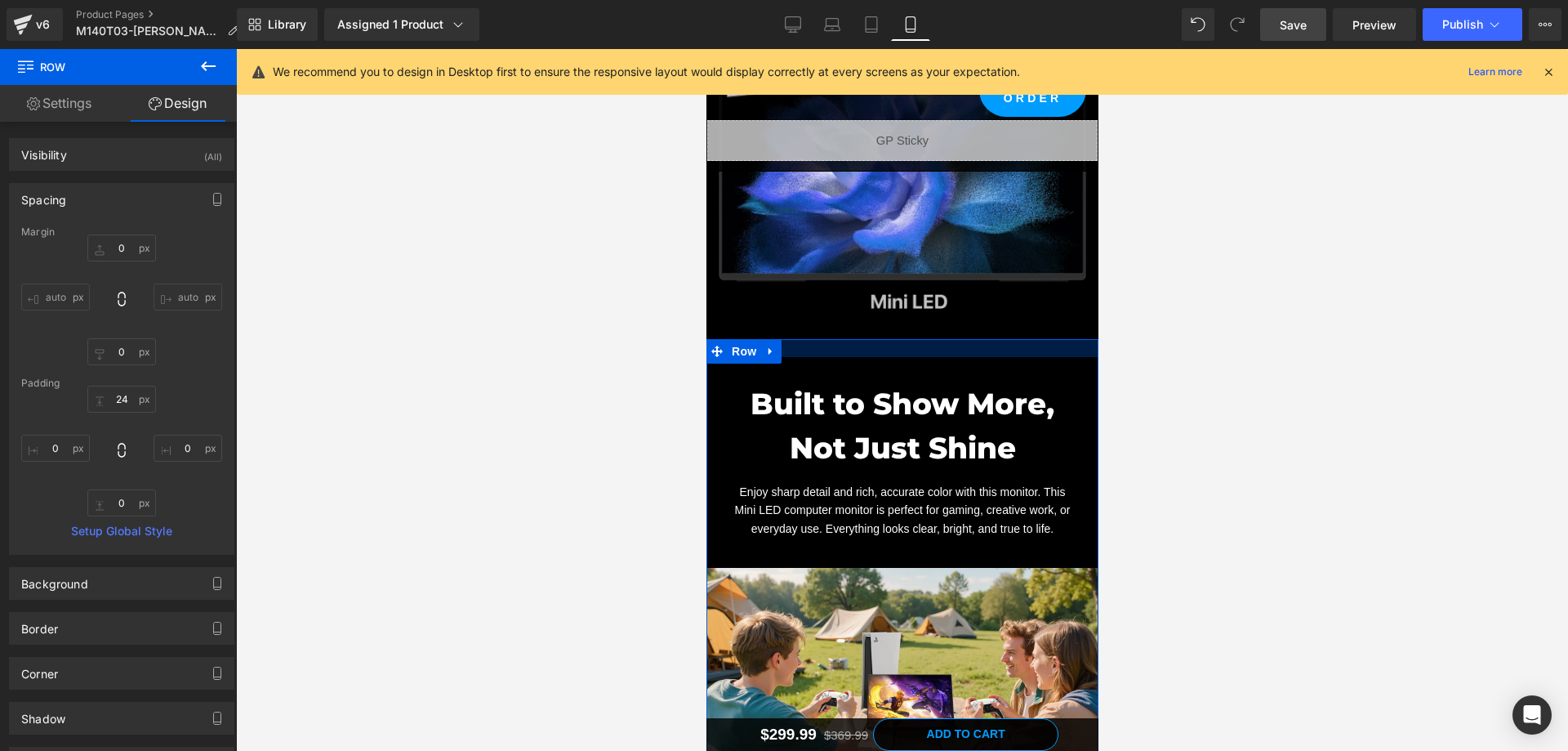
click at [927, 353] on div at bounding box center [901, 347] width 392 height 18
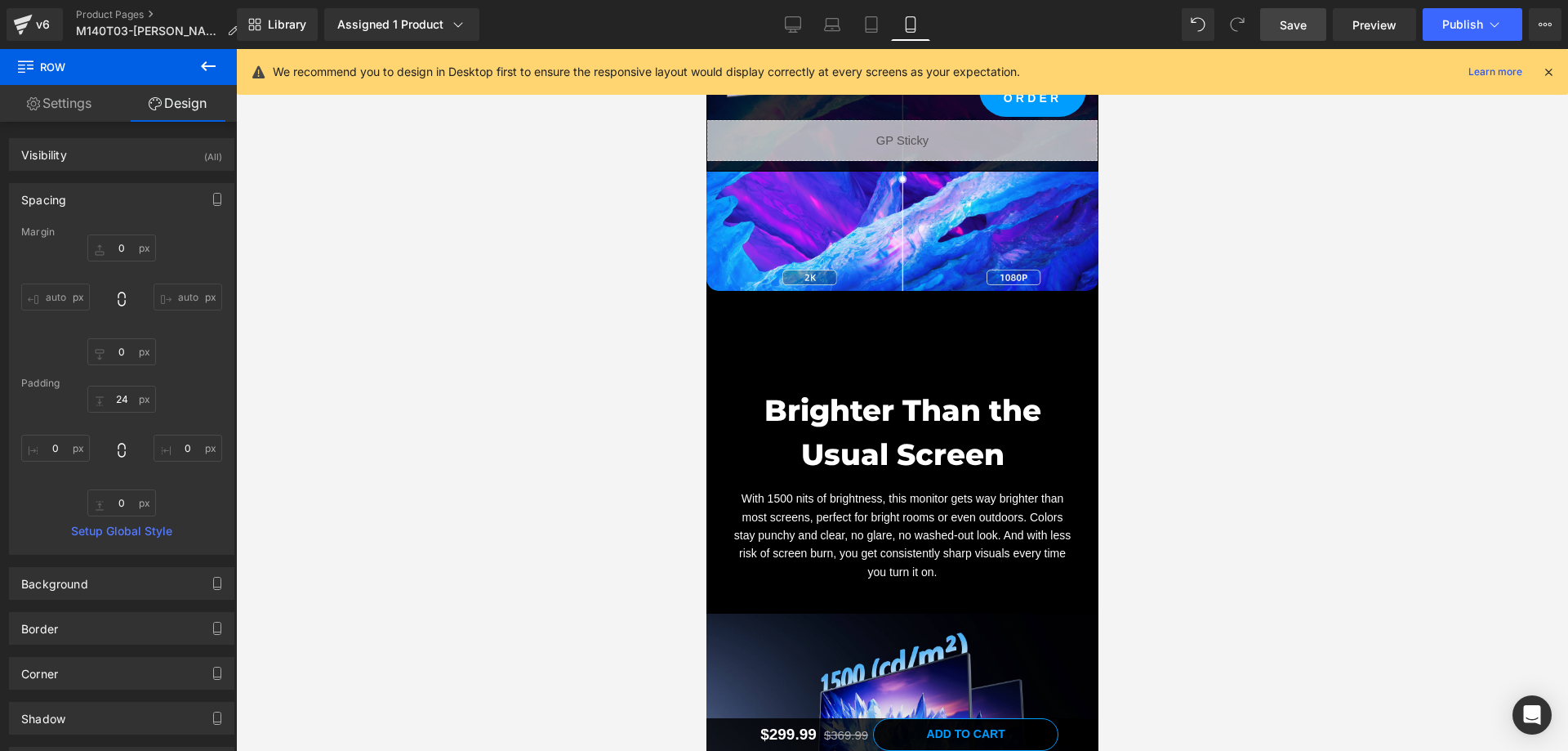
scroll to position [4820, 0]
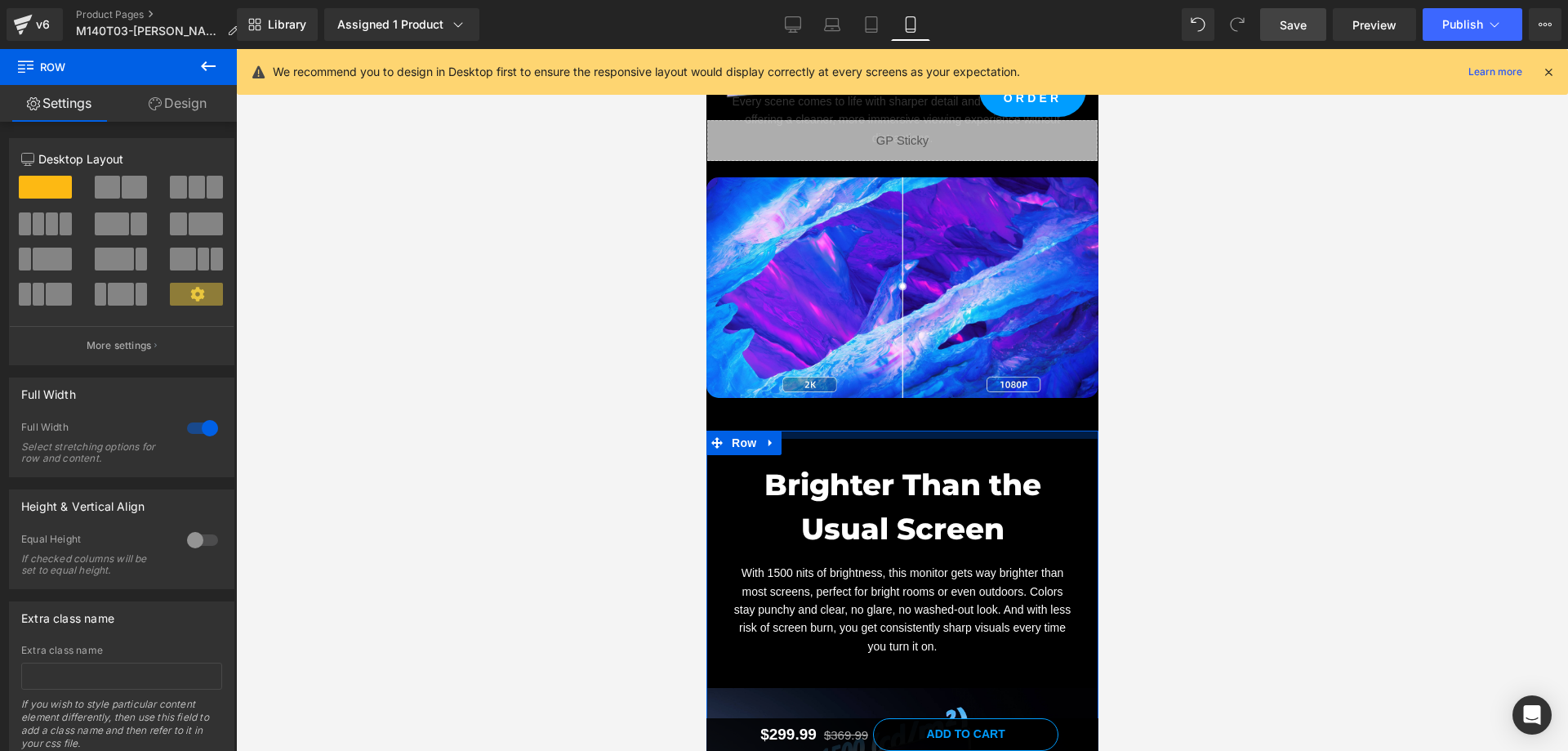
drag, startPoint x: 934, startPoint y: 462, endPoint x: 941, endPoint y: 429, distance: 33.7
click at [941, 431] on div at bounding box center [901, 434] width 392 height 8
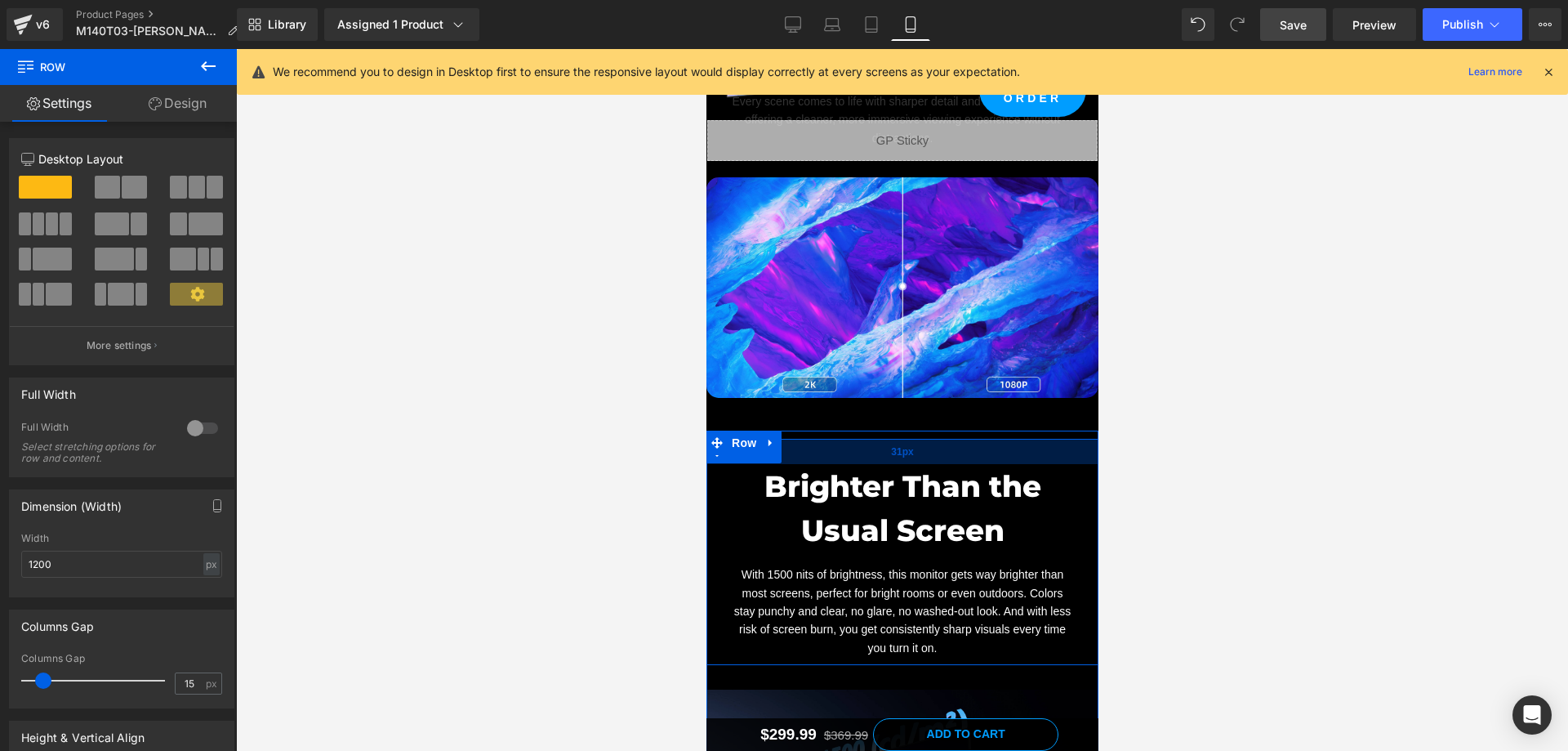
click at [934, 439] on div "31px" at bounding box center [901, 450] width 392 height 25
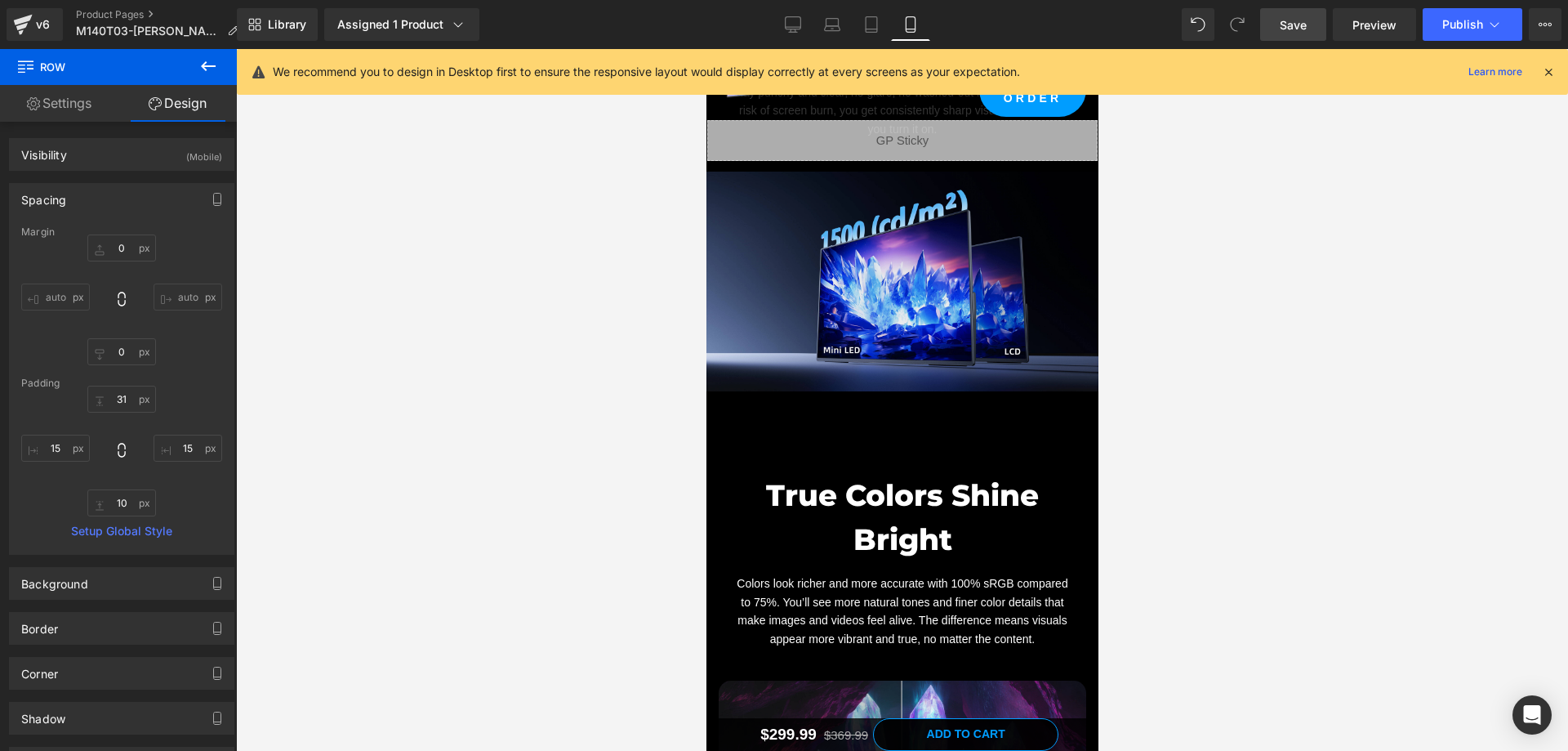
scroll to position [5310, 0]
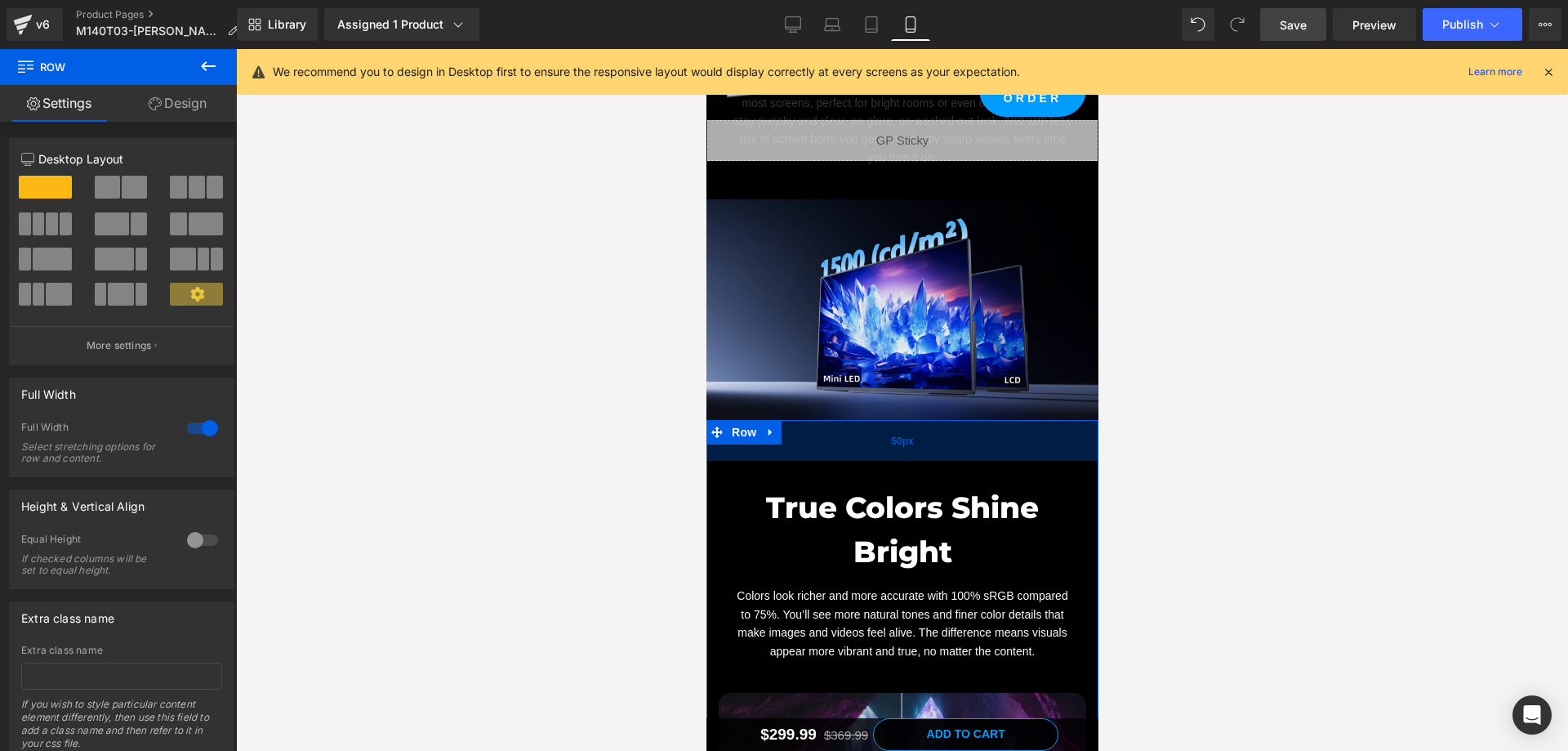
drag, startPoint x: 936, startPoint y: 473, endPoint x: 942, endPoint y: 456, distance: 18.0
click at [942, 456] on div "50px" at bounding box center [901, 440] width 392 height 41
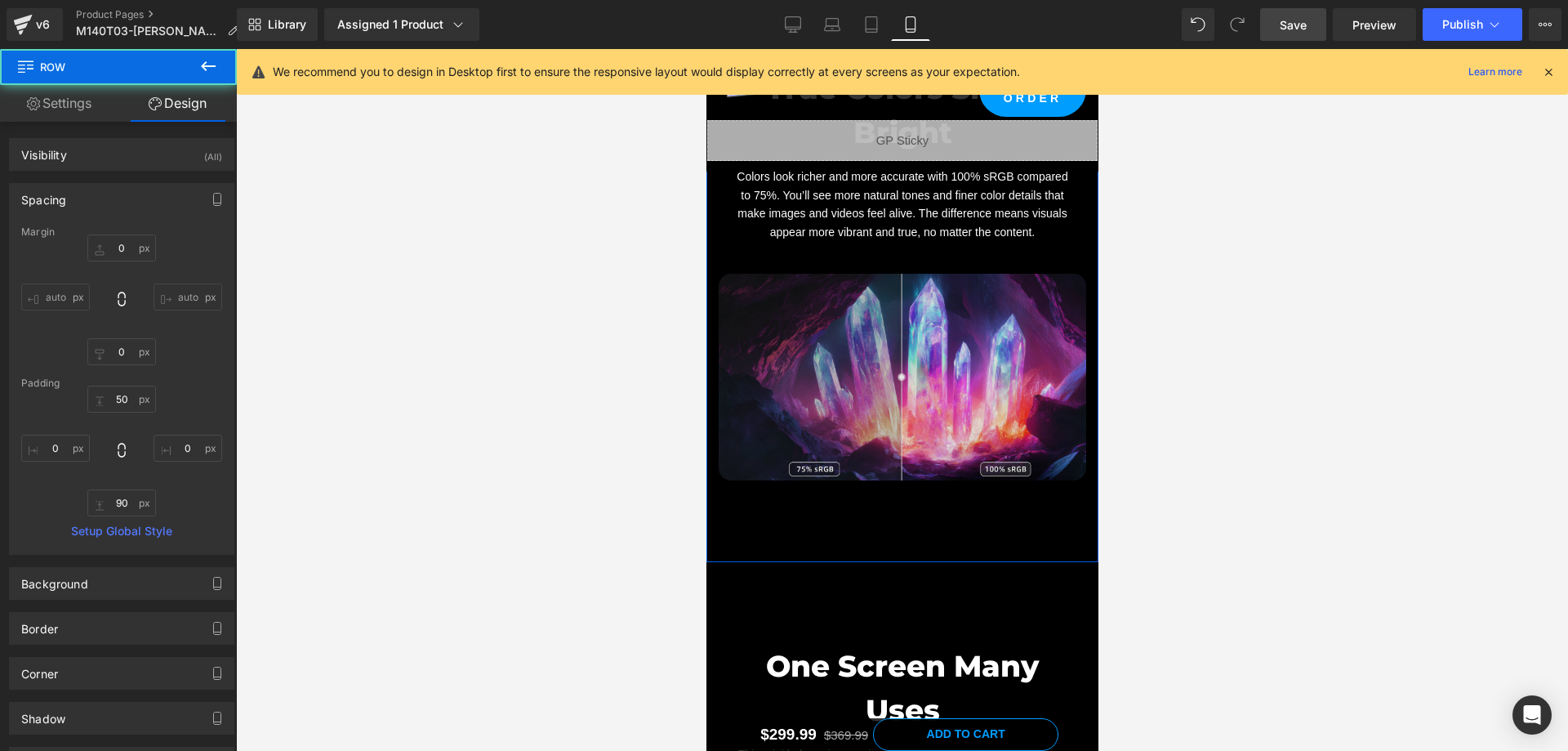
scroll to position [5882, 0]
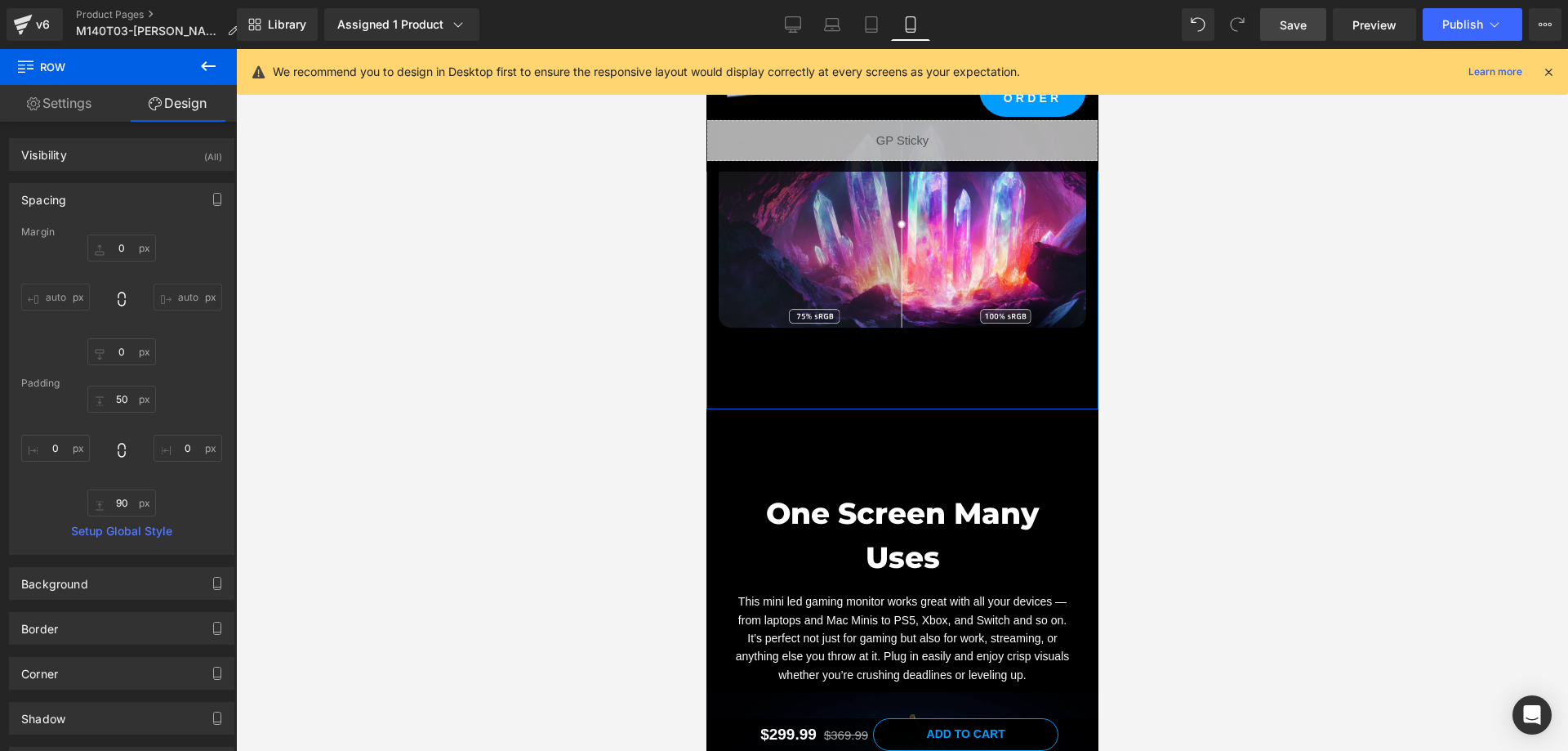
click at [942, 385] on div at bounding box center [901, 397] width 392 height 24
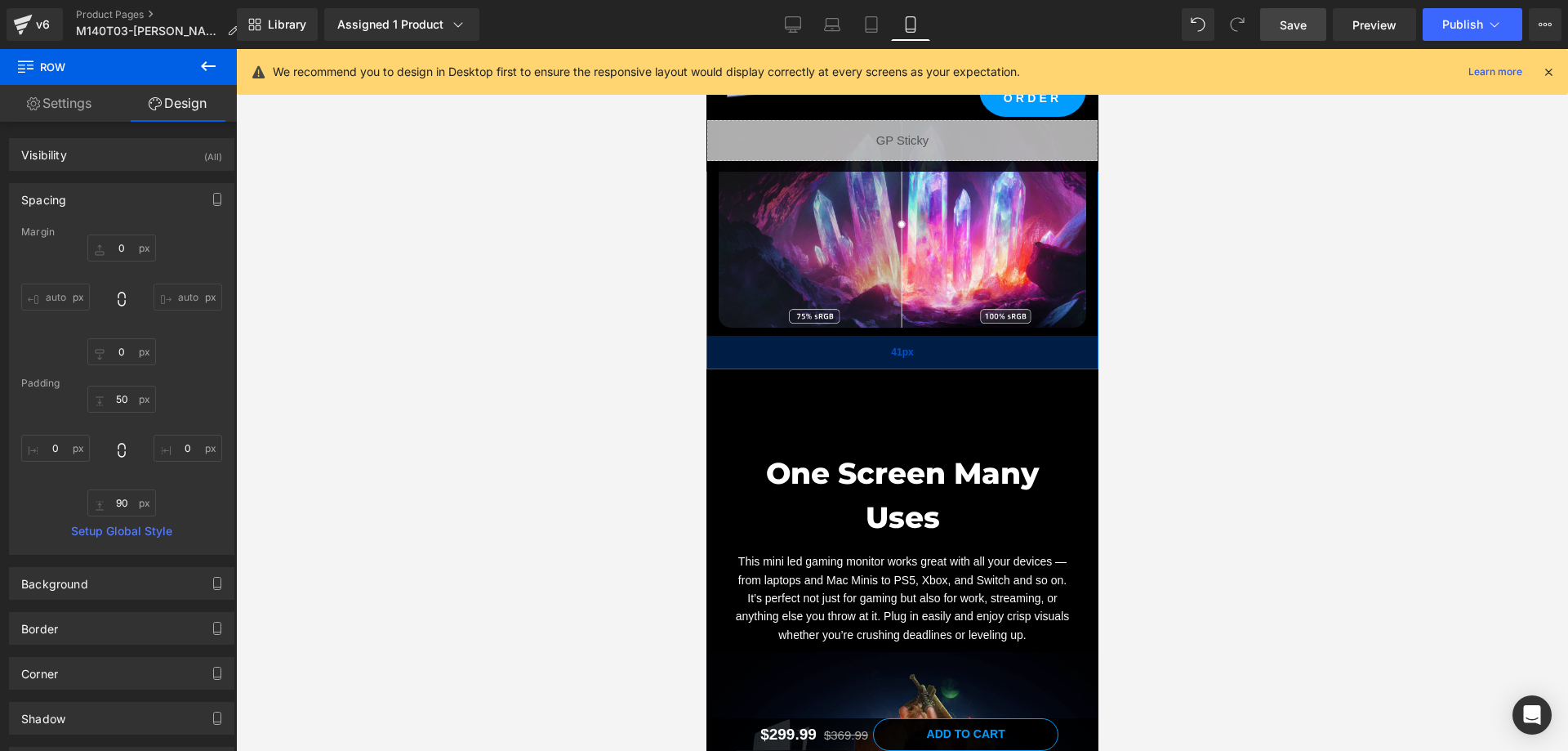
drag, startPoint x: 955, startPoint y: 395, endPoint x: 958, endPoint y: 362, distance: 33.1
click at [958, 362] on div "41px" at bounding box center [901, 353] width 392 height 34
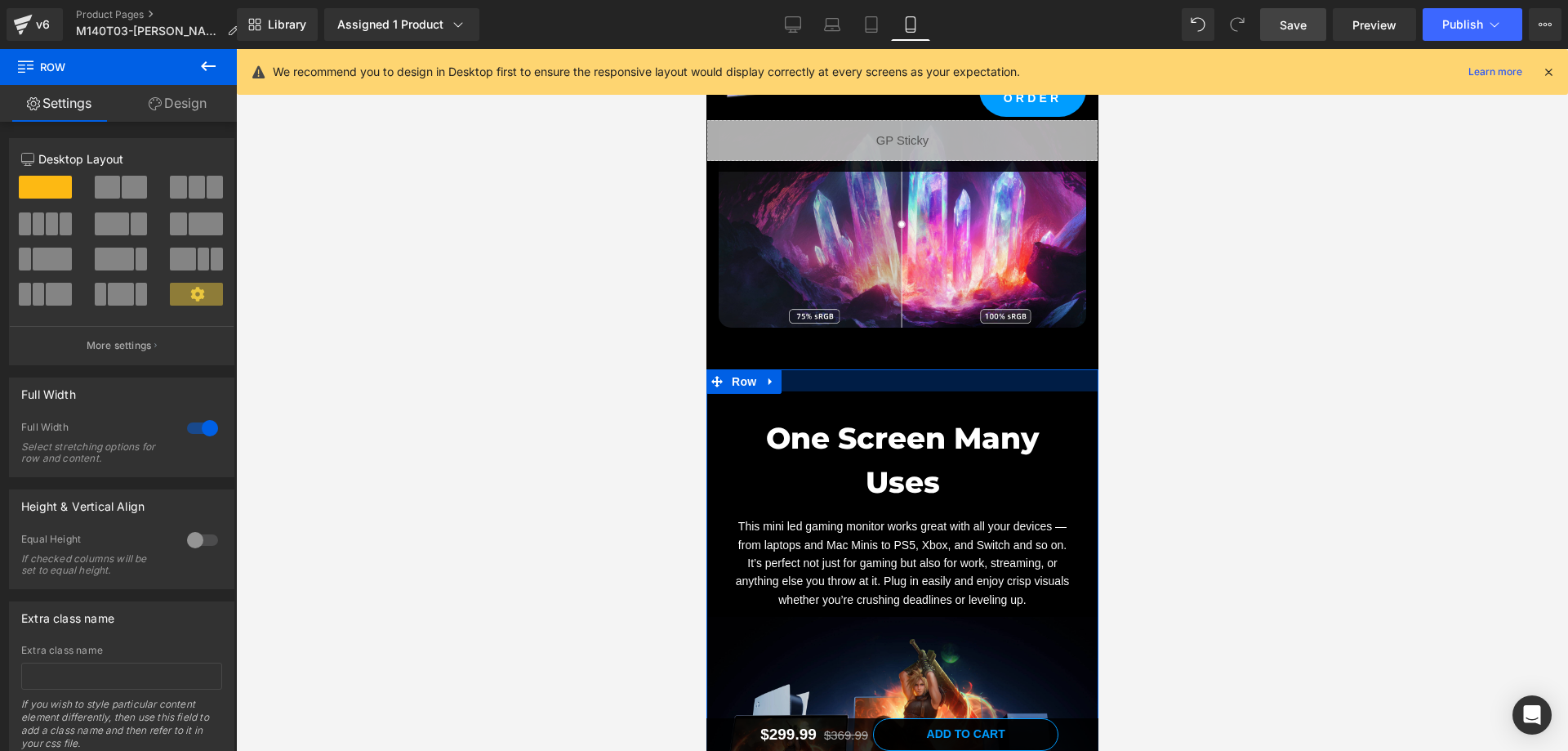
drag, startPoint x: 953, startPoint y: 418, endPoint x: 955, endPoint y: 383, distance: 35.1
click at [956, 383] on div at bounding box center [901, 379] width 392 height 22
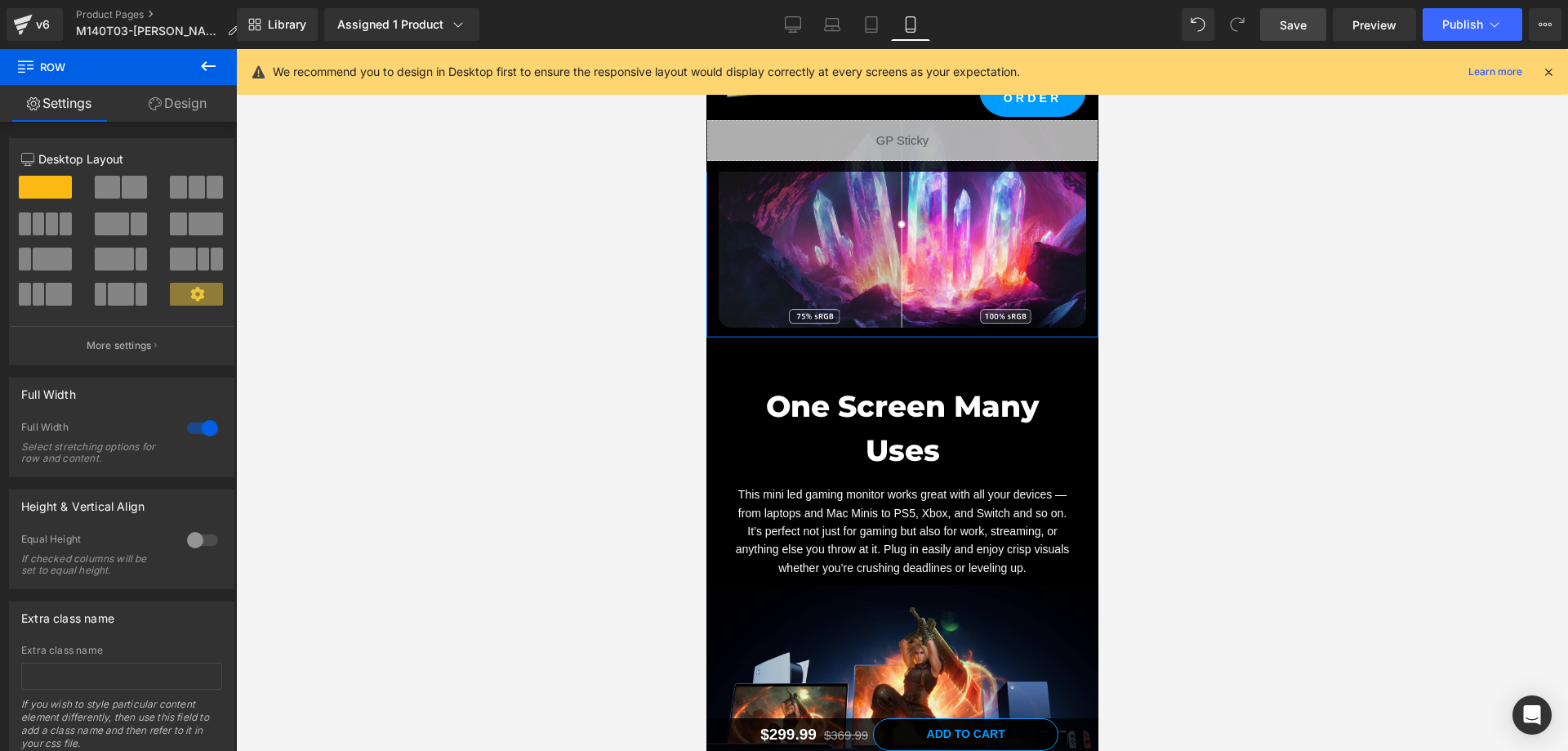
drag, startPoint x: 960, startPoint y: 362, endPoint x: 967, endPoint y: 333, distance: 29.8
click at [967, 330] on div "True Colors Shine Bright Heading Colors look richer and more accurate with 100%…" at bounding box center [901, 93] width 392 height 489
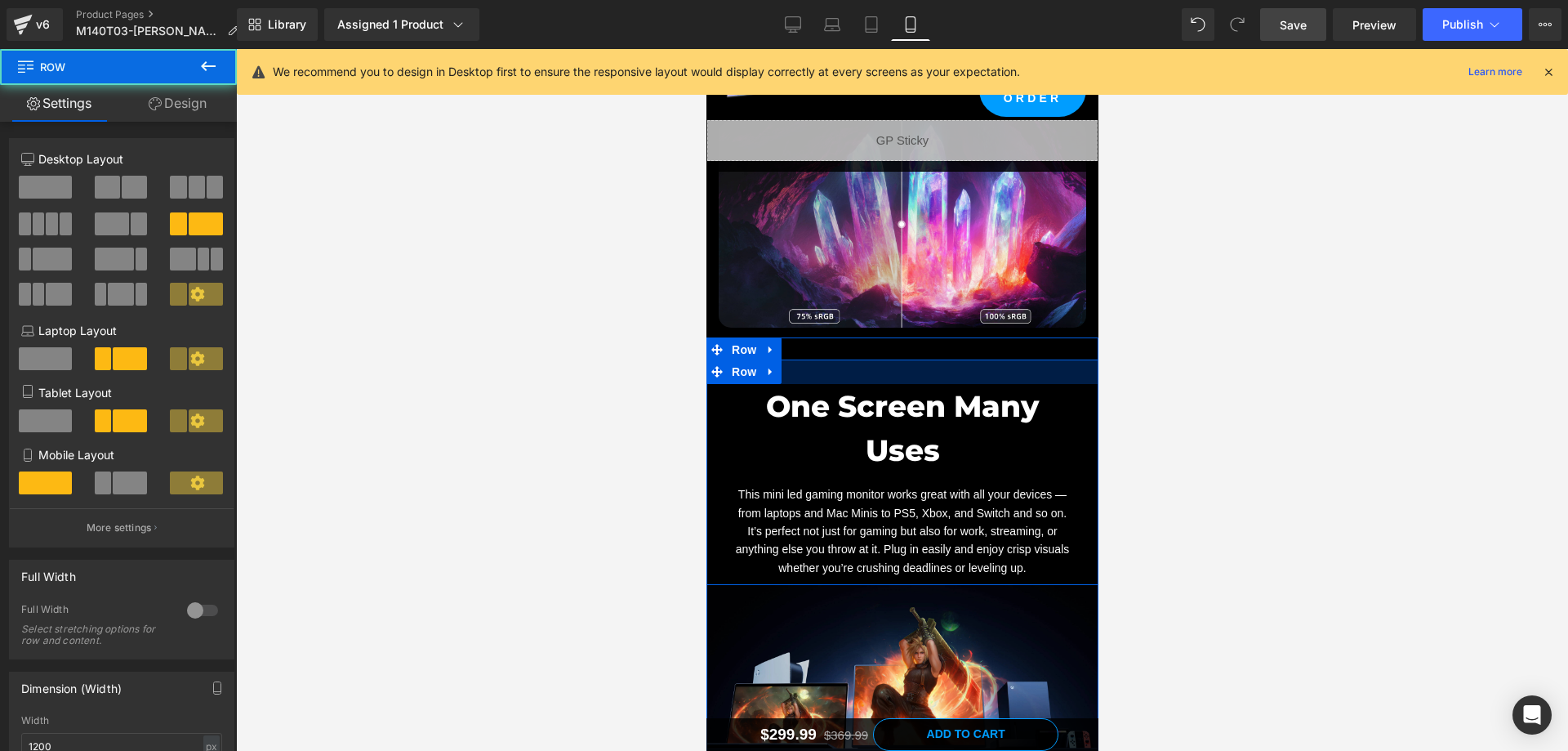
click at [952, 379] on div at bounding box center [901, 372] width 392 height 24
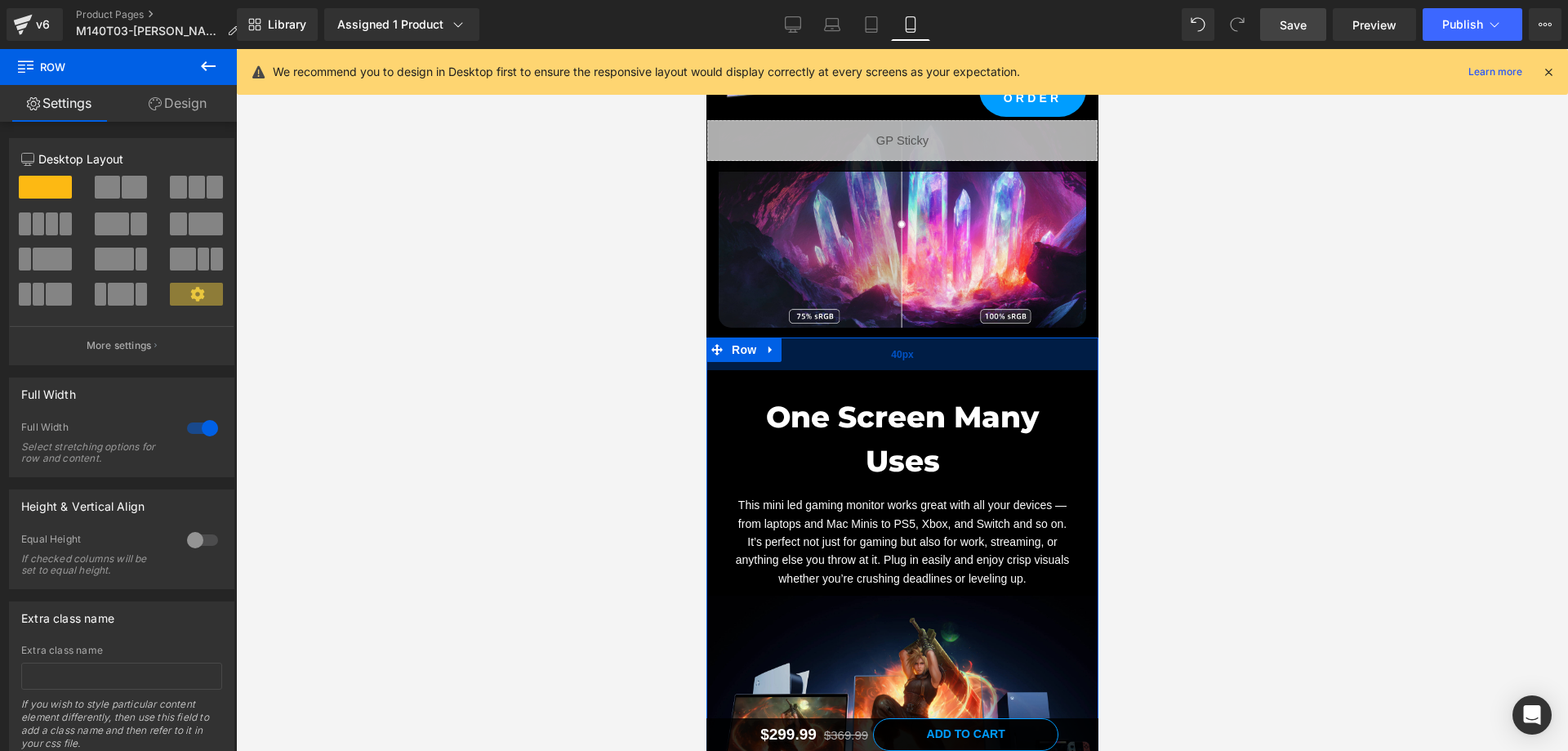
drag, startPoint x: 954, startPoint y: 352, endPoint x: 955, endPoint y: 363, distance: 11.0
click at [955, 363] on div "40px" at bounding box center [901, 354] width 392 height 33
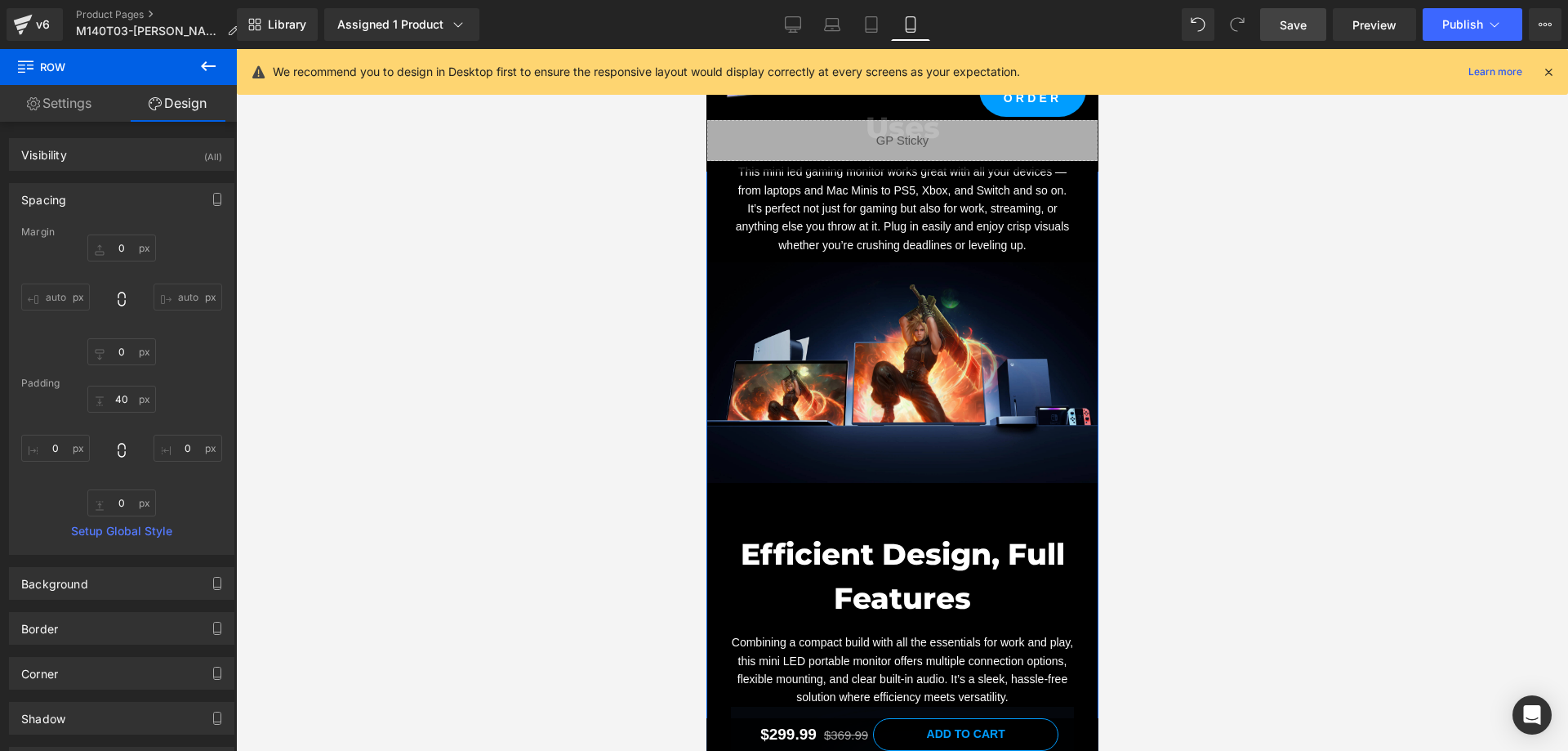
scroll to position [6209, 0]
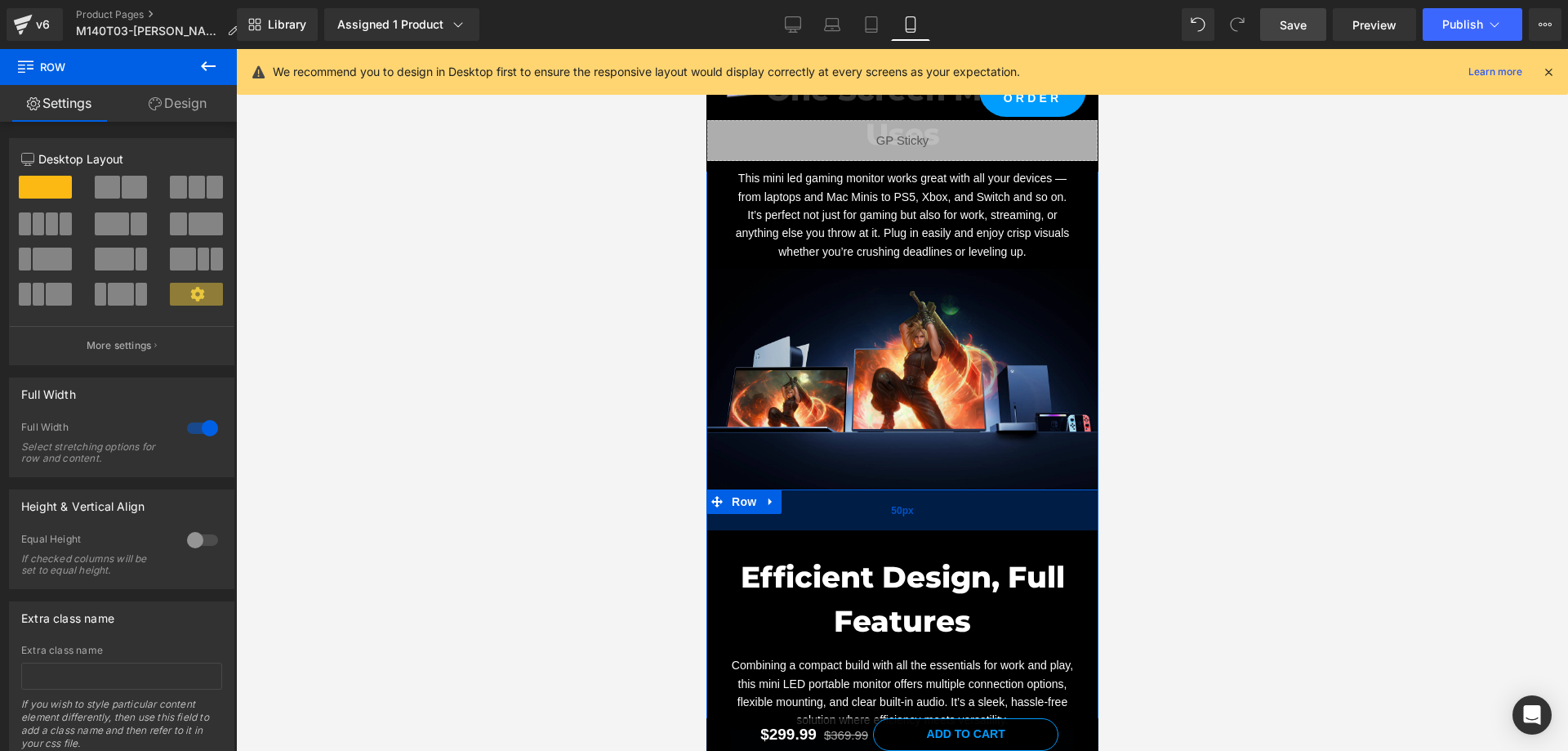
drag, startPoint x: 945, startPoint y: 455, endPoint x: 945, endPoint y: 471, distance: 16.0
click at [945, 489] on div "50px" at bounding box center [901, 509] width 392 height 41
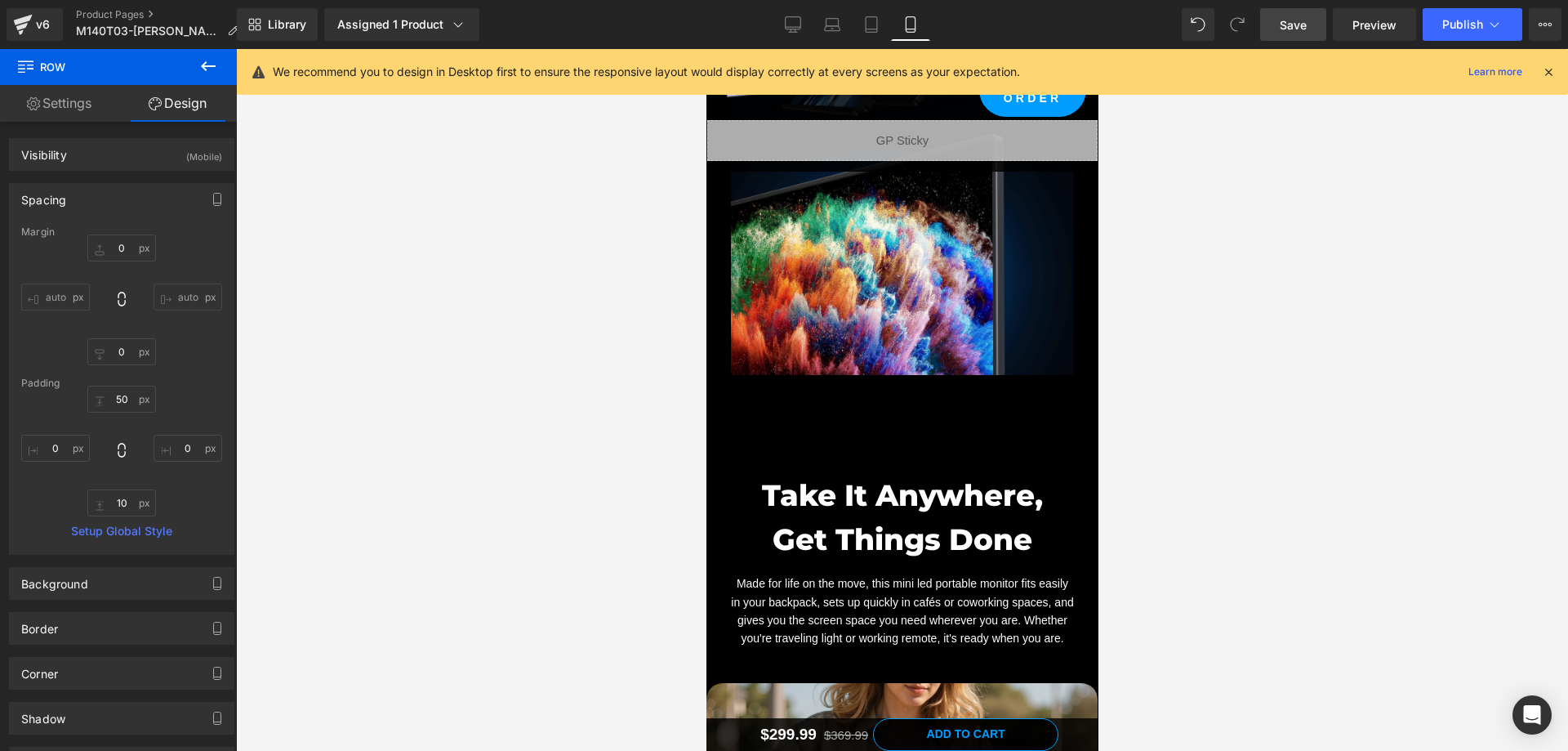
scroll to position [7352, 0]
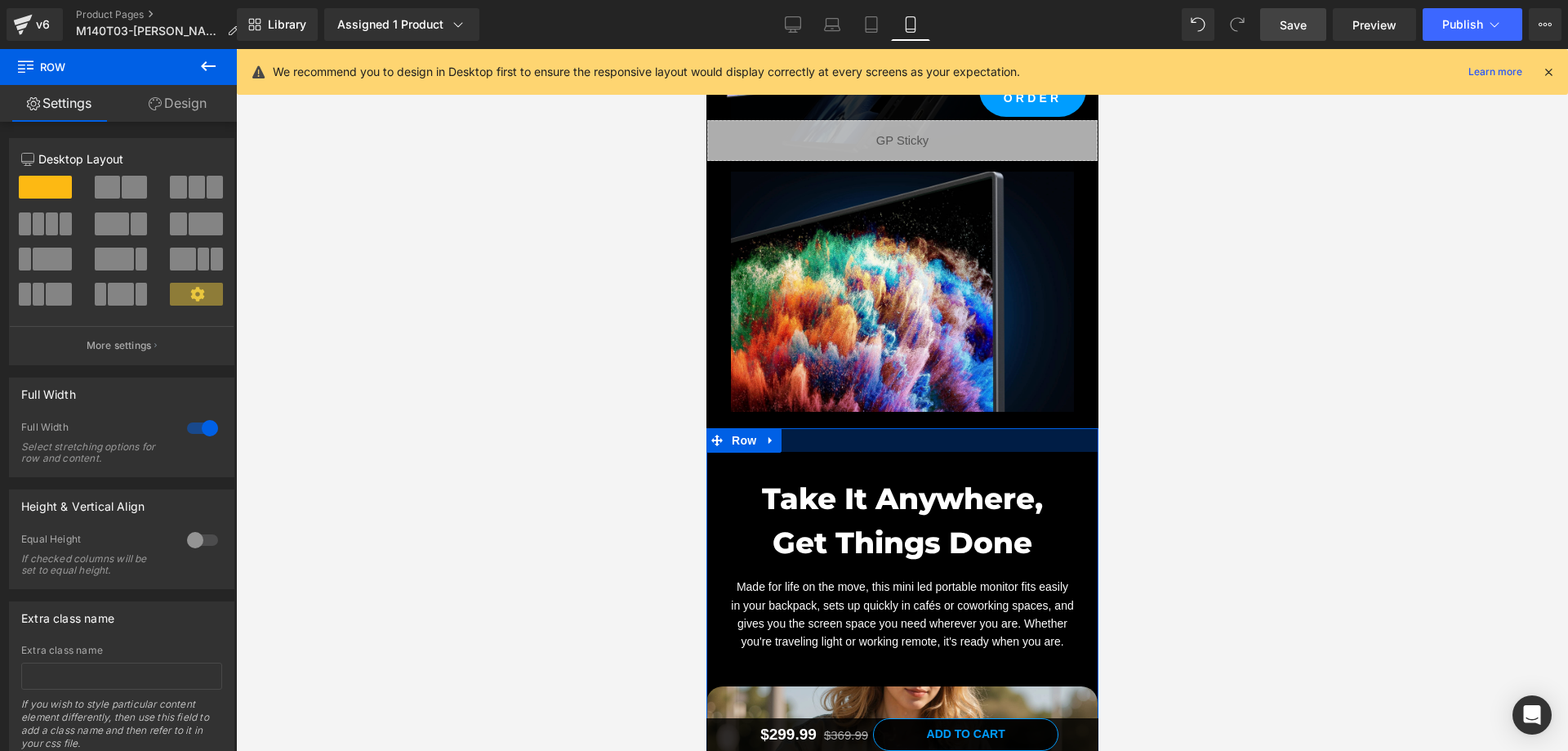
click at [970, 428] on div at bounding box center [901, 439] width 392 height 23
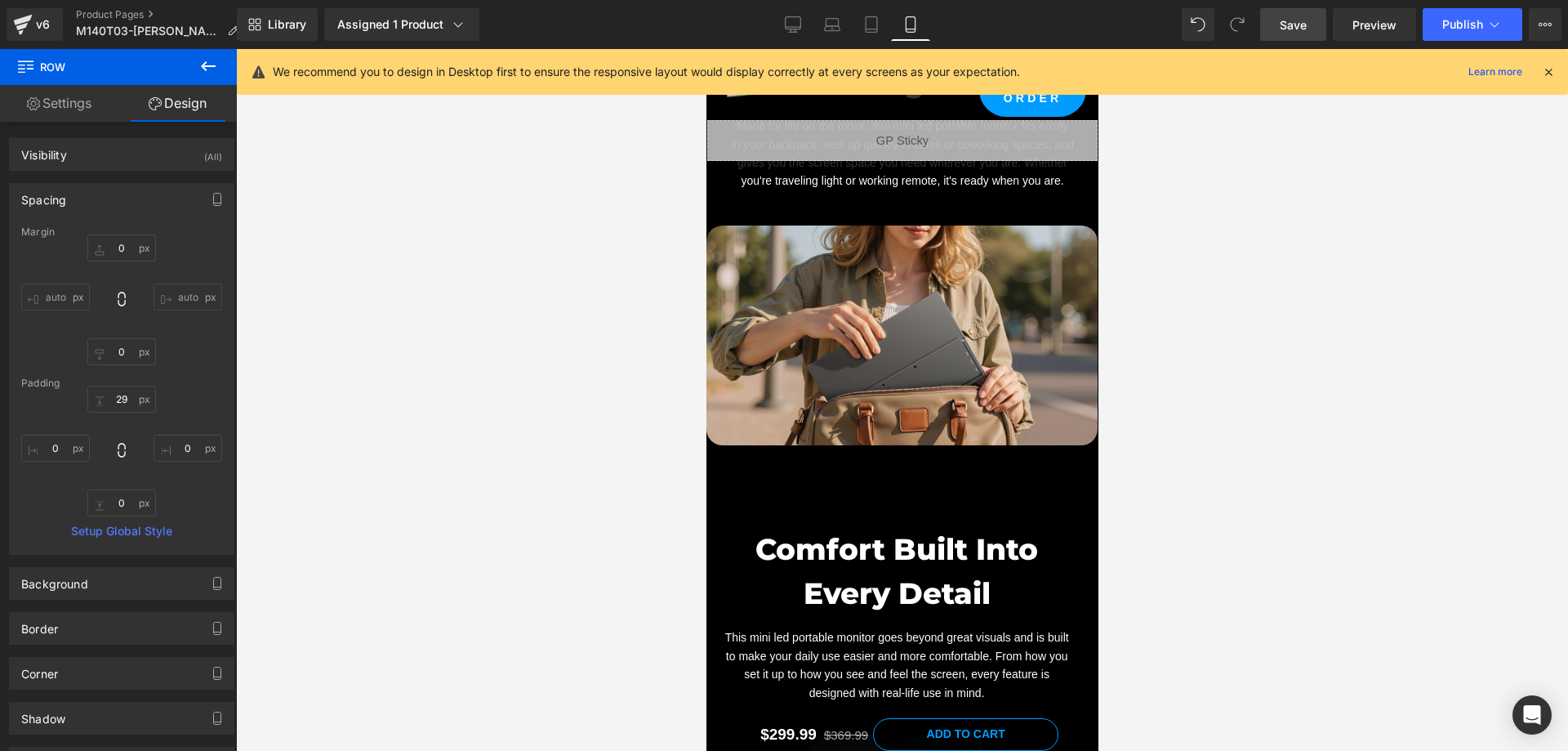
scroll to position [7843, 0]
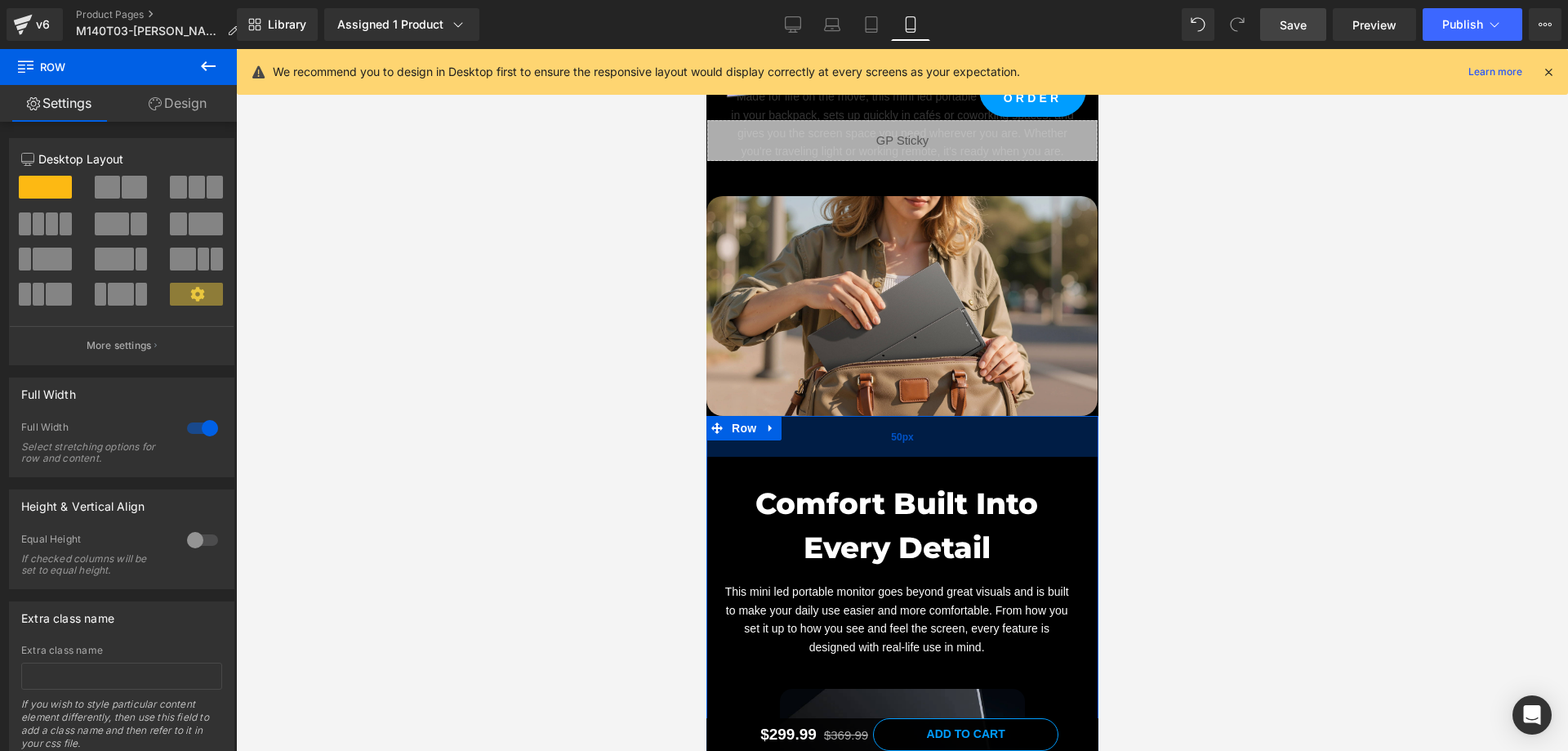
drag, startPoint x: 947, startPoint y: 415, endPoint x: 946, endPoint y: 407, distance: 8.1
click at [946, 416] on div "50px" at bounding box center [901, 436] width 392 height 41
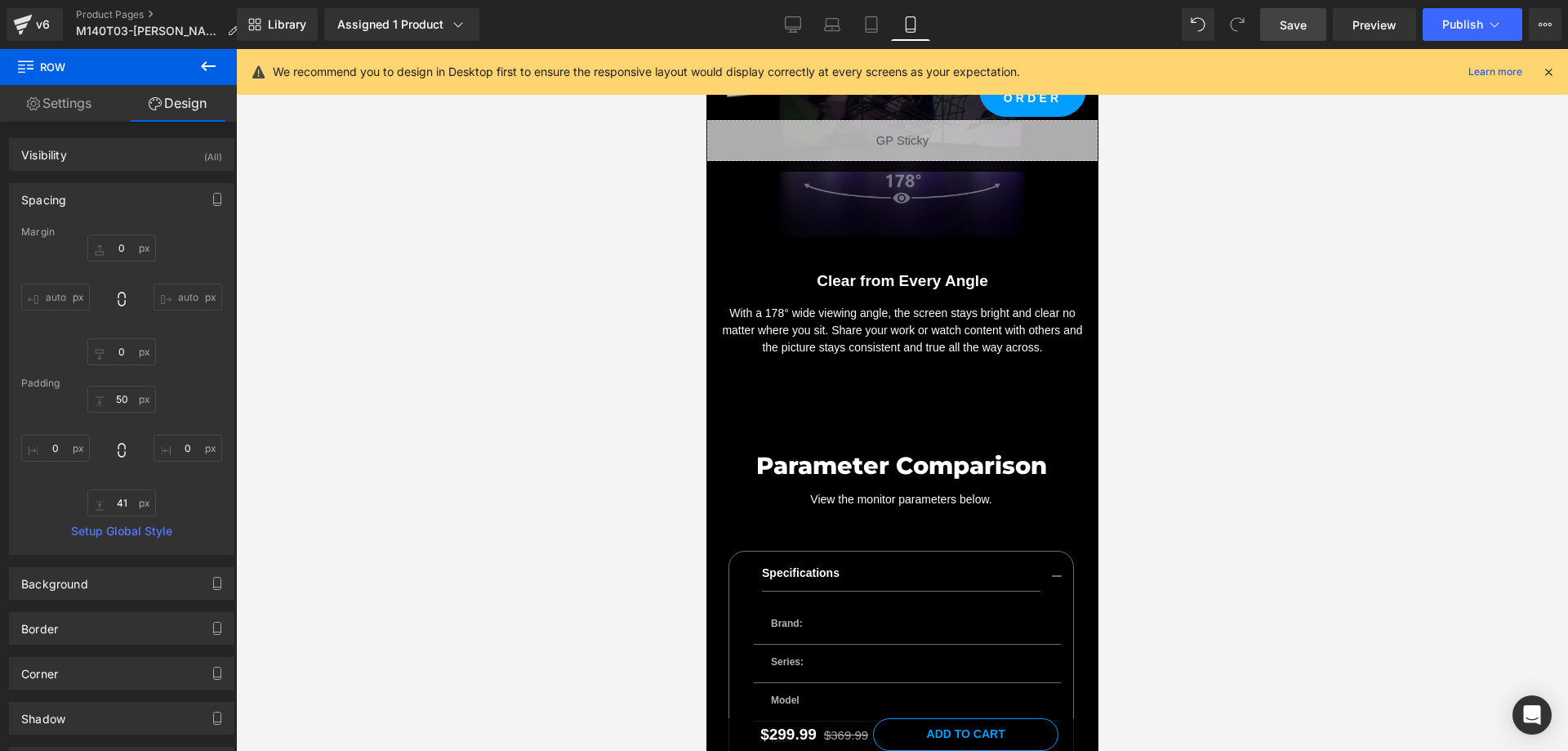
scroll to position [9232, 0]
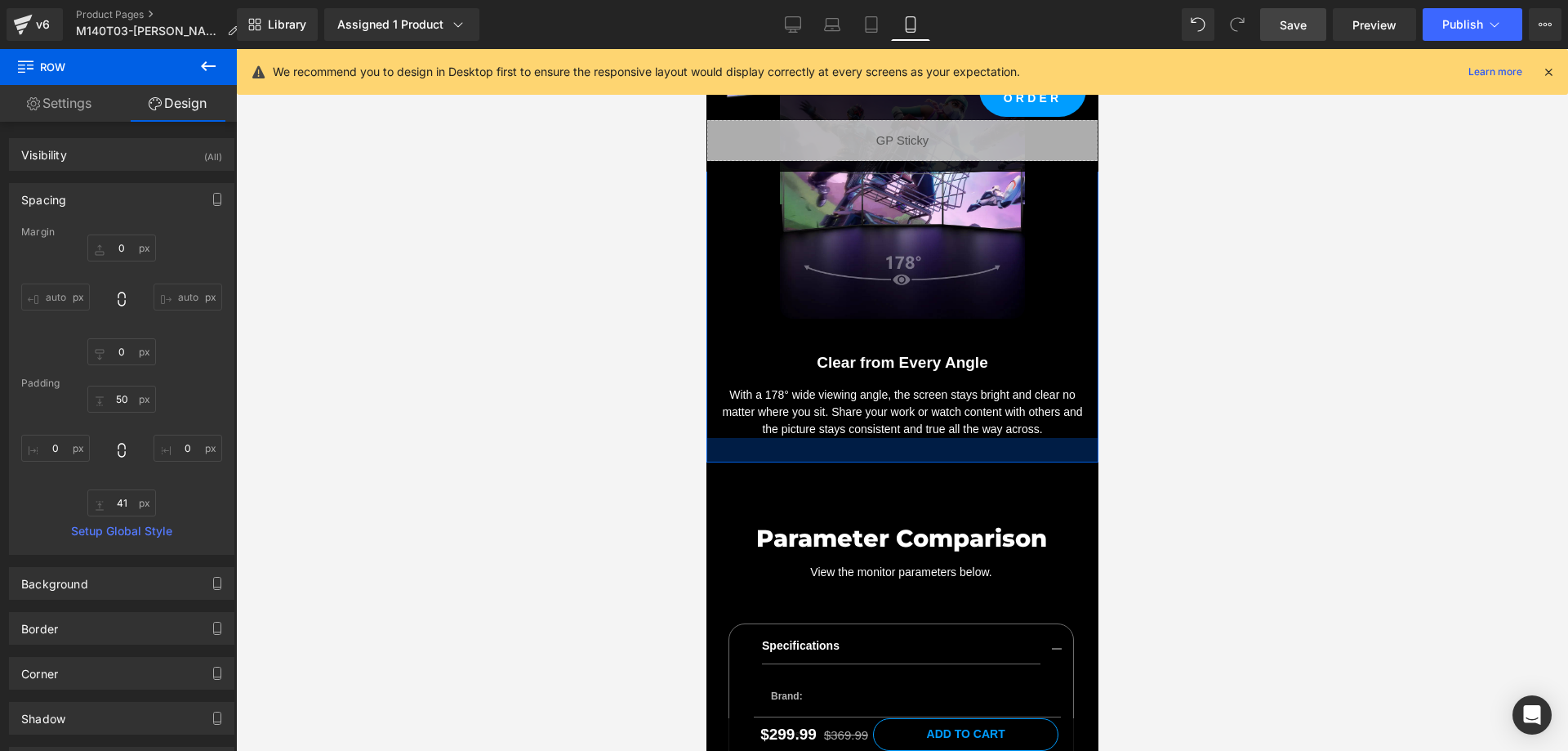
drag, startPoint x: 945, startPoint y: 420, endPoint x: 947, endPoint y: 411, distance: 9.2
click at [947, 438] on div at bounding box center [901, 450] width 392 height 24
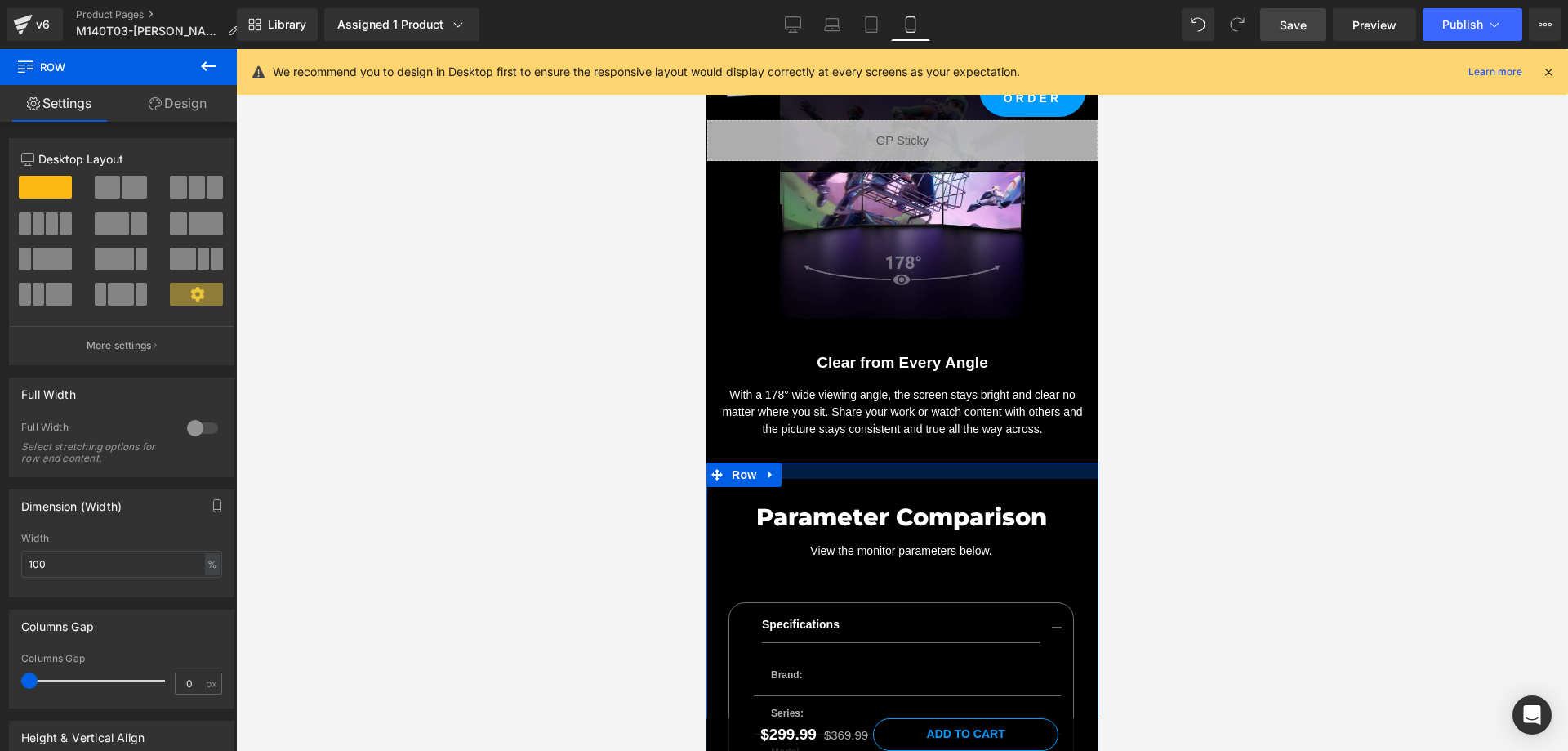
drag, startPoint x: 930, startPoint y: 448, endPoint x: 937, endPoint y: 426, distance: 23.1
click at [937, 463] on div at bounding box center [901, 470] width 392 height 16
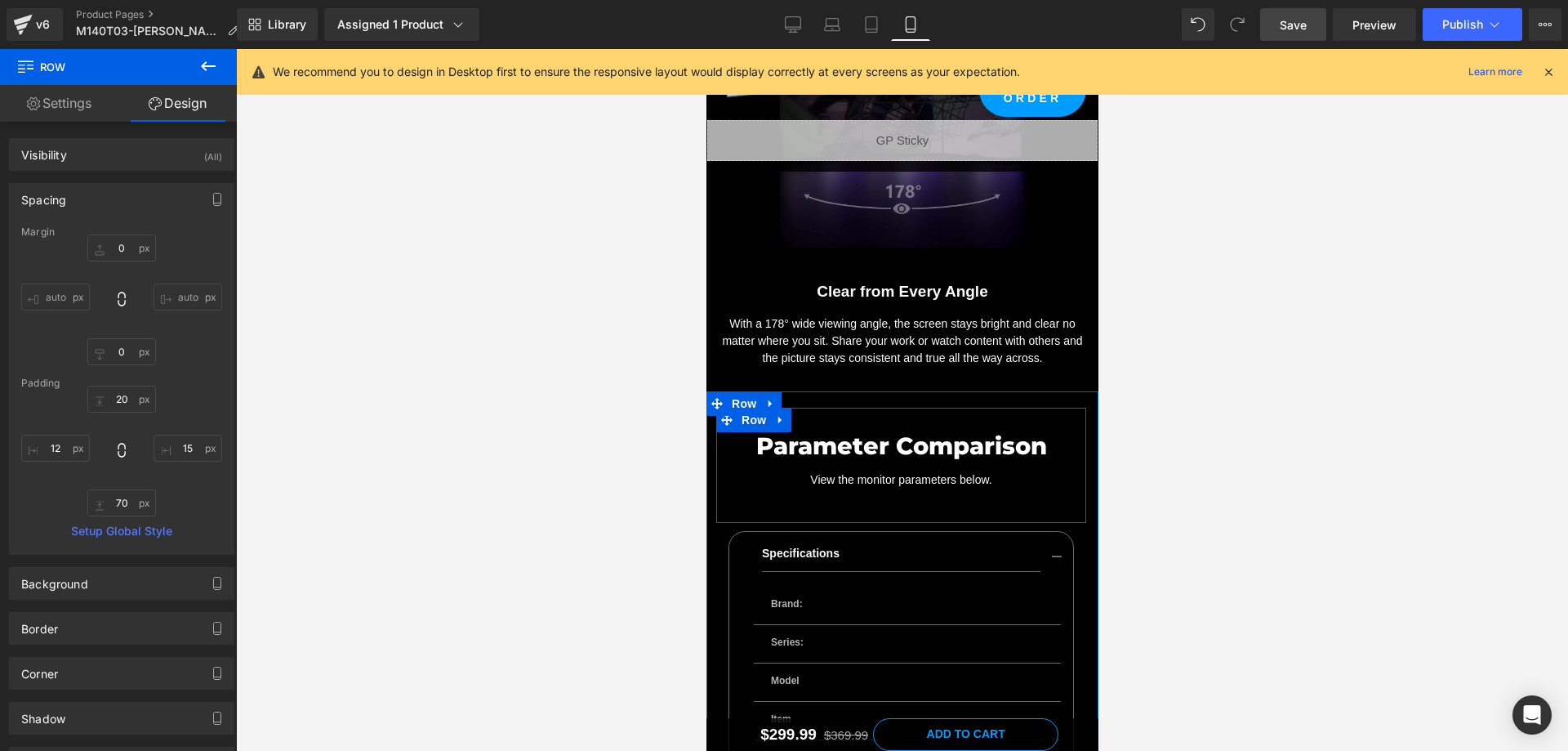
scroll to position [9395, 0]
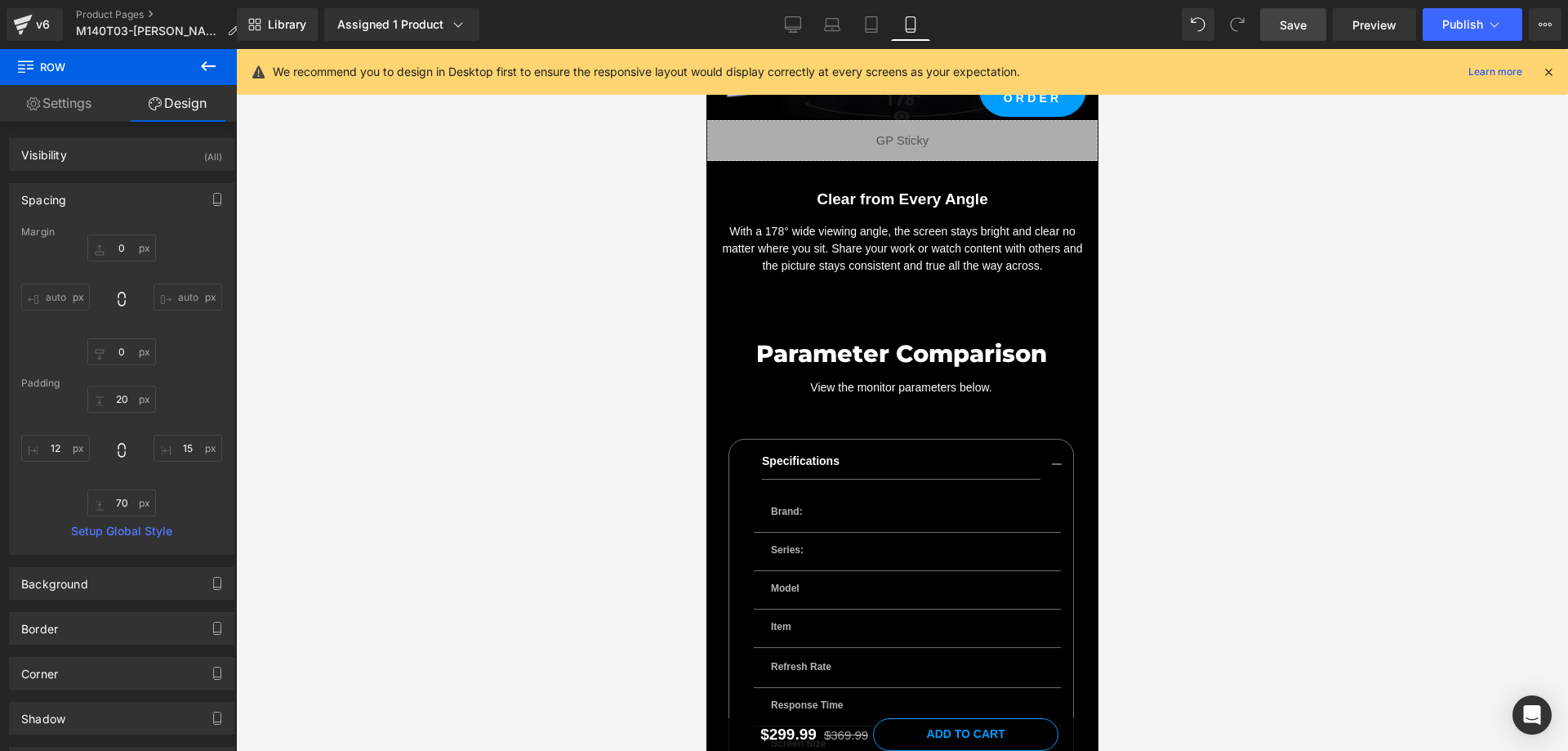
click at [1298, 25] on span "Save" at bounding box center [1293, 25] width 27 height 17
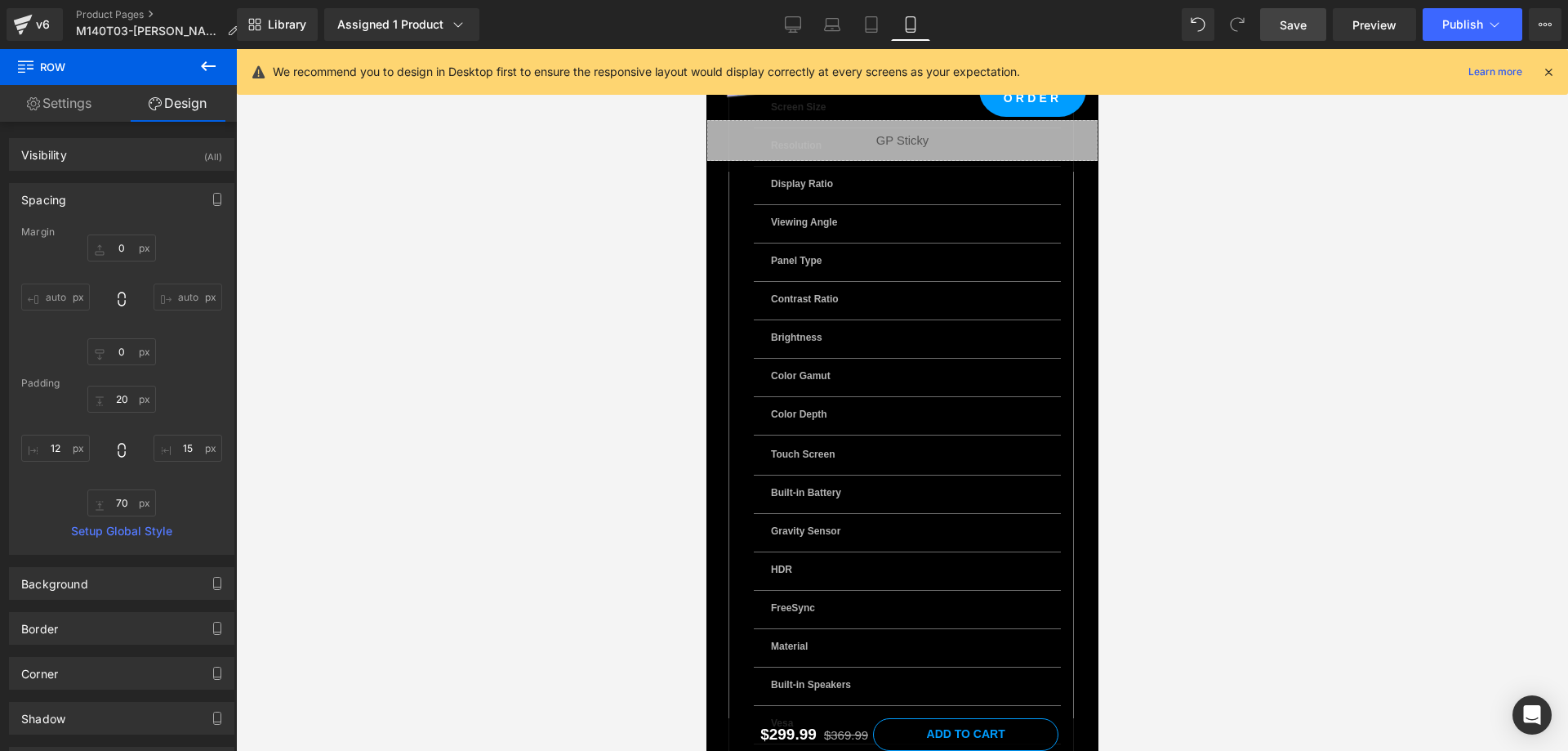
scroll to position [10049, 0]
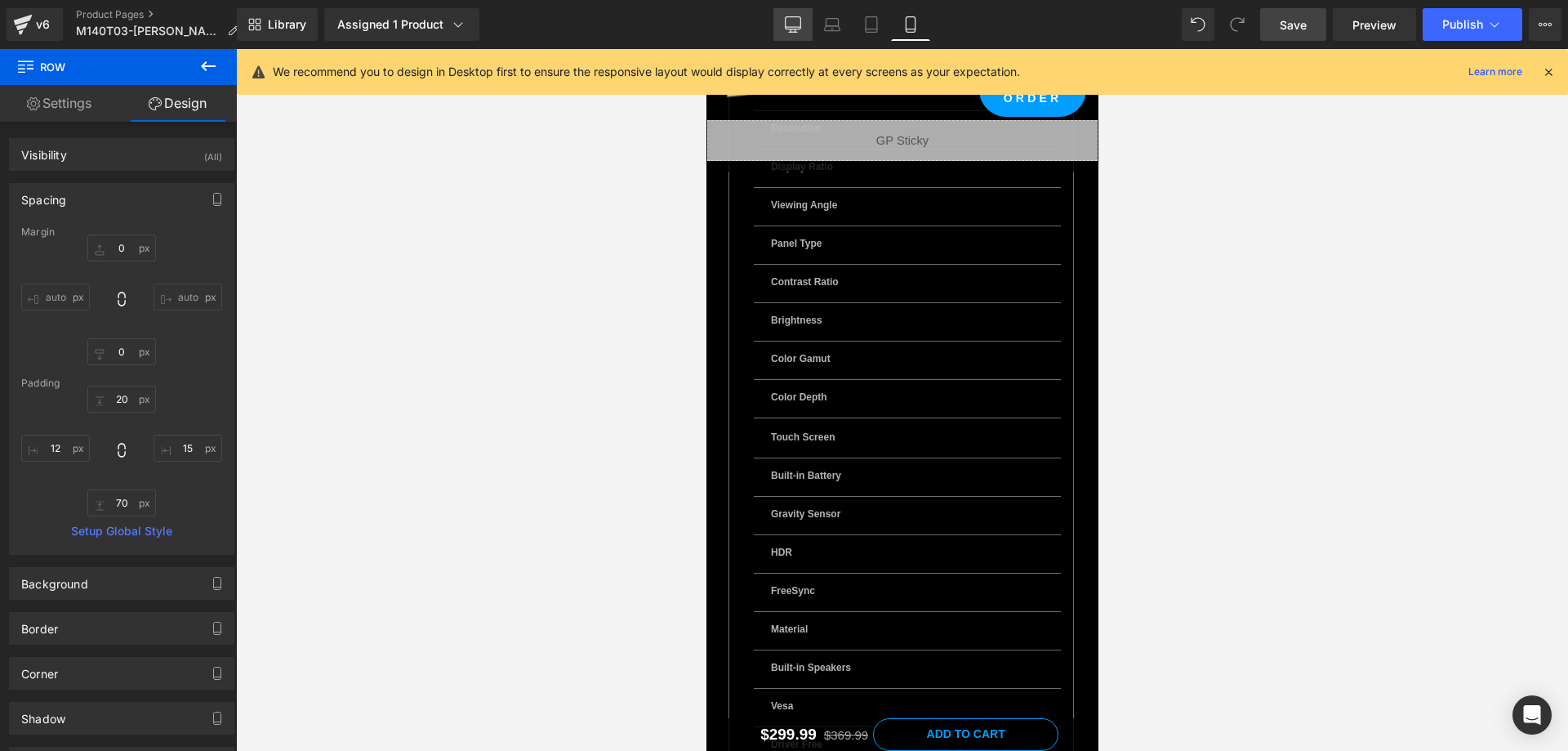
click at [800, 28] on icon at bounding box center [792, 24] width 16 height 16
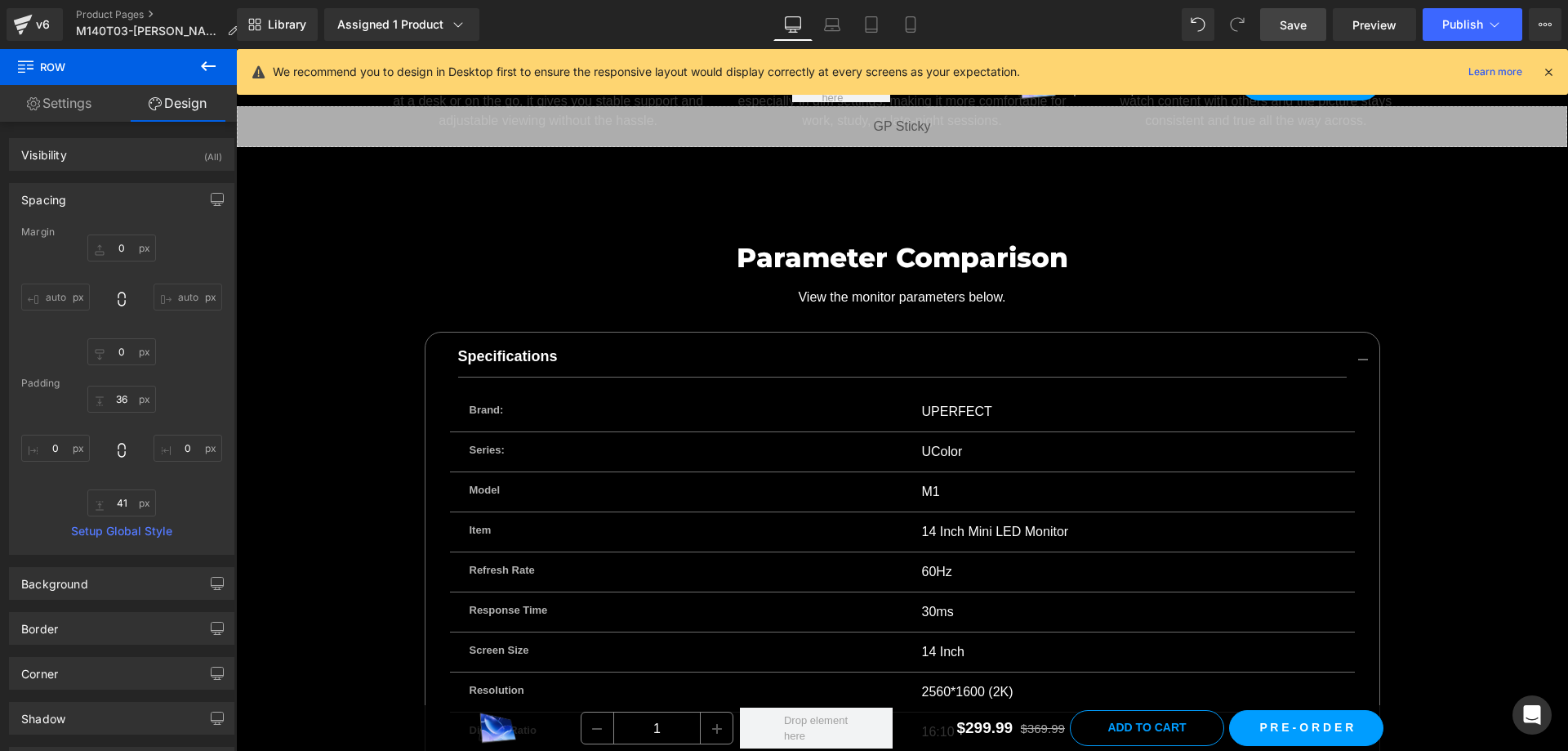
scroll to position [10875, 0]
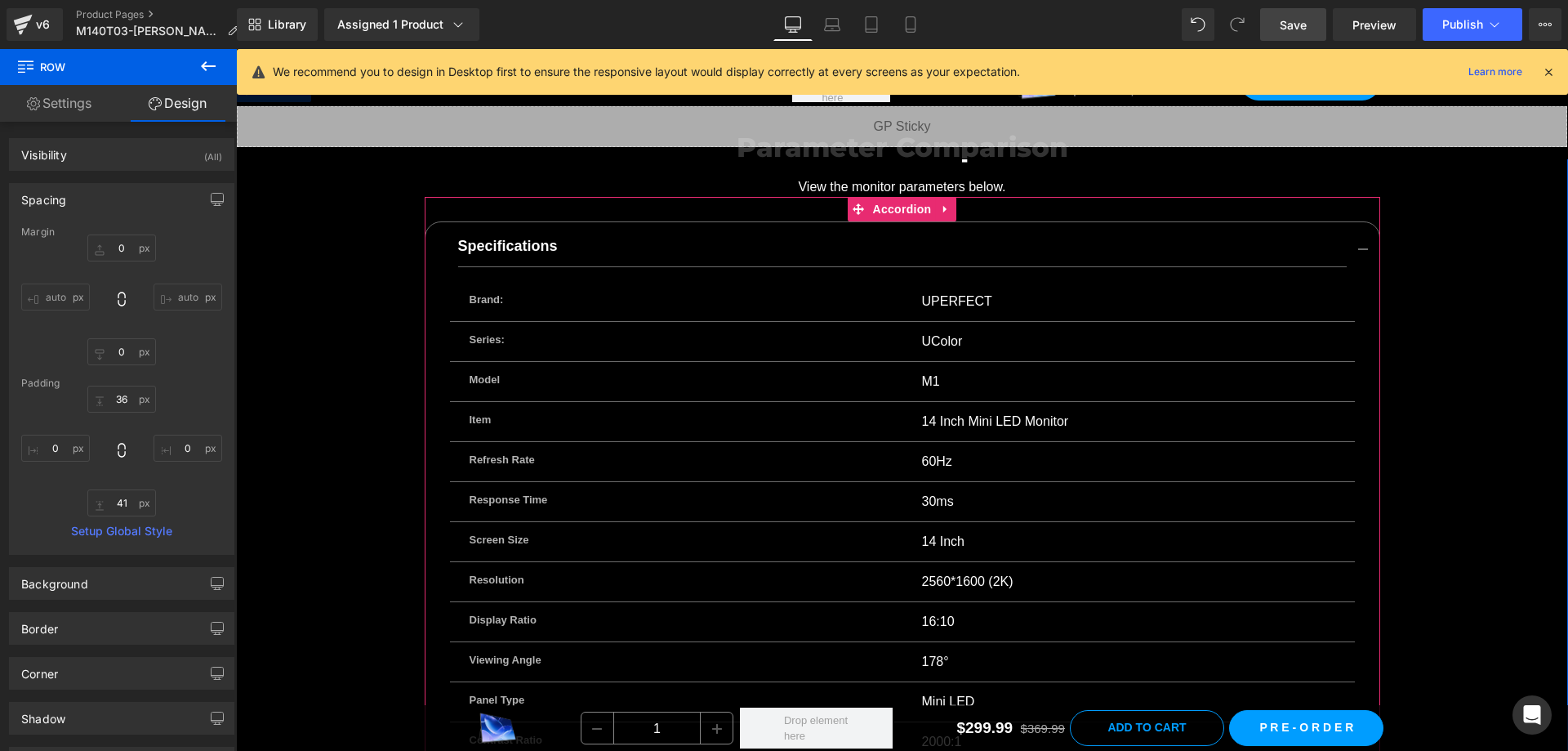
click at [537, 372] on p "Model" at bounding box center [675, 379] width 413 height 16
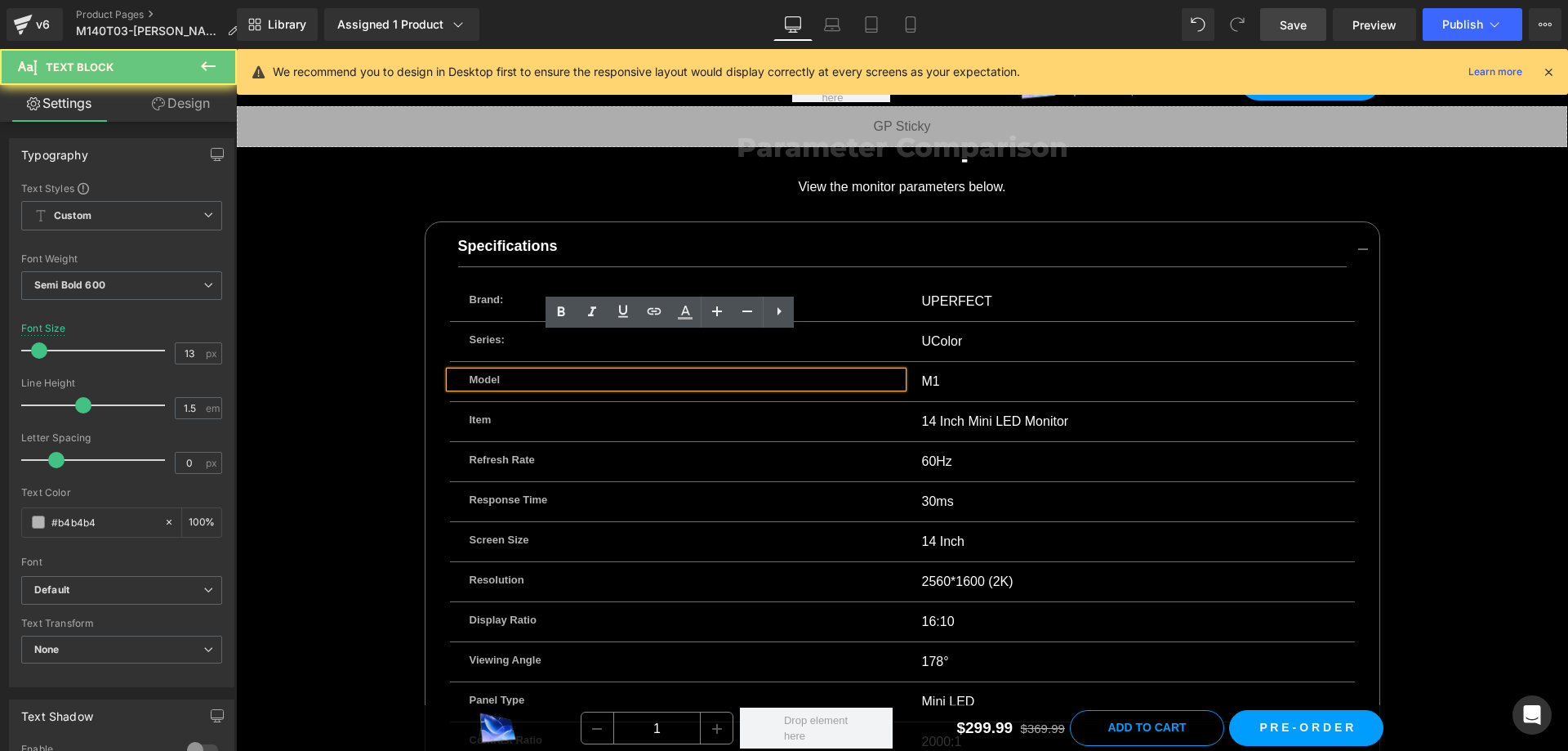
click at [537, 372] on p "Model" at bounding box center [675, 379] width 413 height 16
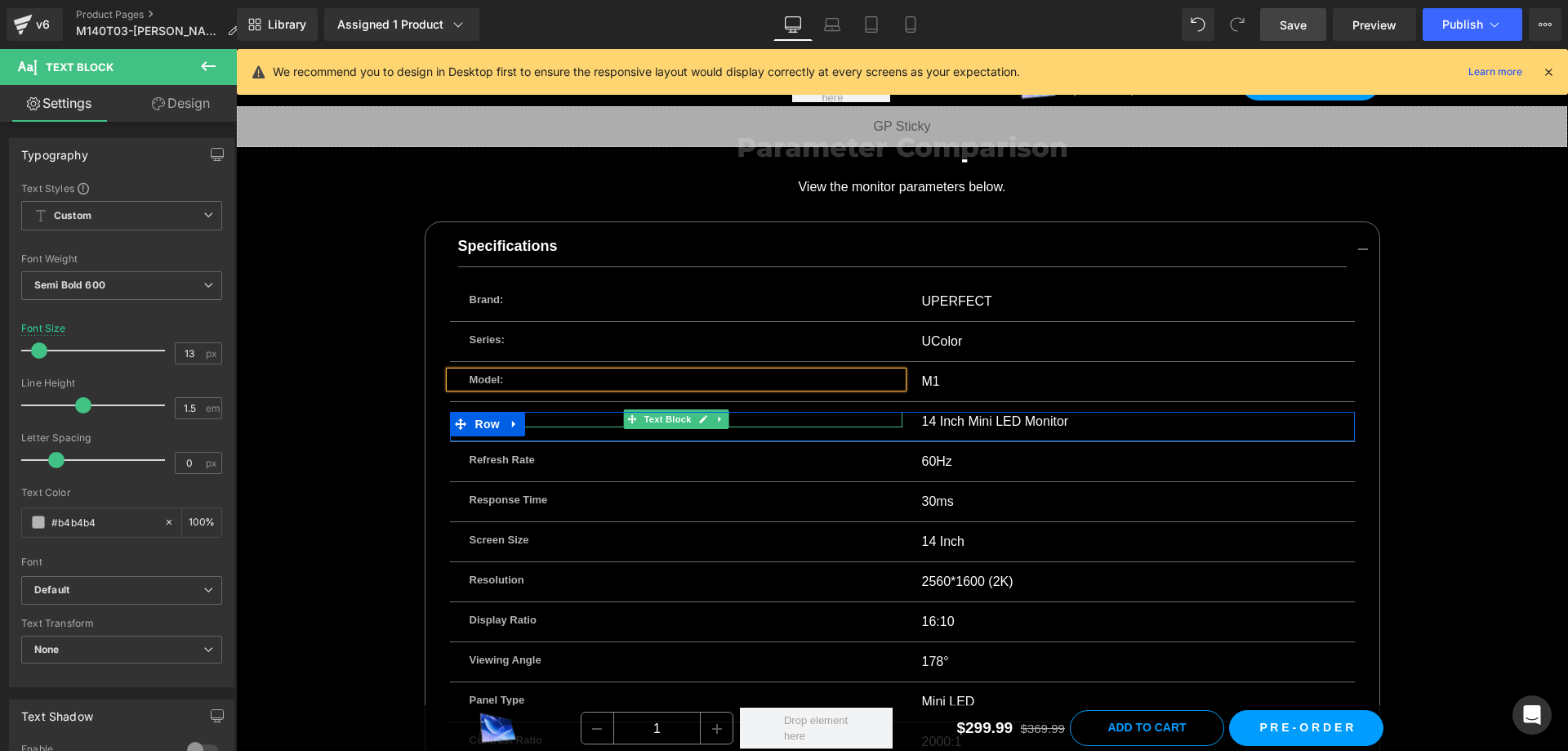
click at [554, 411] on p "Item" at bounding box center [675, 419] width 413 height 16
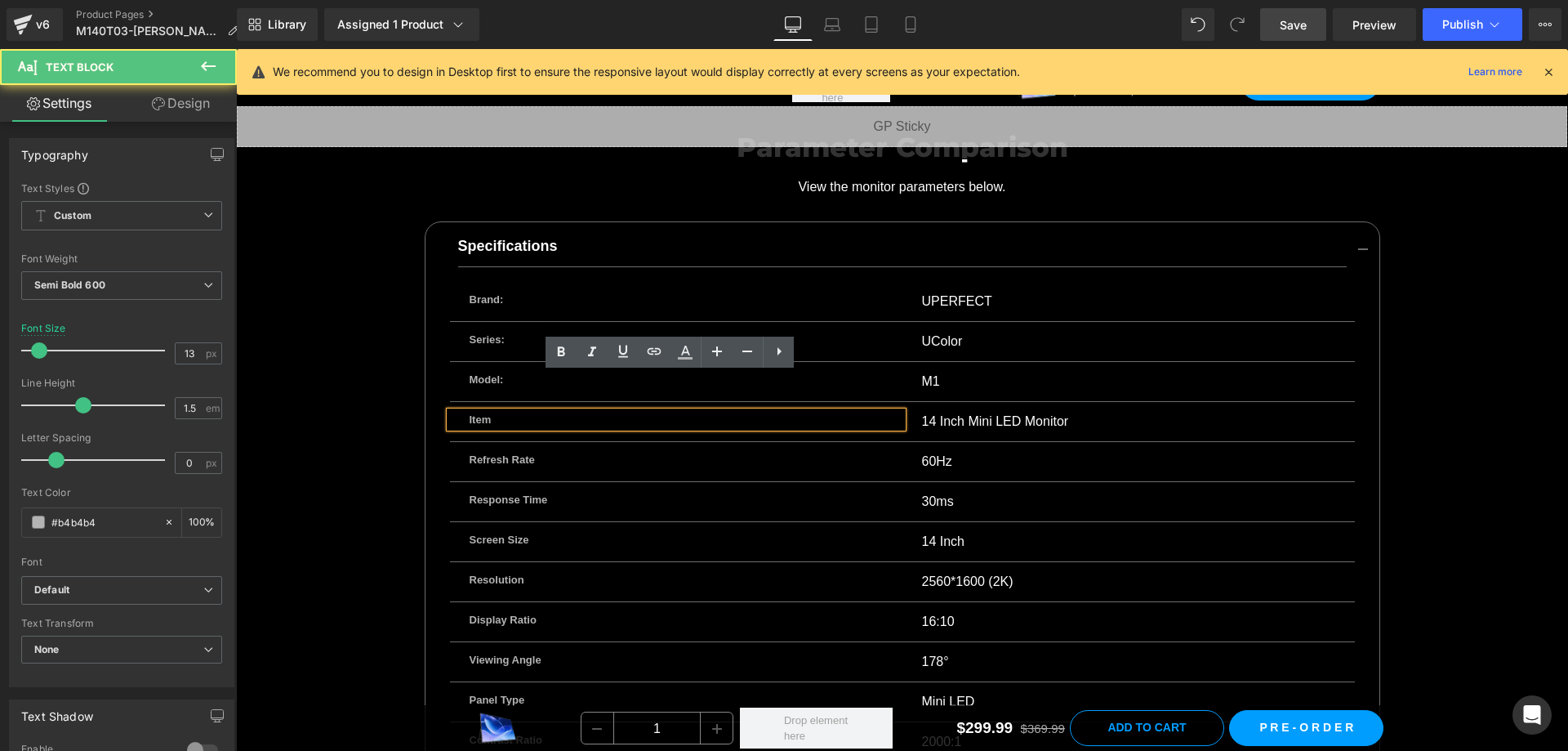
click at [554, 411] on p "Item" at bounding box center [675, 419] width 413 height 16
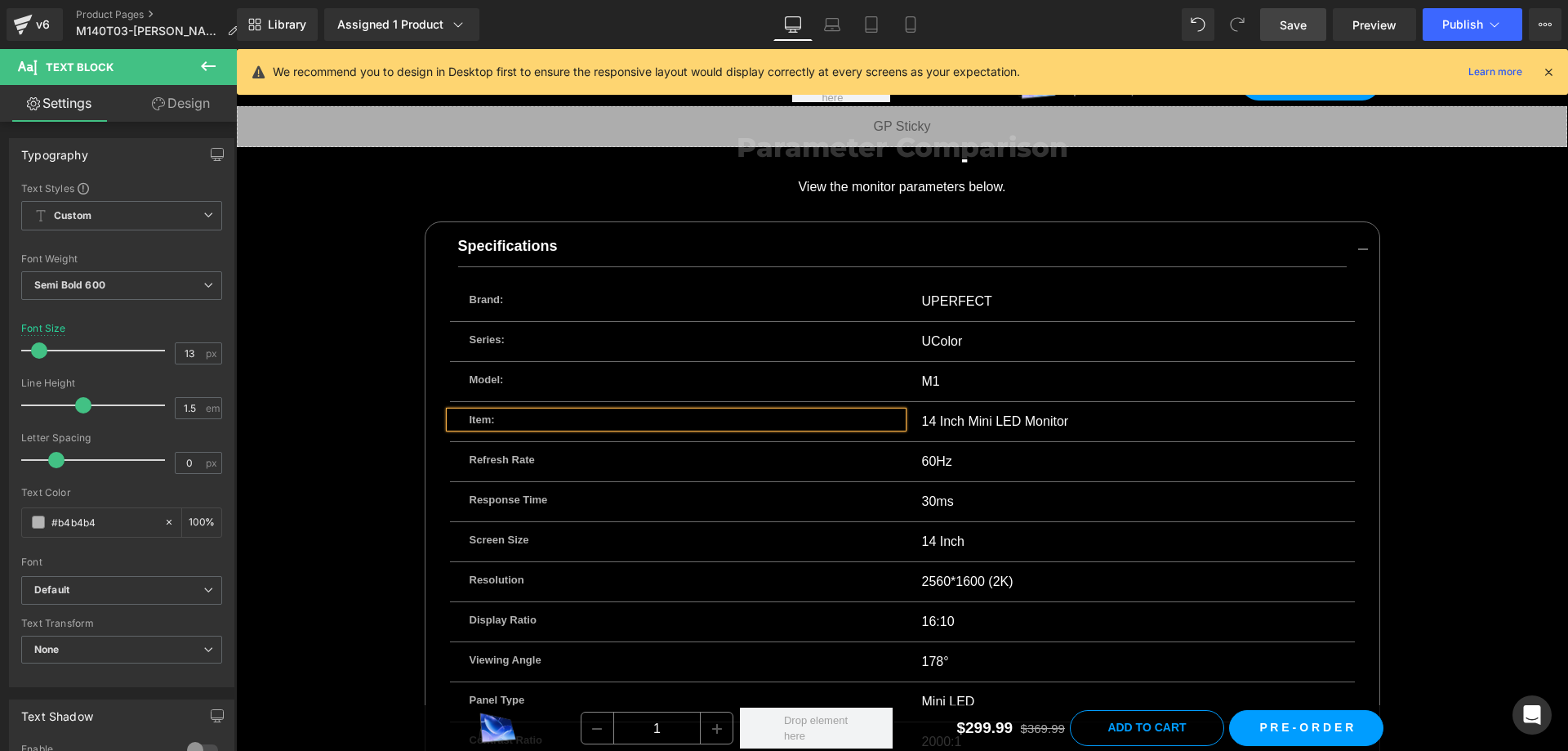
click at [571, 452] on p "Refresh Rate" at bounding box center [675, 460] width 413 height 16
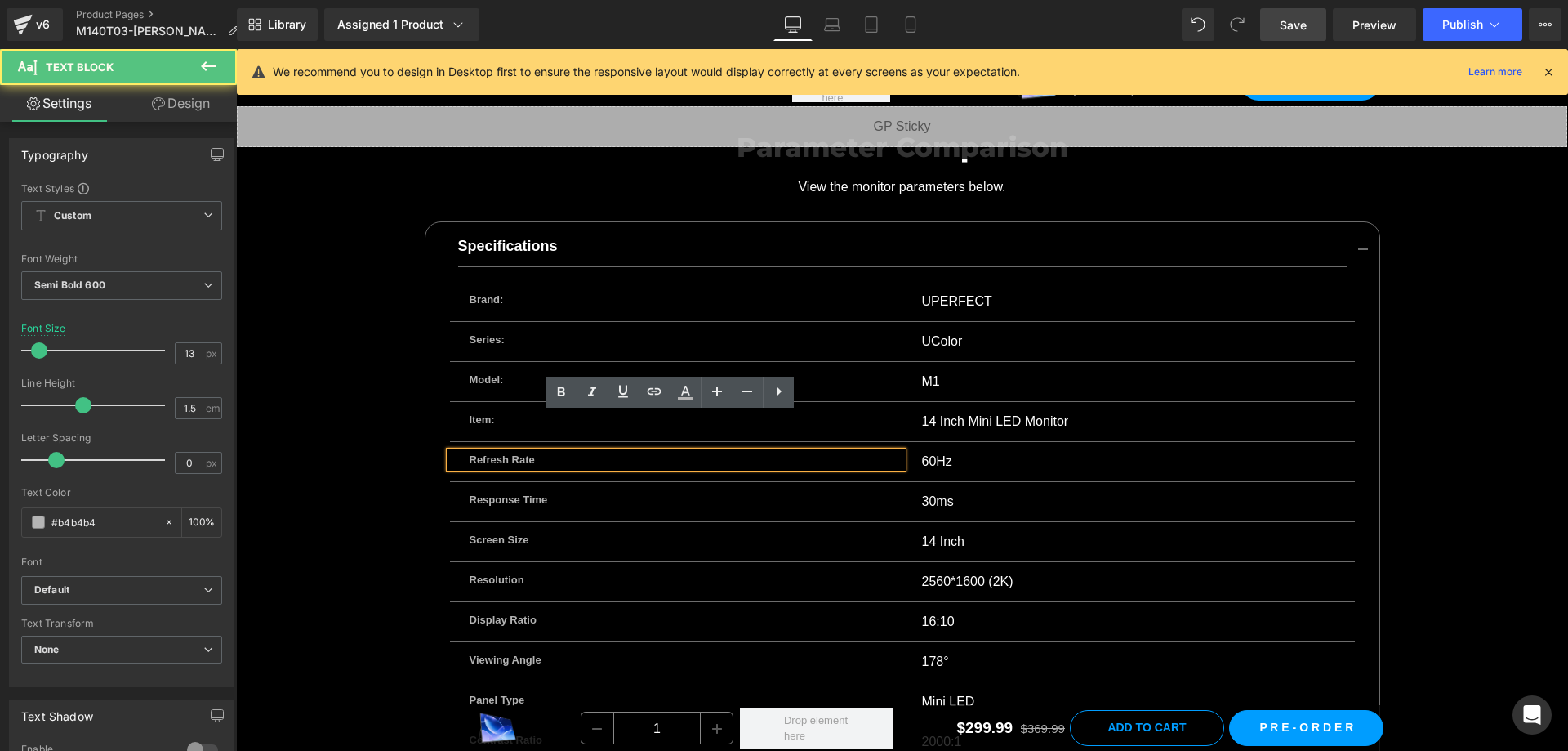
click at [572, 452] on p "Refresh Rate" at bounding box center [675, 460] width 413 height 16
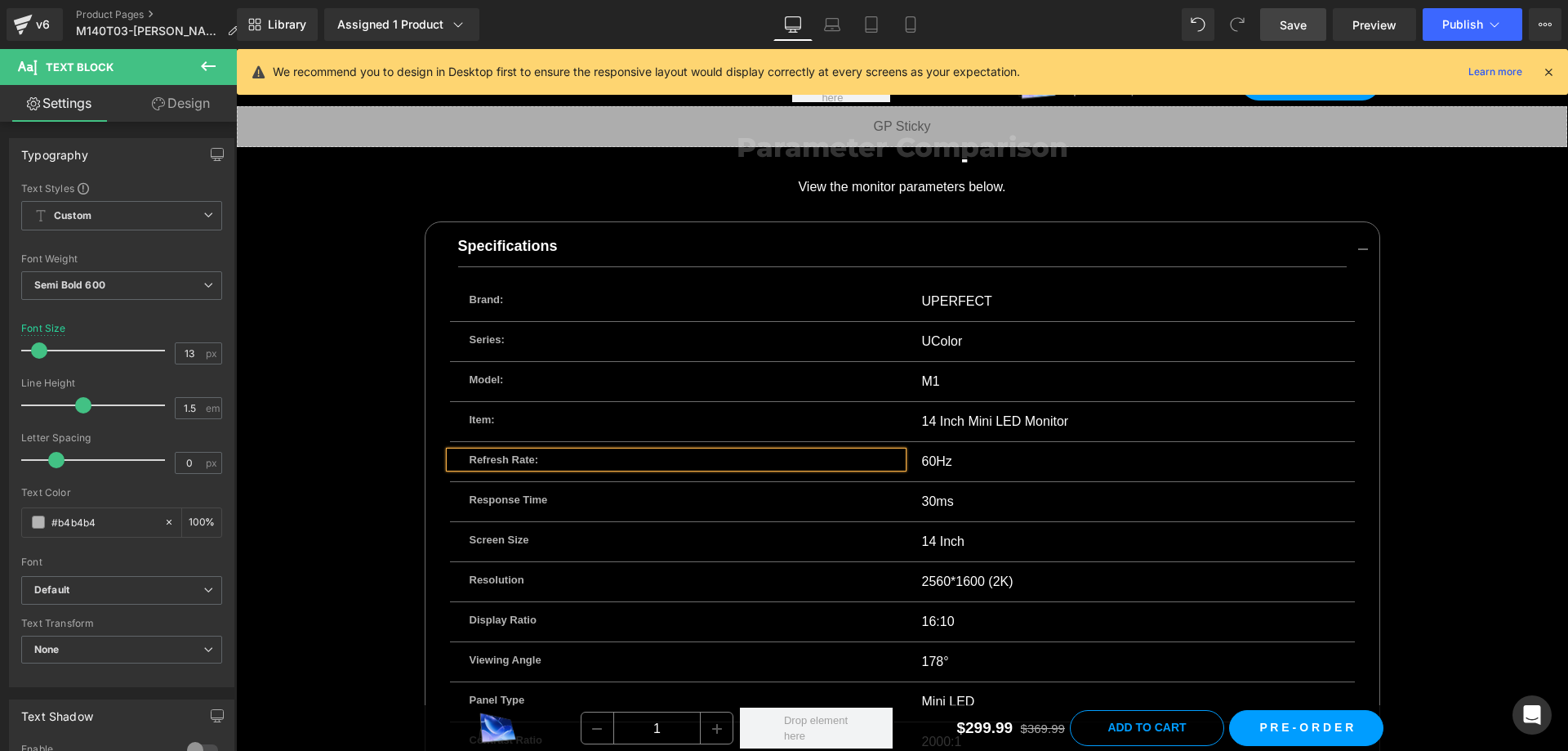
click at [574, 492] on div "Response Time Text Block" at bounding box center [676, 500] width 453 height 16
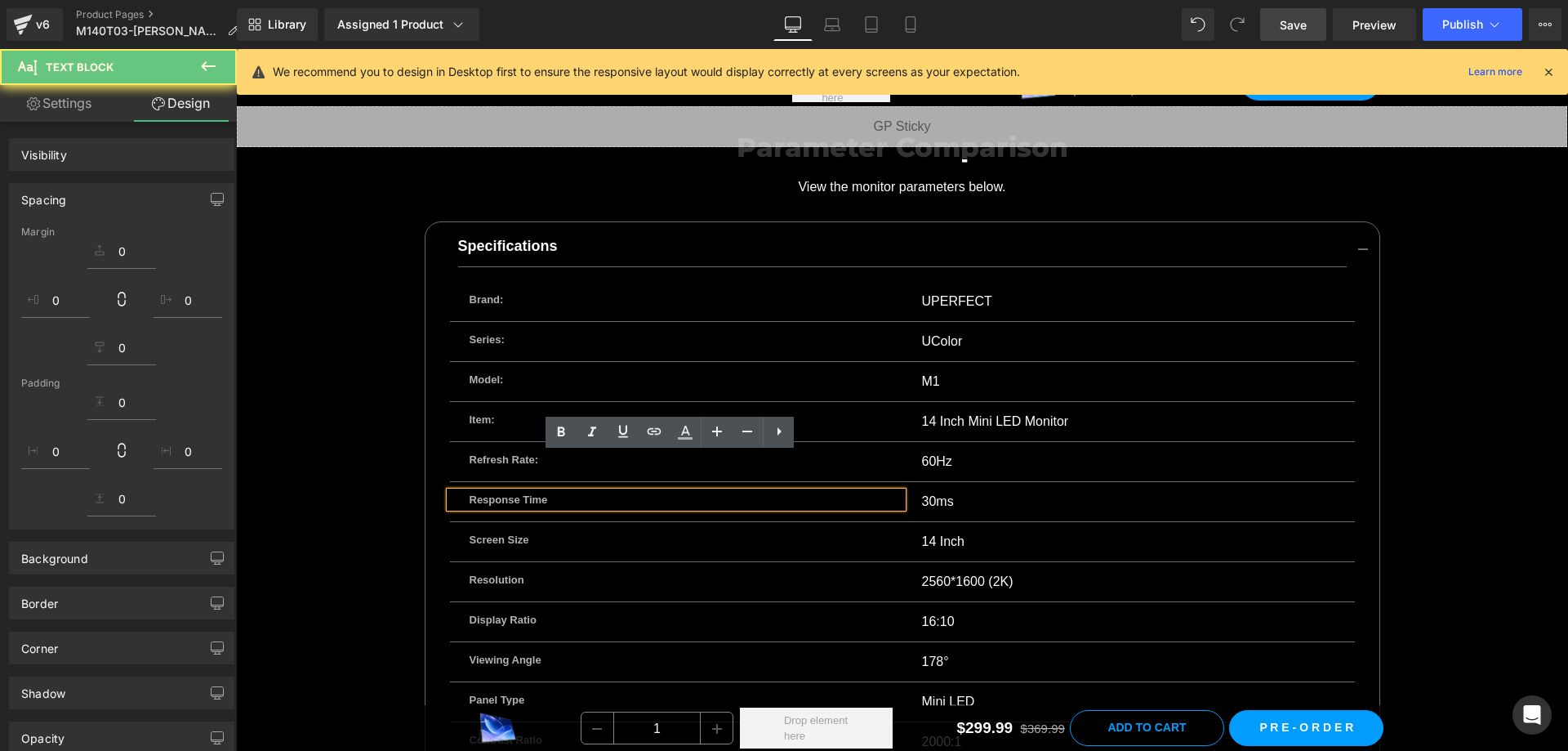
click at [574, 492] on p "Response Time" at bounding box center [675, 500] width 413 height 16
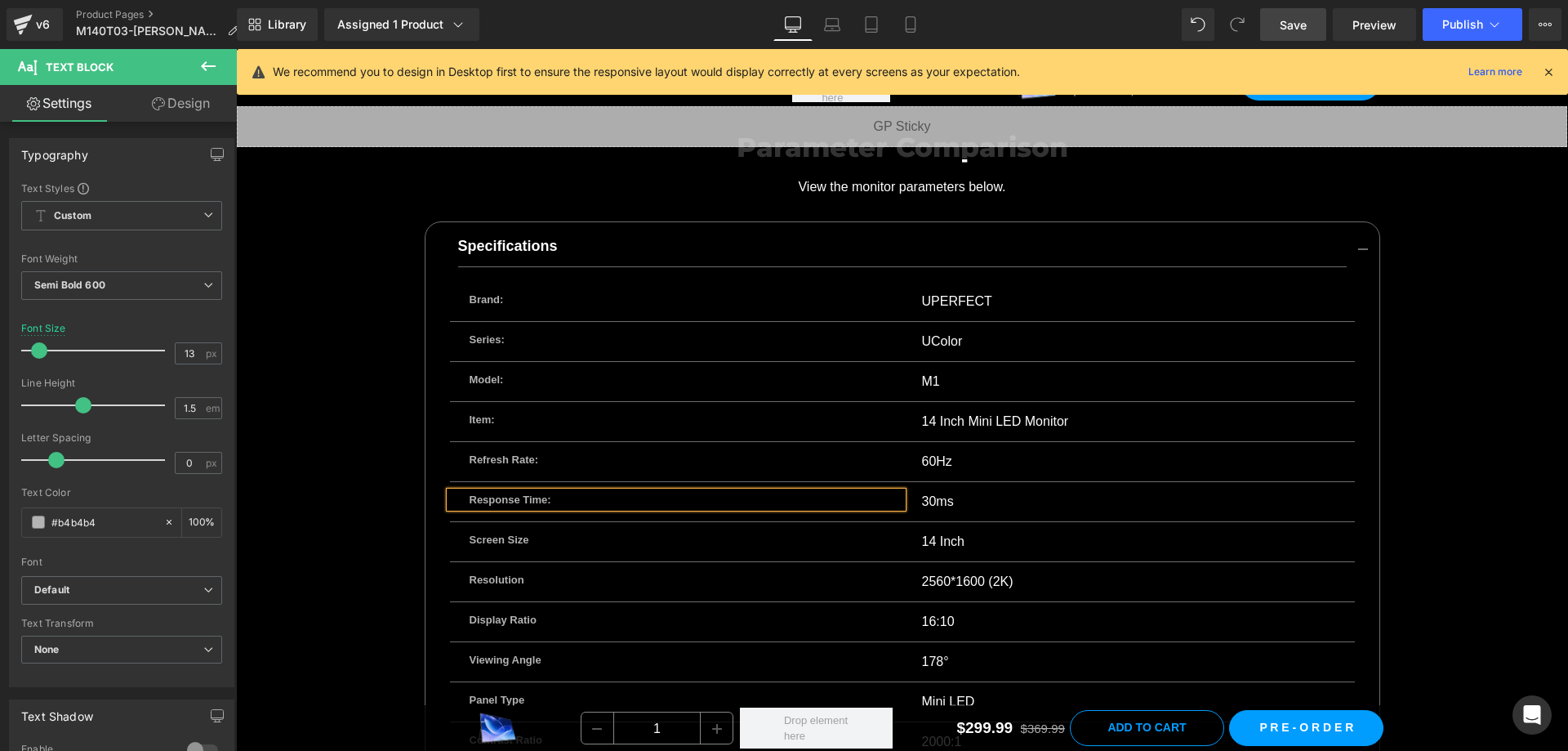
click at [572, 532] on p "Screen Size" at bounding box center [675, 540] width 413 height 16
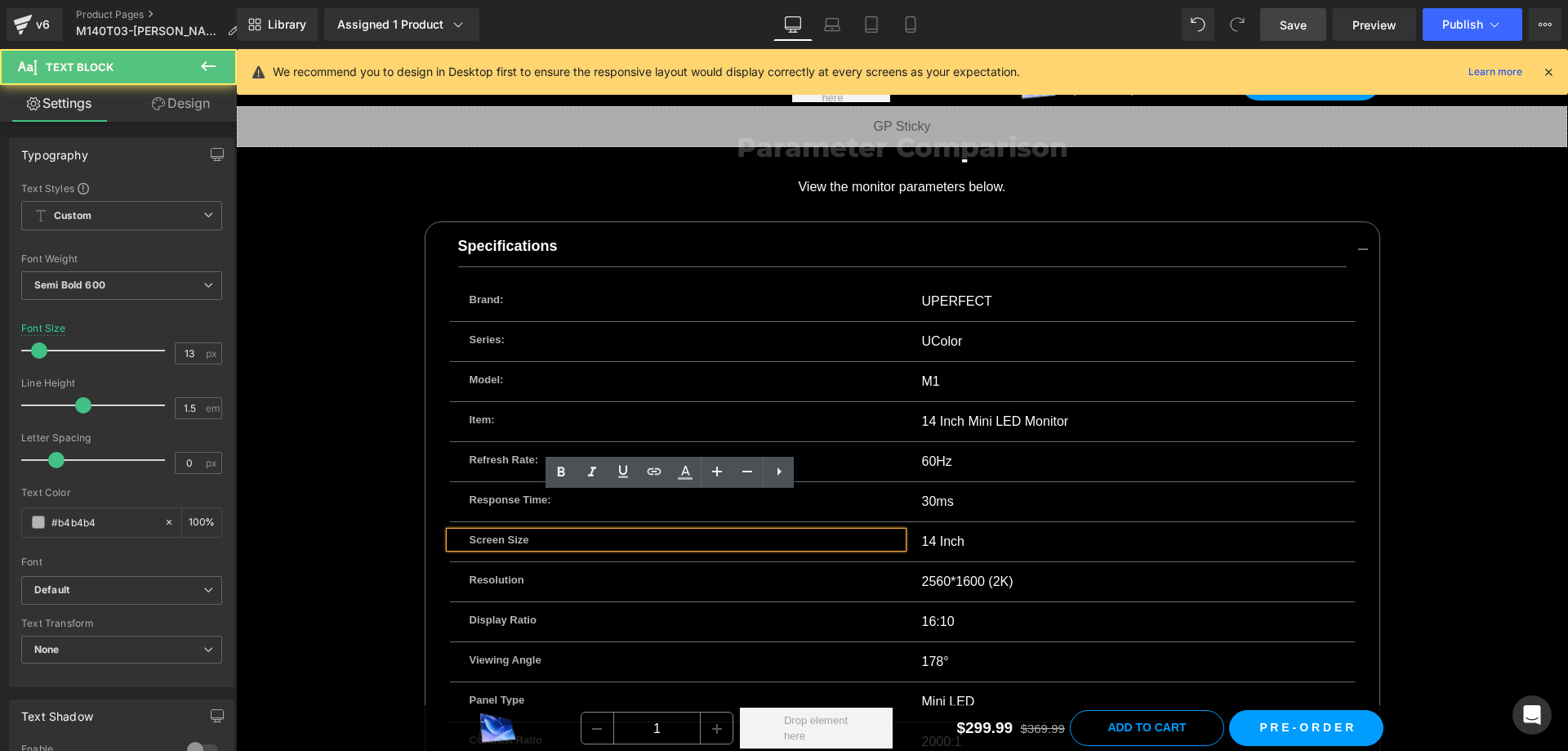
click at [571, 532] on p "Screen Size" at bounding box center [675, 540] width 413 height 16
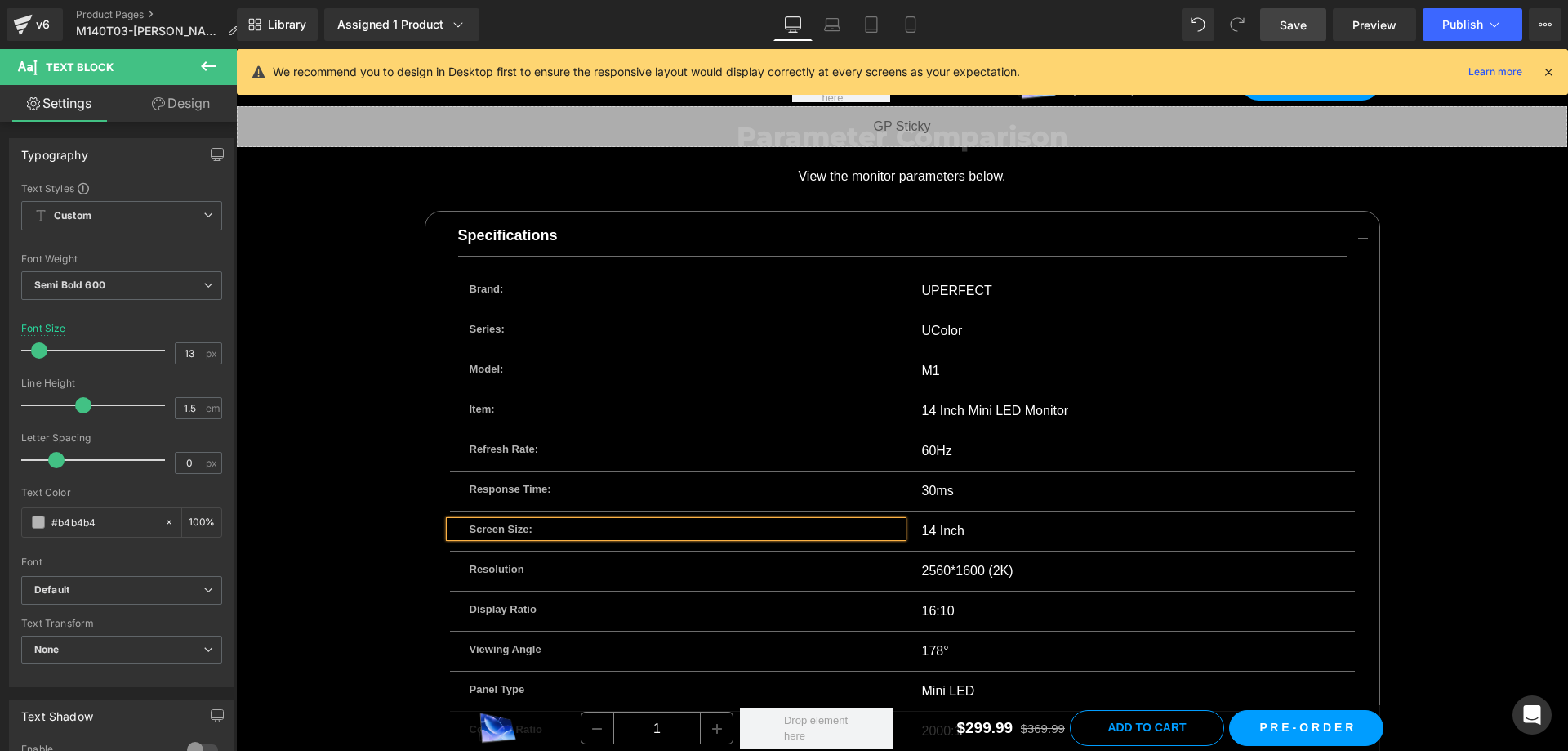
scroll to position [10957, 0]
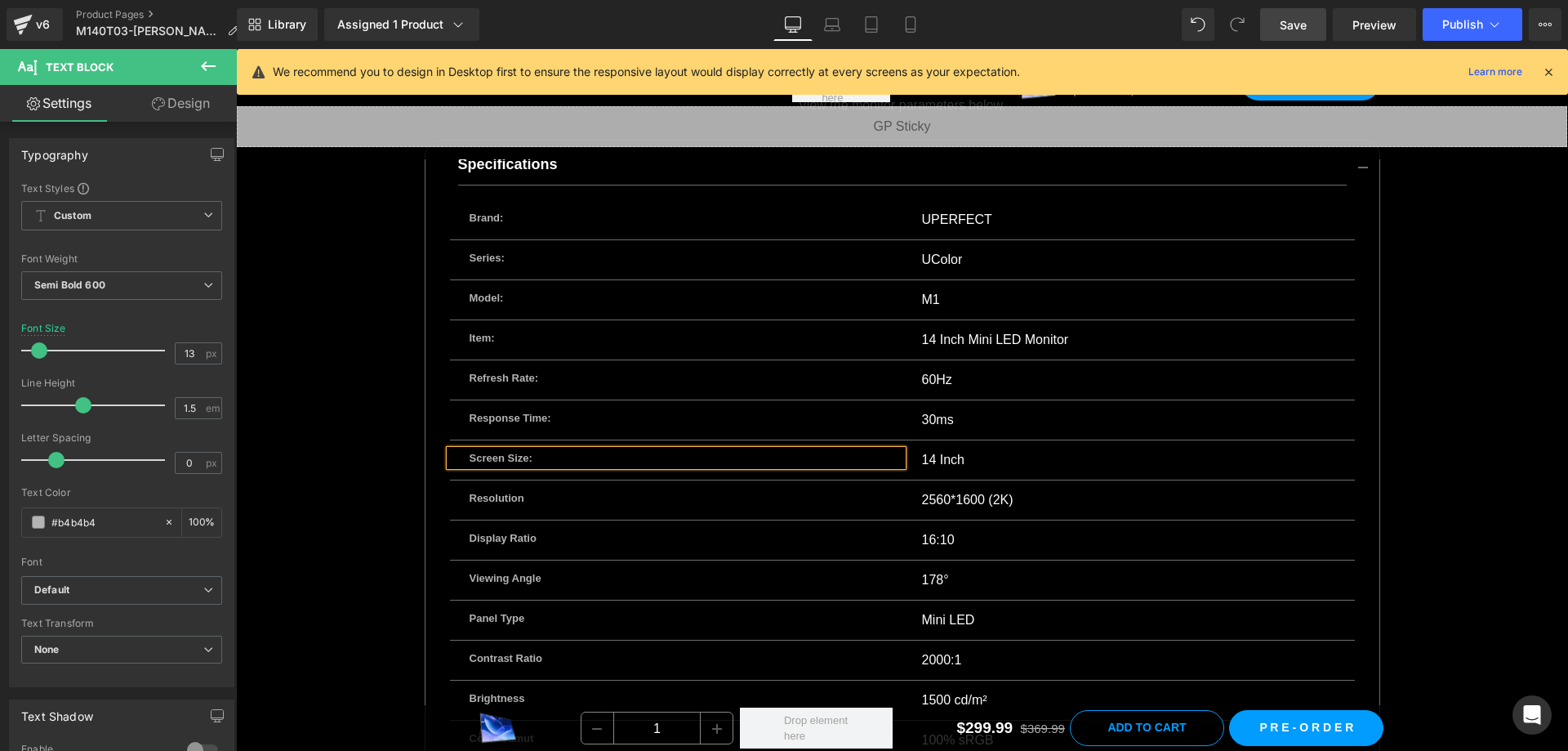
click at [564, 490] on p "Resolution" at bounding box center [675, 498] width 413 height 16
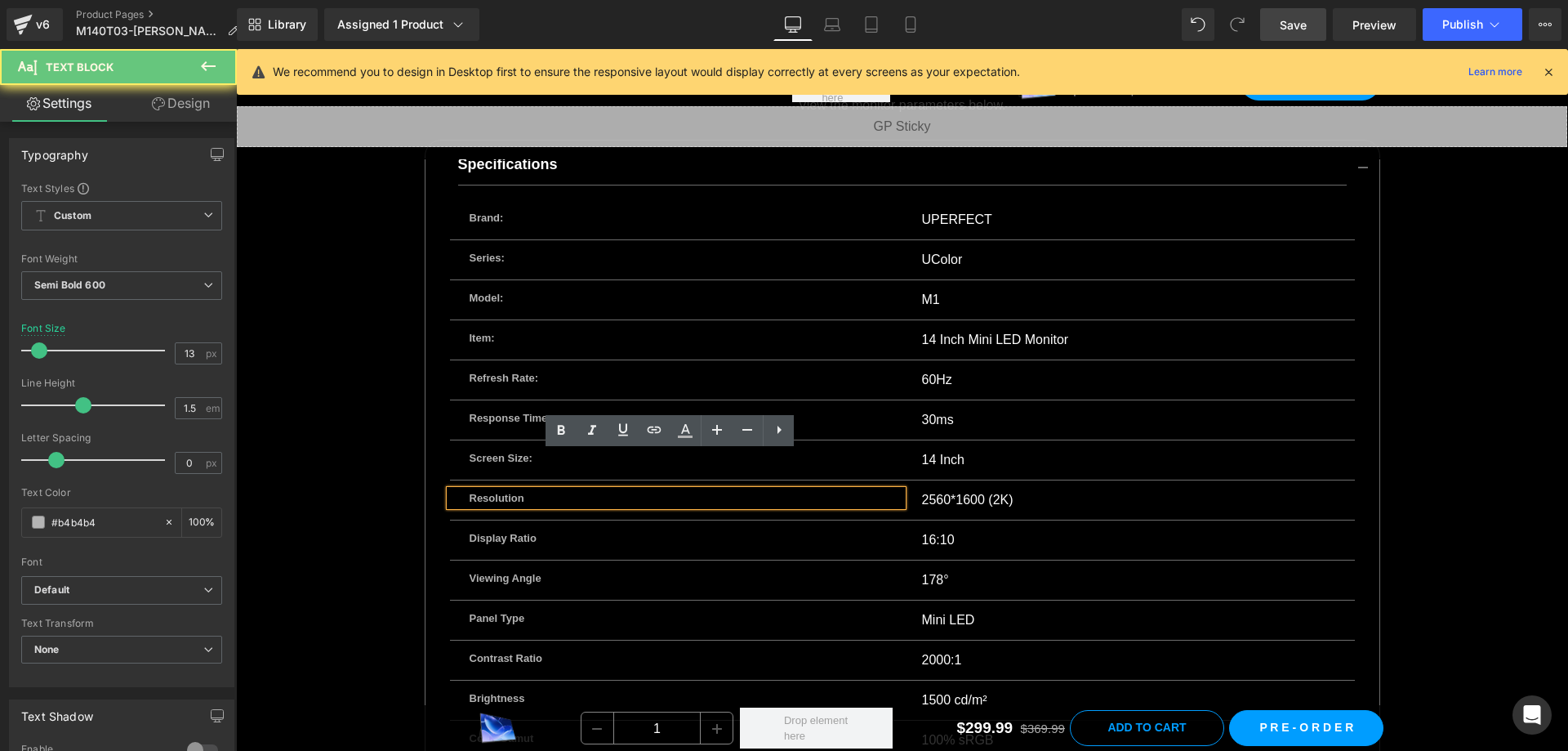
click at [564, 490] on p "Resolution" at bounding box center [675, 498] width 413 height 16
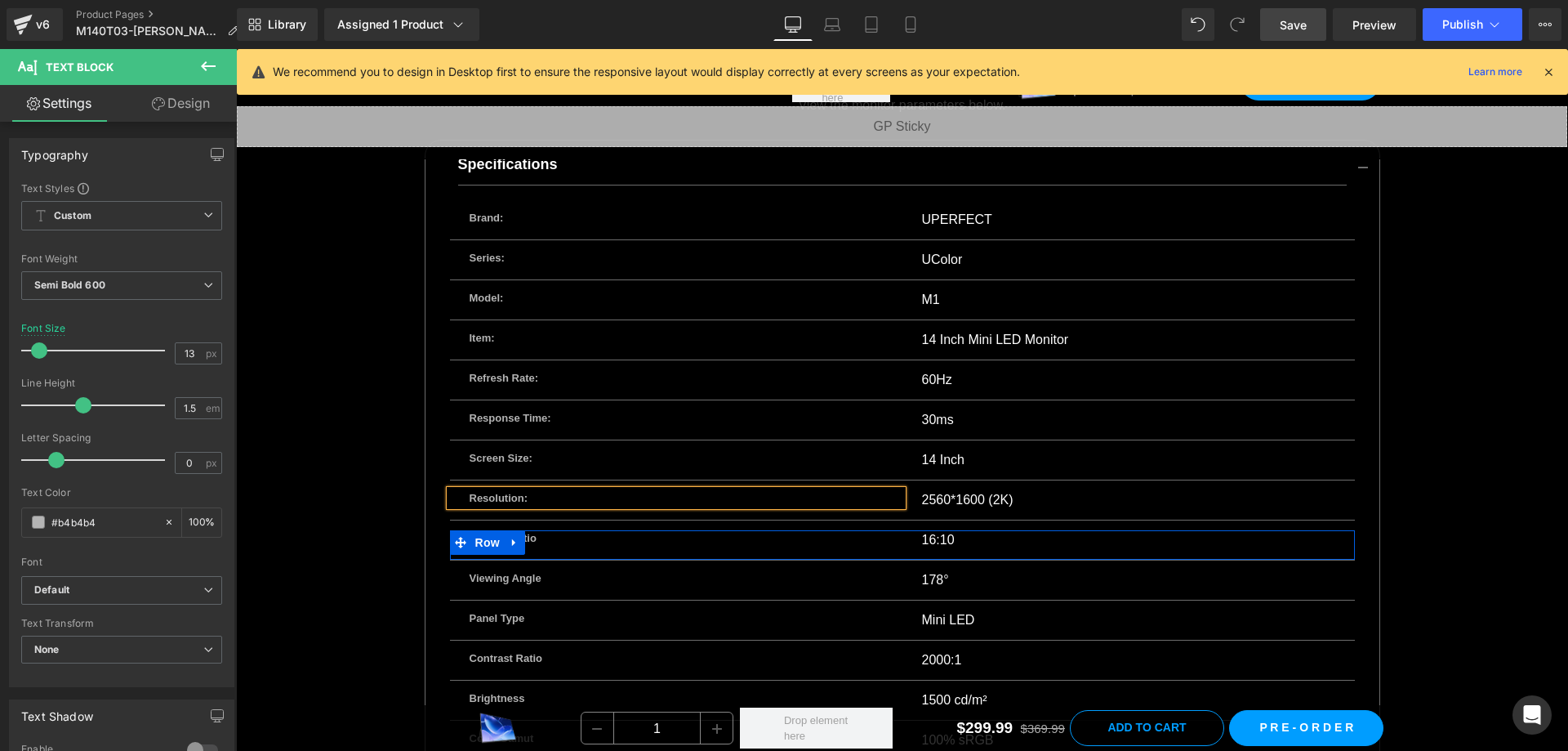
click at [574, 530] on p "Display Ratio" at bounding box center [675, 538] width 413 height 16
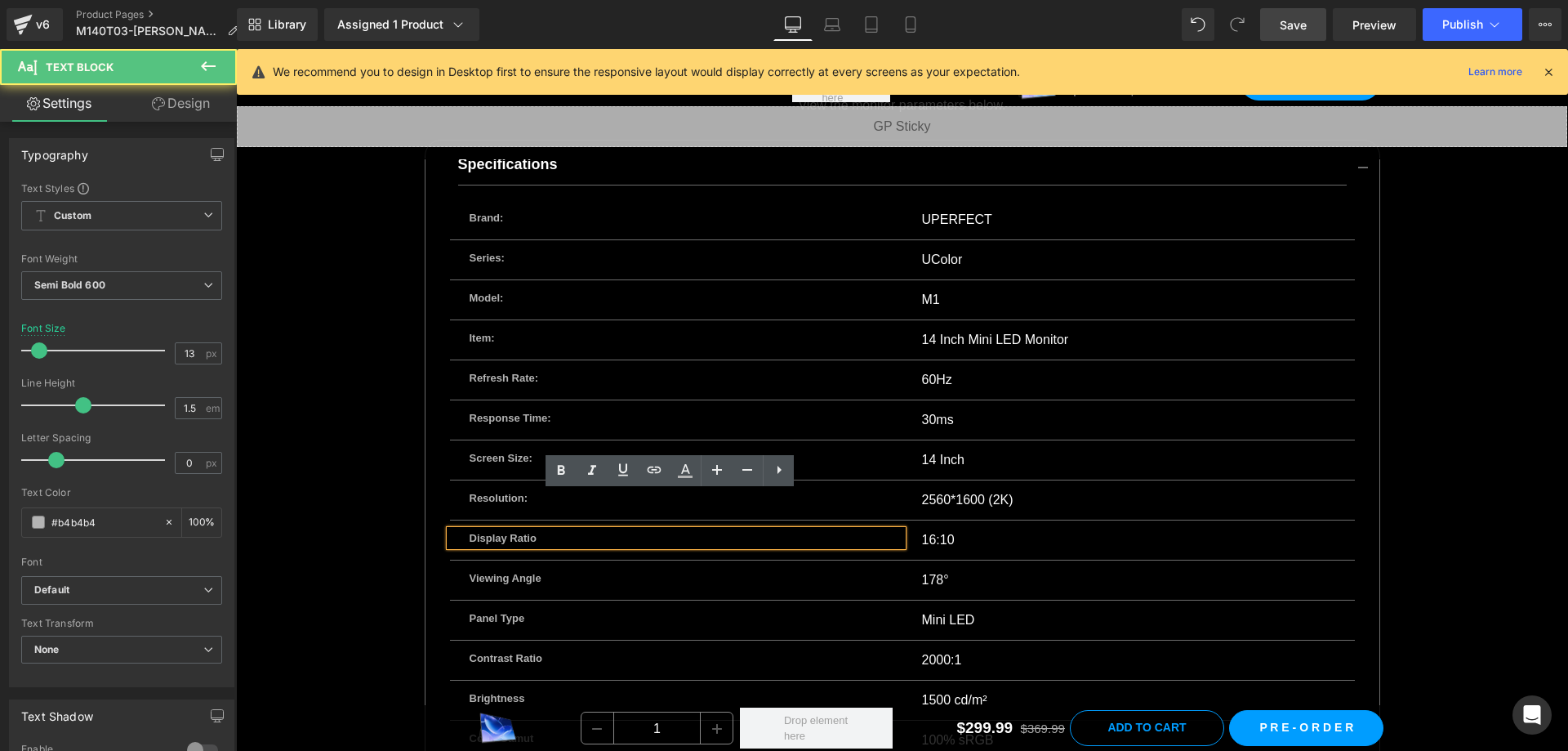
click at [574, 530] on p "Display Ratio" at bounding box center [675, 538] width 413 height 16
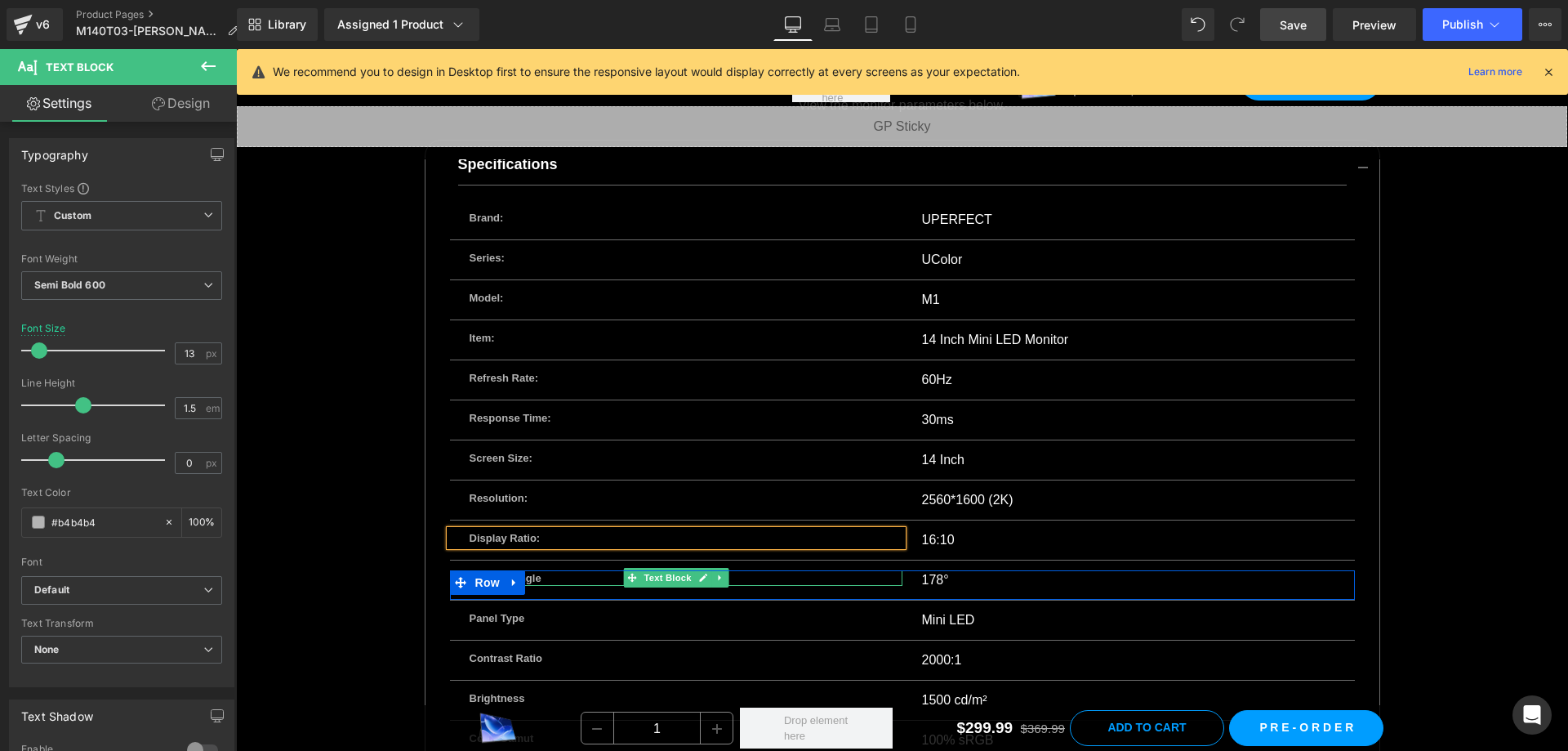
click at [570, 570] on div "Viewing Angle Text Block" at bounding box center [676, 578] width 453 height 16
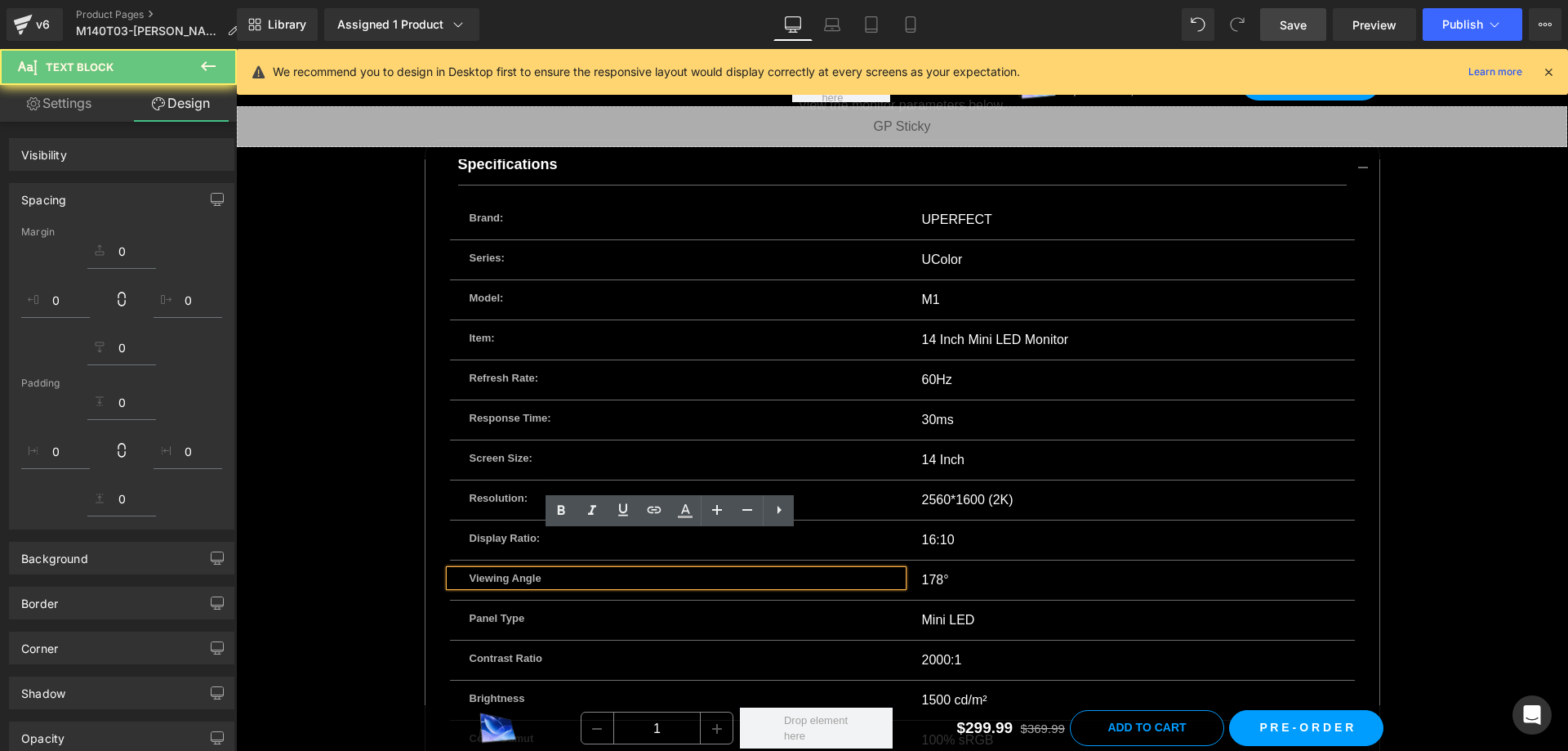
click at [571, 570] on p "Viewing Angle" at bounding box center [675, 578] width 413 height 16
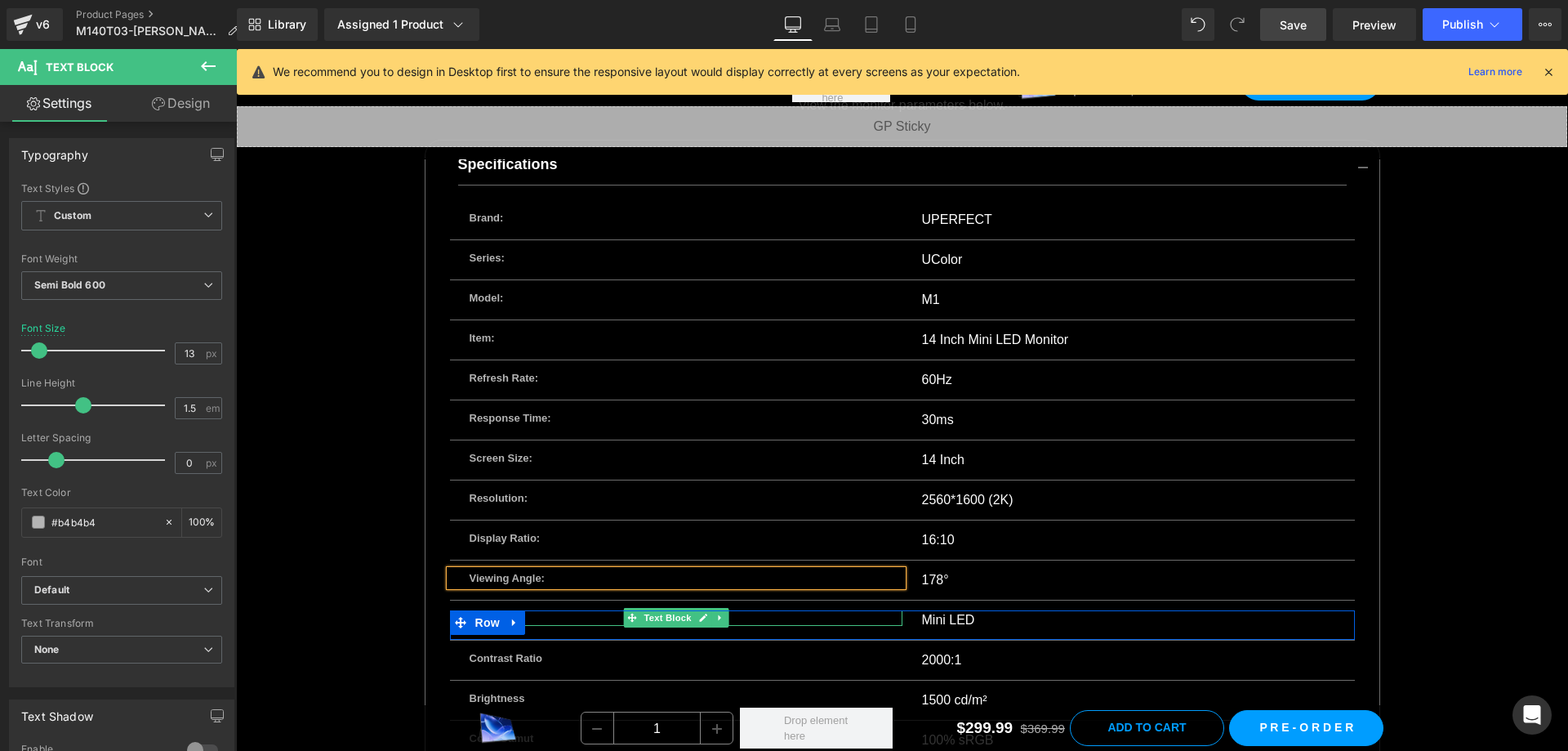
click at [575, 611] on p "Panel Type" at bounding box center [675, 618] width 413 height 16
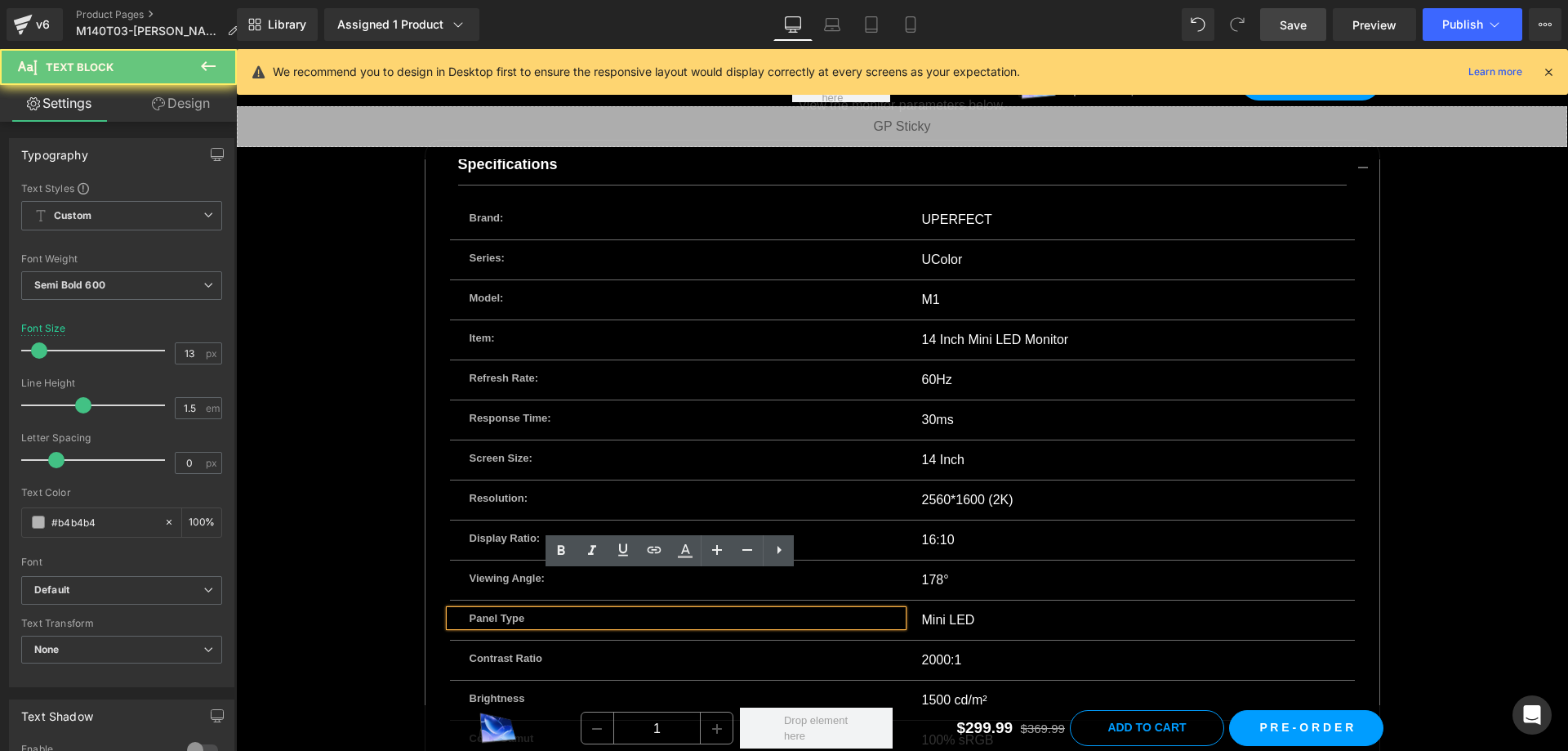
click at [568, 611] on p "Panel Type" at bounding box center [675, 618] width 413 height 16
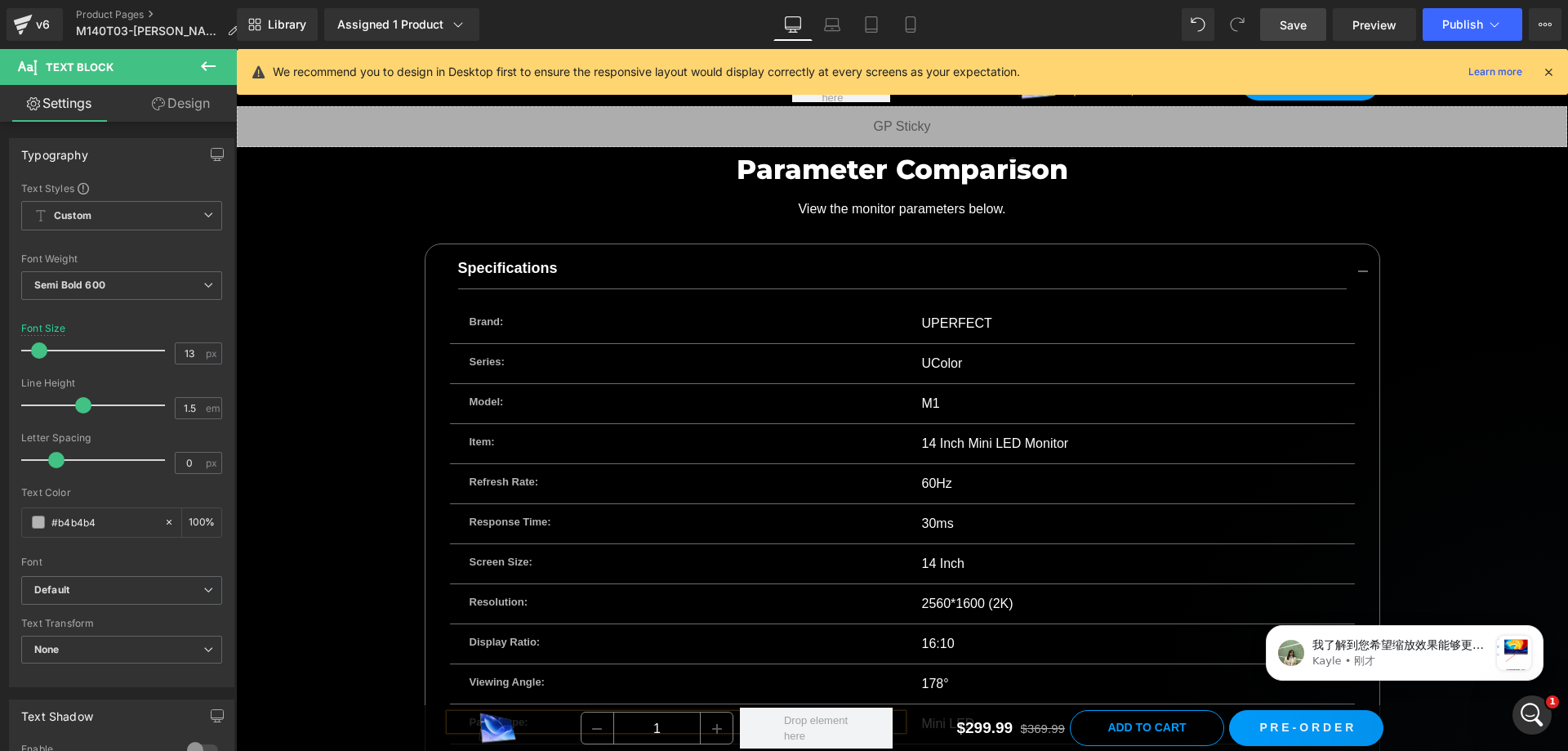
scroll to position [10794, 0]
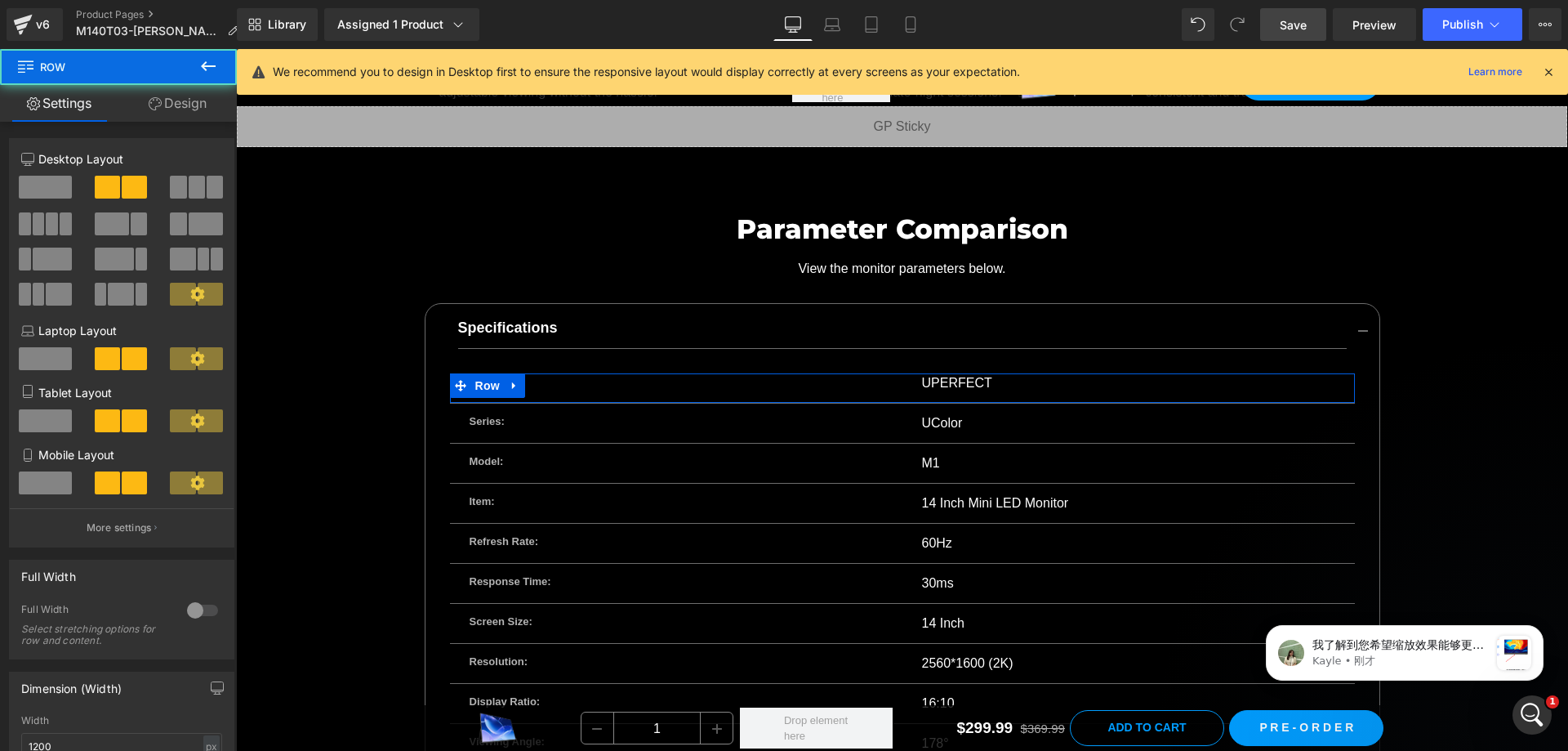
click at [544, 373] on div "Brand: Text Block" at bounding box center [676, 383] width 453 height 20
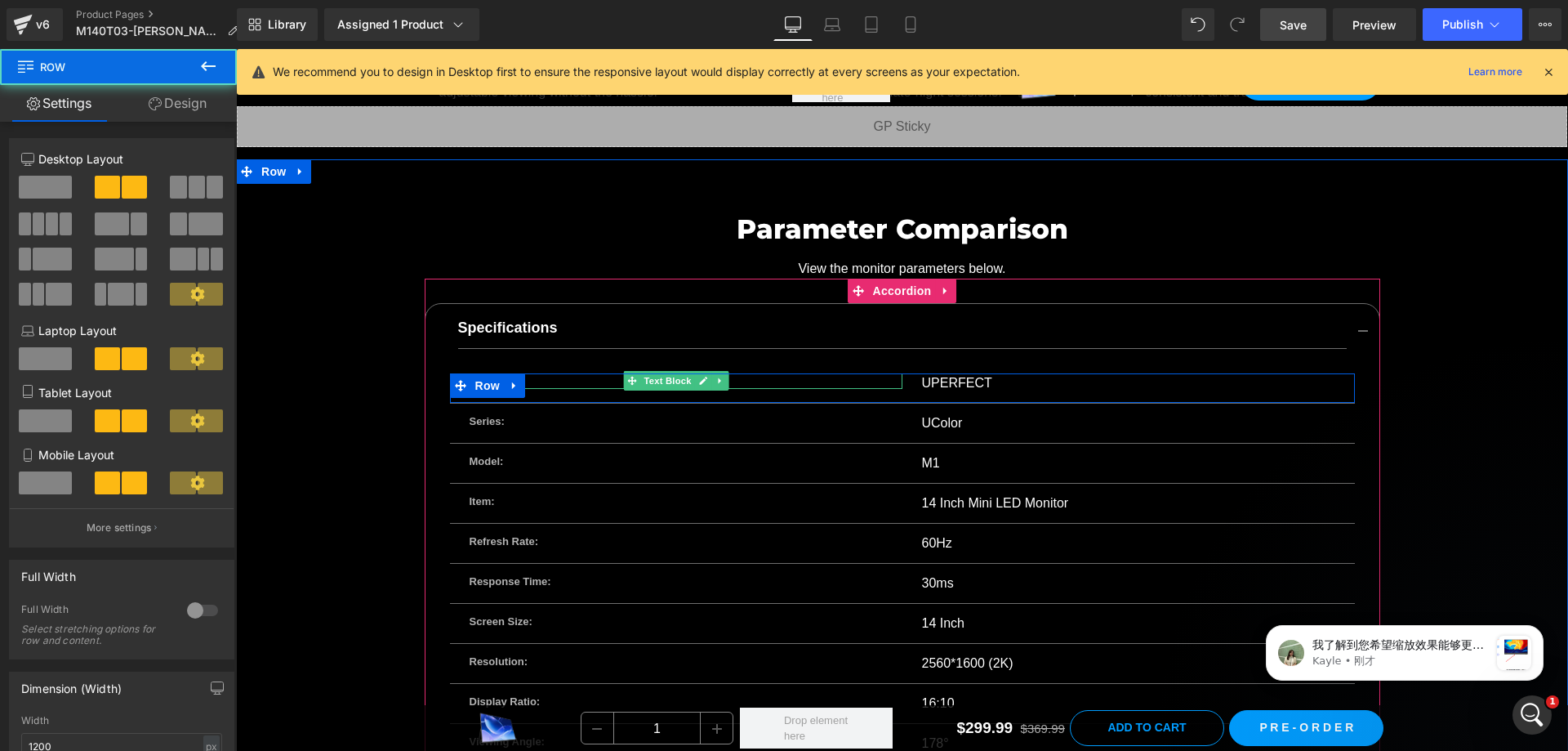
click at [544, 373] on p "Brand:" at bounding box center [675, 381] width 413 height 16
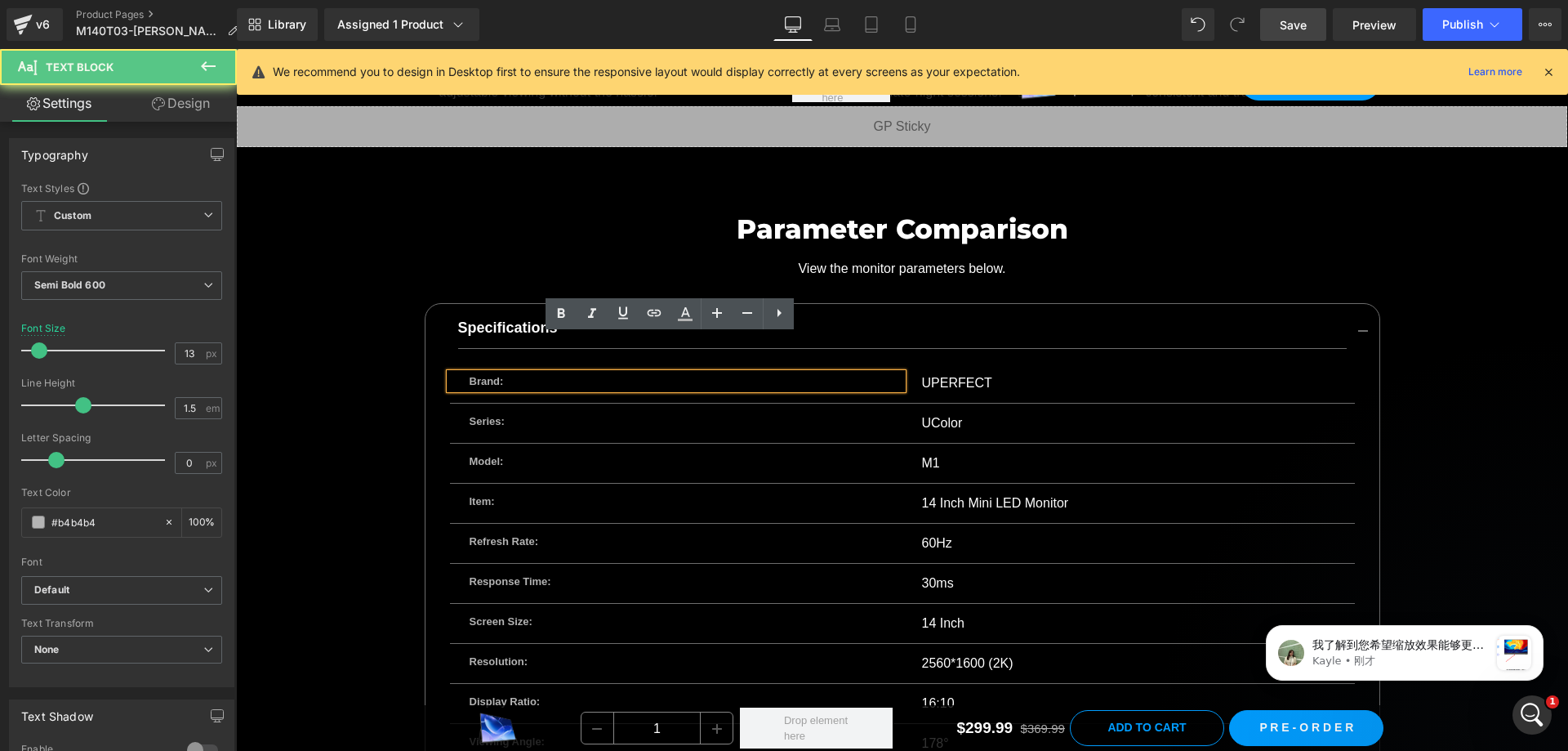
click at [544, 373] on p "Brand:" at bounding box center [675, 381] width 413 height 16
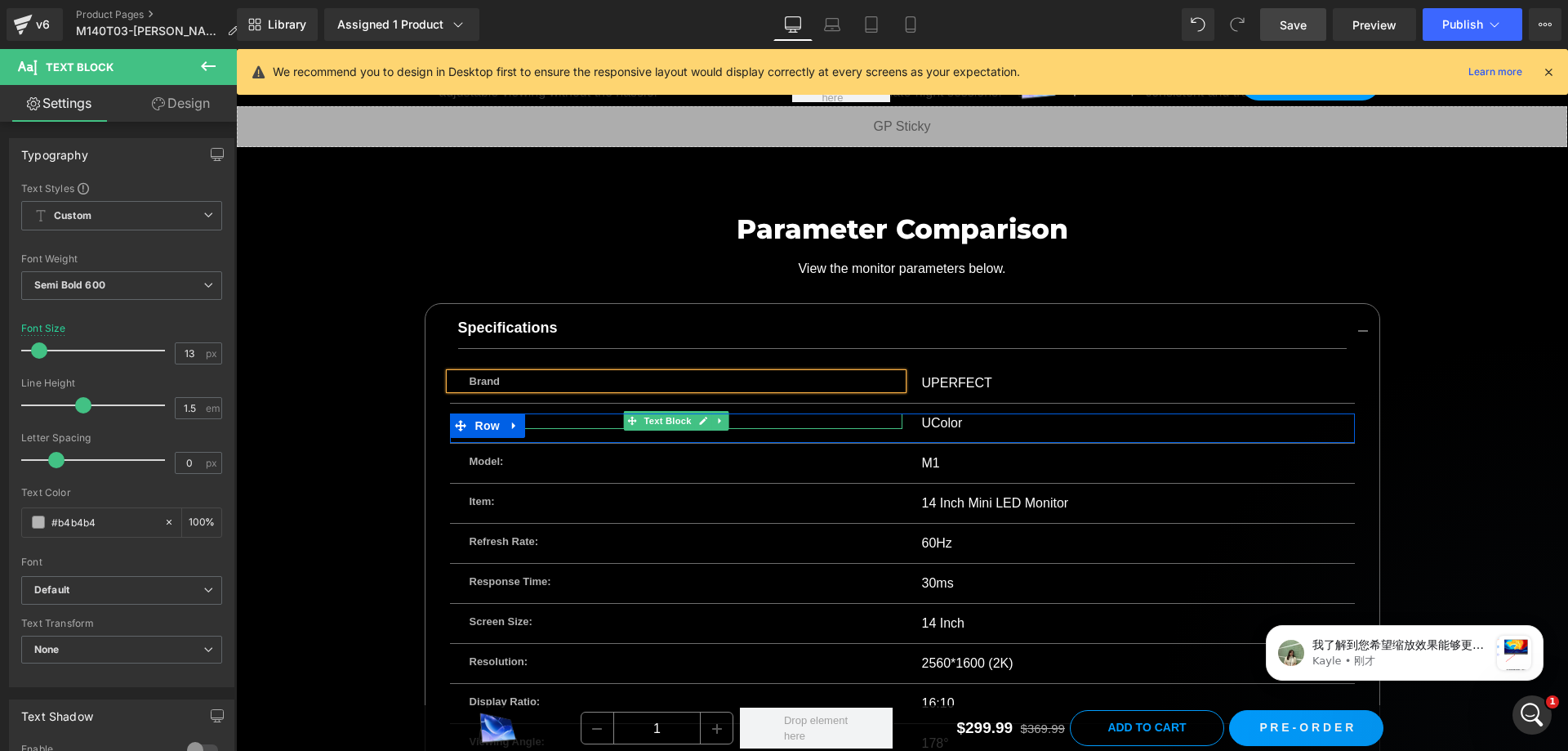
click at [527, 413] on div "Series: Text Block UColor Text Block Row" at bounding box center [902, 428] width 905 height 30
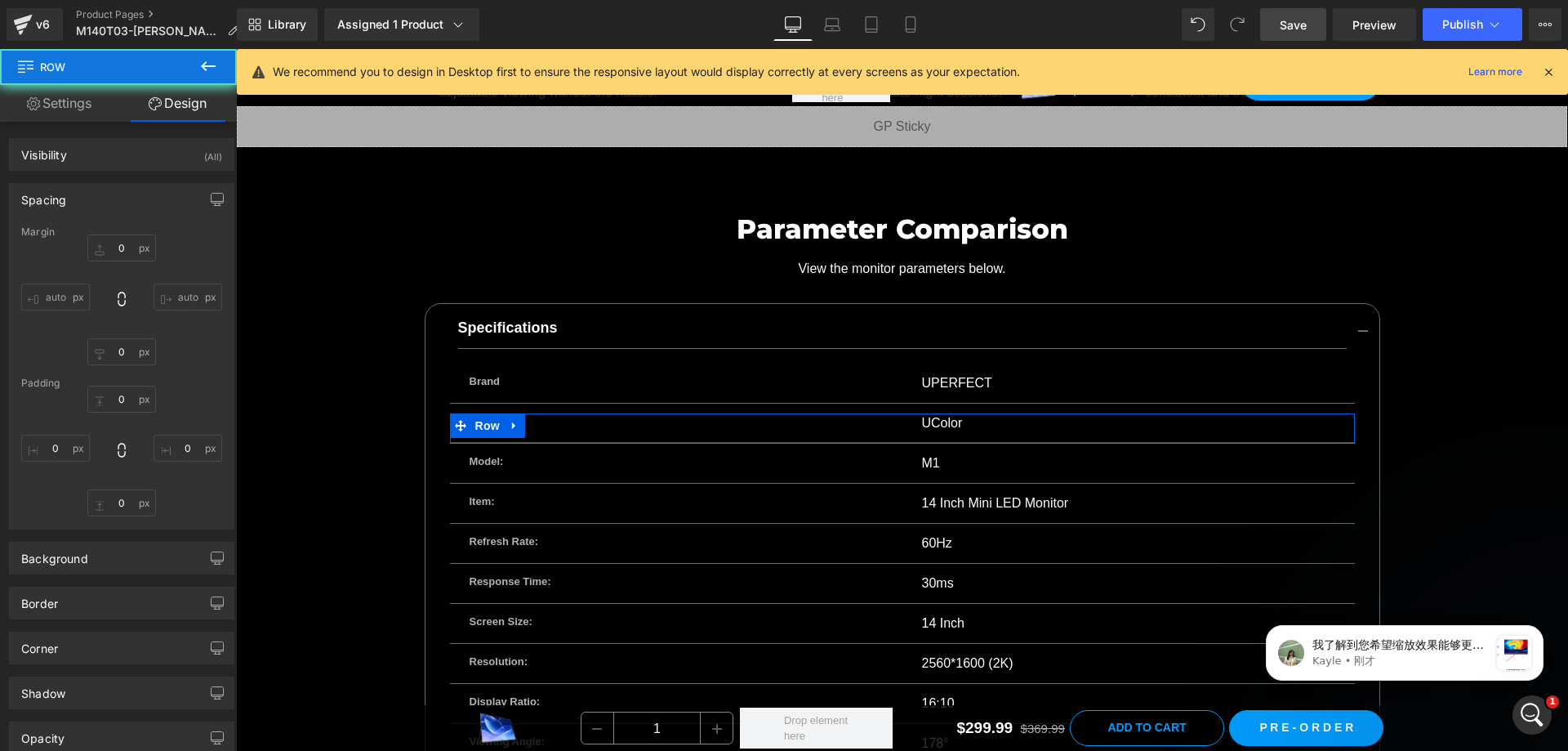
click at [539, 413] on p "Series:" at bounding box center [675, 421] width 413 height 16
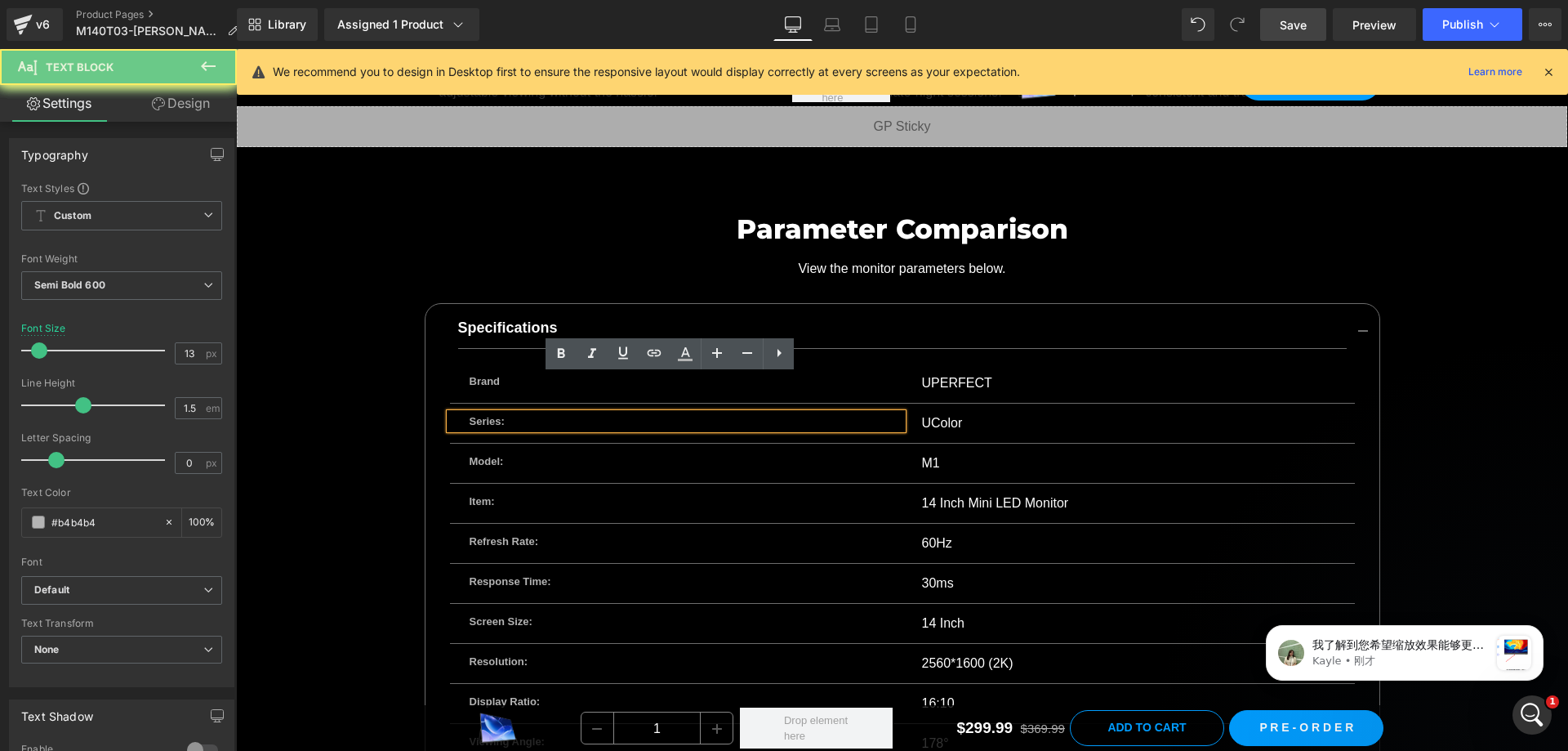
click at [543, 413] on p "Series:" at bounding box center [675, 421] width 413 height 16
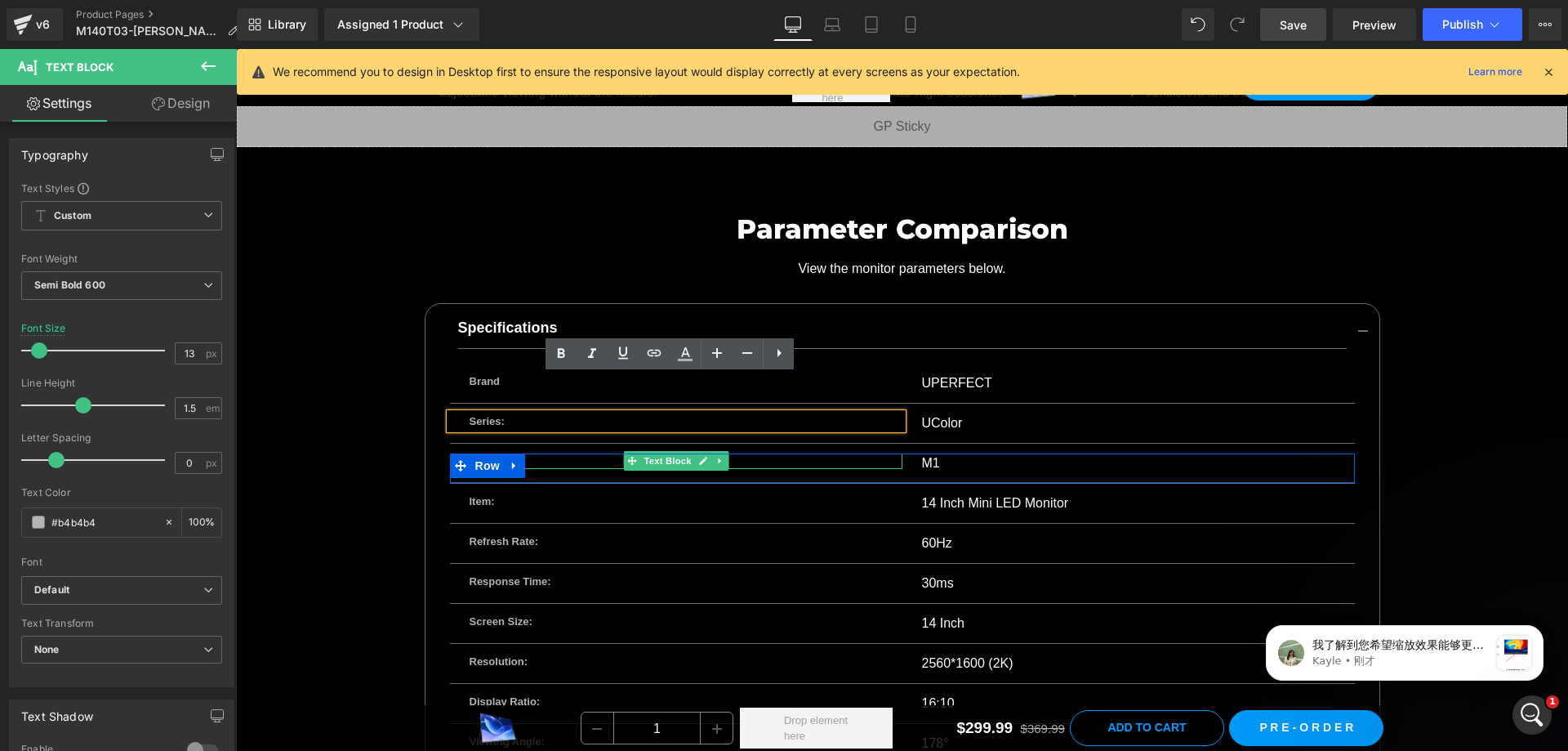
click at [558, 453] on p "Model:" at bounding box center [675, 461] width 413 height 16
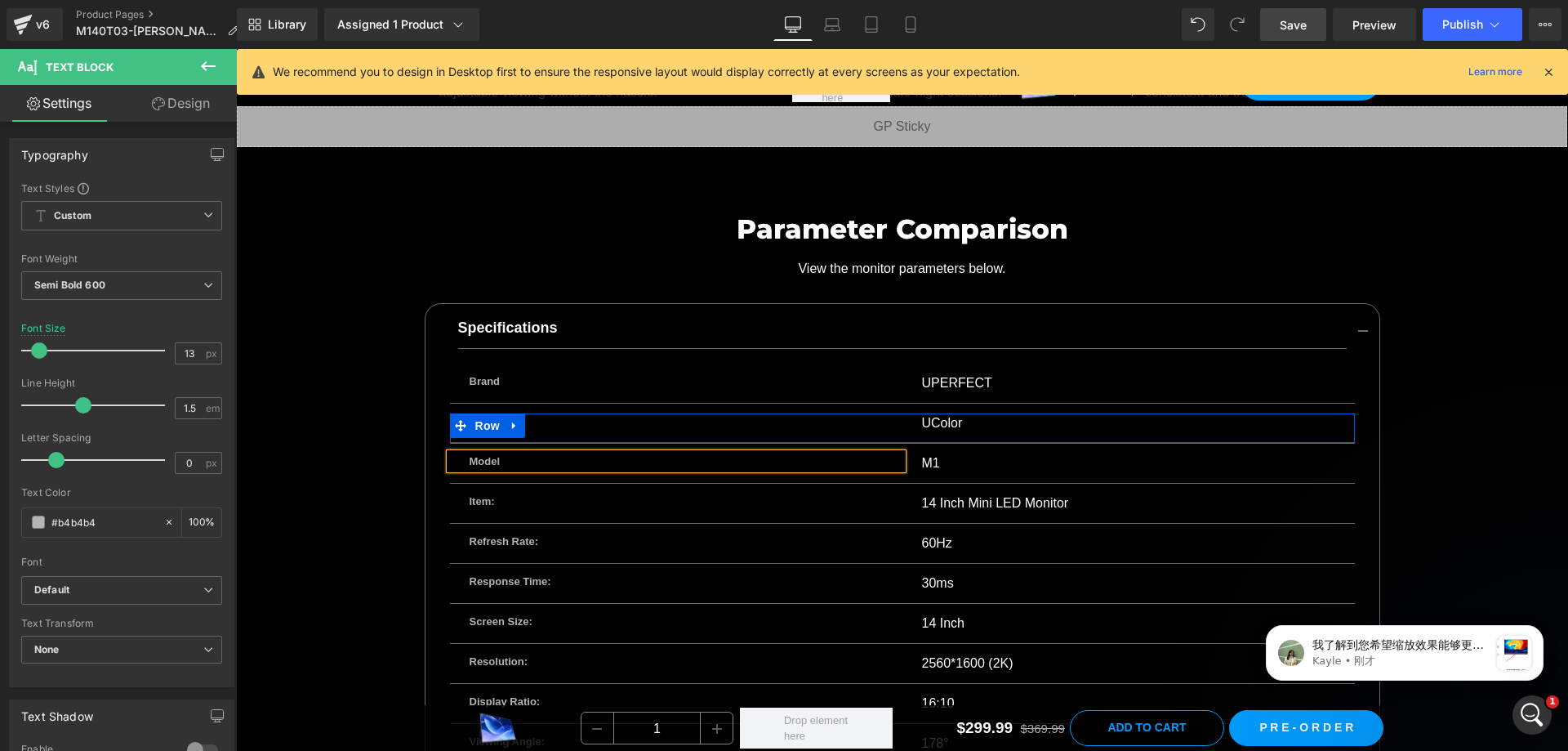
click at [523, 413] on div "Series: Text Block" at bounding box center [676, 421] width 453 height 16
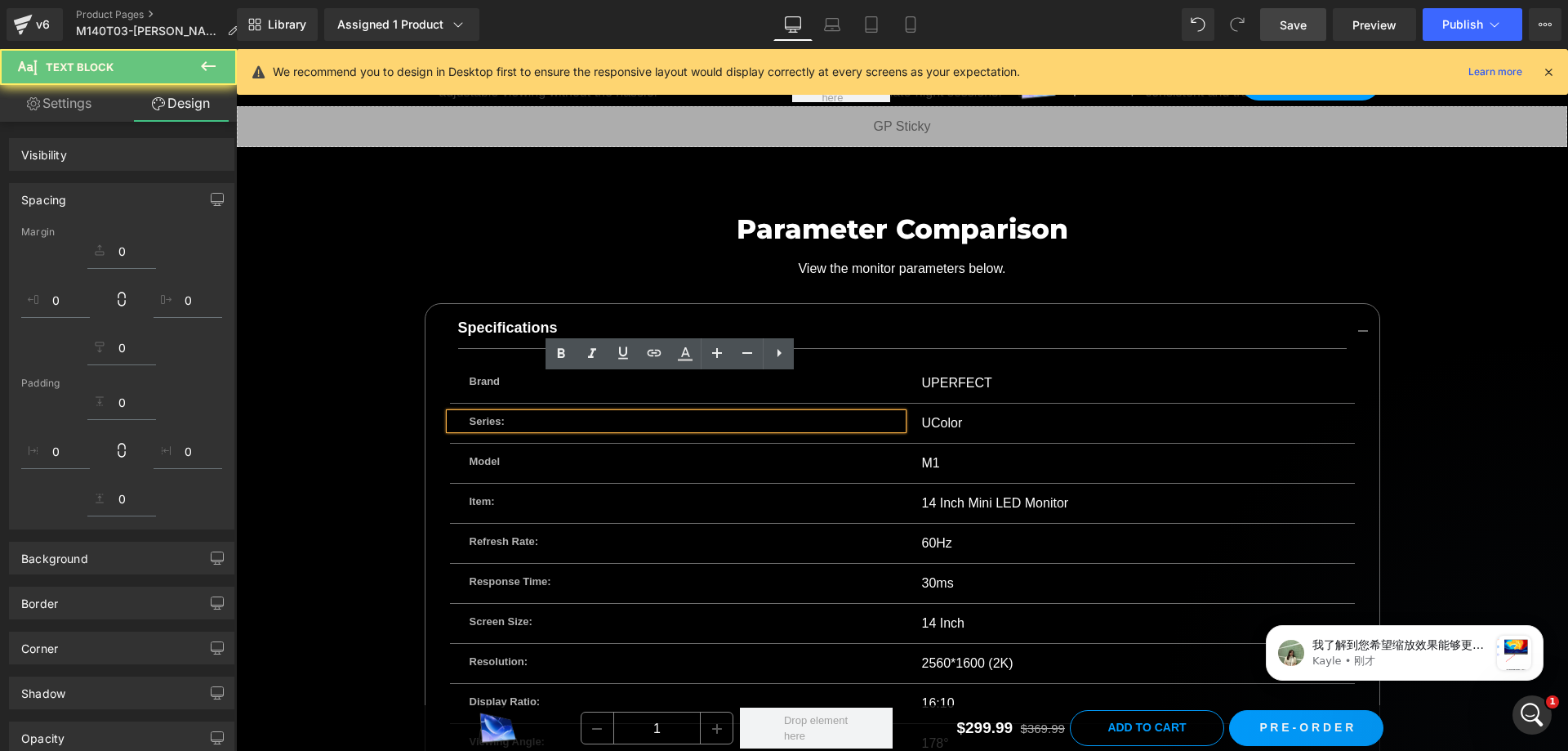
click at [550, 413] on p "Series:" at bounding box center [675, 421] width 413 height 16
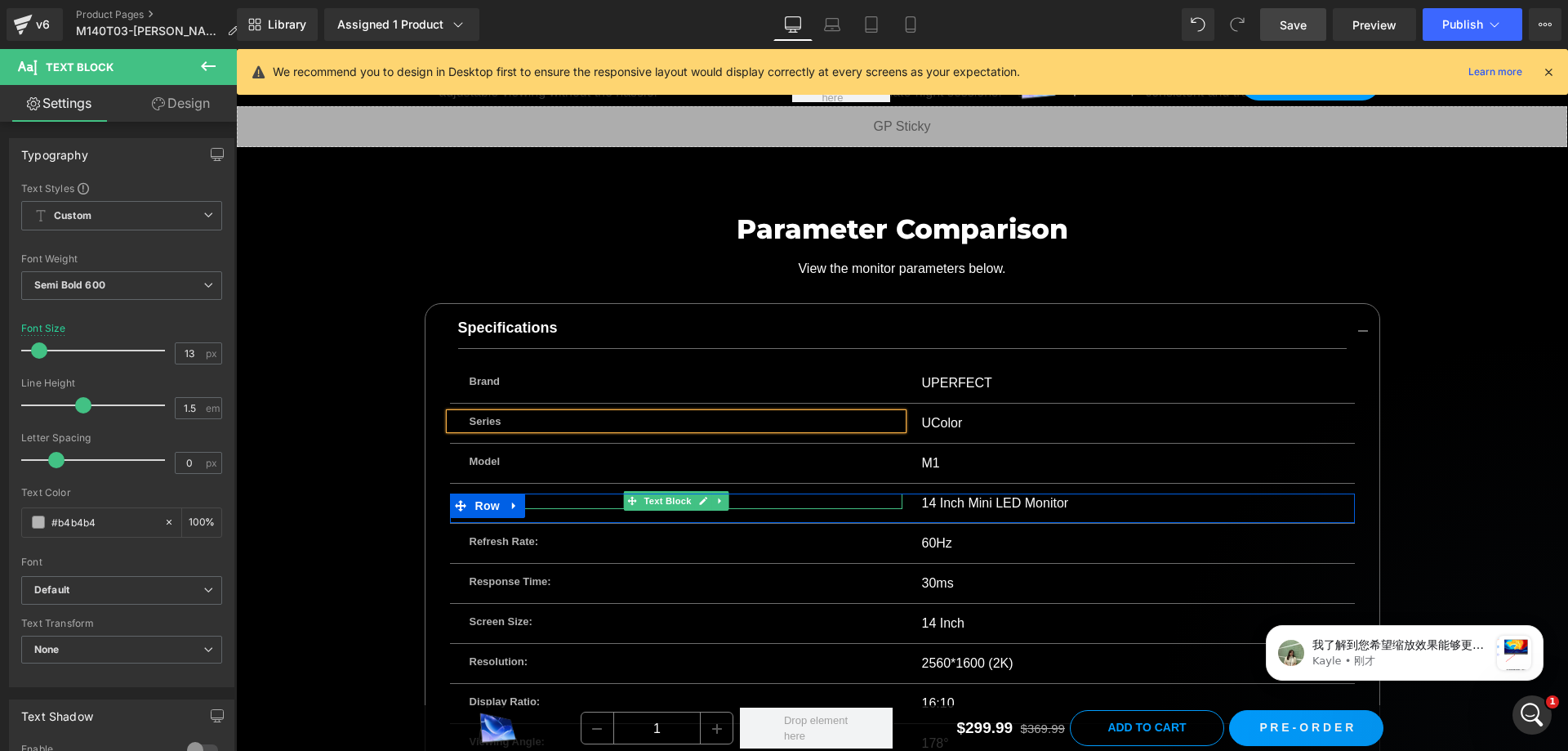
click at [558, 494] on p "Item:" at bounding box center [675, 502] width 413 height 16
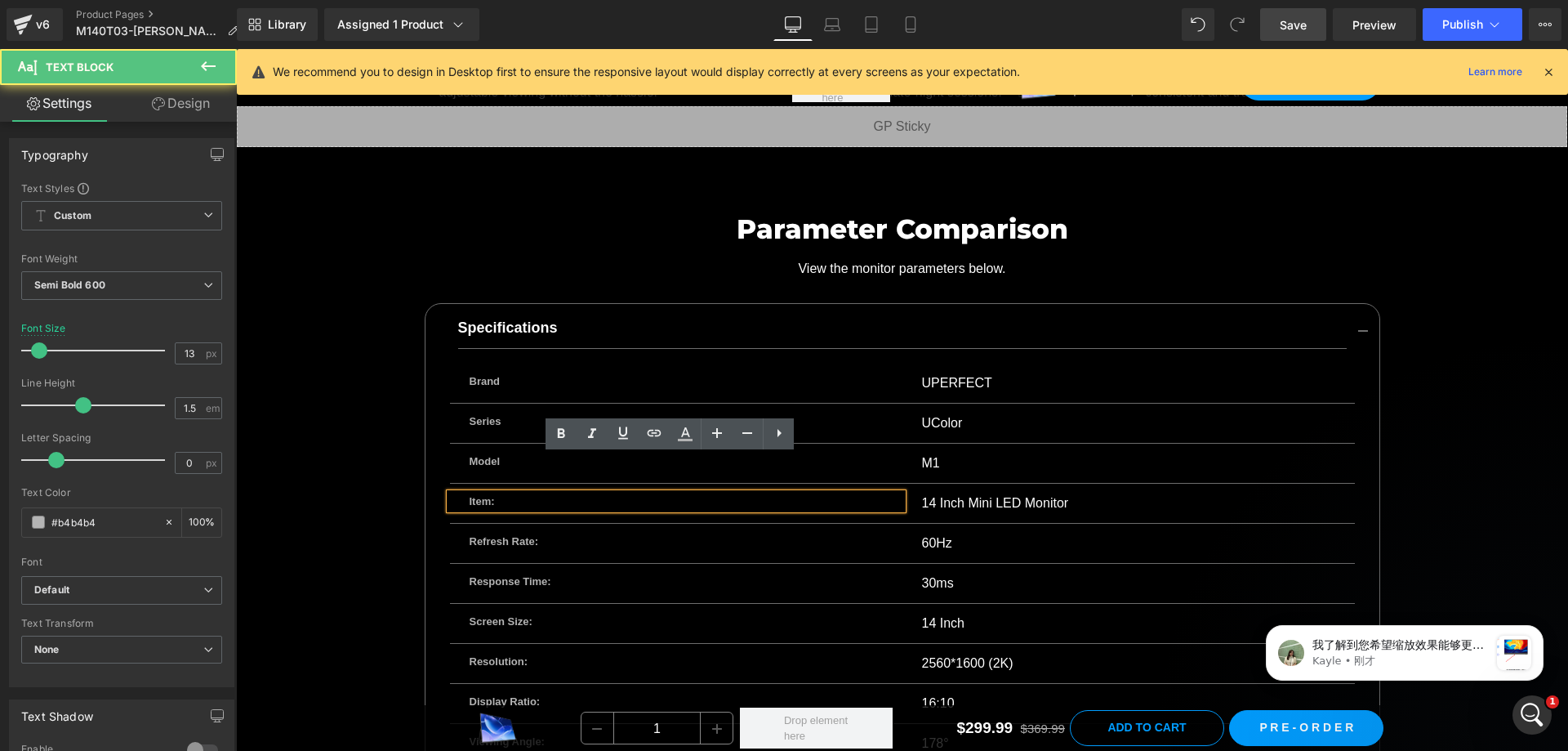
click at [559, 494] on p "Item:" at bounding box center [675, 502] width 413 height 16
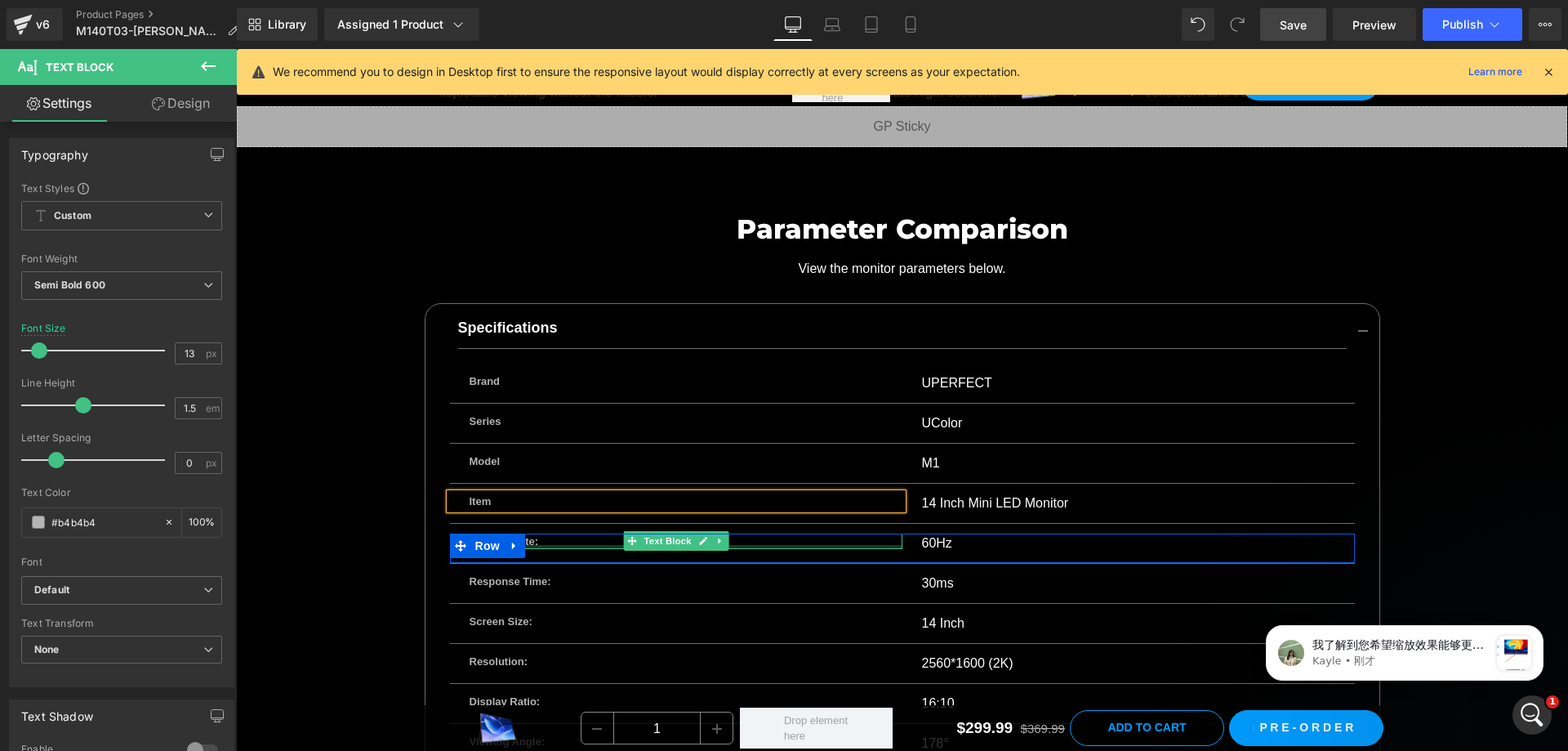
click at [571, 534] on div "Refresh Rate: Text Block" at bounding box center [676, 541] width 453 height 16
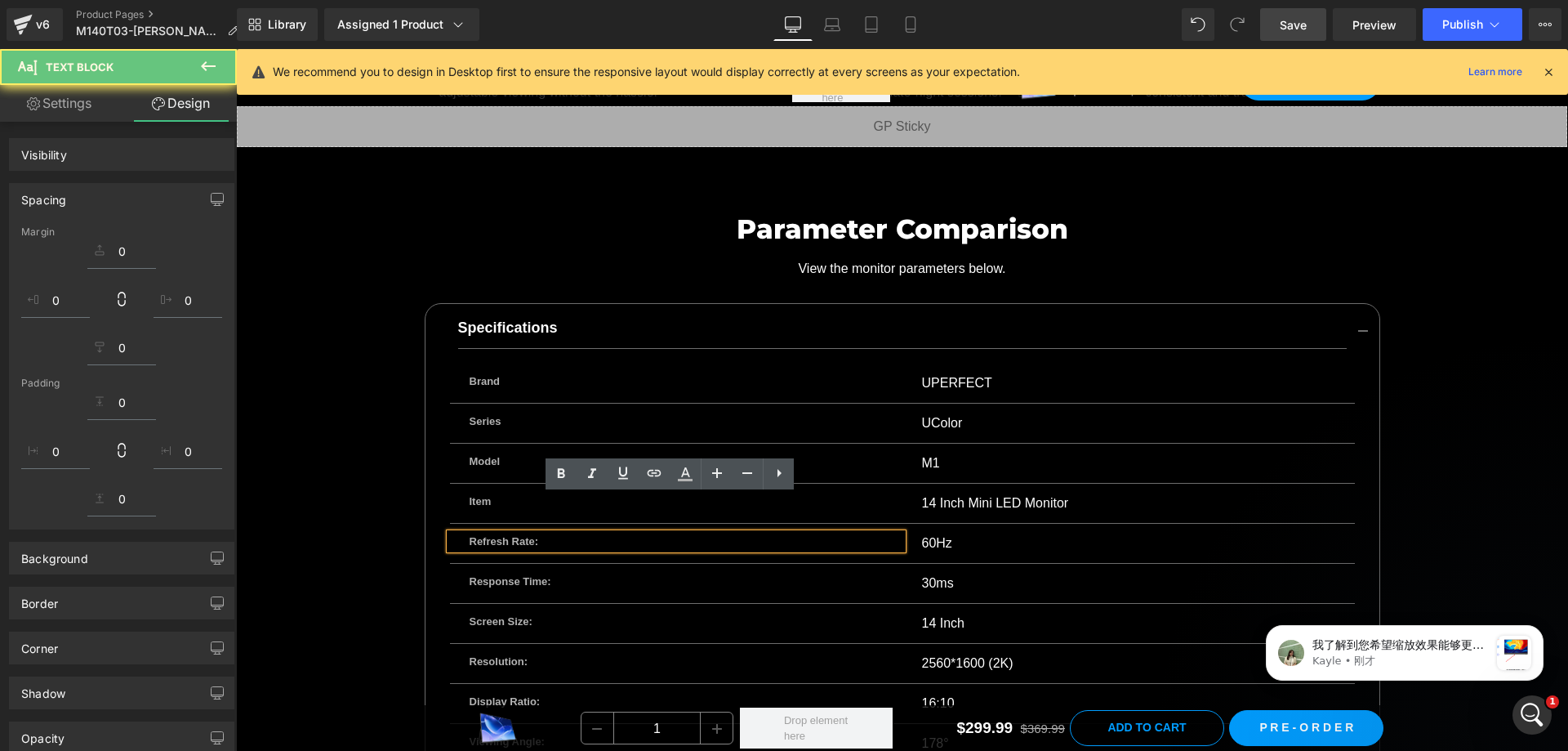
click at [574, 534] on p "Refresh Rate:" at bounding box center [675, 541] width 413 height 16
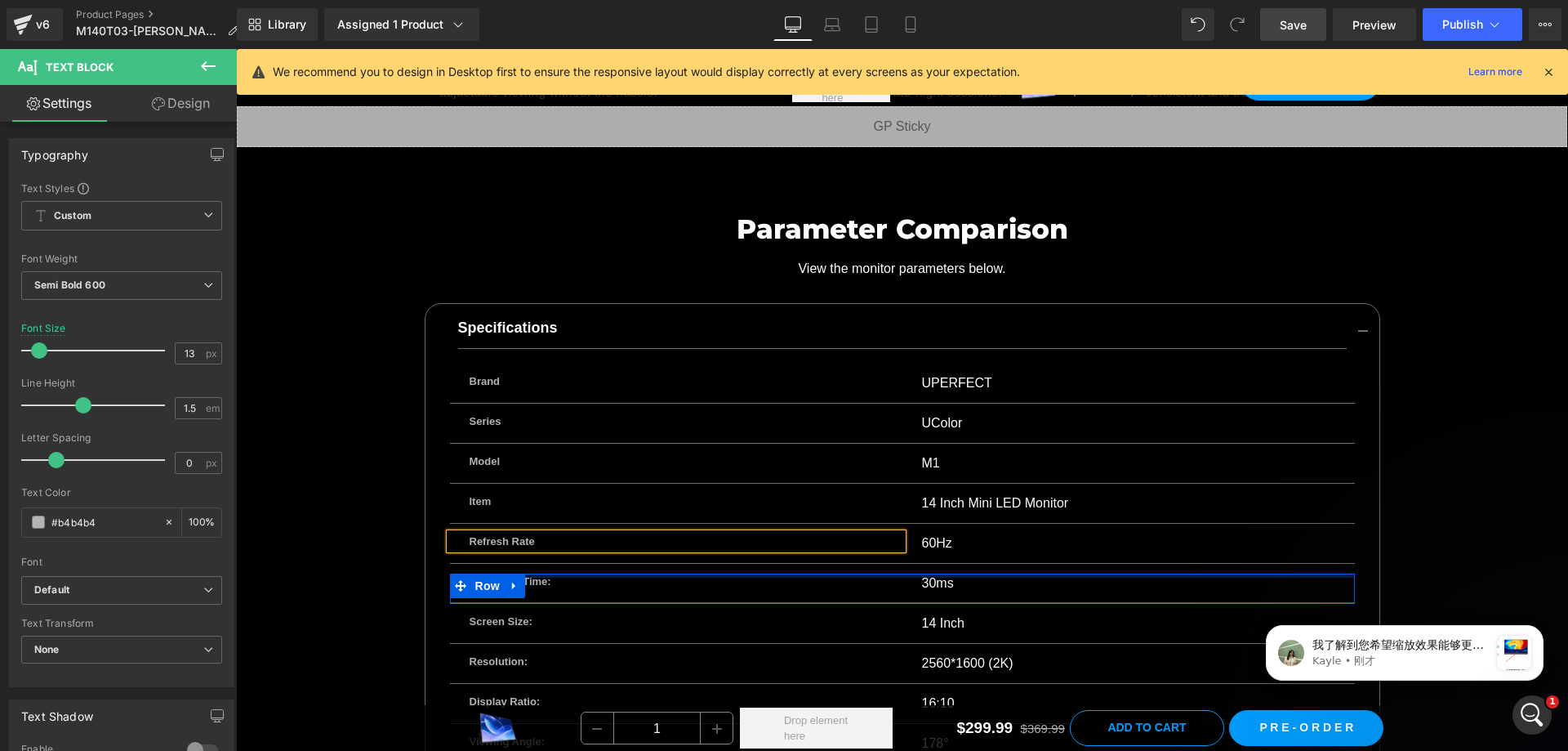
click at [592, 573] on div at bounding box center [902, 575] width 905 height 4
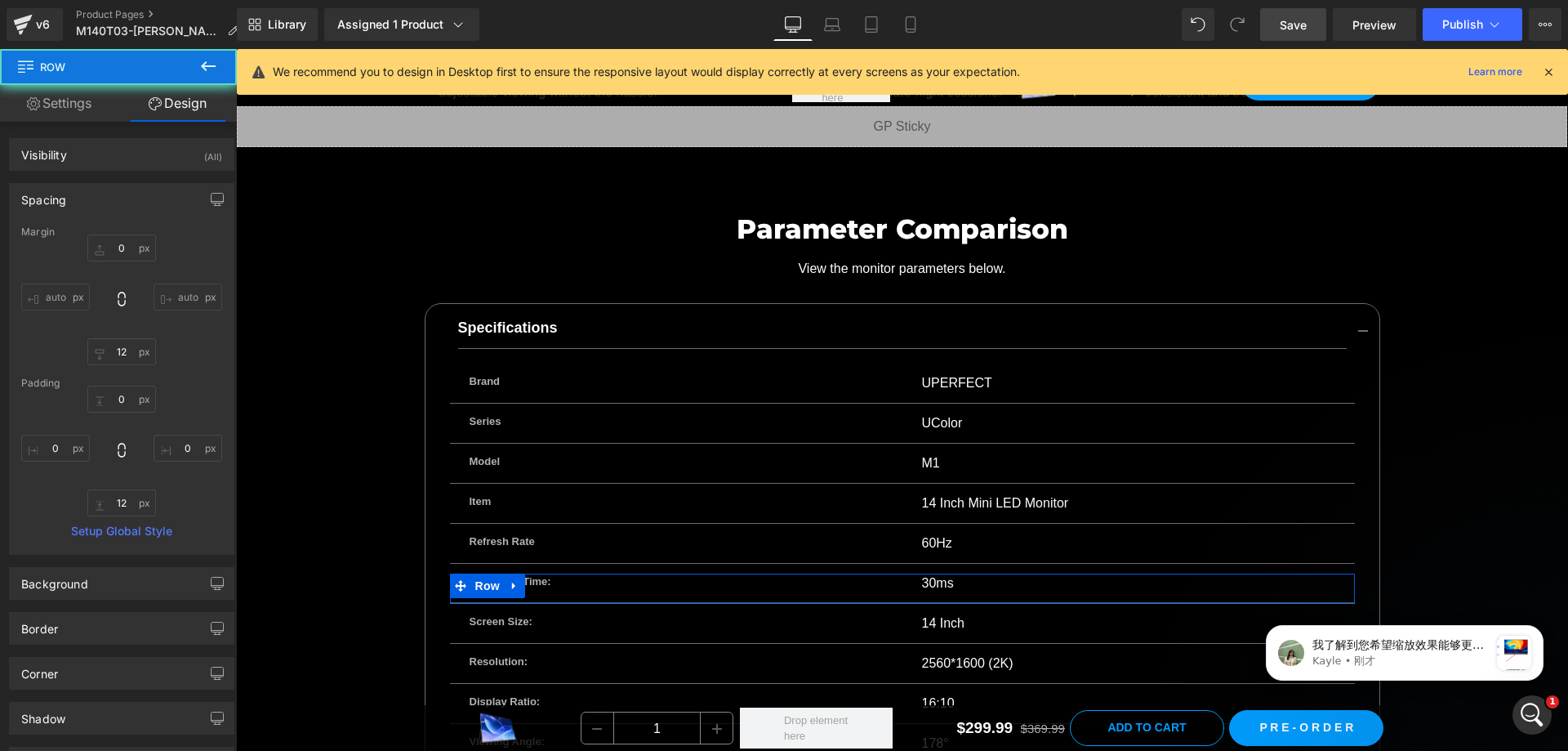
click at [595, 573] on p "Response Time:" at bounding box center [675, 581] width 413 height 16
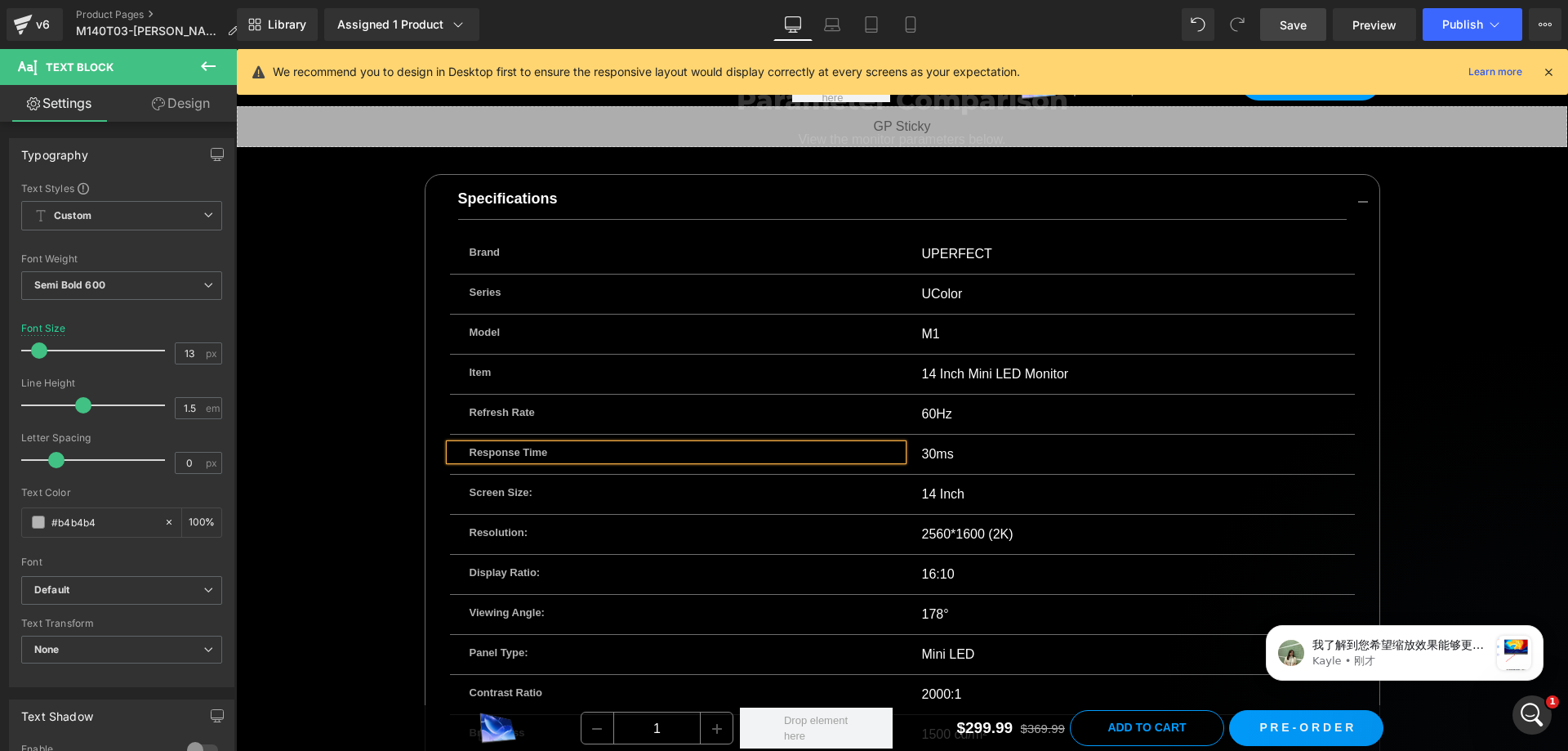
scroll to position [10957, 0]
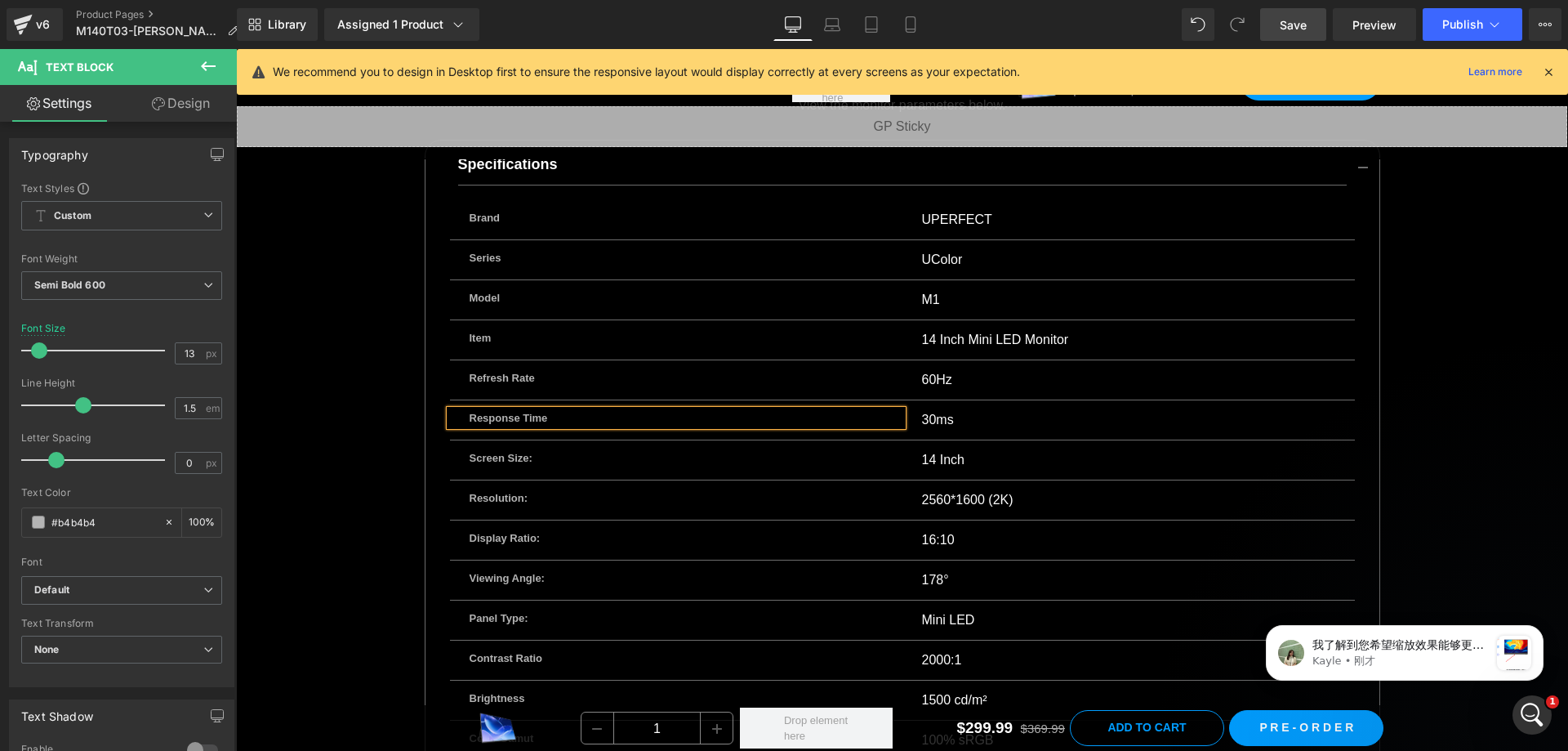
click at [571, 450] on div "Screen Size: Text Block" at bounding box center [676, 458] width 453 height 16
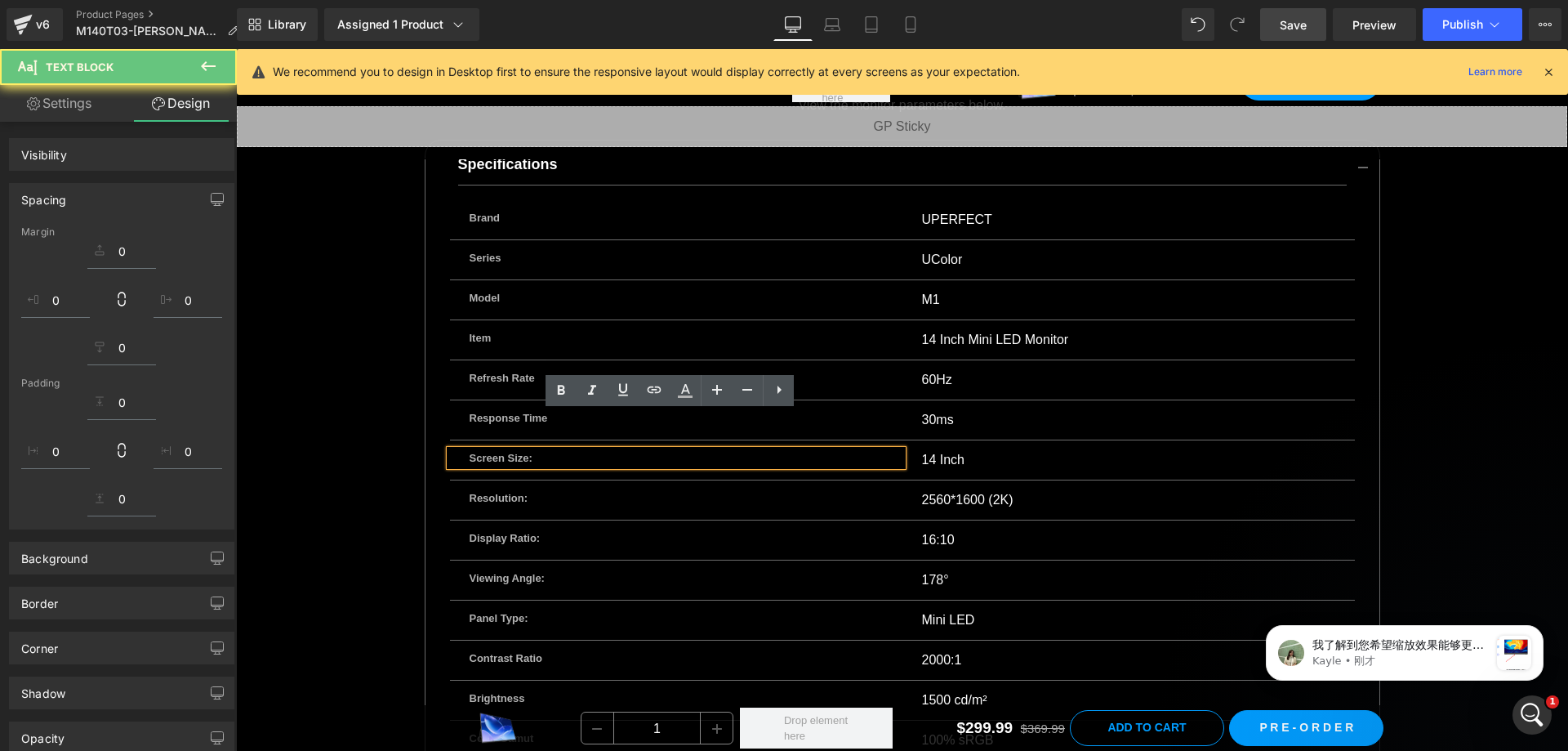
click at [573, 450] on p "Screen Size:" at bounding box center [675, 458] width 413 height 16
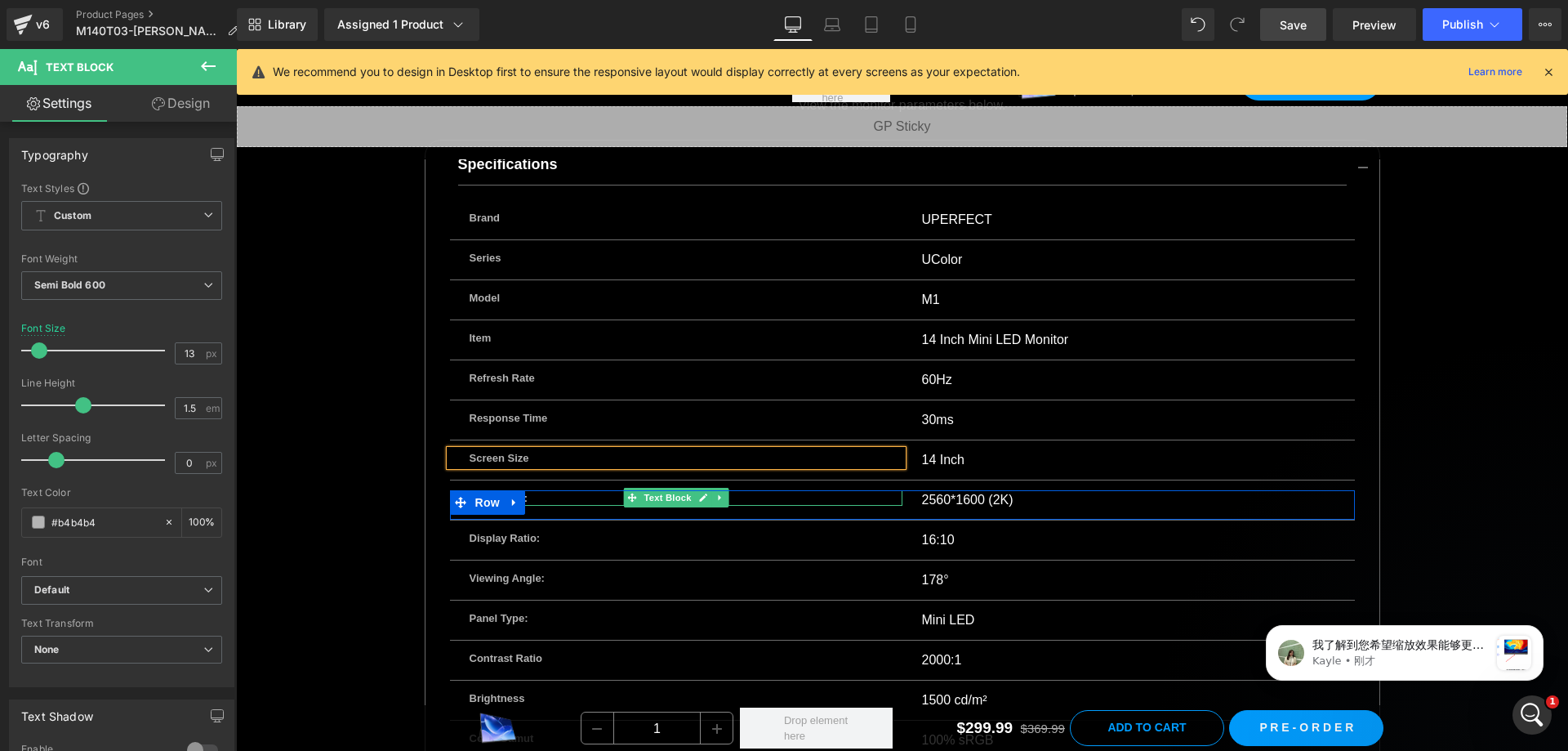
click at [578, 490] on p "Resolution:" at bounding box center [675, 498] width 413 height 16
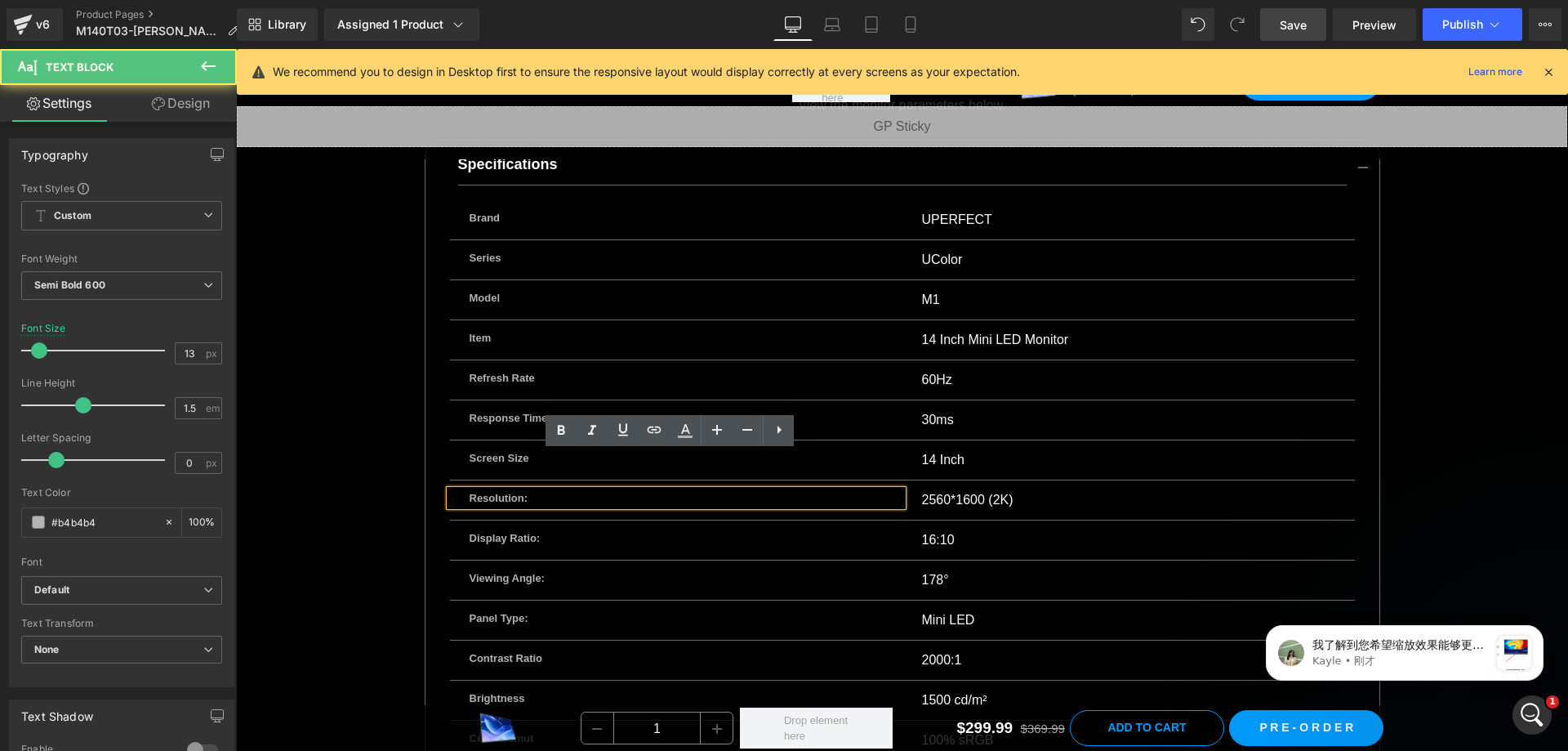
click at [578, 490] on p "Resolution:" at bounding box center [675, 498] width 413 height 16
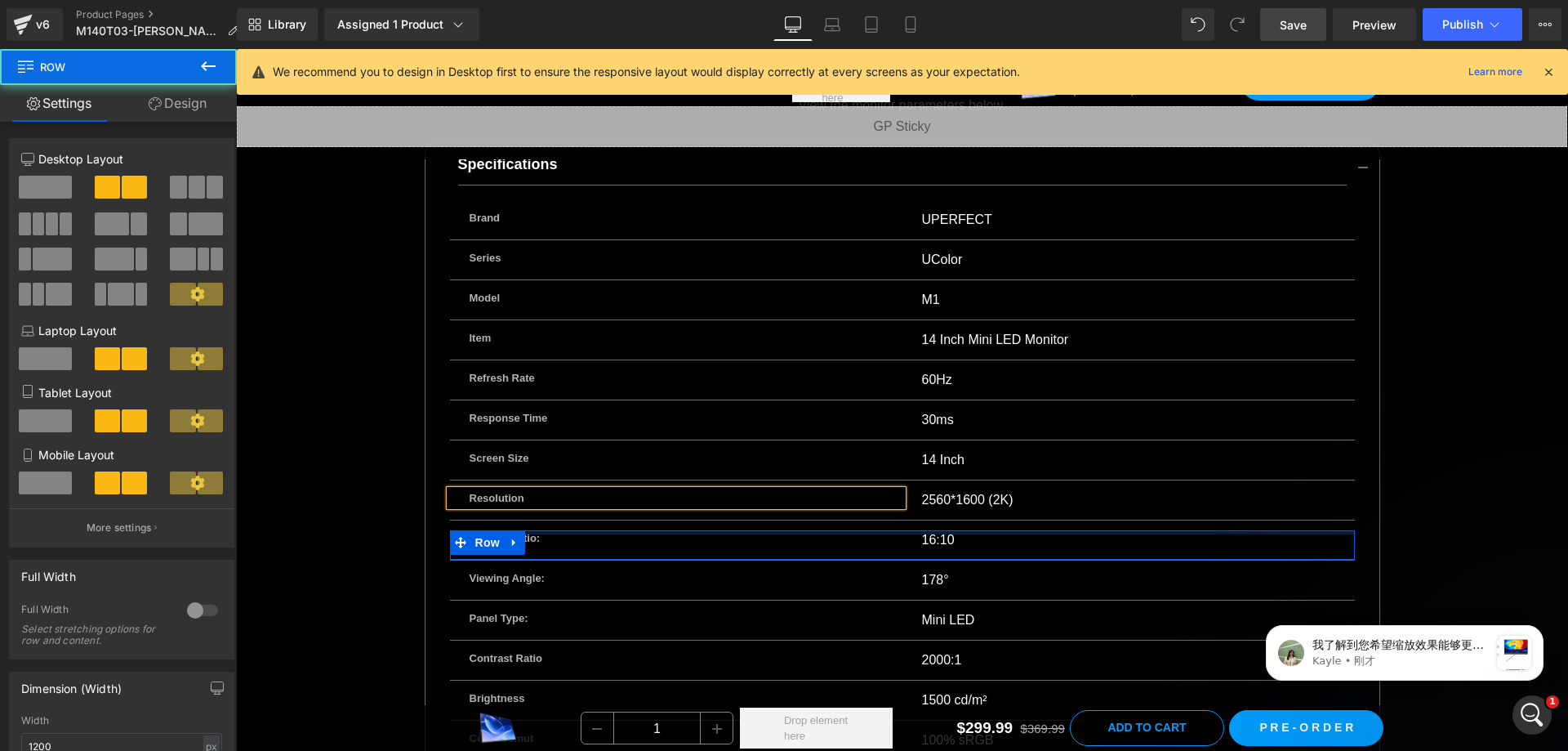
click at [580, 530] on div "Display Ratio: Text Block 16:10 Text Block Row" at bounding box center [902, 545] width 905 height 30
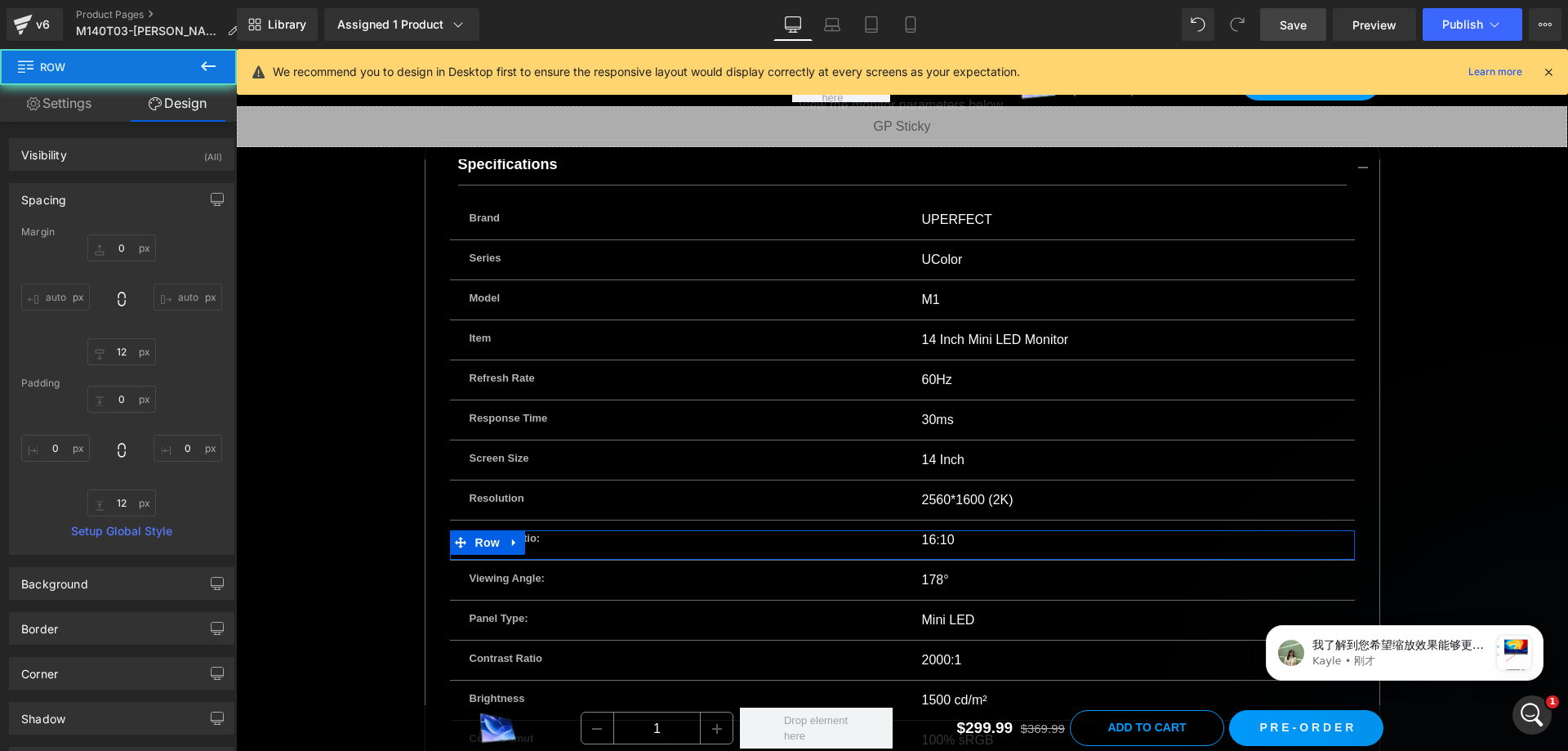
click at [581, 530] on p "Display Ratio:" at bounding box center [675, 538] width 413 height 16
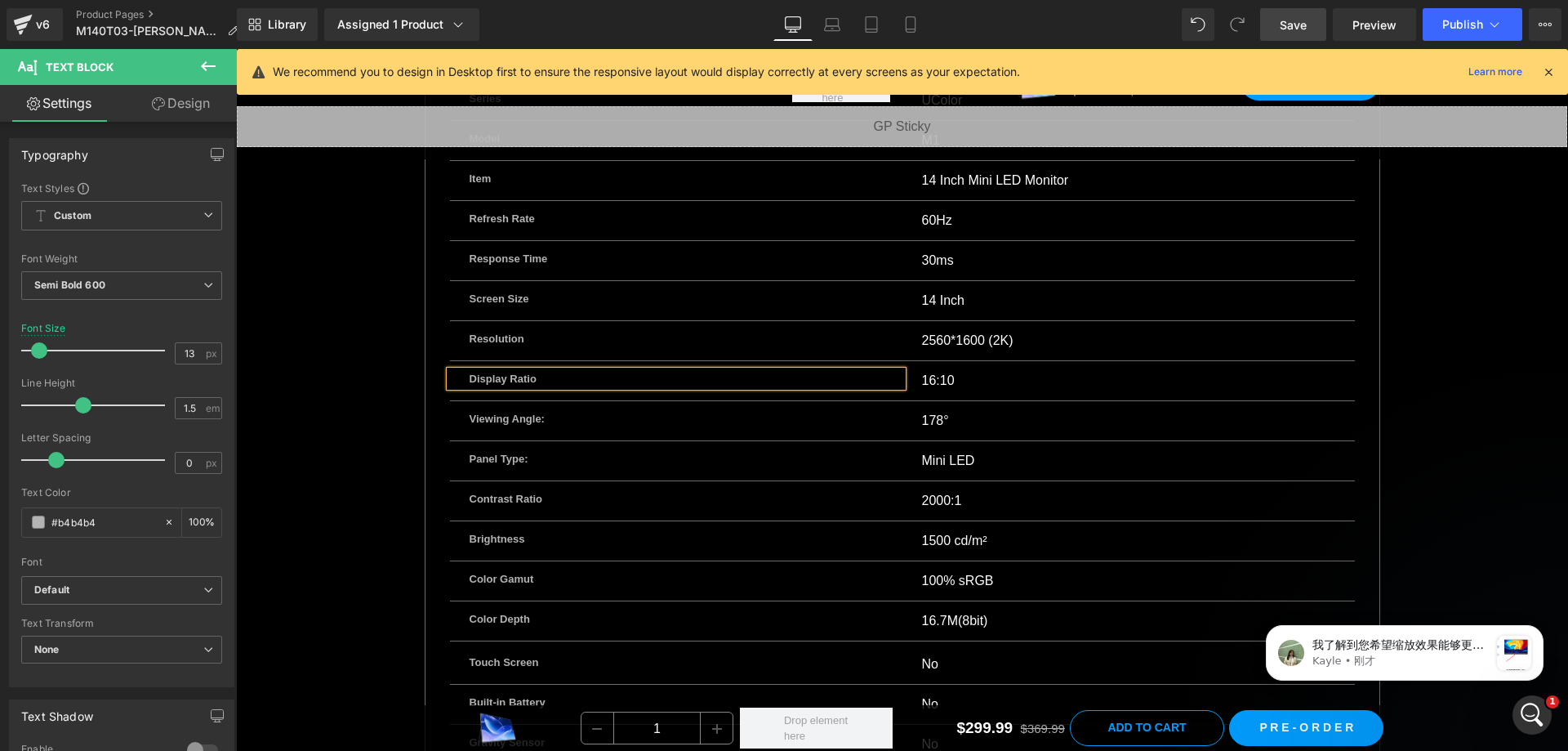
scroll to position [11120, 0]
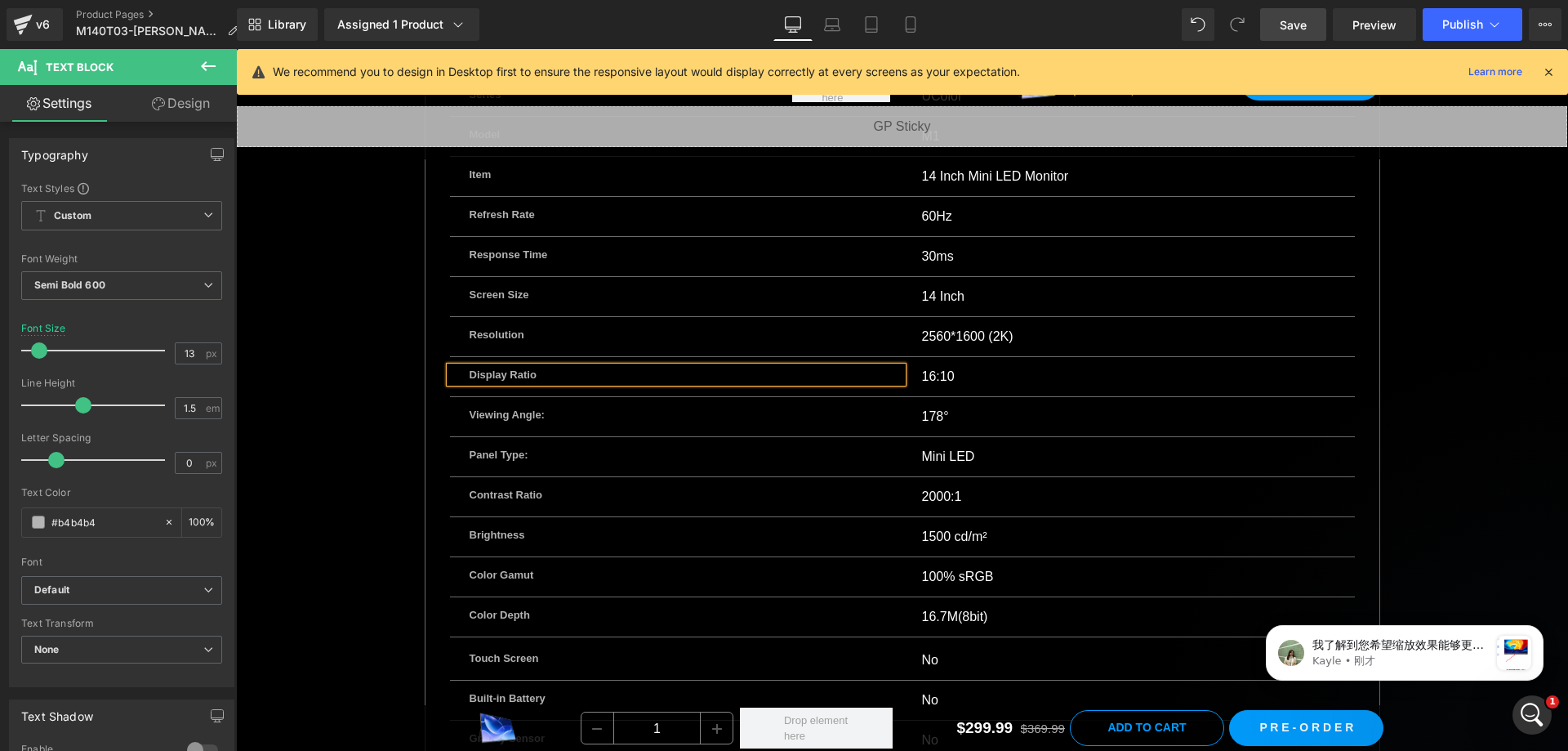
click at [572, 407] on p "Viewing Angle:" at bounding box center [675, 415] width 413 height 16
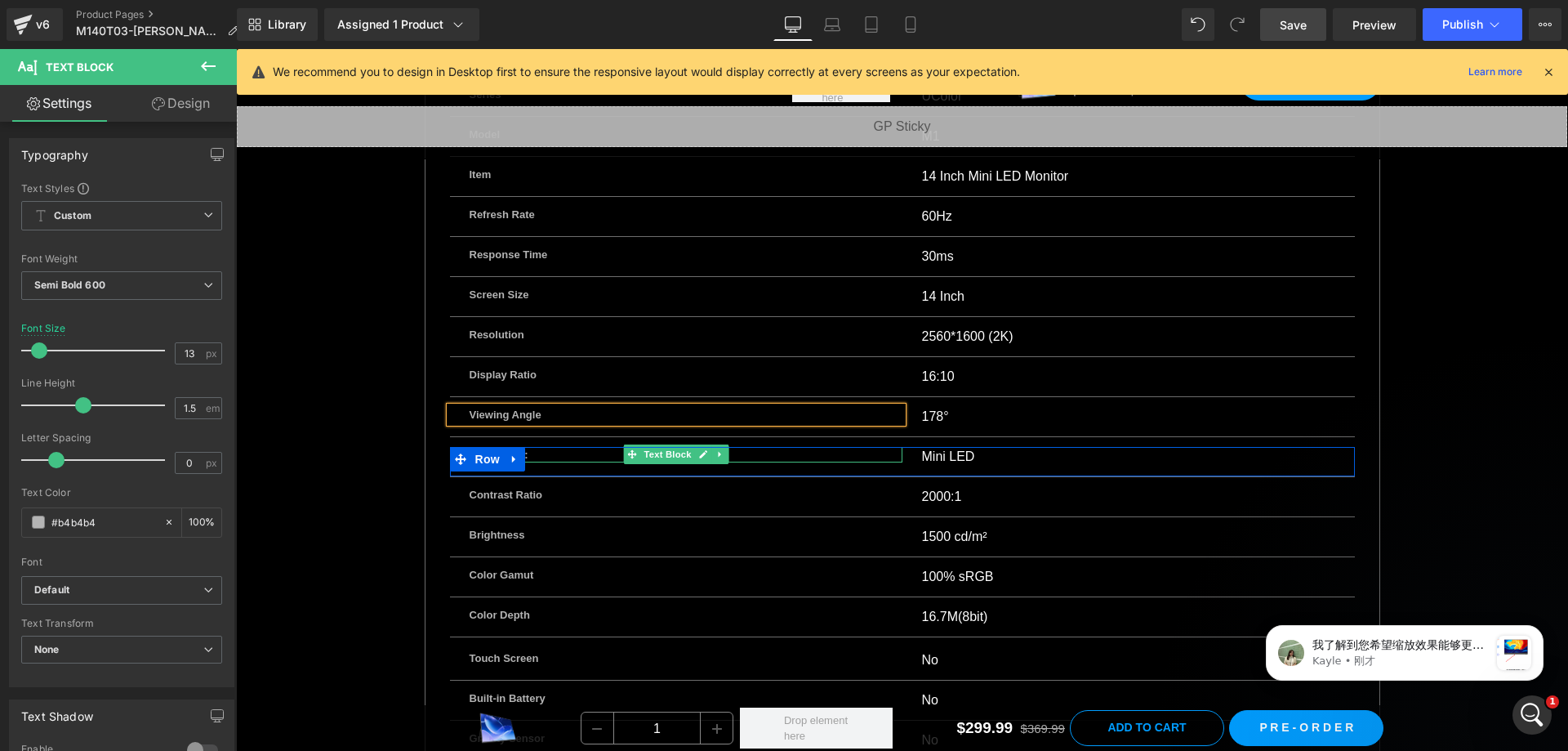
click at [585, 447] on p "Panel Type:" at bounding box center [675, 455] width 413 height 16
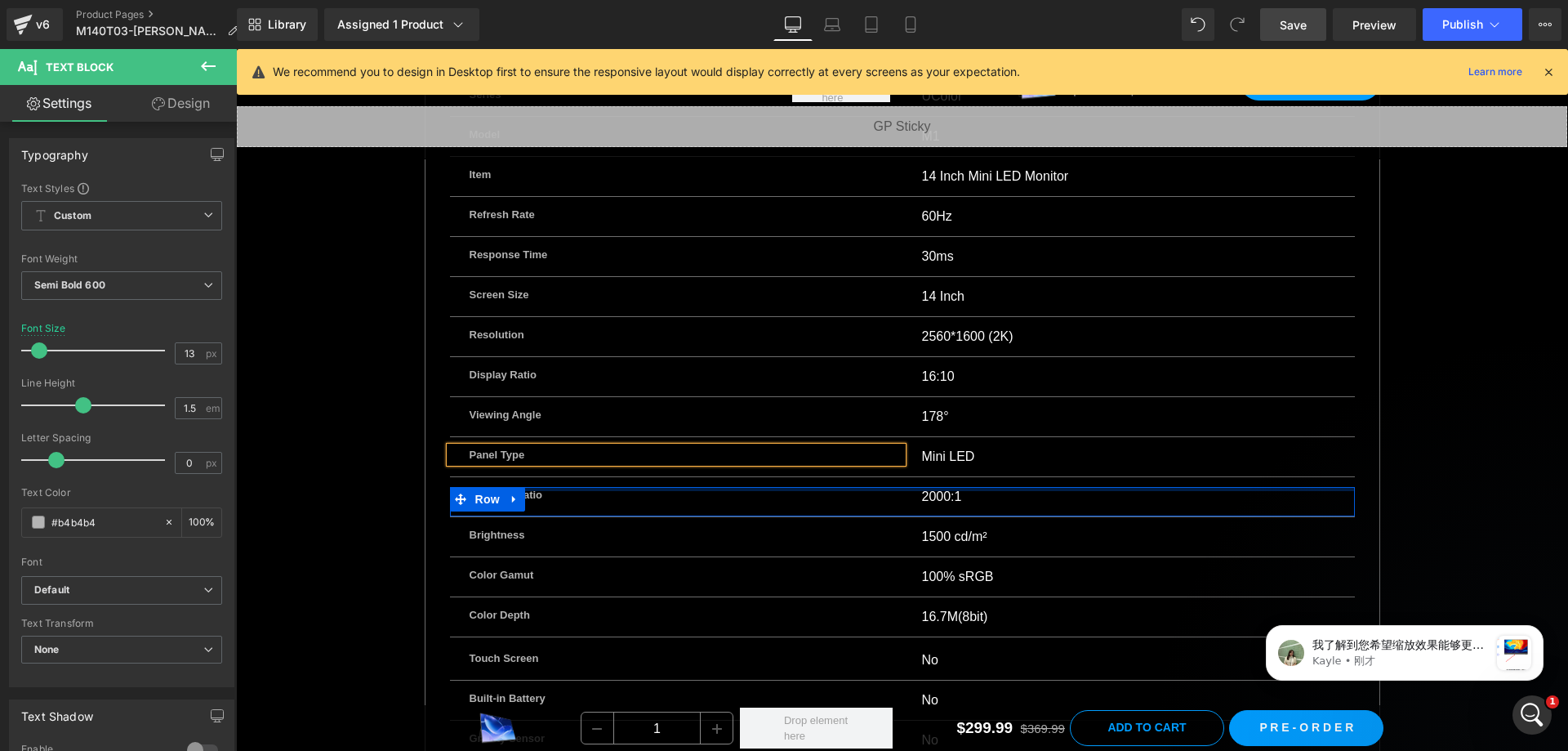
click at [578, 487] on div "Contrast Ratio Text Block 2000:1 Text Block Row" at bounding box center [902, 502] width 905 height 30
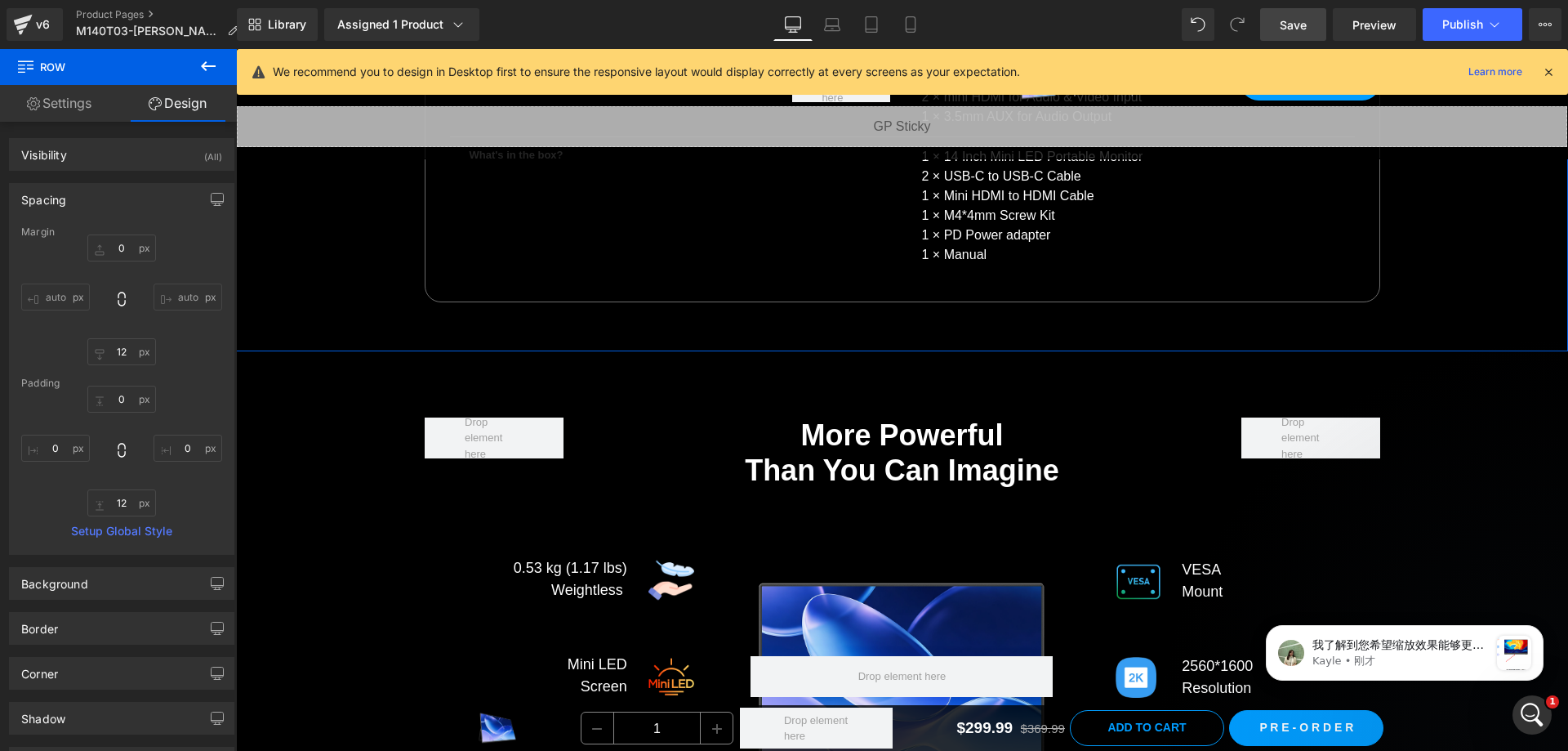
scroll to position [12264, 0]
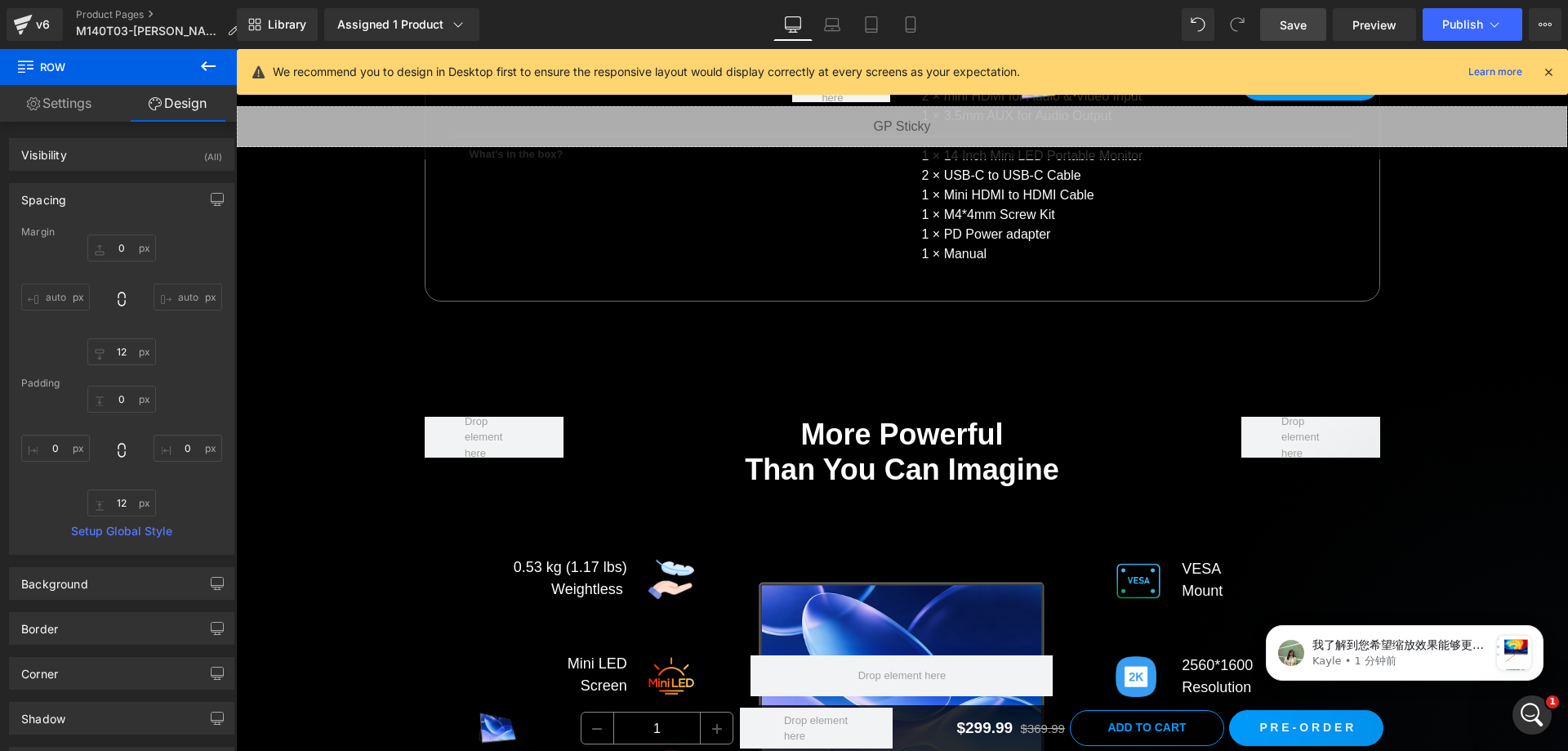
click at [1295, 20] on span "Save" at bounding box center [1293, 25] width 27 height 17
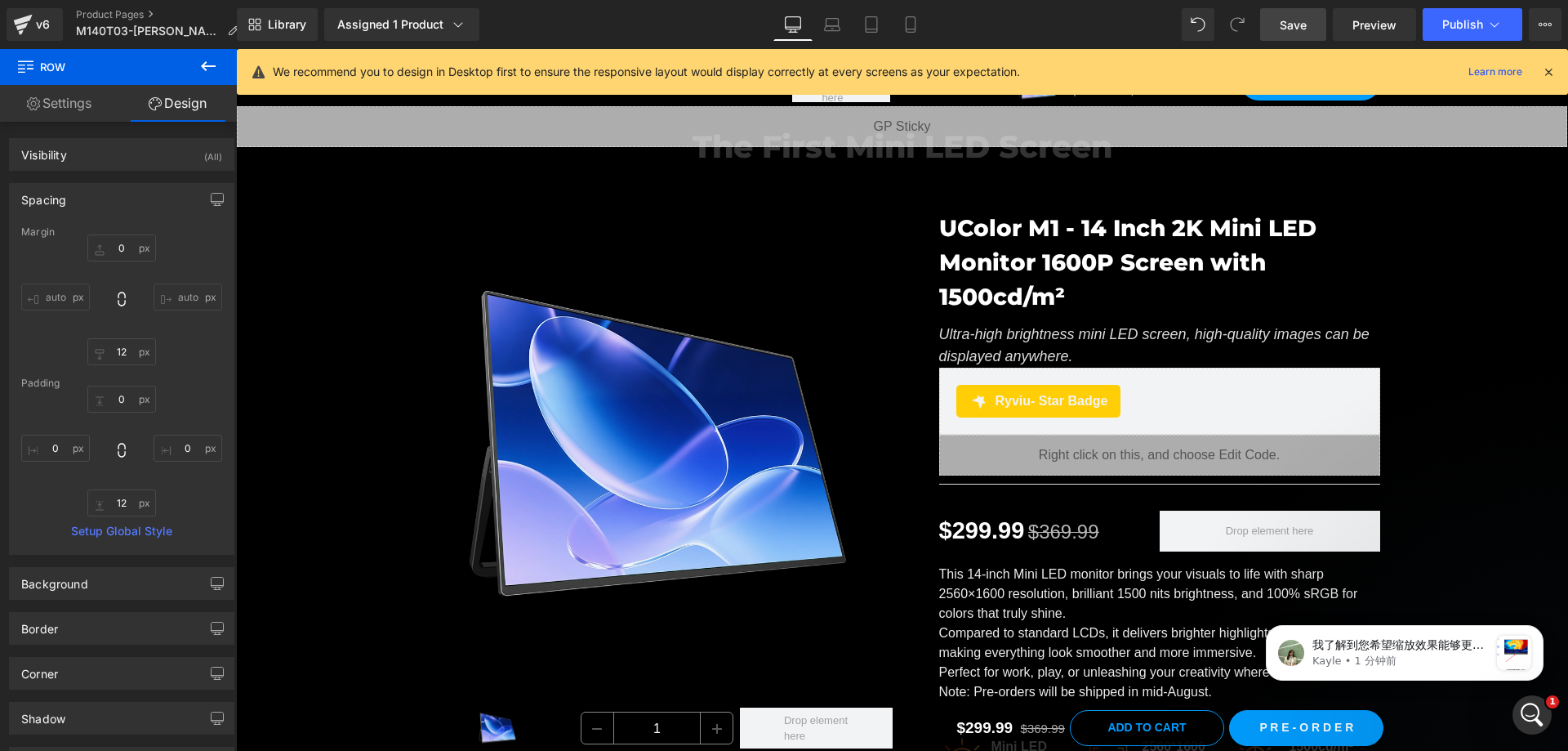
scroll to position [0, 0]
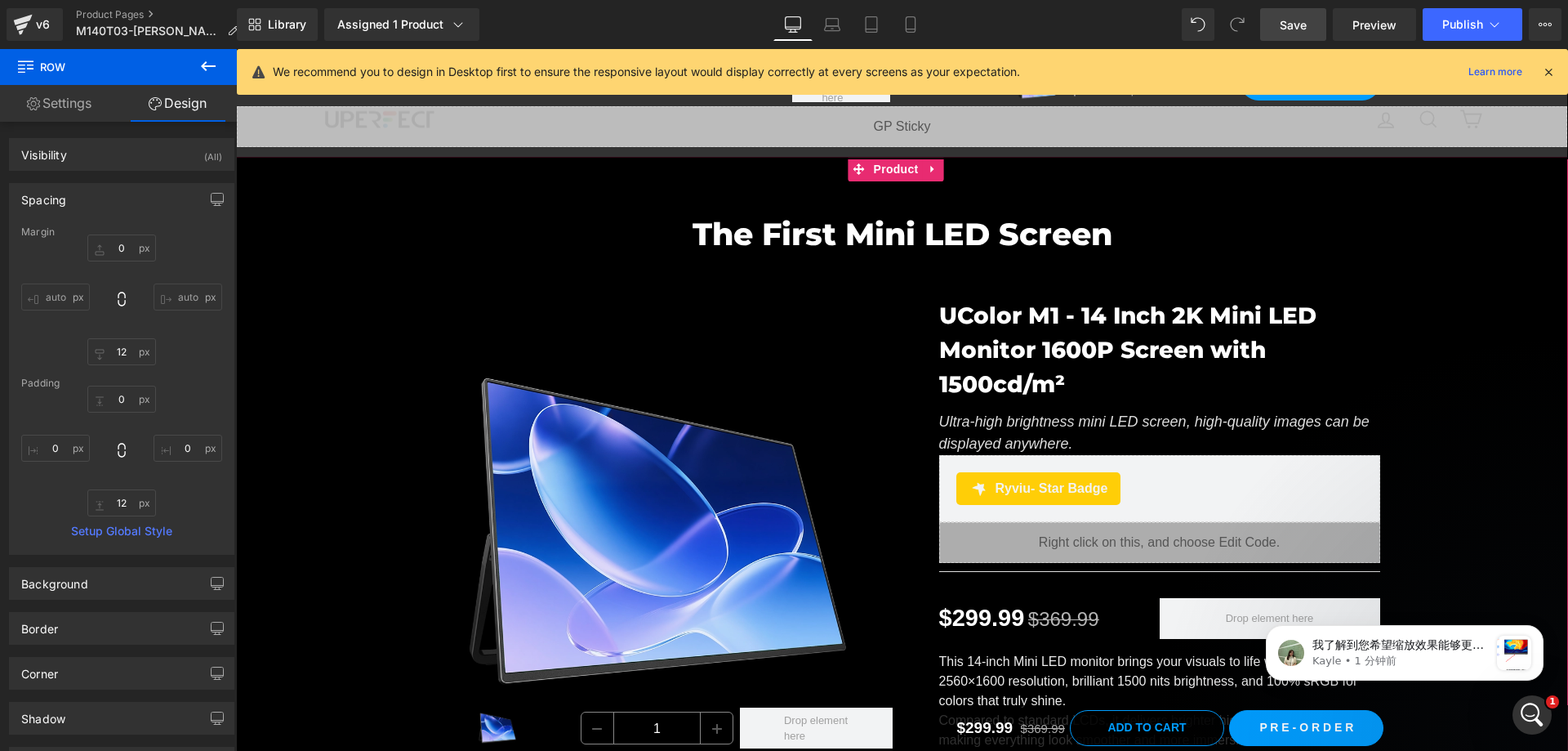
click at [1474, 250] on div "The First Mini LED Screen Heading Row Sale Off (P) Image UColor M1 - 14 Inch 2K…" at bounding box center [902, 583] width 1332 height 783
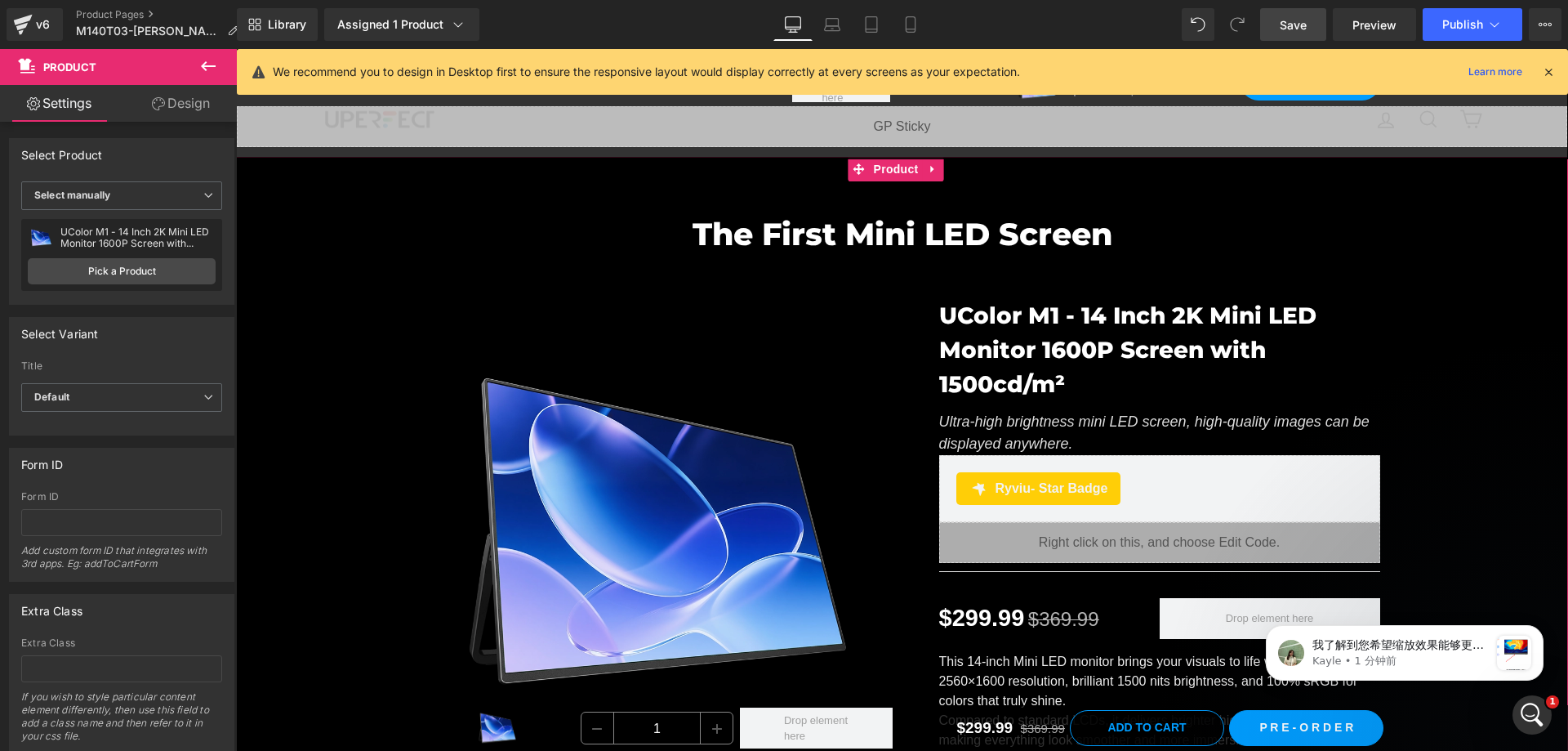
click at [1422, 280] on div "The First Mini LED Screen Heading Row Sale Off (P) Image UColor M1 - 14 Inch 2K…" at bounding box center [902, 583] width 1332 height 783
